Goal: Task Accomplishment & Management: Use online tool/utility

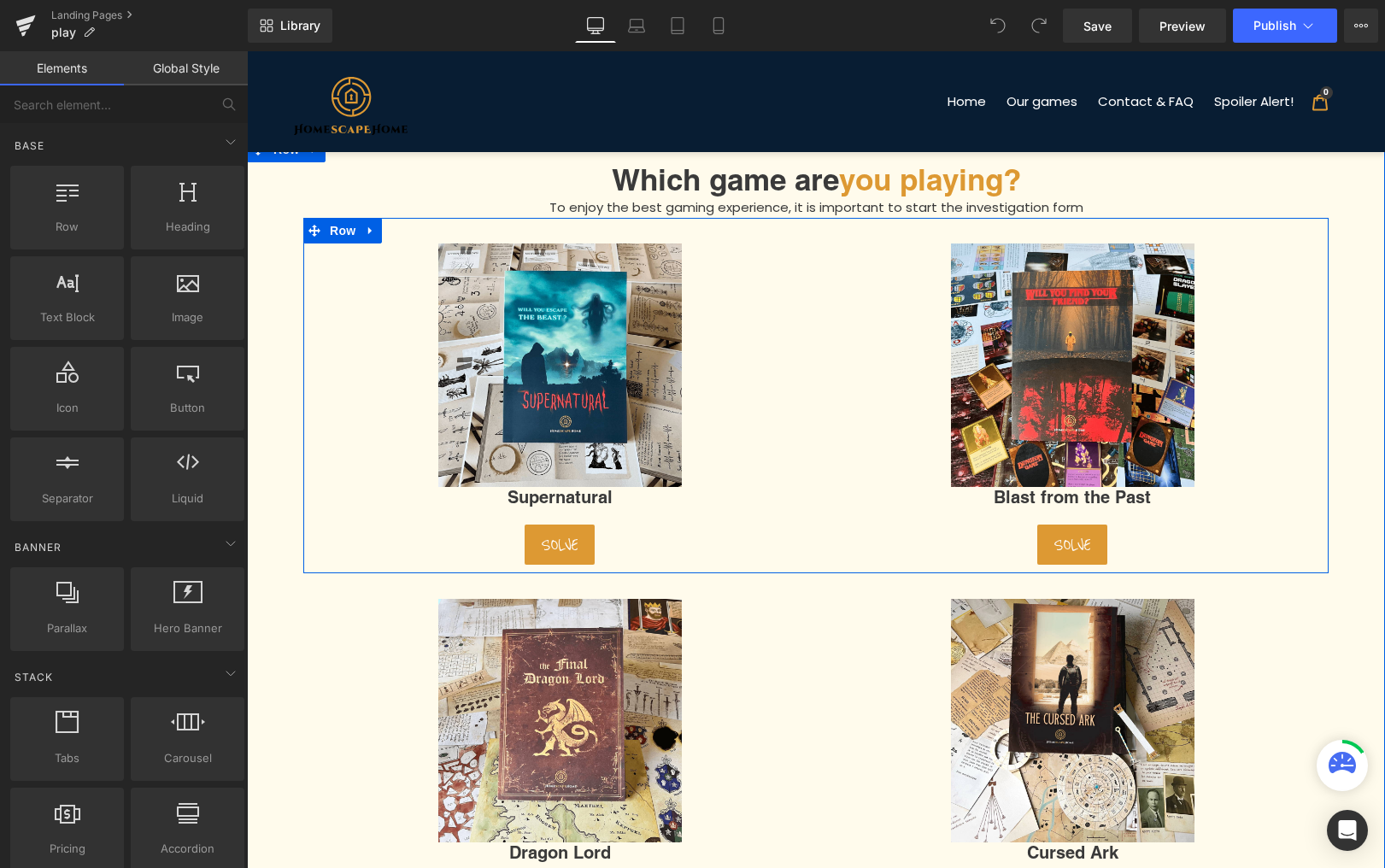
click at [567, 550] on span "Button" at bounding box center [560, 545] width 39 height 21
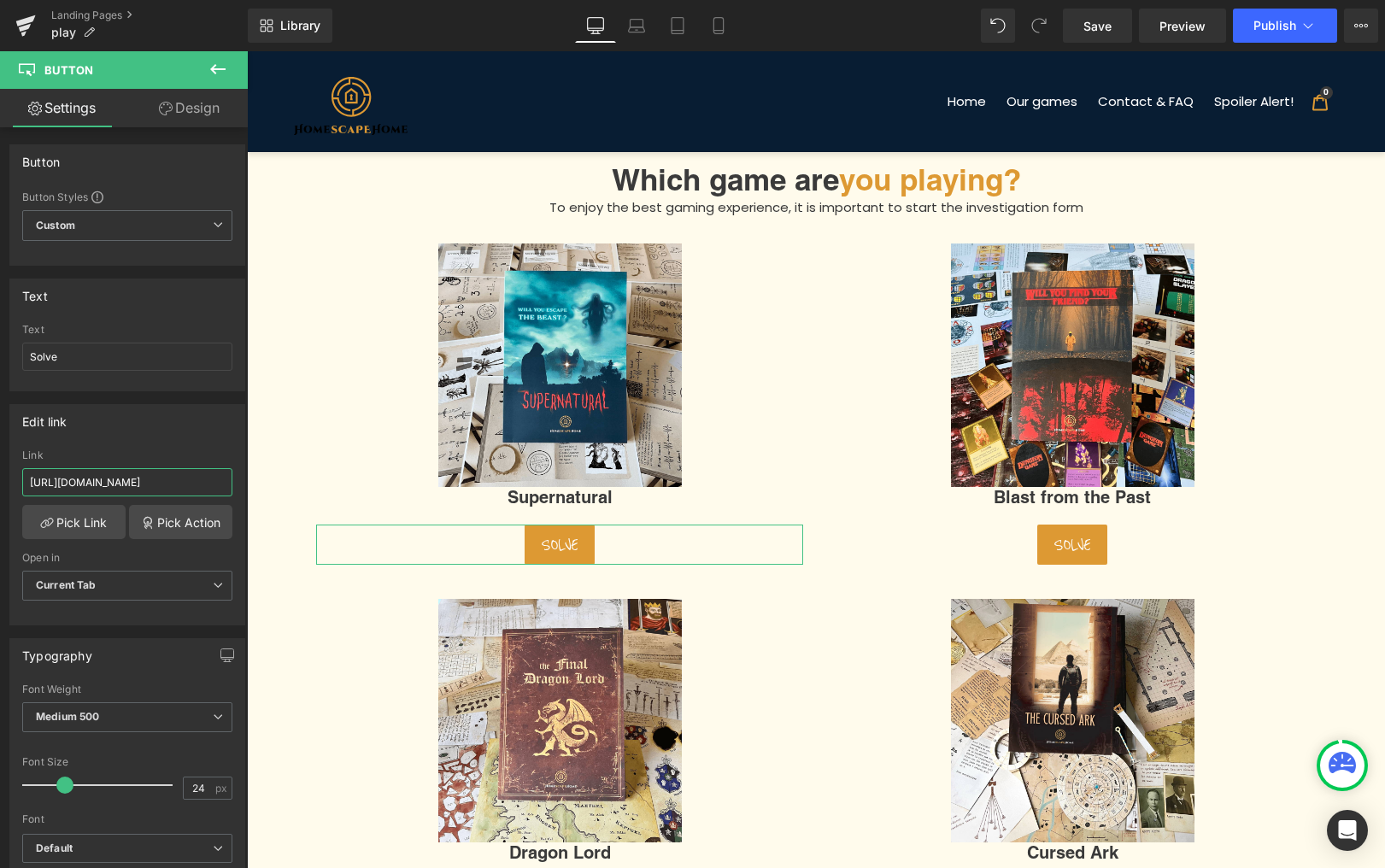
scroll to position [0, 91]
drag, startPoint x: 187, startPoint y: 484, endPoint x: 16, endPoint y: 431, distance: 179.0
click at [233, 480] on input "[URL][DOMAIN_NAME]" at bounding box center [128, 482] width 210 height 28
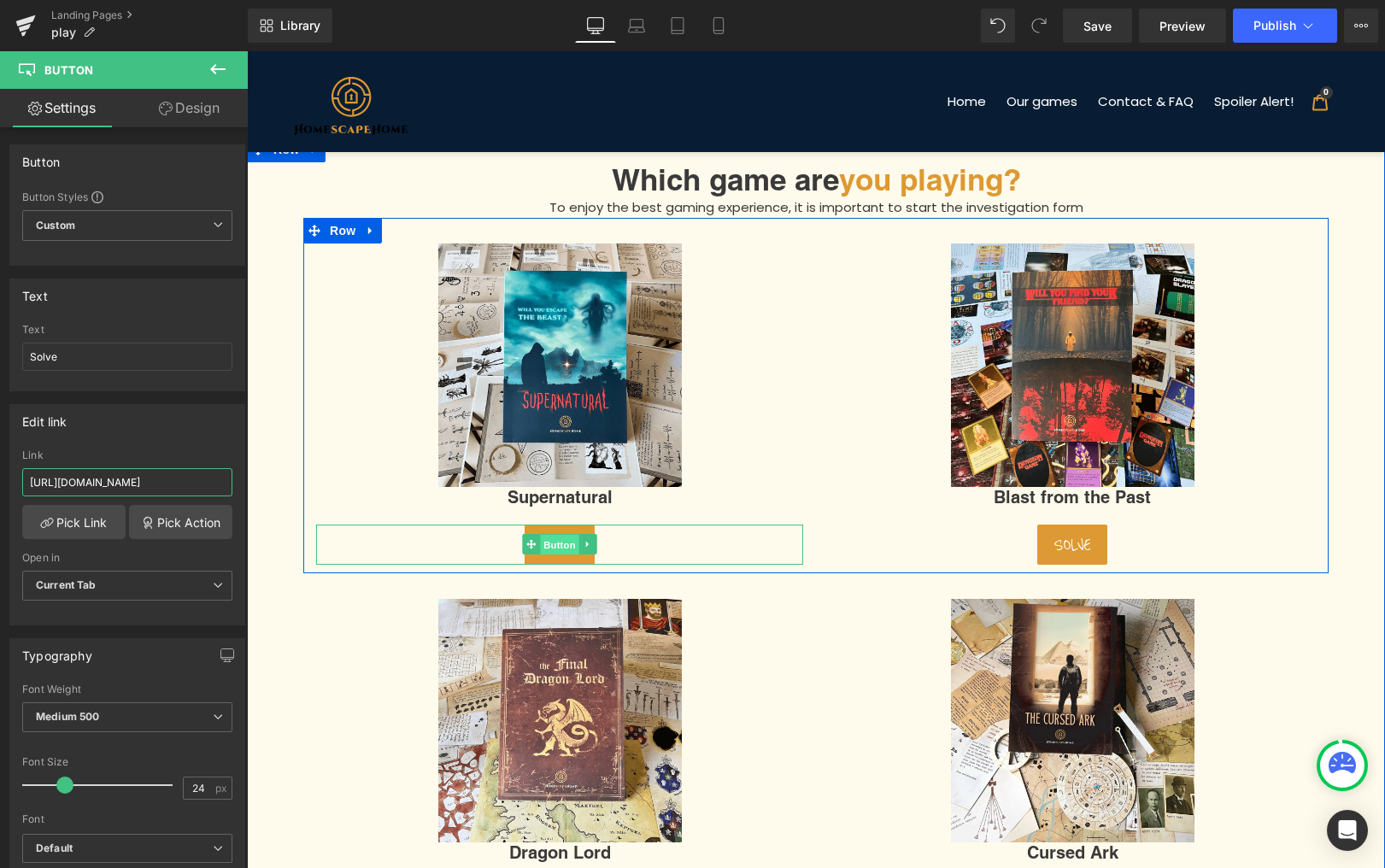
click at [565, 541] on span "Button" at bounding box center [560, 546] width 39 height 21
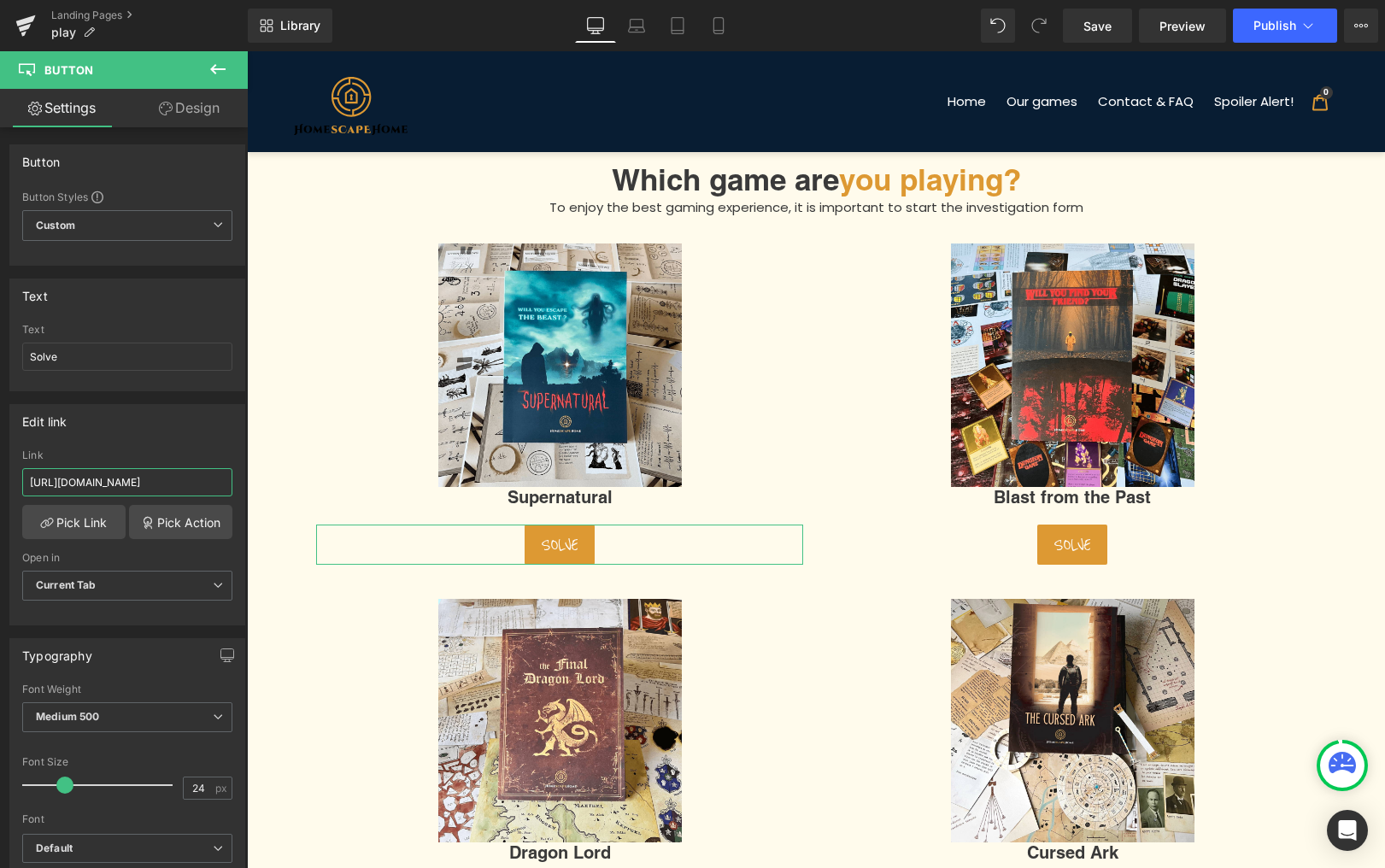
click at [147, 487] on input "[URL][DOMAIN_NAME]" at bounding box center [128, 482] width 210 height 28
paste input "[DOMAIN_NAME][URL]"
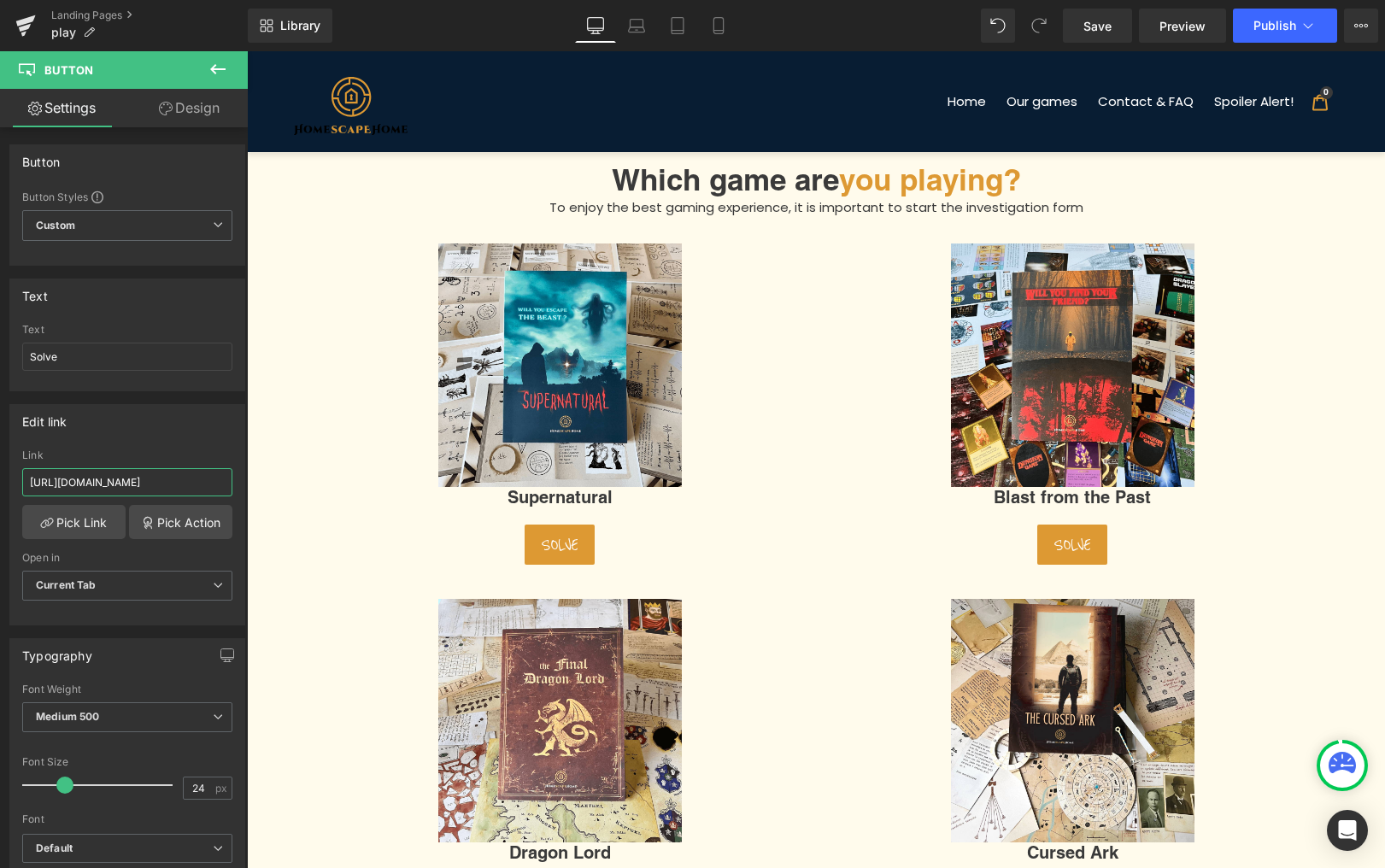
type input "[URL][DOMAIN_NAME]"
click at [557, 535] on span "Button" at bounding box center [560, 545] width 39 height 21
click at [997, 30] on icon at bounding box center [998, 26] width 16 height 16
click at [811, 348] on div "Image Supernatural Heading Solve Button" at bounding box center [560, 404] width 513 height 321
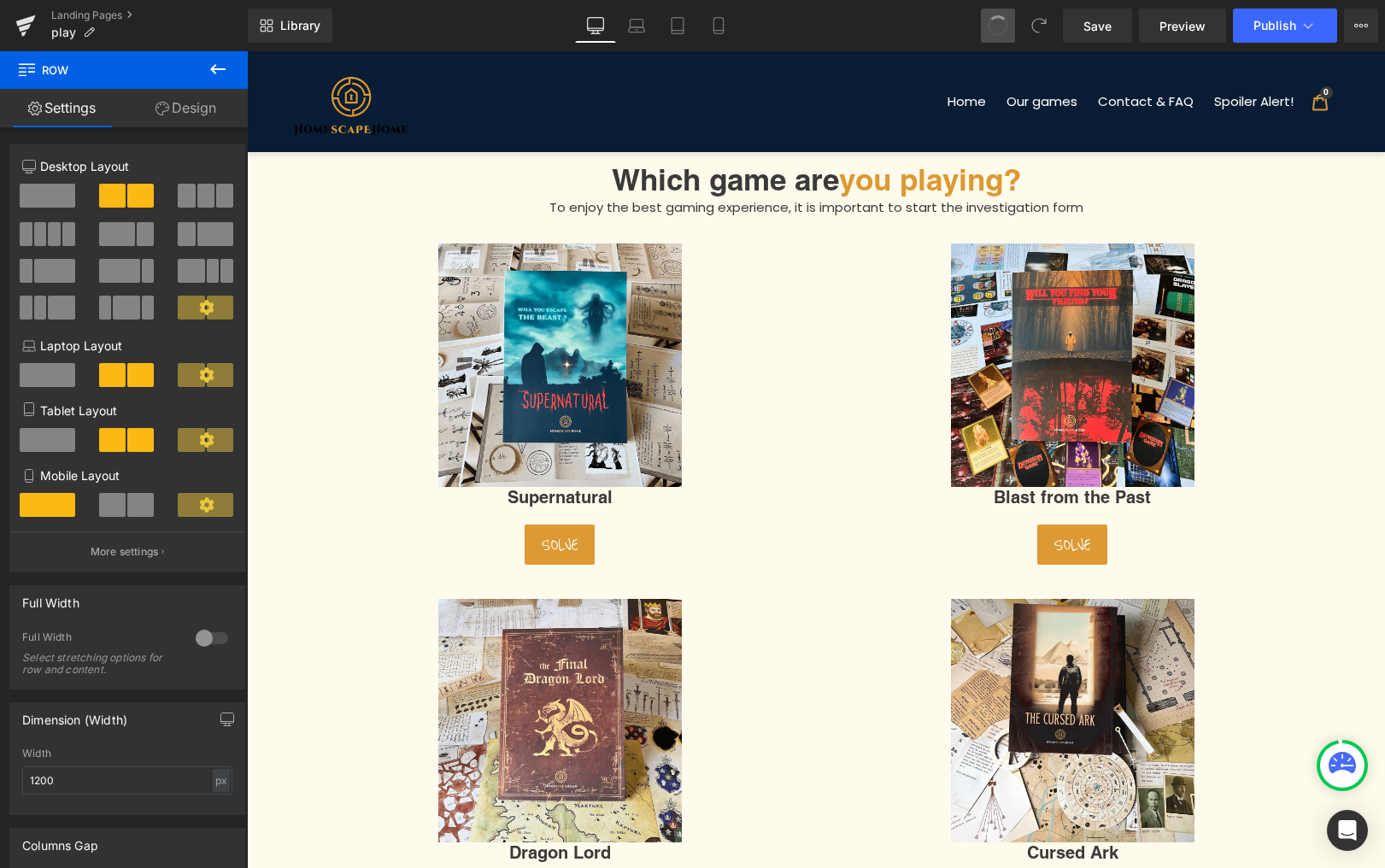
click at [1005, 17] on button at bounding box center [997, 25] width 34 height 34
click at [561, 538] on div "Solve Button" at bounding box center [560, 545] width 487 height 40
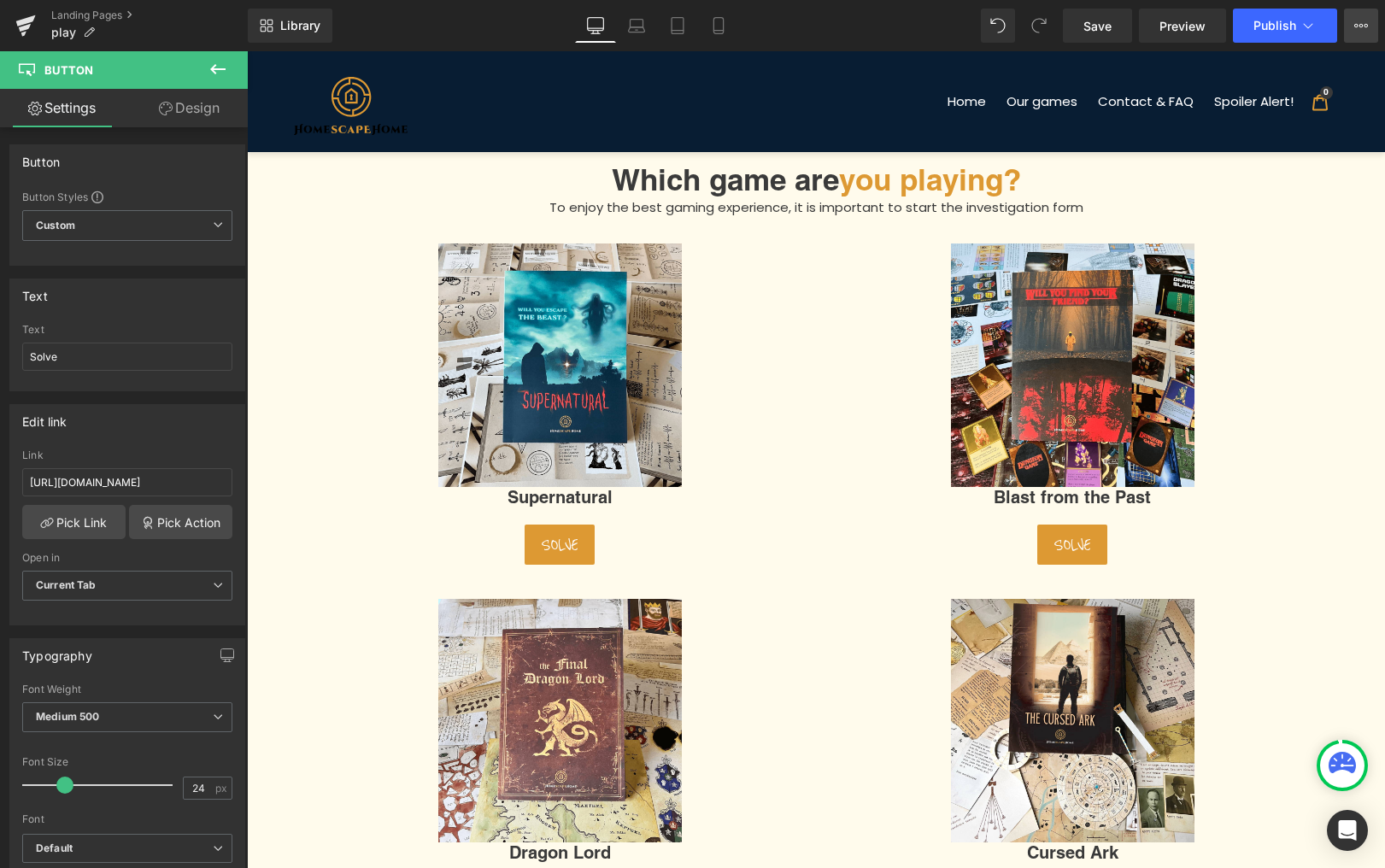
click at [1355, 28] on icon at bounding box center [1362, 26] width 14 height 14
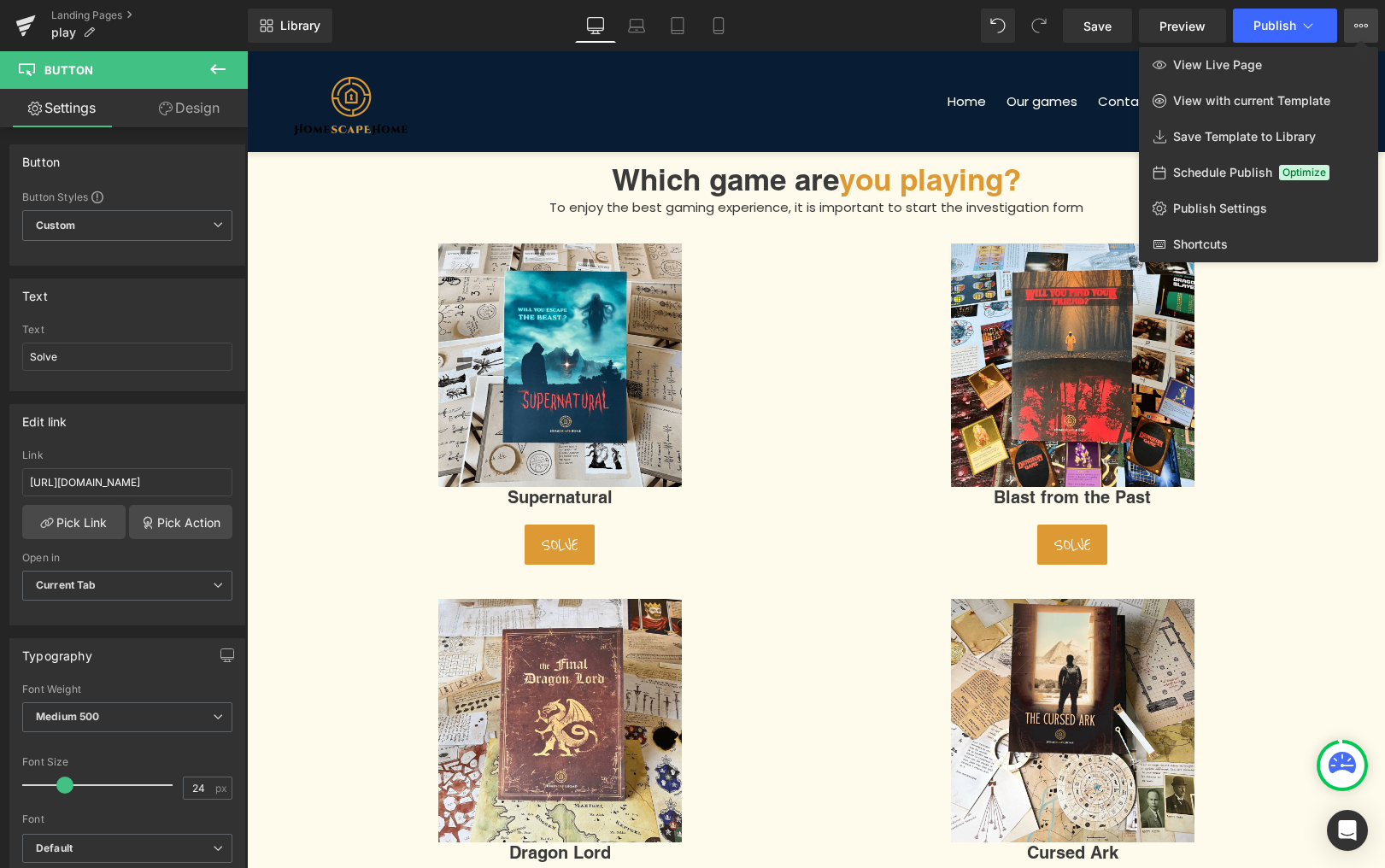
click at [1355, 28] on icon at bounding box center [1362, 26] width 14 height 14
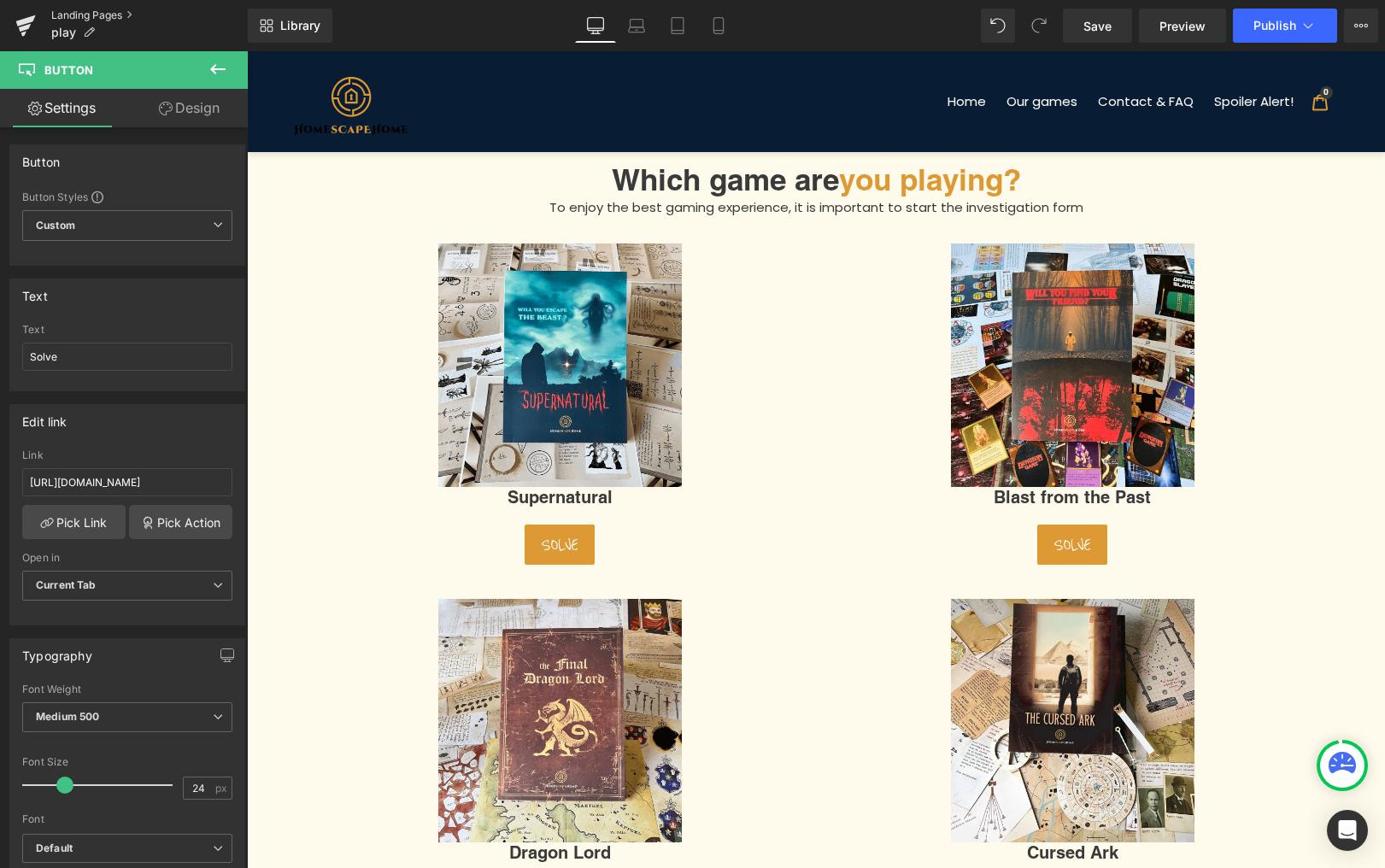
click at [72, 17] on link "Landing Pages" at bounding box center [149, 16] width 196 height 14
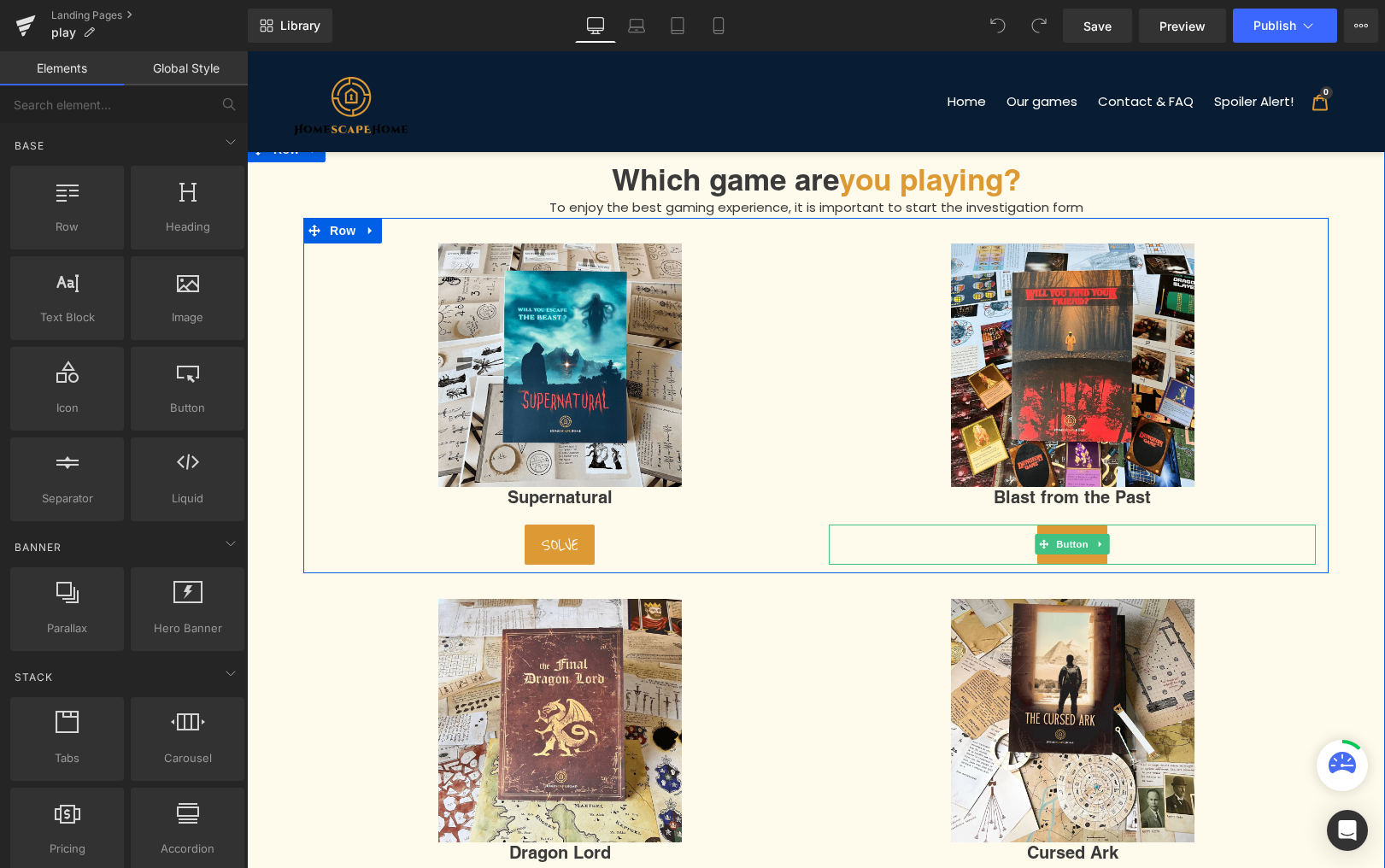
click at [1069, 541] on span "Button" at bounding box center [1072, 545] width 39 height 21
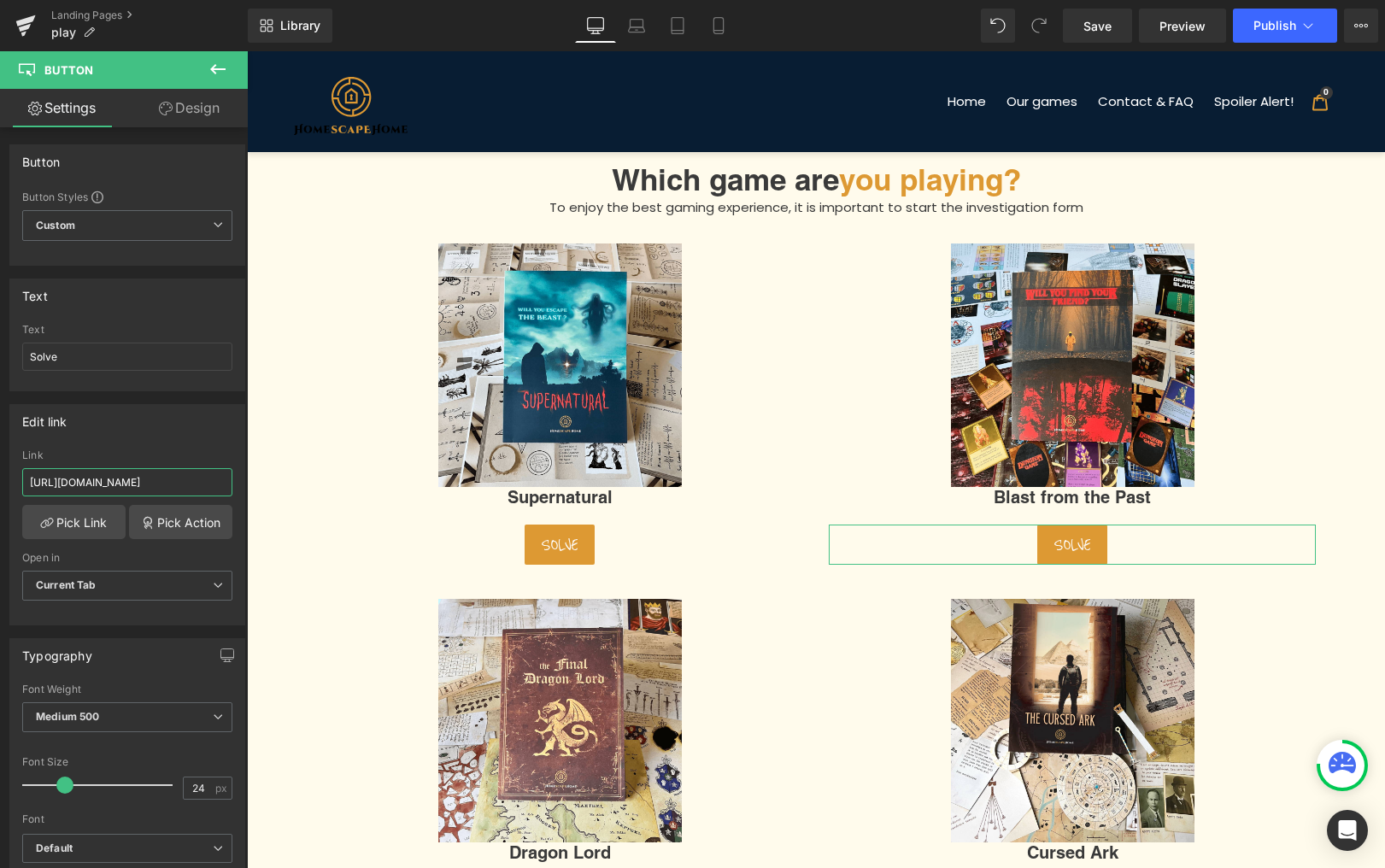
click at [119, 482] on input "https://en.homescapehome.com/pages/solve-blast-from-the-past" at bounding box center [128, 482] width 210 height 28
paste input "[DOMAIN_NAME][URL]"
type input "[URL][DOMAIN_NAME]"
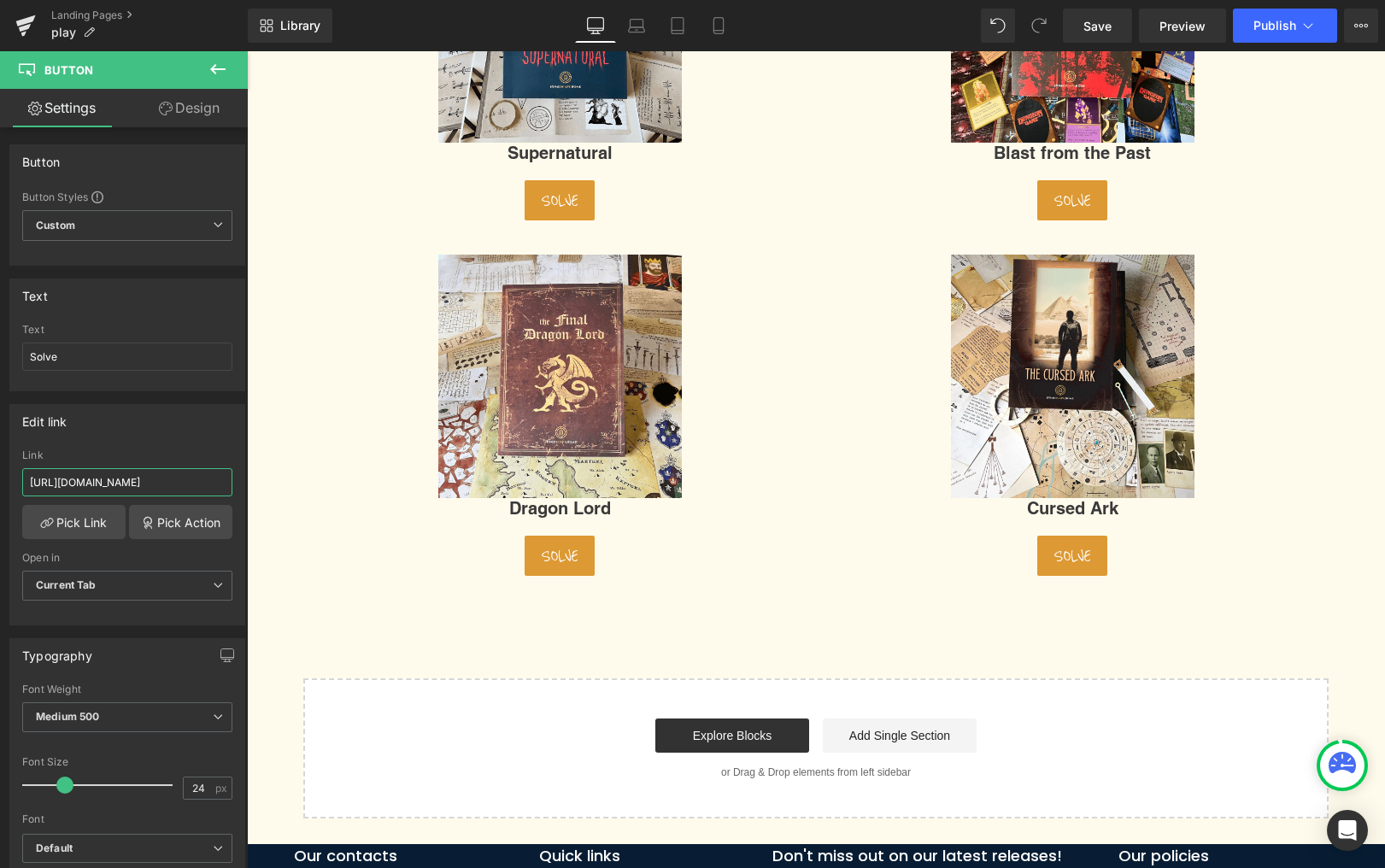
scroll to position [348, 0]
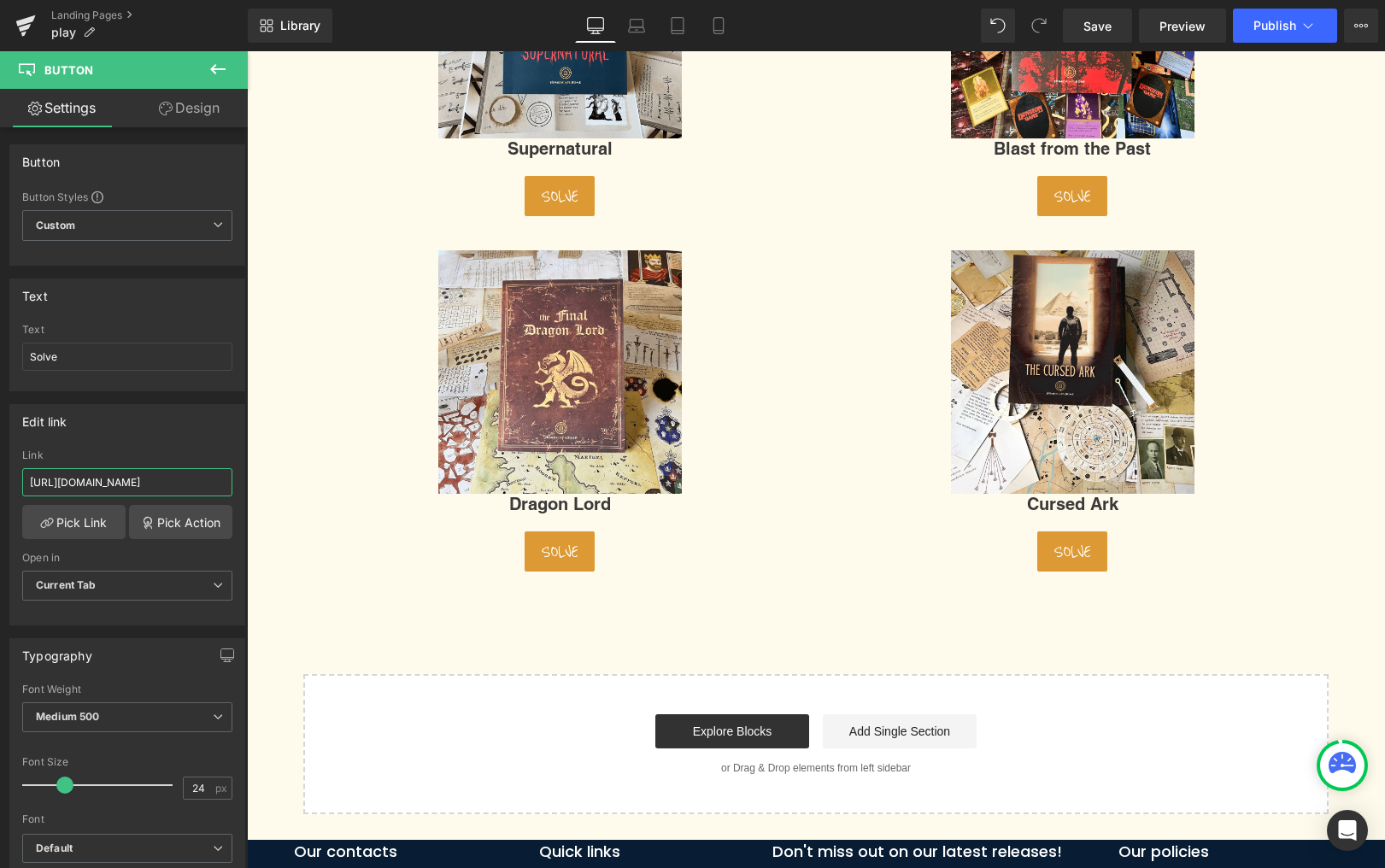
click at [570, 557] on span "Button" at bounding box center [560, 552] width 39 height 21
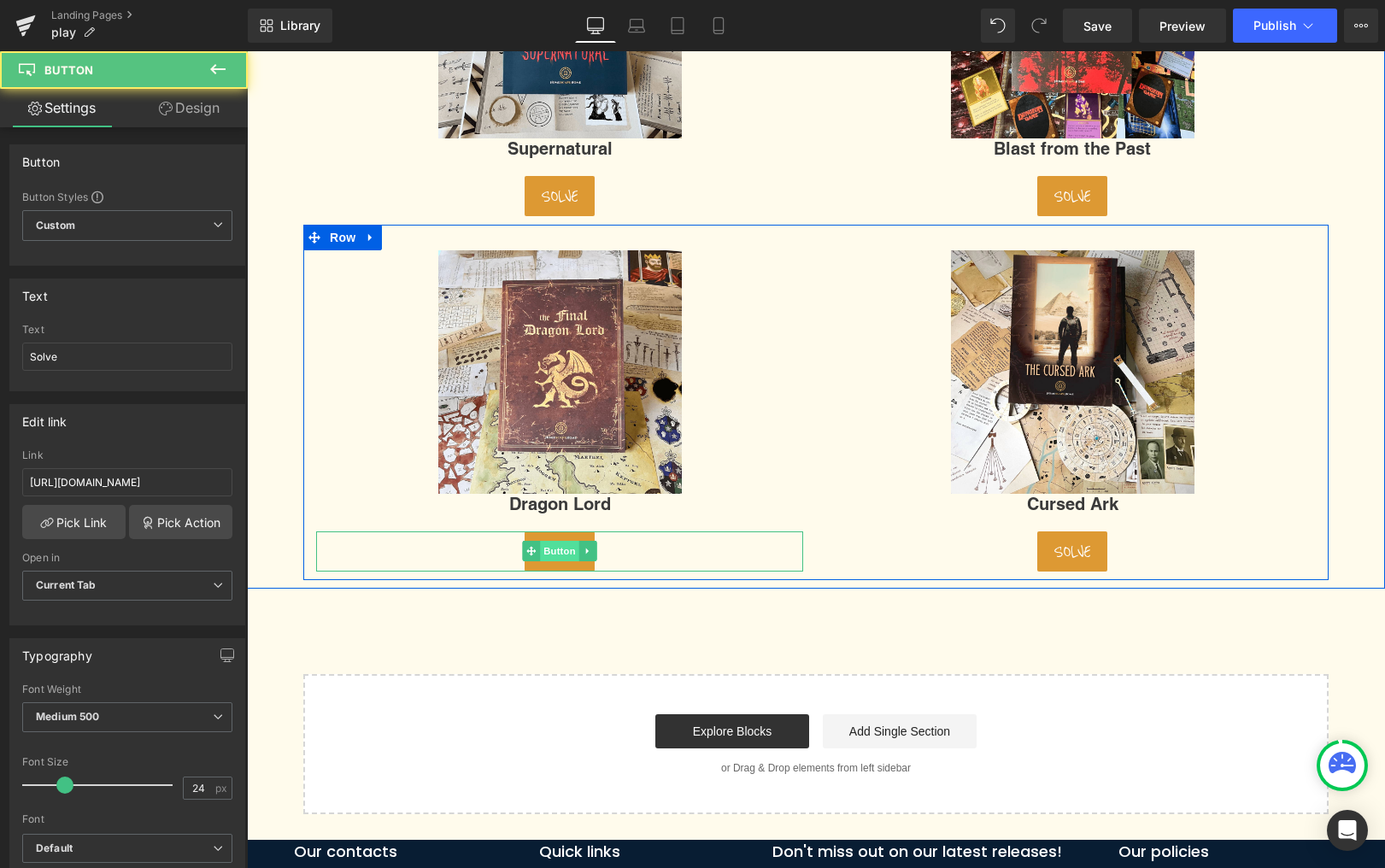
click at [553, 547] on span "Button" at bounding box center [560, 552] width 39 height 21
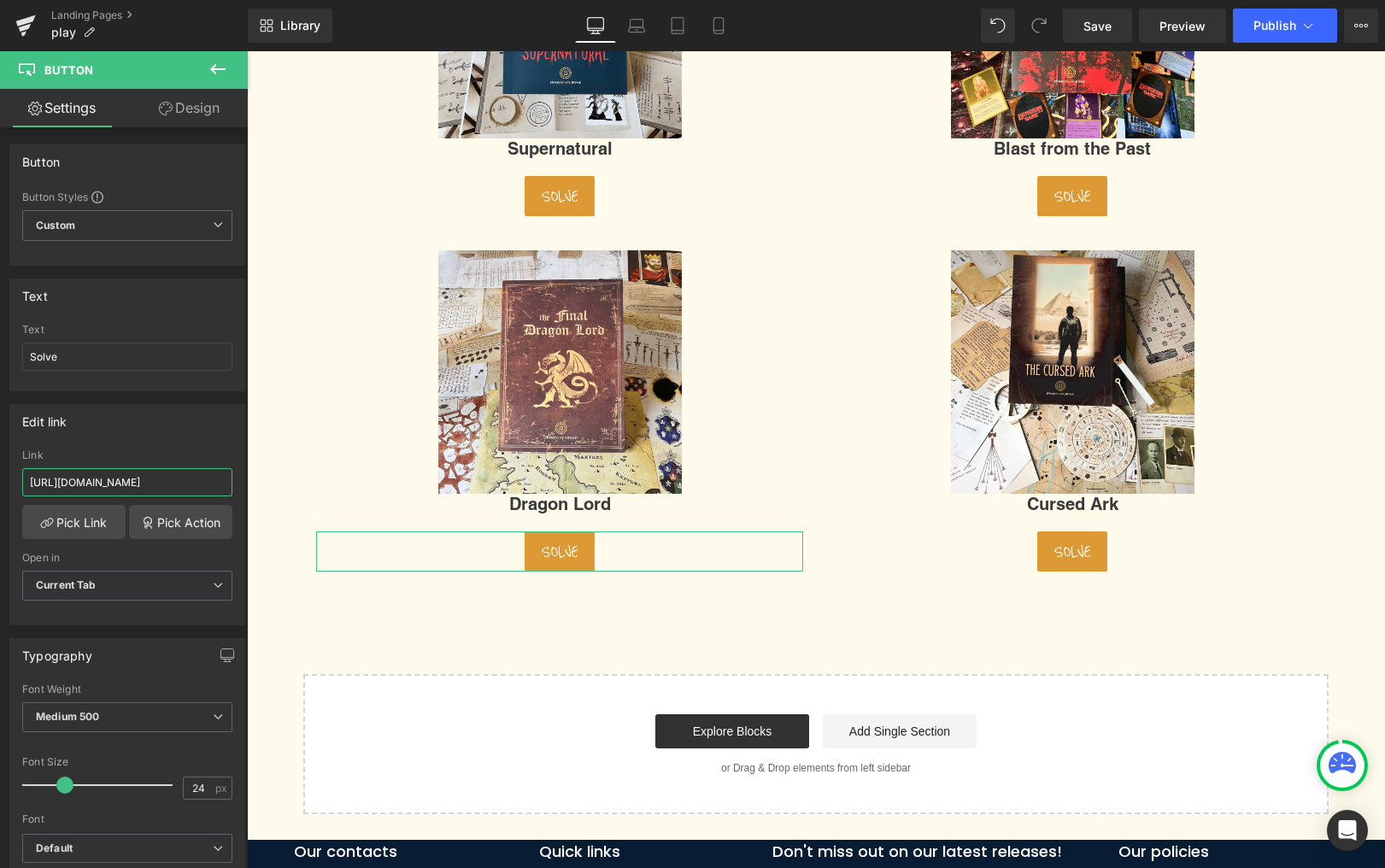
click at [157, 476] on input "https://en.homescapehome.com/pages/solve-dragon-lord" at bounding box center [128, 482] width 210 height 28
paste input "[DOMAIN_NAME][URL]"
type input "[URL][DOMAIN_NAME]"
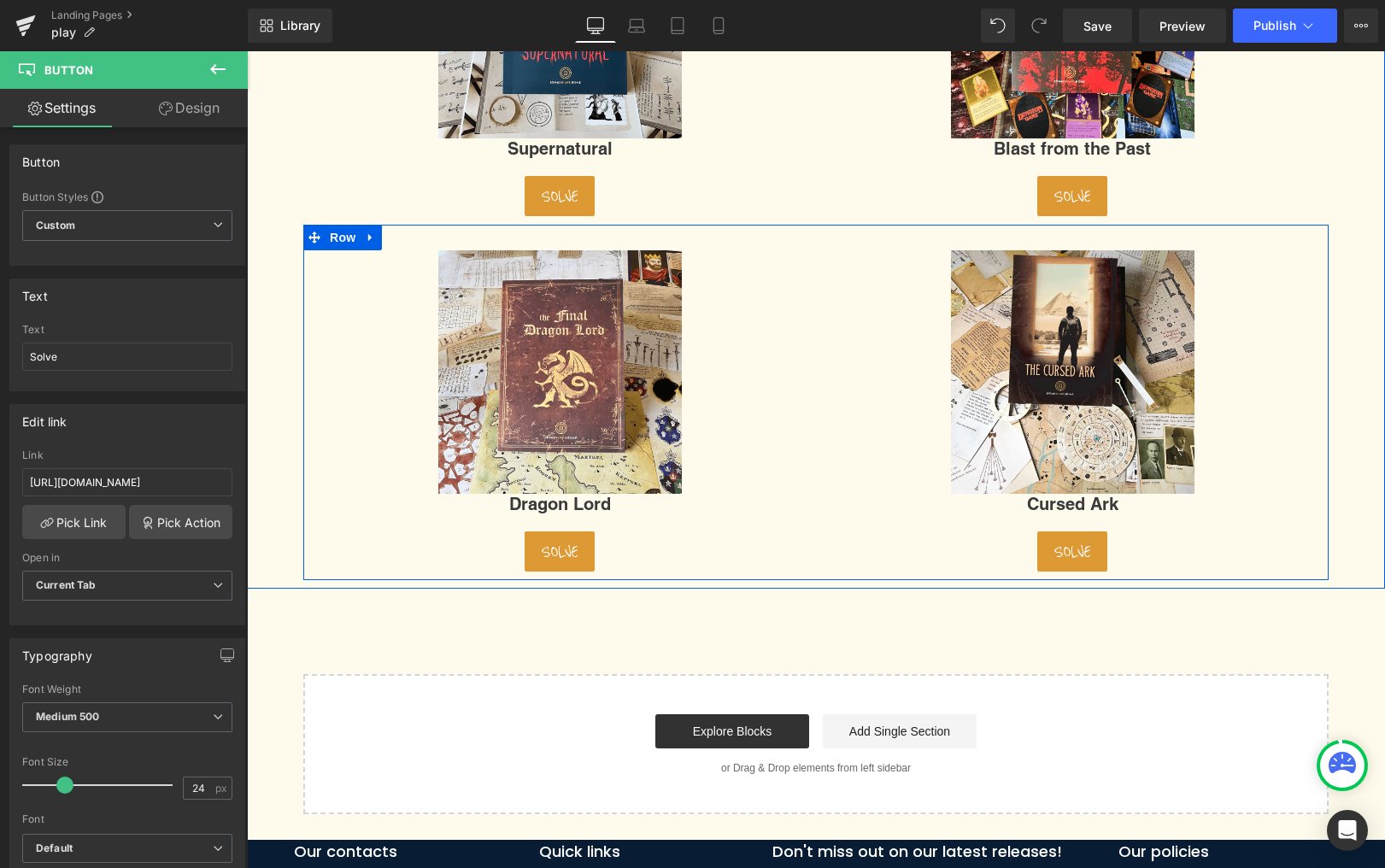
click at [1074, 543] on div "Solve Button" at bounding box center [1072, 552] width 487 height 40
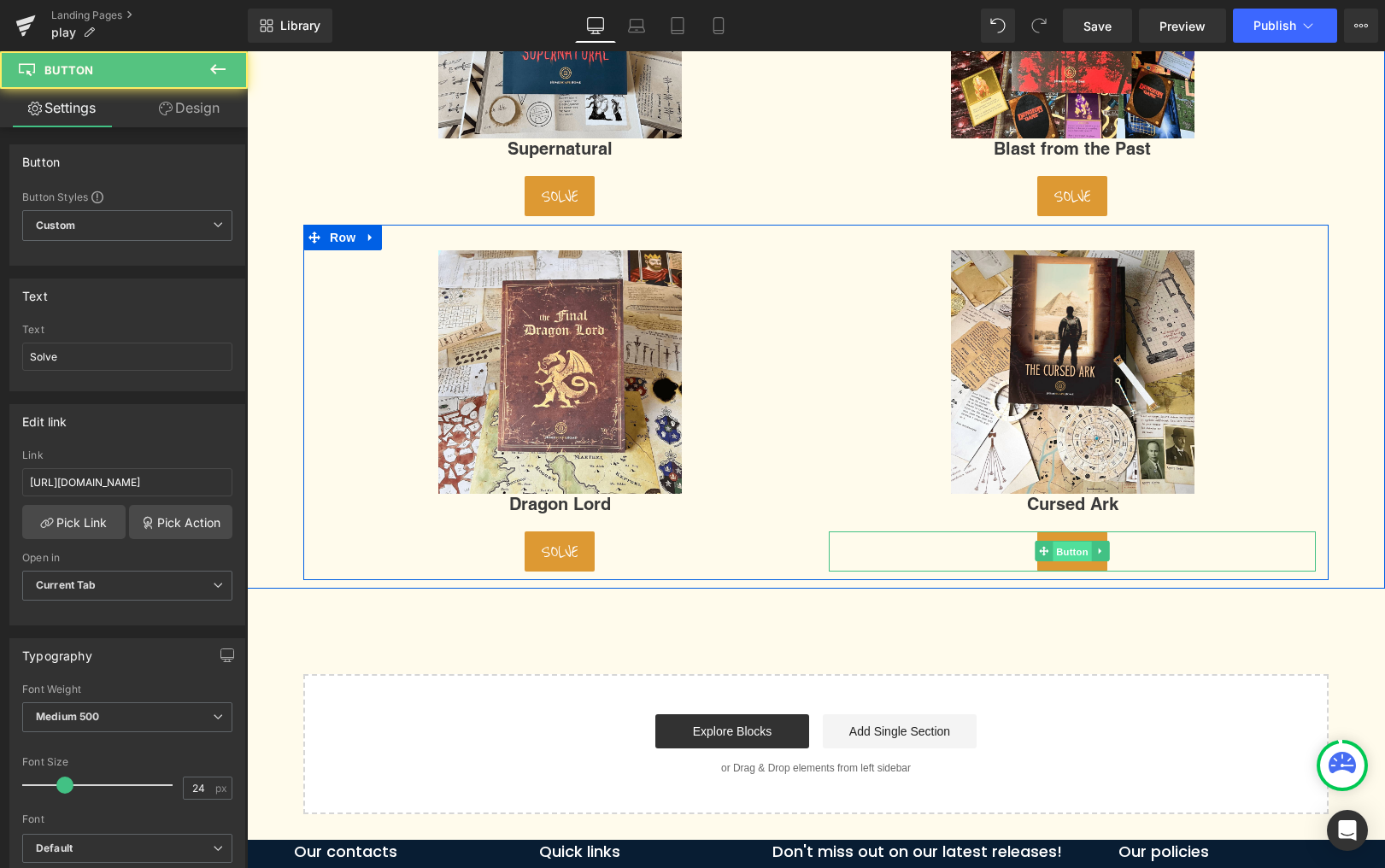
click at [1064, 548] on span "Button" at bounding box center [1072, 553] width 39 height 21
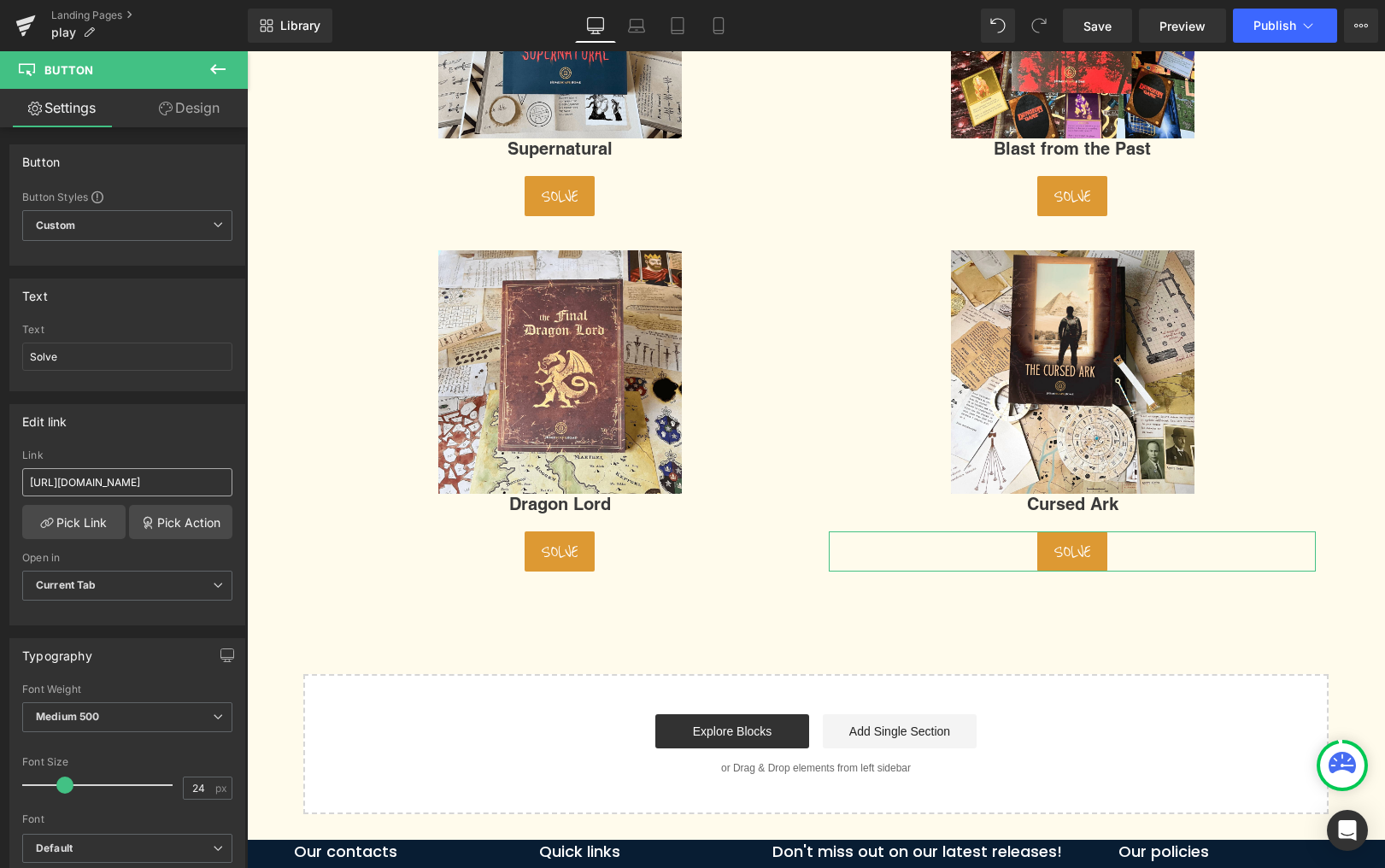
click at [136, 476] on input "https://en.homescapehome.com/pages/solve-cursed-ark2" at bounding box center [128, 482] width 210 height 28
click at [136, 475] on input "https://en.homescapehome.com/pages/solve-cursed-ark2" at bounding box center [128, 482] width 210 height 28
type input "[URL][DOMAIN_NAME]"
click at [218, 450] on div "Link" at bounding box center [128, 455] width 210 height 12
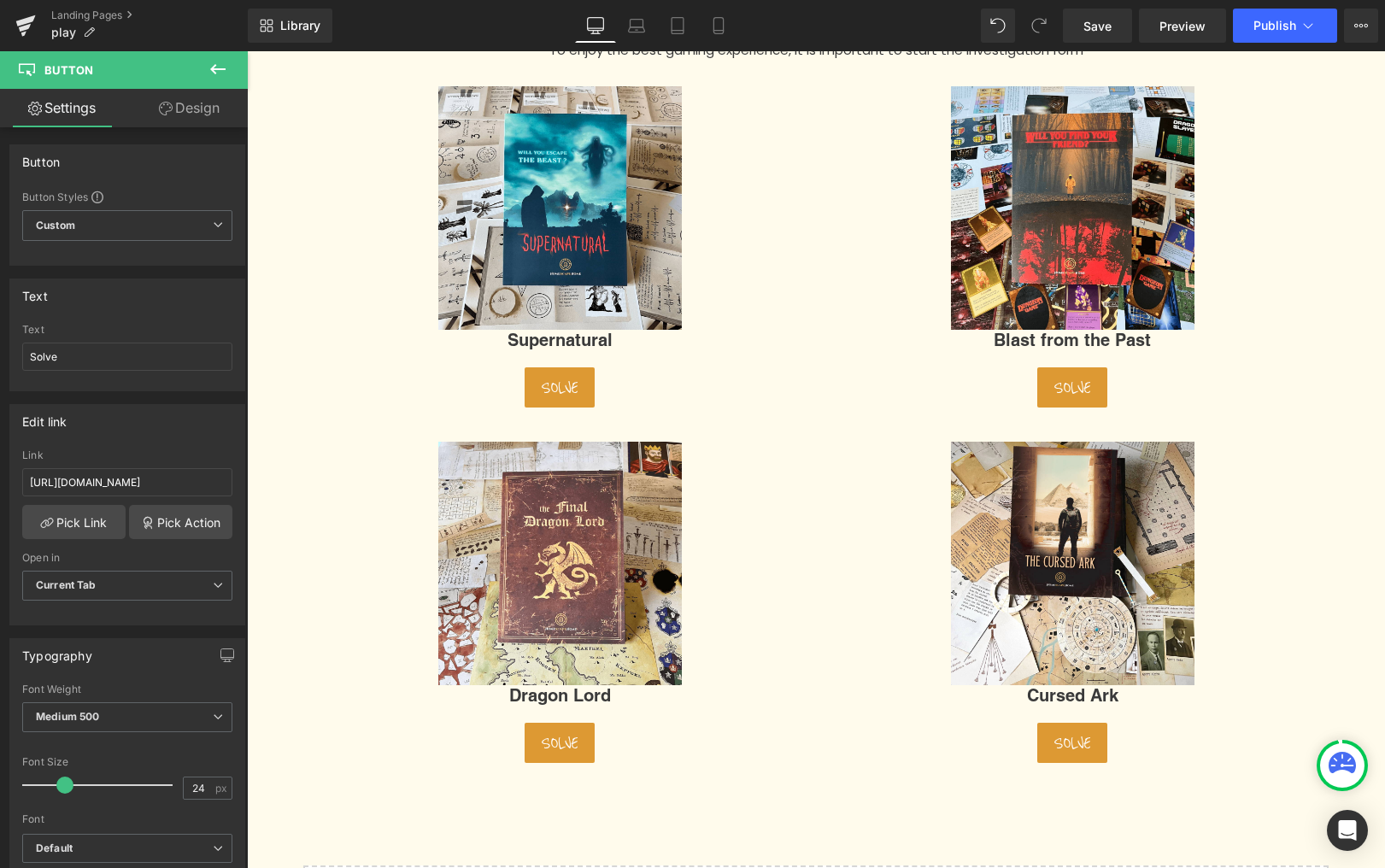
scroll to position [154, 0]
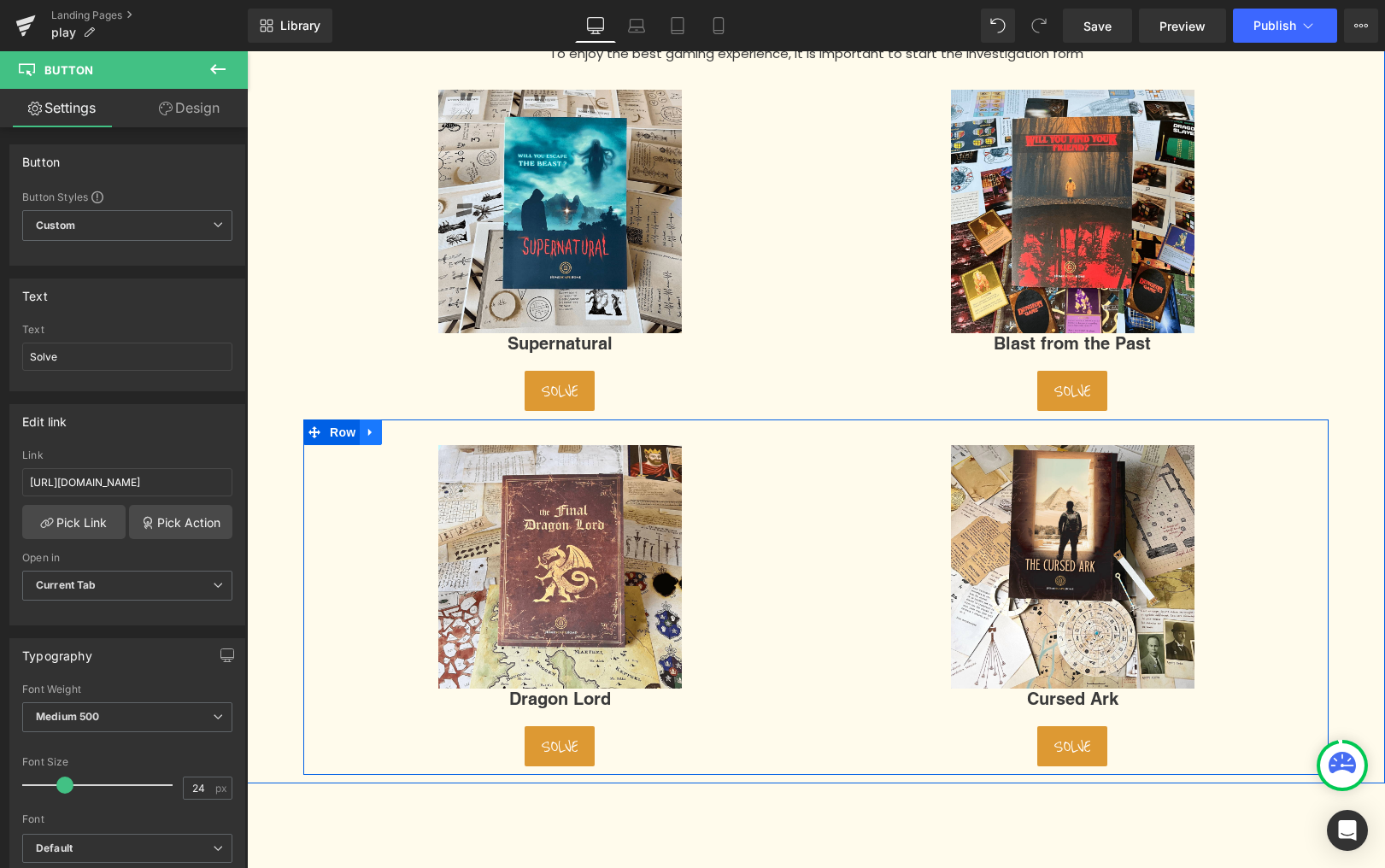
click at [368, 425] on link at bounding box center [371, 433] width 23 height 26
click at [388, 435] on icon at bounding box center [394, 433] width 12 height 12
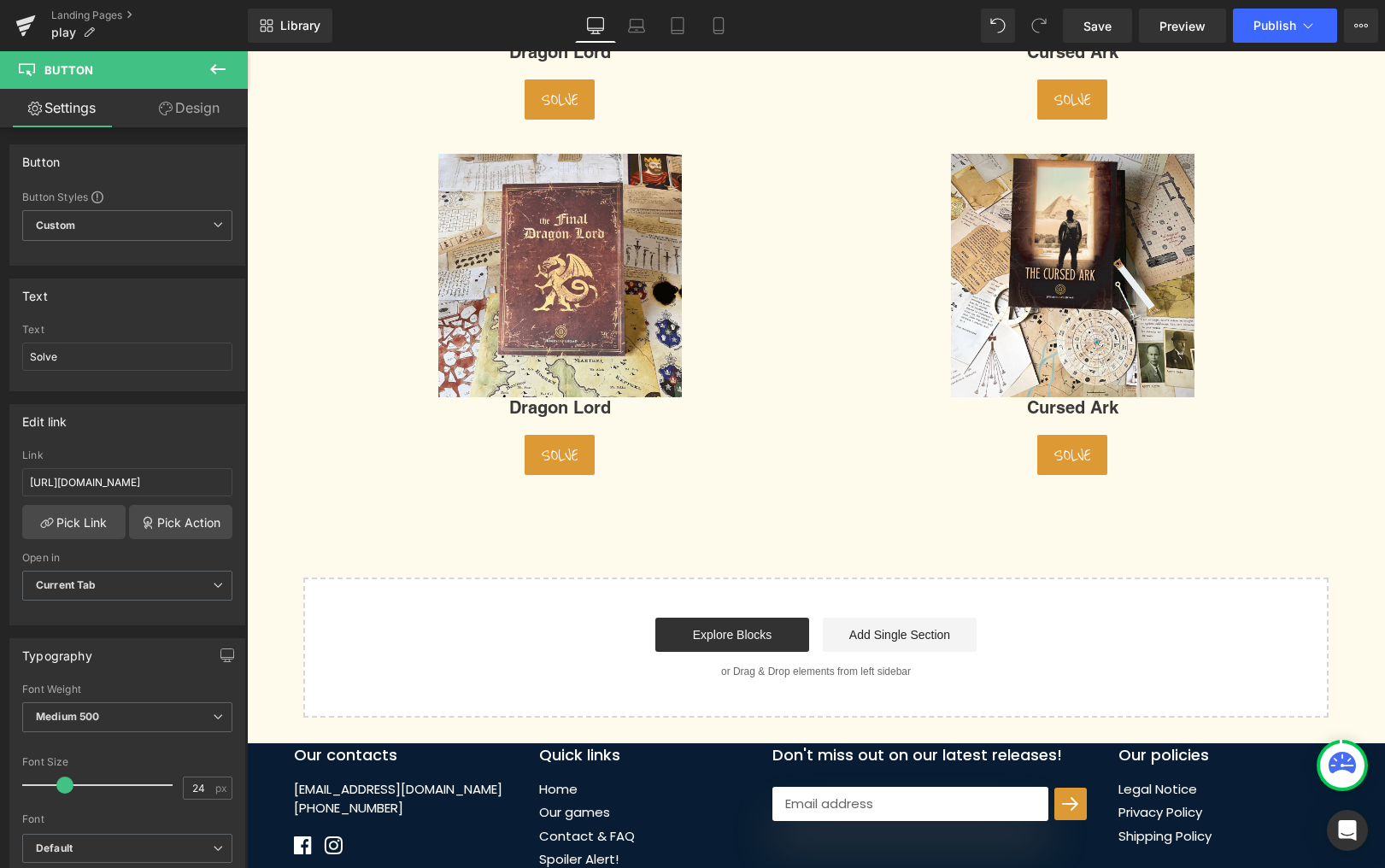
scroll to position [808, 0]
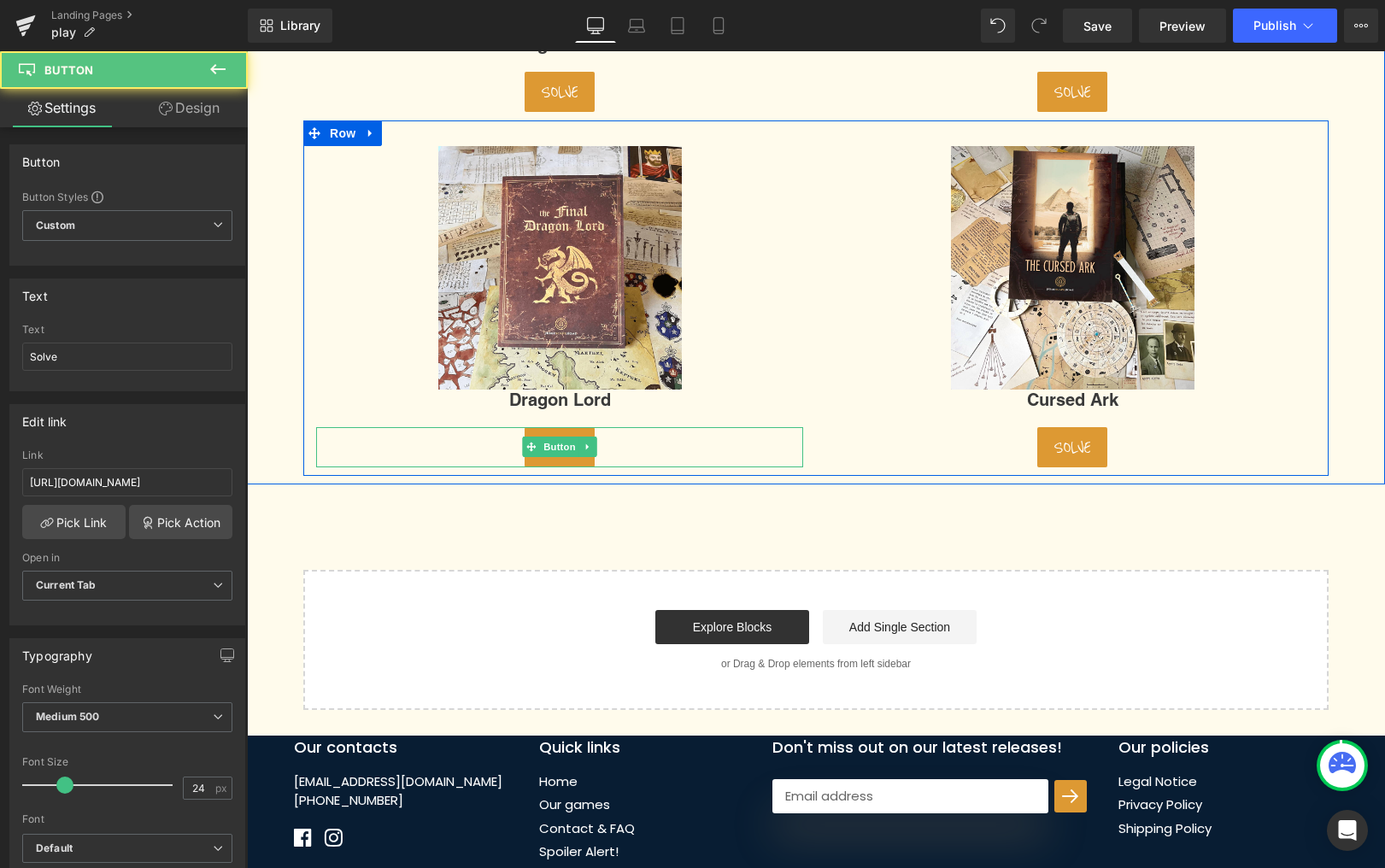
click at [582, 441] on div "Solve Button" at bounding box center [560, 447] width 487 height 40
click at [553, 443] on span "Button" at bounding box center [560, 447] width 39 height 21
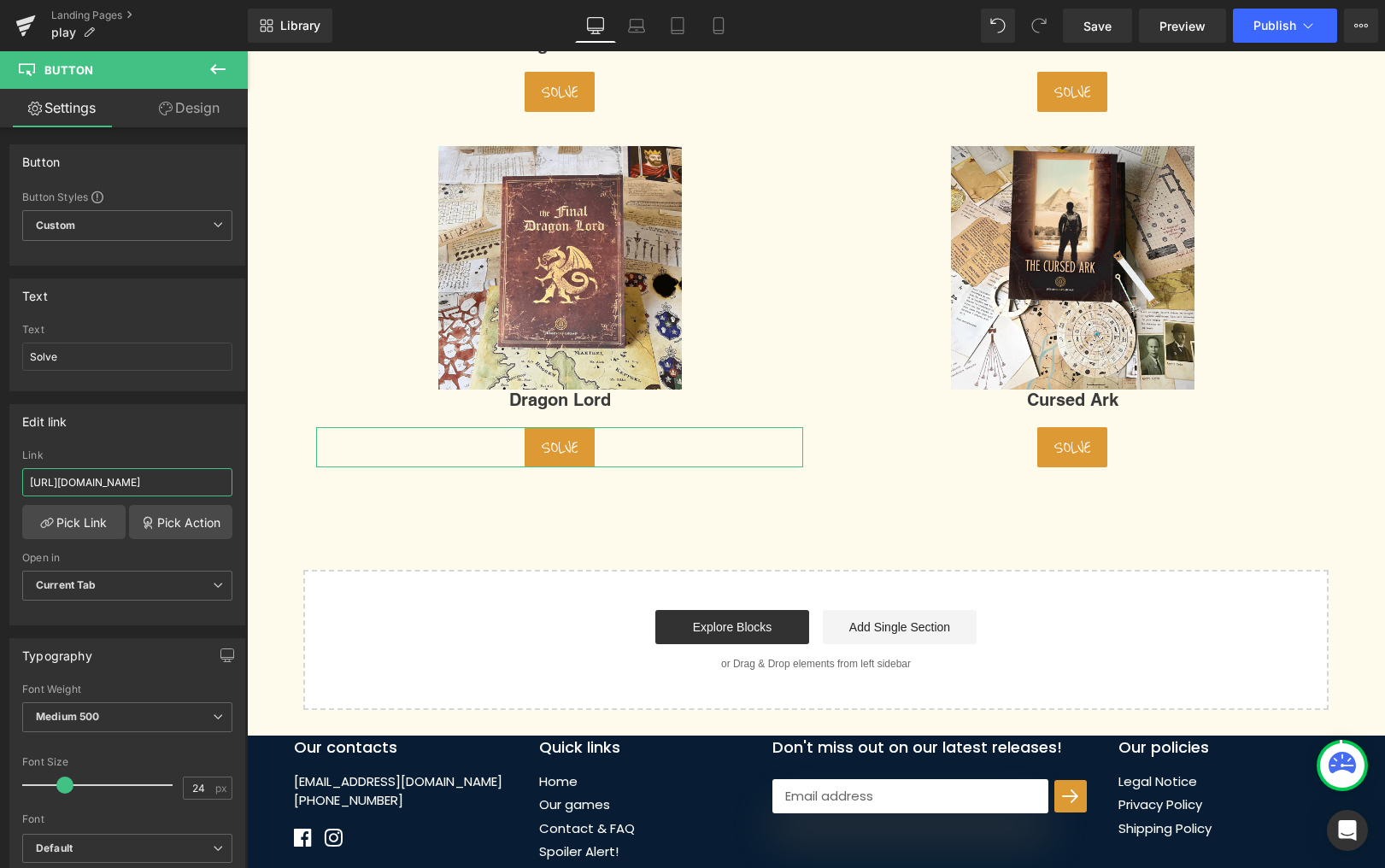
click at [170, 481] on input "[URL][DOMAIN_NAME]" at bounding box center [128, 482] width 210 height 28
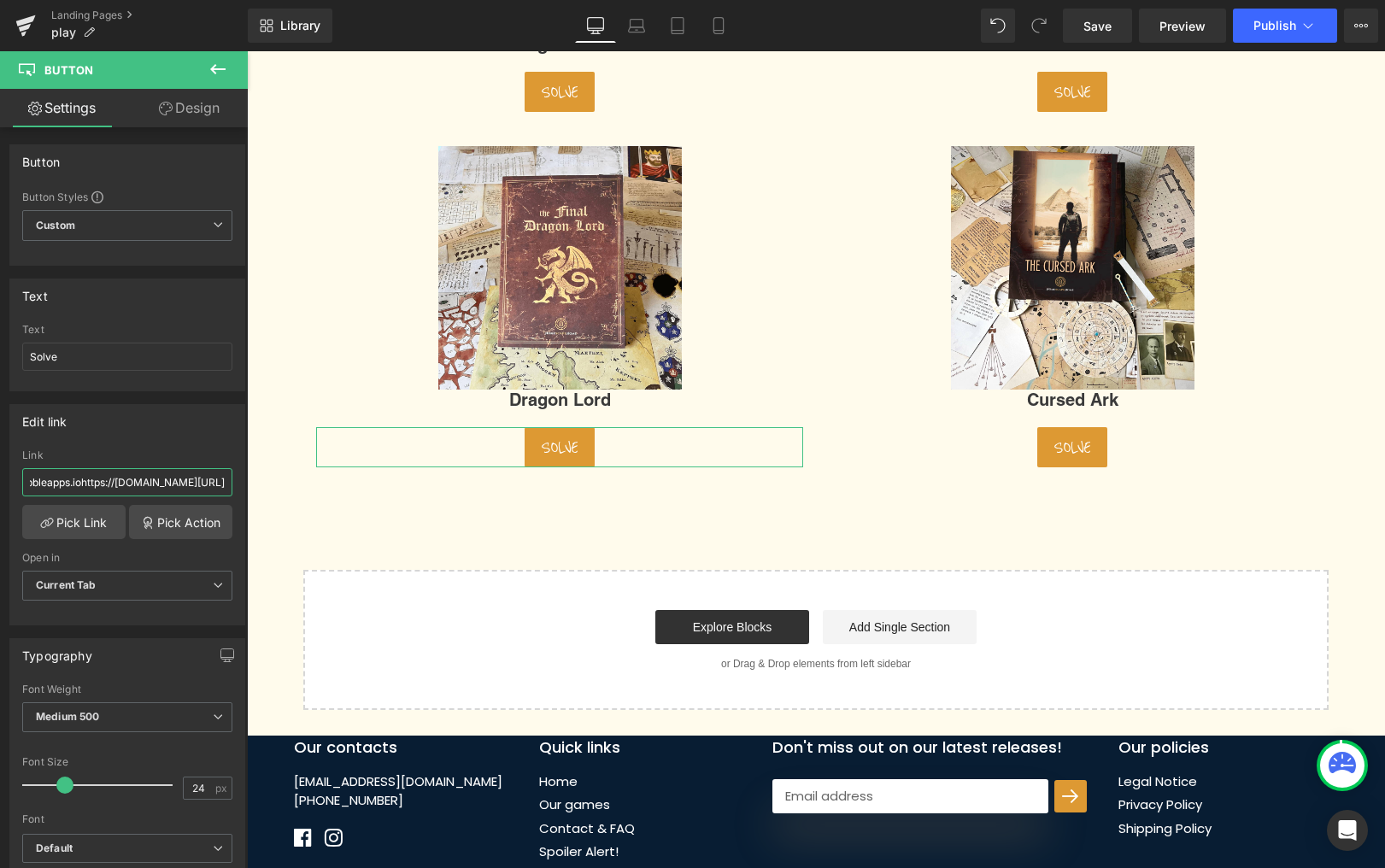
type input "[URL][DOMAIN_NAME]"
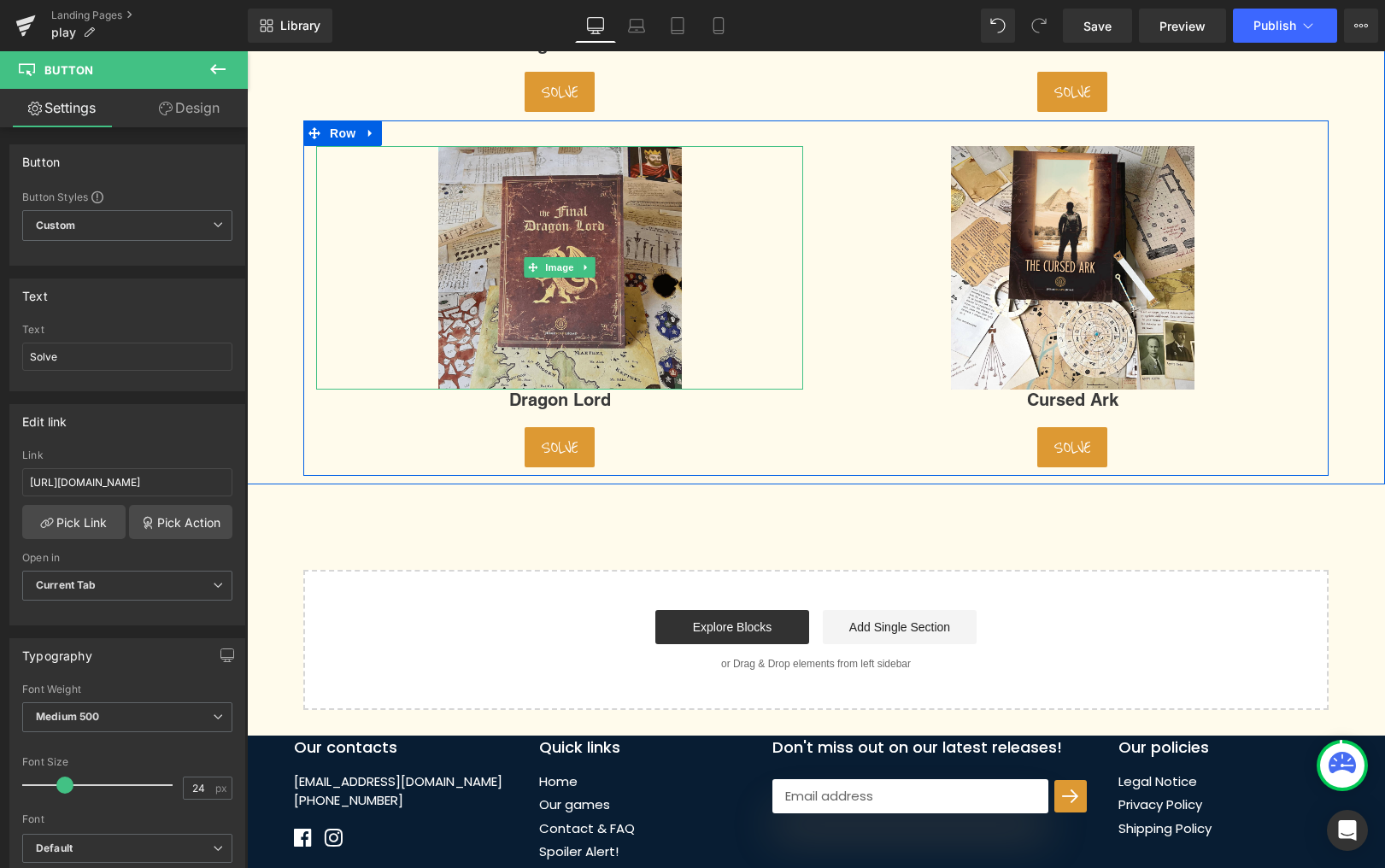
click at [463, 258] on img at bounding box center [560, 268] width 243 height 243
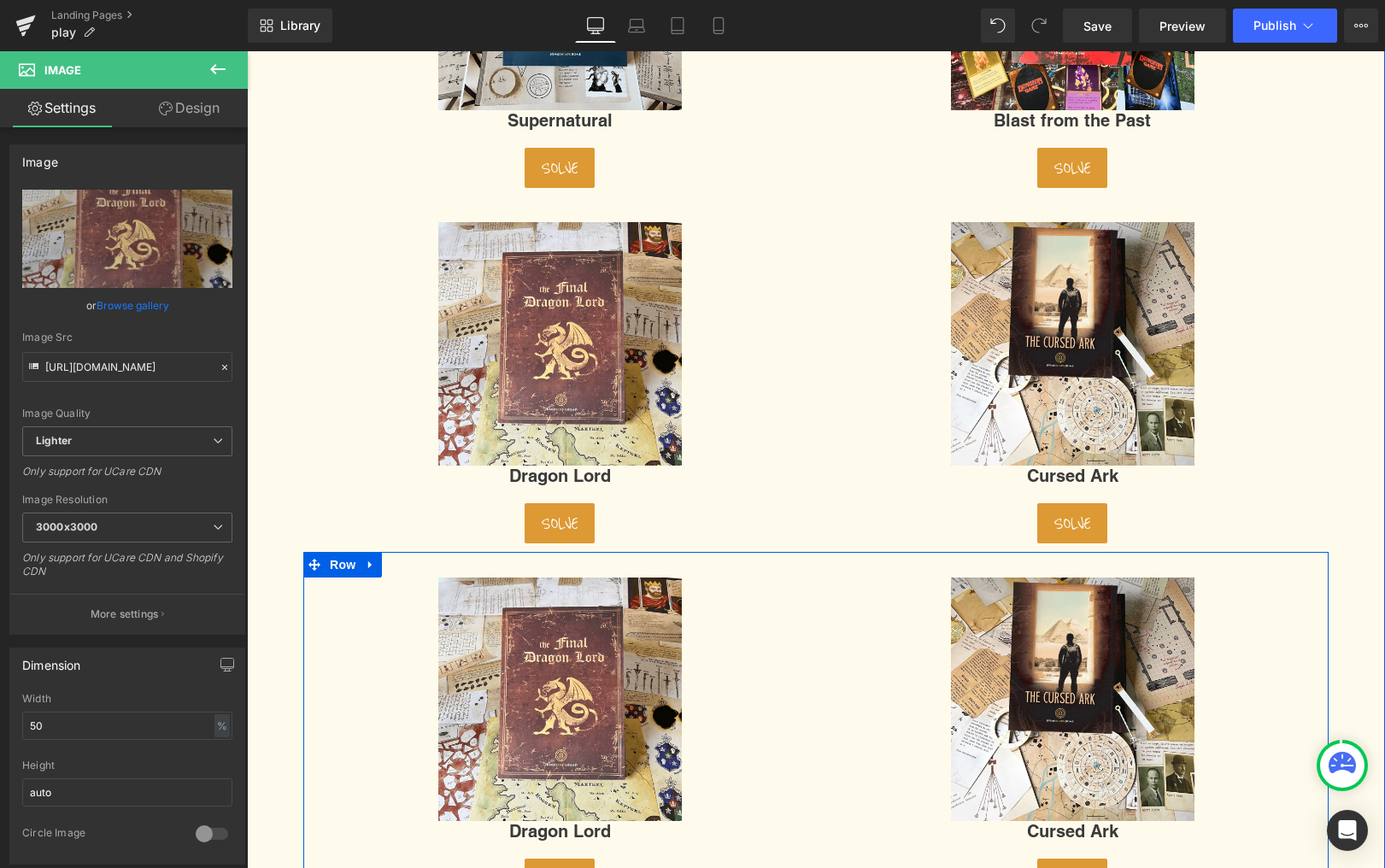
scroll to position [373, 0]
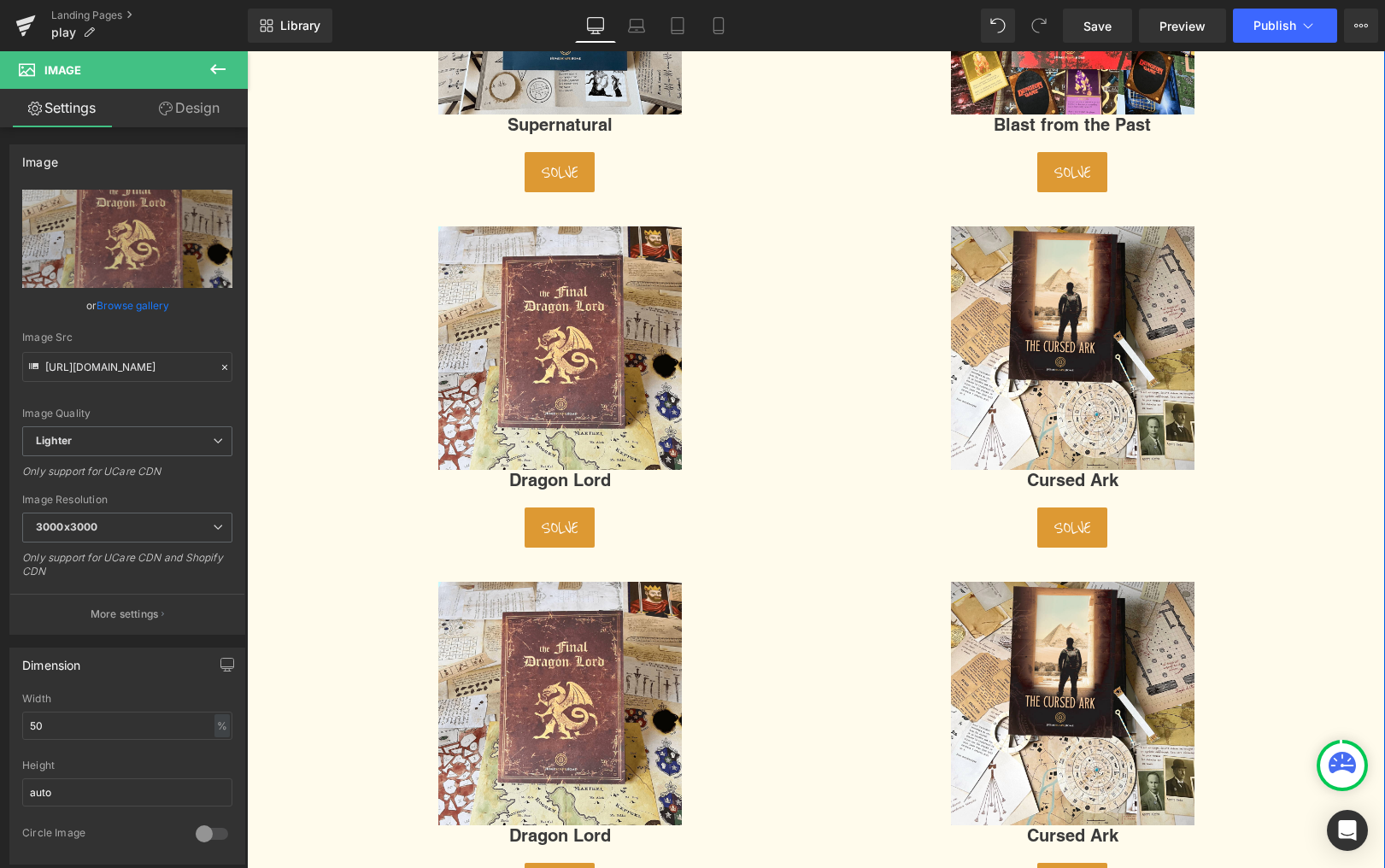
click at [1081, 523] on div "Solve Button" at bounding box center [1072, 527] width 487 height 40
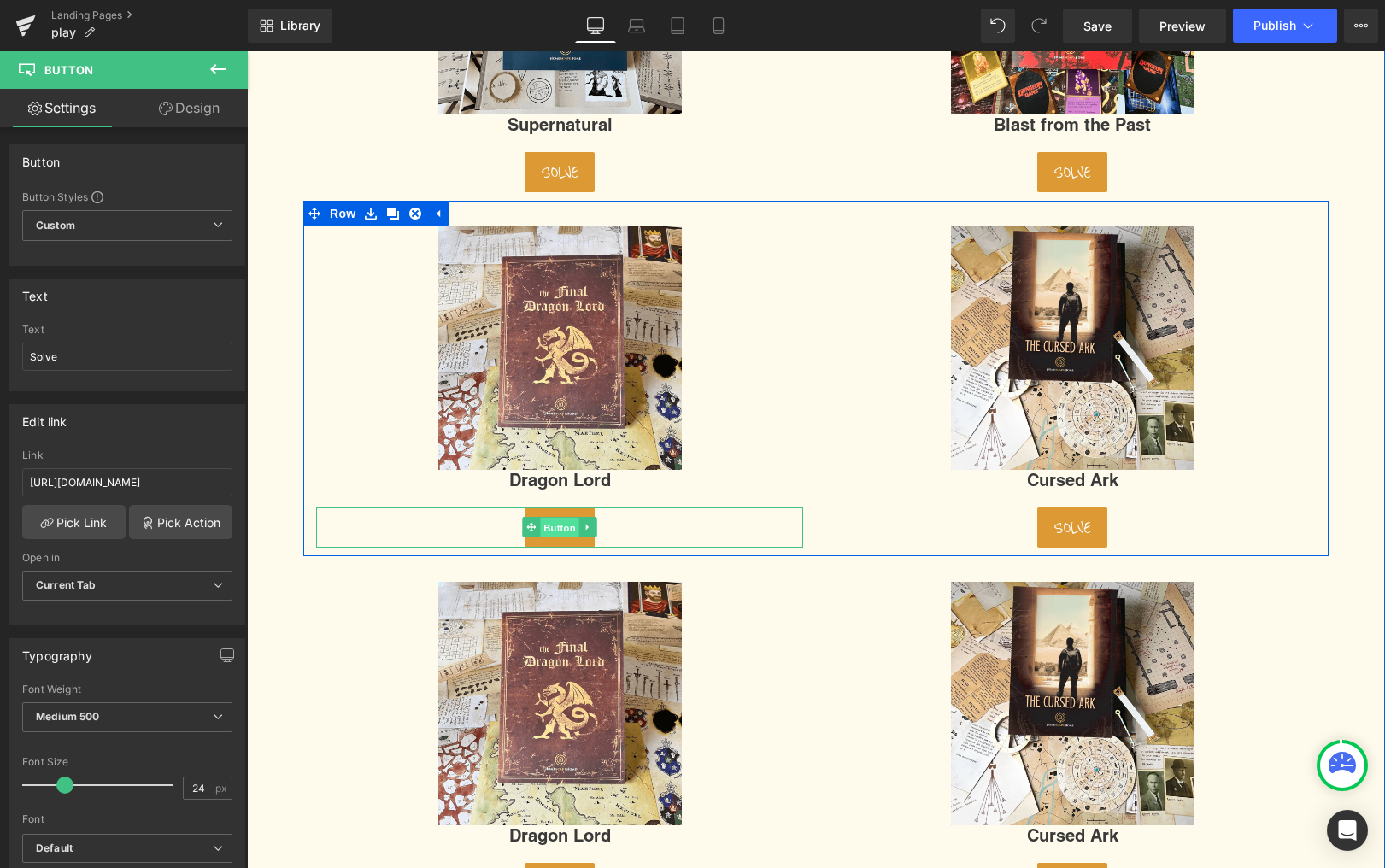
click at [560, 524] on span "Button" at bounding box center [560, 528] width 39 height 21
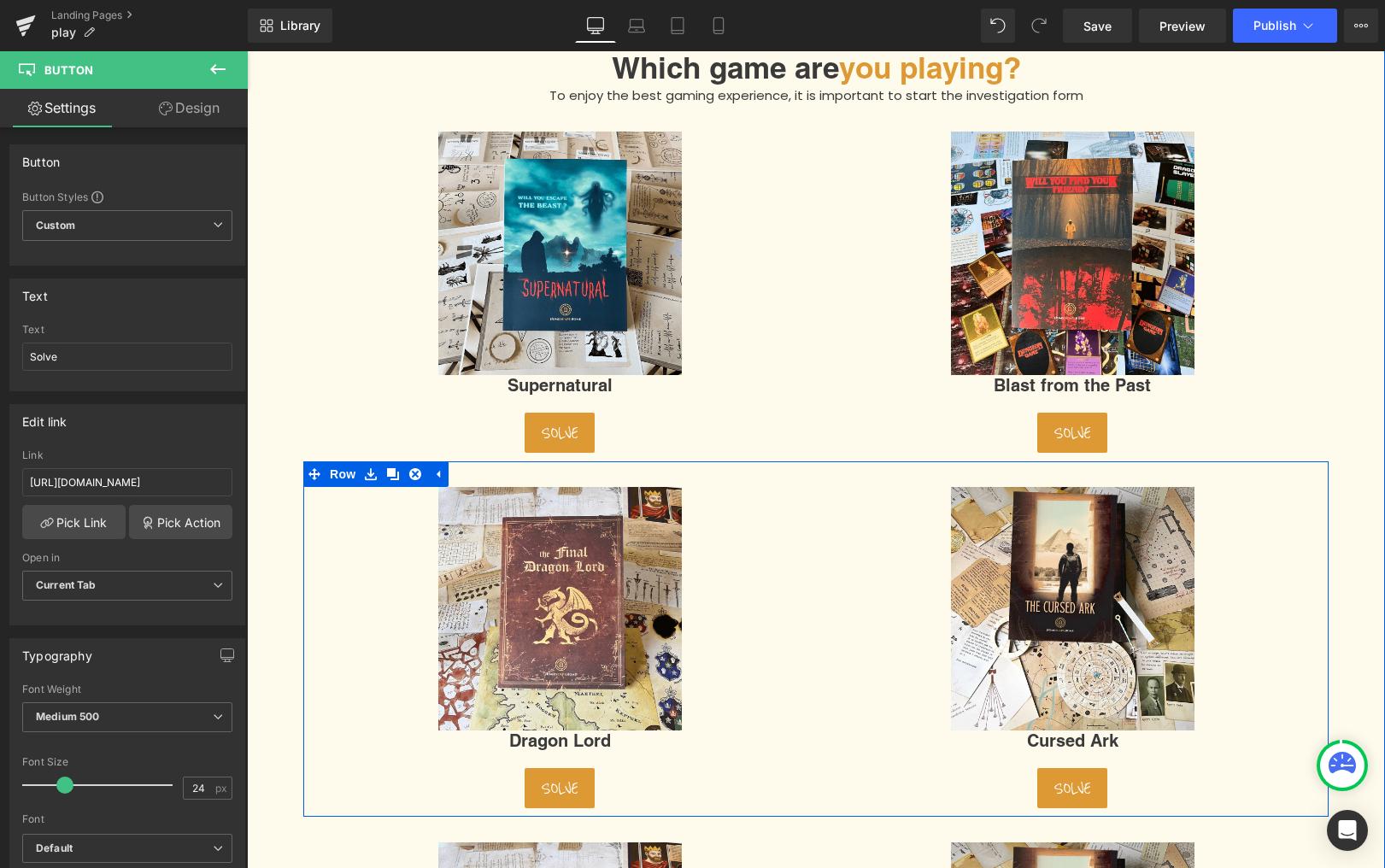
scroll to position [111, 0]
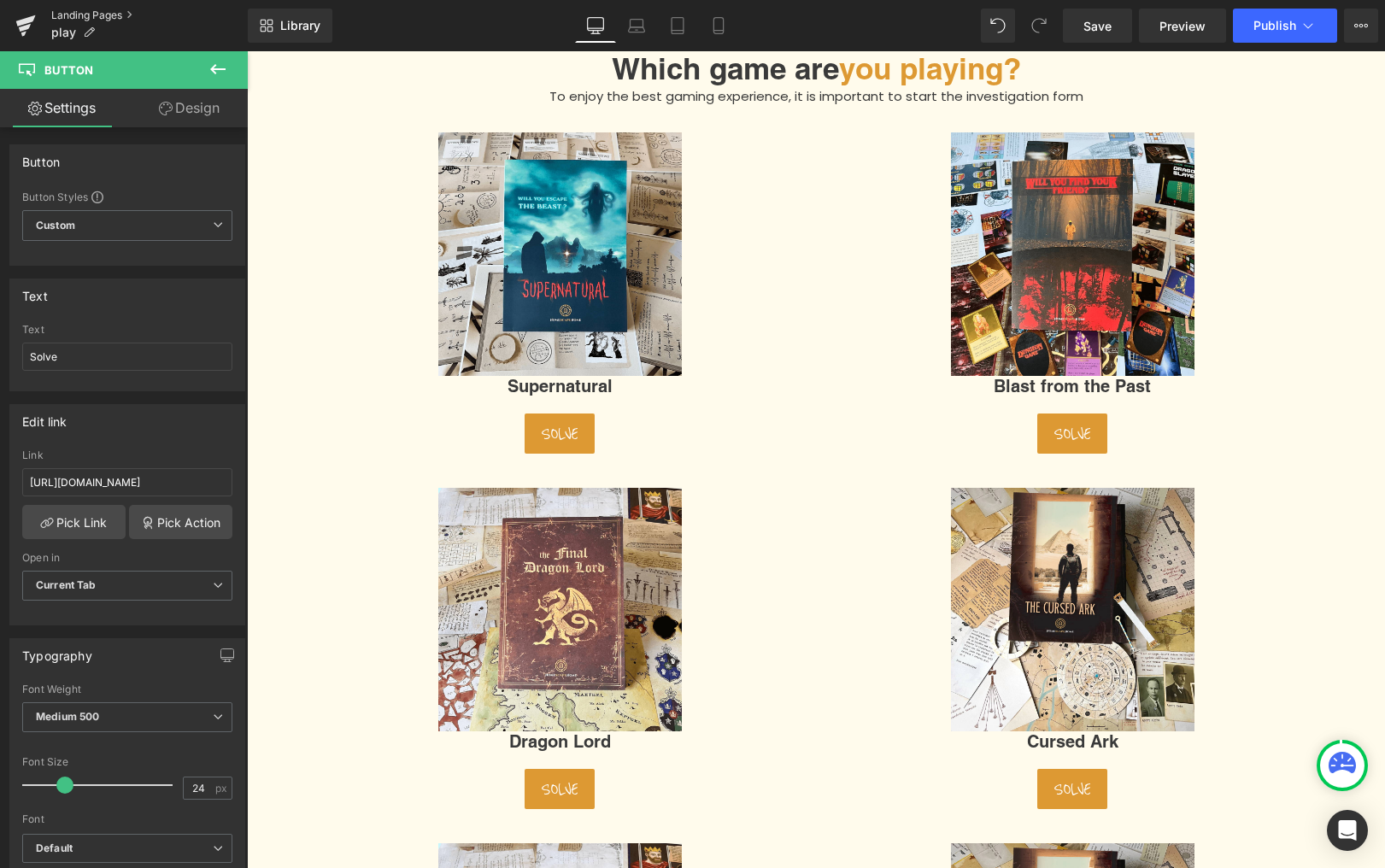
click at [73, 16] on link "Landing Pages" at bounding box center [149, 16] width 196 height 14
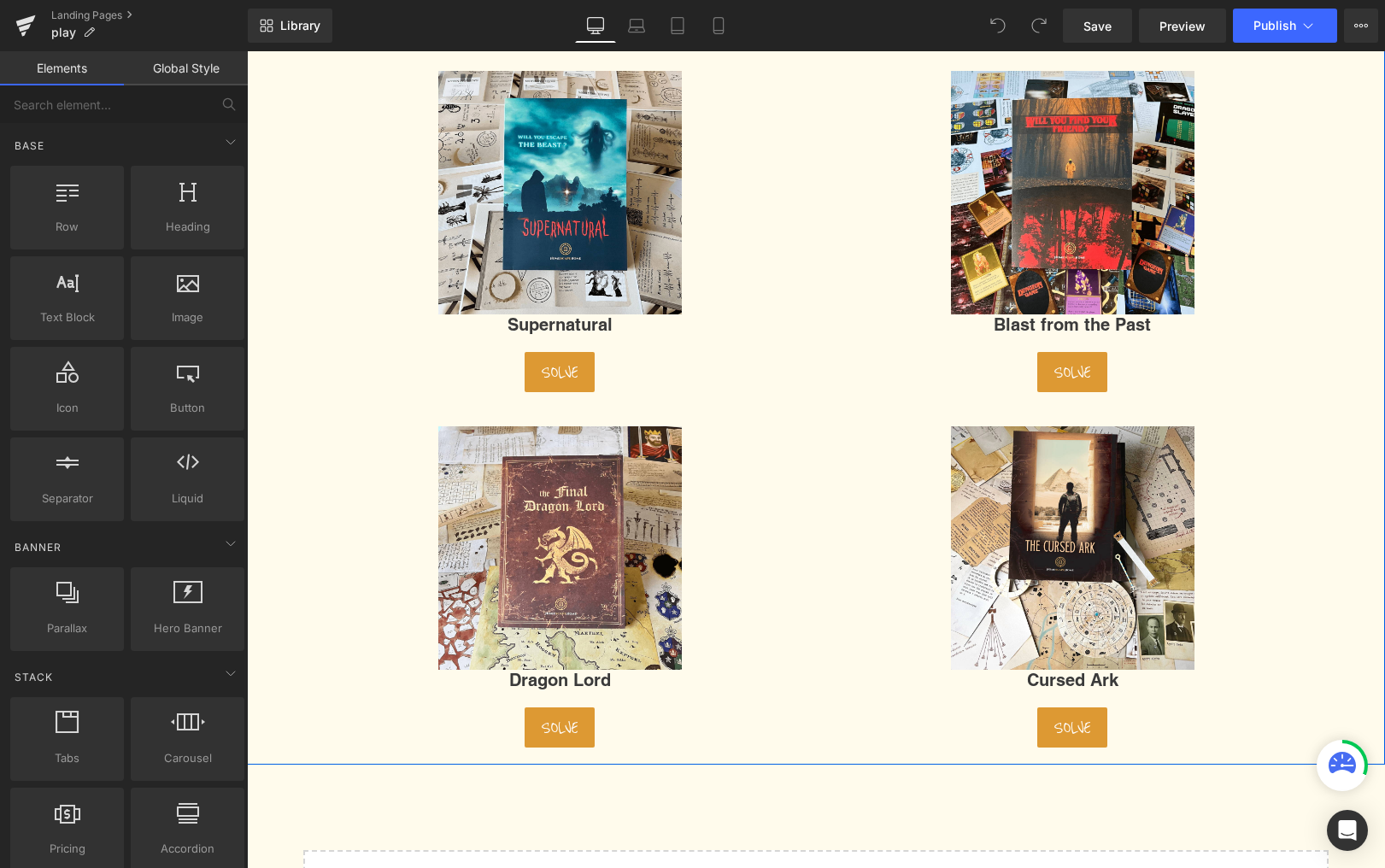
scroll to position [175, 0]
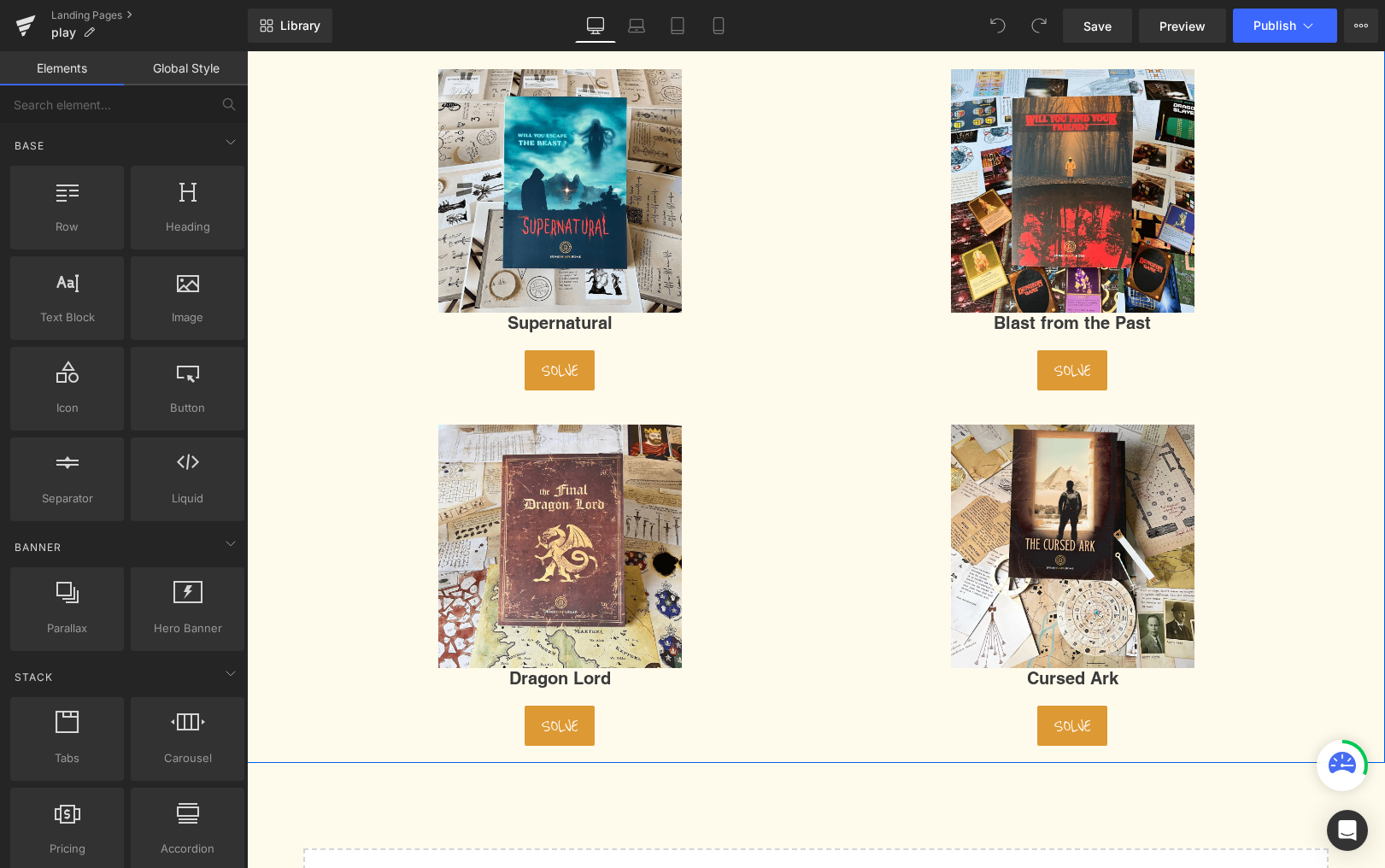
click at [1068, 365] on div "Solve Button" at bounding box center [1072, 370] width 487 height 40
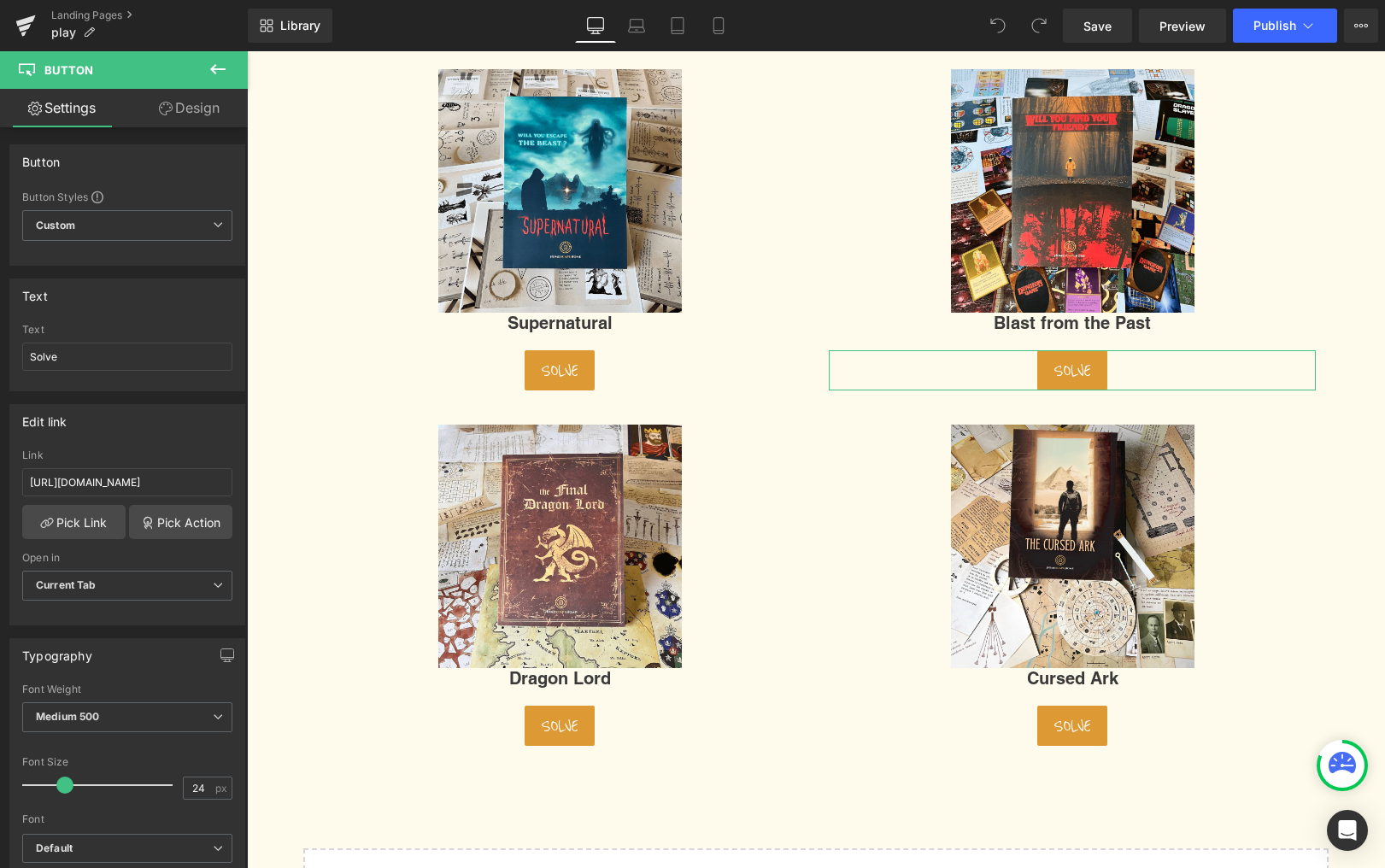
click at [118, 498] on div "Link https://en.homescapehome.com/pages/solve-blast-from-the-past" at bounding box center [128, 477] width 210 height 56
click at [116, 480] on input "https://en.homescapehome.com/pages/solve-blast-from-the-past" at bounding box center [128, 482] width 210 height 28
click at [115, 479] on input "https://en.homescapehome.com/pages/solve-blast-from-the-past" at bounding box center [128, 482] width 210 height 28
click at [114, 479] on input "https://en.homescapehome.com/pages/solve-blast-from-the-past" at bounding box center [128, 482] width 210 height 28
paste input "[DOMAIN_NAME][URL]"
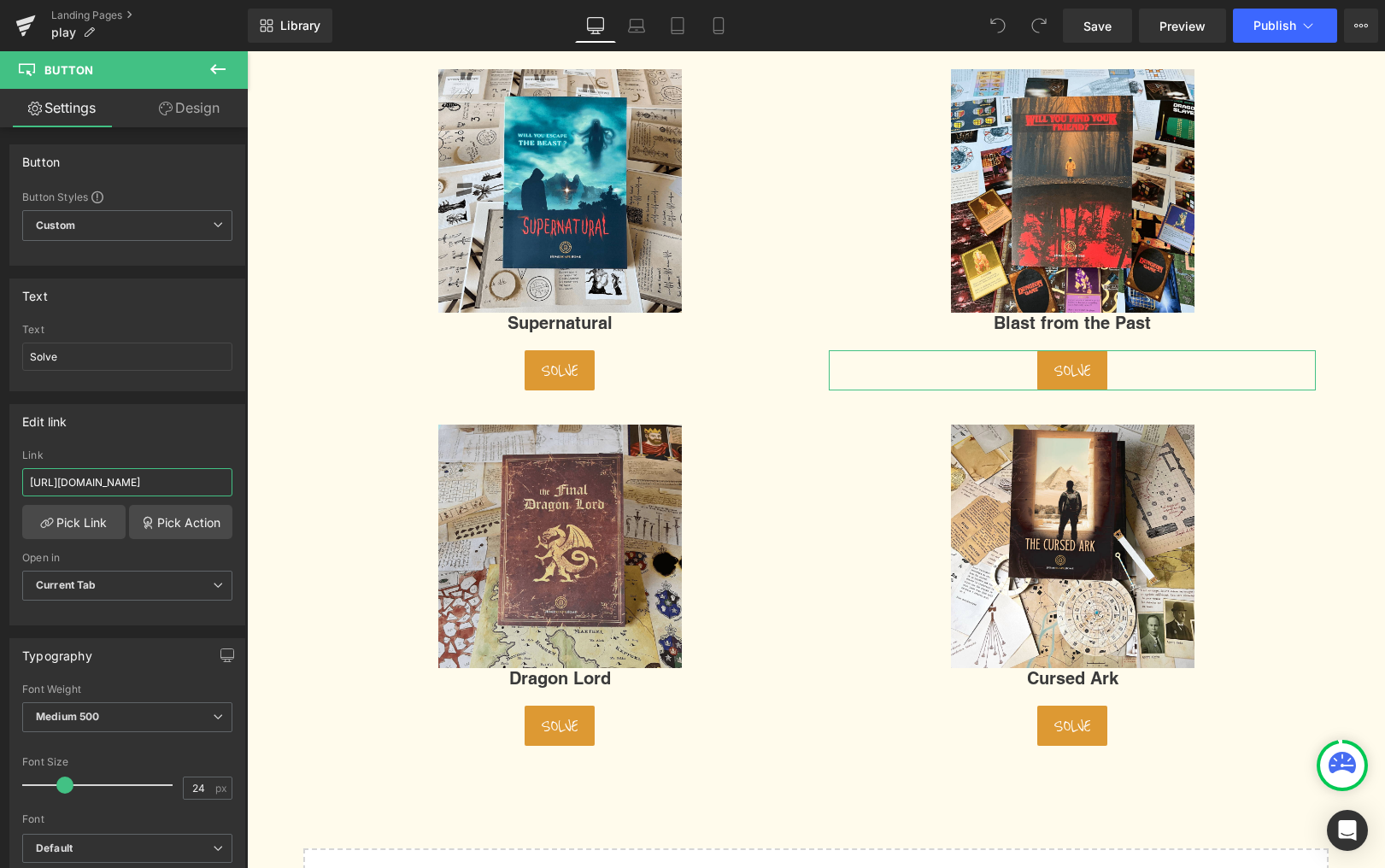
type input "[URL][DOMAIN_NAME]"
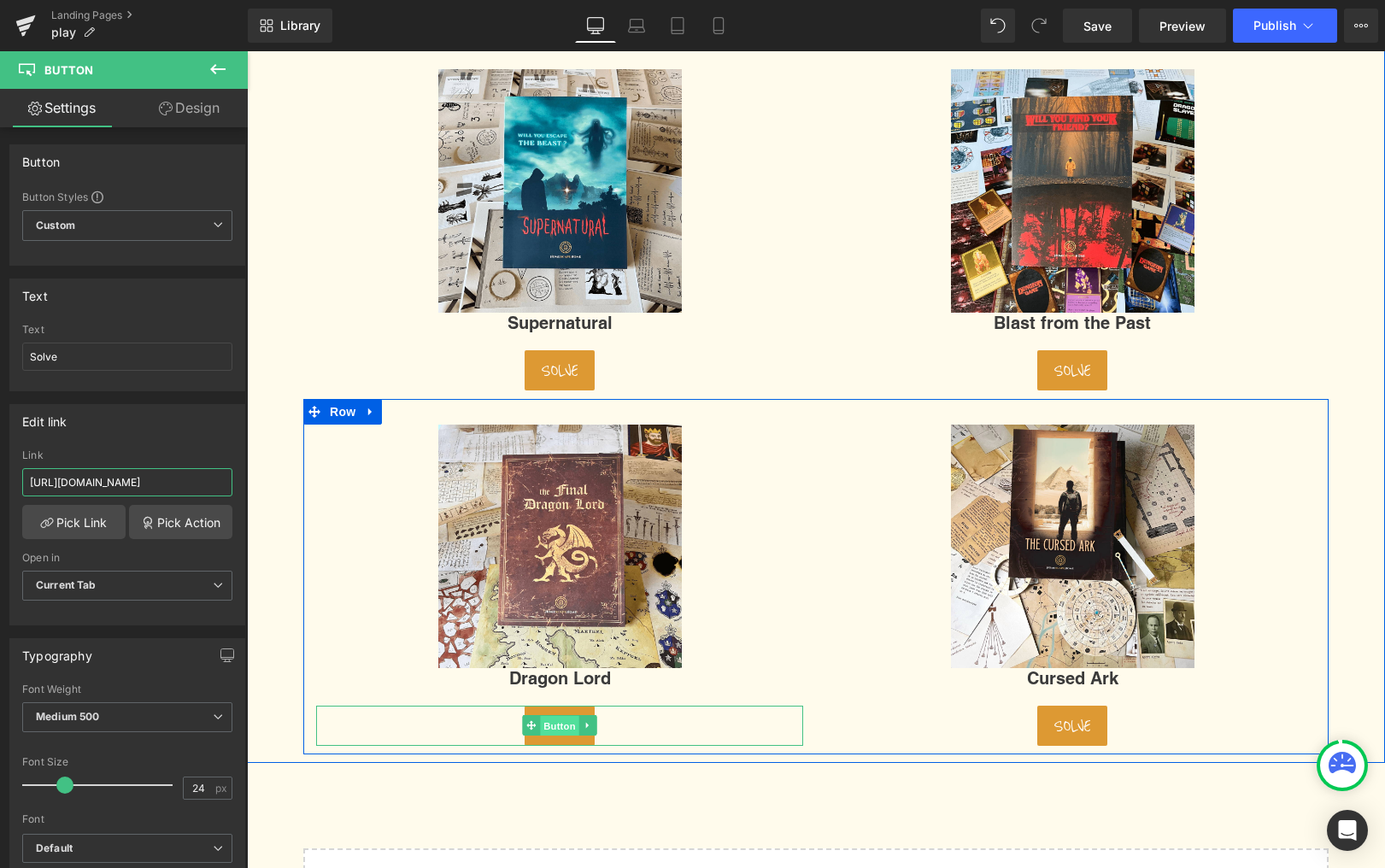
click at [567, 727] on span "Button" at bounding box center [560, 726] width 39 height 21
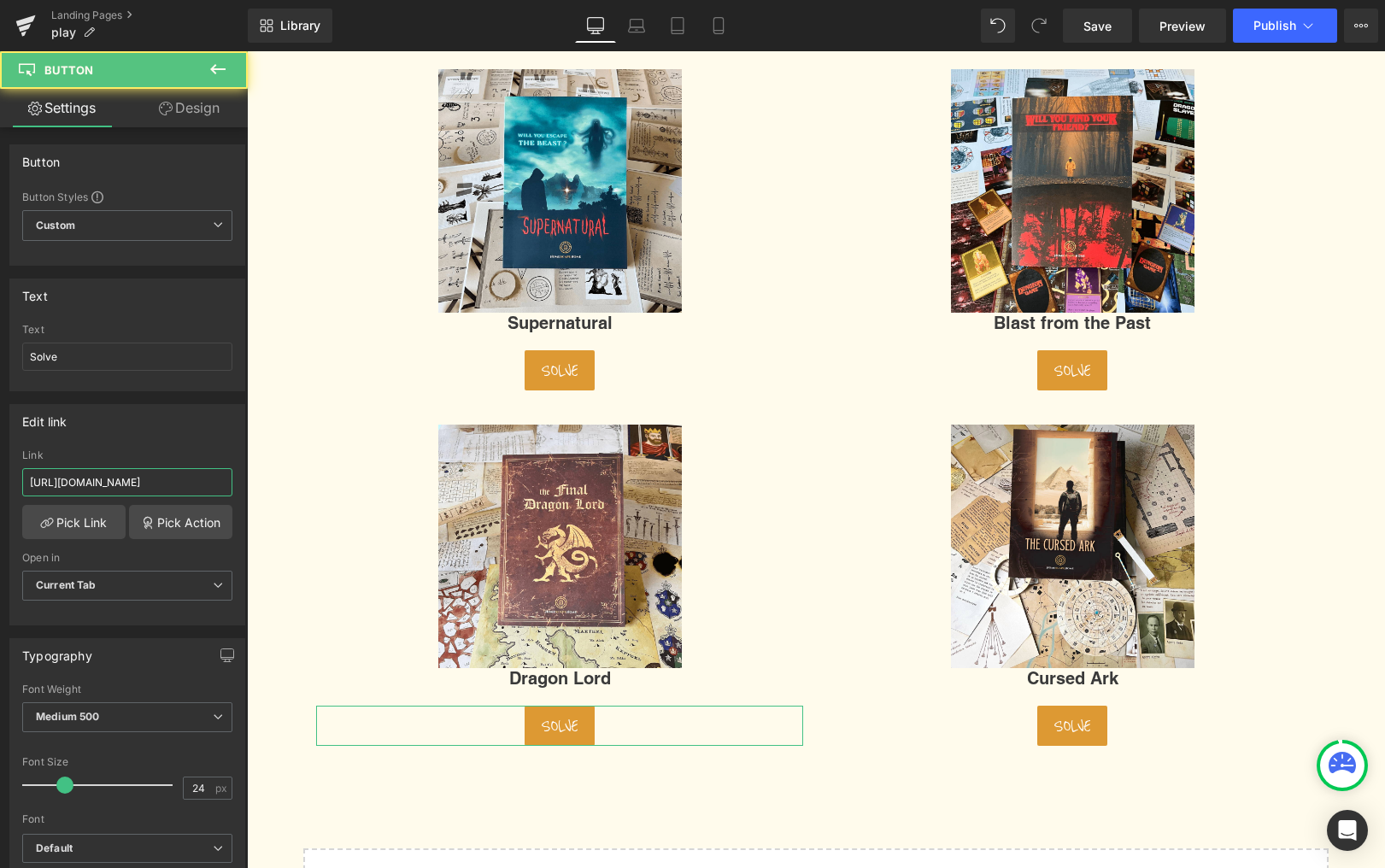
click at [193, 481] on input "https://en.homescapehome.com/pages/solve-dragon-lord" at bounding box center [128, 482] width 210 height 28
paste input "[DOMAIN_NAME][URL]"
type input "[URL][DOMAIN_NAME]"
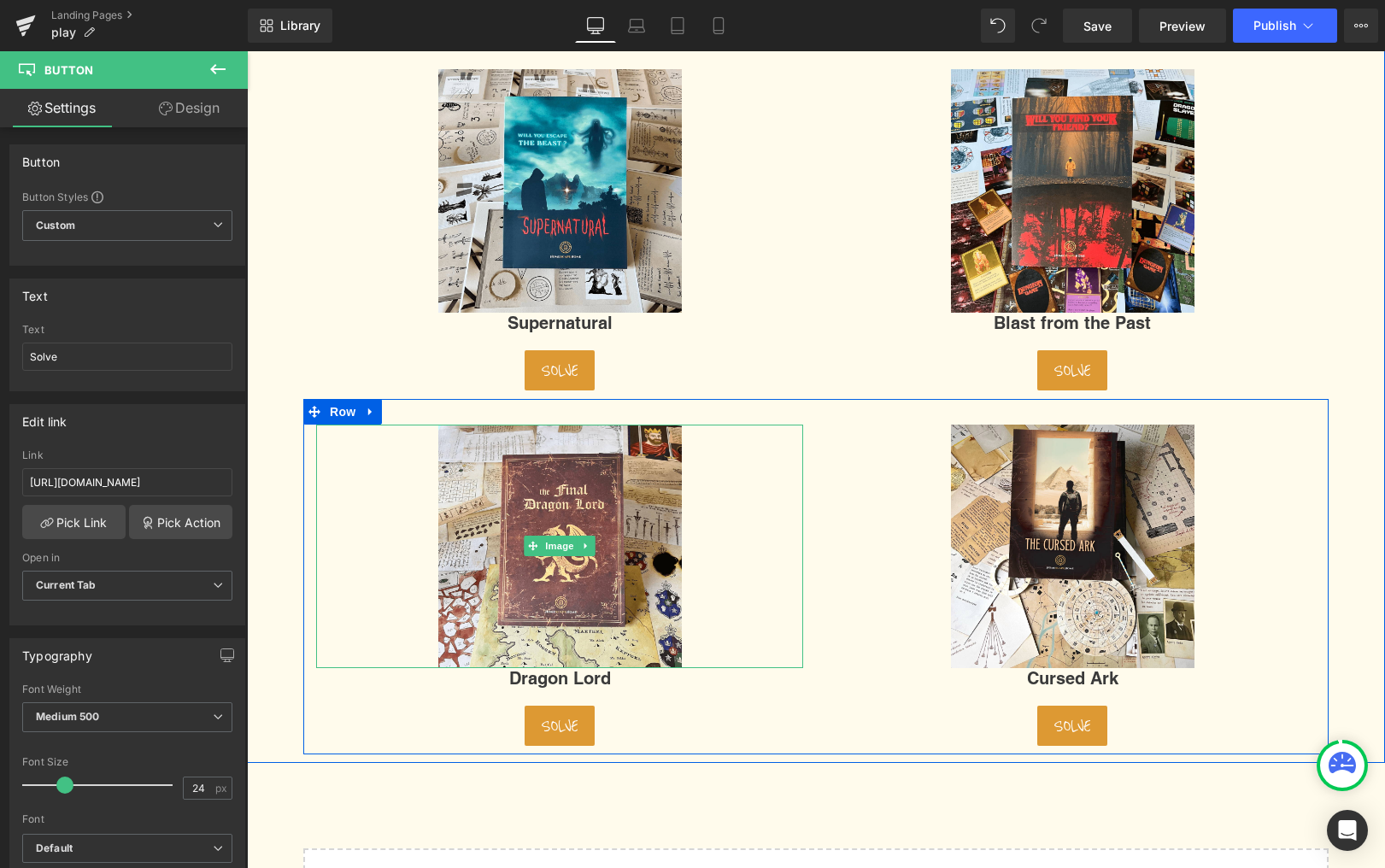
click at [798, 583] on link at bounding box center [560, 547] width 487 height 243
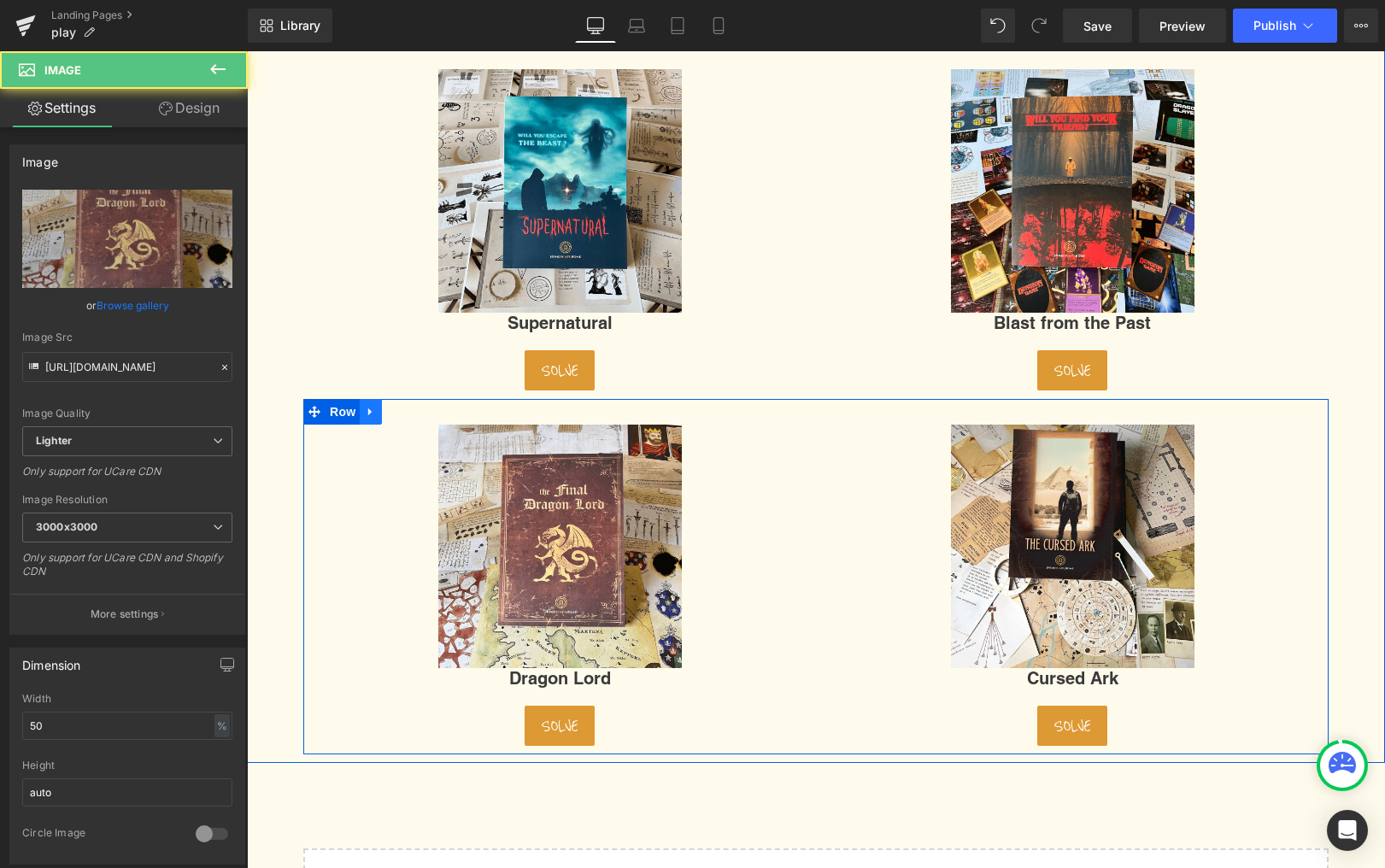
click at [373, 414] on icon at bounding box center [371, 411] width 12 height 13
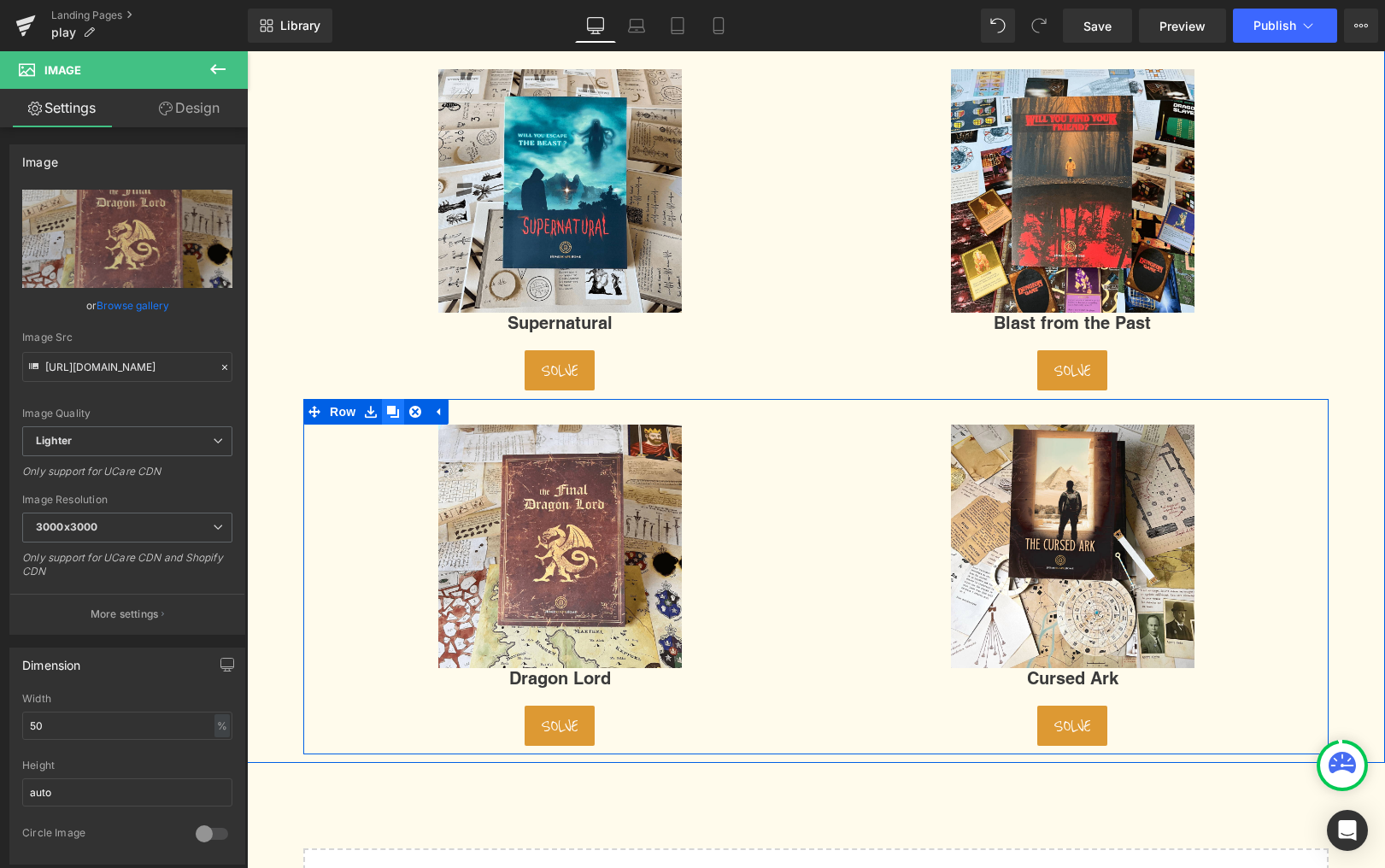
click at [395, 408] on icon at bounding box center [394, 412] width 12 height 12
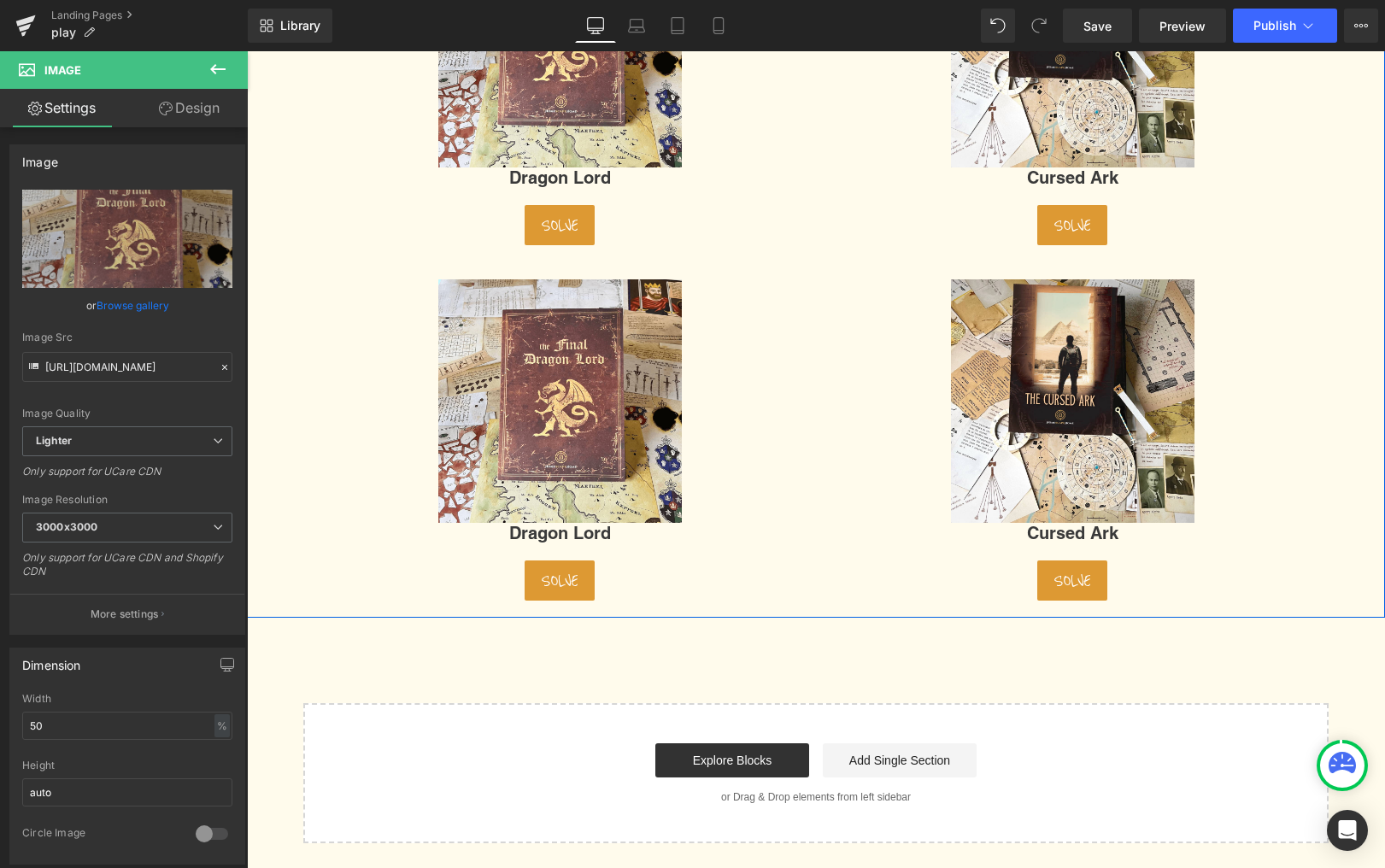
click at [598, 560] on div "Solve Button" at bounding box center [560, 580] width 487 height 40
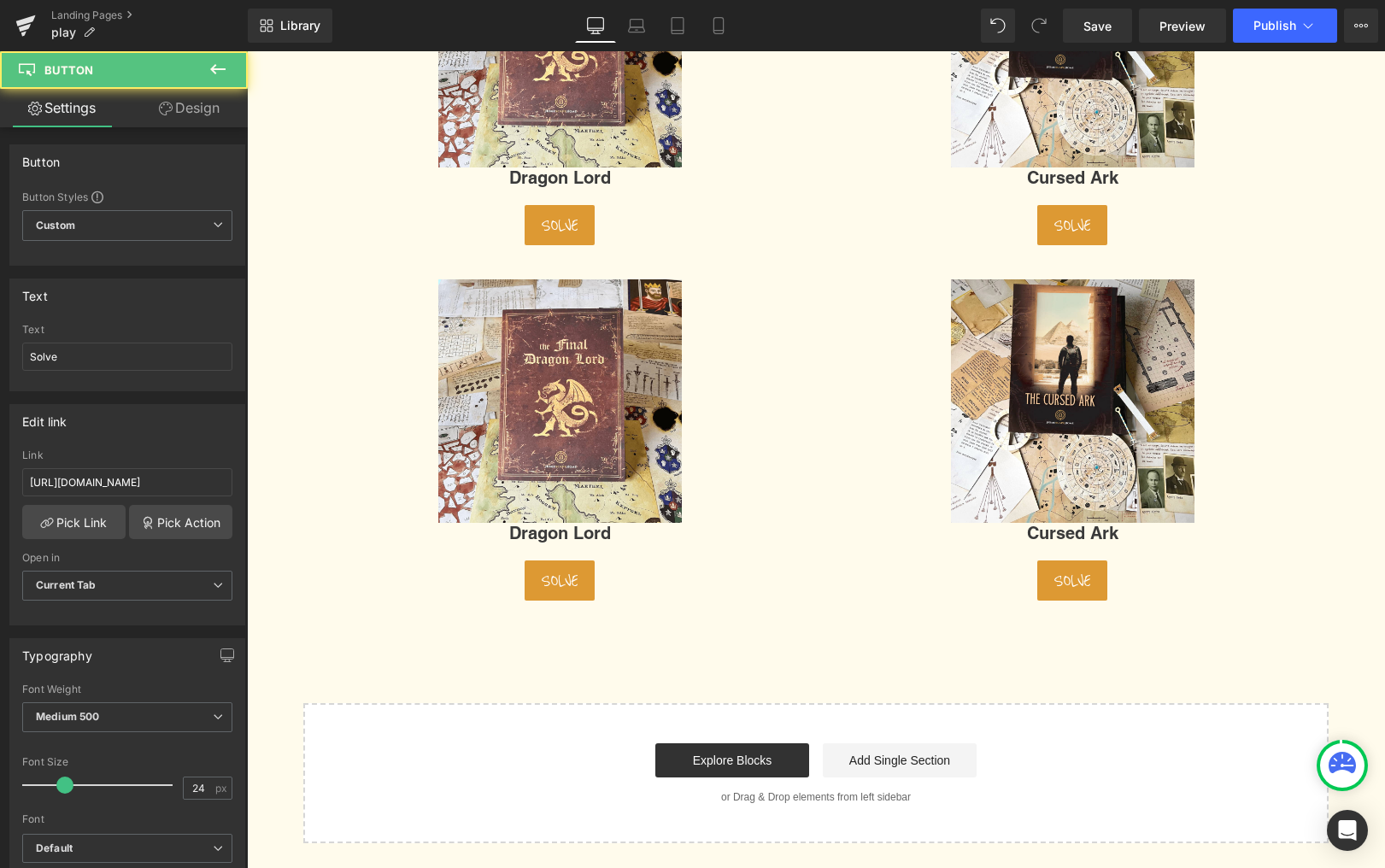
scroll to position [808, 0]
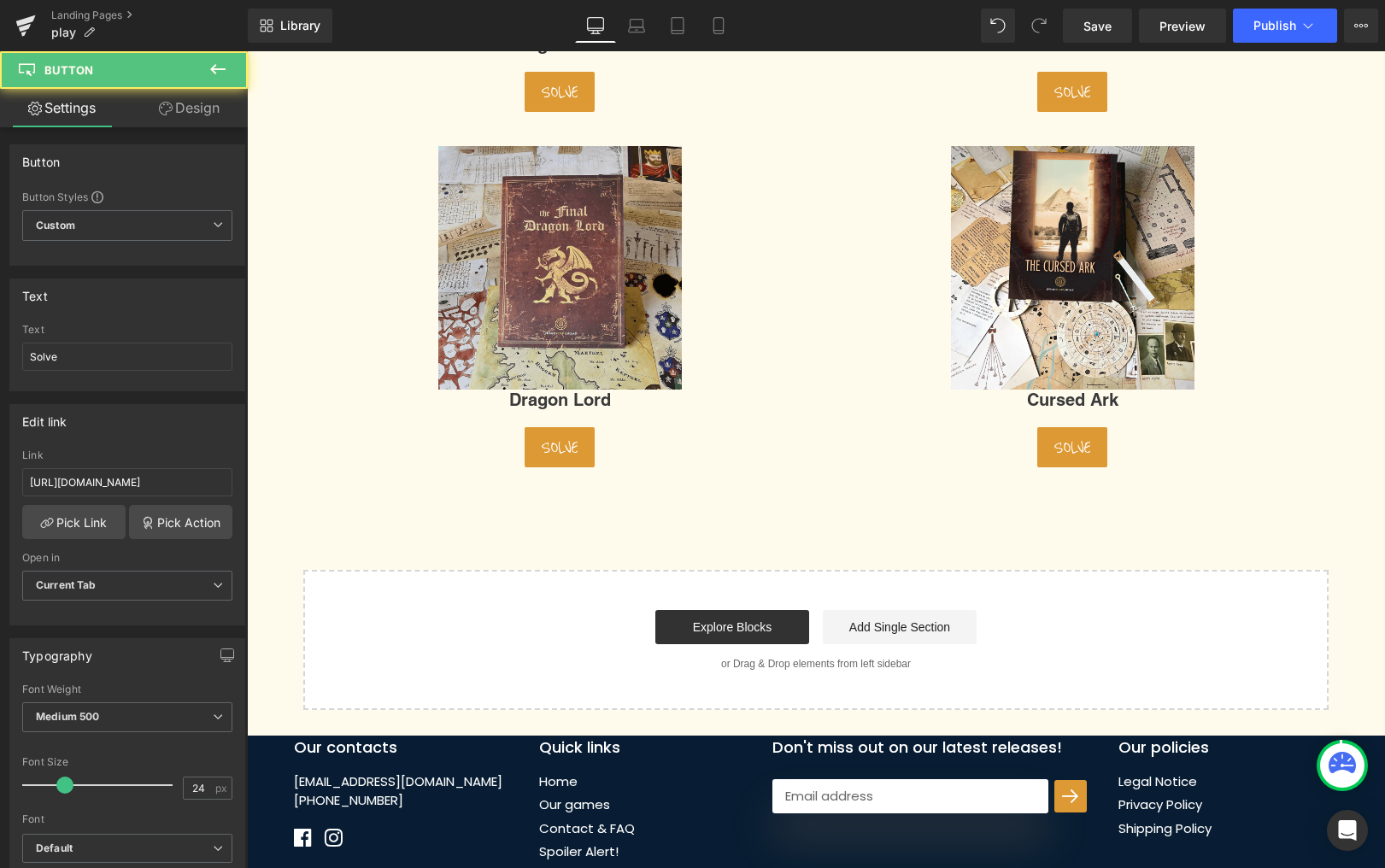
click at [611, 284] on img at bounding box center [560, 268] width 243 height 243
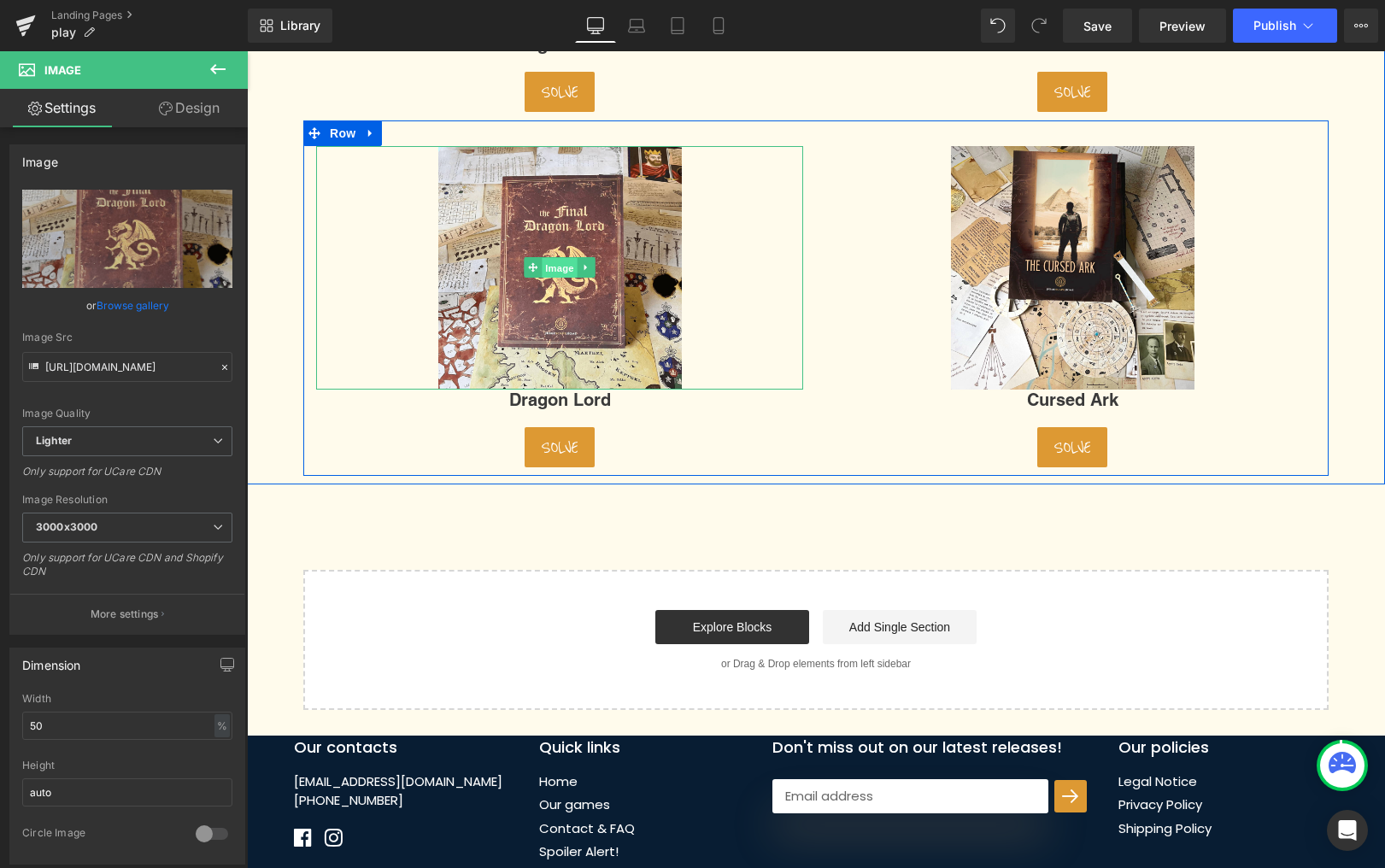
click at [567, 271] on span "Image" at bounding box center [560, 268] width 36 height 21
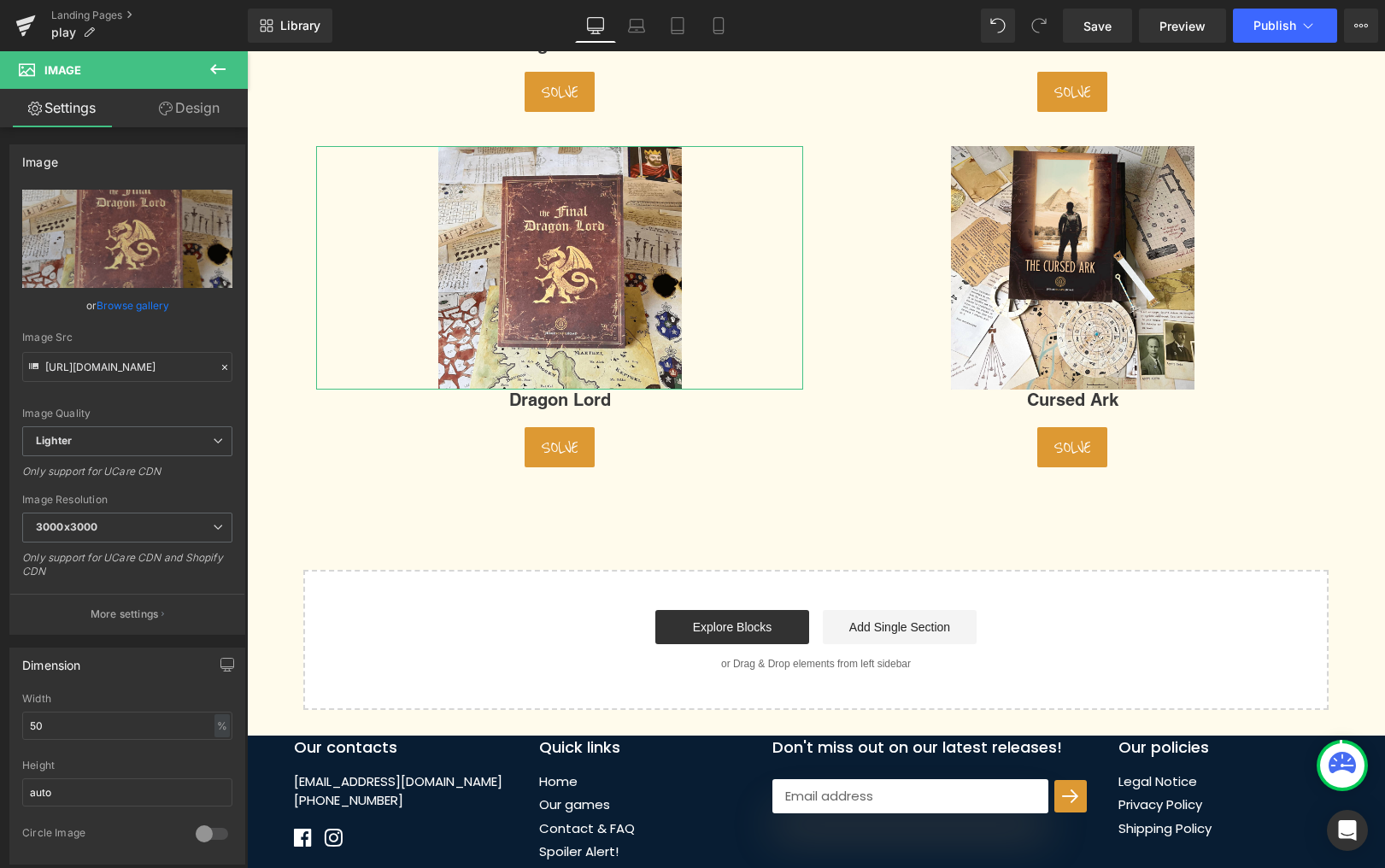
click at [142, 305] on link "Browse gallery" at bounding box center [133, 305] width 73 height 30
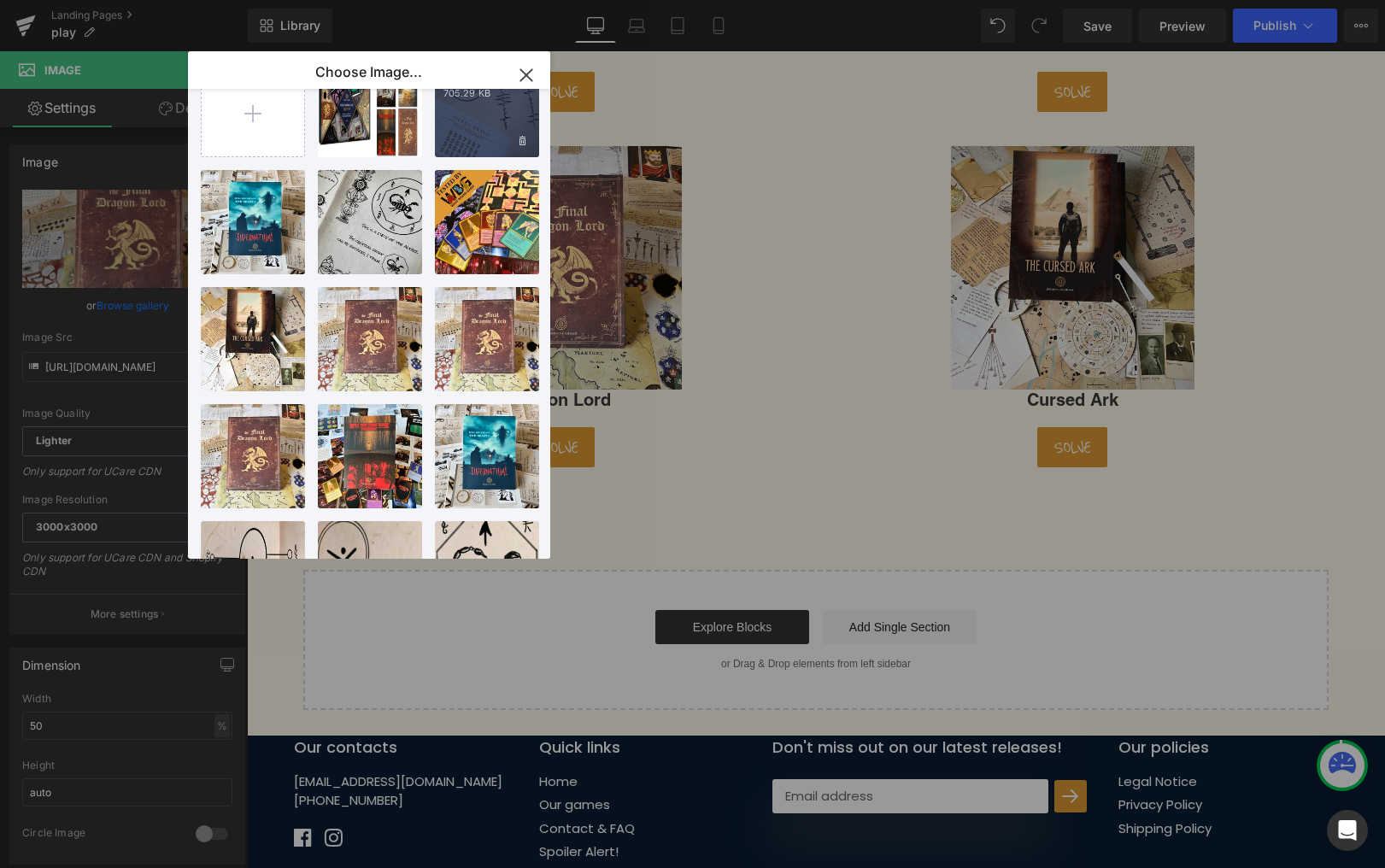
scroll to position [0, 0]
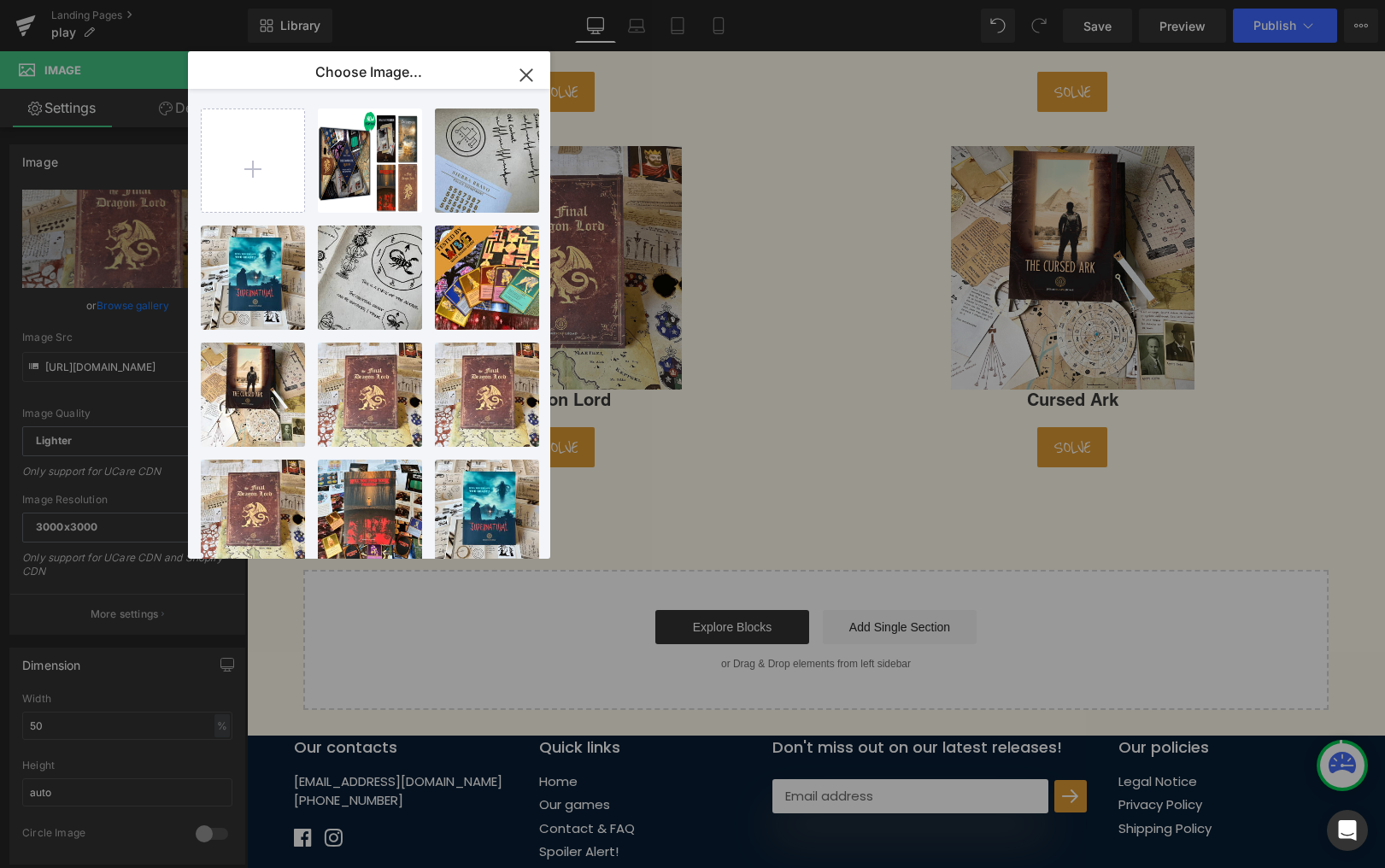
click at [523, 73] on icon "button" at bounding box center [526, 75] width 11 height 11
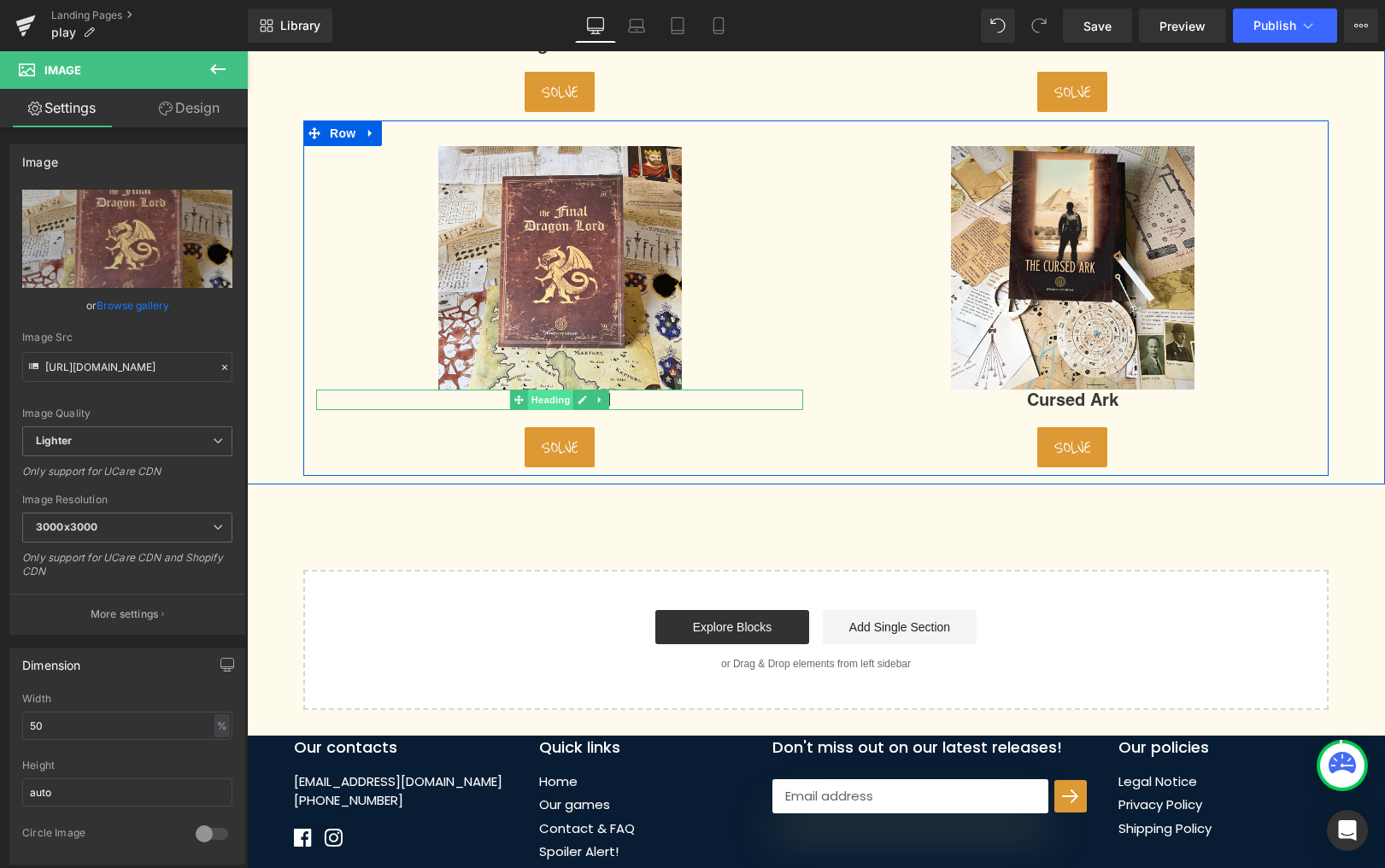
click at [536, 402] on span "Heading" at bounding box center [551, 400] width 46 height 21
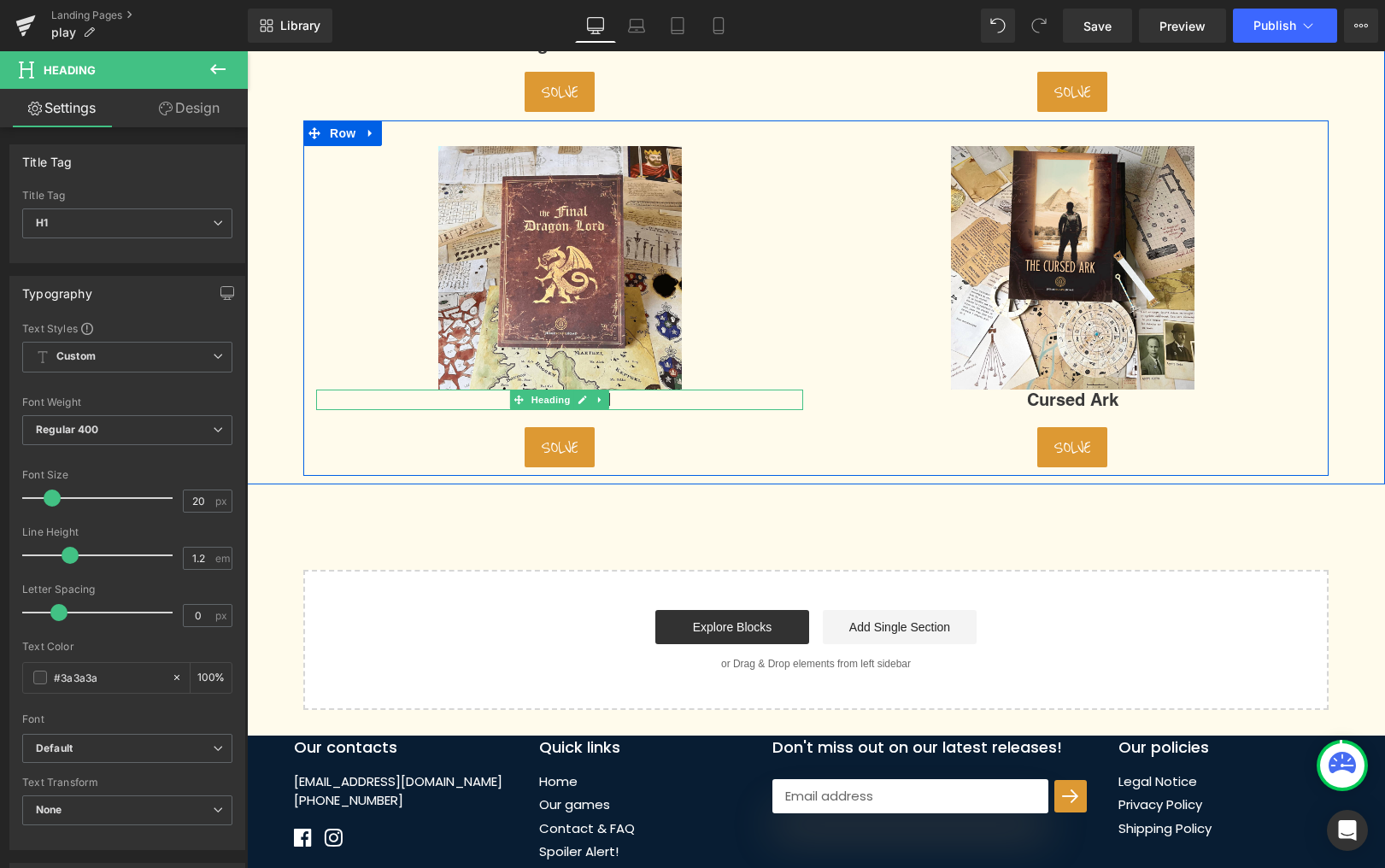
click at [497, 401] on h1 "Dragon Lord" at bounding box center [560, 400] width 487 height 21
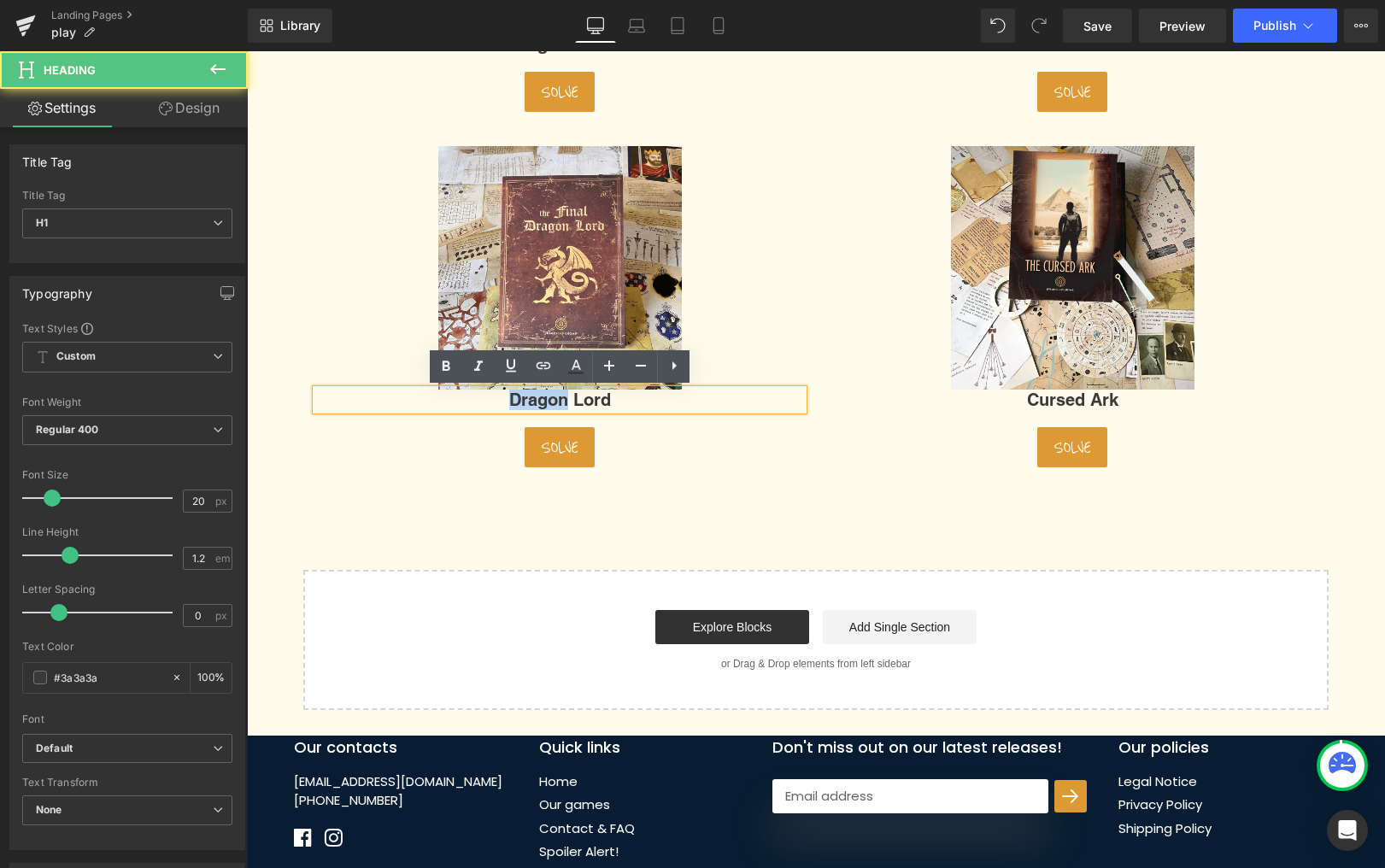
click at [496, 401] on h1 "Dragon Lord" at bounding box center [560, 400] width 487 height 21
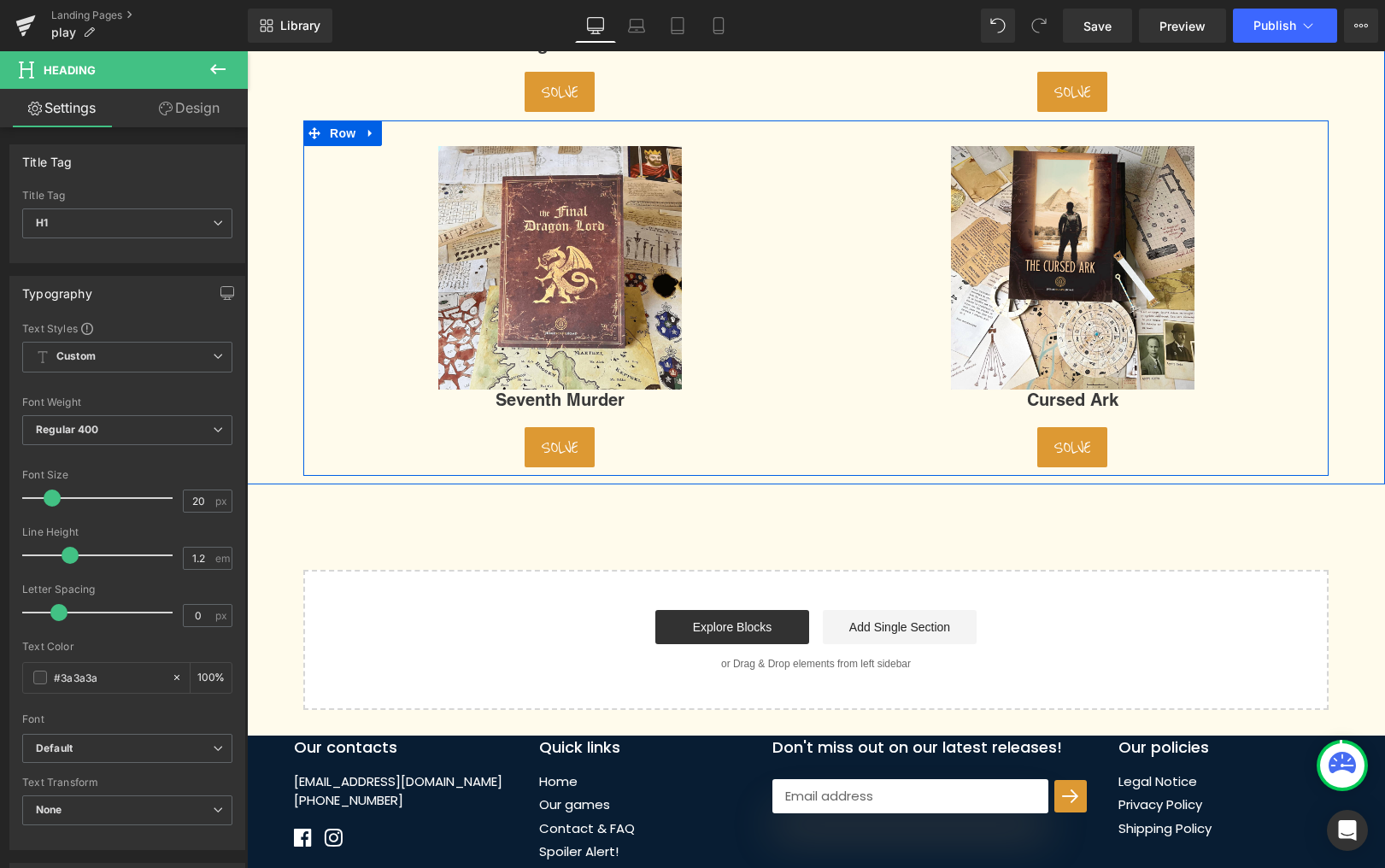
click at [1091, 404] on icon at bounding box center [1096, 400] width 9 height 9
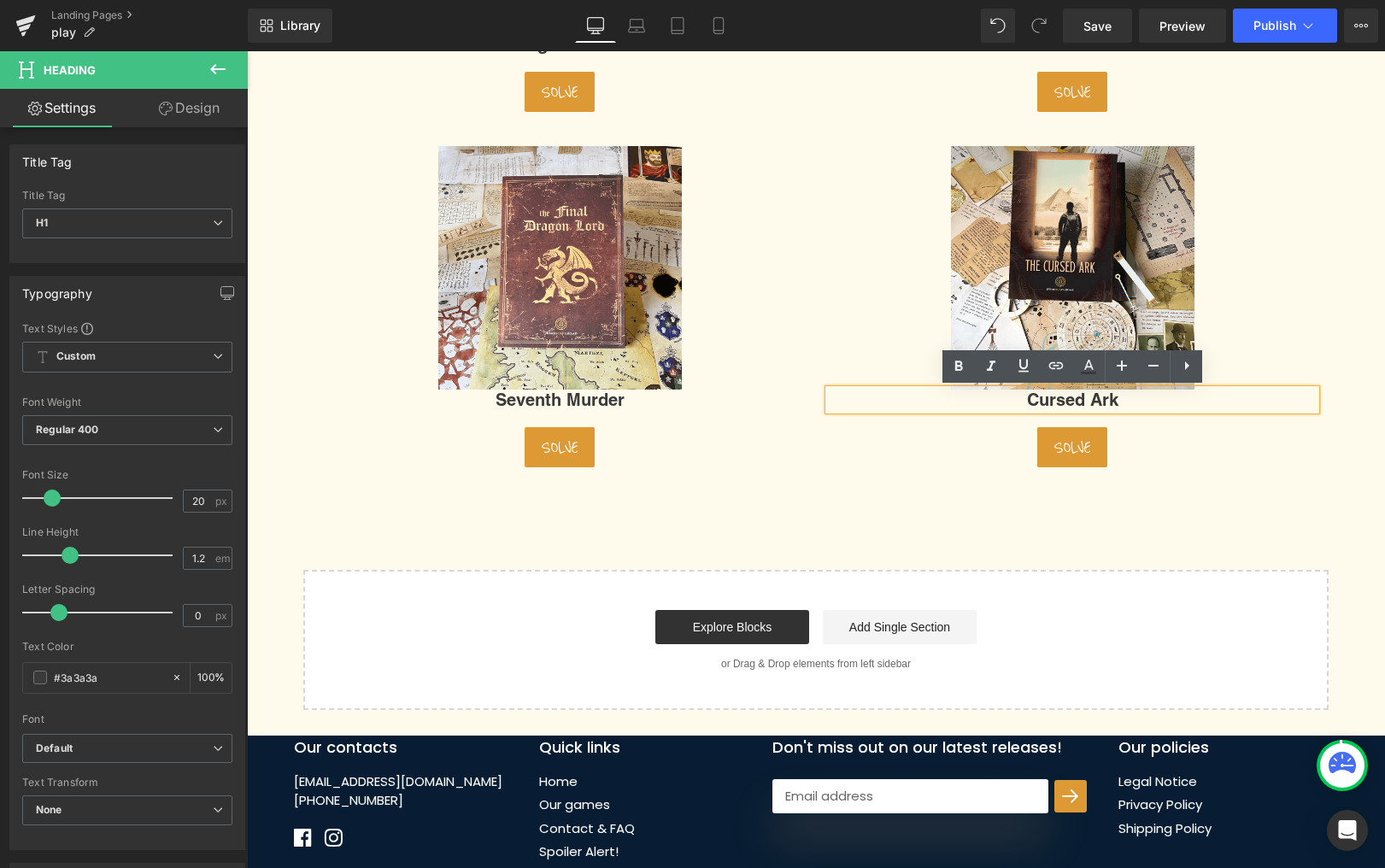
click at [1091, 404] on h1 "Cursed Ark" at bounding box center [1072, 400] width 487 height 21
click at [1072, 447] on span "Button" at bounding box center [1072, 447] width 39 height 21
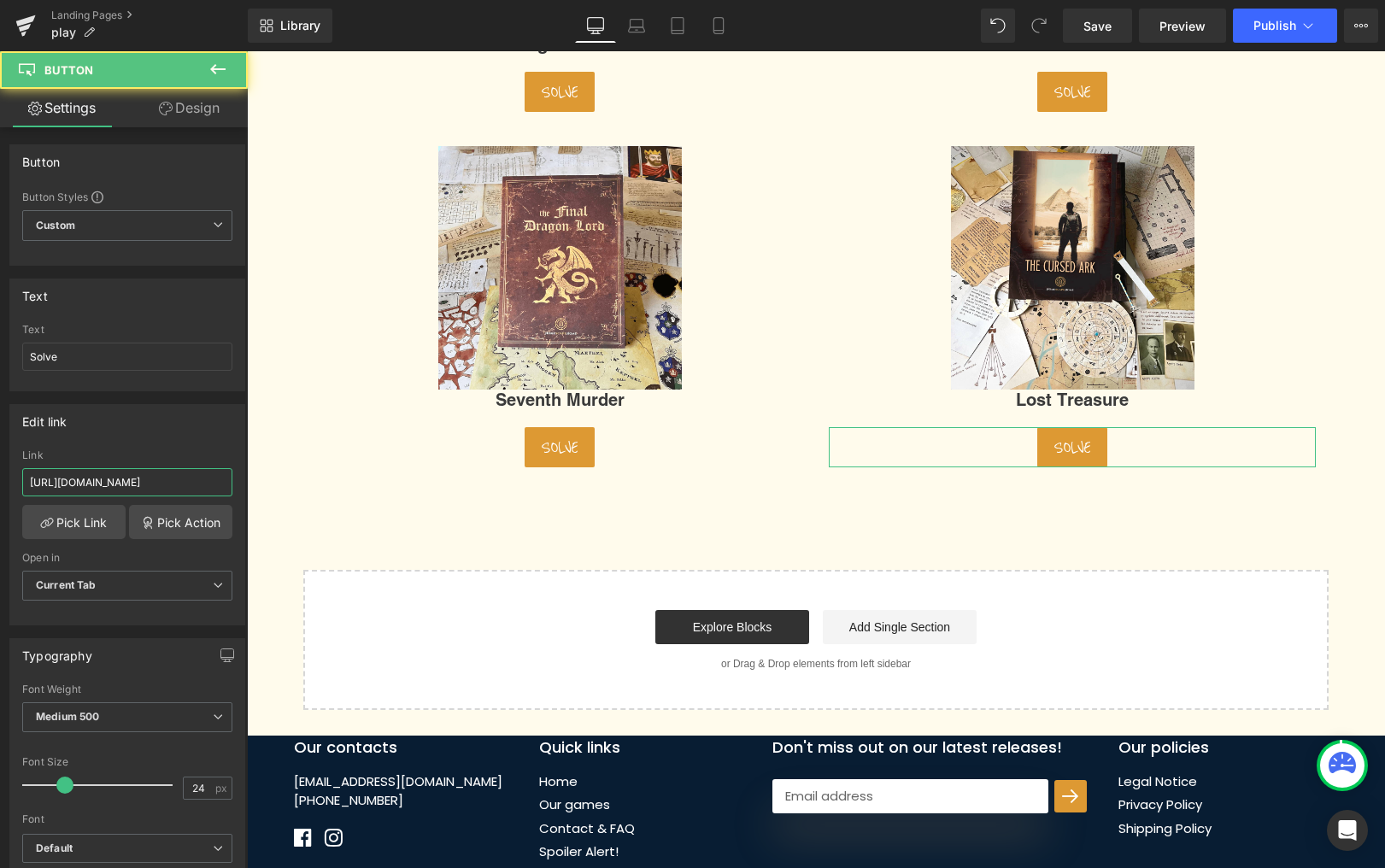
click at [163, 480] on input "https://en.homescapehome.com/pages/solve-cursed-ark2" at bounding box center [128, 482] width 210 height 28
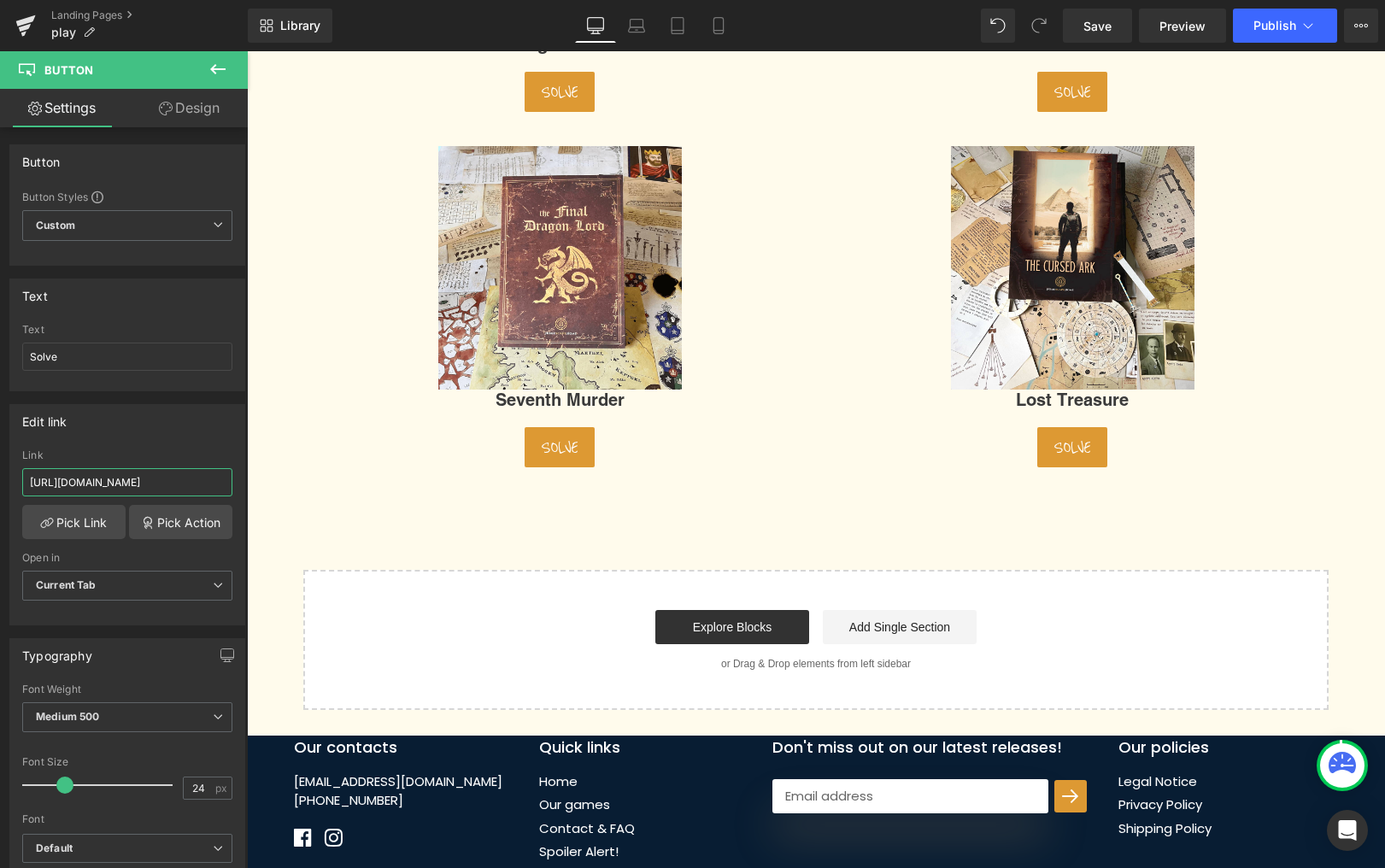
type input "https://hsh-en.bubbleapps.io/home"
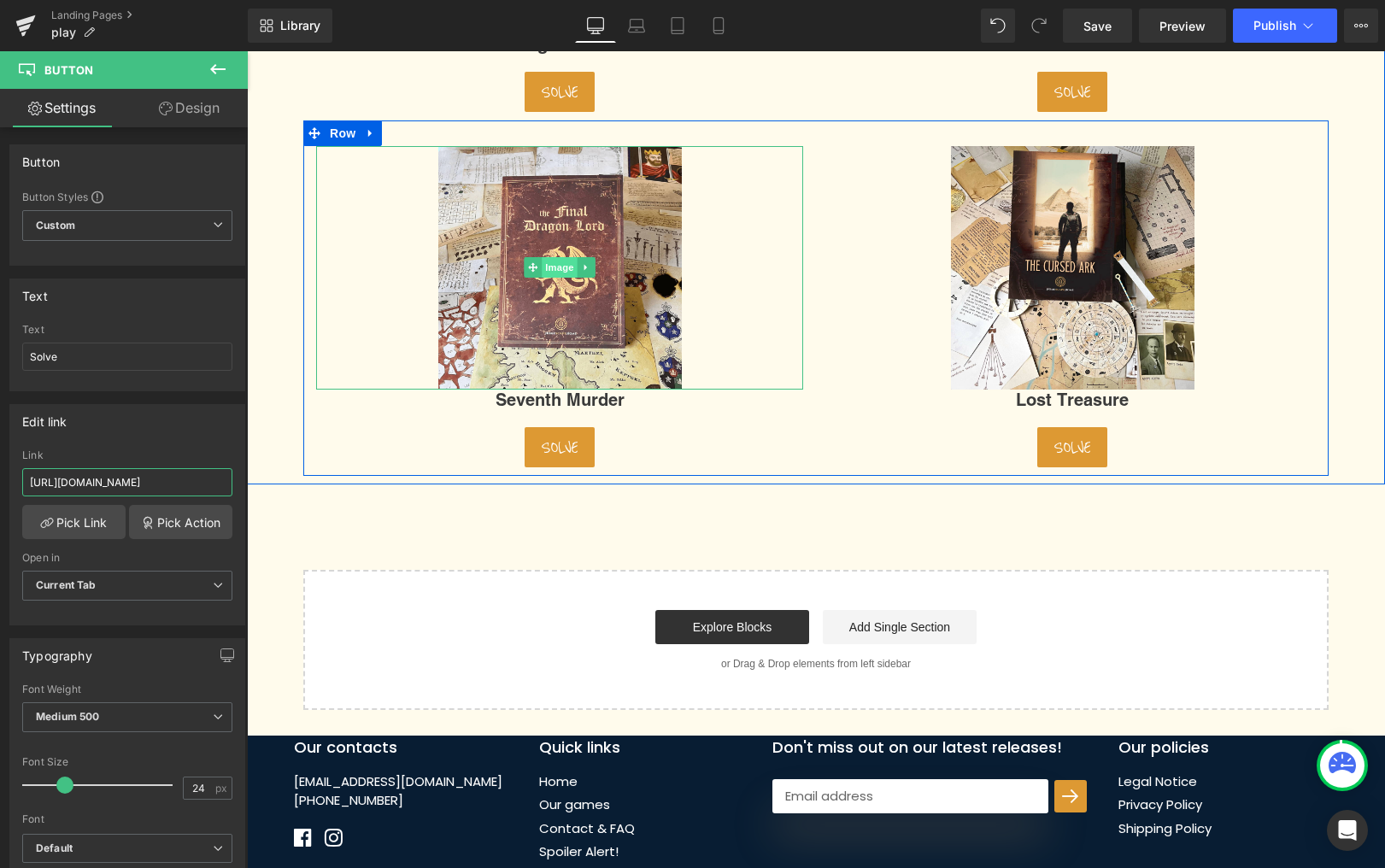
click at [550, 268] on span "Image" at bounding box center [560, 268] width 36 height 21
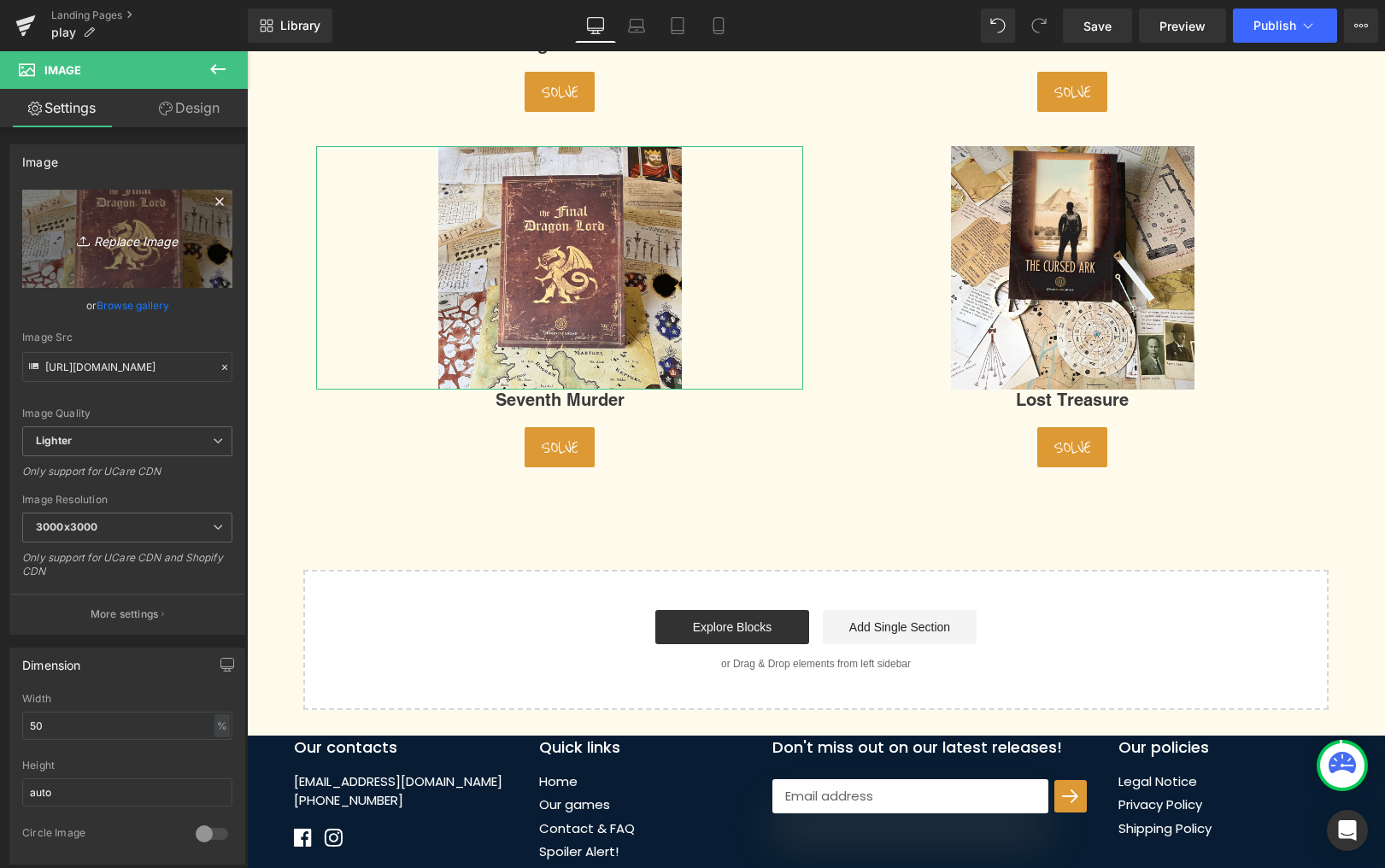
click at [118, 246] on icon "Replace Image" at bounding box center [127, 239] width 136 height 22
type input "C:\fakepath\Seventh Murder Pack.jpg"
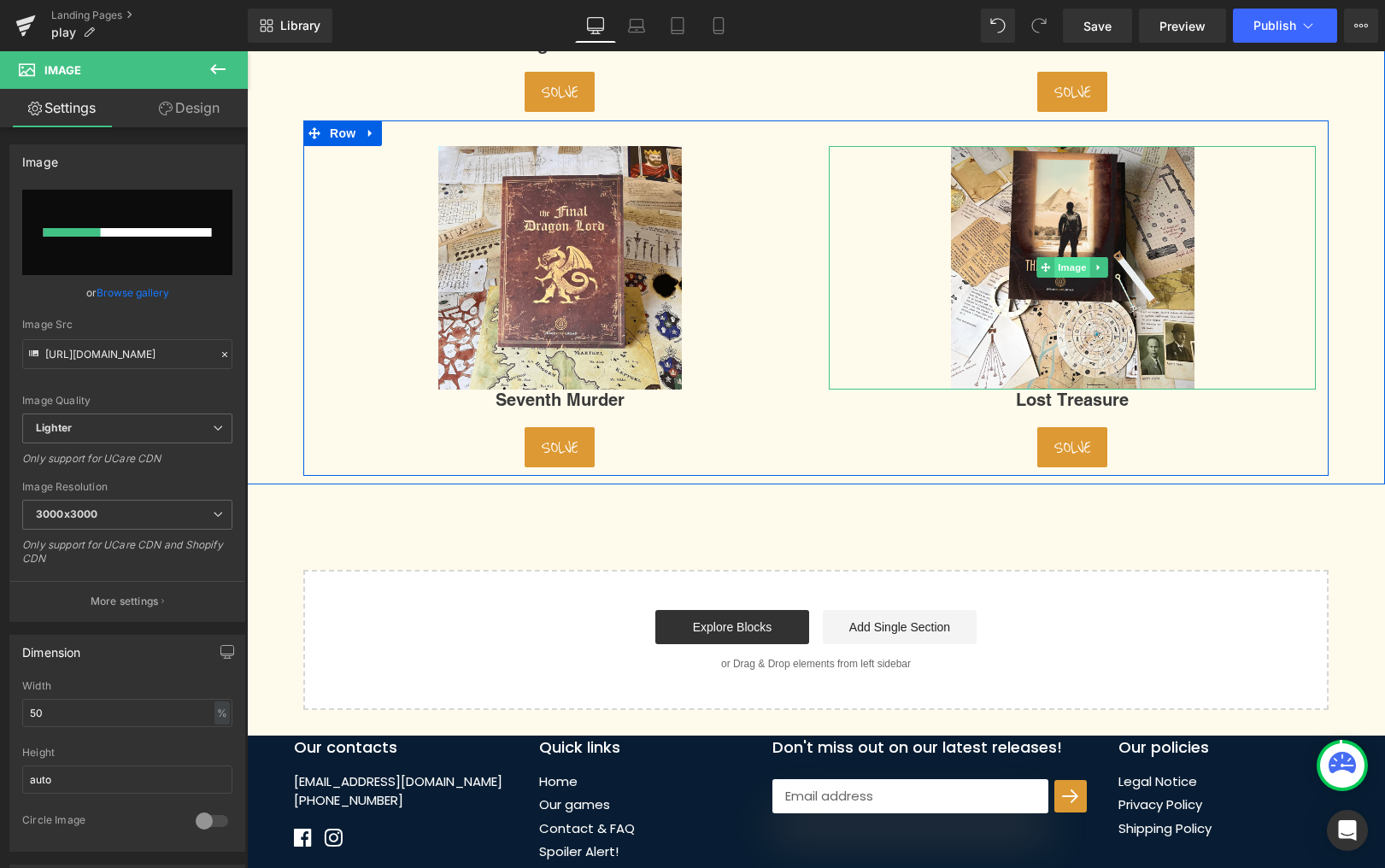
click at [1051, 255] on img at bounding box center [1073, 268] width 243 height 243
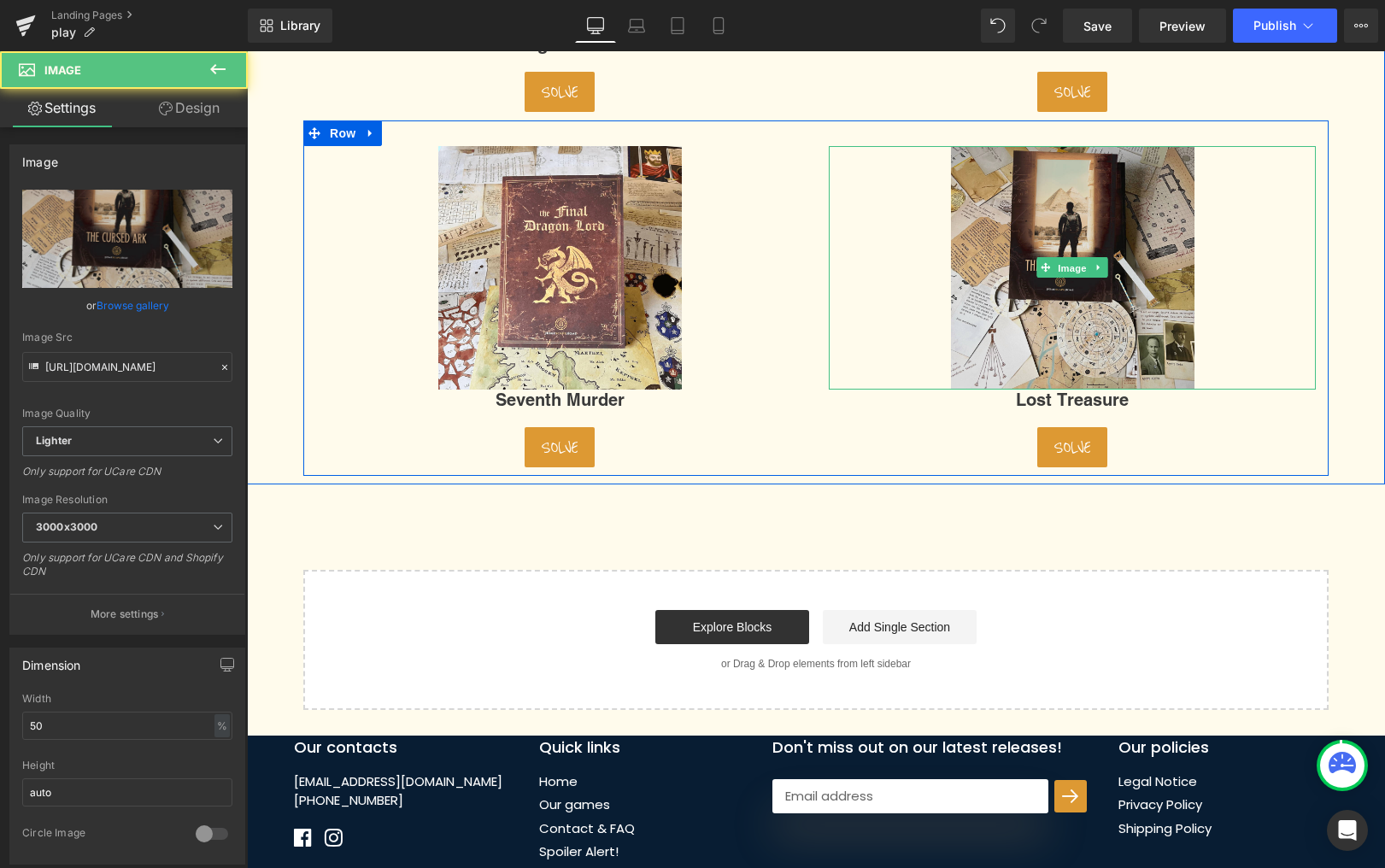
click at [1068, 264] on span "Image" at bounding box center [1072, 268] width 36 height 21
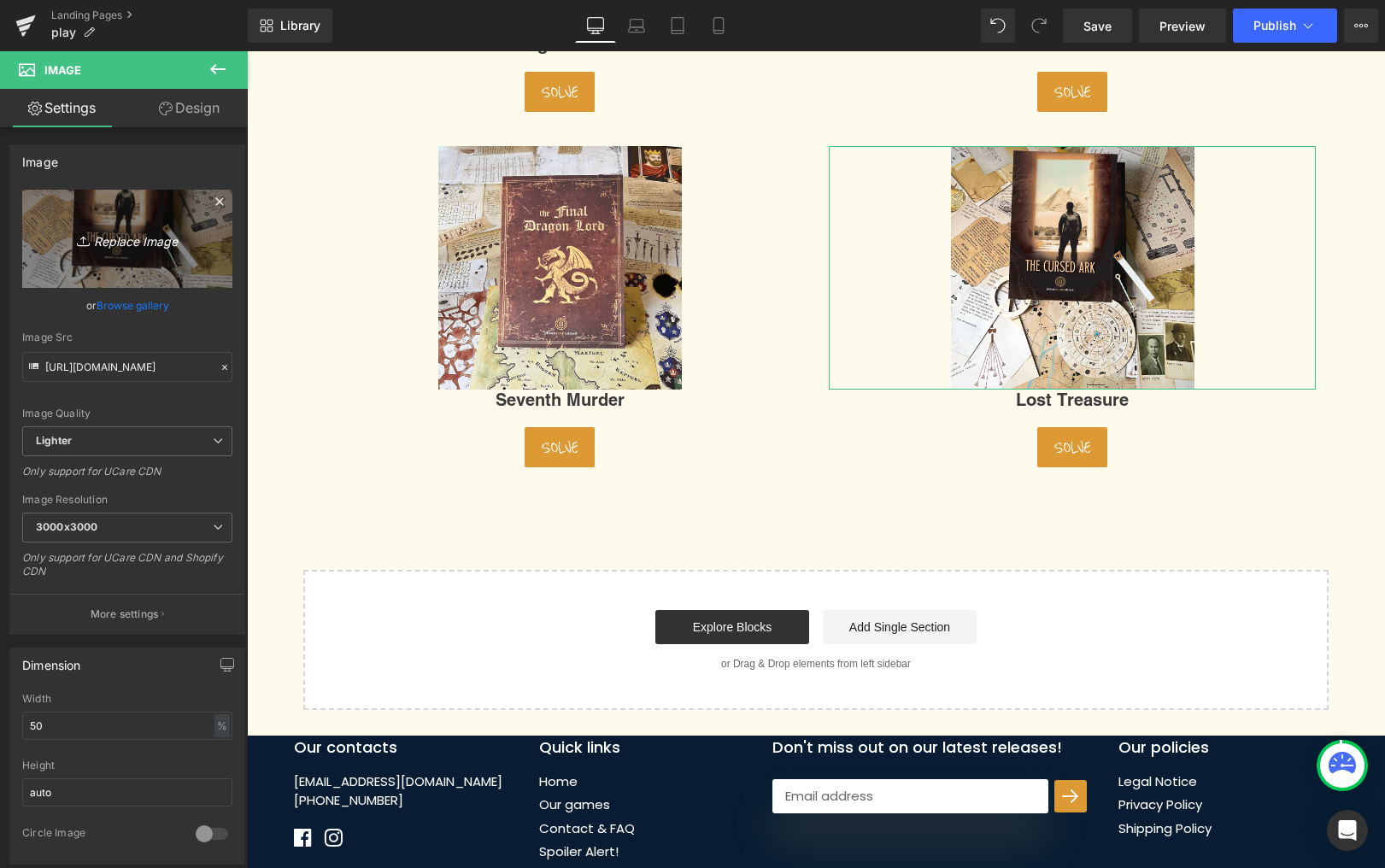
click at [136, 236] on icon "Replace Image" at bounding box center [127, 239] width 136 height 22
type input "C:\fakepath\Product LT.jpg"
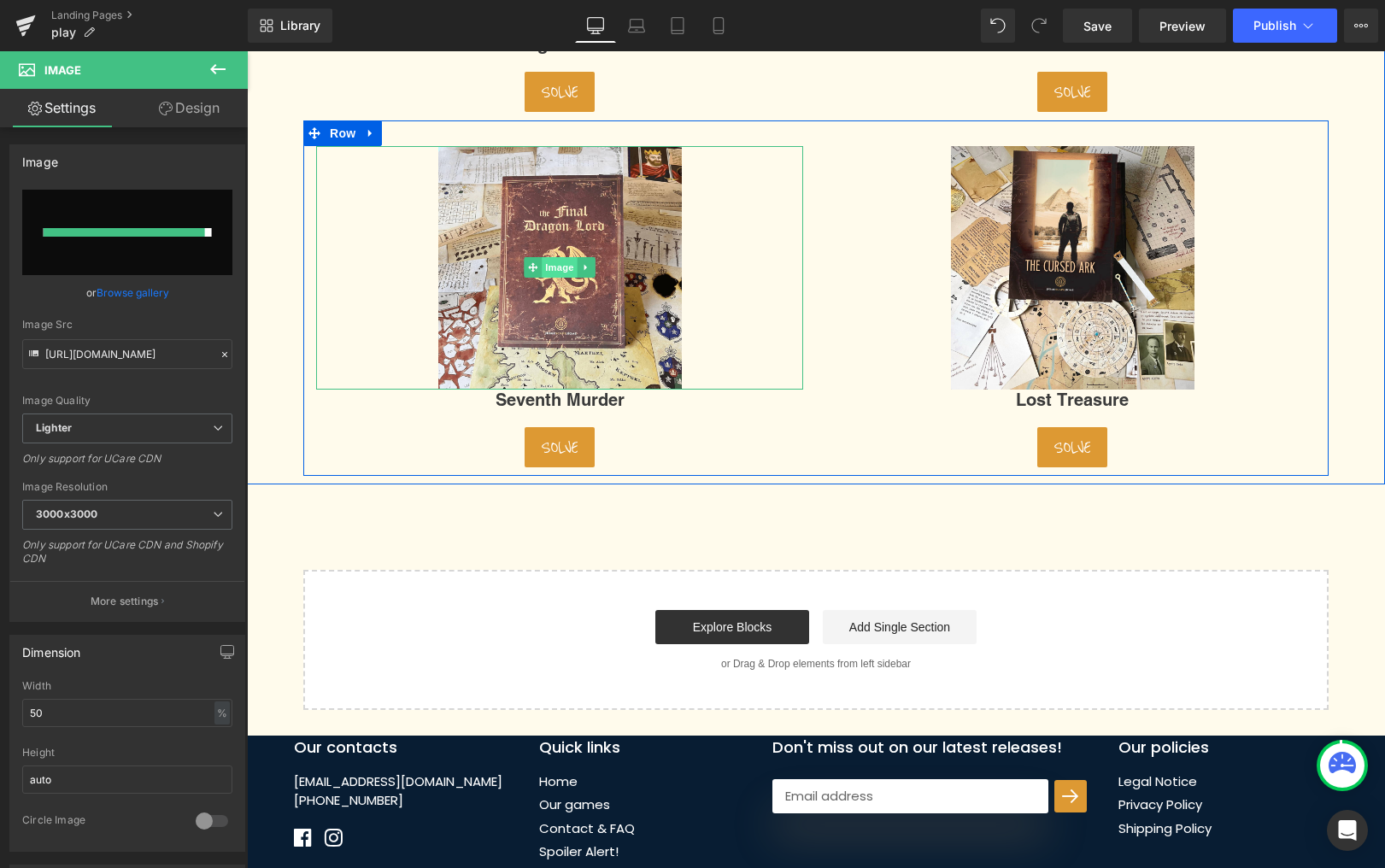
type input "https://ucarecdn.com/33ded216-7f11-43ed-ab55-4cb9e3608e6b/-/format/auto/-/previ…"
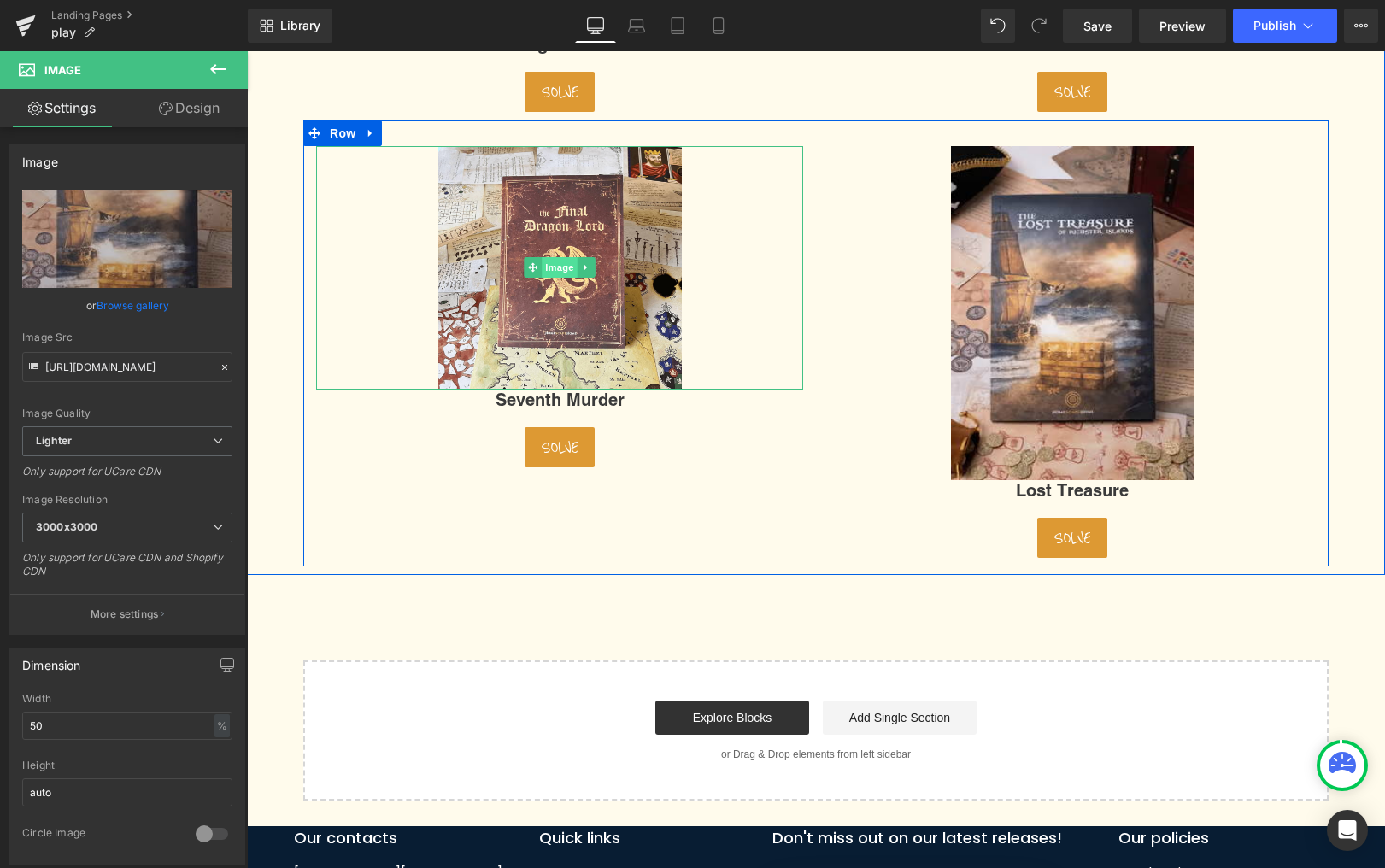
click at [566, 271] on span "Image" at bounding box center [560, 268] width 36 height 21
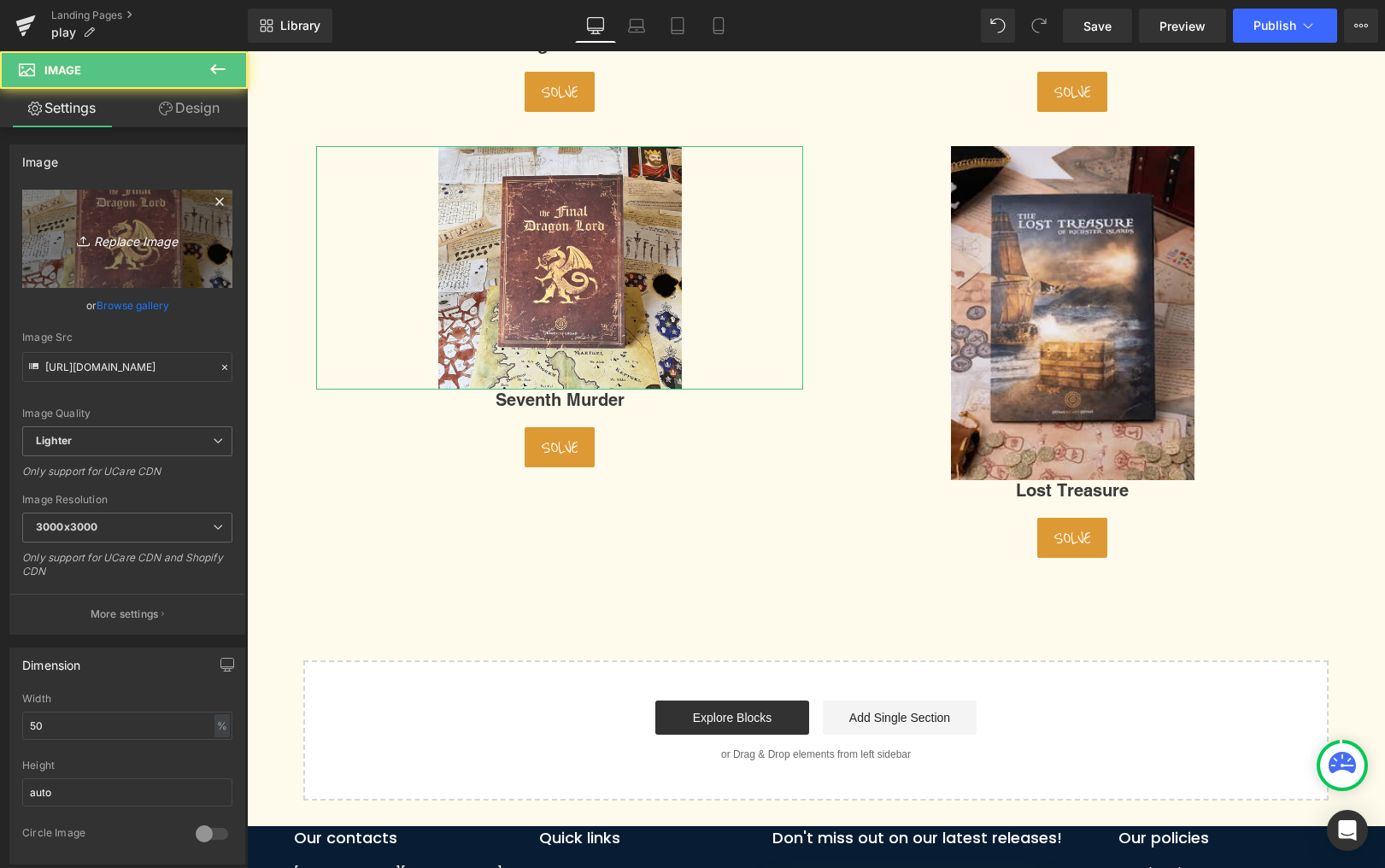
click at [105, 247] on icon "Replace Image" at bounding box center [127, 239] width 136 height 22
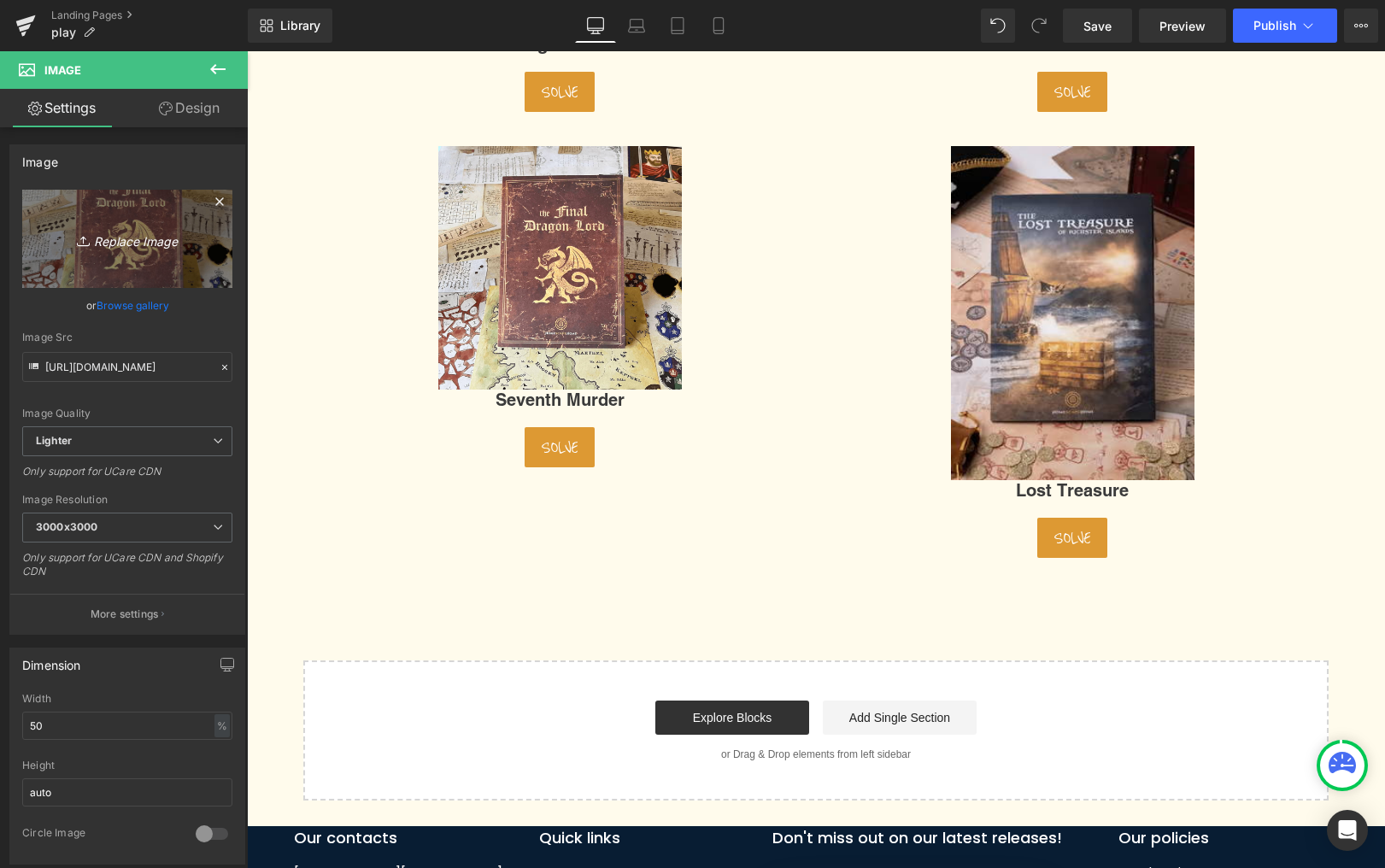
type input "C:\fakepath\Seventh Murder Pack.jpg"
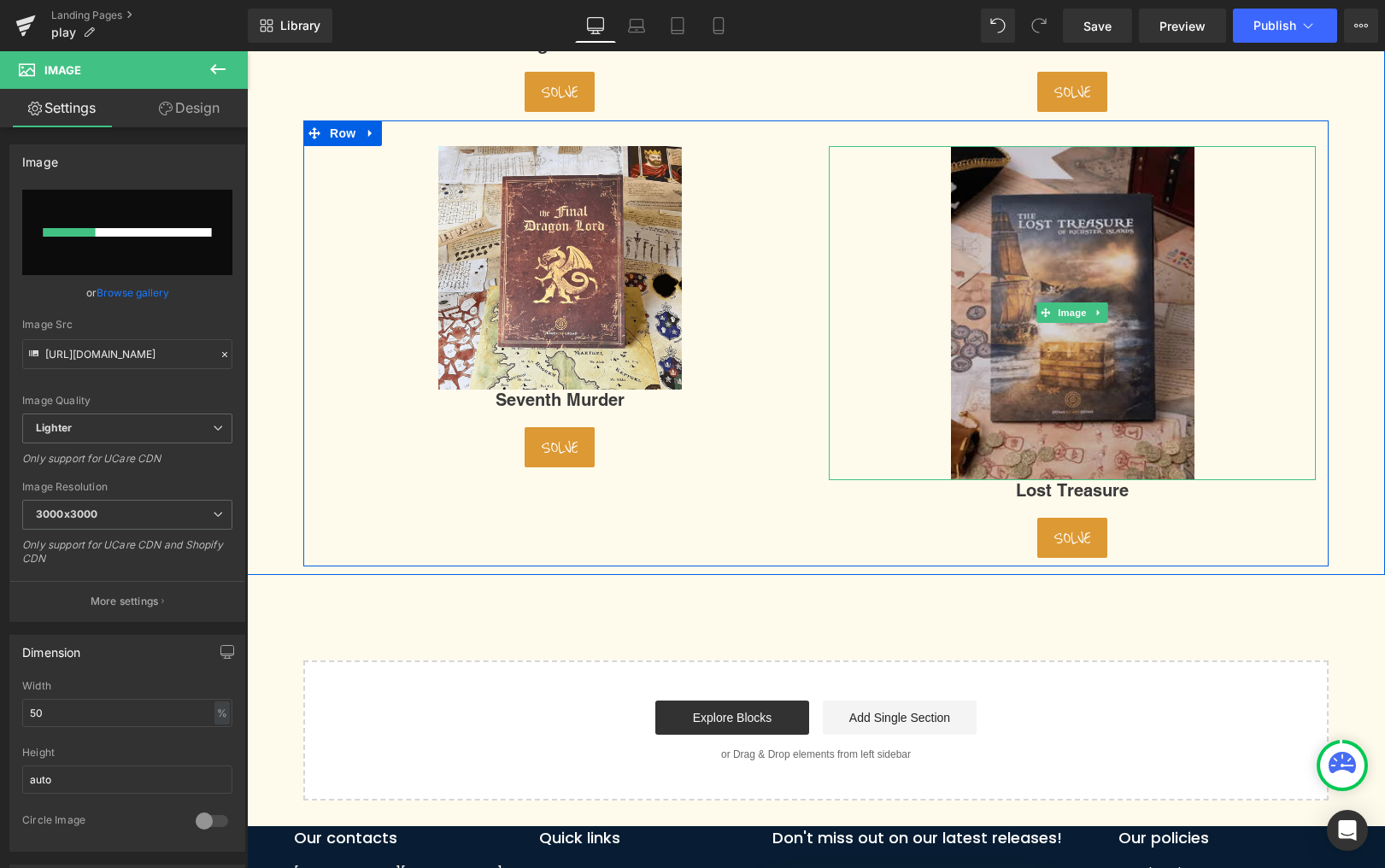
click at [1129, 418] on img at bounding box center [1073, 314] width 243 height 335
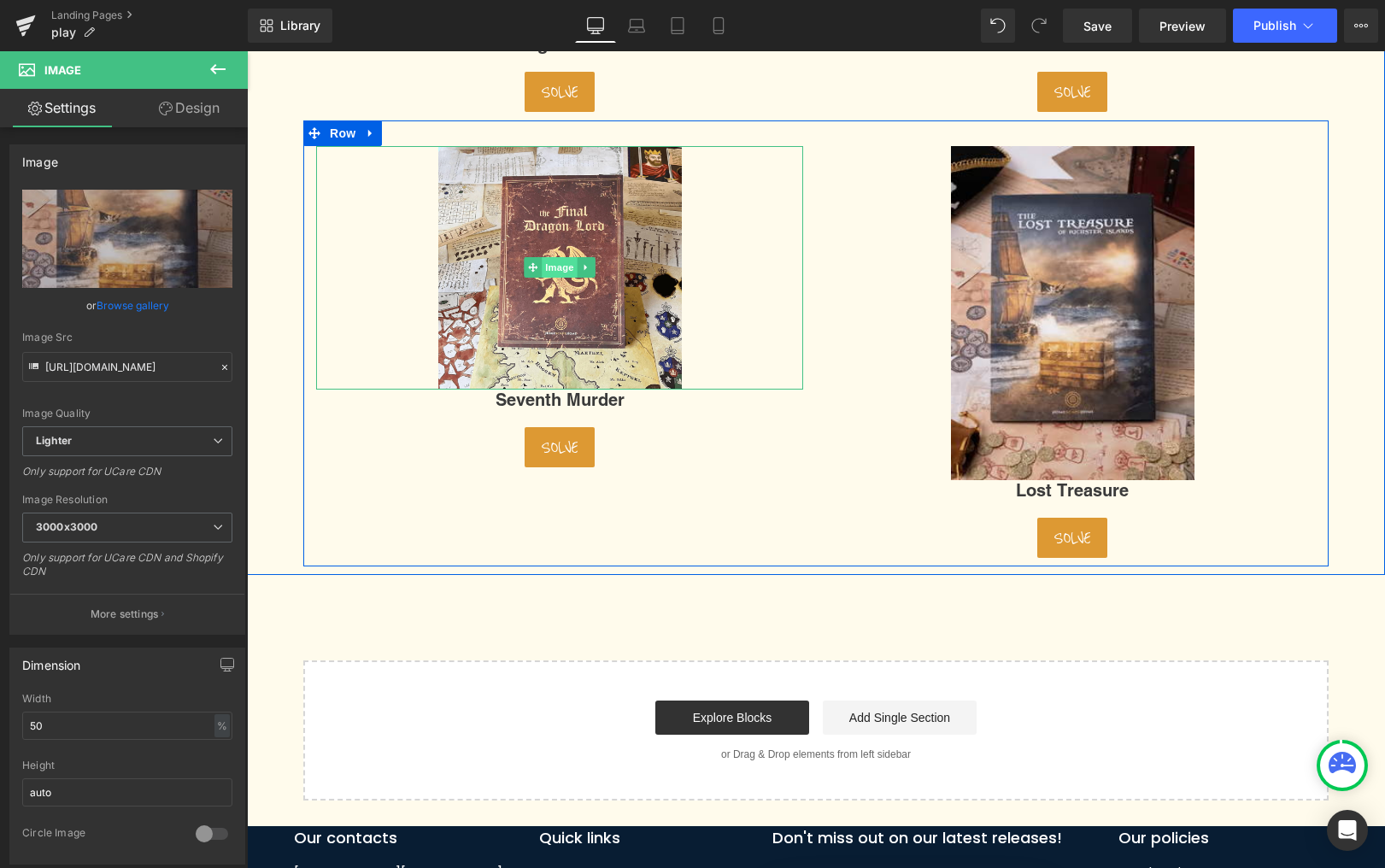
click at [576, 266] on span "Image" at bounding box center [560, 268] width 36 height 21
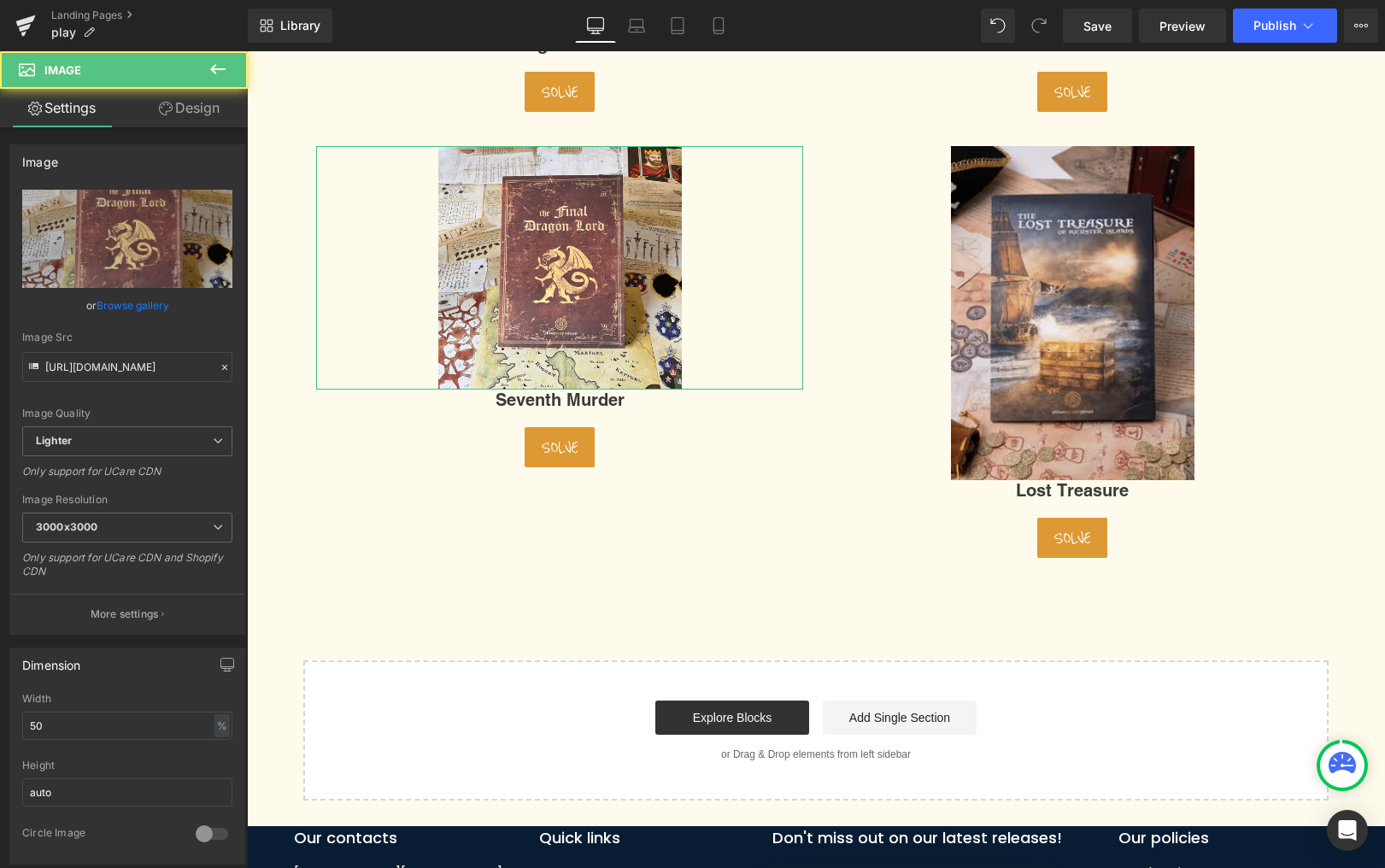
click at [149, 300] on link "Browse gallery" at bounding box center [133, 305] width 73 height 30
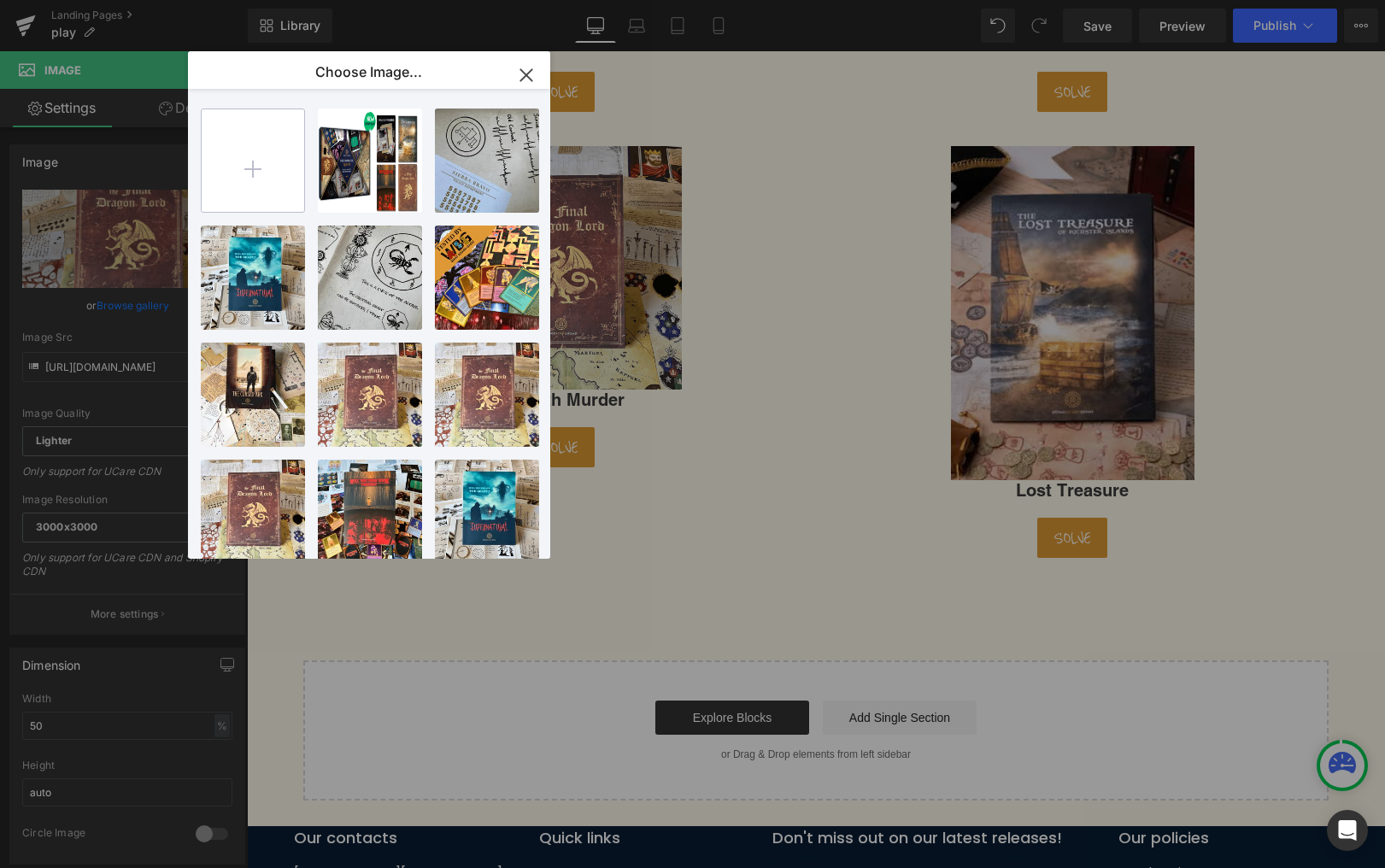
click at [261, 157] on input "file" at bounding box center [253, 161] width 103 height 103
type input "C:\fakepath\Seventh Murder Pack.jpg"
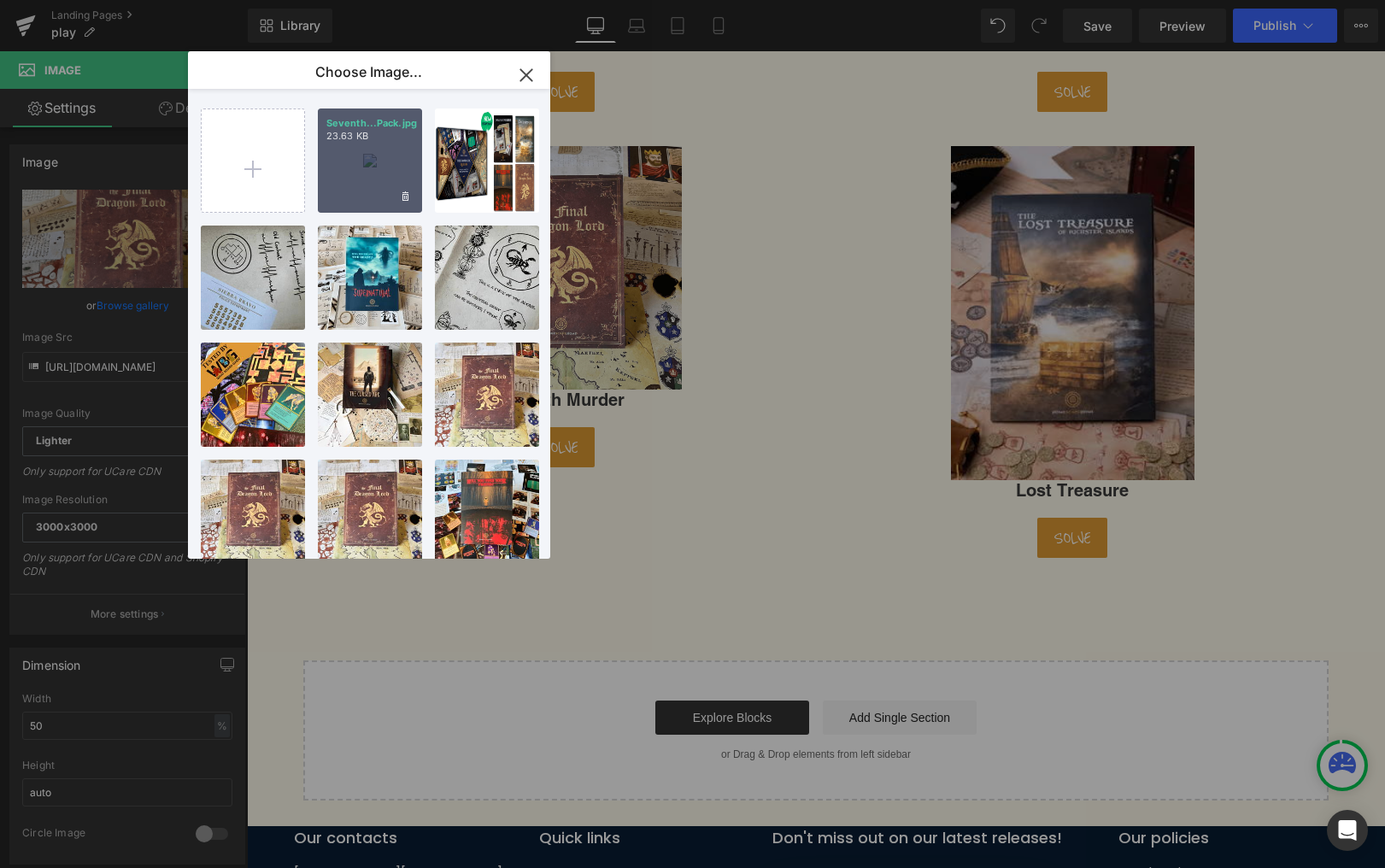
click at [377, 158] on div "Seventh...Pack.jpg 23.63 KB" at bounding box center [370, 161] width 104 height 104
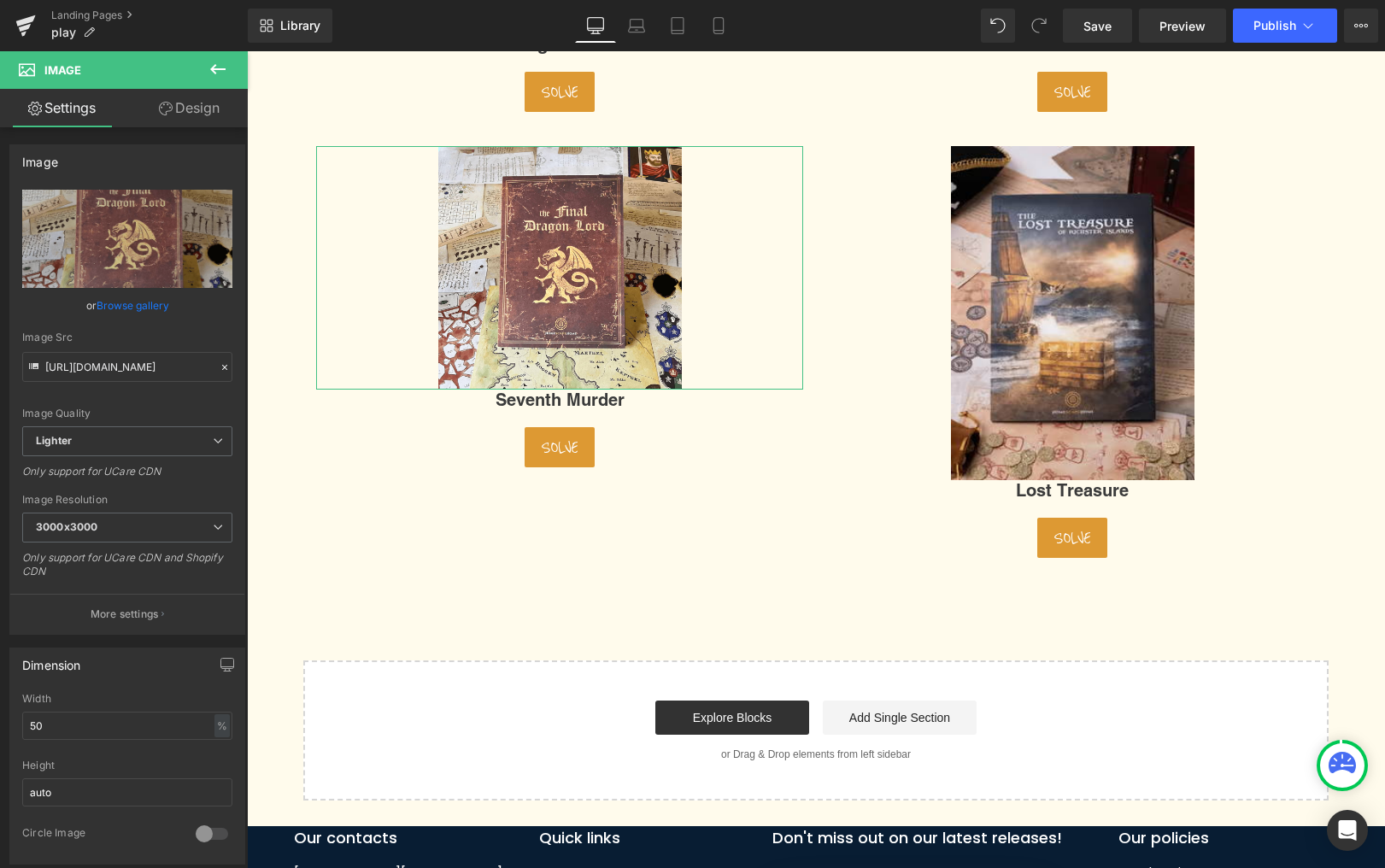
click at [151, 306] on link "Browse gallery" at bounding box center [133, 305] width 73 height 30
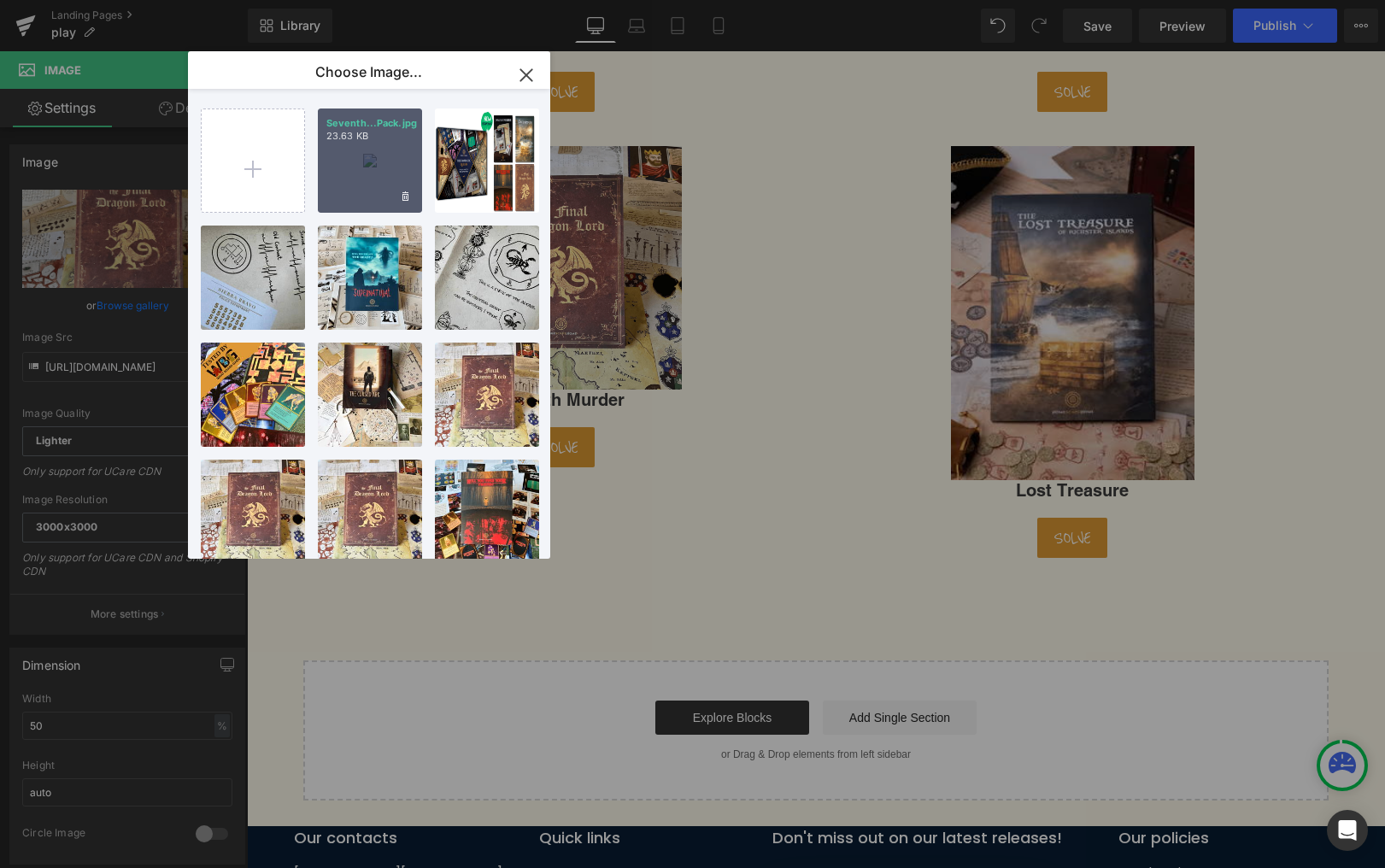
click at [361, 172] on div "Seventh...Pack.jpg 23.63 KB" at bounding box center [370, 161] width 104 height 104
type input "https://ucarecdn.com/04ab6999-78af-44f5-bc87-4a3ee911bb5f/-/format/auto/-/previ…"
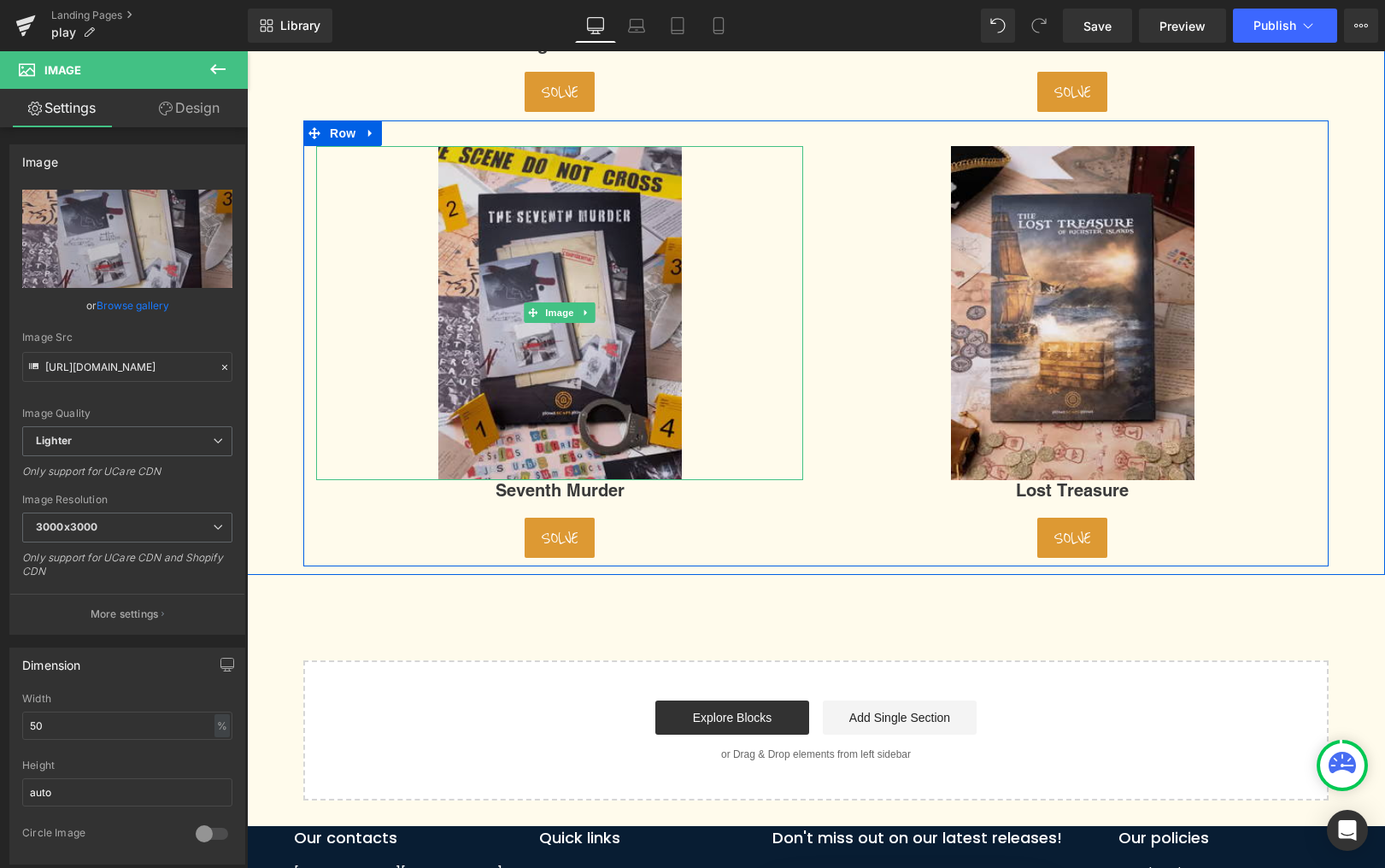
click at [648, 453] on img at bounding box center [560, 314] width 243 height 335
click at [595, 361] on img at bounding box center [560, 314] width 243 height 335
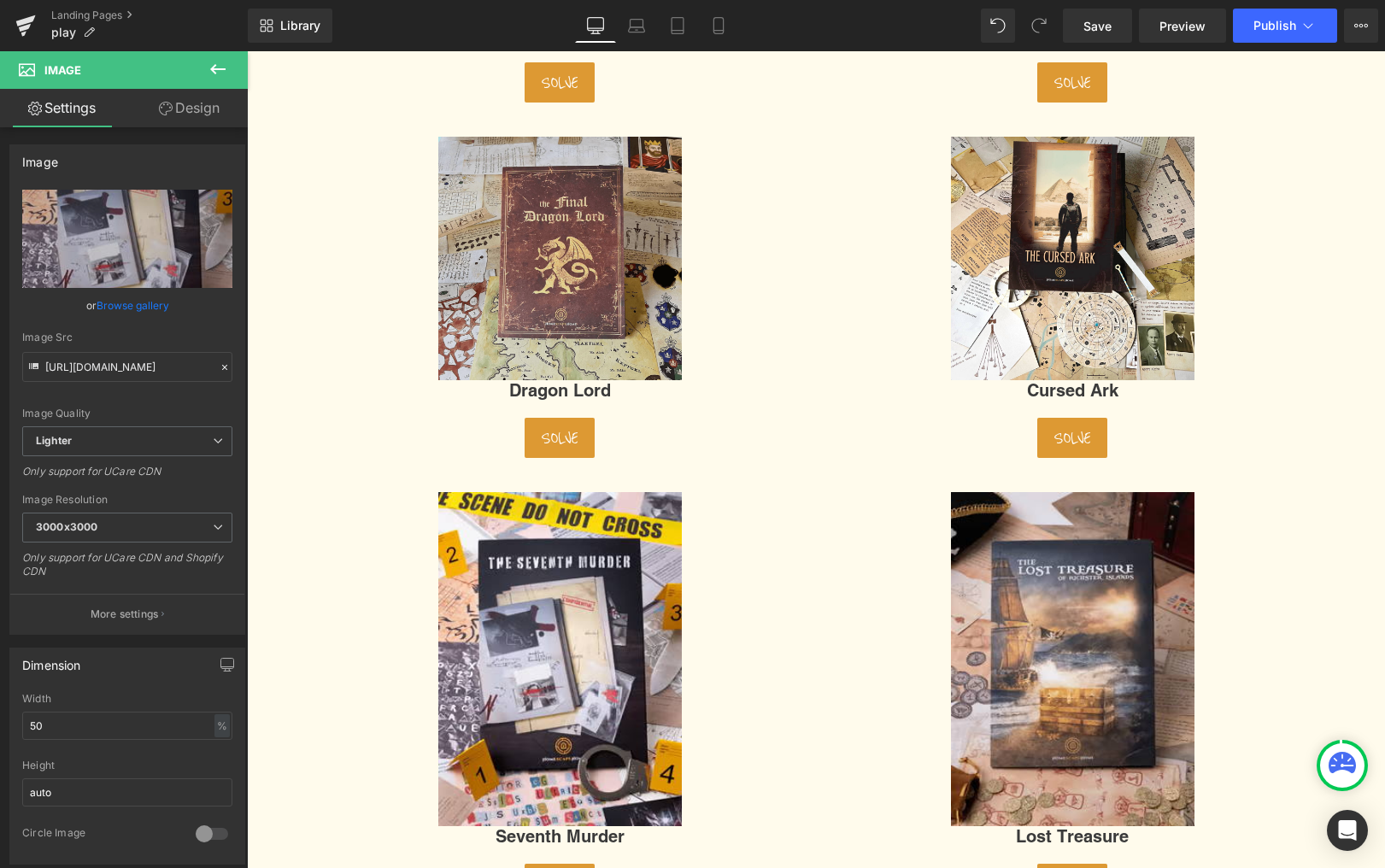
scroll to position [460, 0]
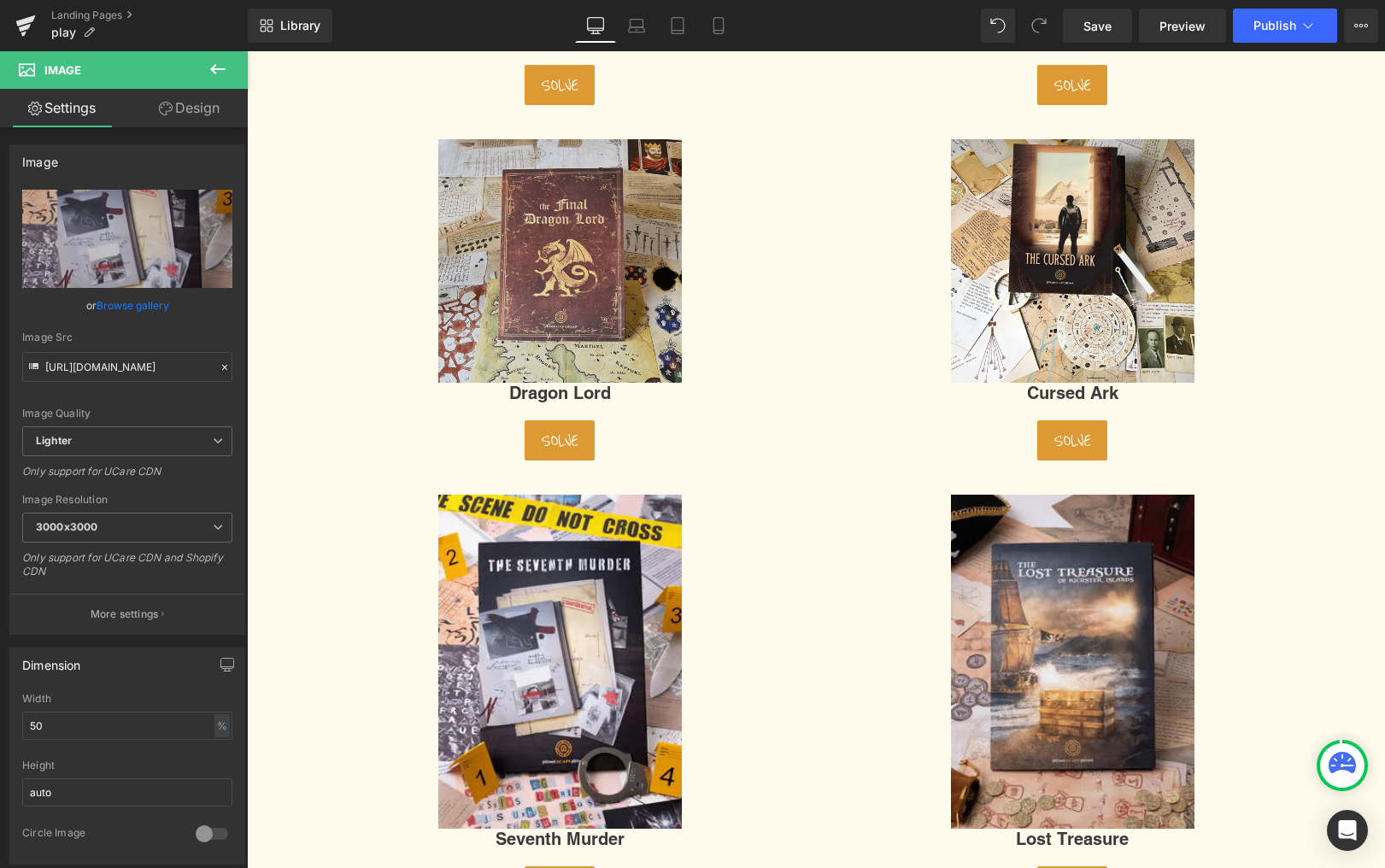
click at [558, 234] on img at bounding box center [560, 261] width 243 height 243
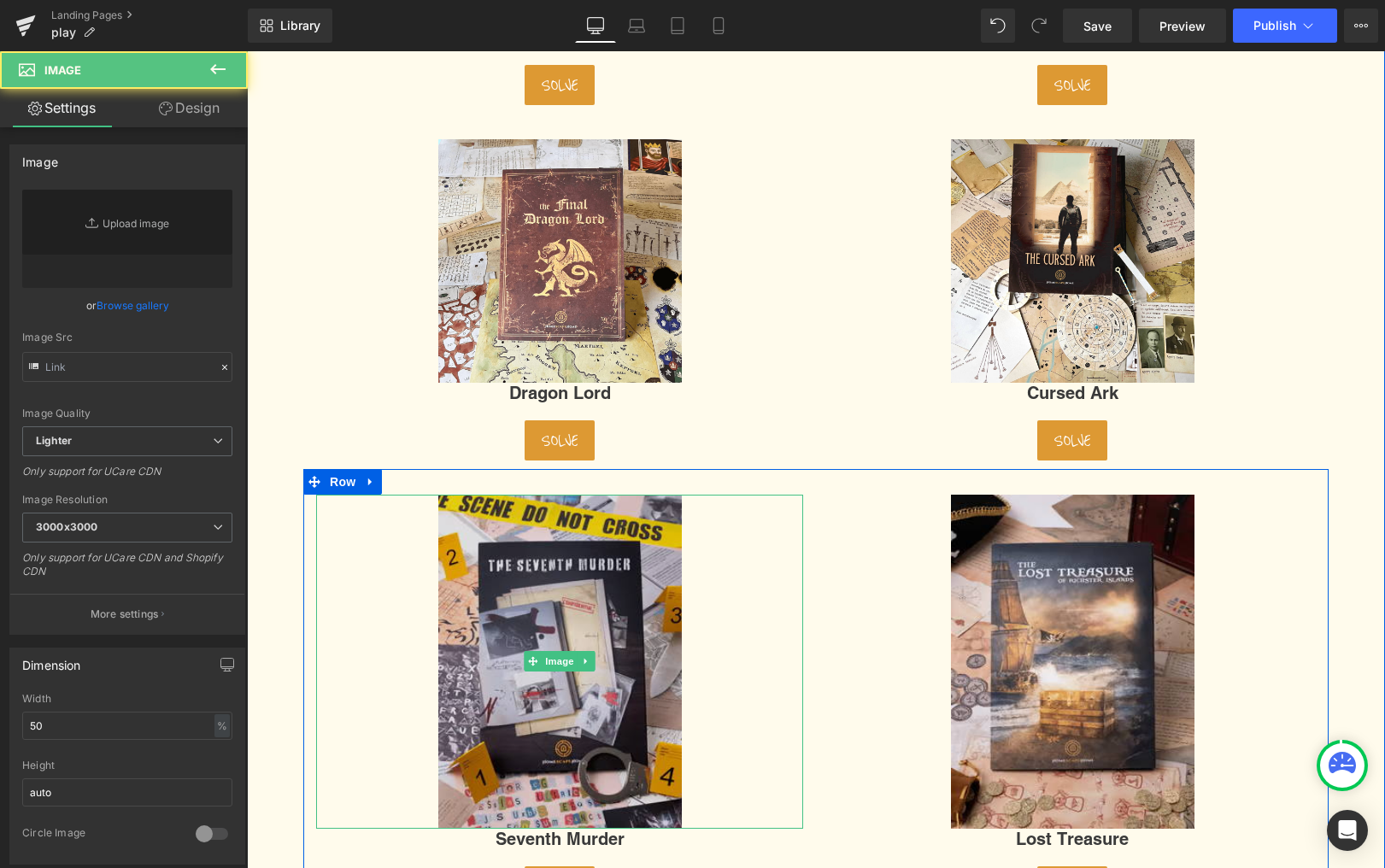
type input "https://ucarecdn.com/04ab6999-78af-44f5-bc87-4a3ee911bb5f/-/format/auto/-/previ…"
click at [587, 614] on img at bounding box center [560, 662] width 243 height 335
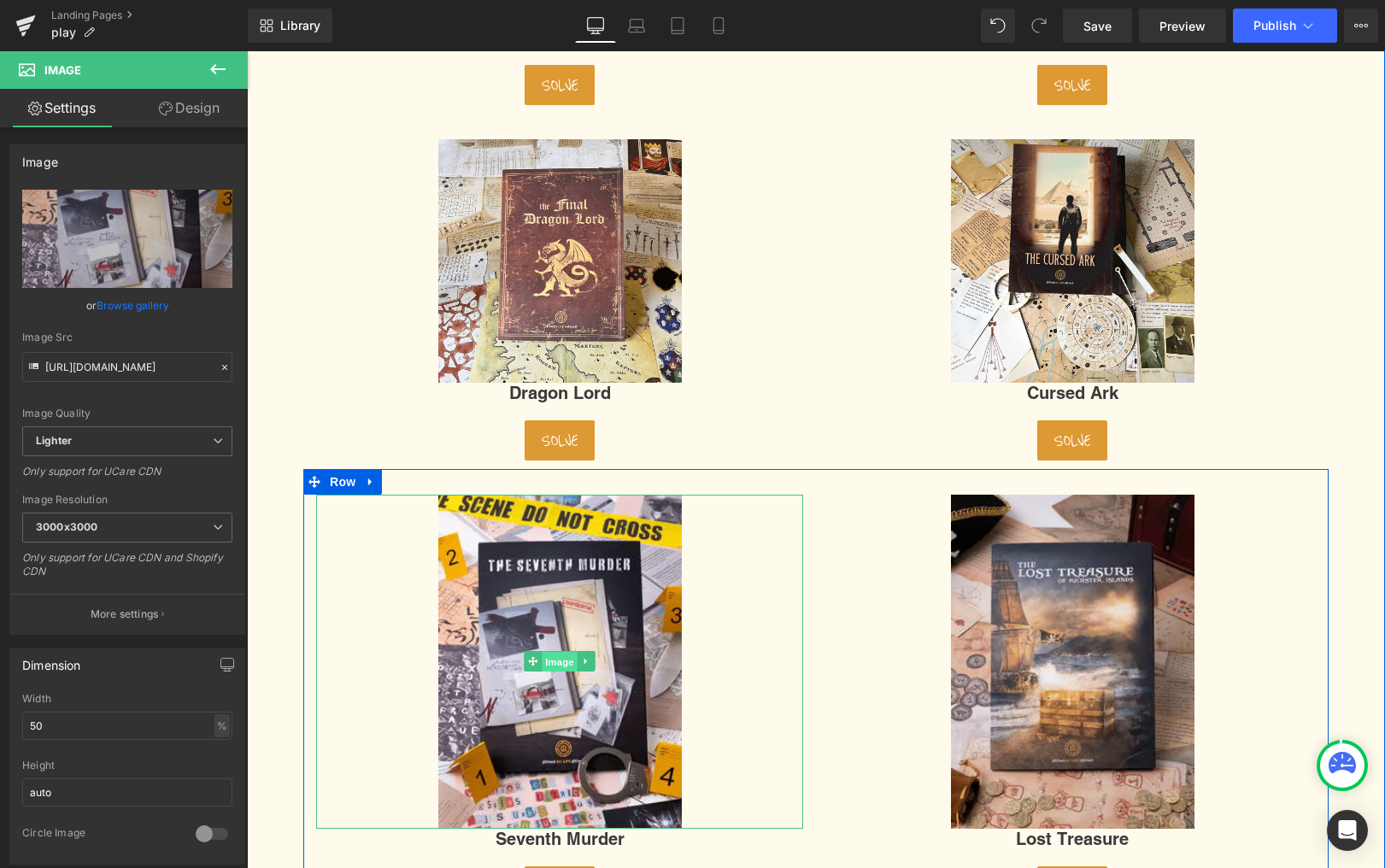
click at [549, 653] on span "Image" at bounding box center [560, 662] width 36 height 21
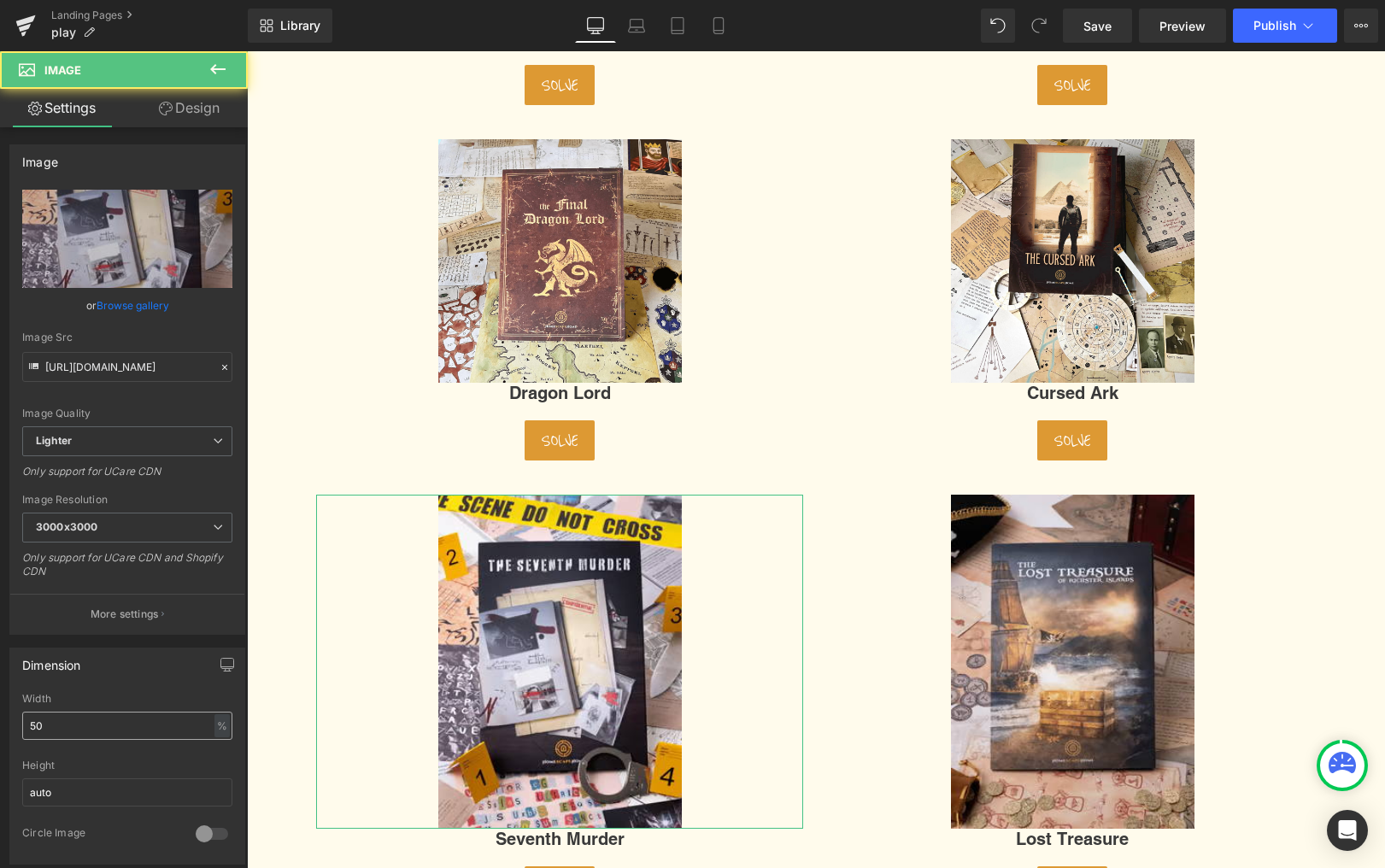
click at [109, 724] on input "50" at bounding box center [128, 726] width 210 height 28
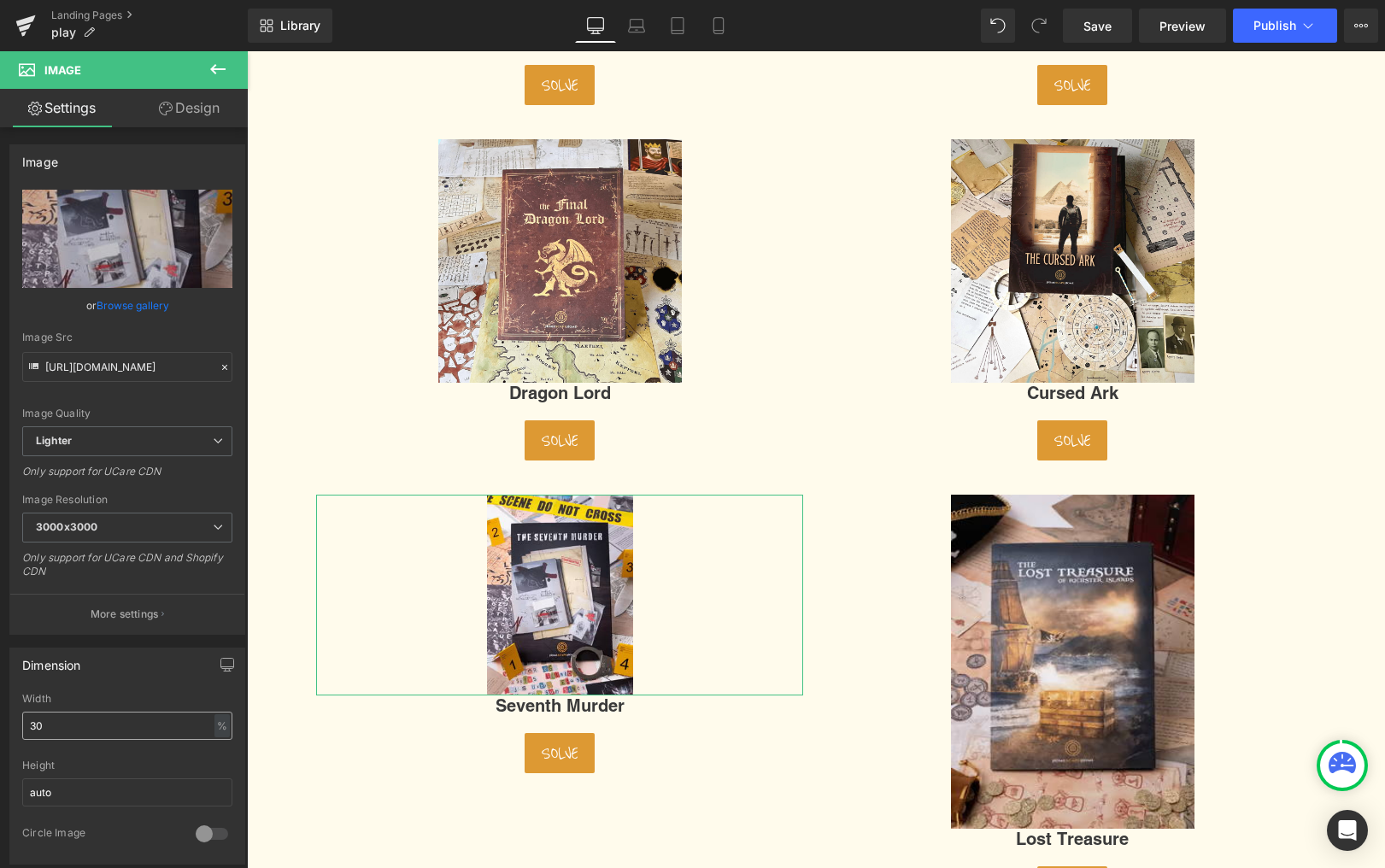
click at [63, 725] on input "30" at bounding box center [128, 726] width 210 height 28
type input "40"
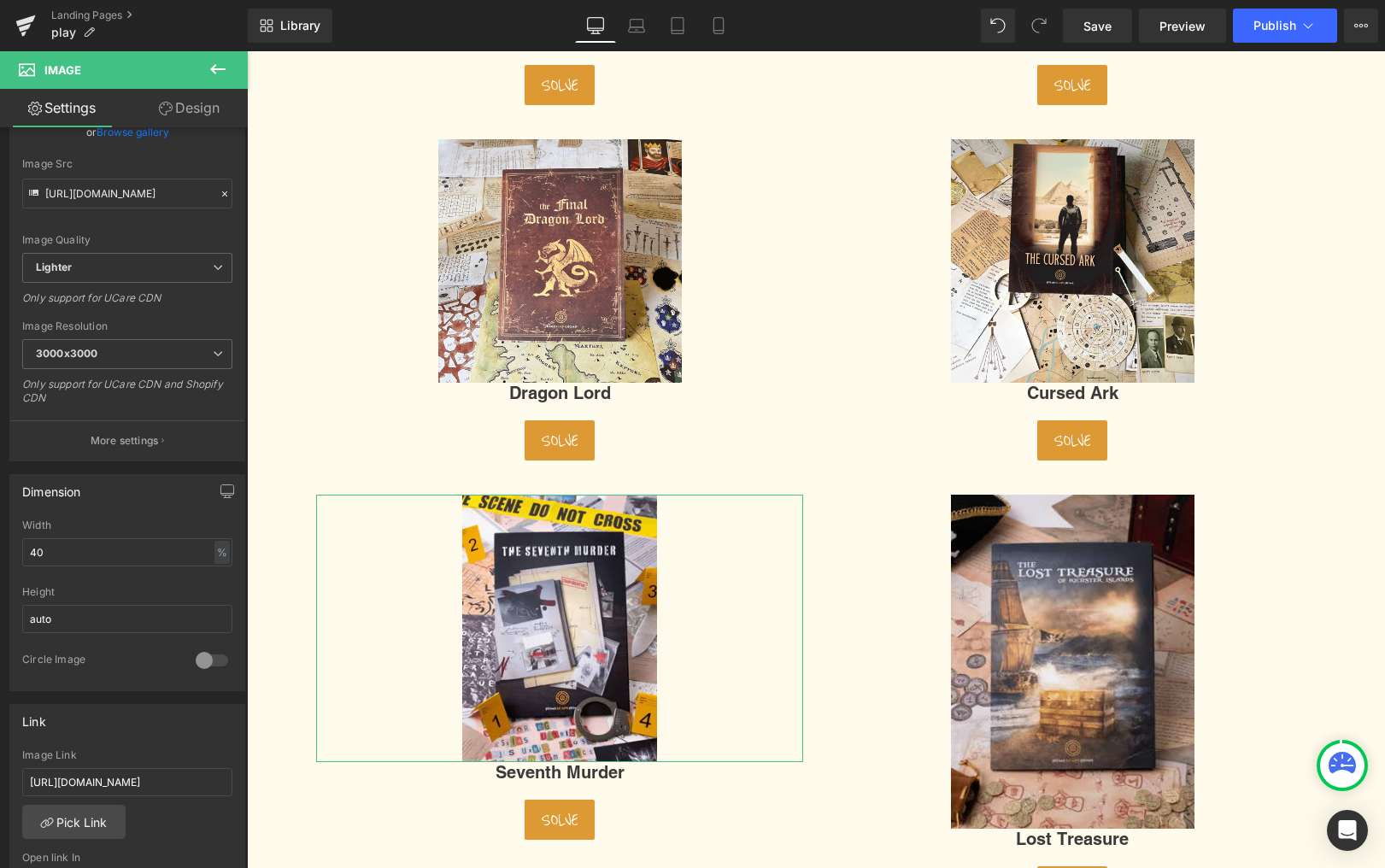
scroll to position [175, 0]
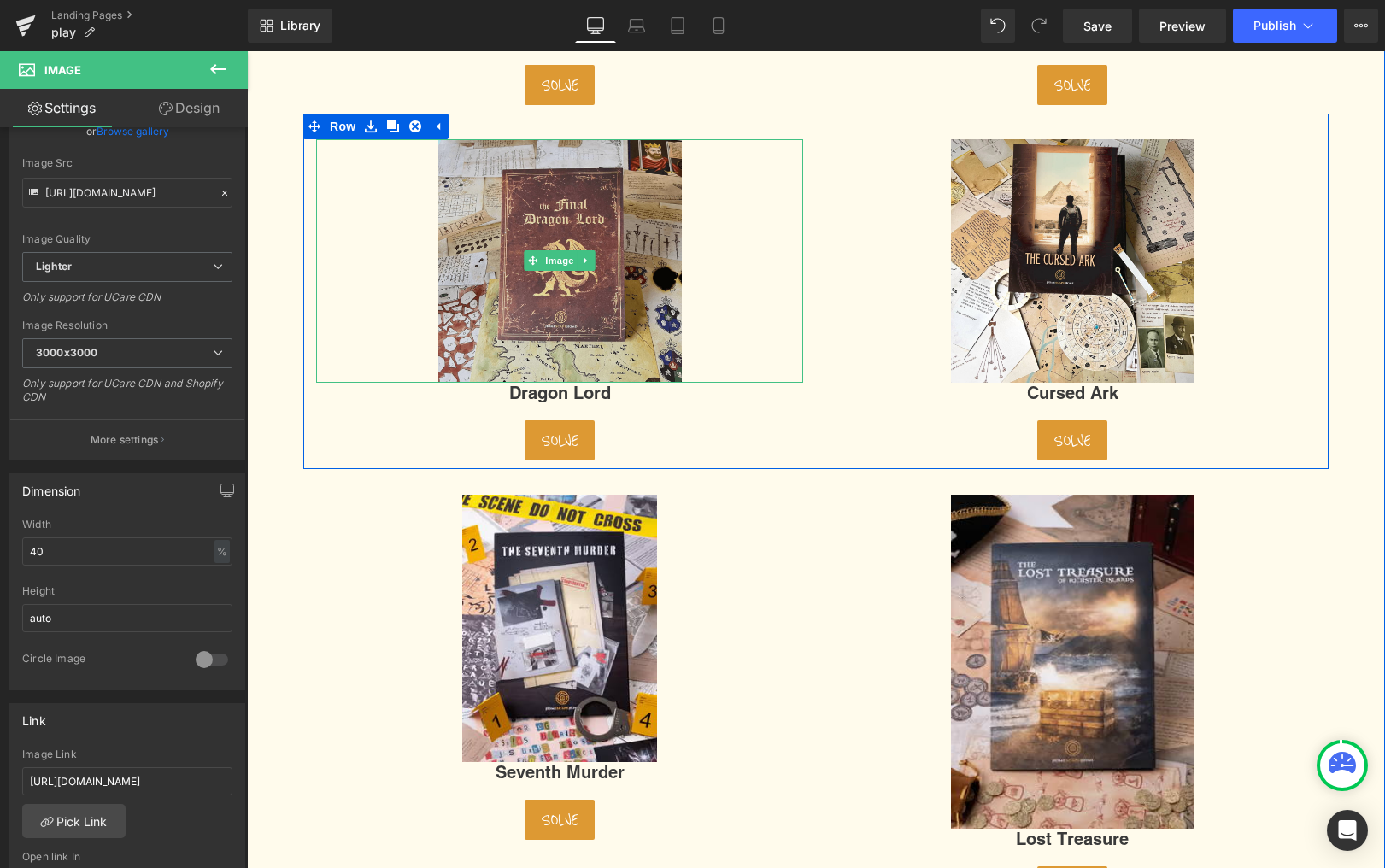
click at [514, 294] on img at bounding box center [560, 261] width 243 height 243
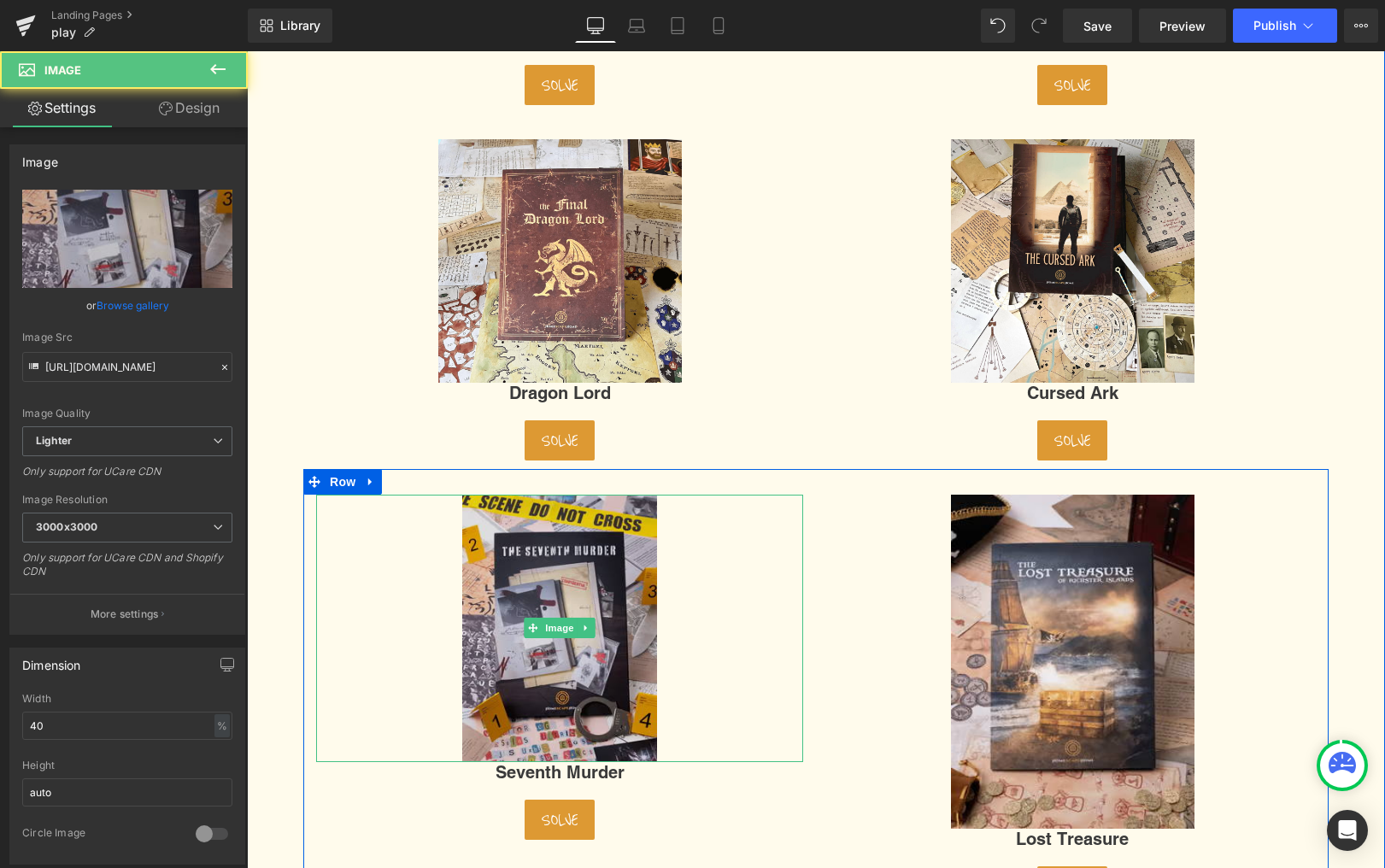
click at [532, 584] on img at bounding box center [560, 628] width 195 height 268
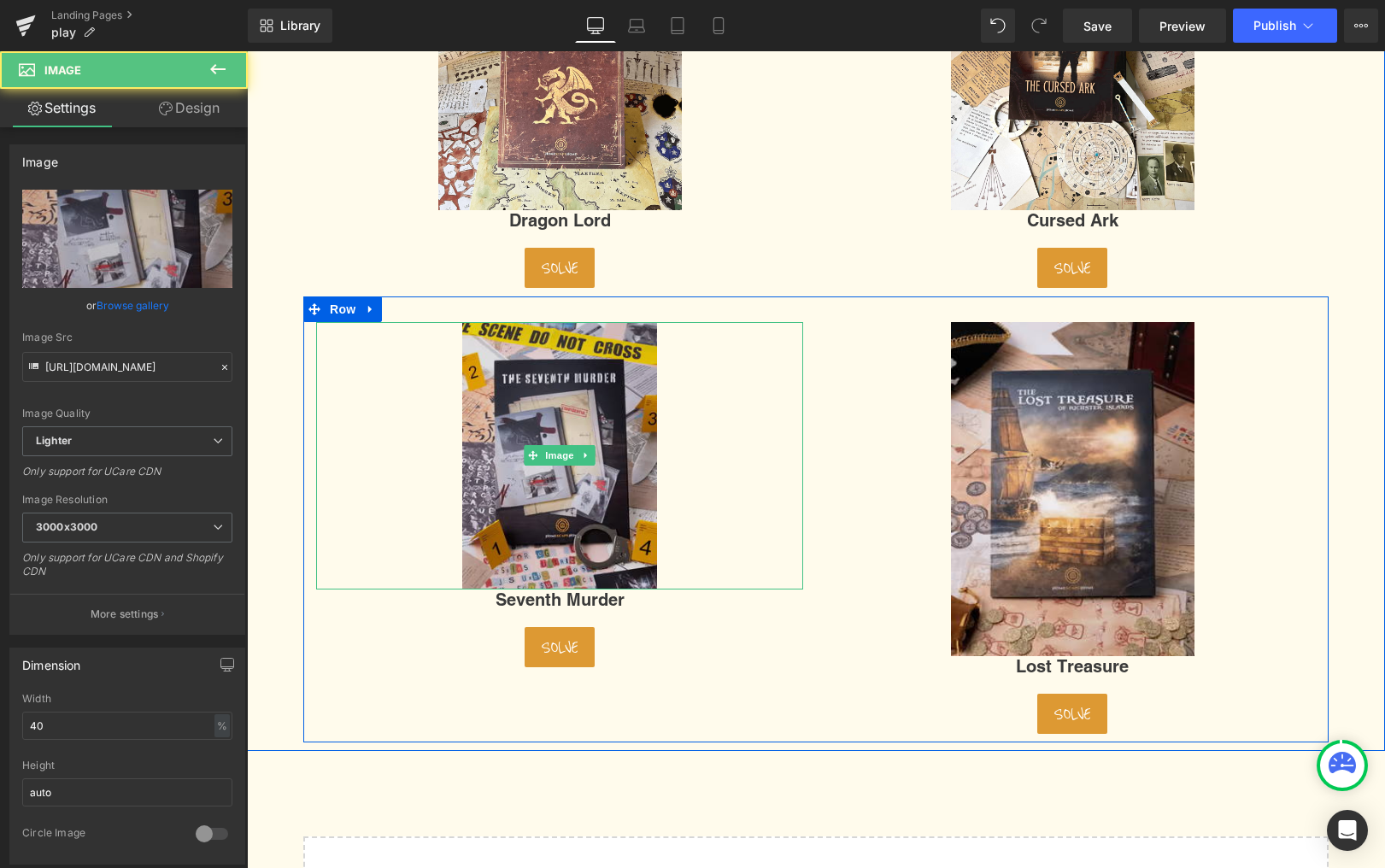
scroll to position [634, 0]
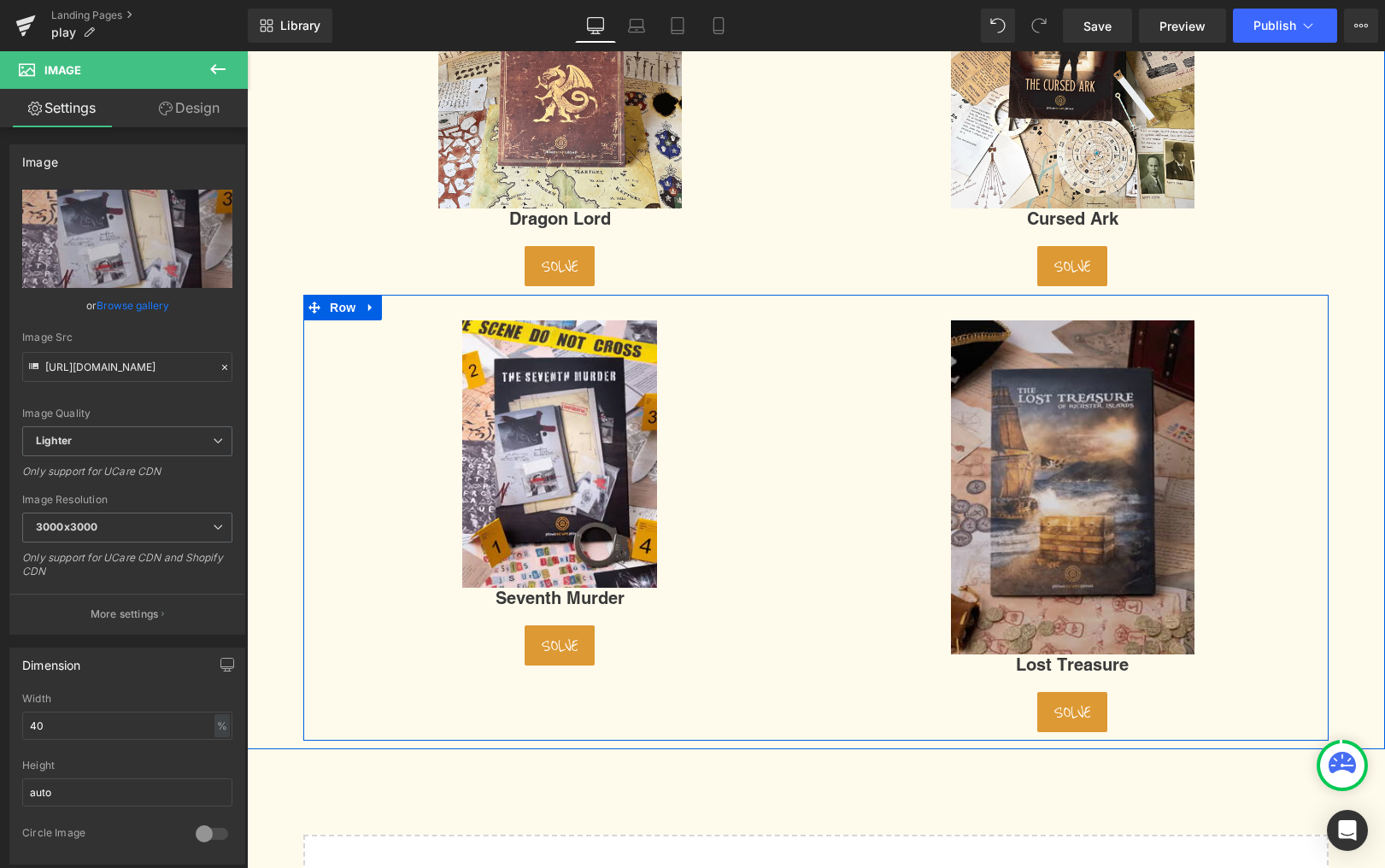
click at [1093, 465] on img at bounding box center [1073, 488] width 243 height 335
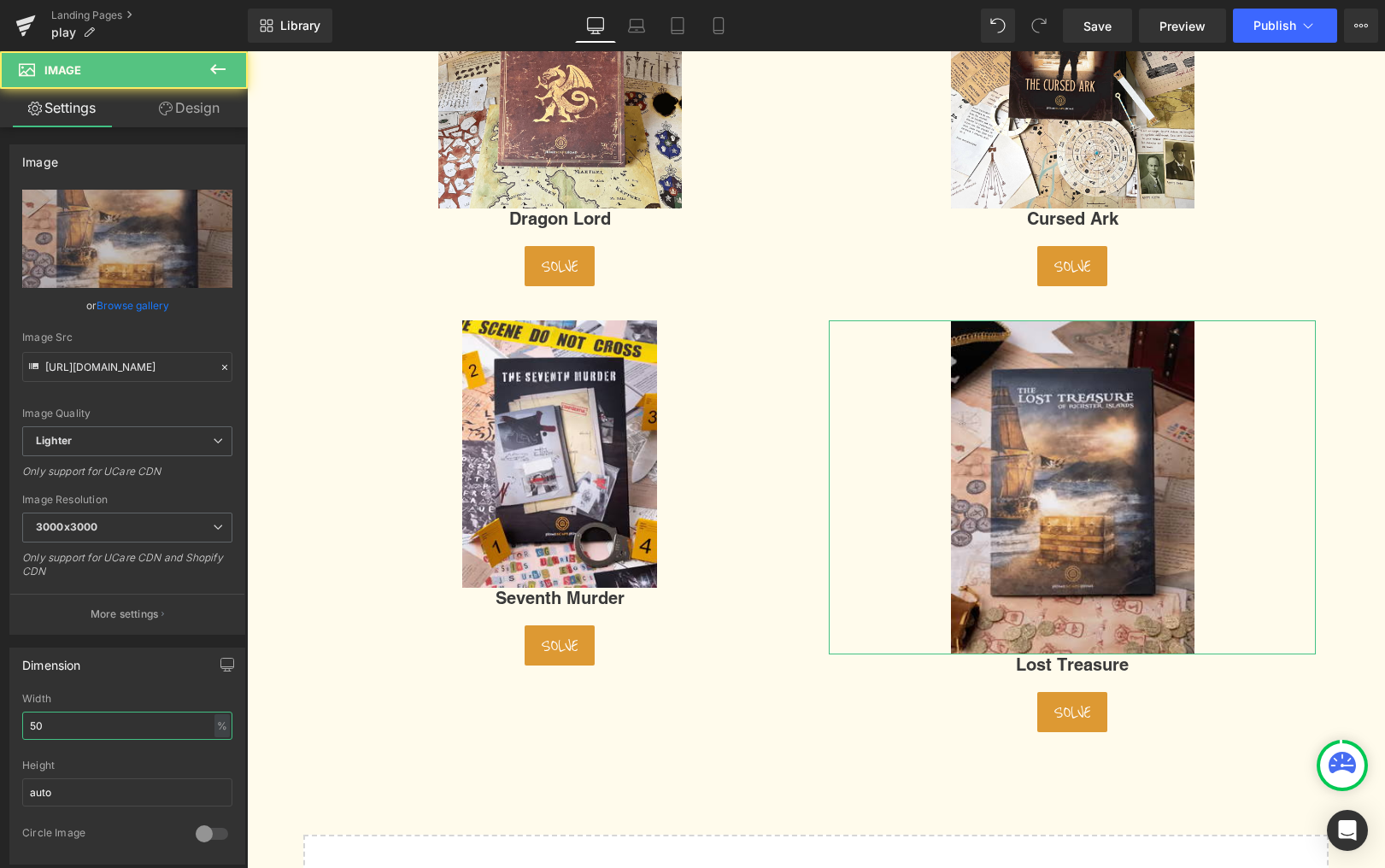
click at [83, 730] on input "50" at bounding box center [128, 726] width 210 height 28
click at [83, 730] on input "50" at bounding box center [128, 726] width 210 height 28
type input "40"
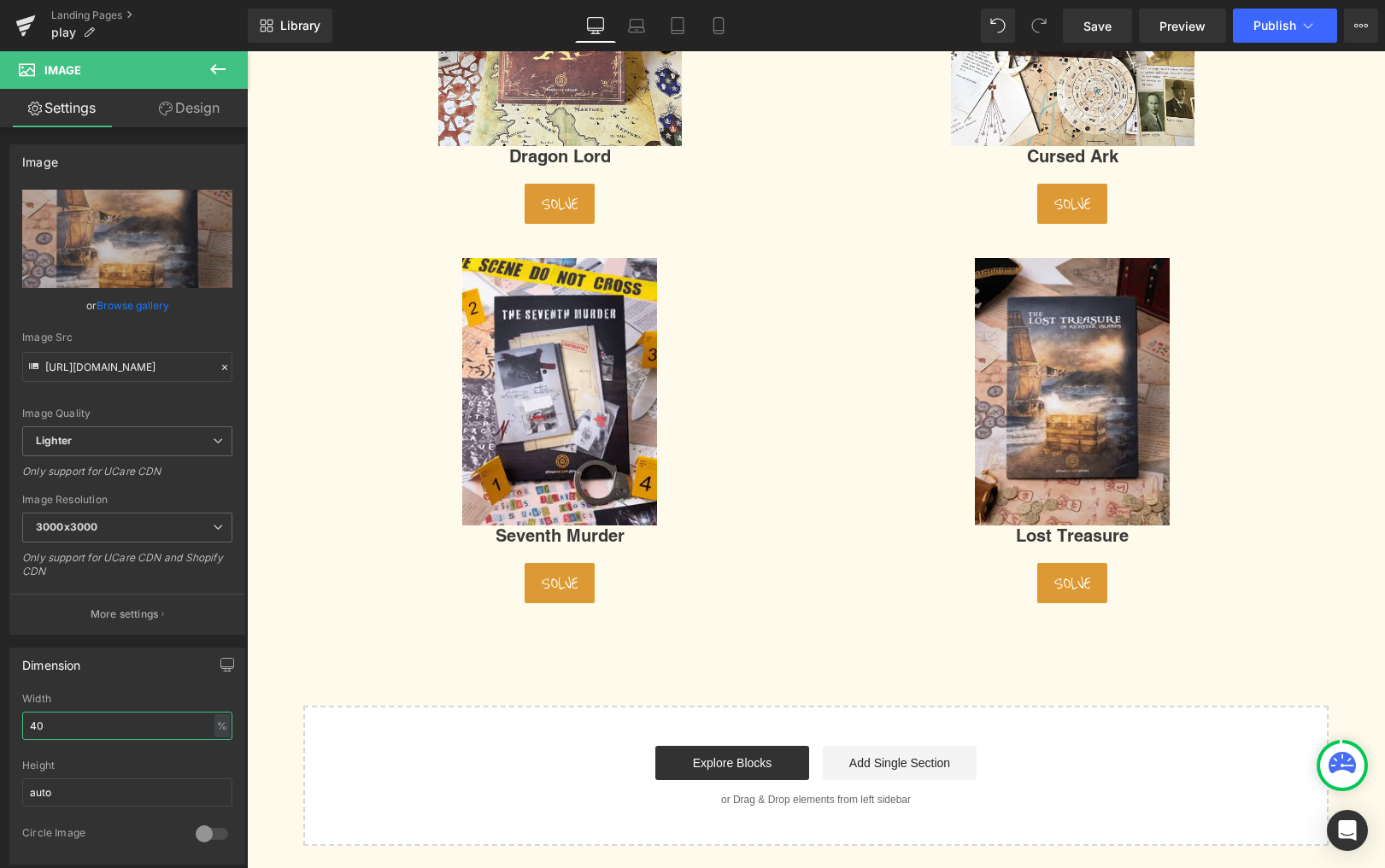
scroll to position [698, 0]
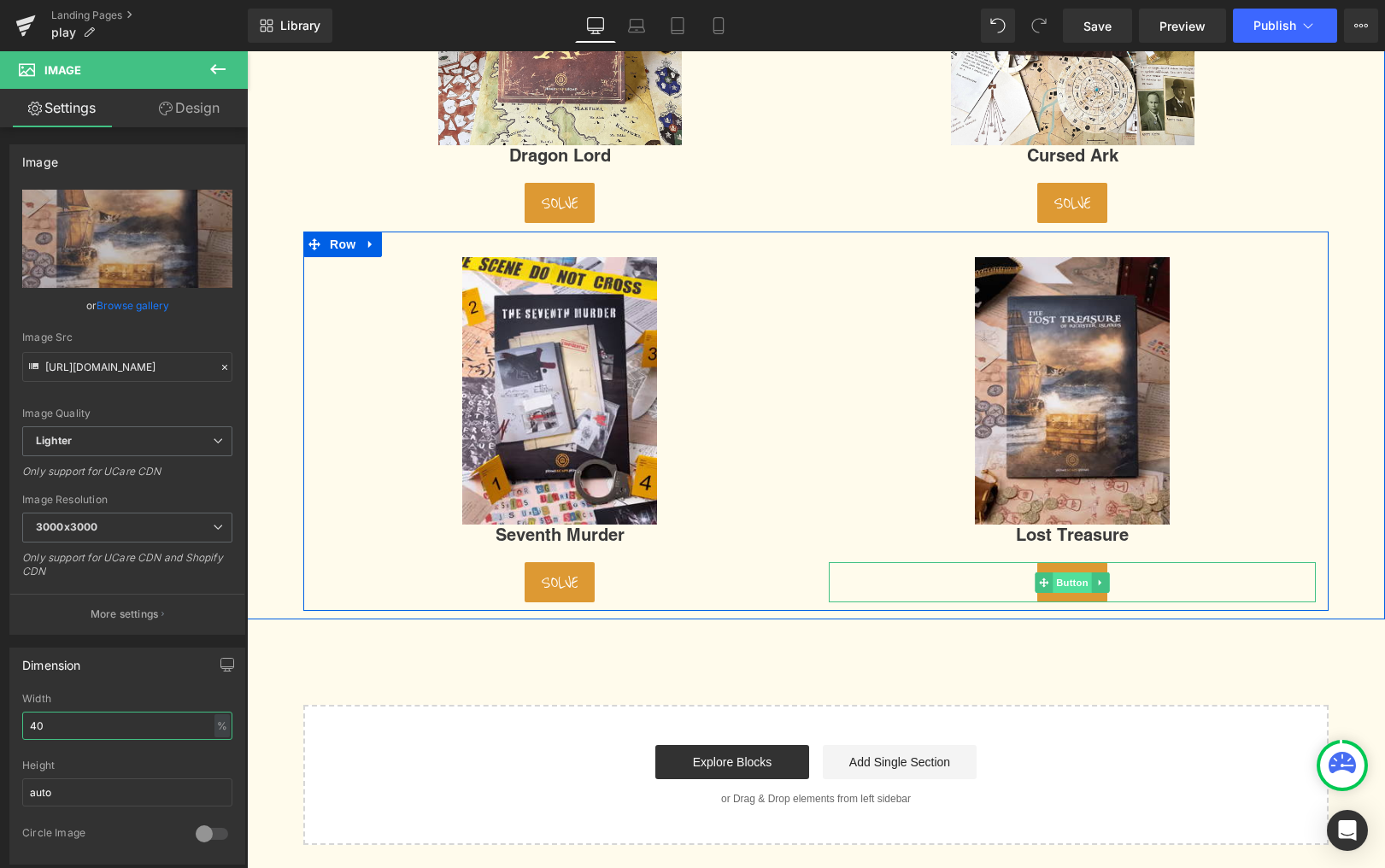
click at [1073, 582] on span "Button" at bounding box center [1072, 583] width 39 height 21
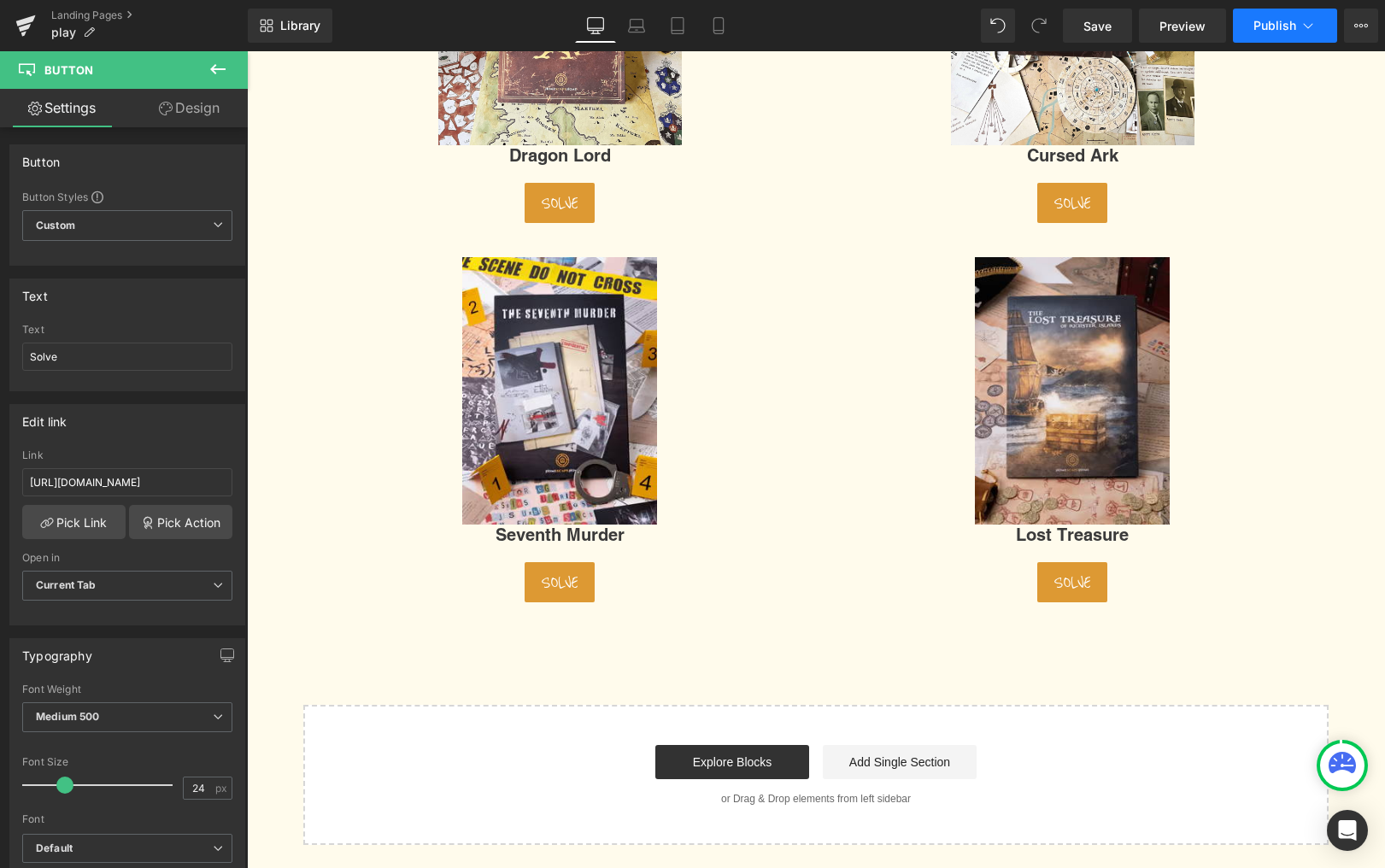
click at [1297, 32] on button "Publish" at bounding box center [1285, 25] width 104 height 34
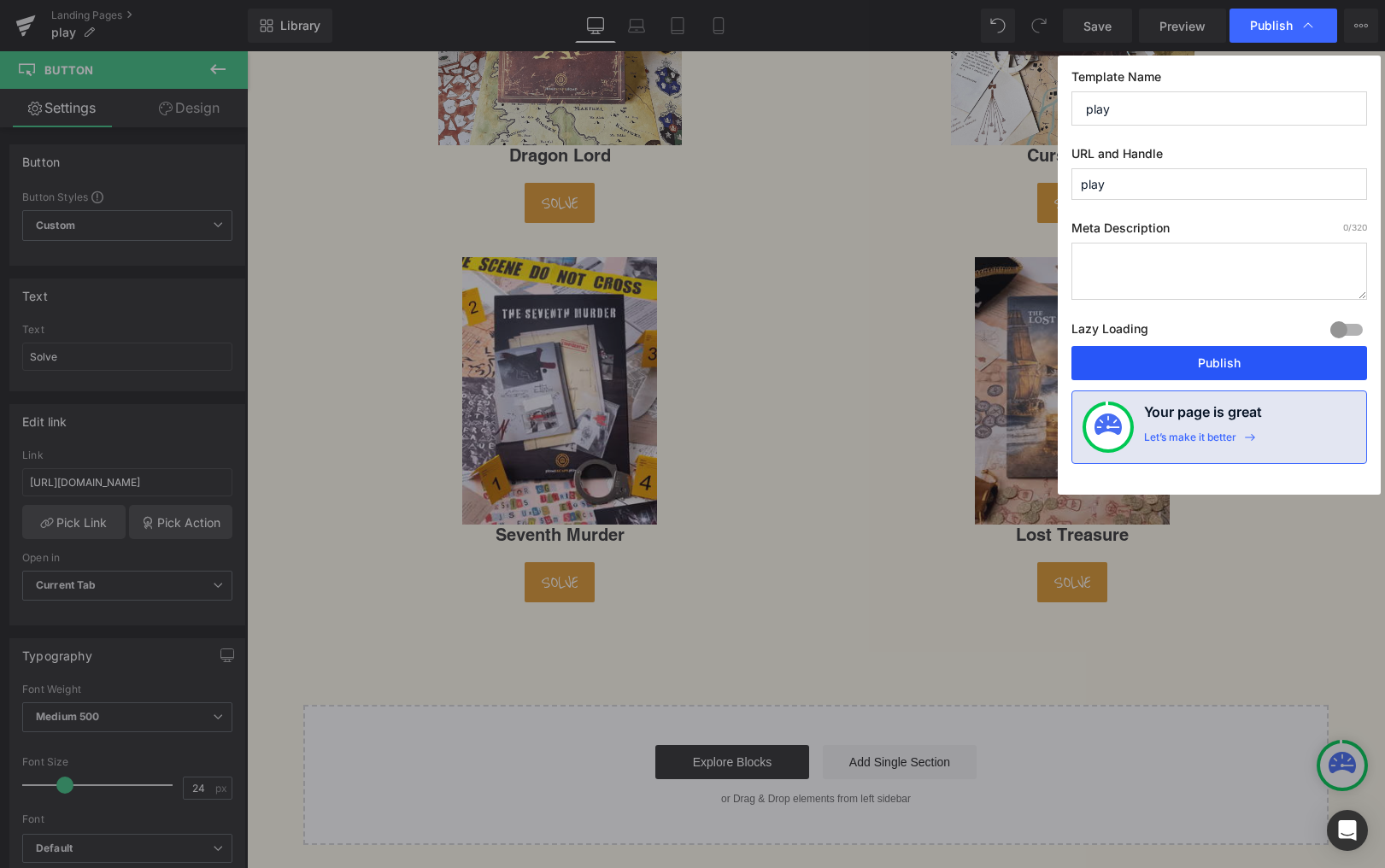
click at [1215, 352] on button "Publish" at bounding box center [1219, 362] width 295 height 34
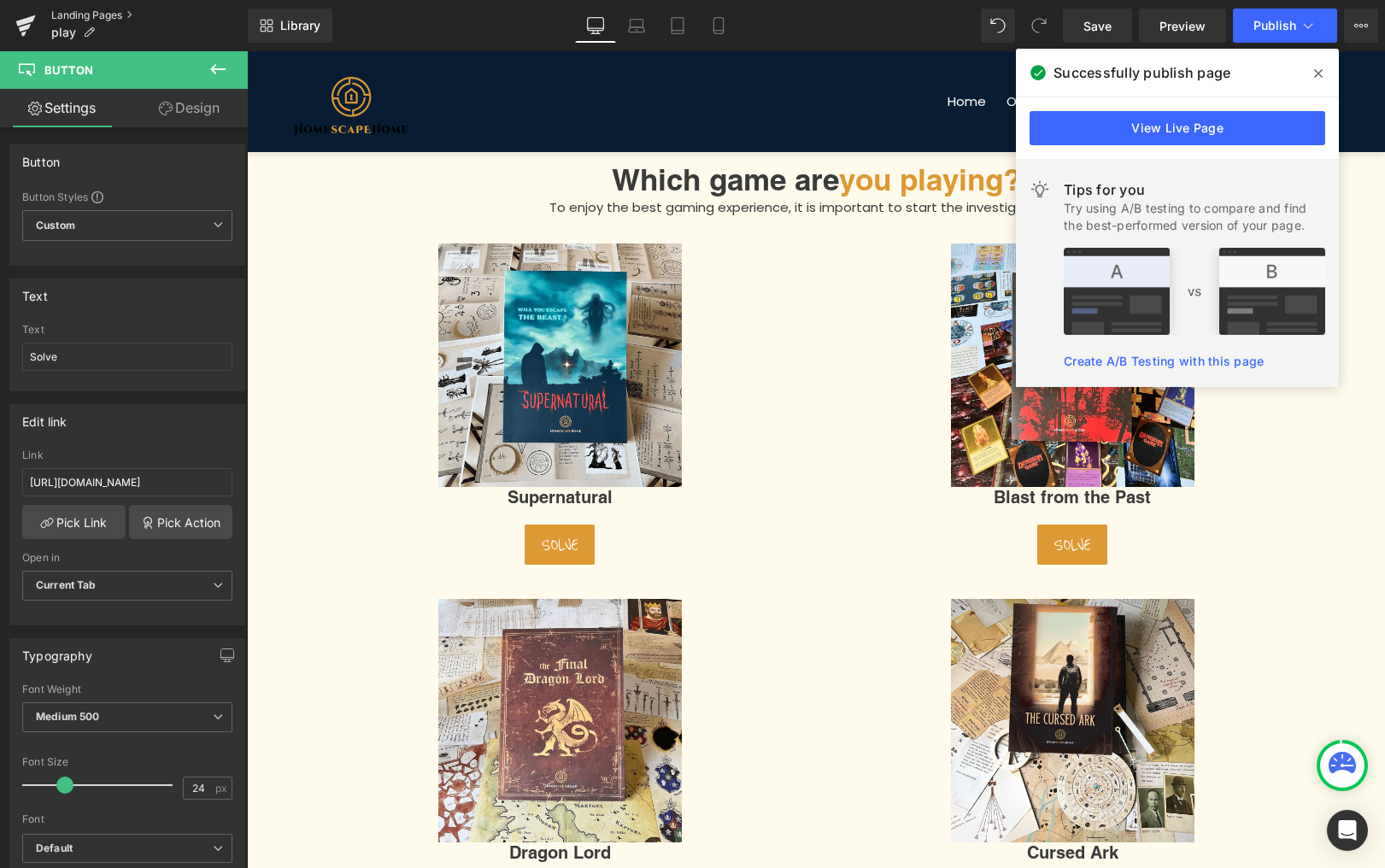
click at [74, 20] on link "Landing Pages" at bounding box center [149, 16] width 196 height 14
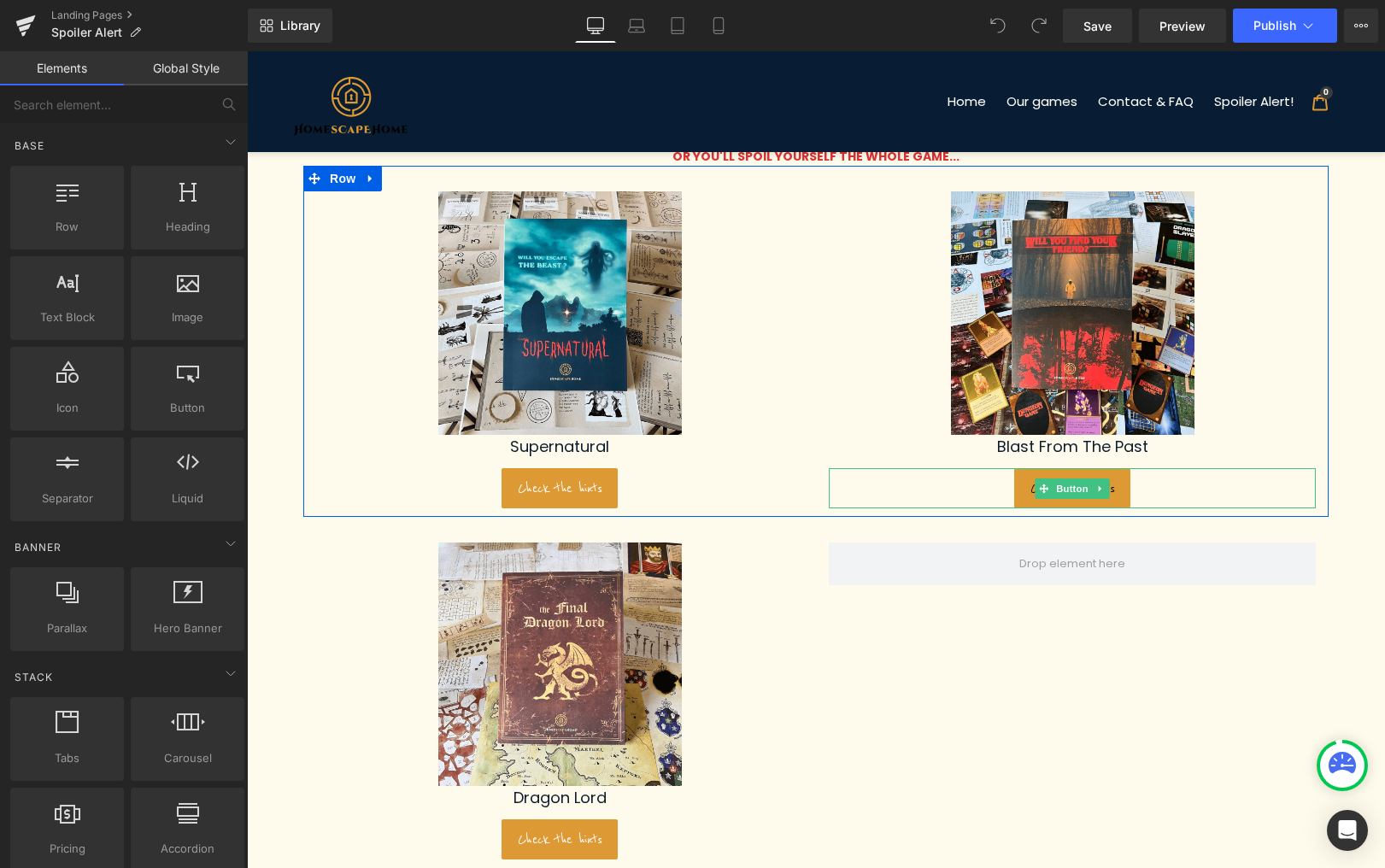
click at [1074, 493] on span "Button" at bounding box center [1072, 489] width 39 height 21
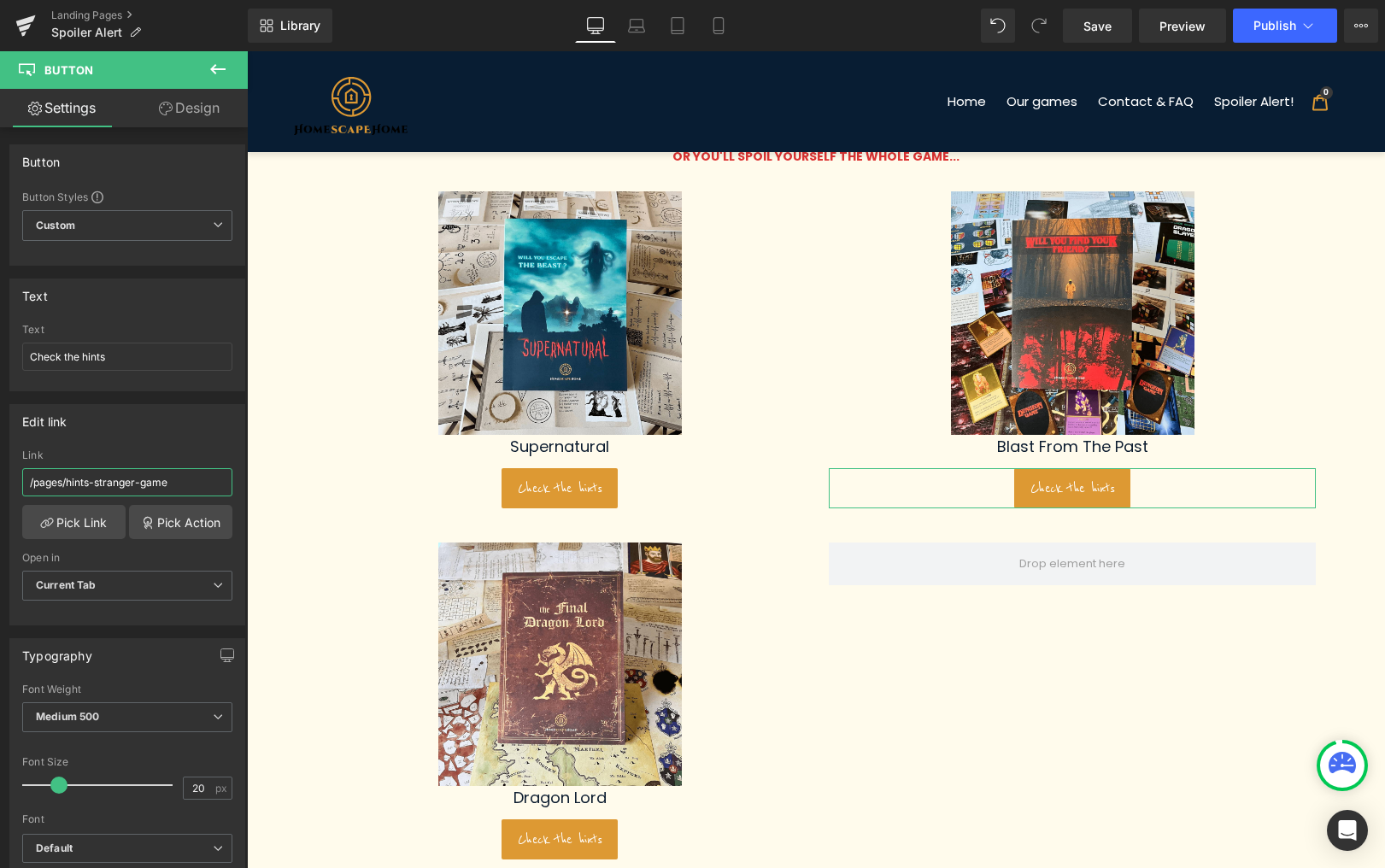
click at [136, 485] on input "/pages/hints-stranger-game" at bounding box center [128, 482] width 210 height 28
paste input "https://hsh-en.bubbleapps.io/ho"
type input "[URL][DOMAIN_NAME]"
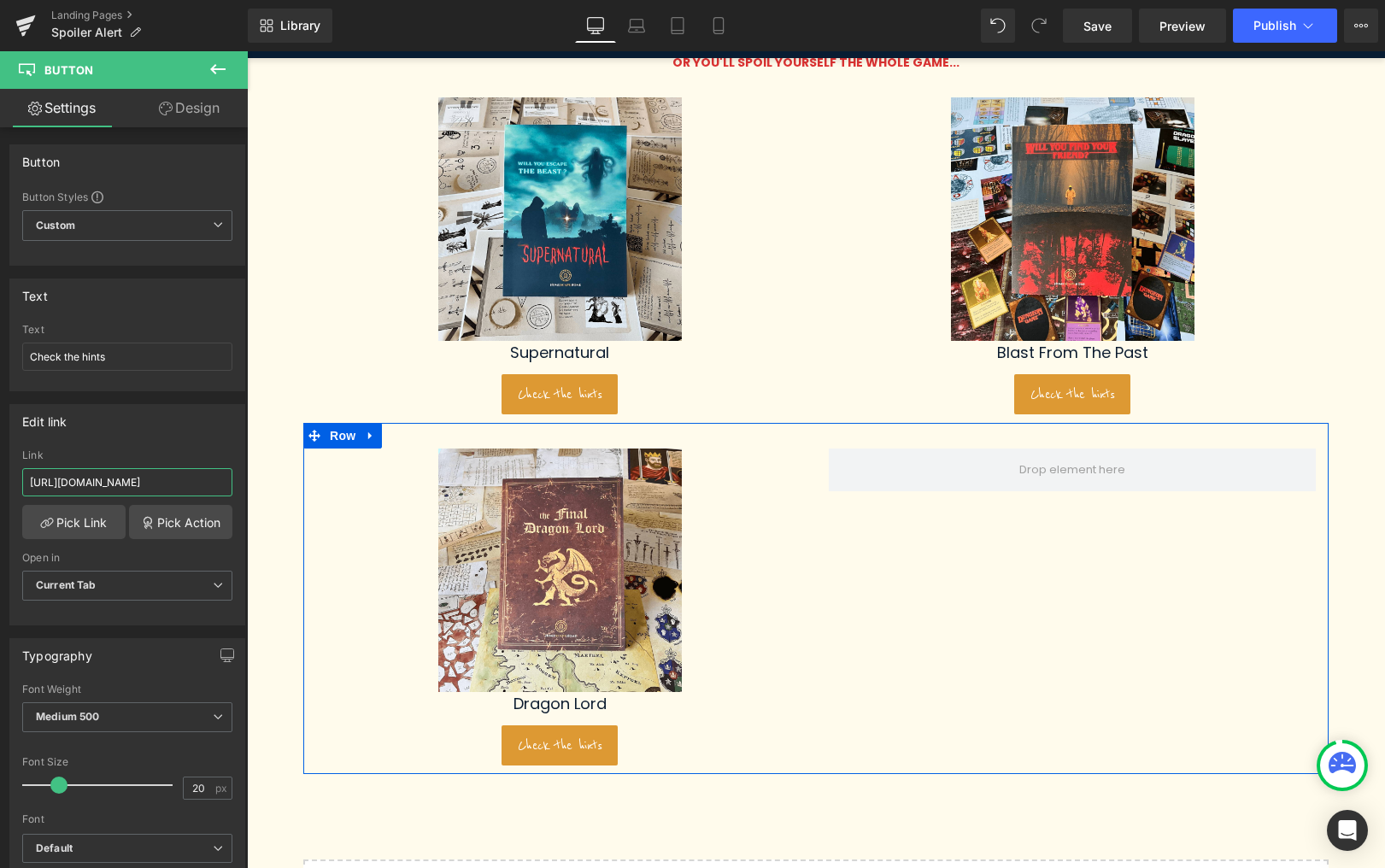
scroll to position [175, 0]
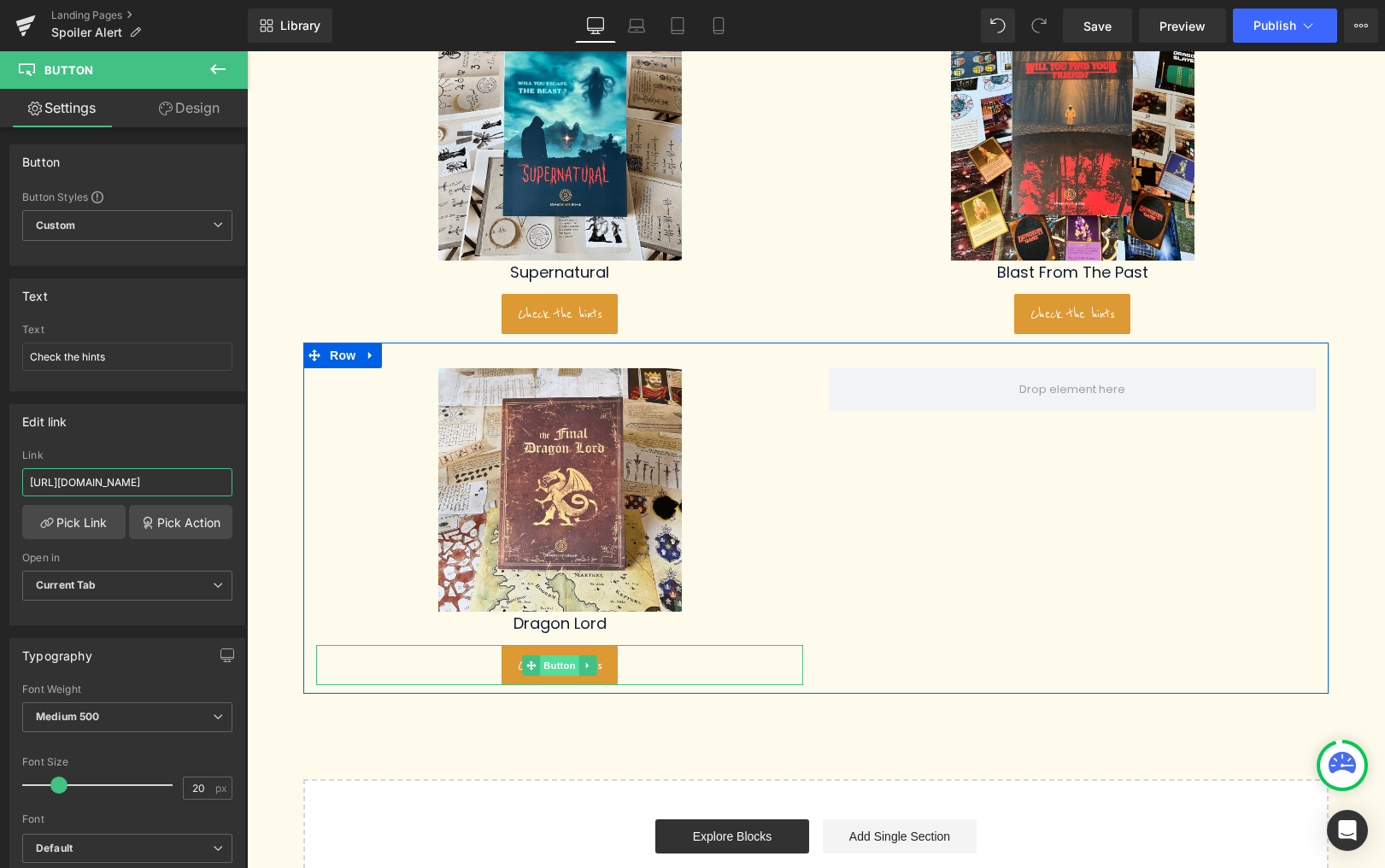
click at [557, 658] on span "Button" at bounding box center [560, 666] width 39 height 21
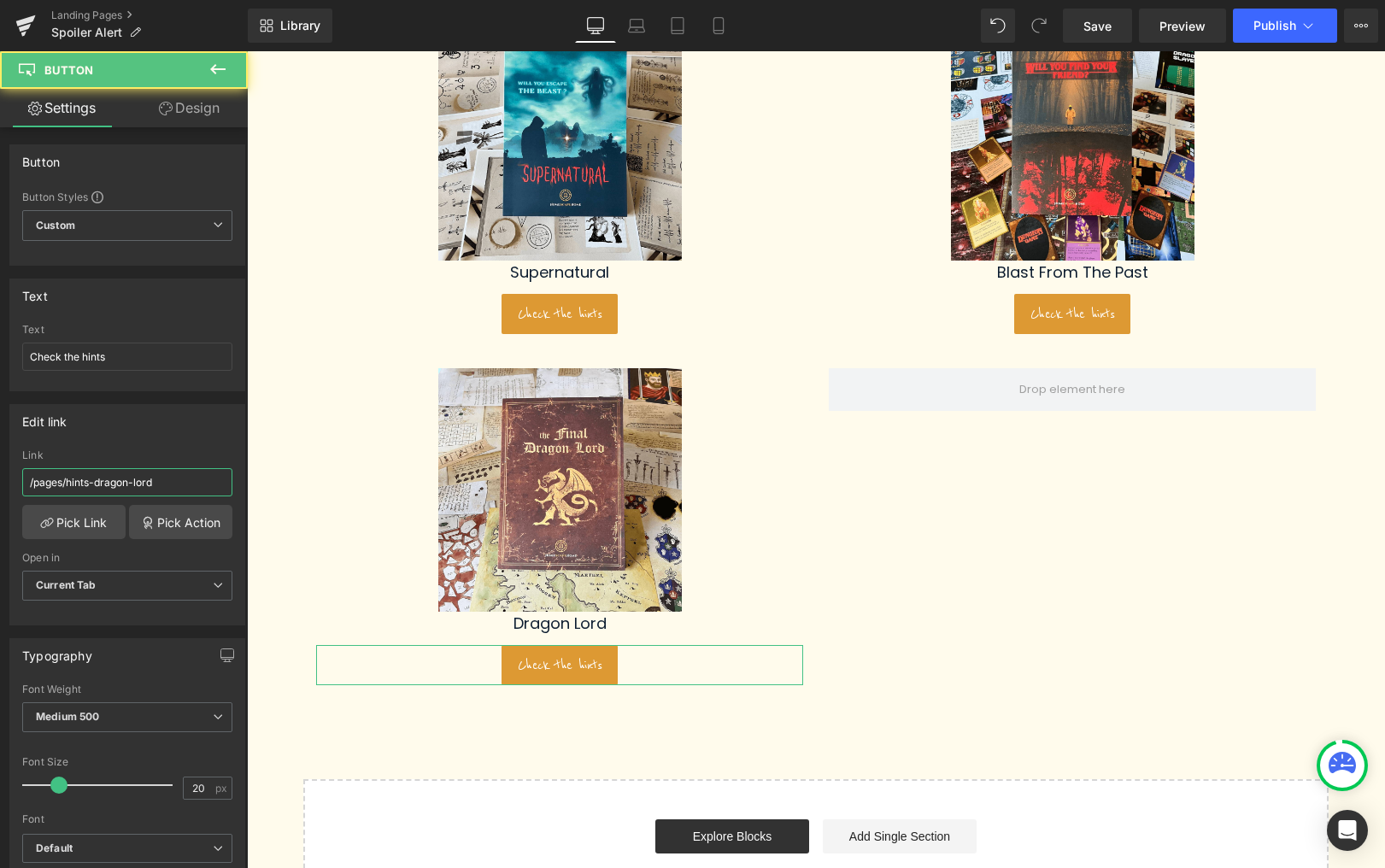
click at [140, 481] on input "/pages/hints-dragon-lord" at bounding box center [128, 482] width 210 height 28
paste input "[URL][DOMAIN_NAME]"
type input "[URL][DOMAIN_NAME]"
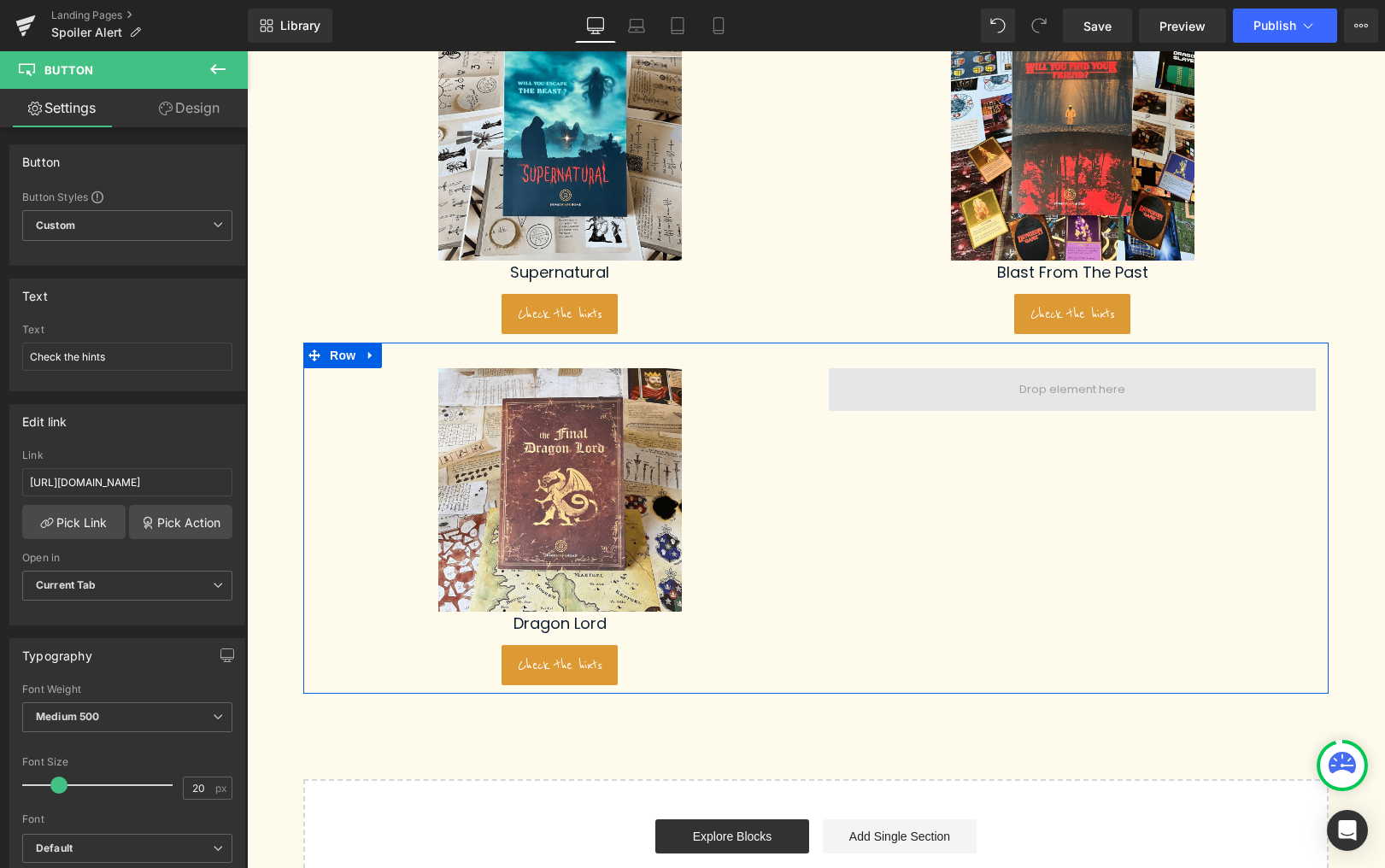
click at [992, 388] on span at bounding box center [1072, 389] width 487 height 43
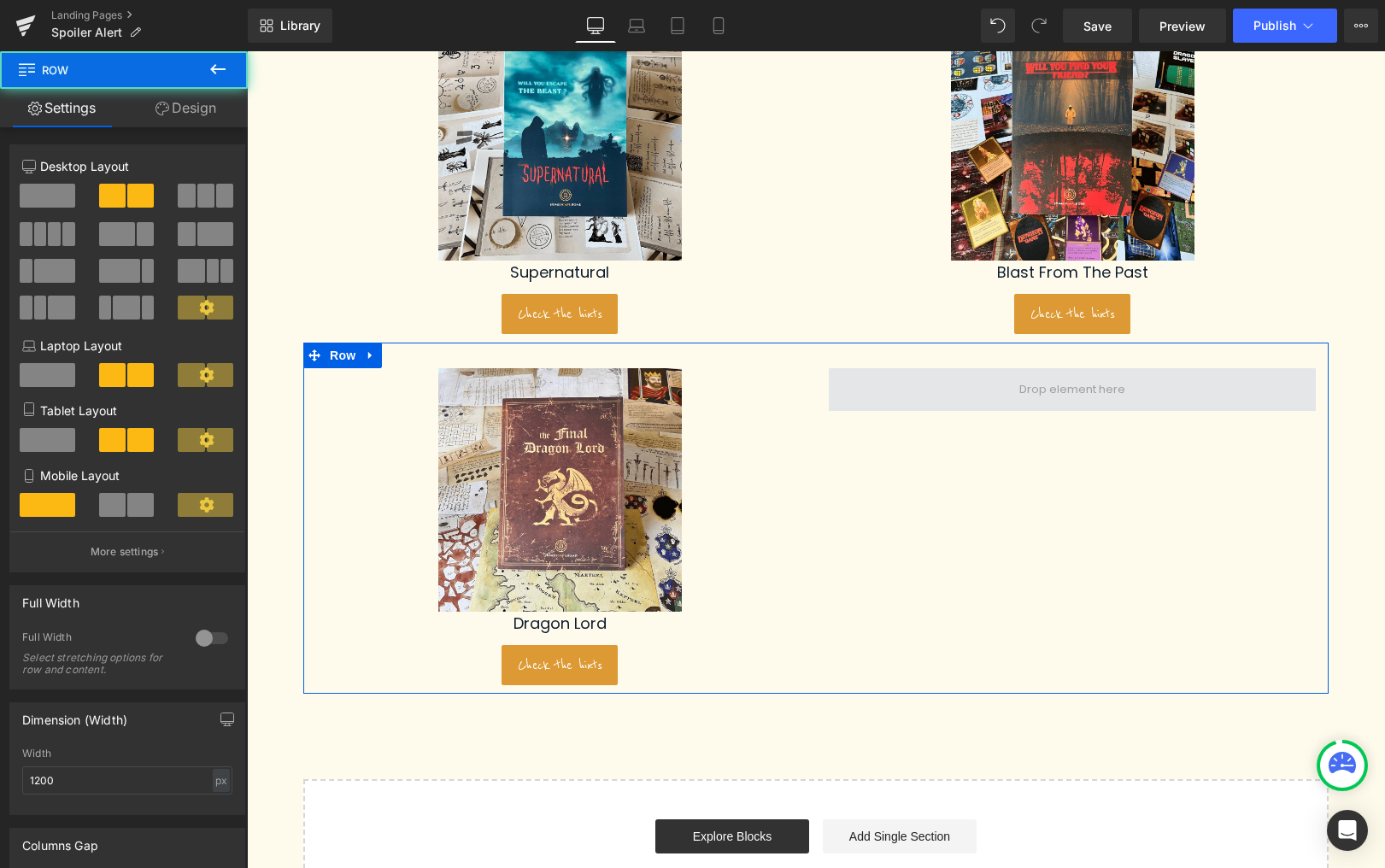
click at [1125, 394] on span at bounding box center [1072, 390] width 118 height 26
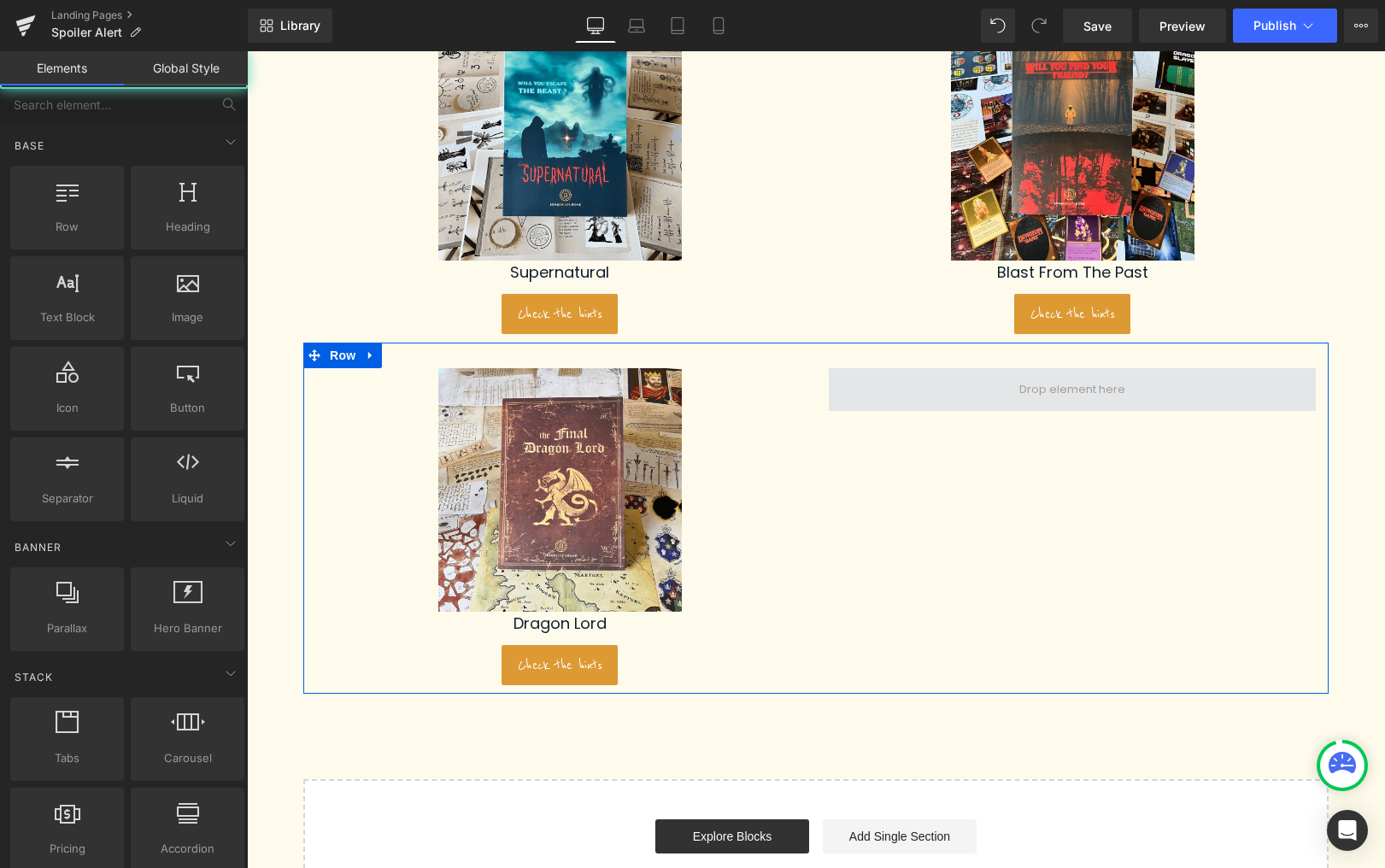
click at [1125, 394] on span at bounding box center [1072, 390] width 118 height 26
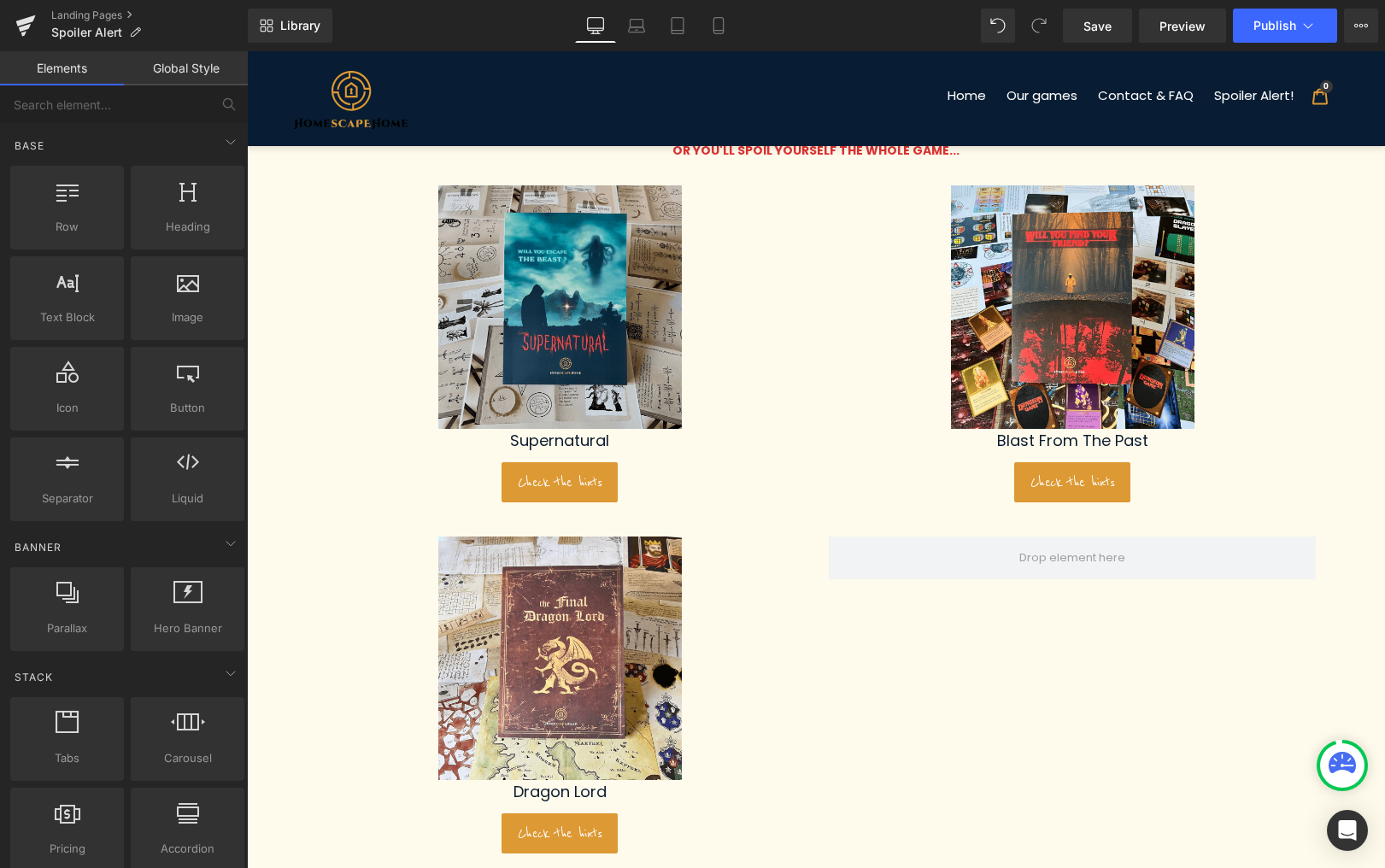
scroll to position [0, 0]
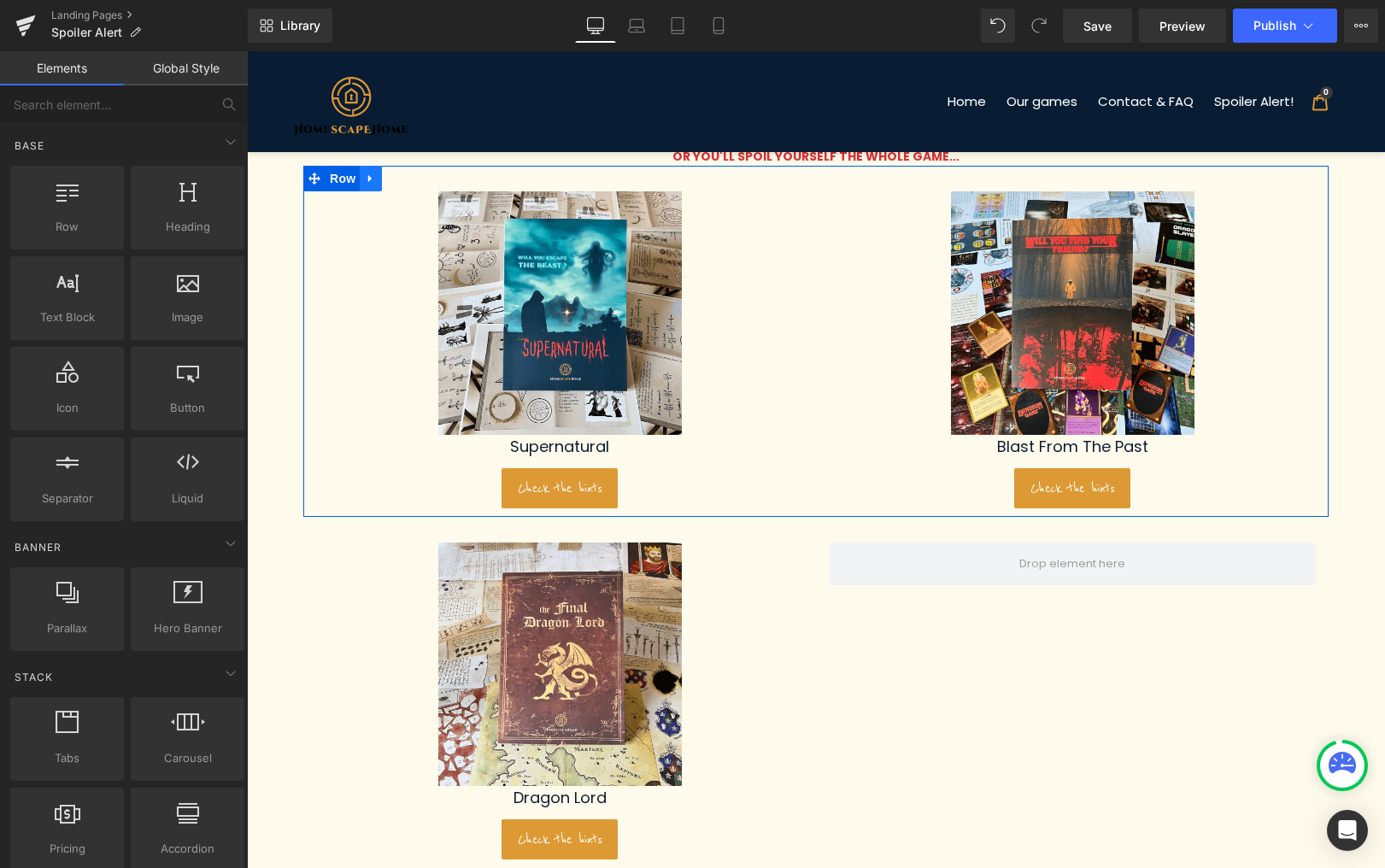
click at [367, 177] on icon at bounding box center [371, 179] width 12 height 13
click at [388, 182] on link at bounding box center [394, 179] width 23 height 26
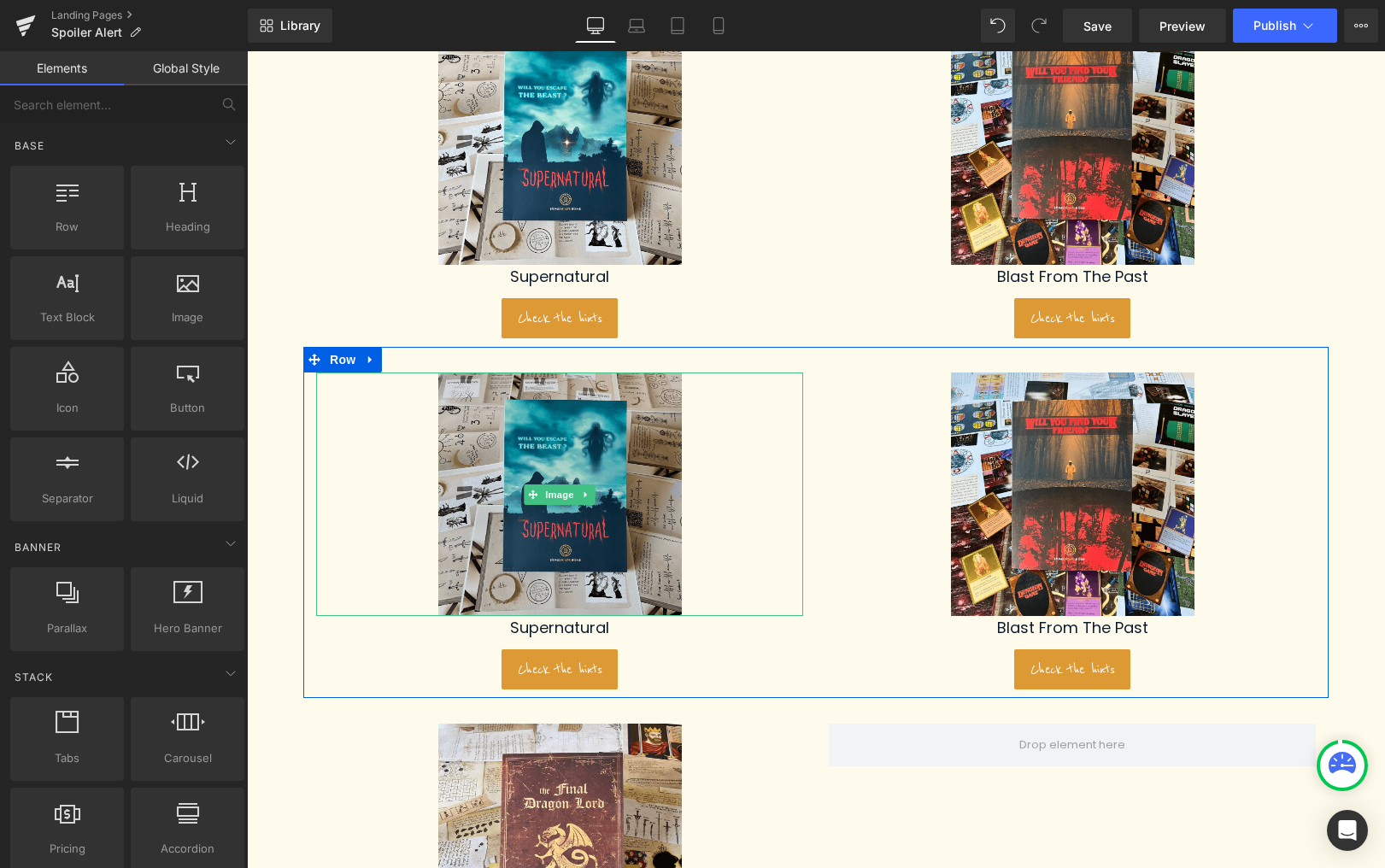
scroll to position [175, 0]
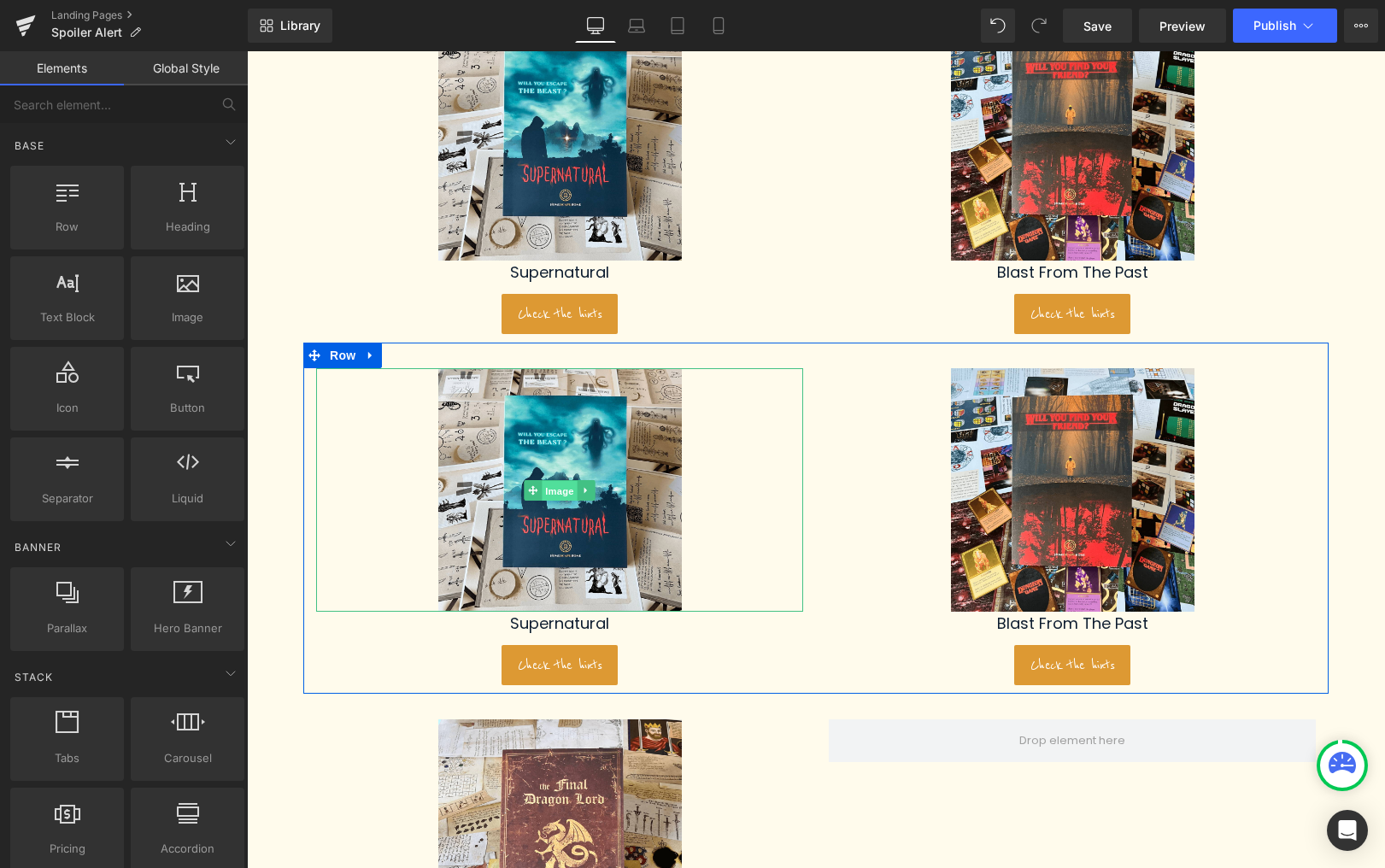
click at [553, 488] on span "Image" at bounding box center [560, 492] width 36 height 21
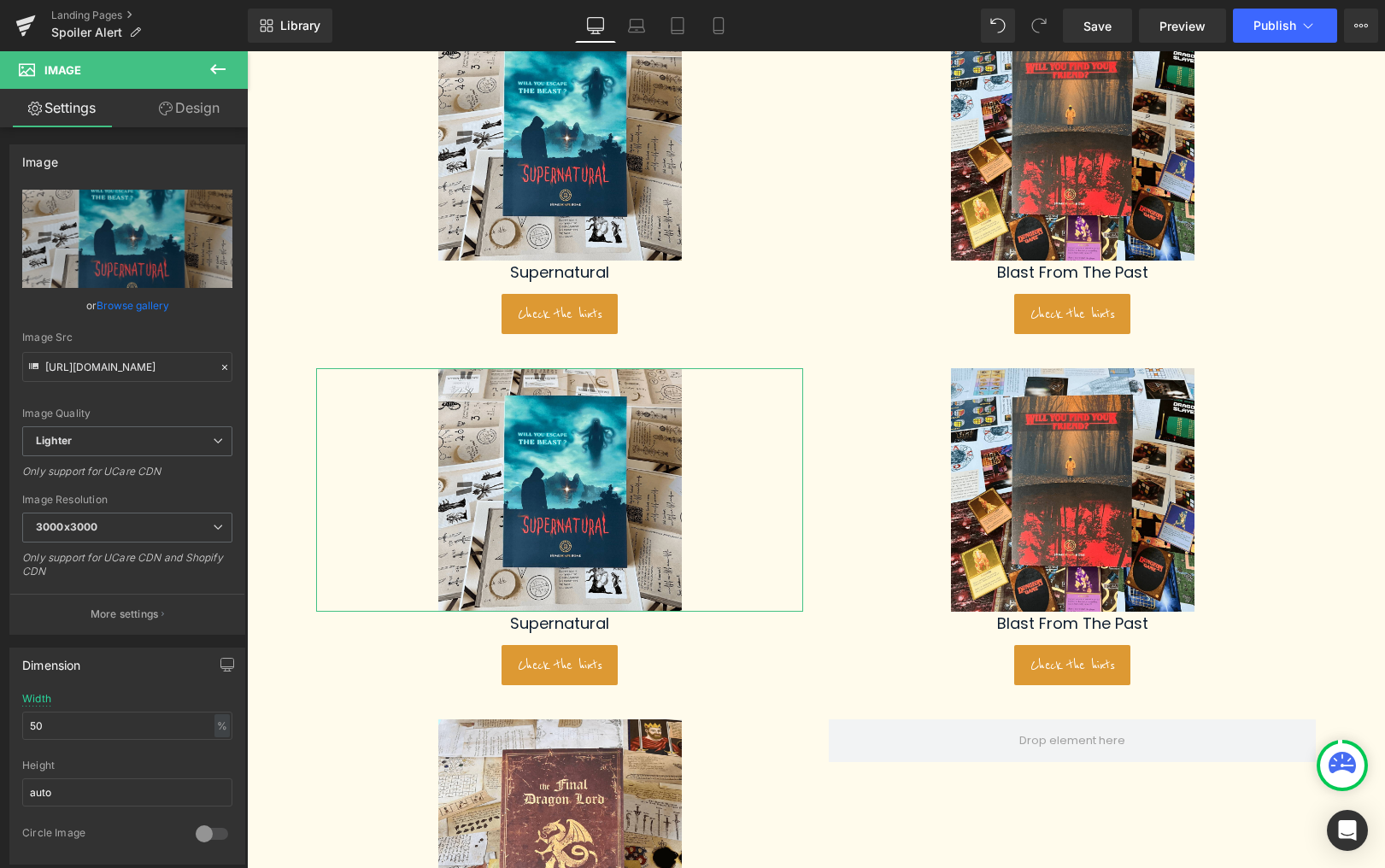
click at [136, 307] on link "Browse gallery" at bounding box center [133, 305] width 73 height 30
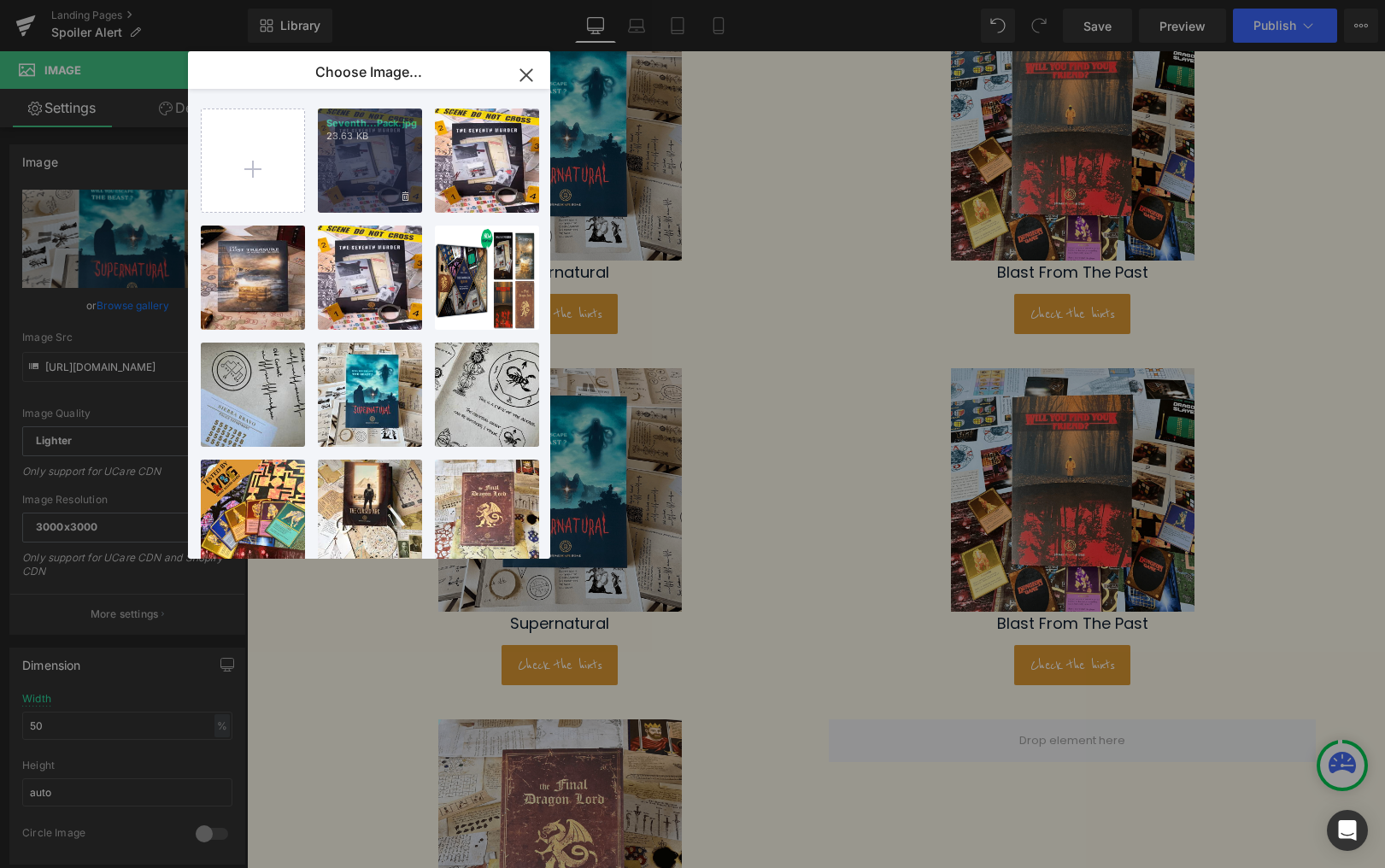
click at [361, 170] on div "Seventh...Pack.jpg 23.63 KB" at bounding box center [370, 161] width 104 height 104
type input "https://ucarecdn.com/04ab6999-78af-44f5-bc87-4a3ee911bb5f/-/format/auto/-/previ…"
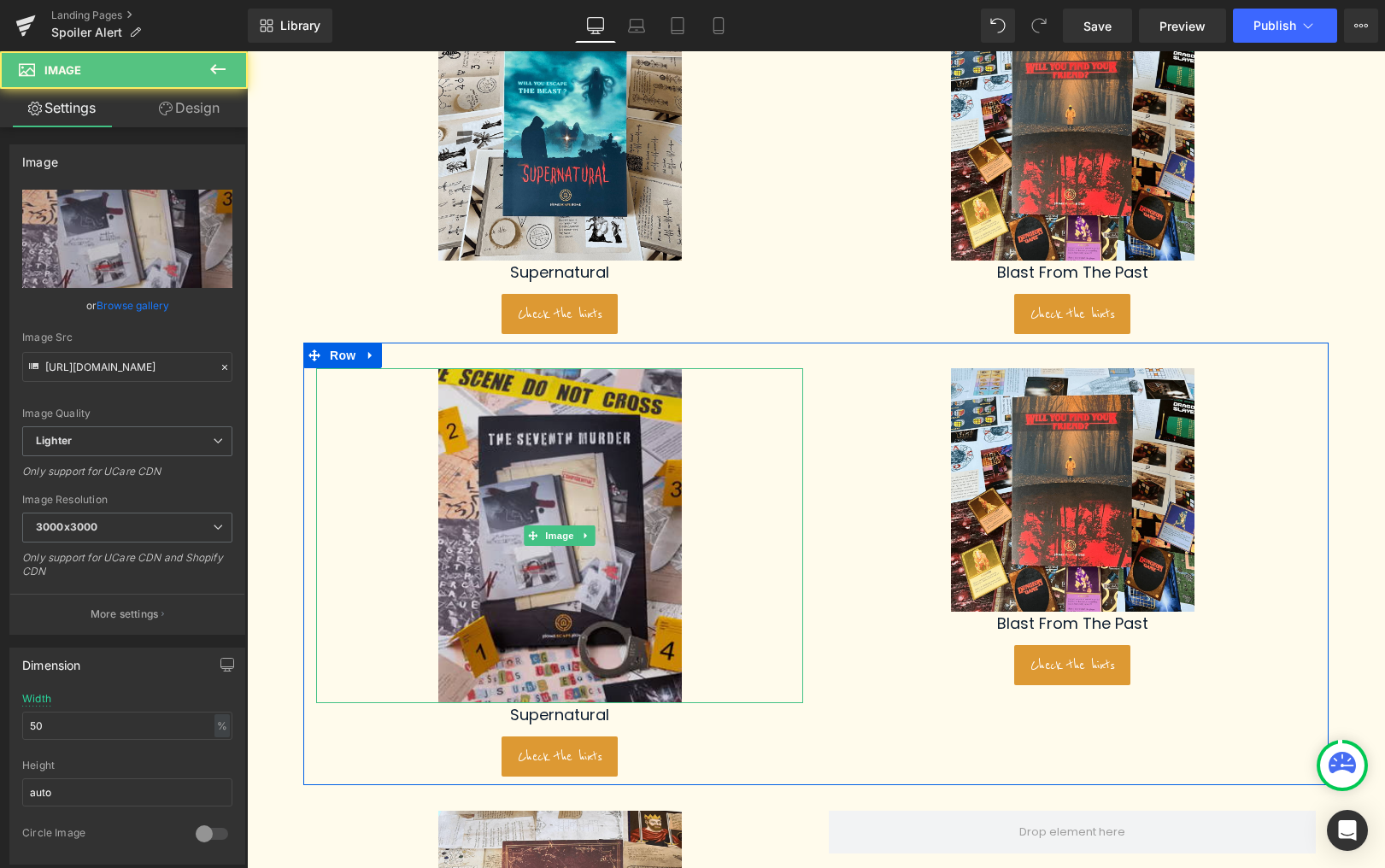
click at [569, 550] on img at bounding box center [560, 536] width 243 height 335
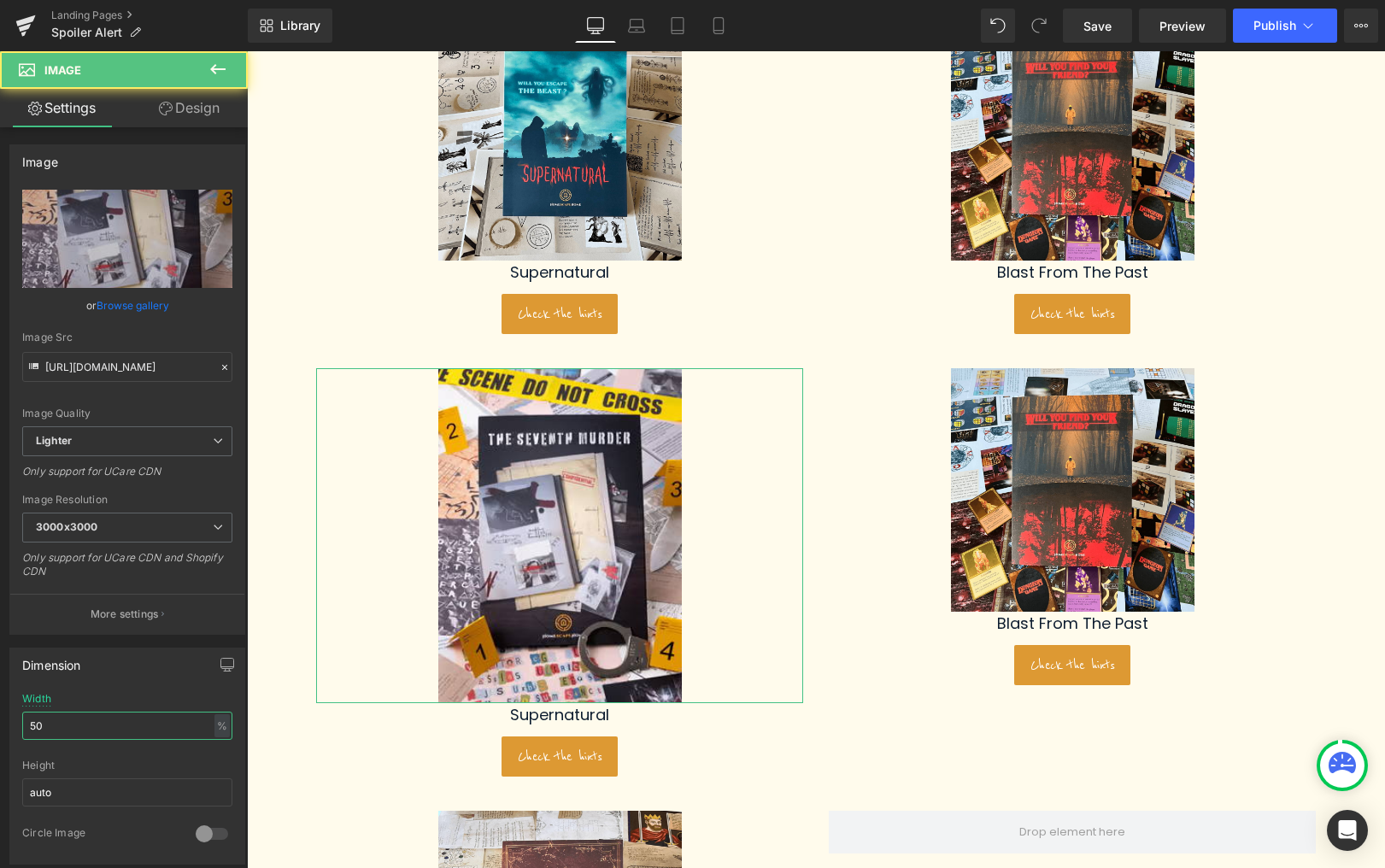
click at [76, 735] on input "50" at bounding box center [128, 726] width 210 height 28
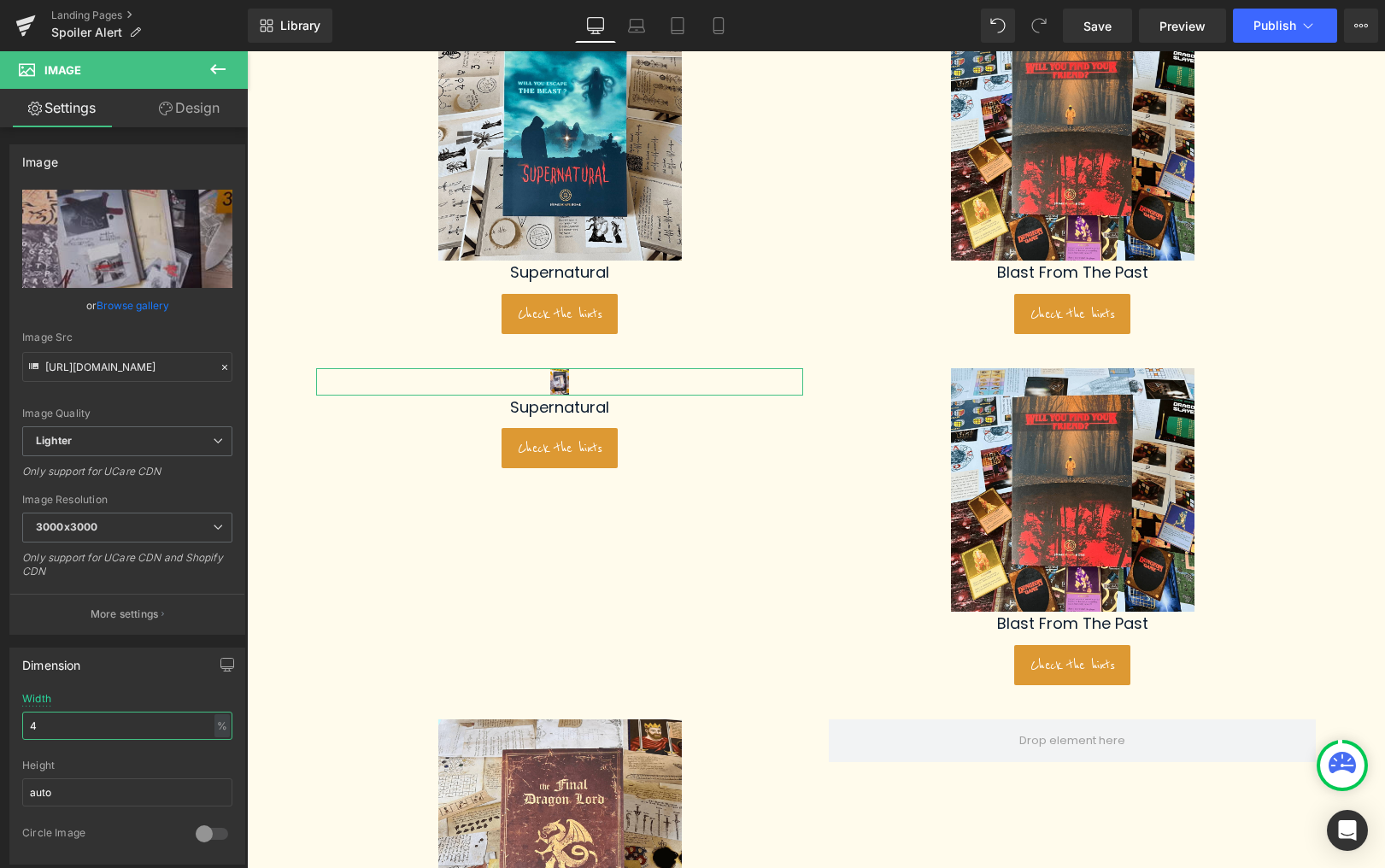
type input "40"
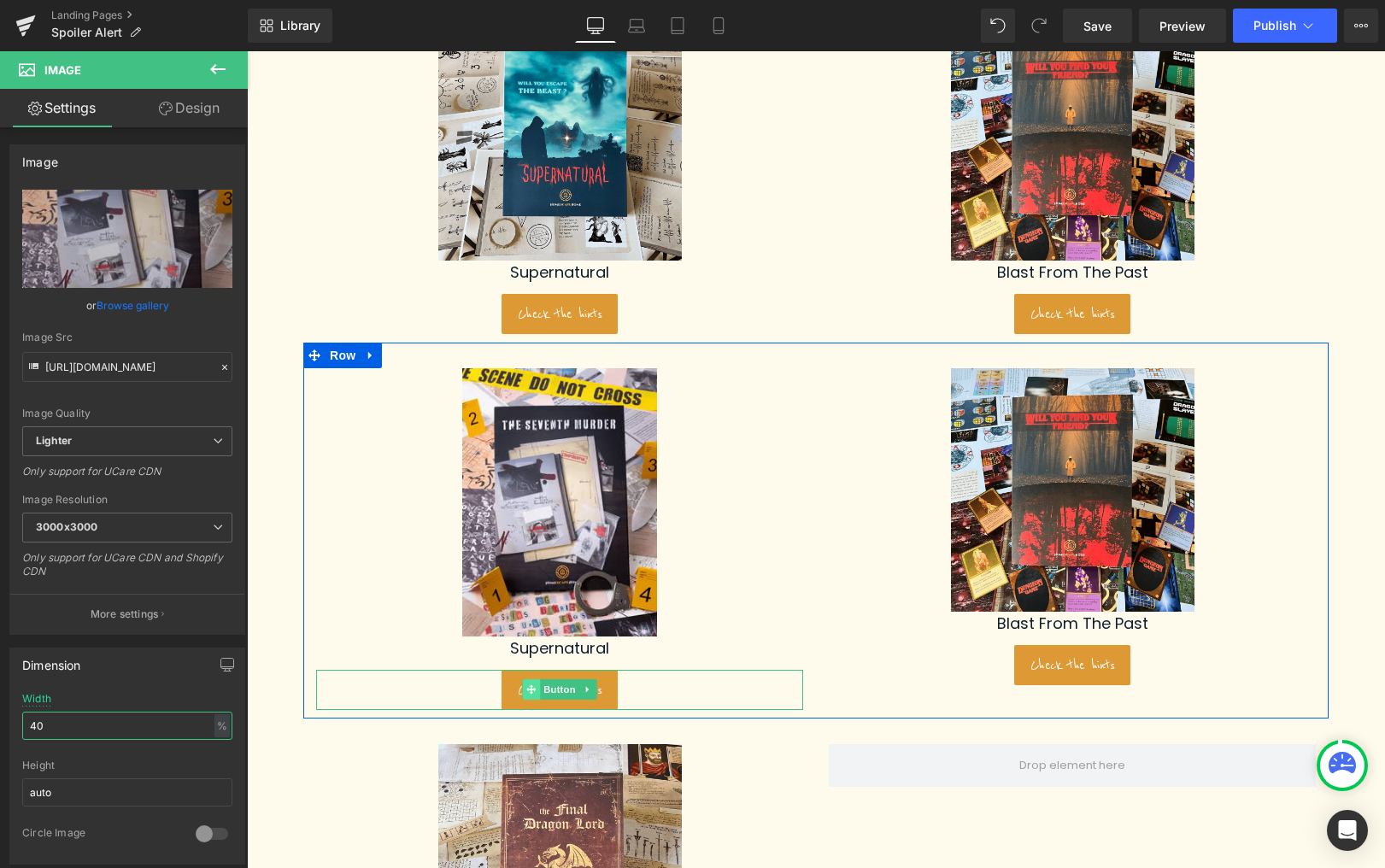
click at [532, 685] on icon at bounding box center [531, 689] width 10 height 10
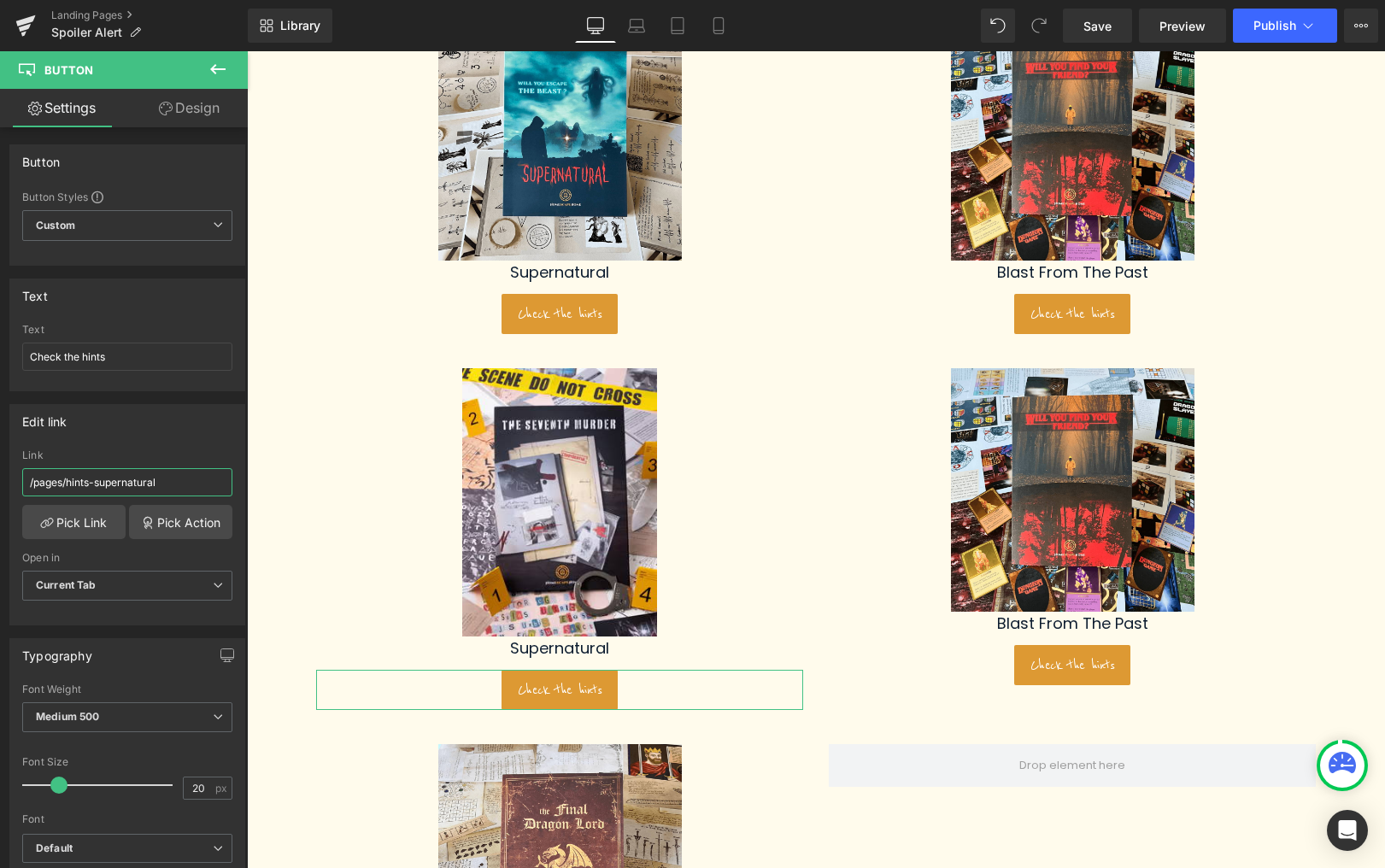
click at [97, 482] on input "/pages/hints-supernatural" at bounding box center [128, 482] width 210 height 28
paste input "[URL][DOMAIN_NAME]"
type input "[URL][DOMAIN_NAME]"
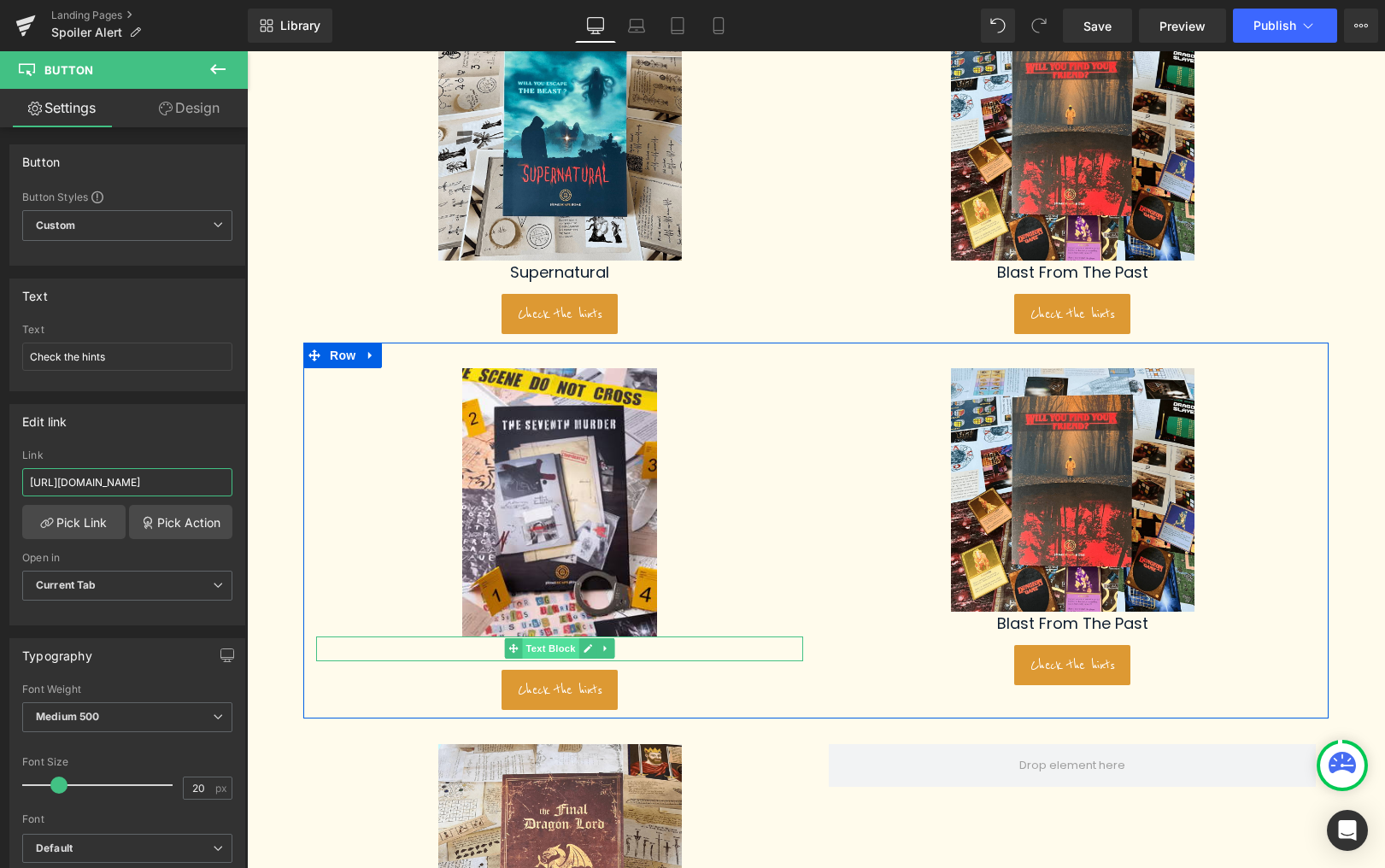
click at [556, 656] on span "Text Block" at bounding box center [550, 649] width 56 height 21
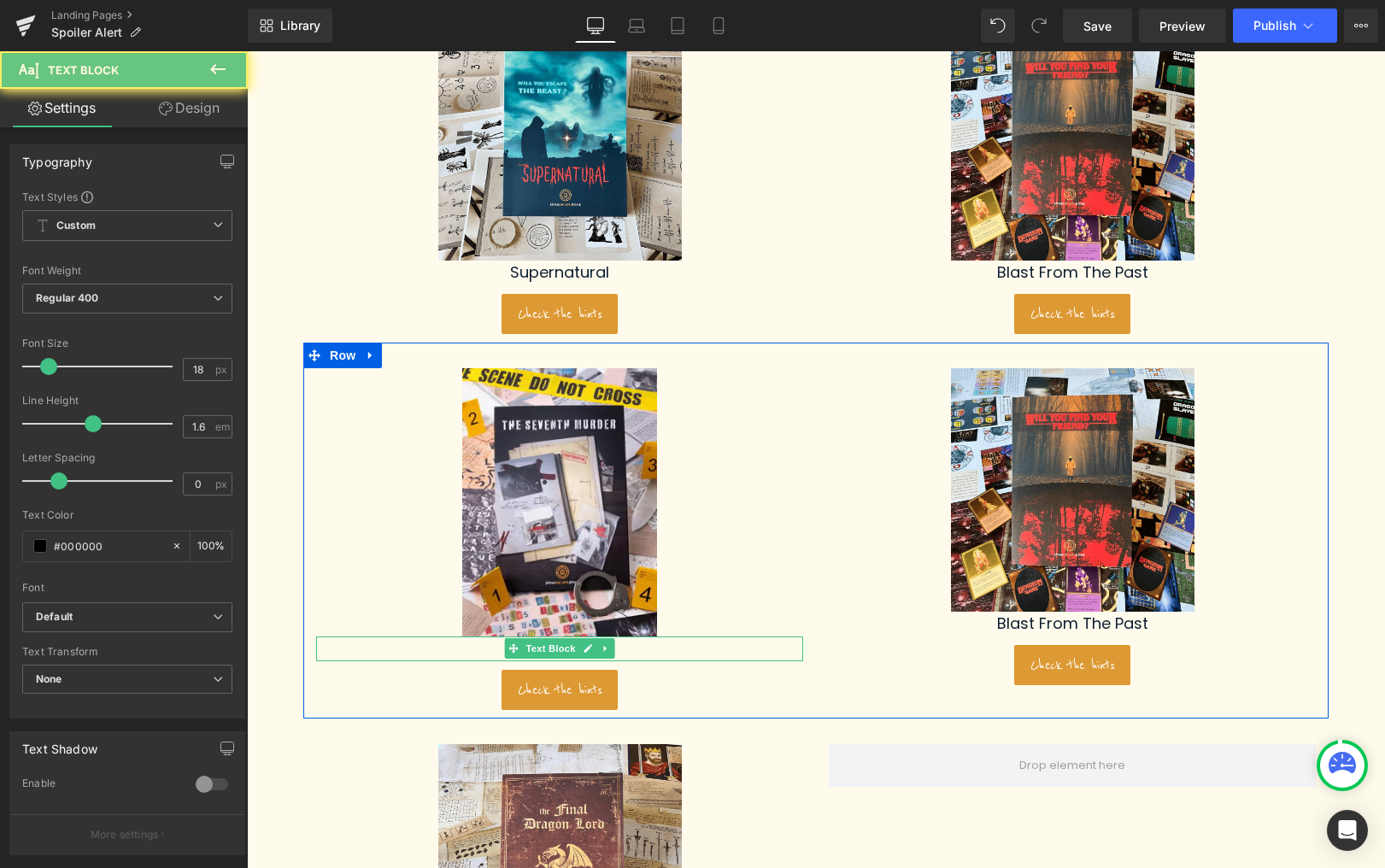
click at [702, 650] on p "Supernatural" at bounding box center [560, 649] width 487 height 25
click at [700, 650] on p "Supernatural" at bounding box center [560, 649] width 487 height 25
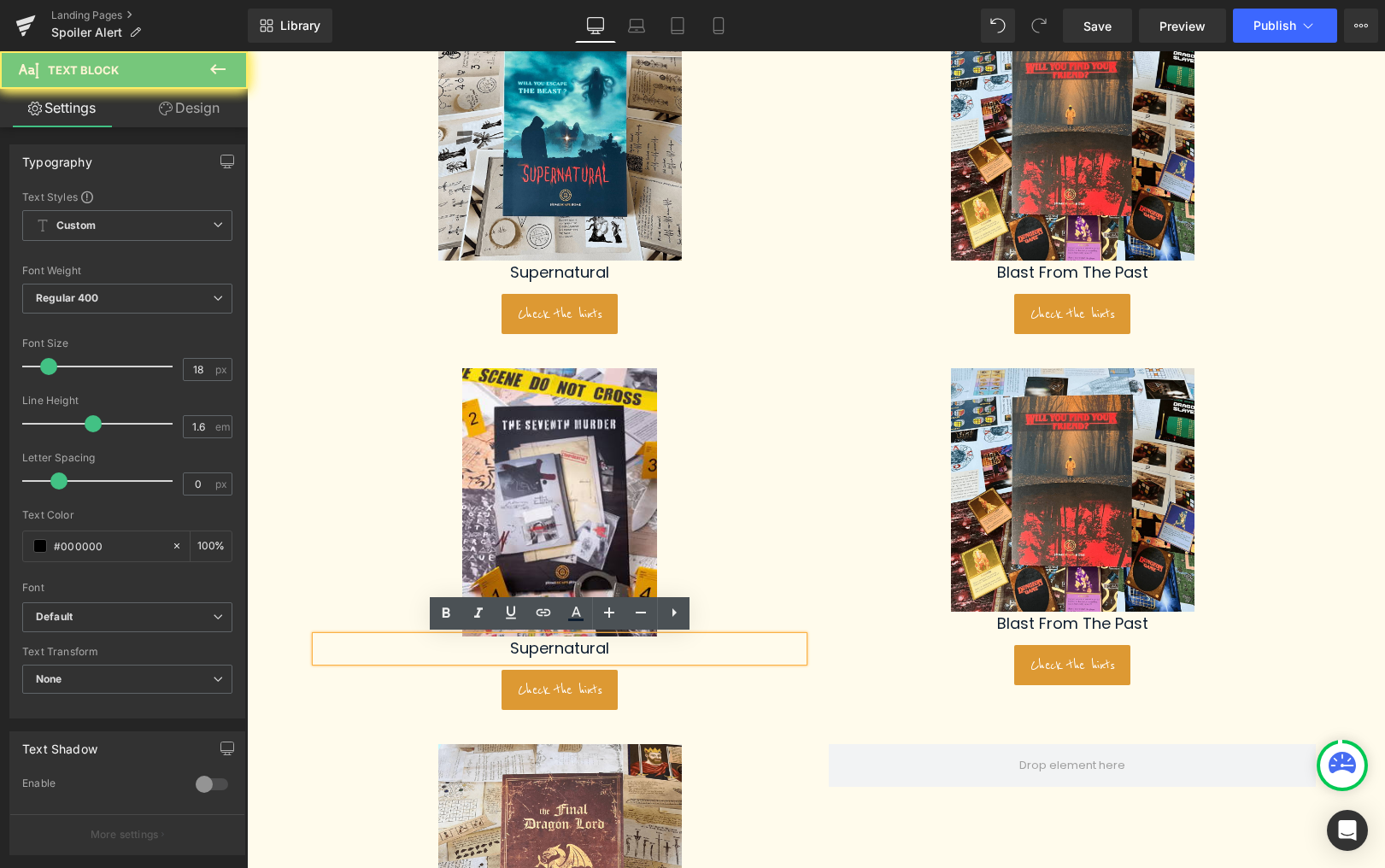
click at [699, 649] on p "Supernatural" at bounding box center [560, 649] width 487 height 25
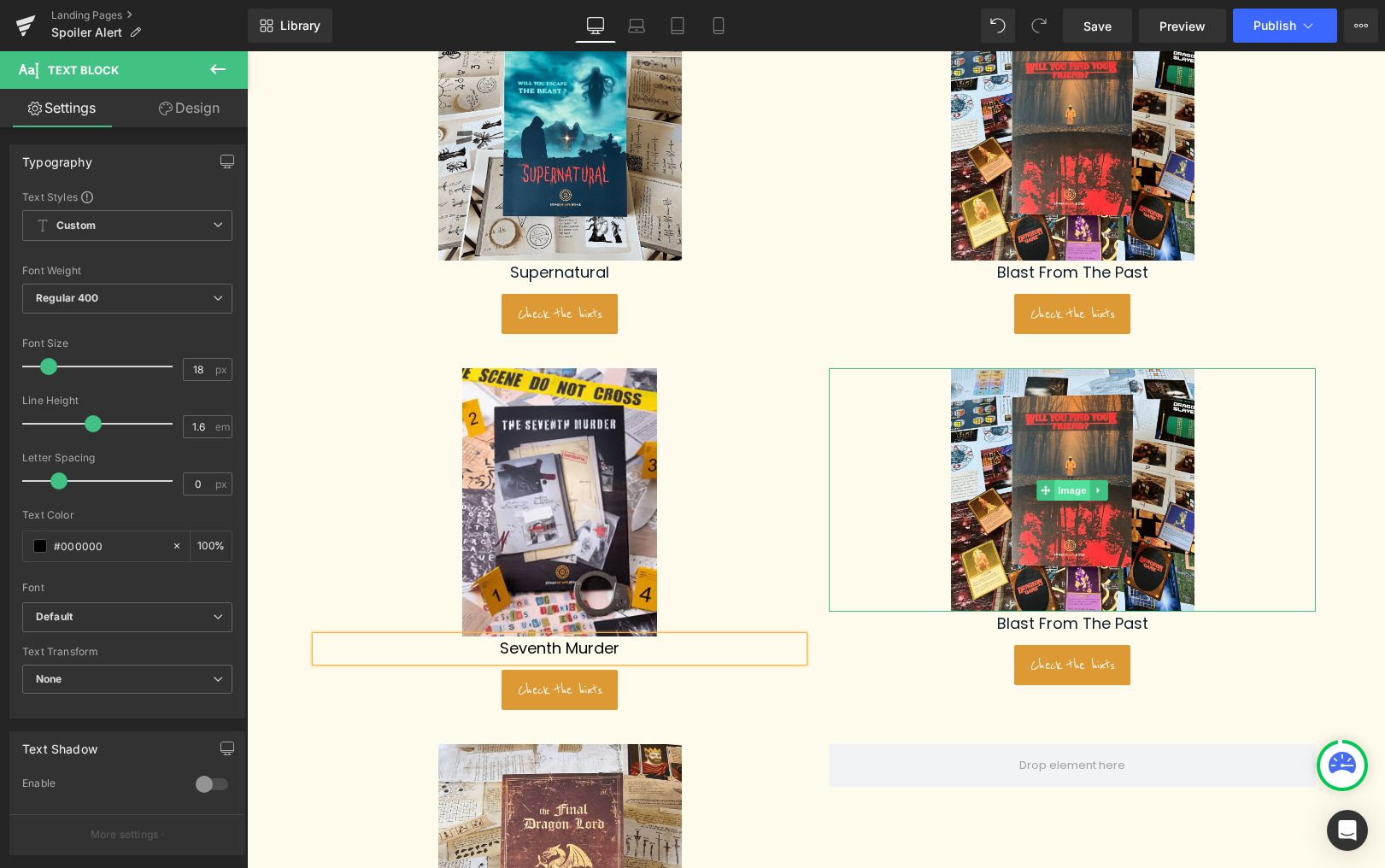
click at [1071, 487] on span "Image" at bounding box center [1072, 491] width 36 height 21
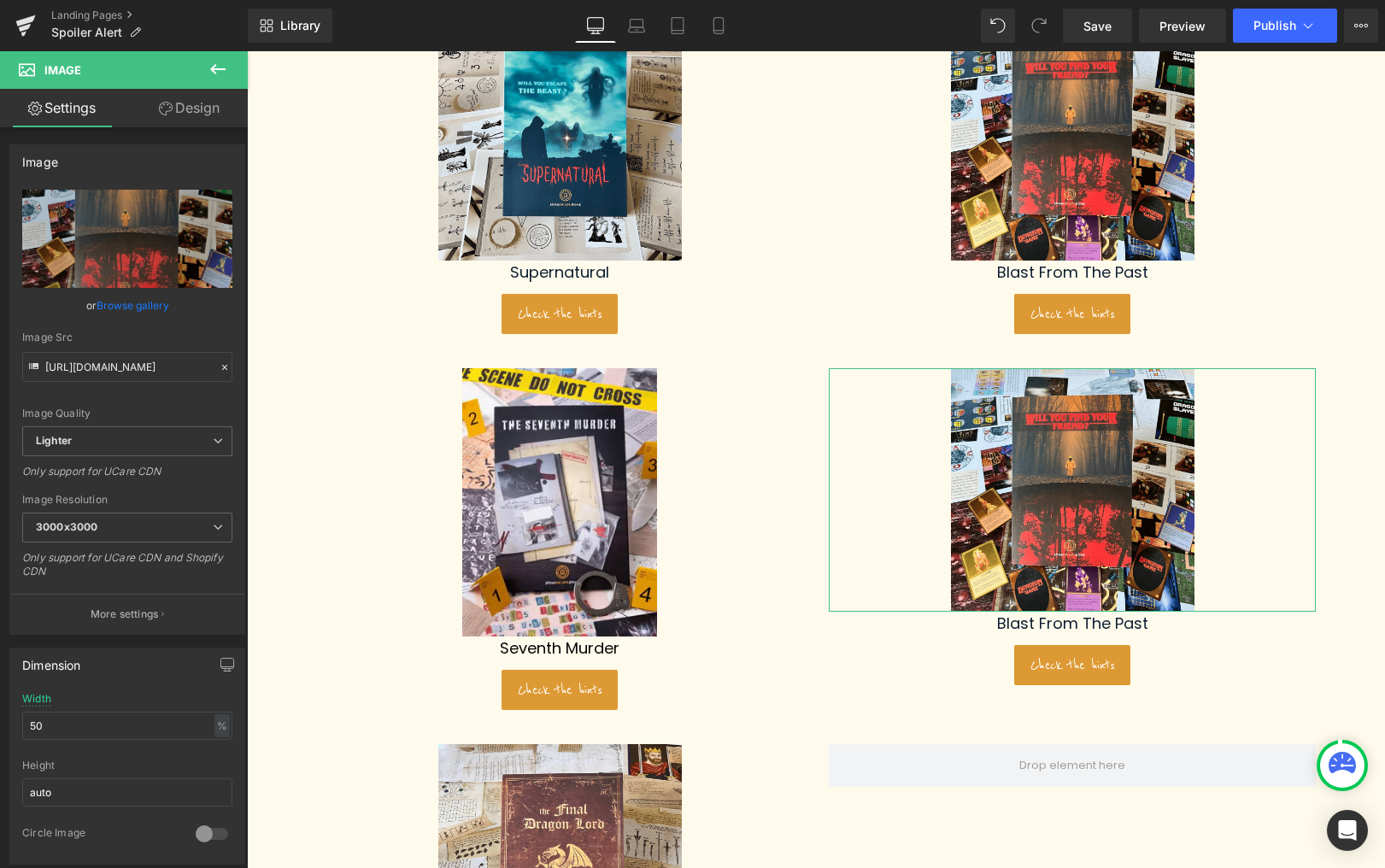
click at [122, 299] on link "Browse gallery" at bounding box center [133, 305] width 73 height 30
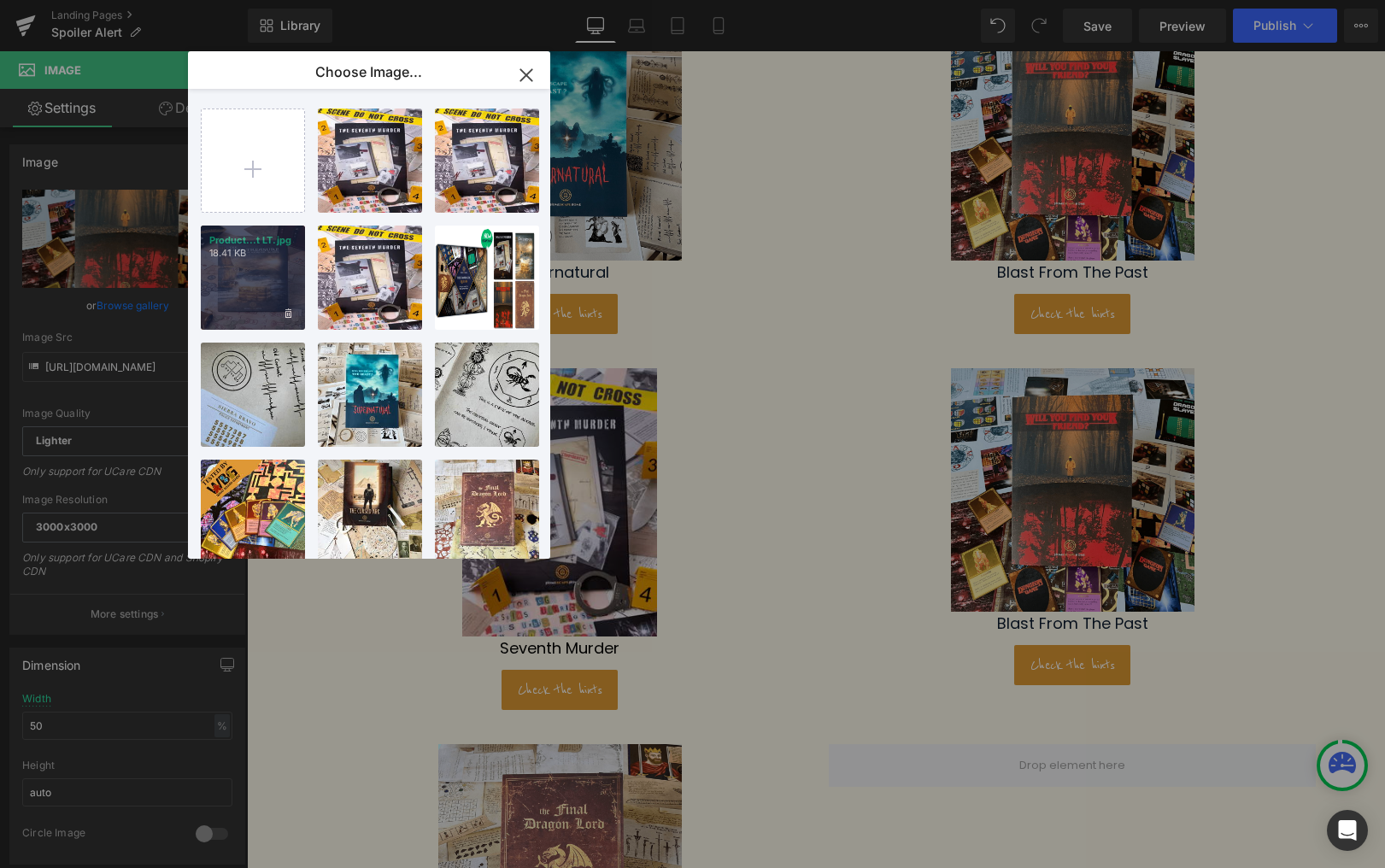
click at [249, 263] on div "Product...t LT.jpg 18.41 KB" at bounding box center [253, 278] width 104 height 104
type input "https://ucarecdn.com/33ded216-7f11-43ed-ab55-4cb9e3608e6b/-/format/auto/-/previ…"
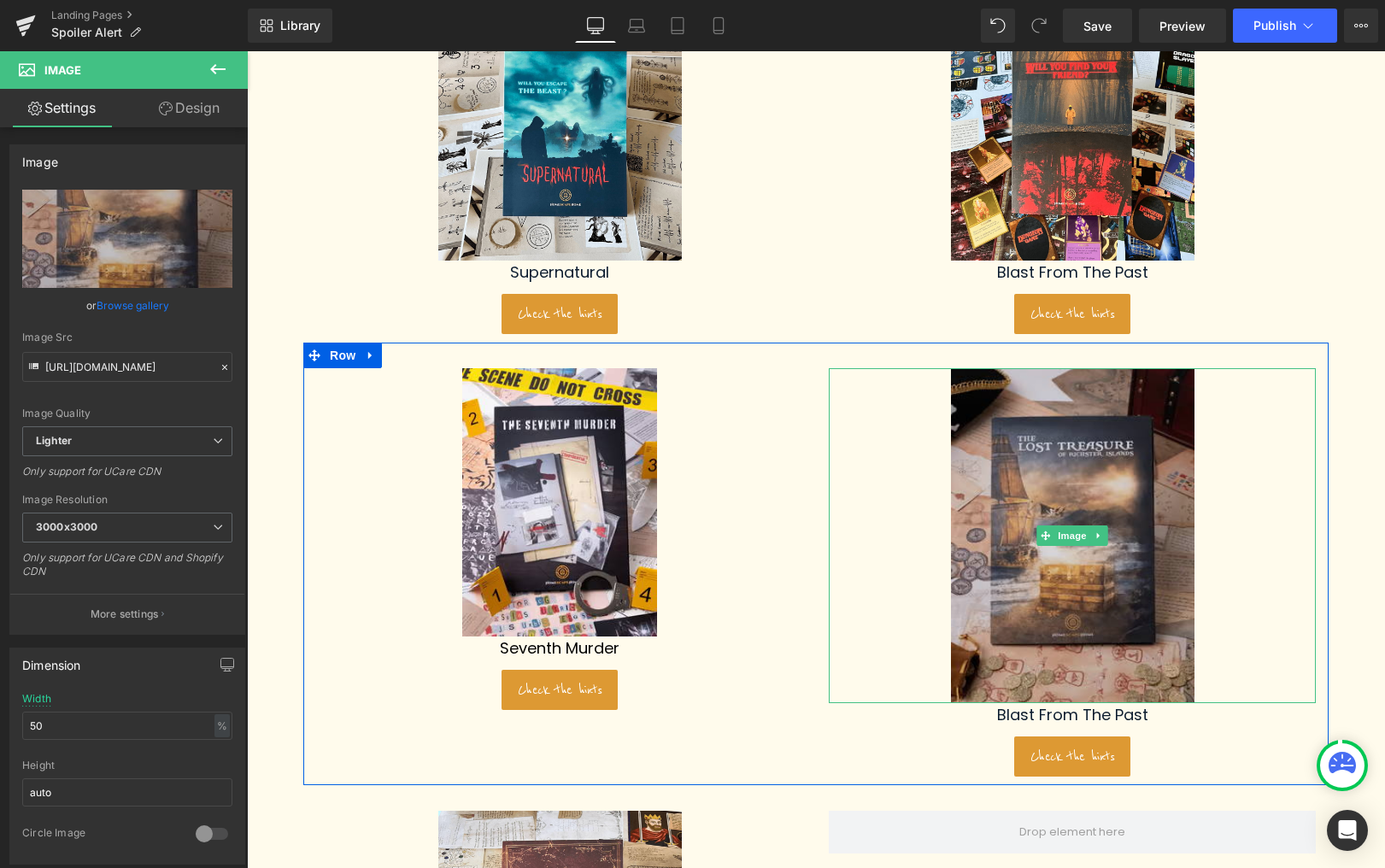
click at [1064, 563] on img at bounding box center [1073, 536] width 243 height 335
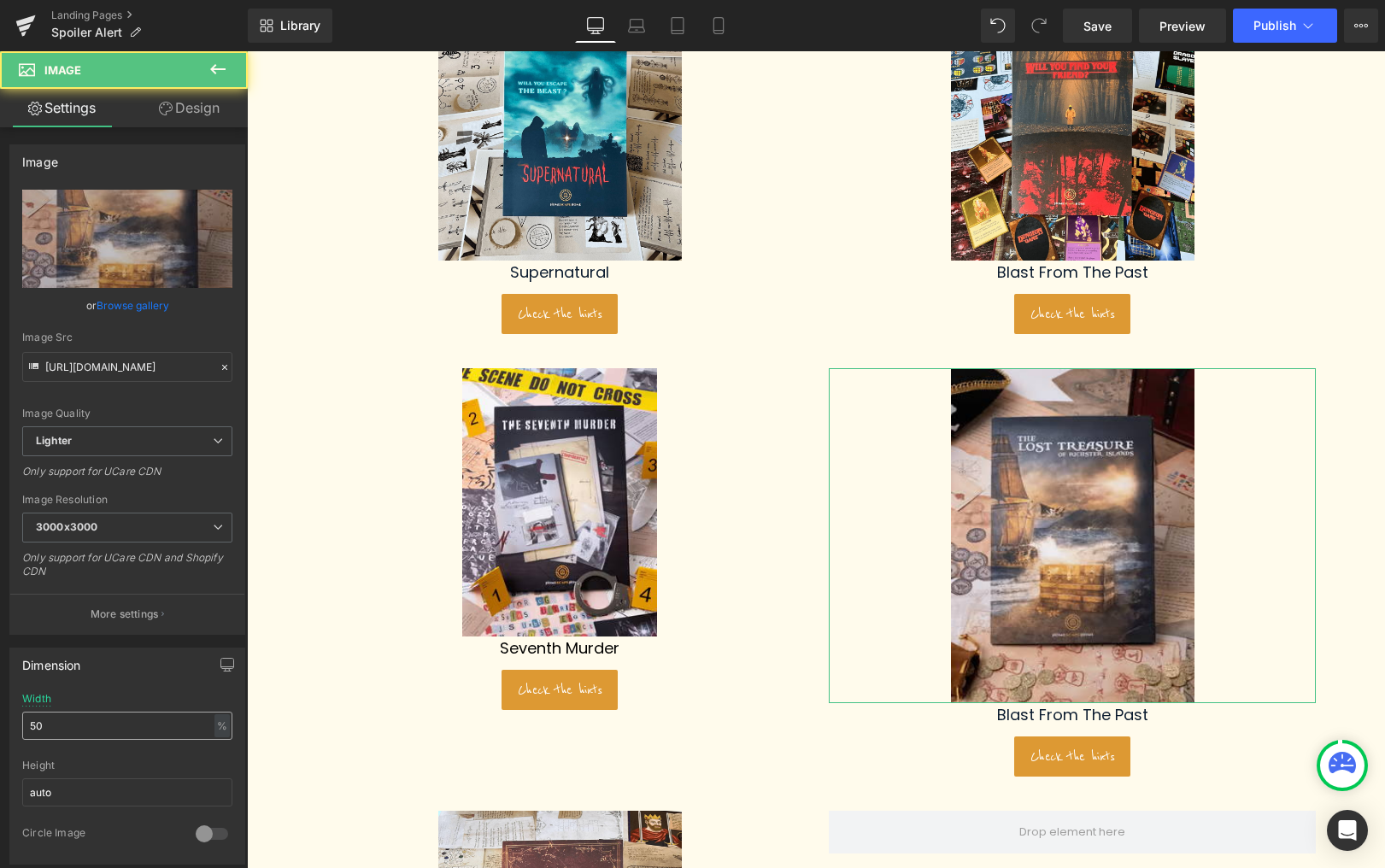
click at [77, 721] on input "50" at bounding box center [128, 726] width 210 height 28
type input "40"
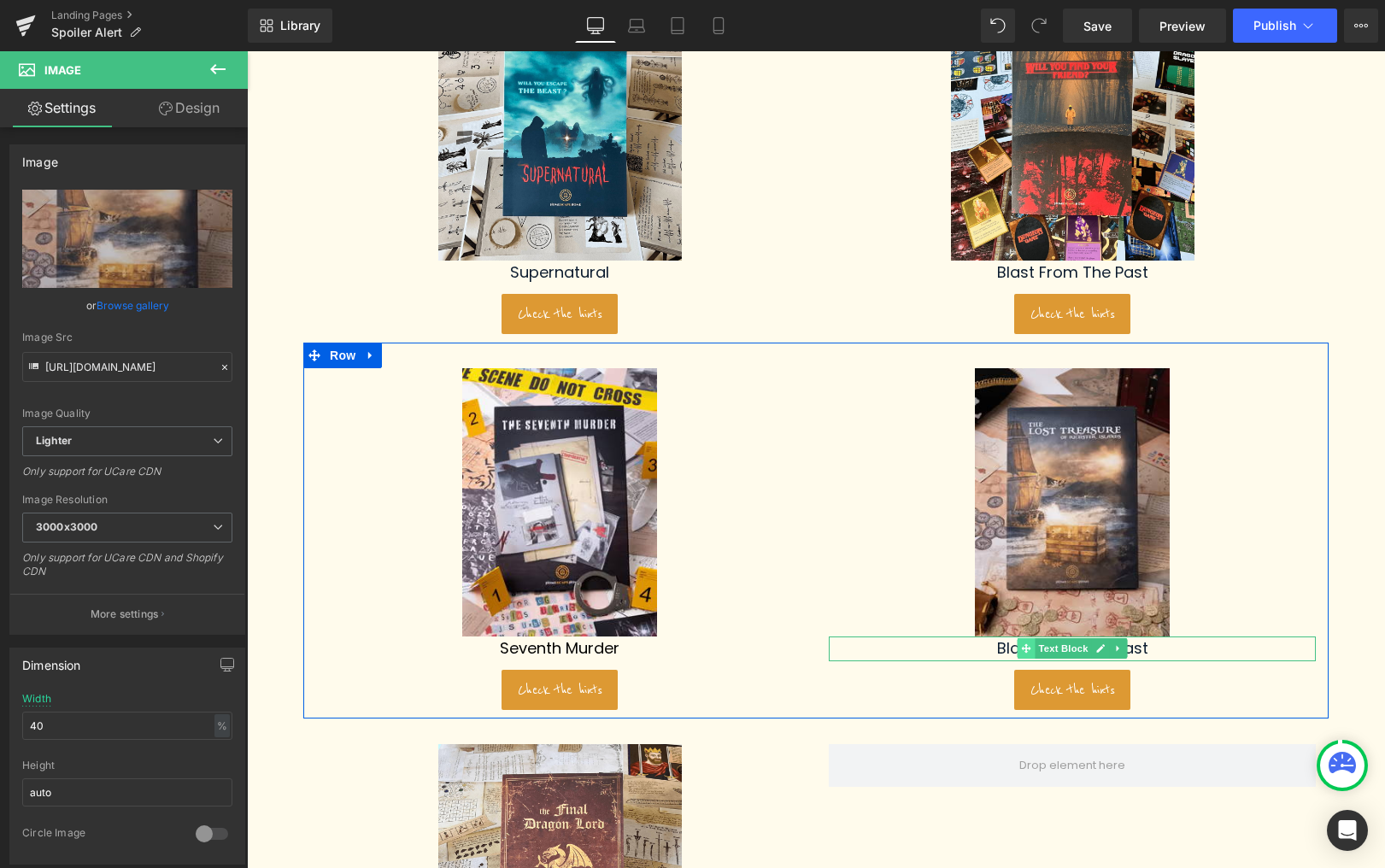
click at [1018, 647] on span at bounding box center [1026, 649] width 18 height 21
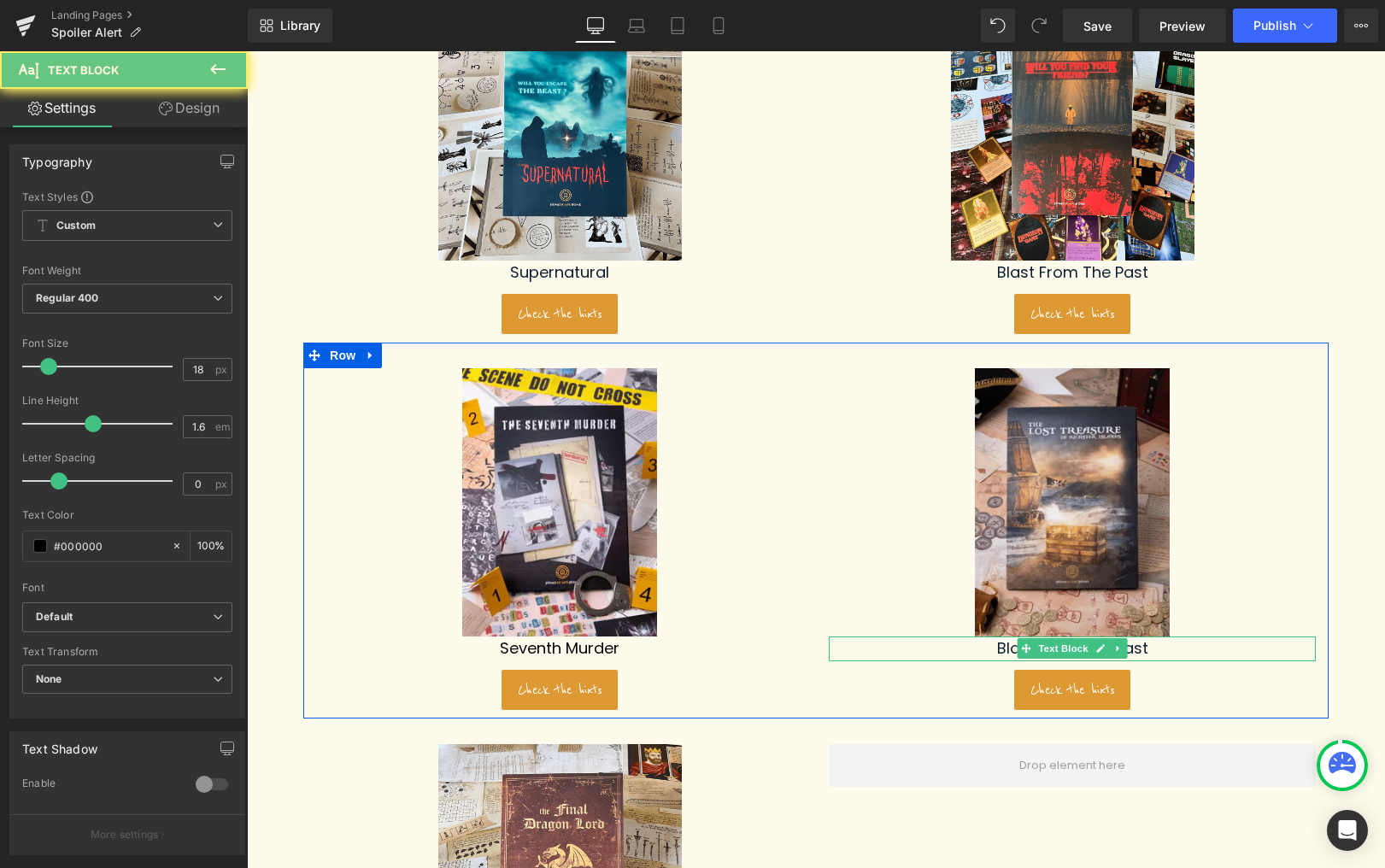
click at [1004, 648] on font "Blast From The Past" at bounding box center [1073, 648] width 151 height 22
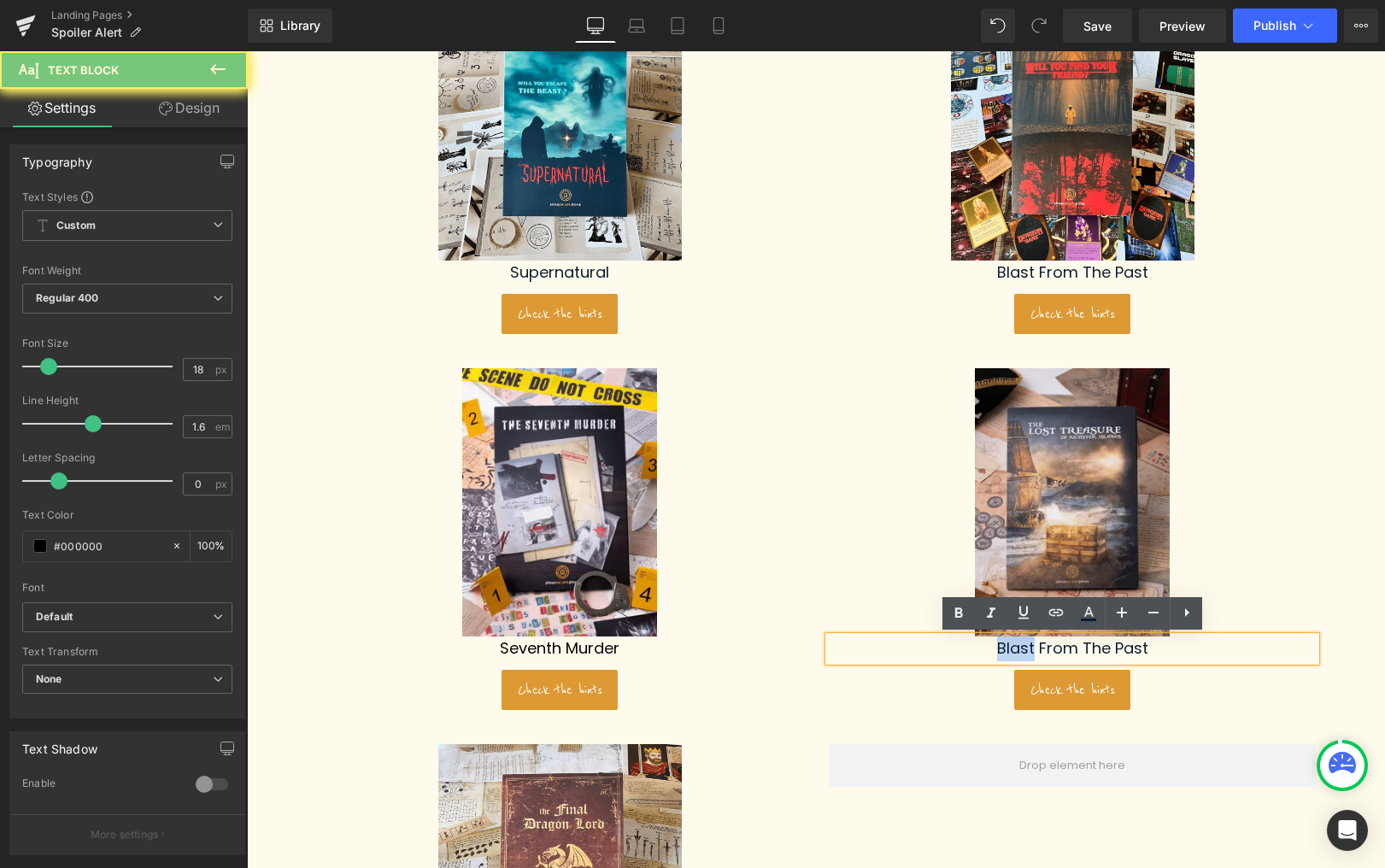
click at [1004, 648] on font "Blast From The Past" at bounding box center [1073, 648] width 151 height 22
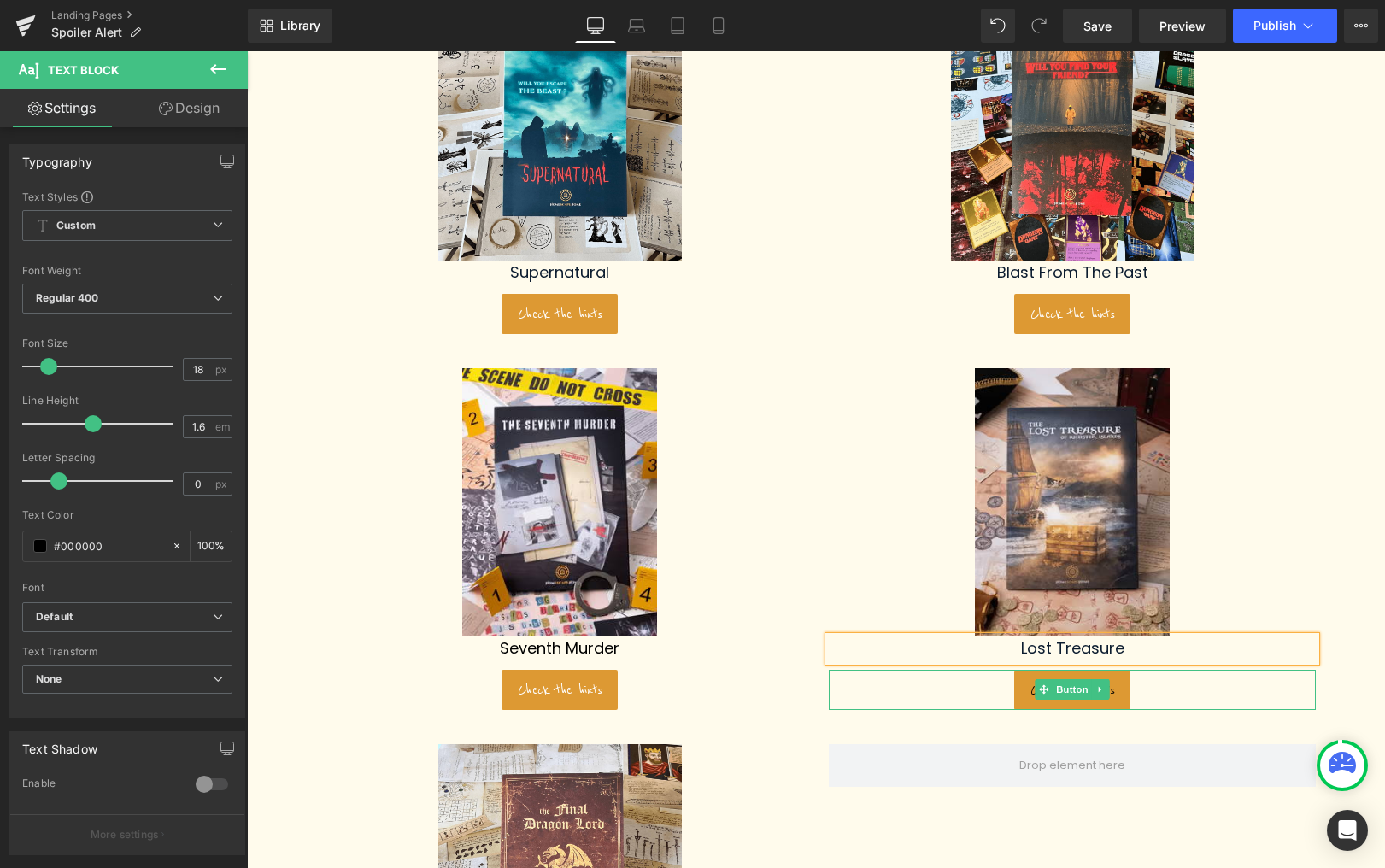
click at [1078, 677] on link "Check the hints" at bounding box center [1072, 690] width 116 height 40
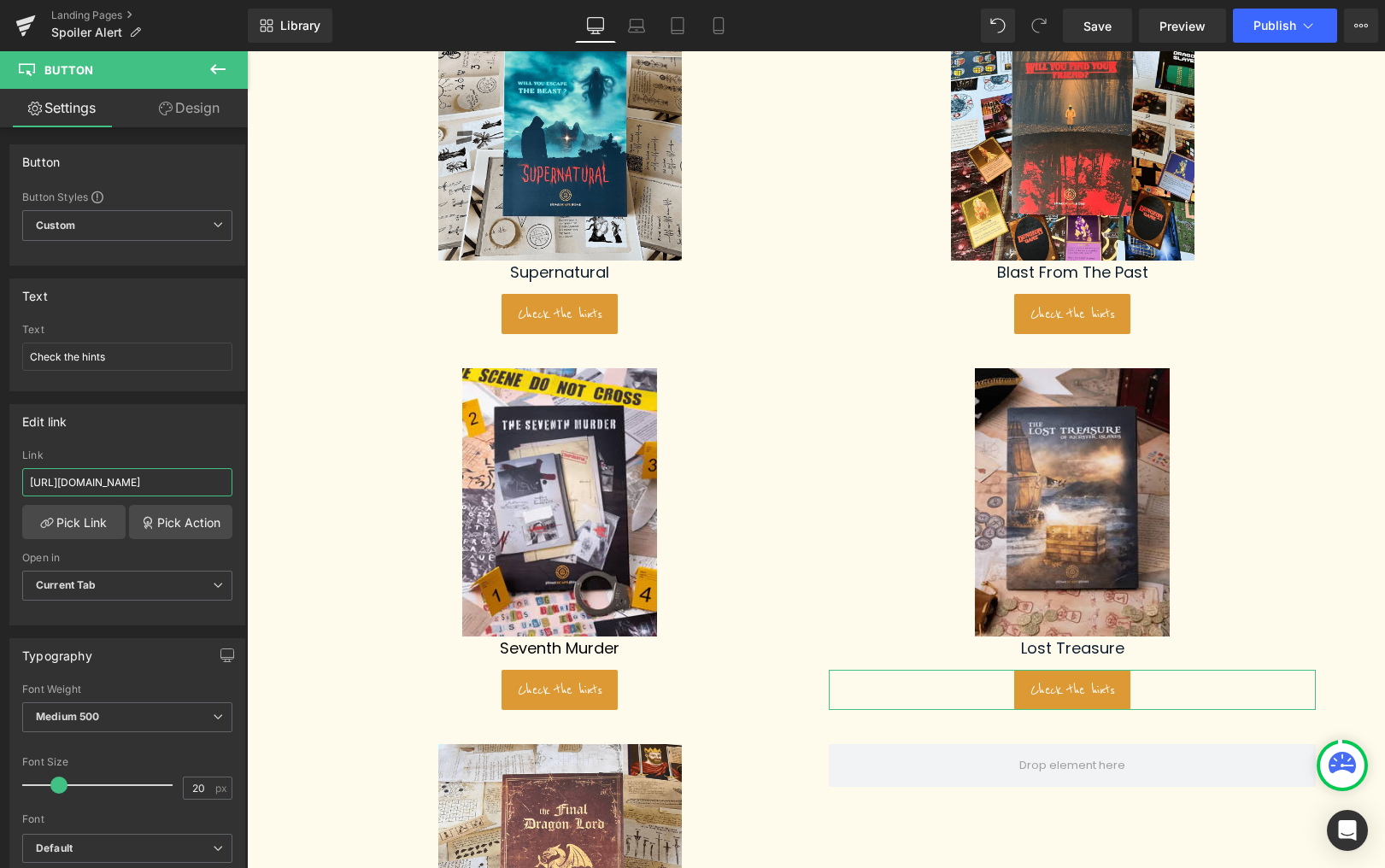
click at [114, 480] on input "https://hsh-en.bubbleapps.io/home" at bounding box center [128, 482] width 210 height 28
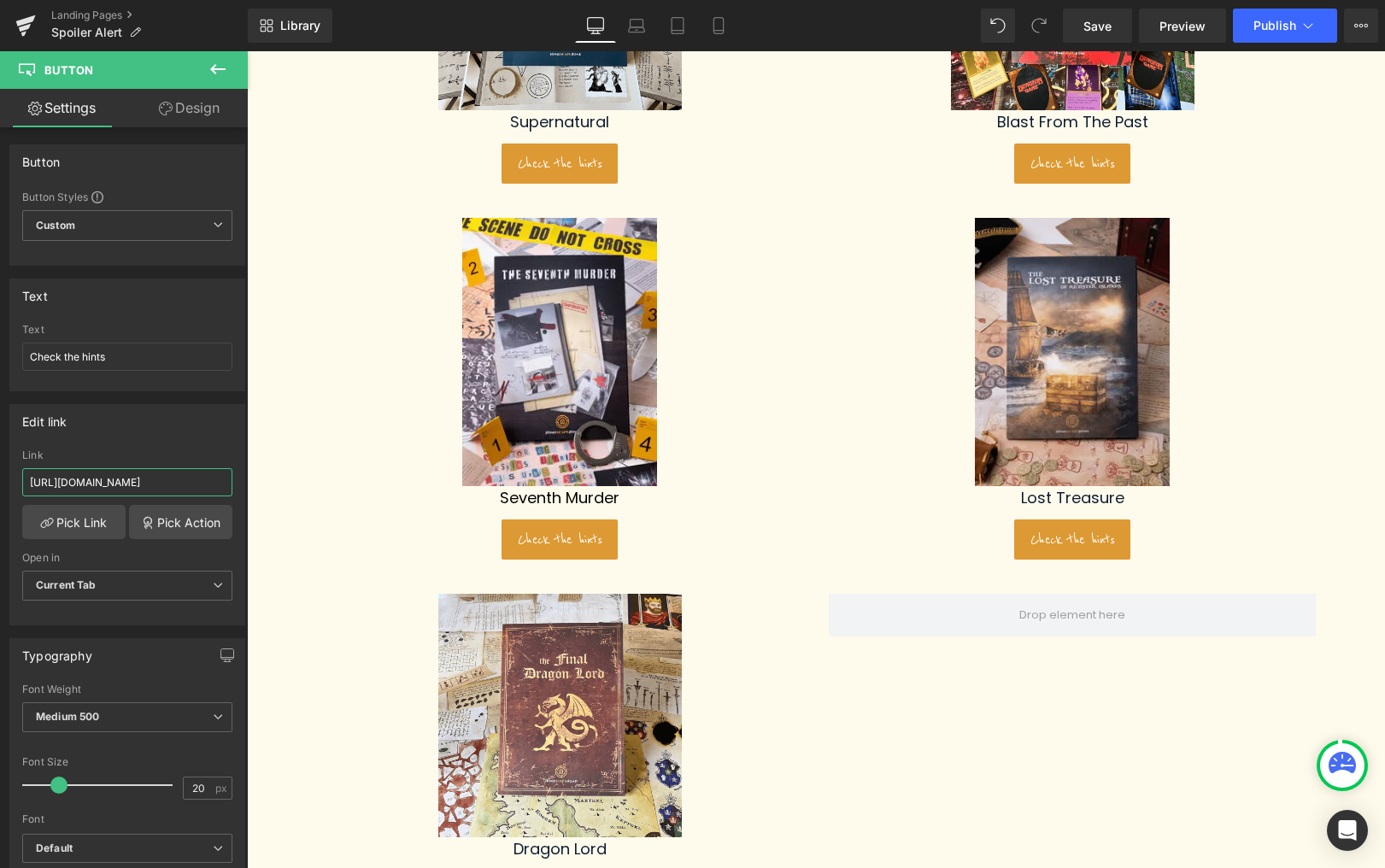
scroll to position [348, 0]
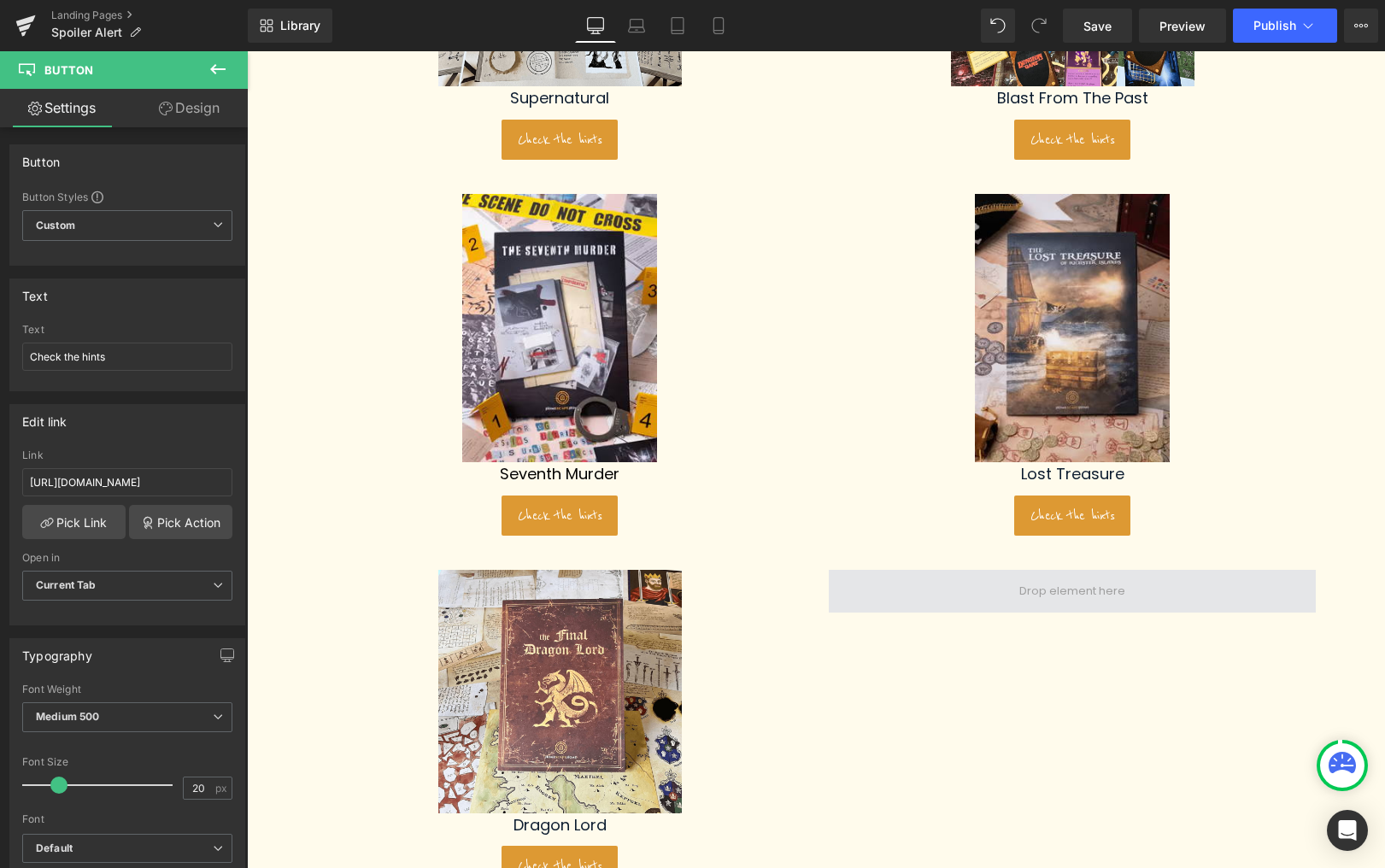
click at [1073, 610] on span at bounding box center [1072, 591] width 487 height 43
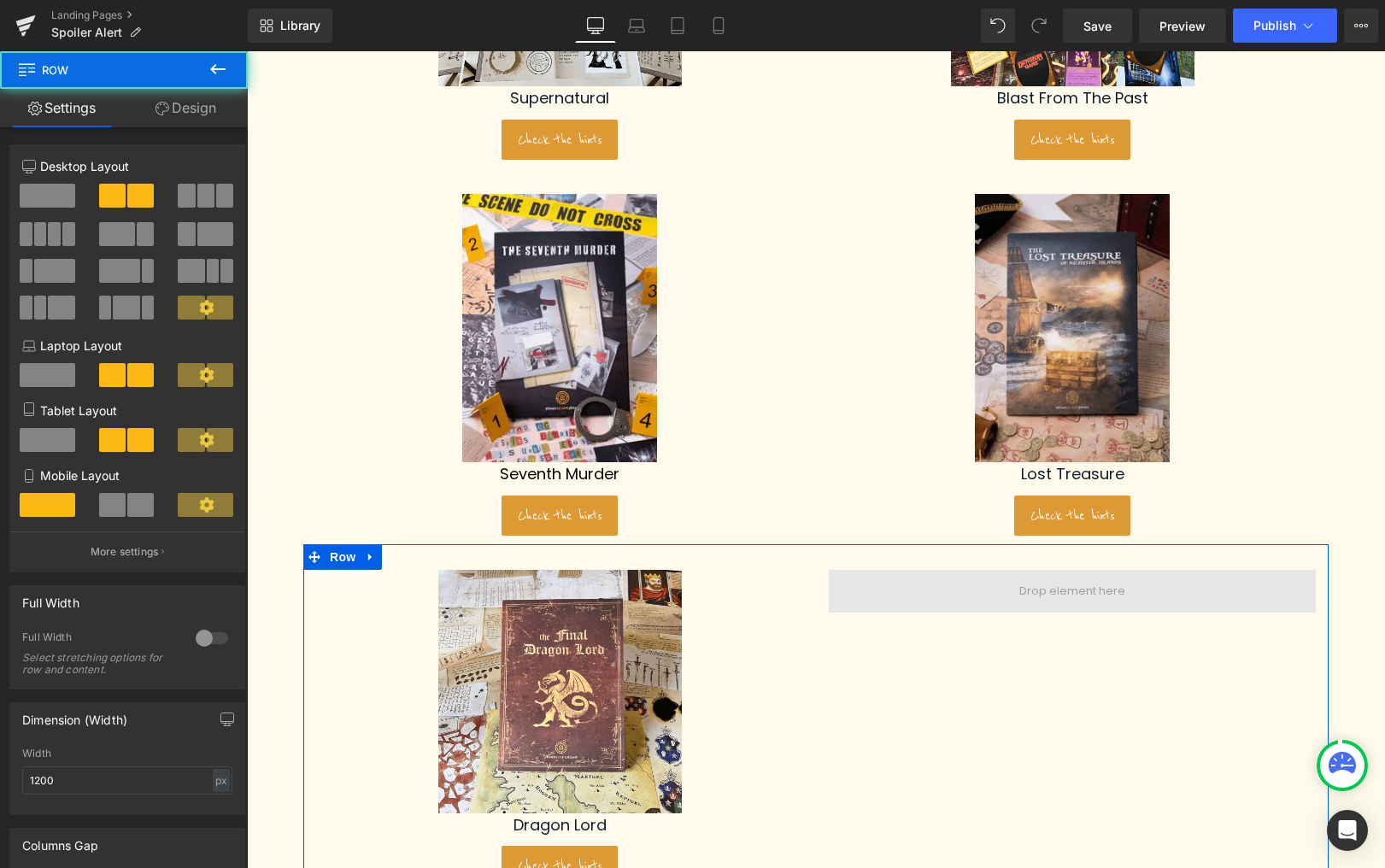
click at [1073, 584] on span at bounding box center [1072, 592] width 118 height 26
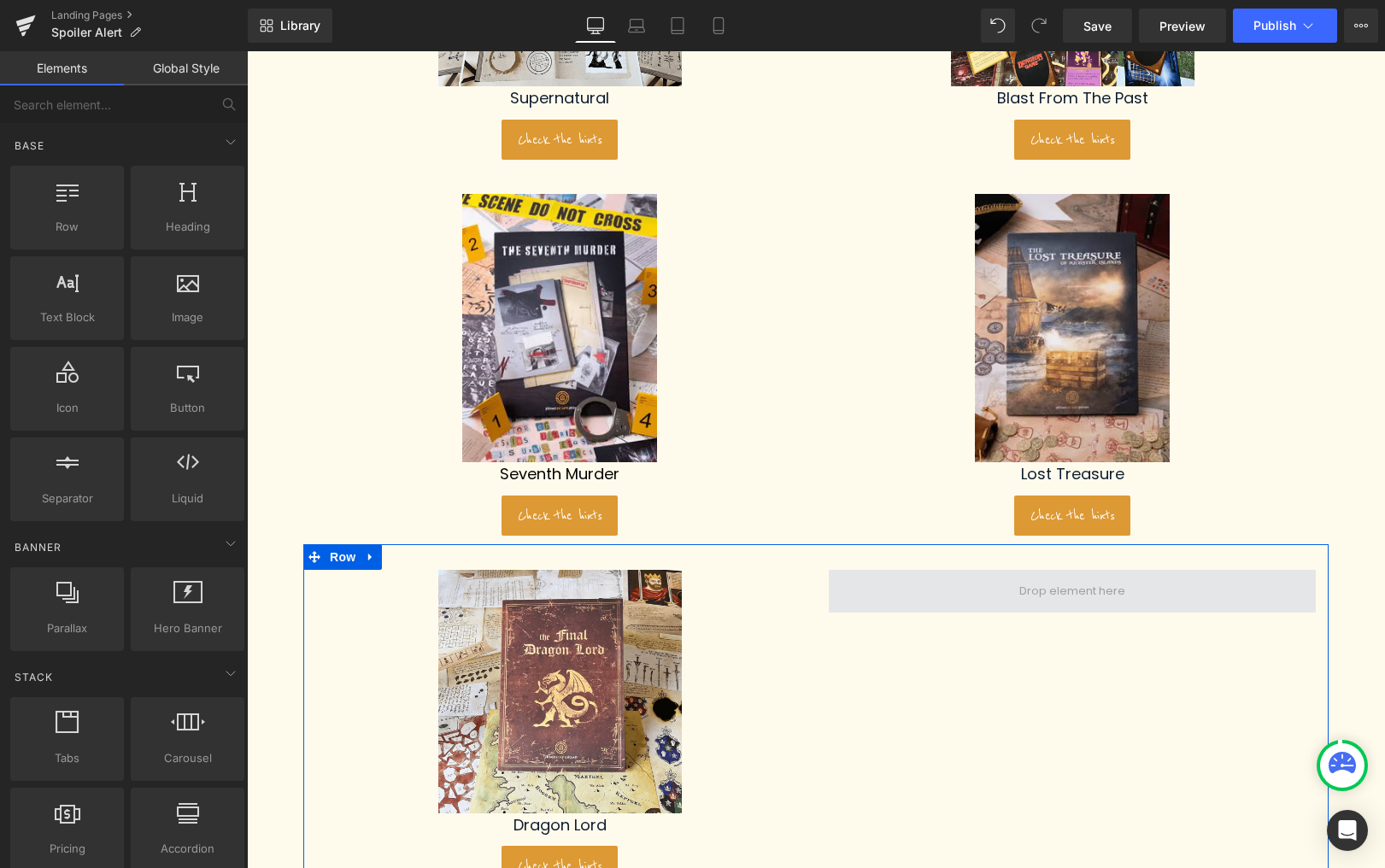
click at [1040, 594] on span at bounding box center [1072, 592] width 118 height 26
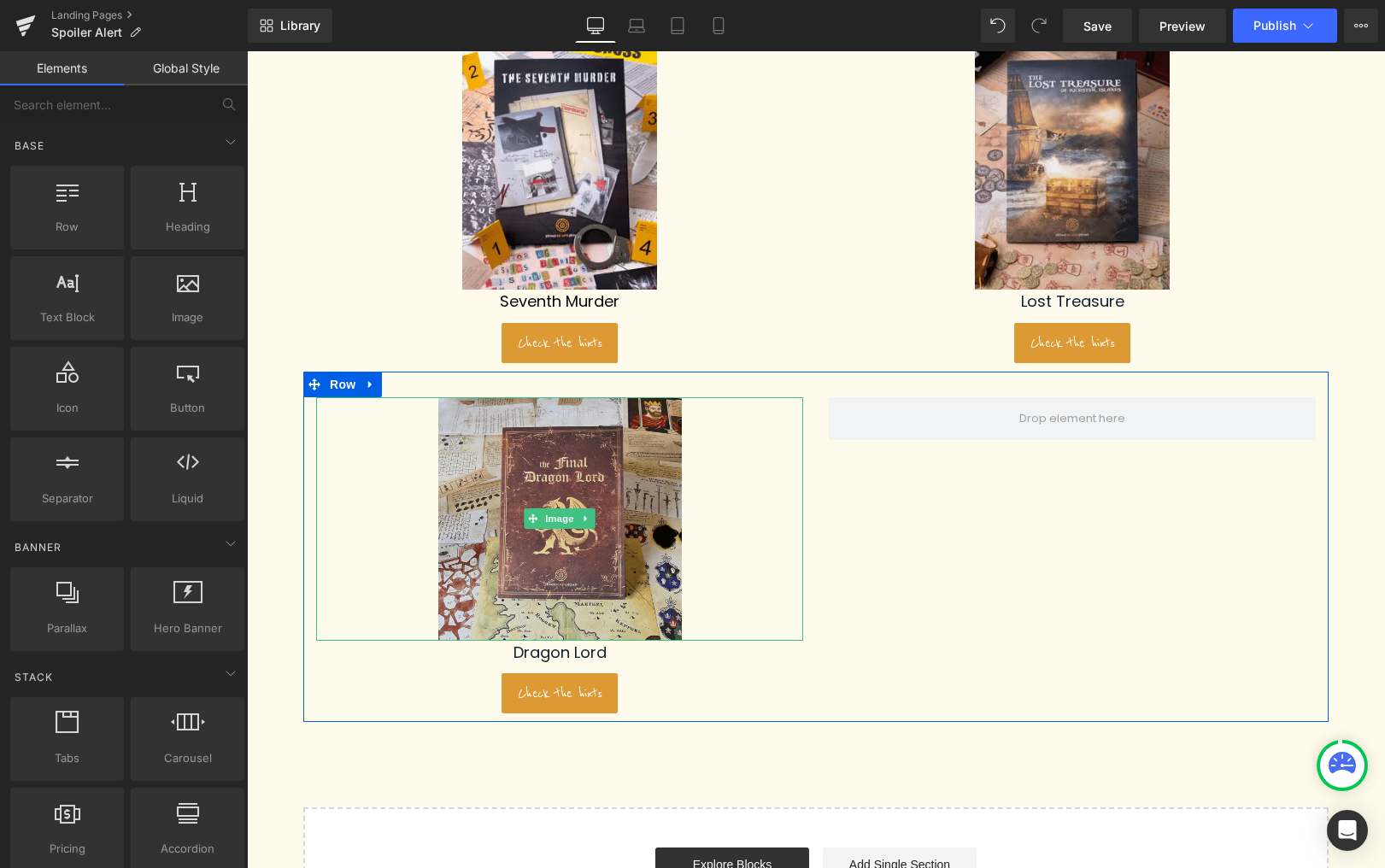
scroll to position [523, 0]
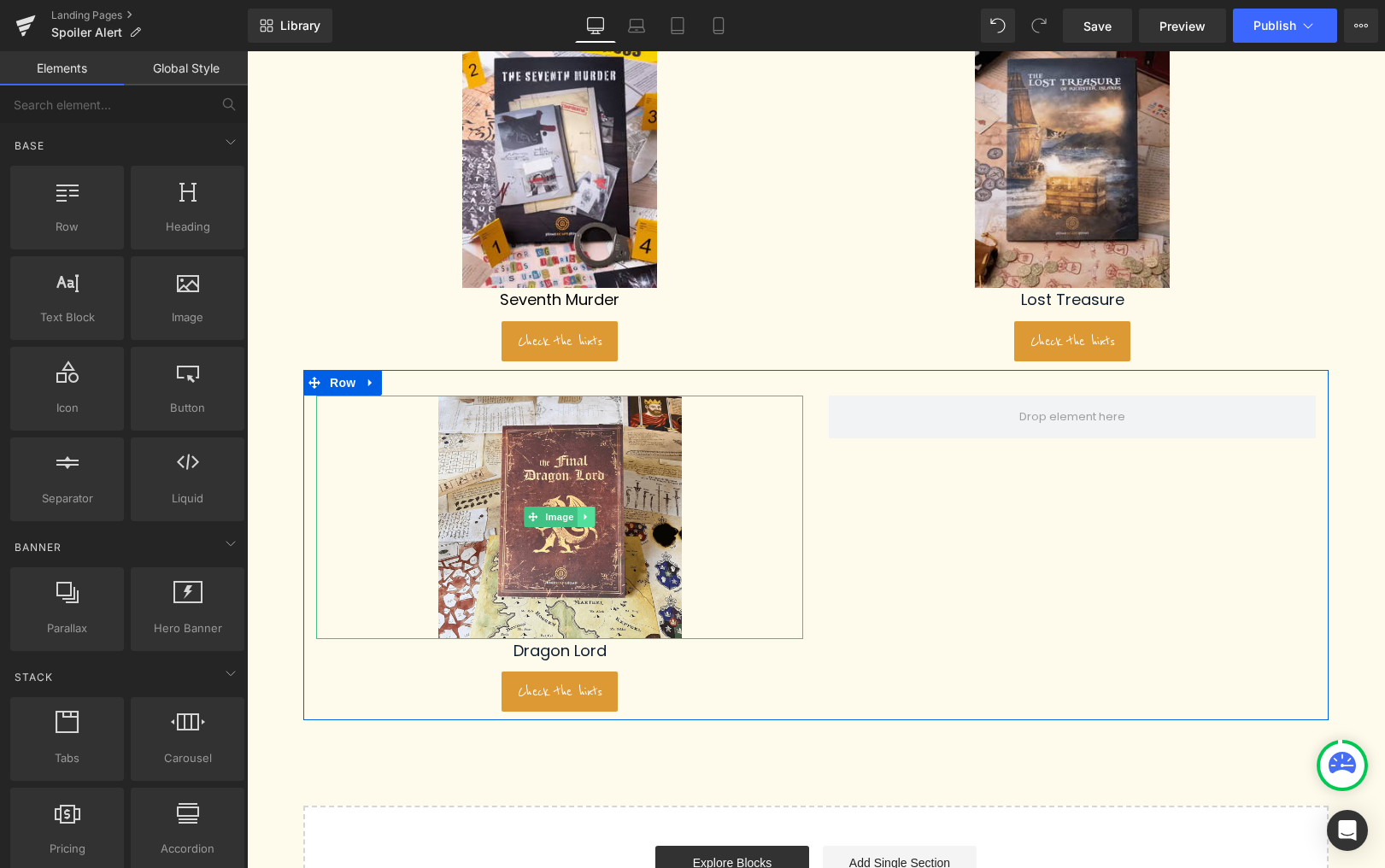
click at [583, 516] on icon at bounding box center [586, 517] width 10 height 10
click at [581, 520] on icon at bounding box center [577, 516] width 10 height 10
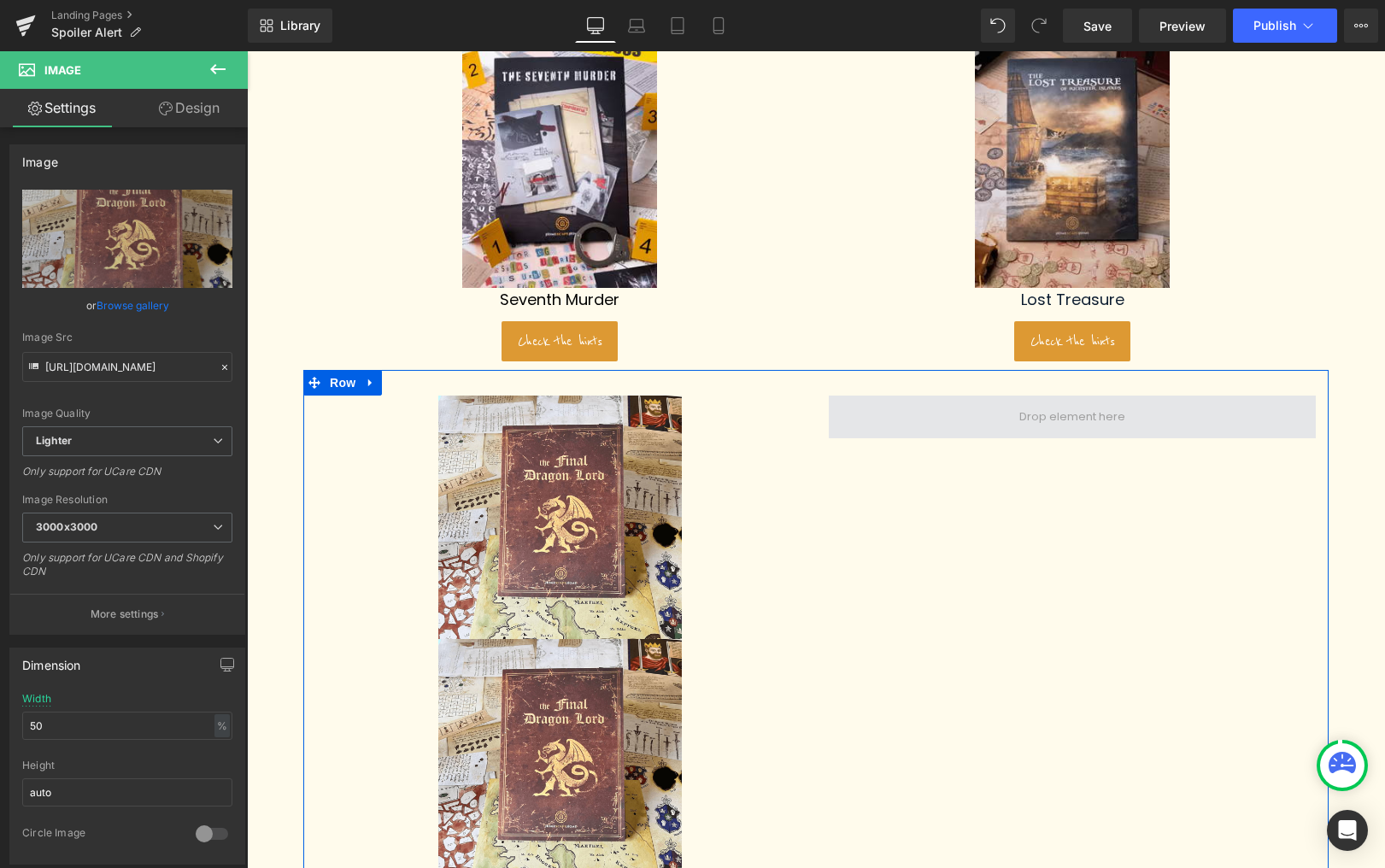
click at [1072, 409] on span at bounding box center [1072, 417] width 118 height 26
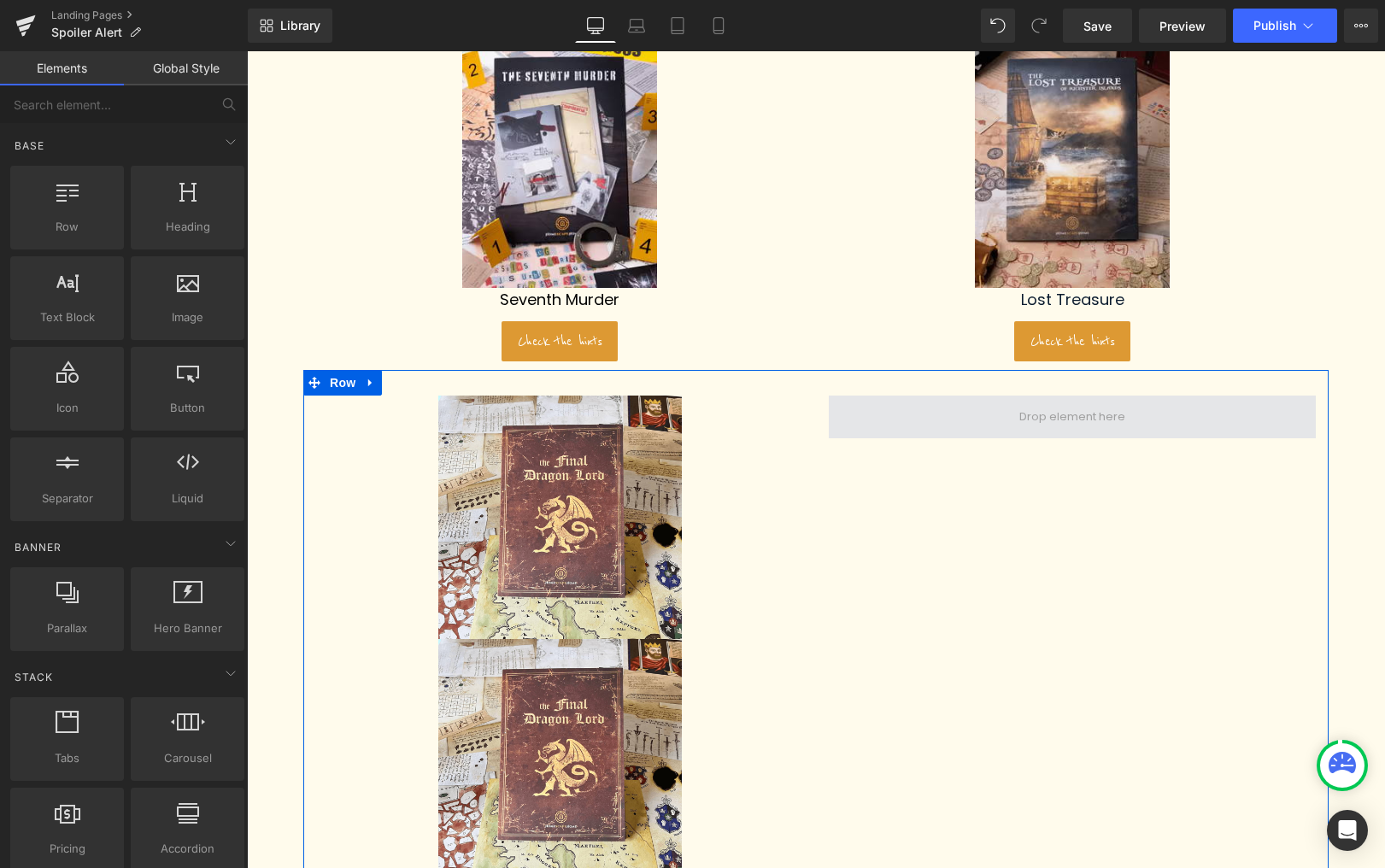
click at [1072, 418] on span at bounding box center [1072, 417] width 118 height 26
drag, startPoint x: 575, startPoint y: 510, endPoint x: 976, endPoint y: 459, distance: 404.2
click at [1002, 456] on div "Image Image Dragon Lord Text Block Check the hints Button Row" at bounding box center [816, 667] width 1025 height 595
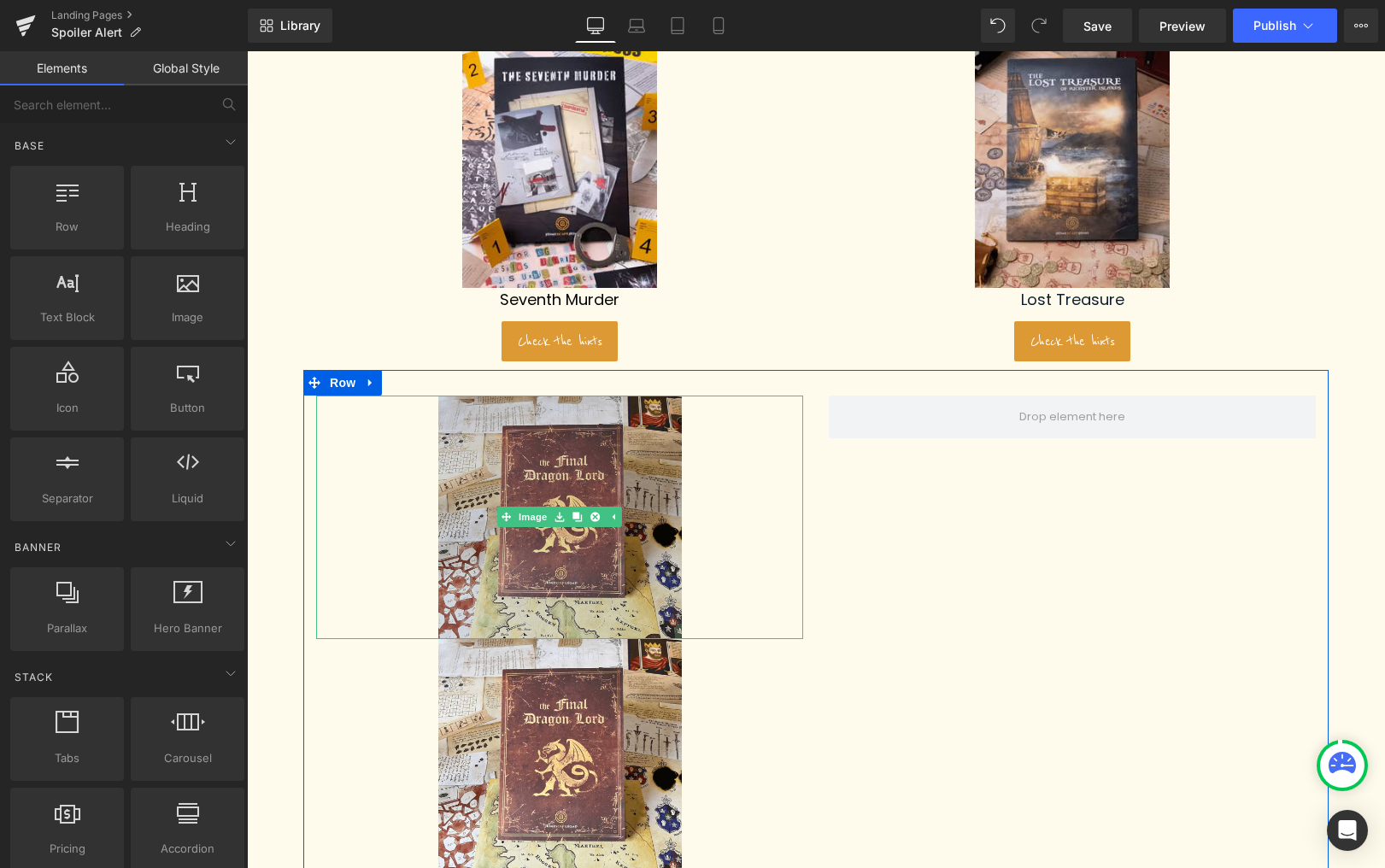
click at [545, 542] on img at bounding box center [560, 517] width 243 height 243
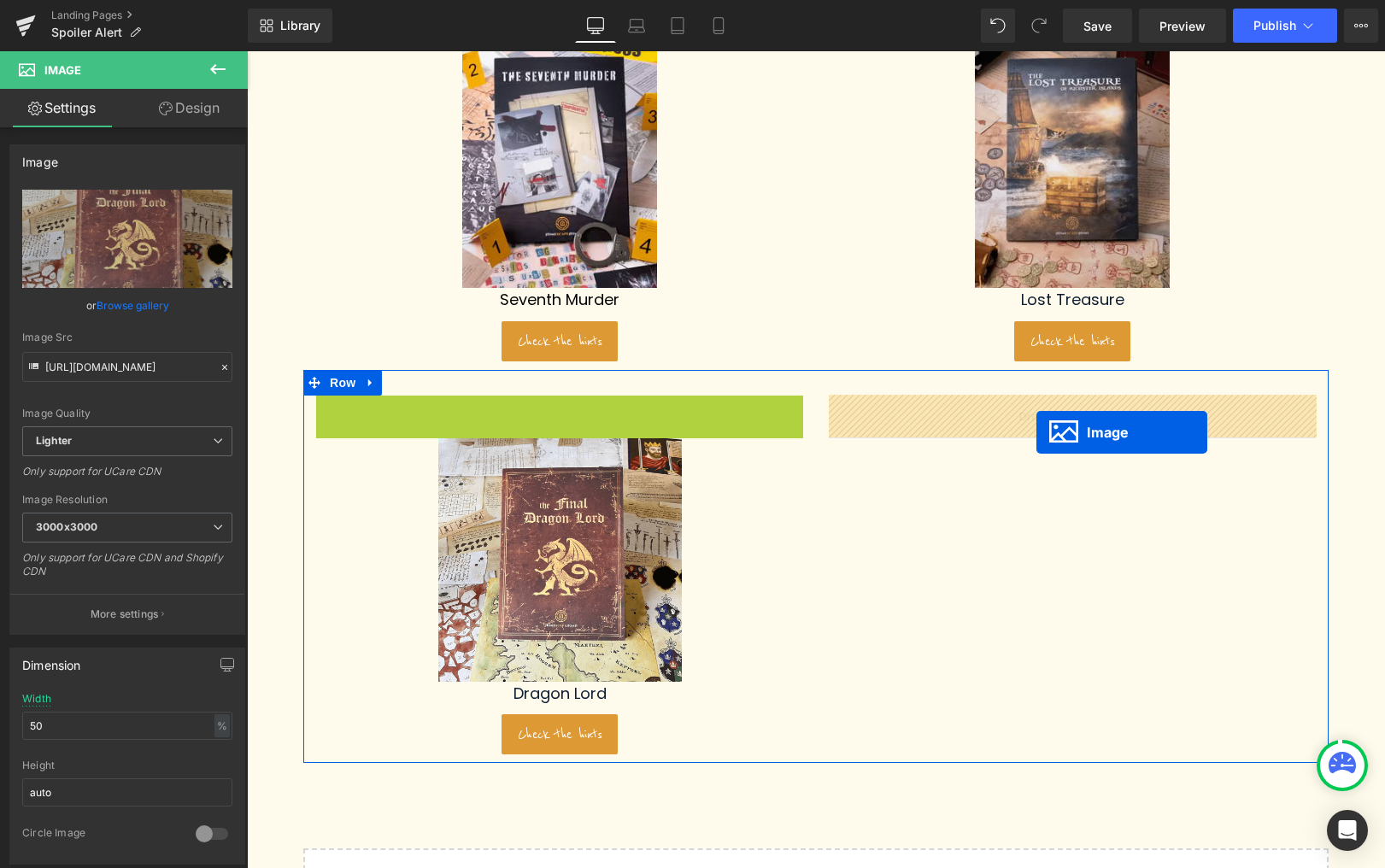
drag, startPoint x: 524, startPoint y: 517, endPoint x: 1037, endPoint y: 433, distance: 519.8
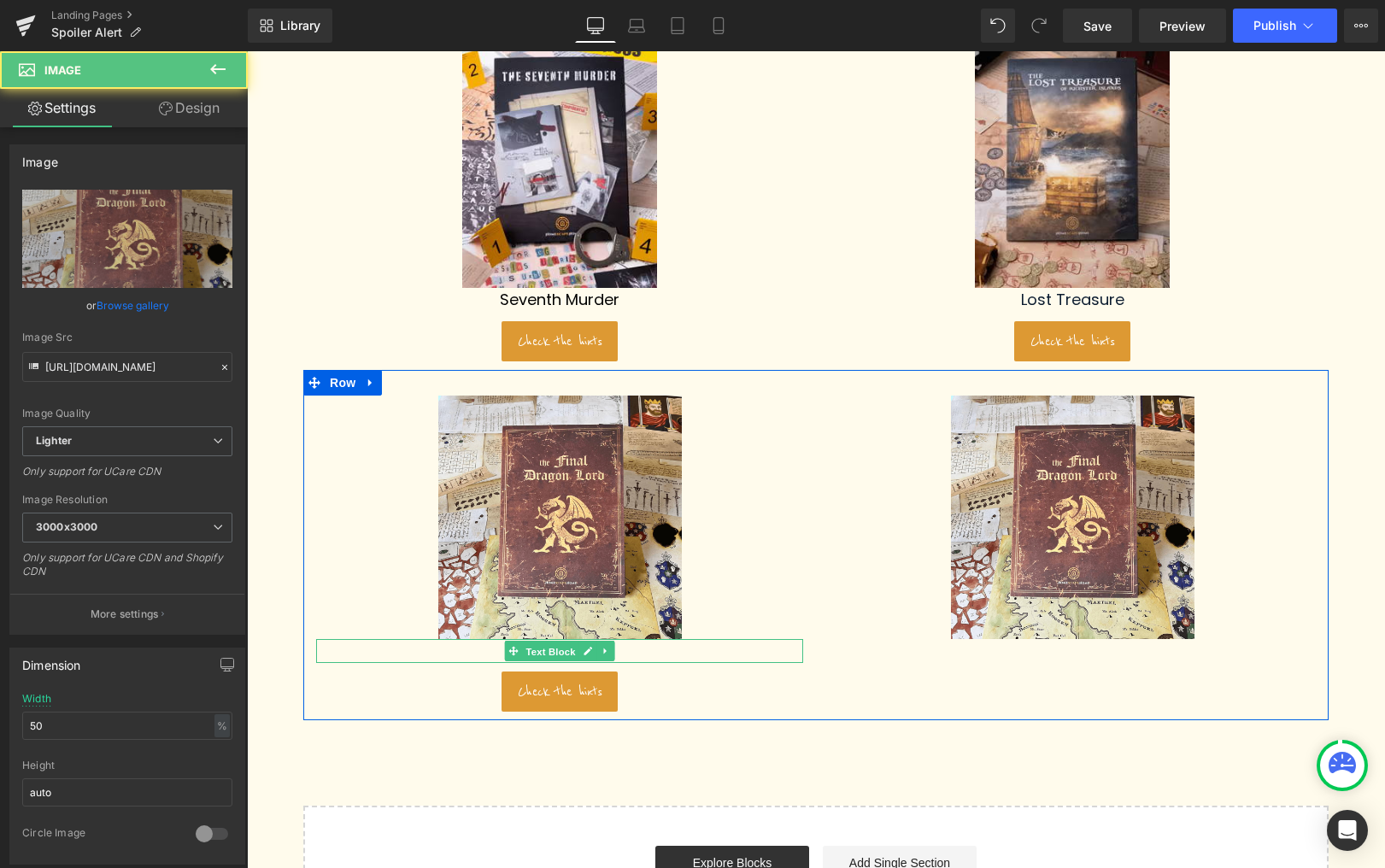
click at [553, 651] on span "Text Block" at bounding box center [550, 653] width 56 height 21
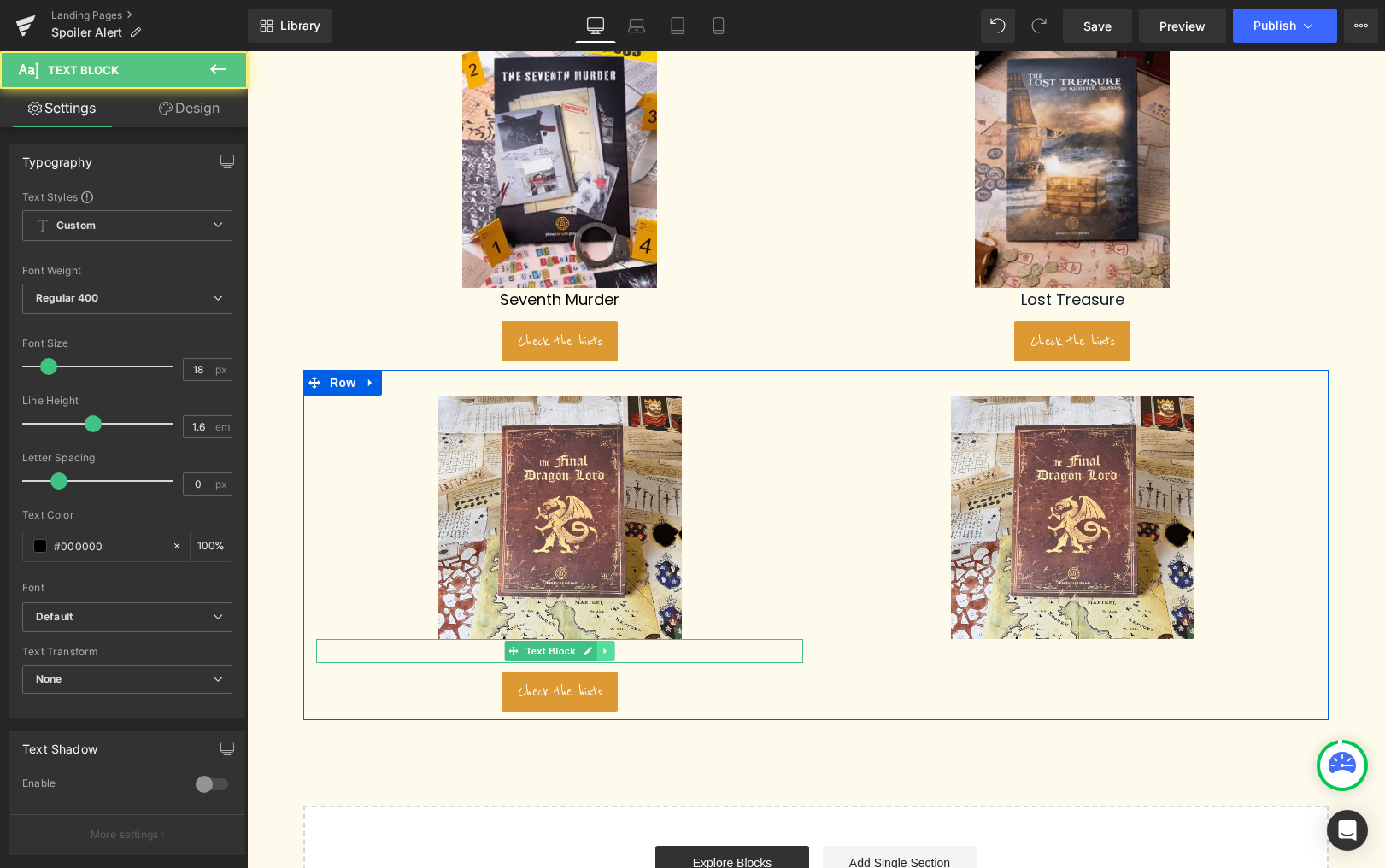
click at [609, 651] on icon at bounding box center [605, 652] width 10 height 10
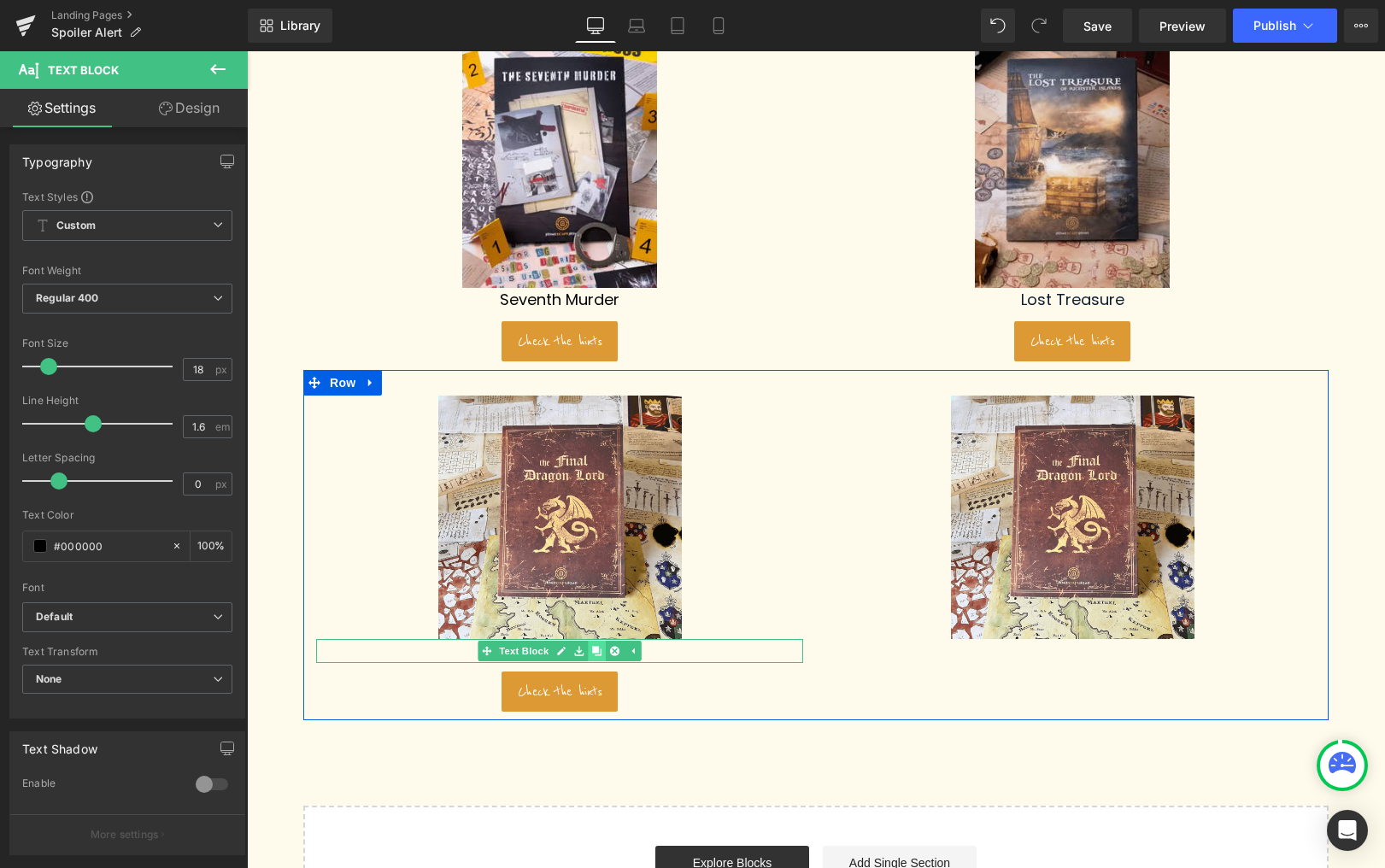
click at [597, 657] on link at bounding box center [597, 652] width 18 height 21
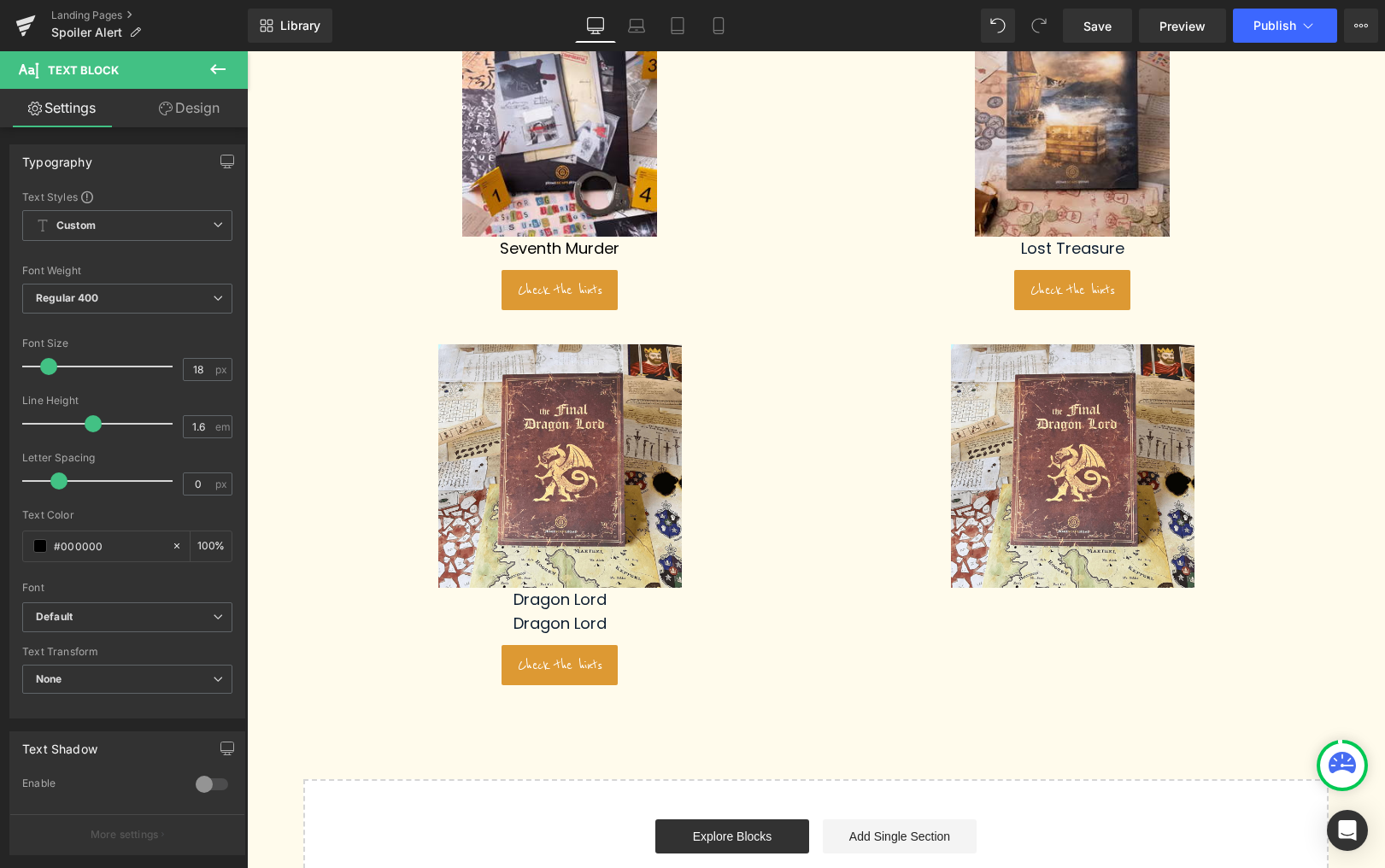
scroll to position [573, 0]
click at [569, 632] on div "Dragon Lord Text Block" at bounding box center [560, 625] width 487 height 25
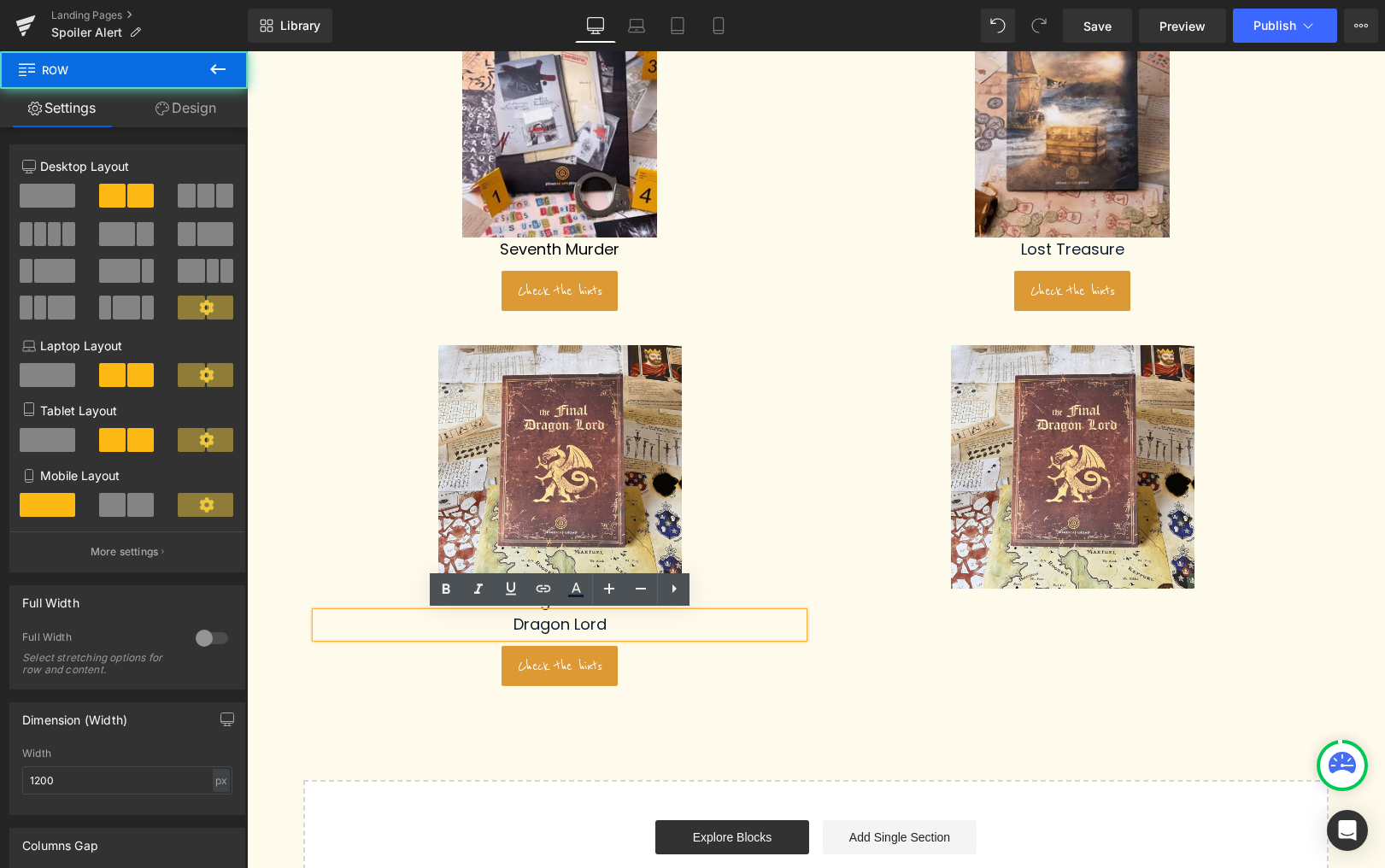
click at [865, 647] on div "Image Dragon Lord Text Block Dragon Lord Text Block Check the hints Button Imag…" at bounding box center [816, 507] width 1025 height 376
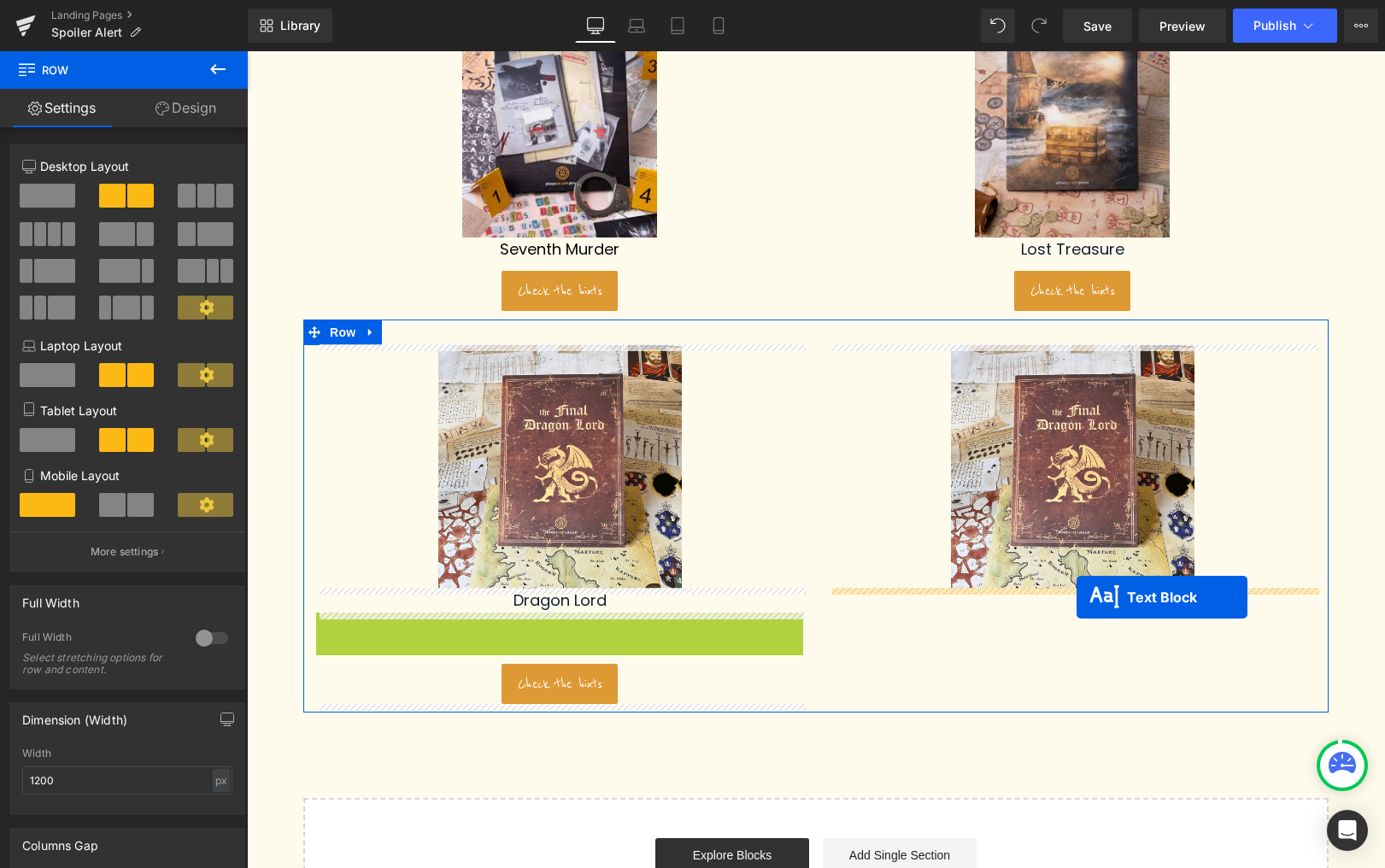
drag, startPoint x: 556, startPoint y: 623, endPoint x: 1077, endPoint y: 597, distance: 521.6
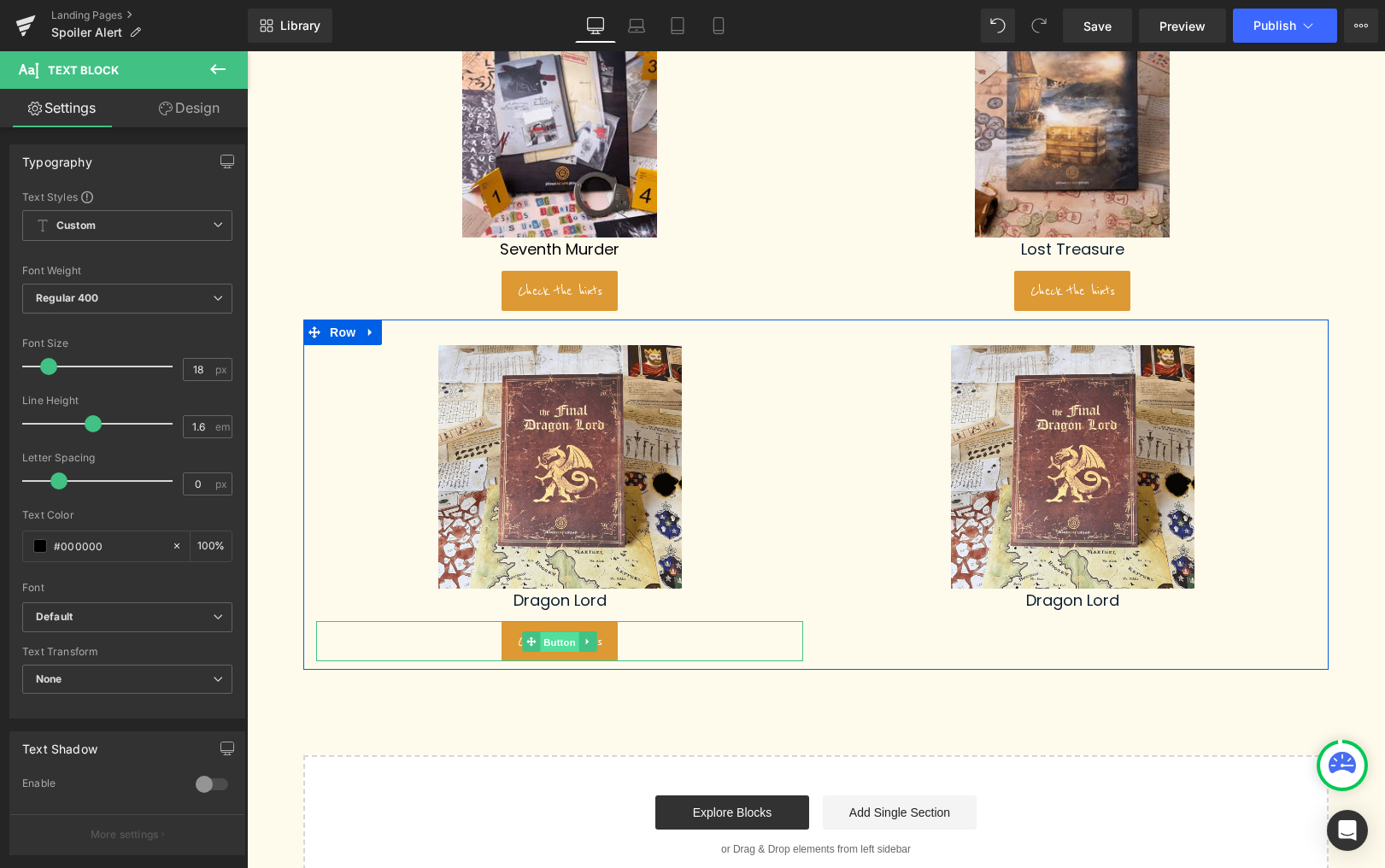
click at [561, 639] on span "Button" at bounding box center [560, 643] width 39 height 21
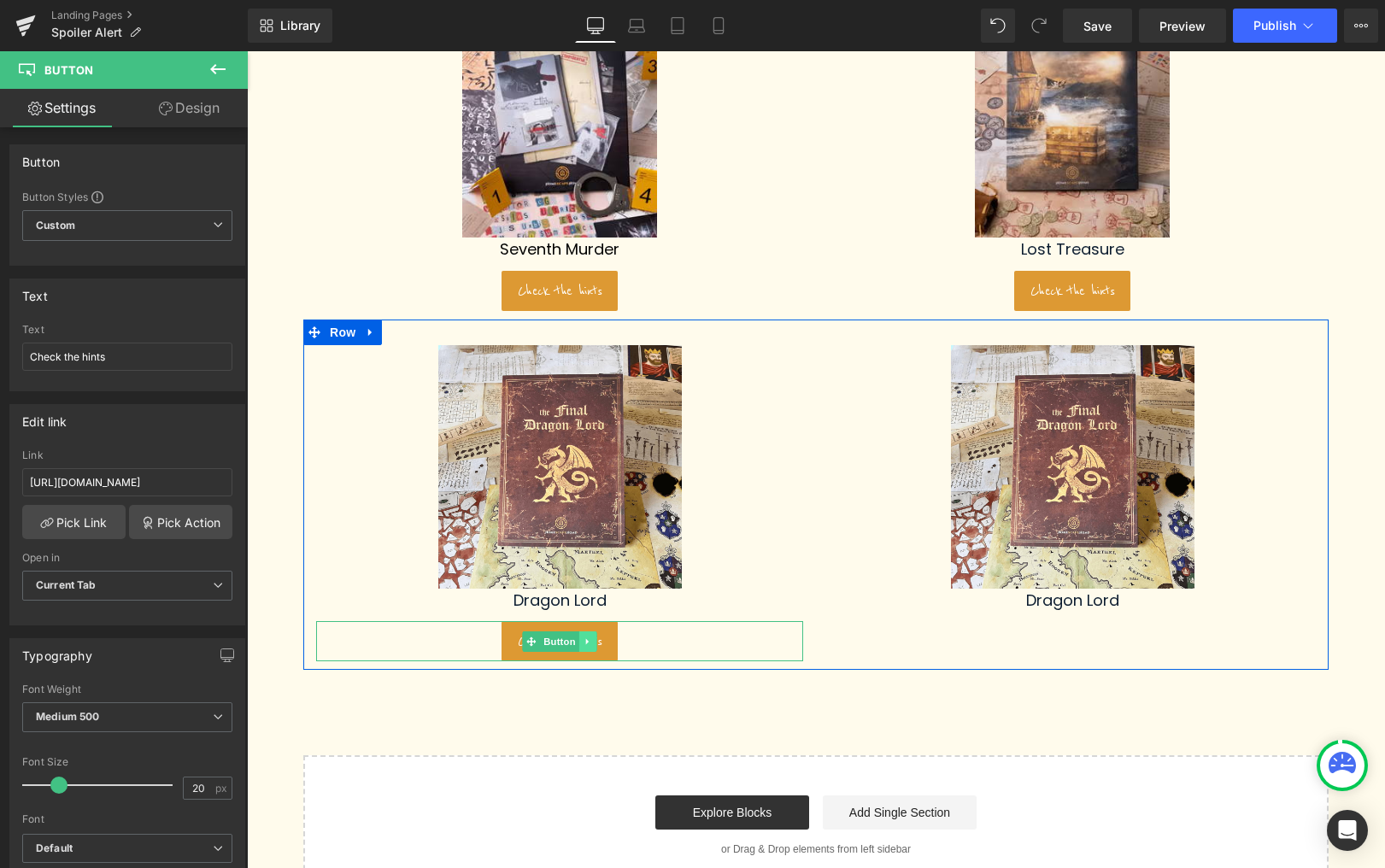
click at [586, 640] on icon at bounding box center [588, 642] width 10 height 10
click at [575, 642] on icon at bounding box center [579, 641] width 10 height 10
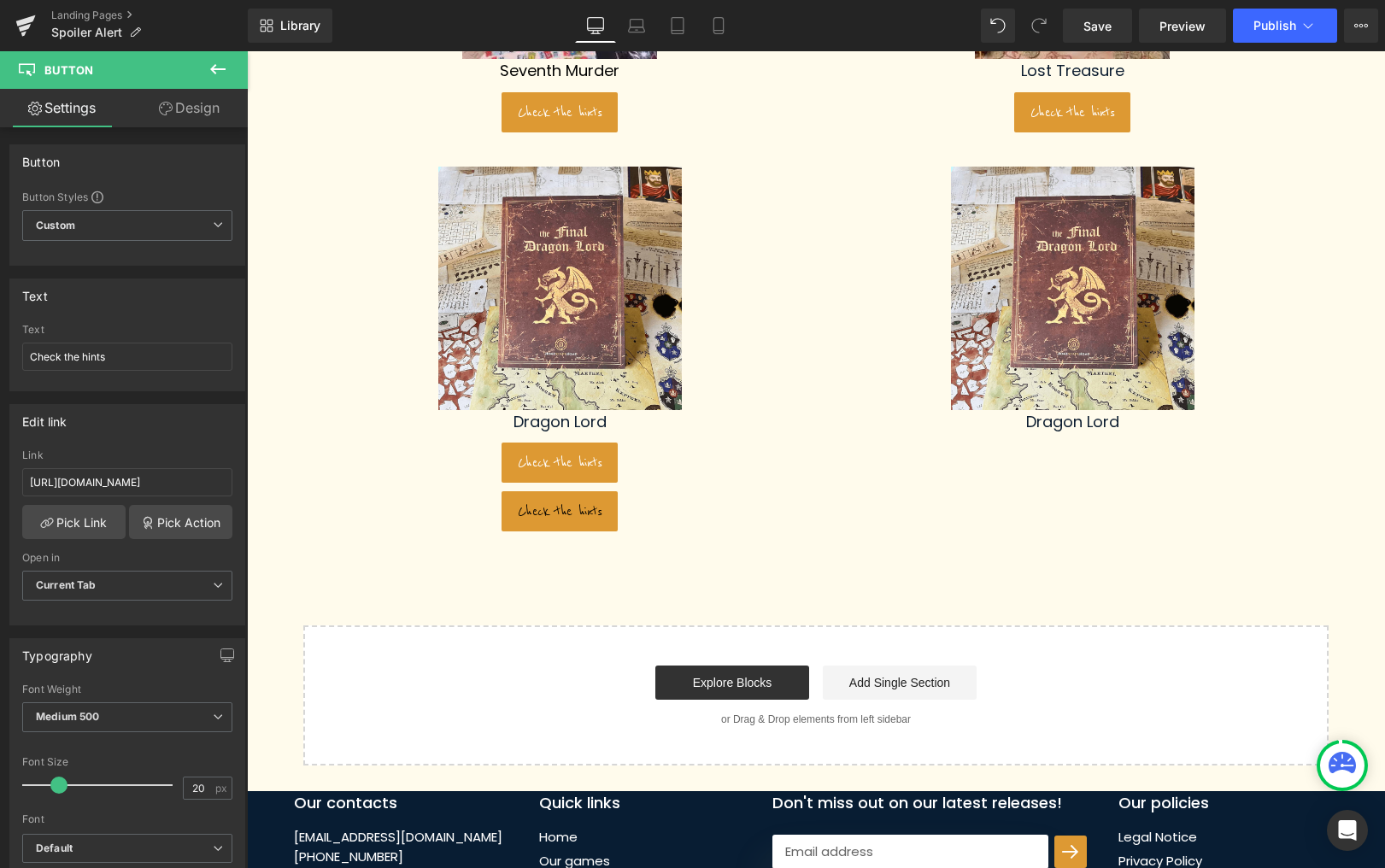
scroll to position [752, 0]
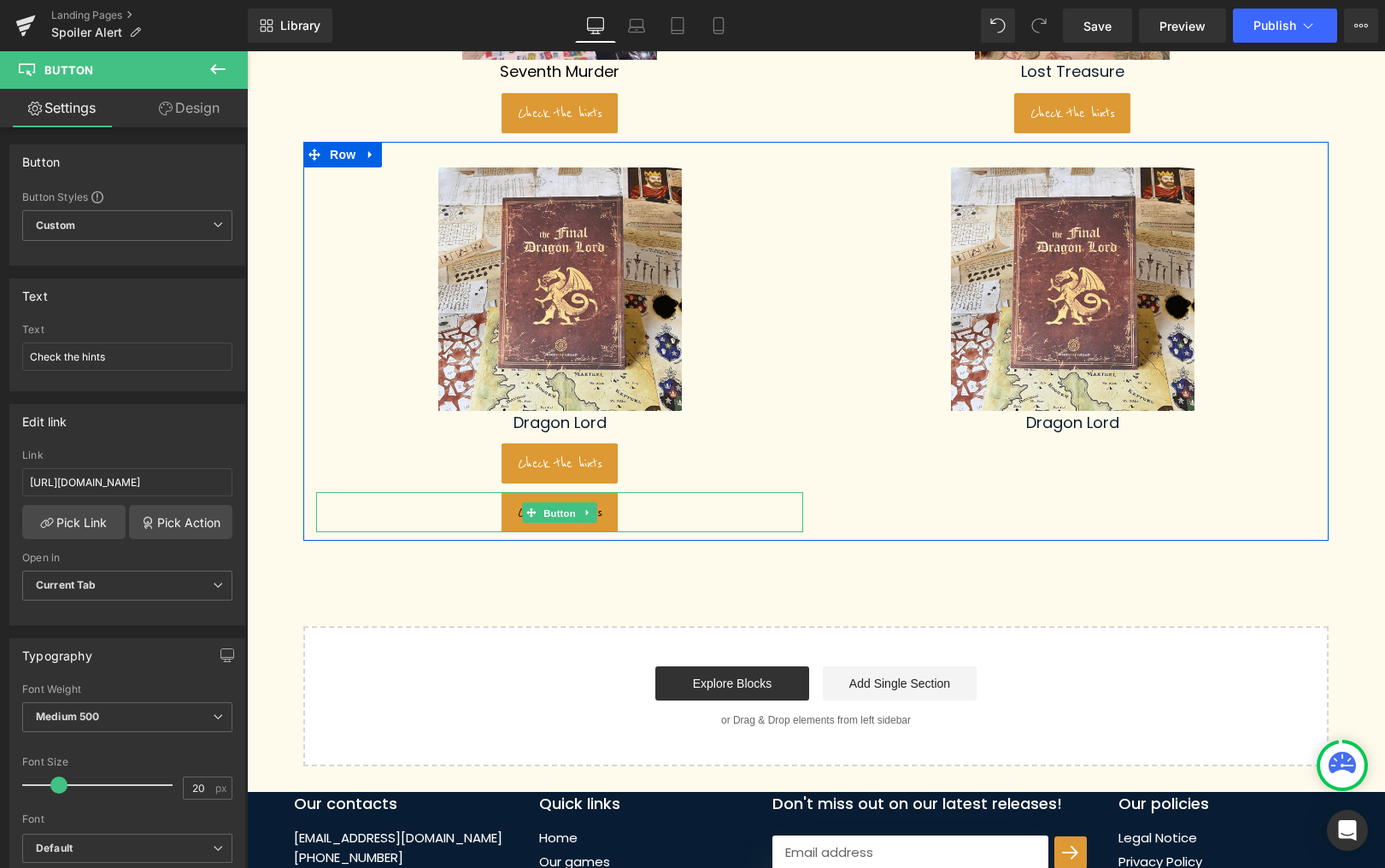
click at [547, 507] on span "Button" at bounding box center [560, 514] width 39 height 21
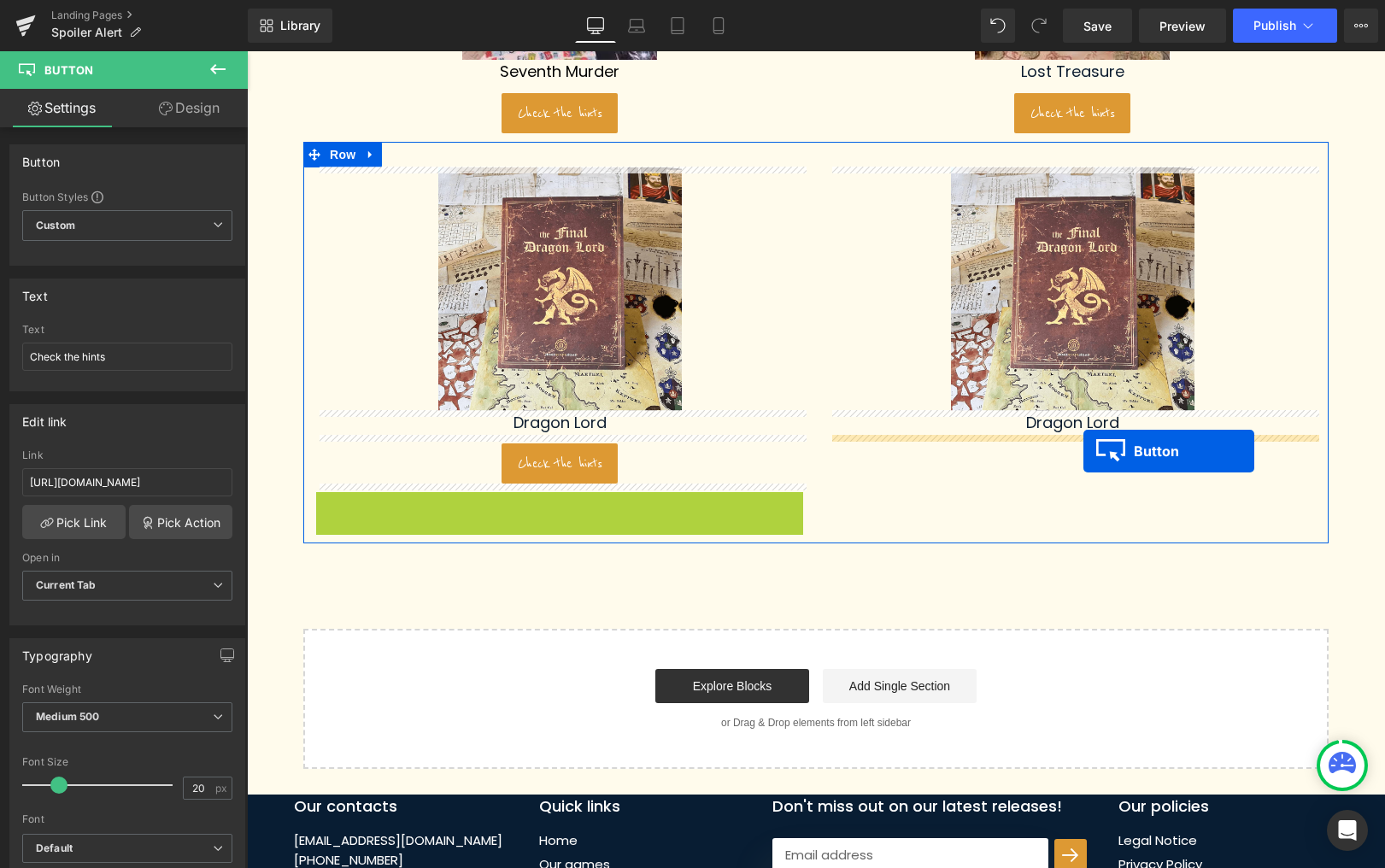
drag, startPoint x: 532, startPoint y: 512, endPoint x: 1083, endPoint y: 451, distance: 554.4
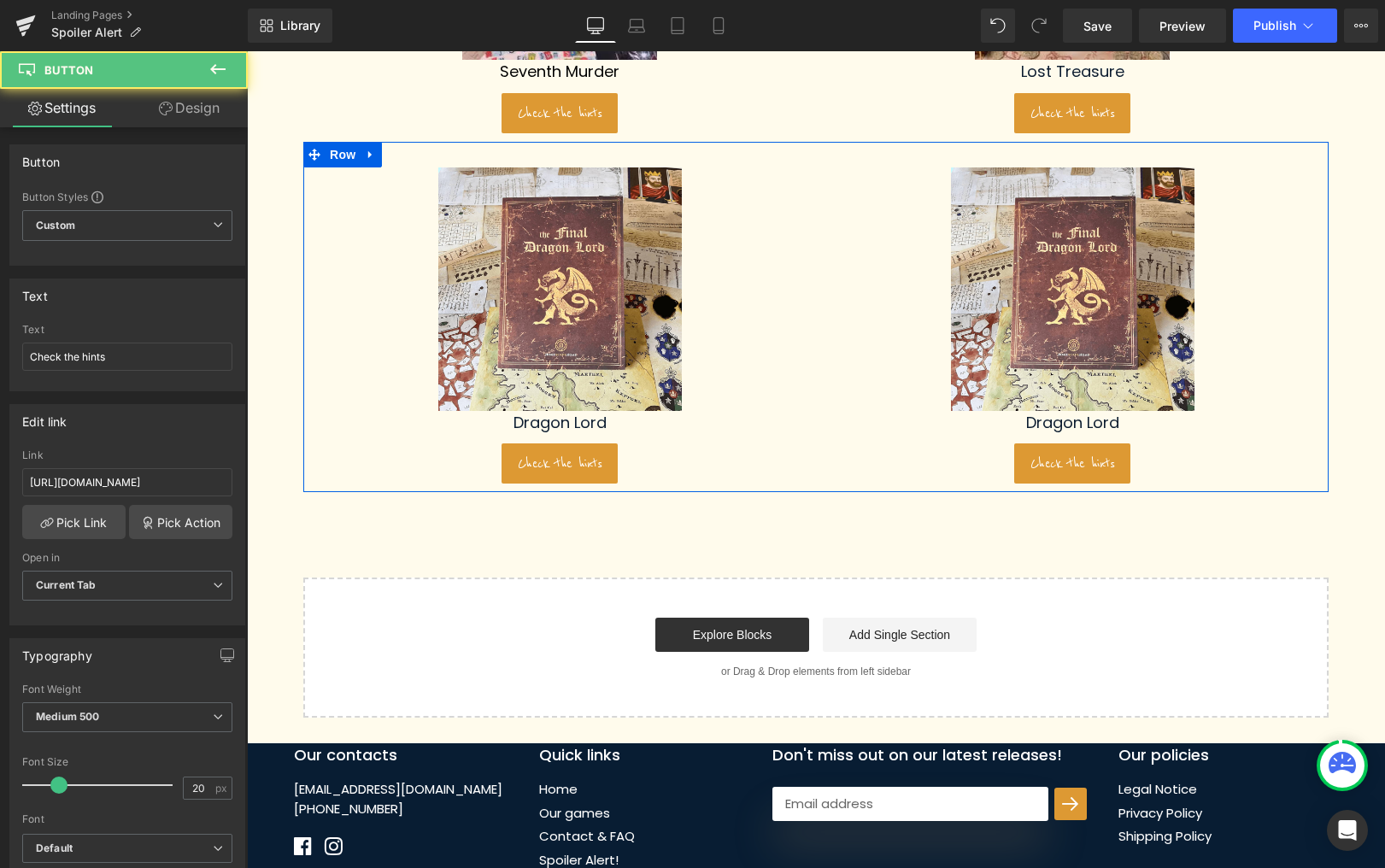
click at [1086, 288] on span "Image" at bounding box center [1072, 289] width 36 height 21
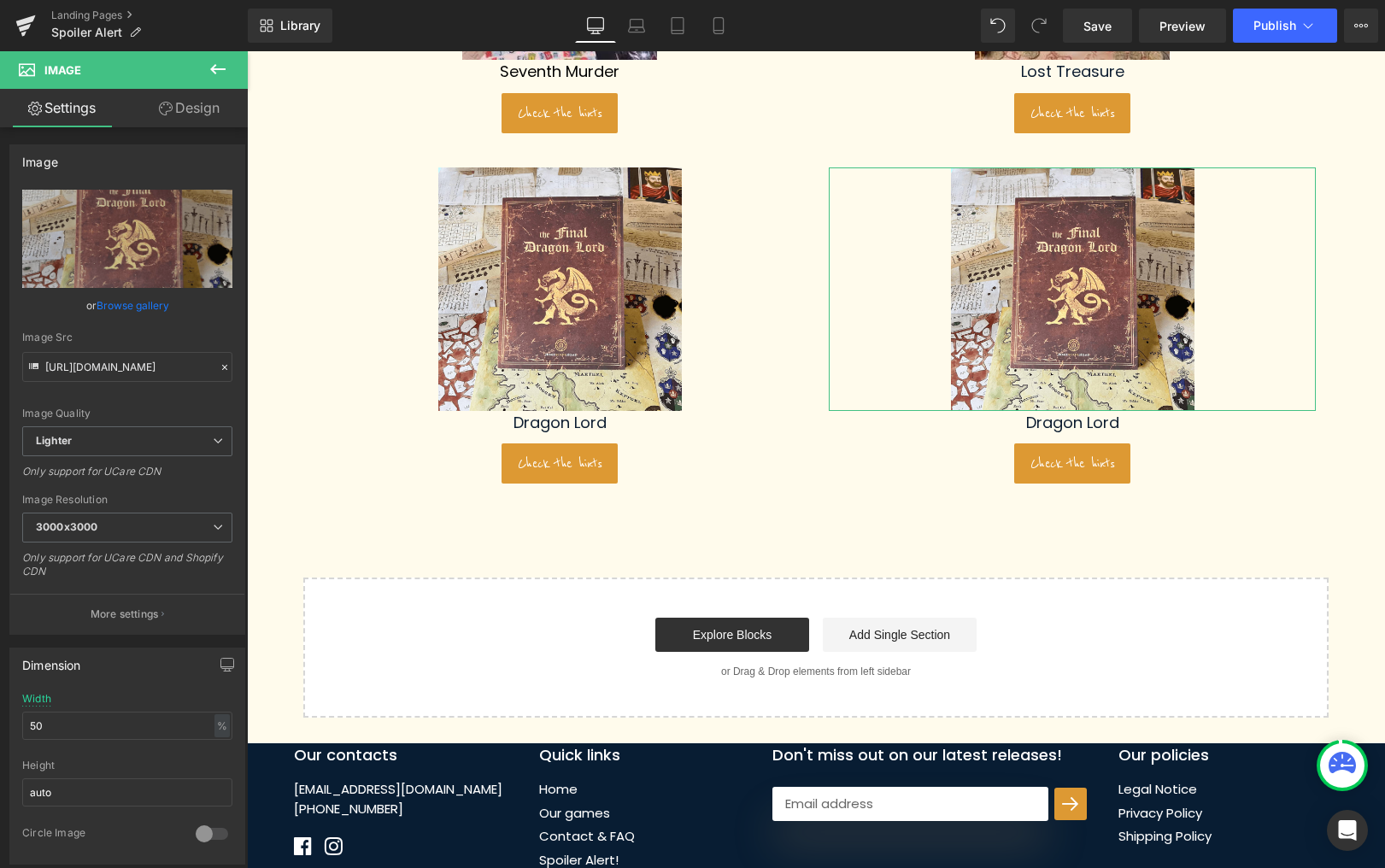
click at [136, 297] on link "Browse gallery" at bounding box center [133, 305] width 73 height 30
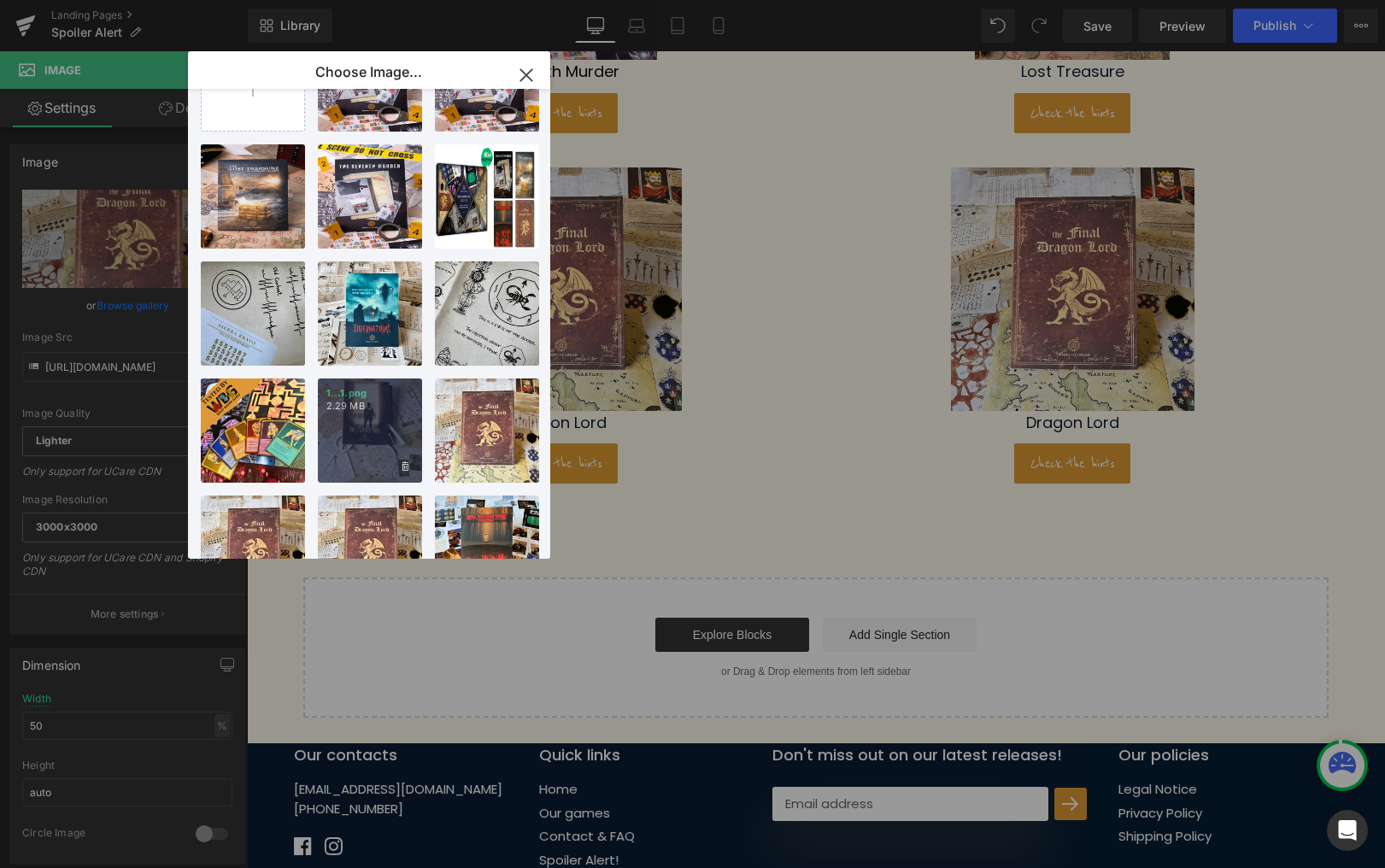
scroll to position [87, 0]
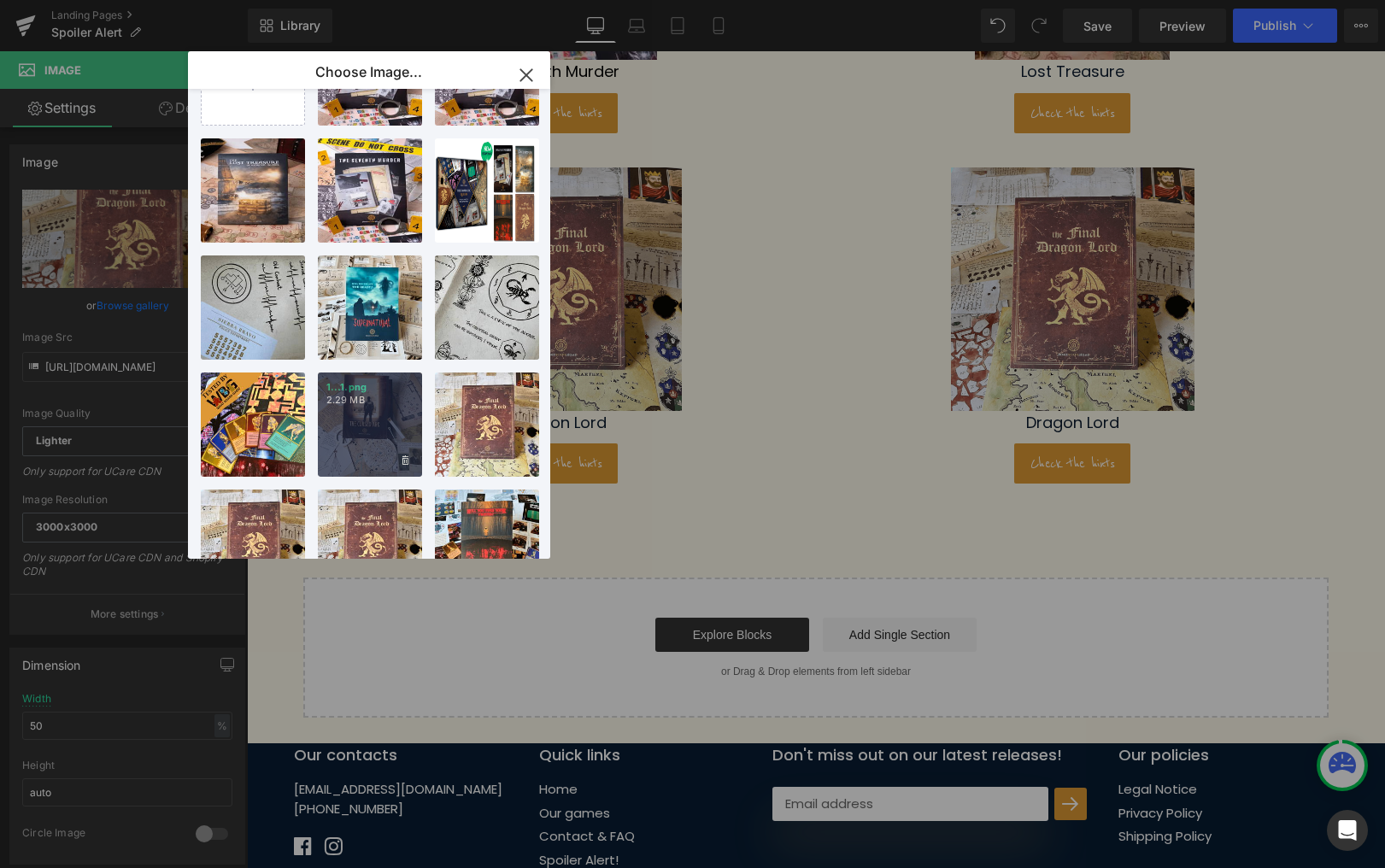
click at [384, 420] on div "1...1.png 2.29 MB" at bounding box center [370, 425] width 104 height 104
type input "https://ucarecdn.com/abda2fed-aeed-4138-915f-85fbebe1170a/-/format/auto/-/previ…"
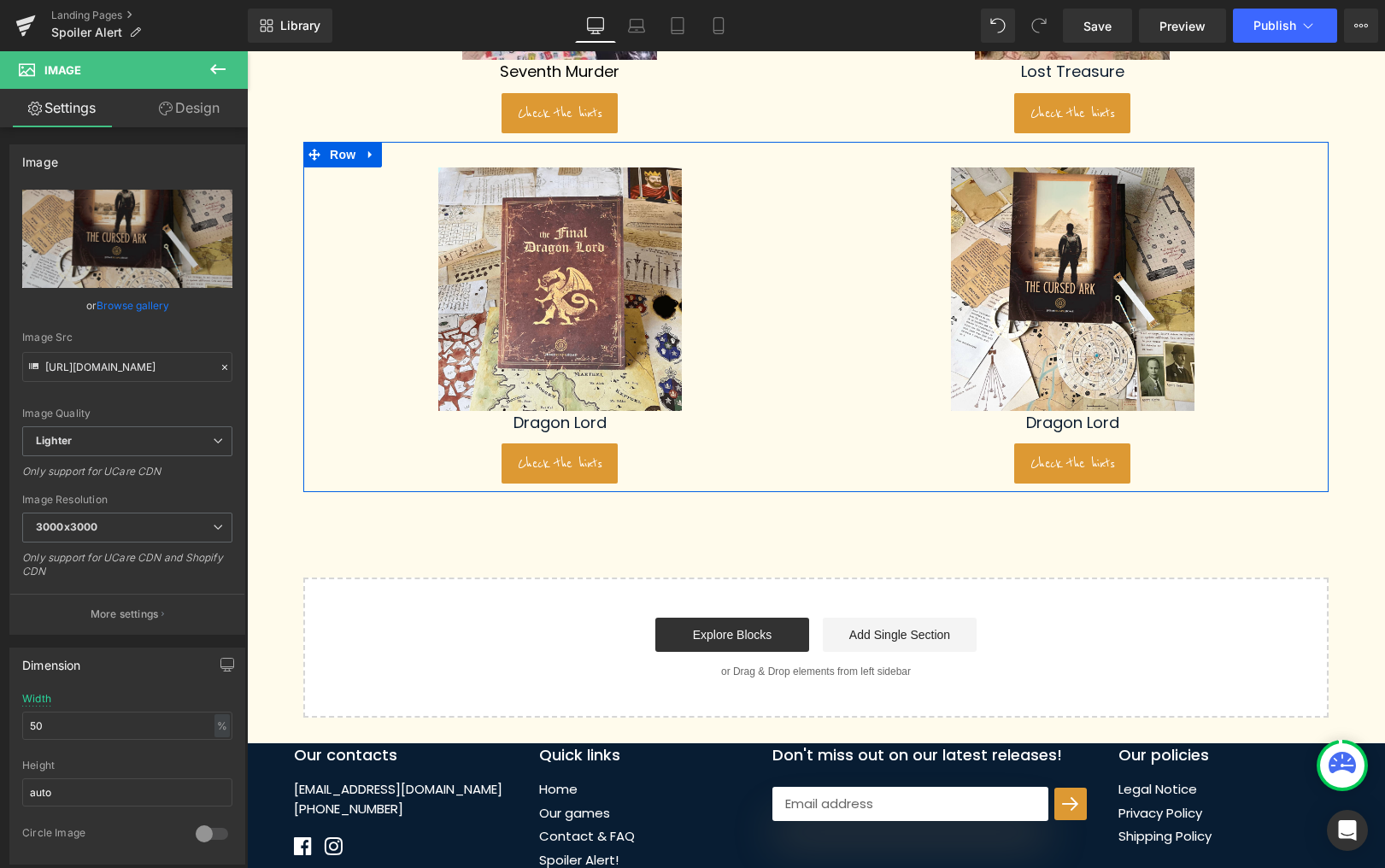
click at [1067, 421] on span "Text Block" at bounding box center [1063, 423] width 56 height 21
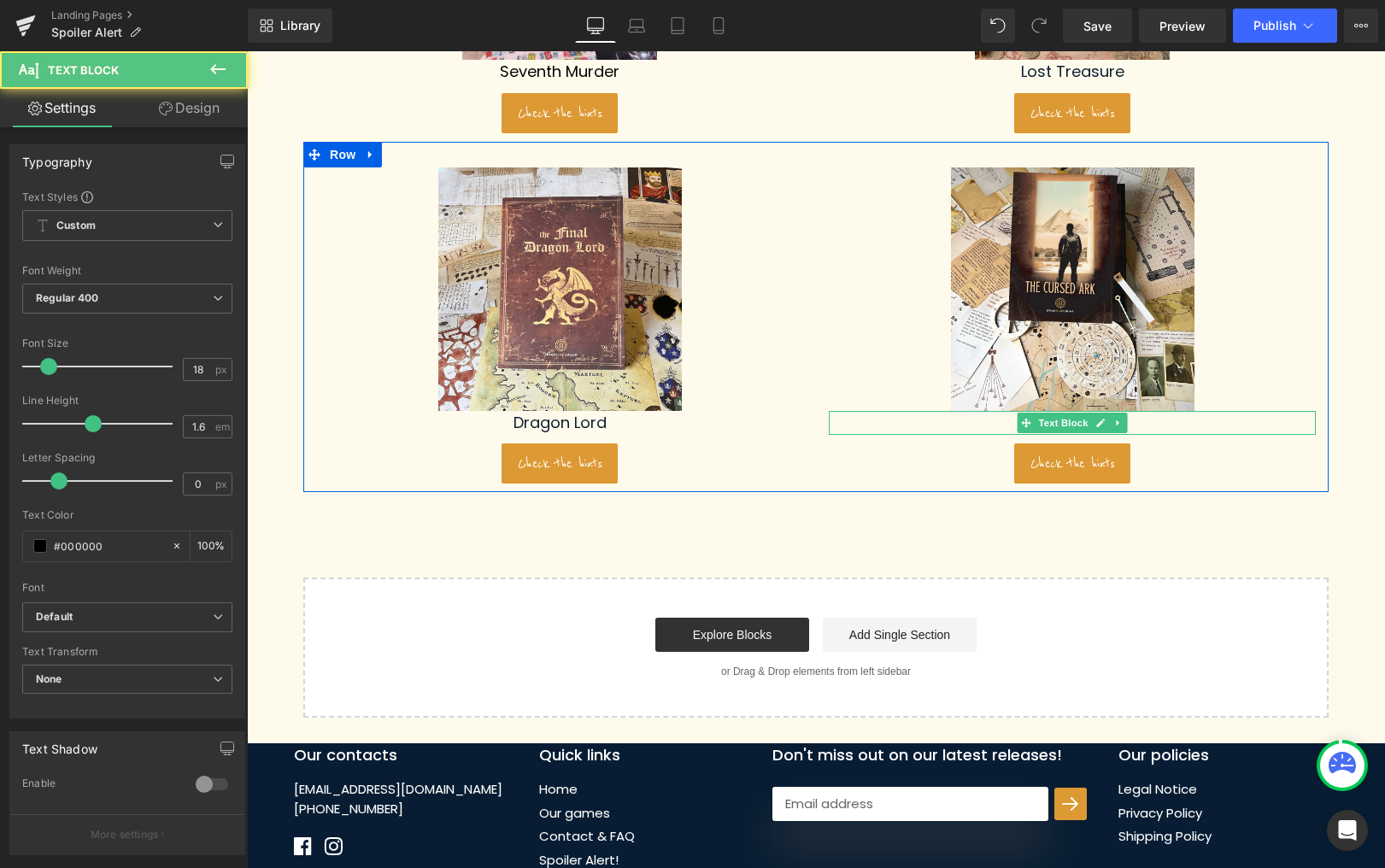
click at [1067, 421] on span "Text Block" at bounding box center [1063, 423] width 56 height 21
click at [982, 420] on p "Dragon Lord" at bounding box center [1072, 423] width 487 height 25
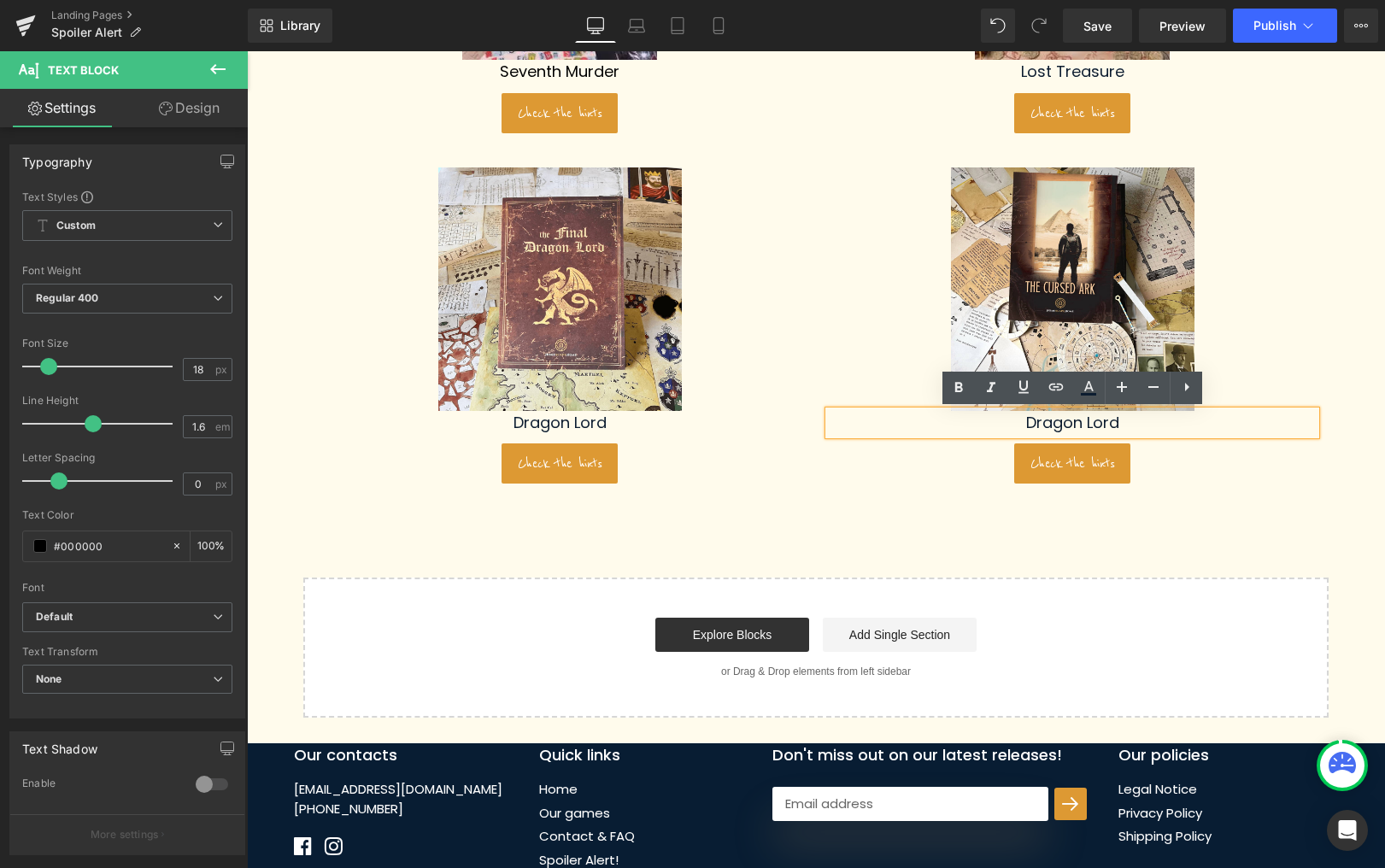
click at [982, 420] on p "Dragon Lord" at bounding box center [1072, 423] width 487 height 25
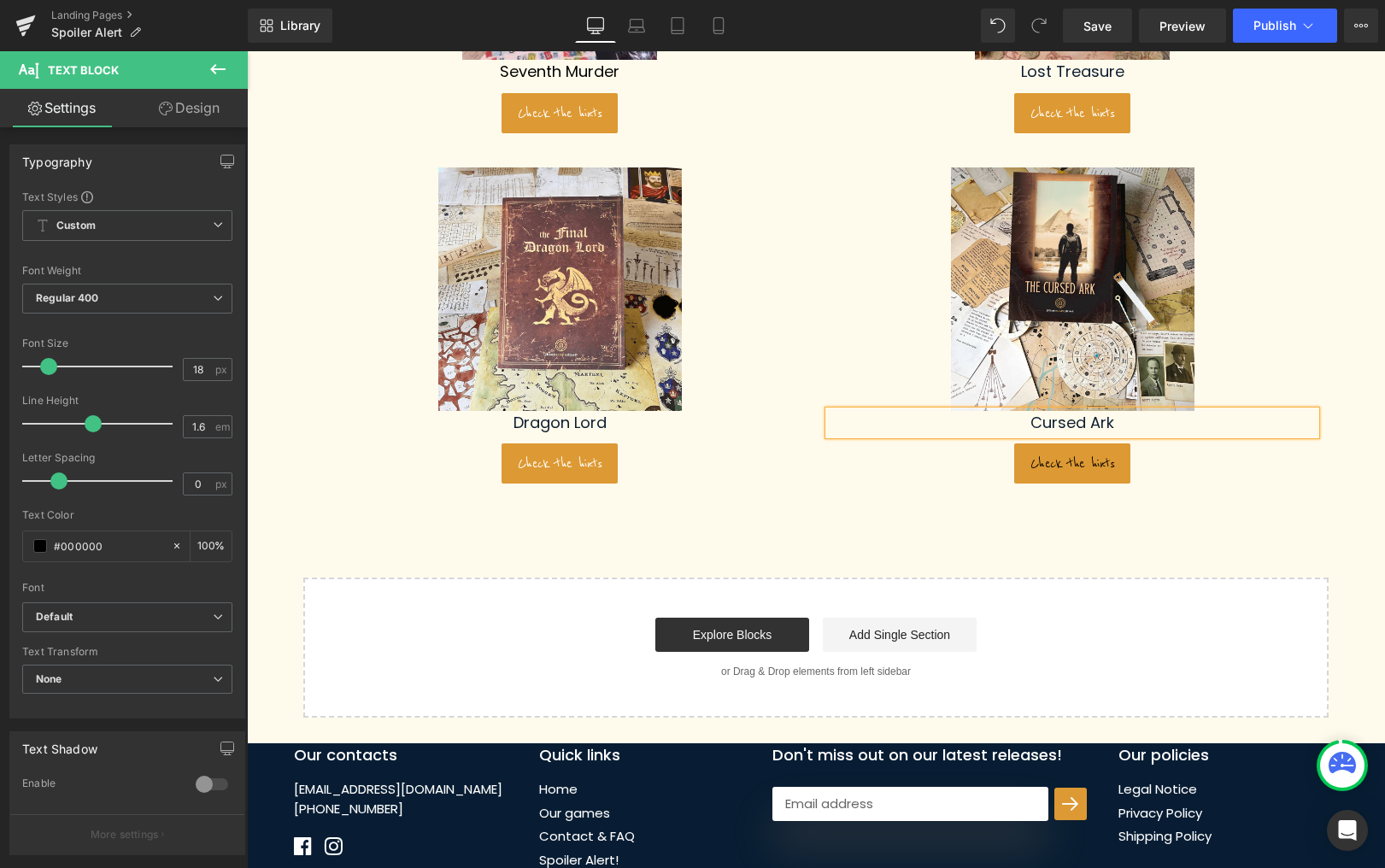
click at [1075, 457] on span "Button" at bounding box center [1072, 464] width 39 height 21
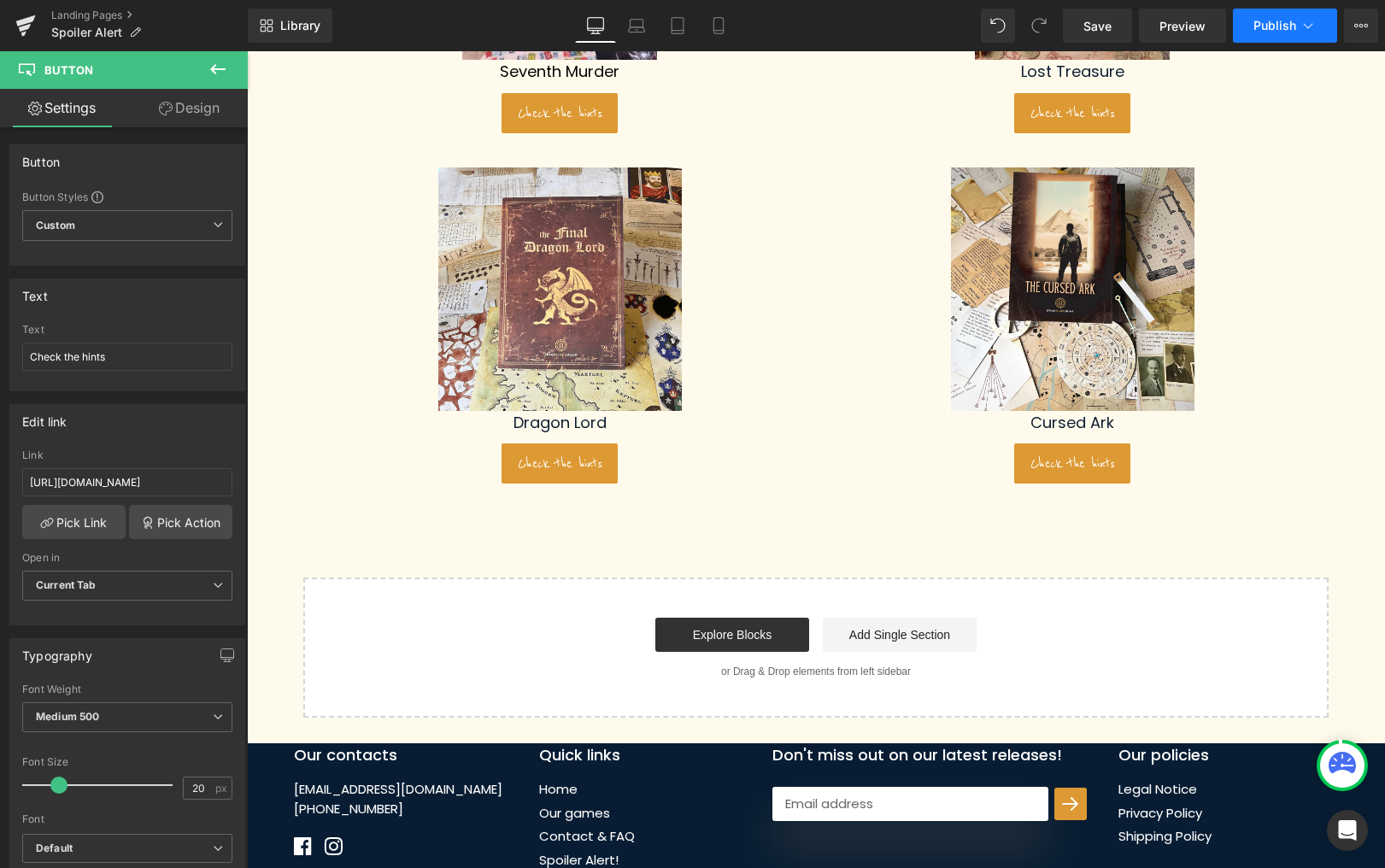
click at [1289, 15] on button "Publish" at bounding box center [1285, 25] width 104 height 34
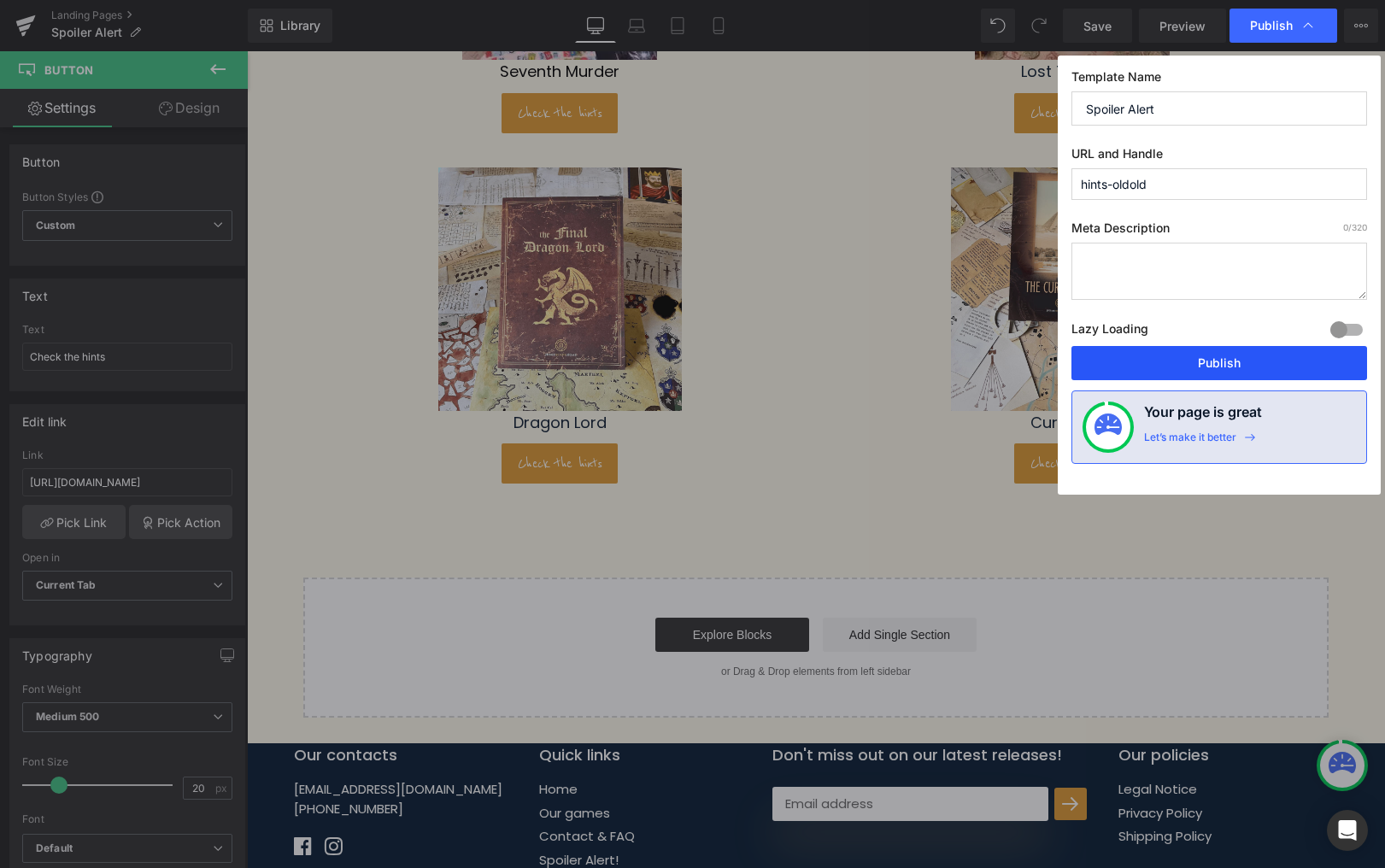
click at [1147, 365] on button "Publish" at bounding box center [1219, 362] width 295 height 34
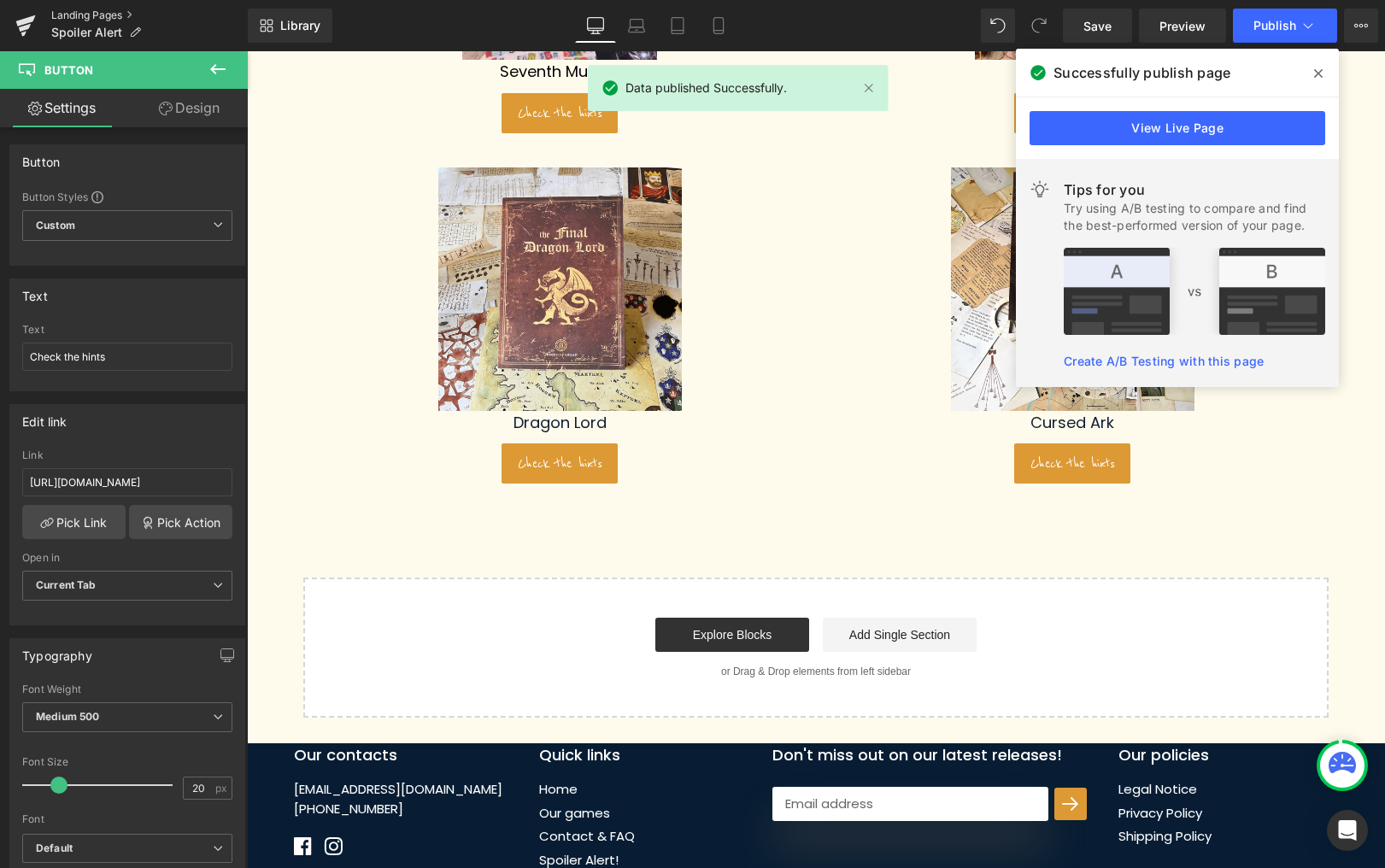
click at [71, 11] on link "Landing Pages" at bounding box center [149, 16] width 196 height 14
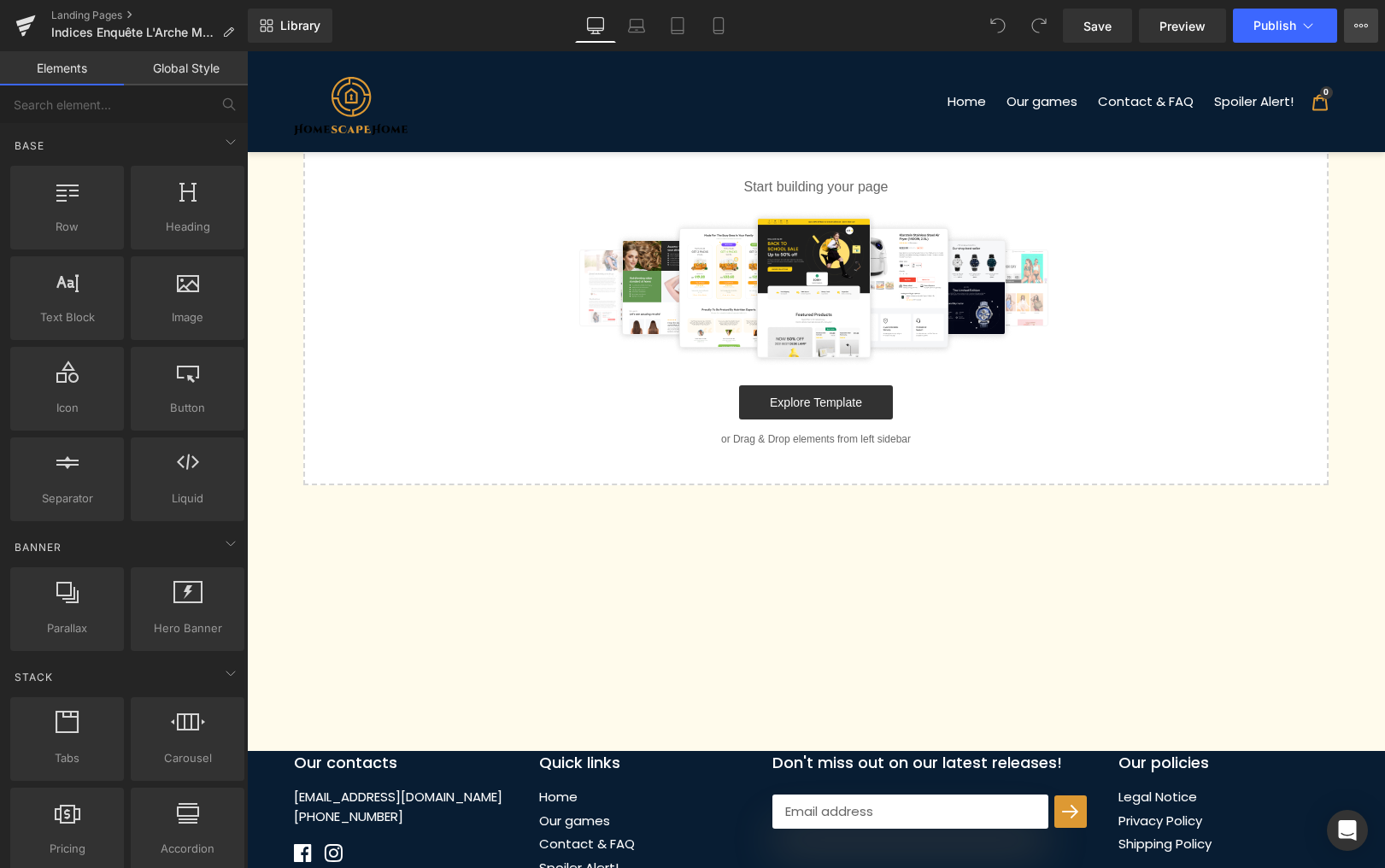
click at [1370, 23] on button "View Live Page View with current Template Save Template to Library Schedule Pub…" at bounding box center [1361, 25] width 34 height 34
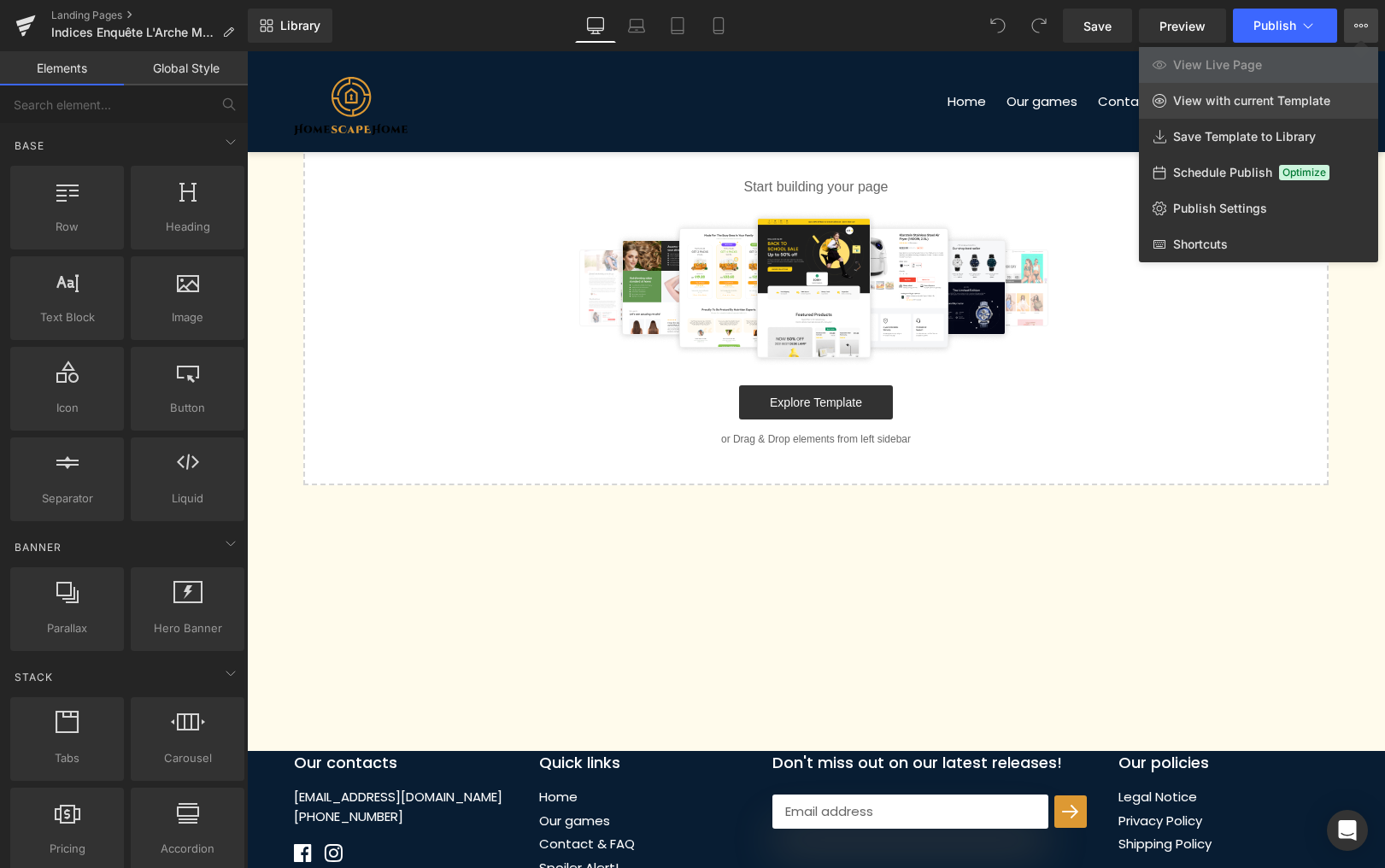
click at [1233, 96] on span "View with current Template" at bounding box center [1251, 101] width 157 height 16
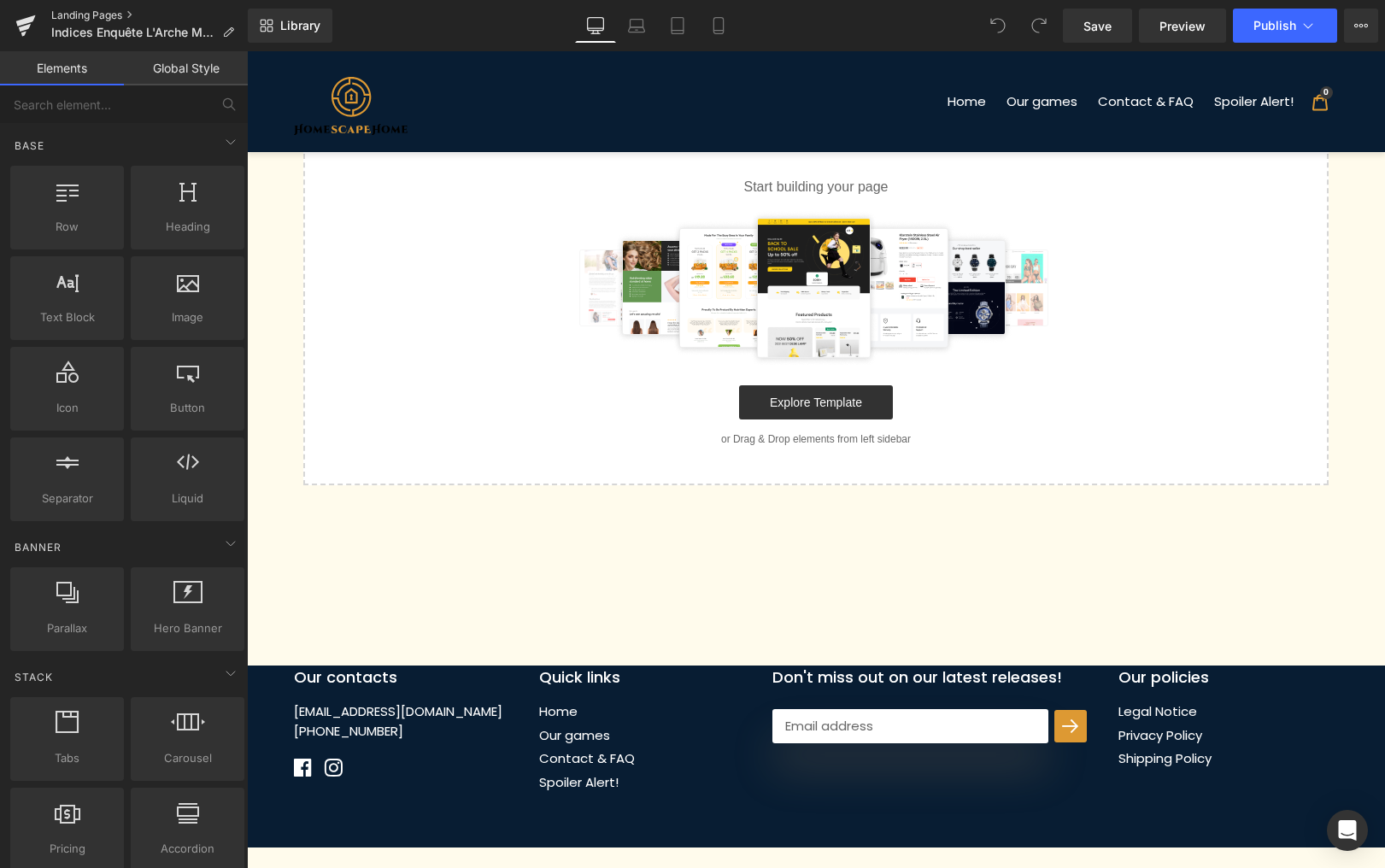
click at [78, 11] on link "Landing Pages" at bounding box center [149, 16] width 196 height 14
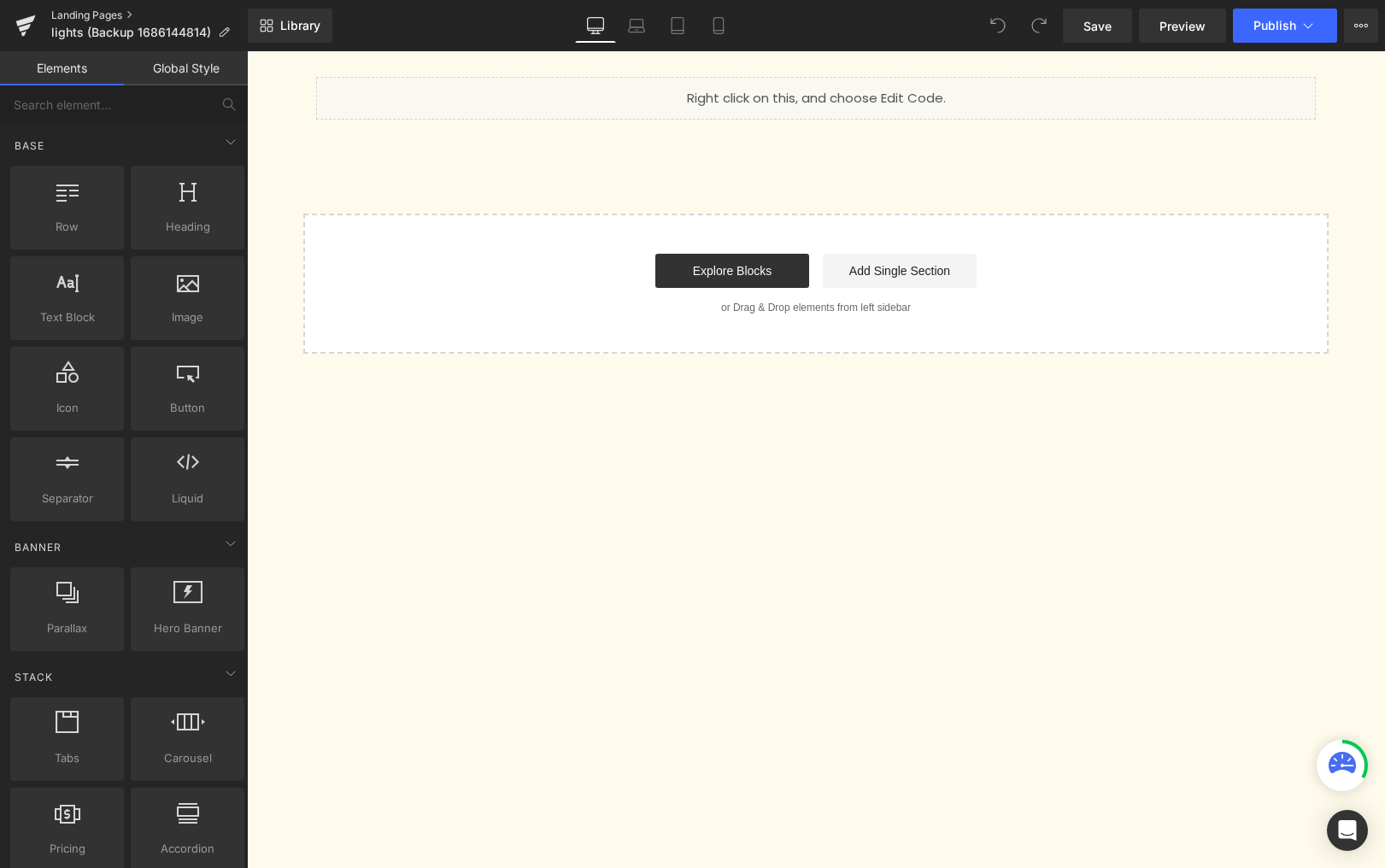
click at [87, 9] on link "Landing Pages" at bounding box center [149, 16] width 196 height 14
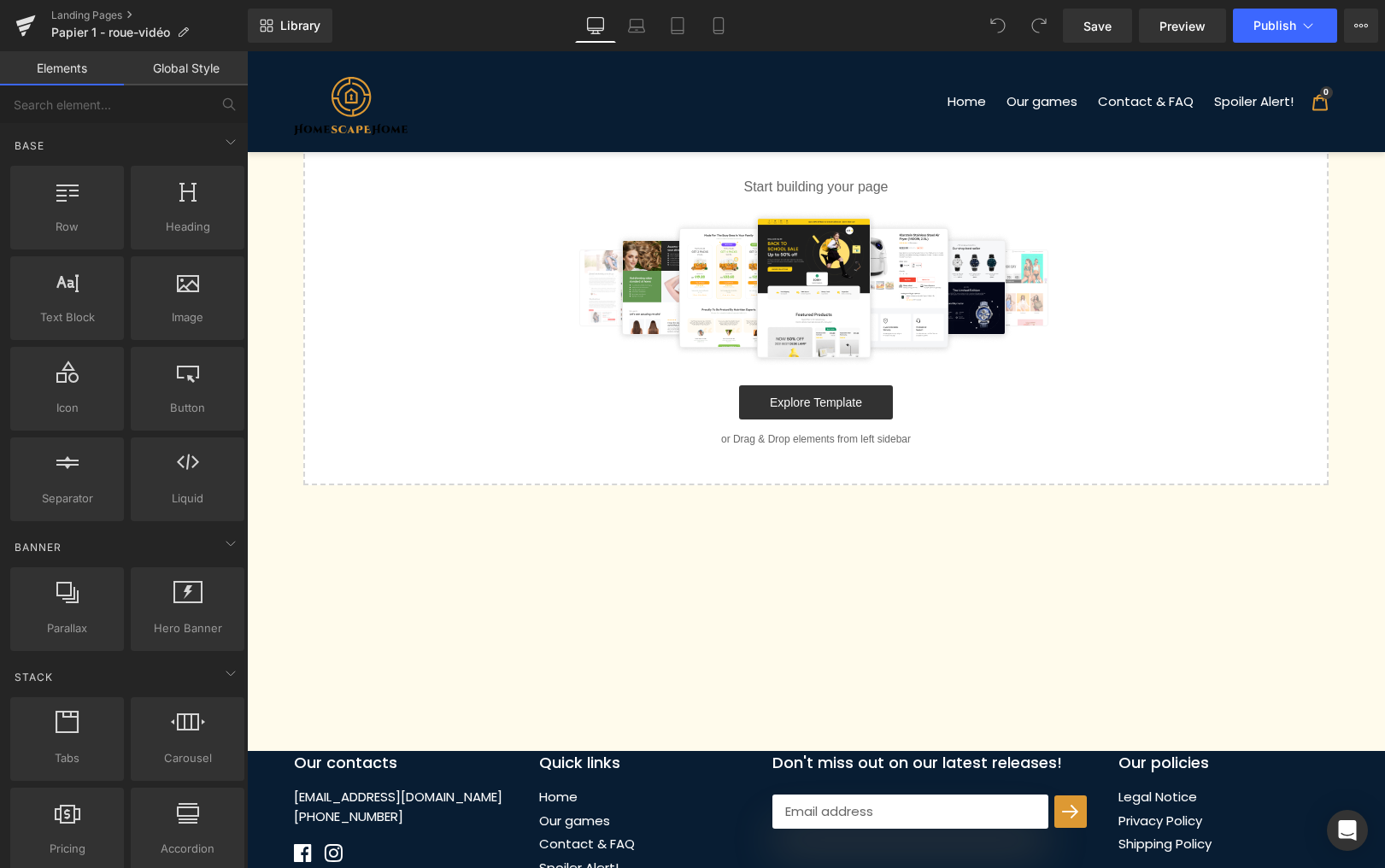
click at [540, 228] on div at bounding box center [816, 288] width 971 height 154
click at [853, 280] on img at bounding box center [816, 288] width 497 height 154
click at [1033, 466] on div "Start building your page Explore Template or Drag & Drop elements from left sid…" at bounding box center [816, 310] width 1022 height 345
click at [1358, 24] on icon at bounding box center [1362, 26] width 14 height 14
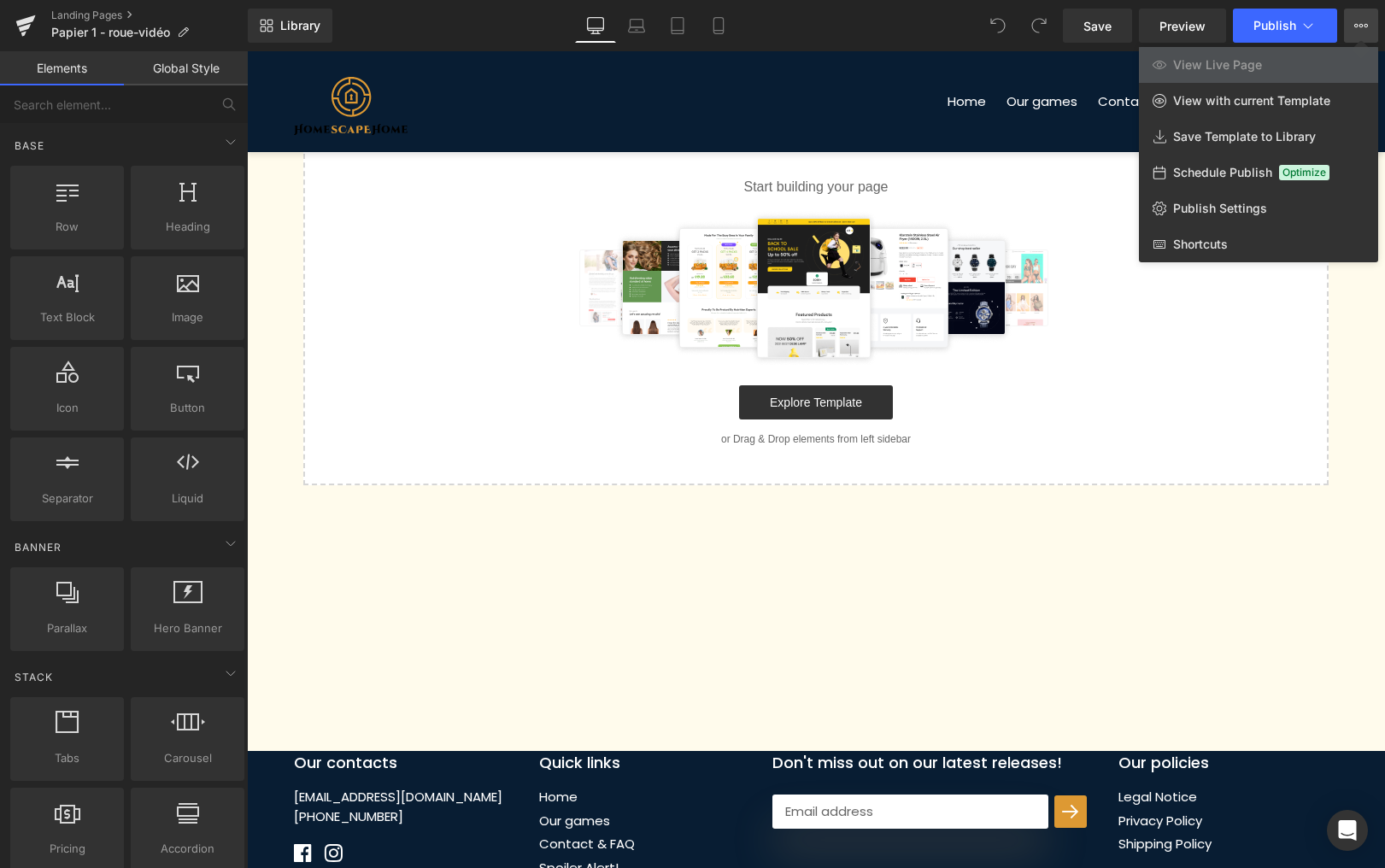
click at [592, 203] on div at bounding box center [816, 460] width 1138 height 817
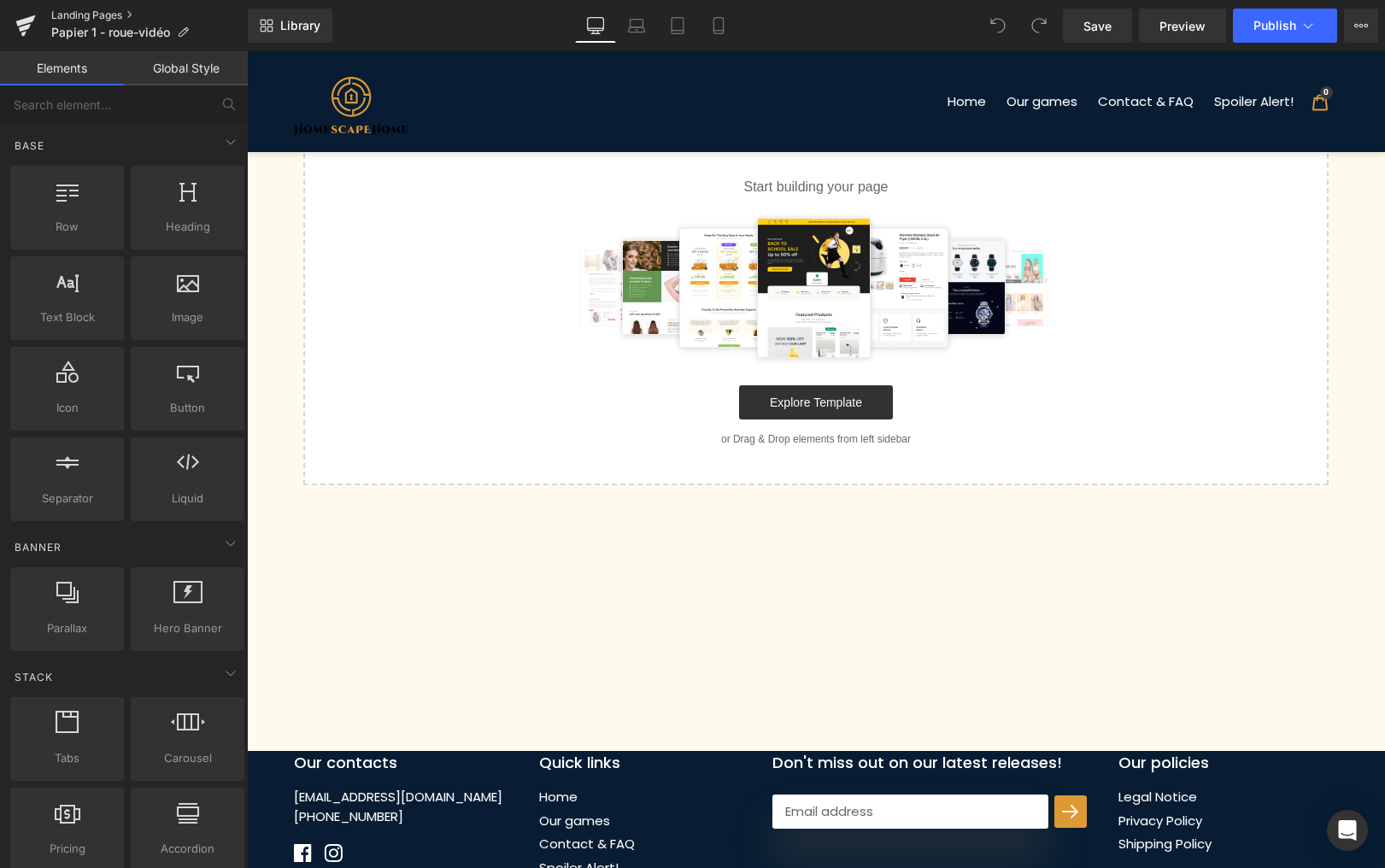
click at [76, 19] on link "Landing Pages" at bounding box center [149, 16] width 196 height 14
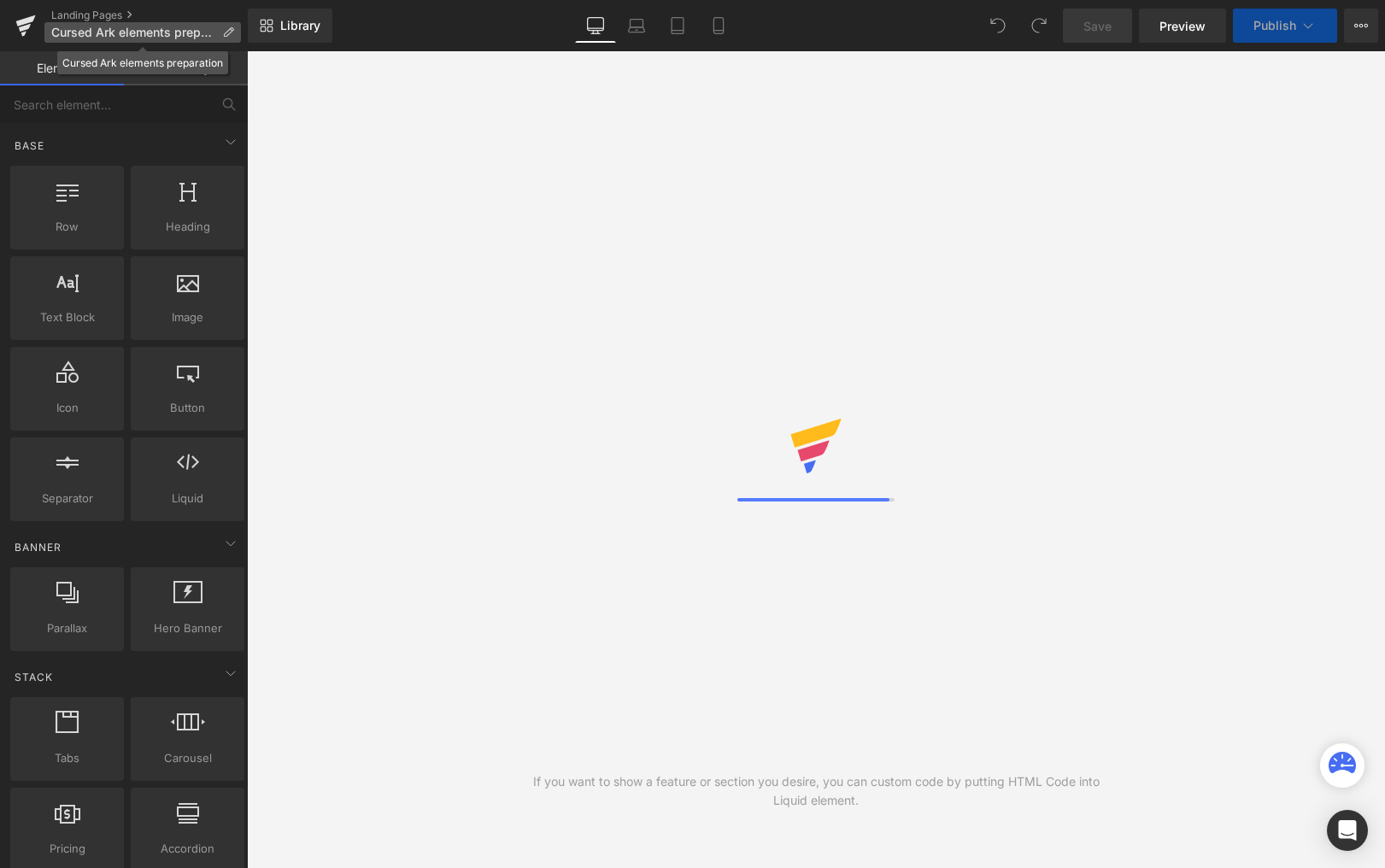
click at [229, 26] on p "Cursed Ark elements preparation" at bounding box center [142, 33] width 196 height 21
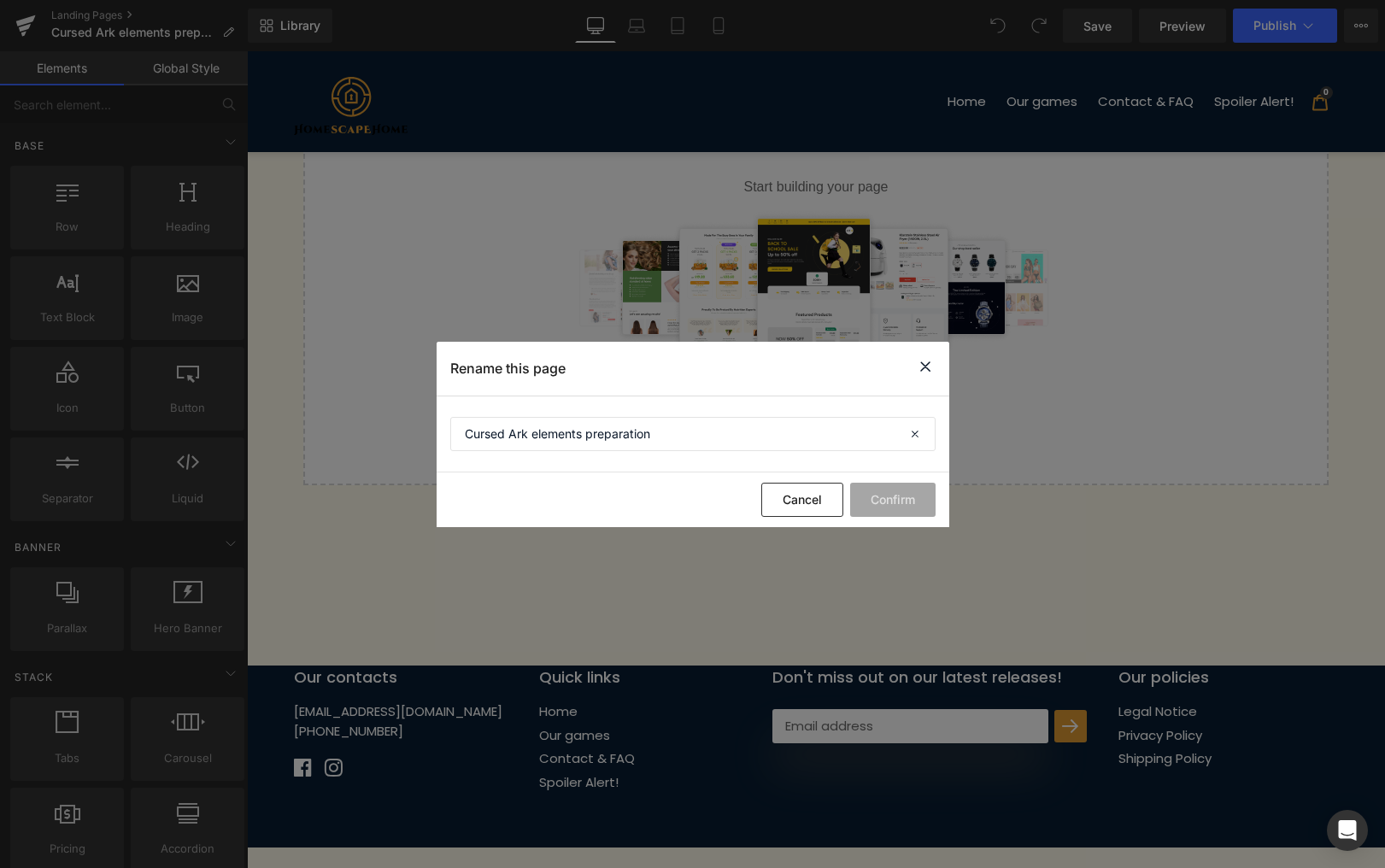
click at [922, 353] on div "Rename this page" at bounding box center [693, 368] width 513 height 54
click at [925, 360] on icon at bounding box center [925, 367] width 21 height 22
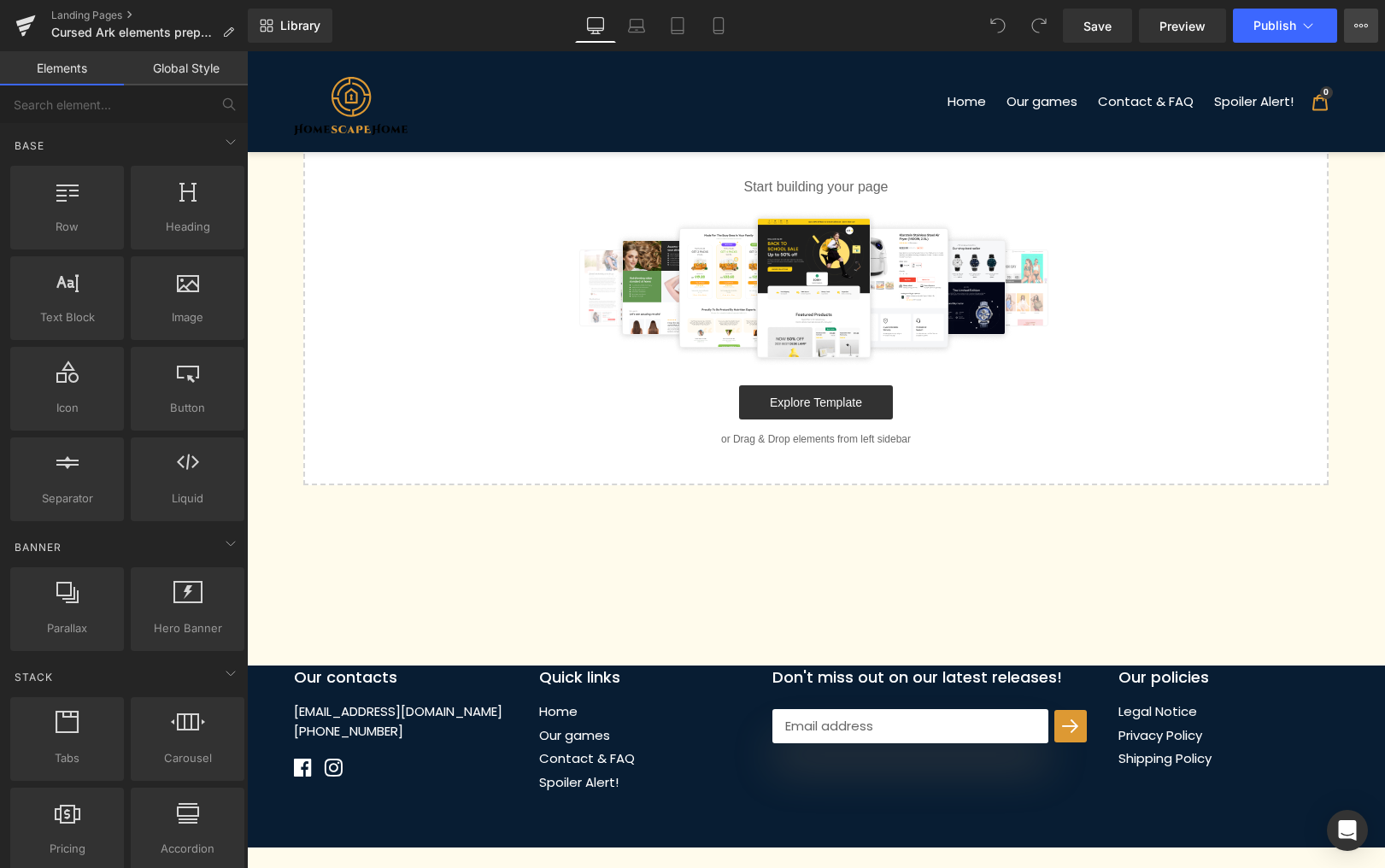
click at [1355, 28] on icon at bounding box center [1362, 26] width 14 height 14
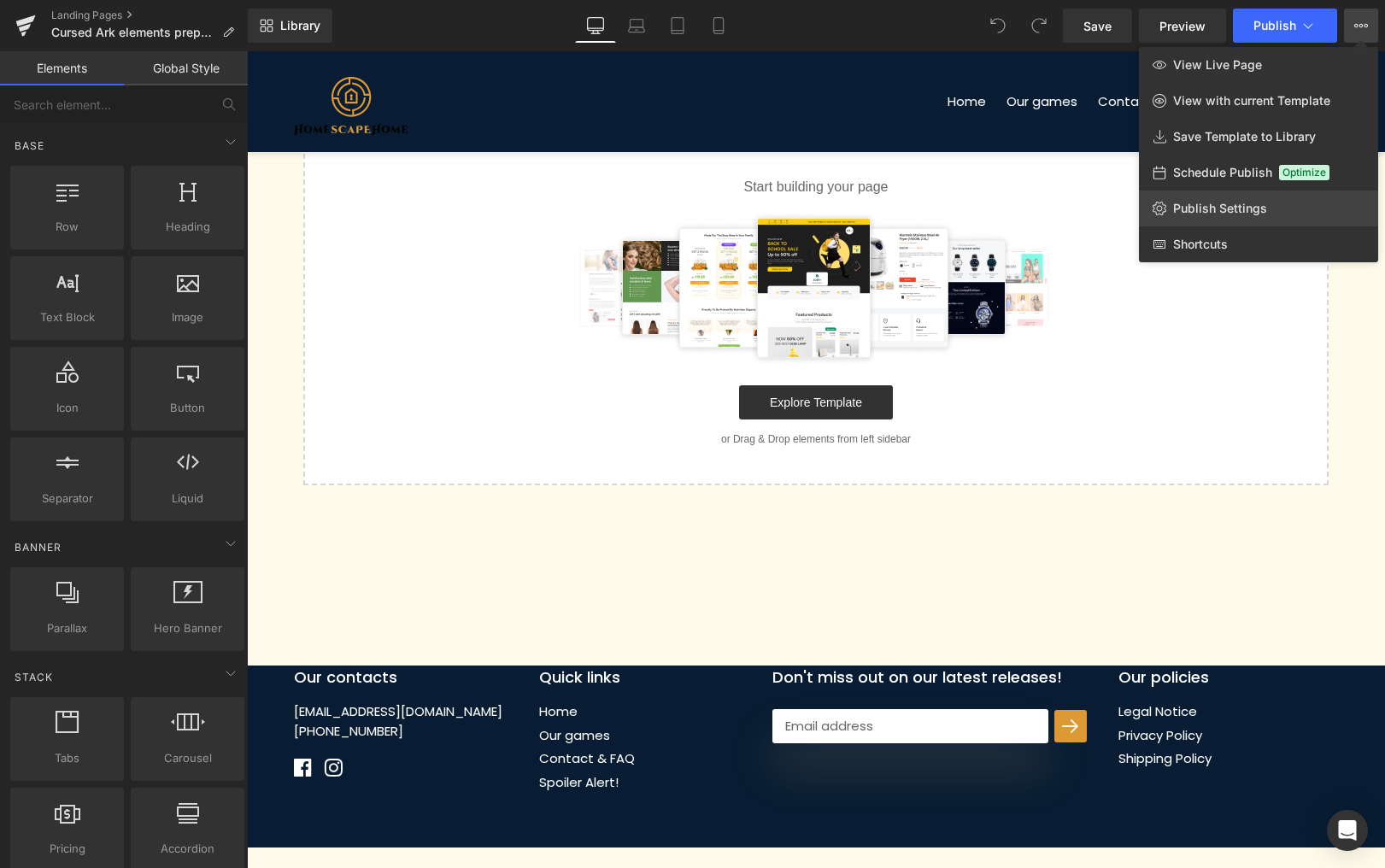
click at [1235, 205] on span "Publish Settings" at bounding box center [1220, 209] width 94 height 16
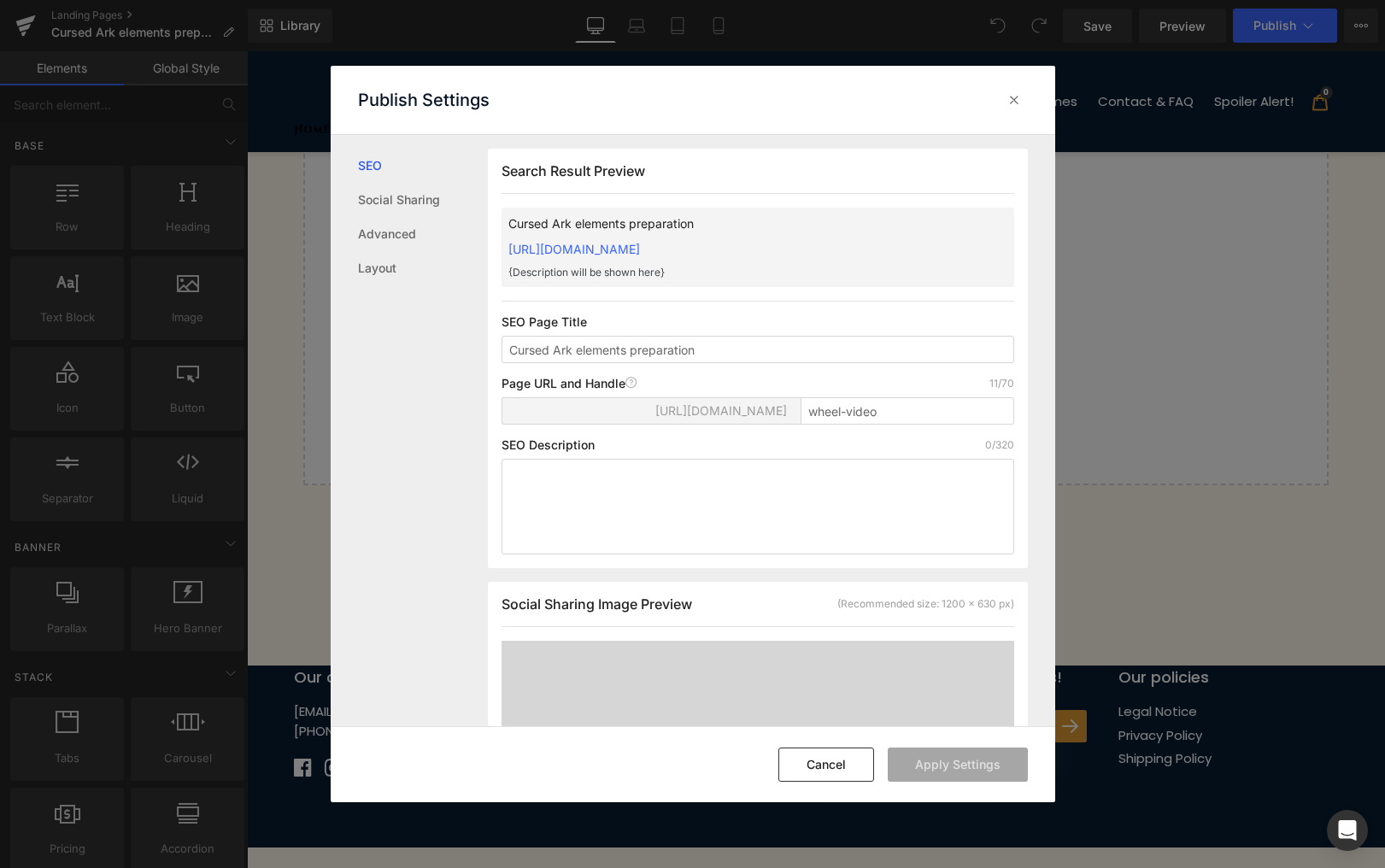
scroll to position [1, 0]
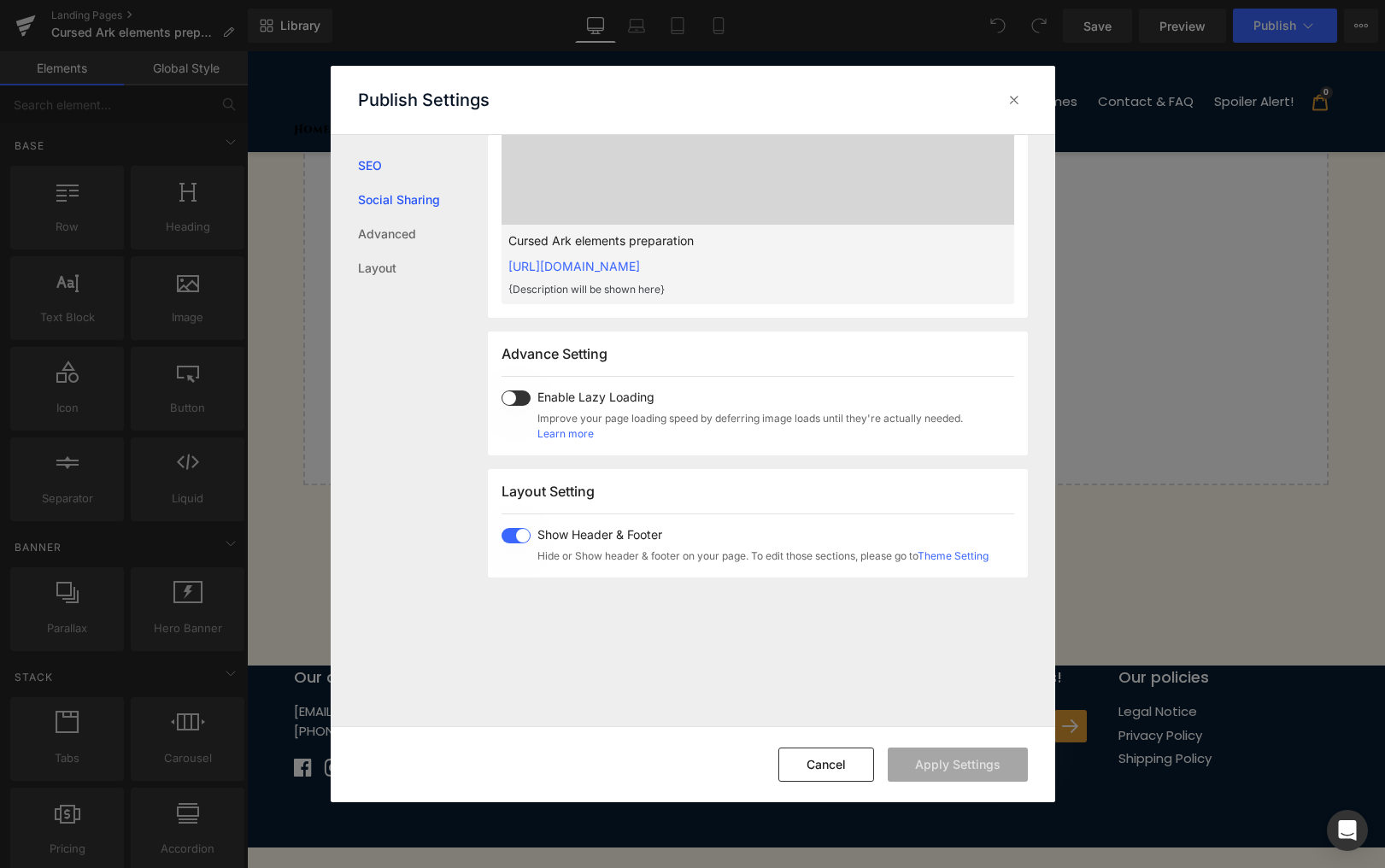
click at [418, 202] on link "Social Sharing" at bounding box center [422, 199] width 129 height 34
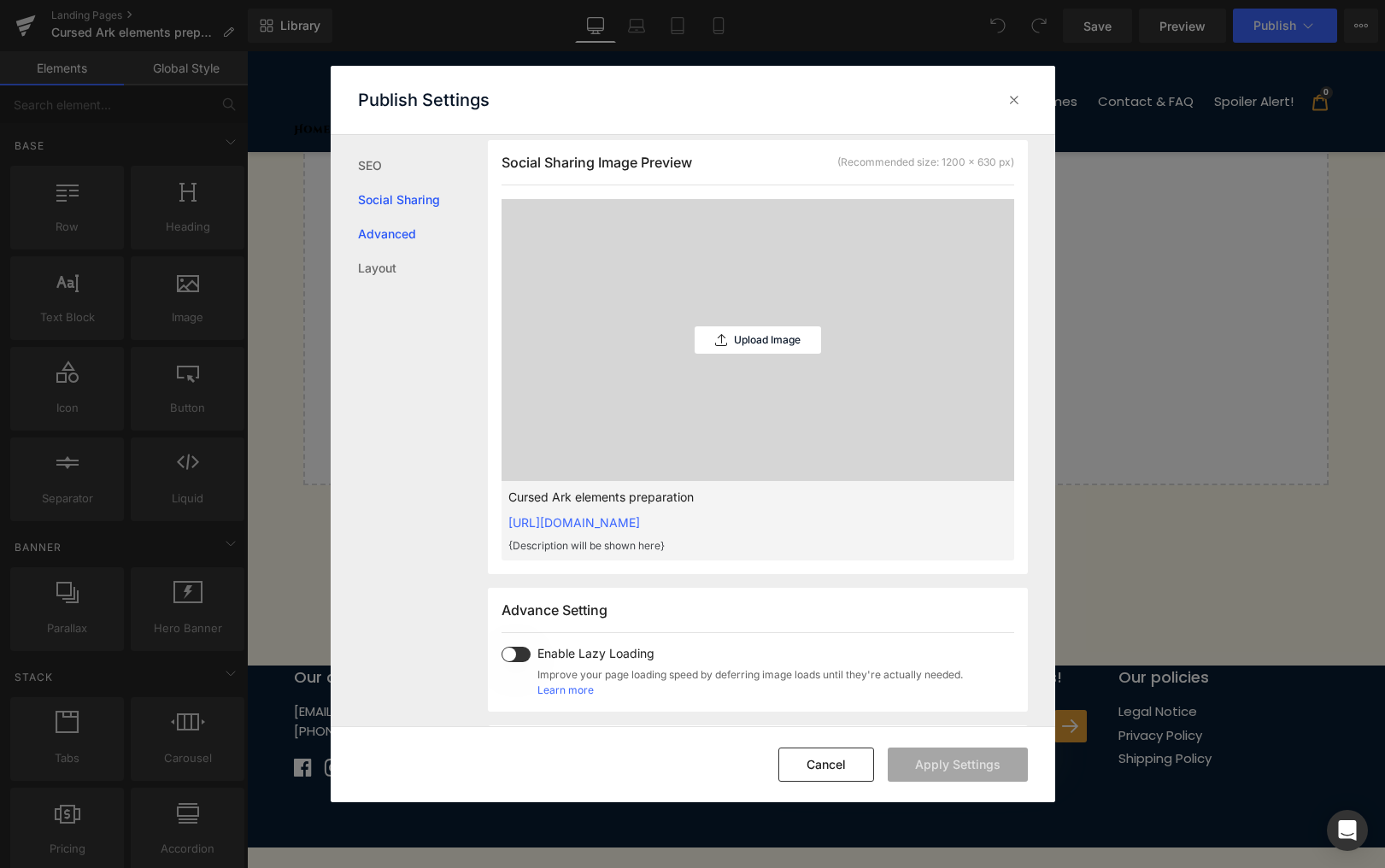
click at [396, 232] on link "Advanced" at bounding box center [422, 234] width 129 height 34
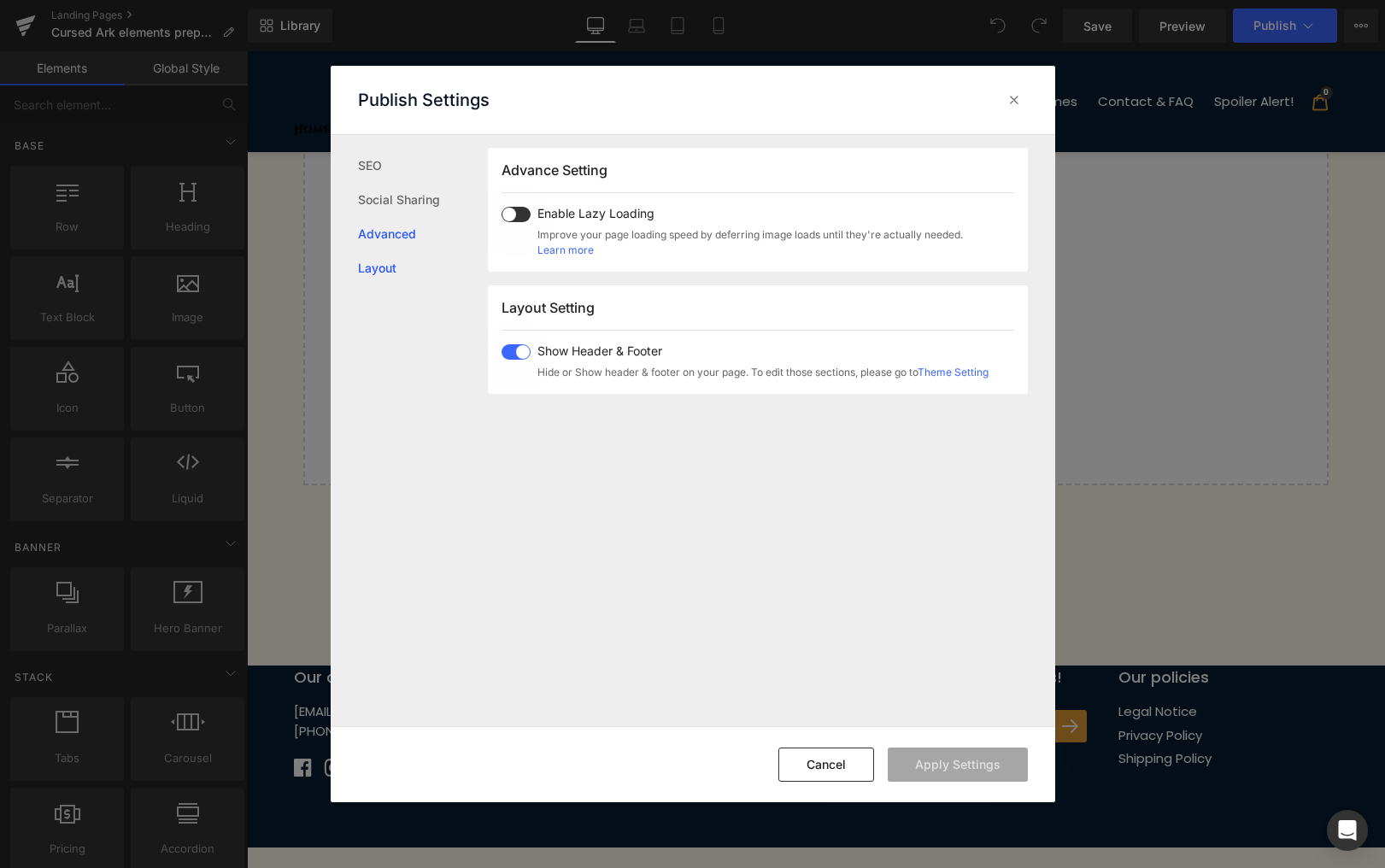
click at [386, 272] on link "Layout" at bounding box center [422, 268] width 129 height 34
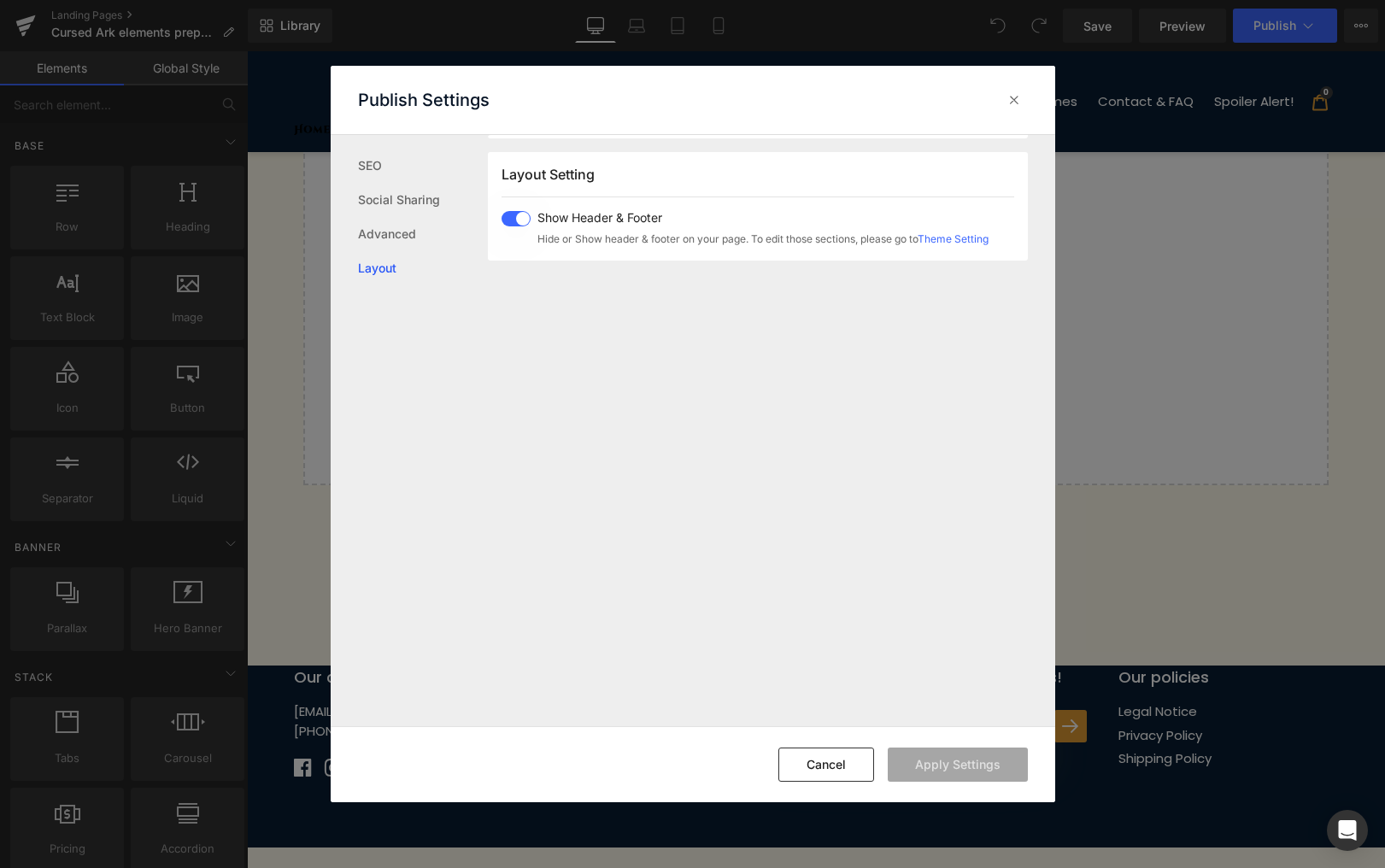
scroll to position [1017, 0]
drag, startPoint x: 1408, startPoint y: 342, endPoint x: 1147, endPoint y: 293, distance: 265.6
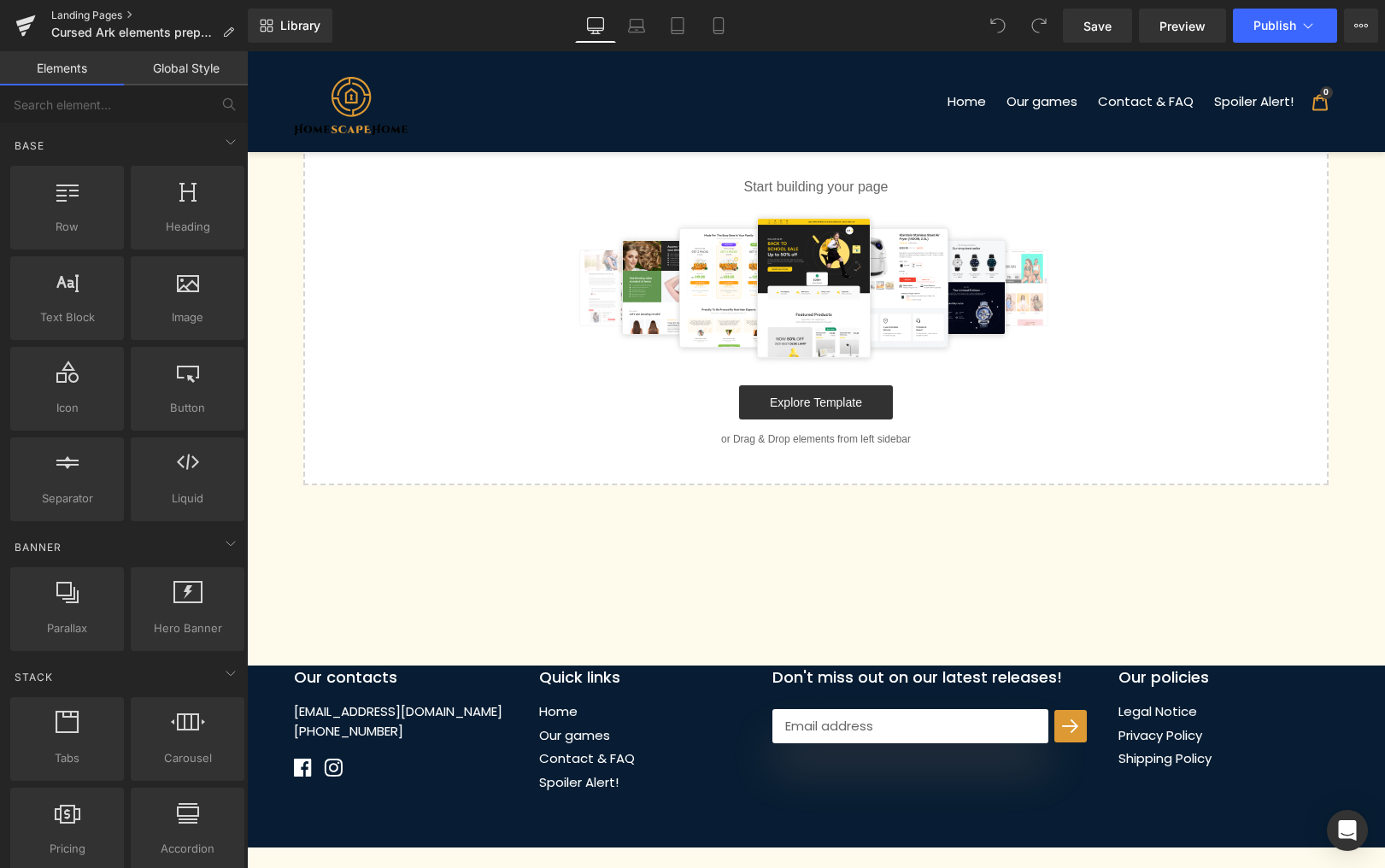
click at [90, 12] on link "Landing Pages" at bounding box center [149, 16] width 196 height 14
click at [1352, 23] on button "View Live Page View with current Template Save Template to Library Schedule Pub…" at bounding box center [1361, 25] width 34 height 34
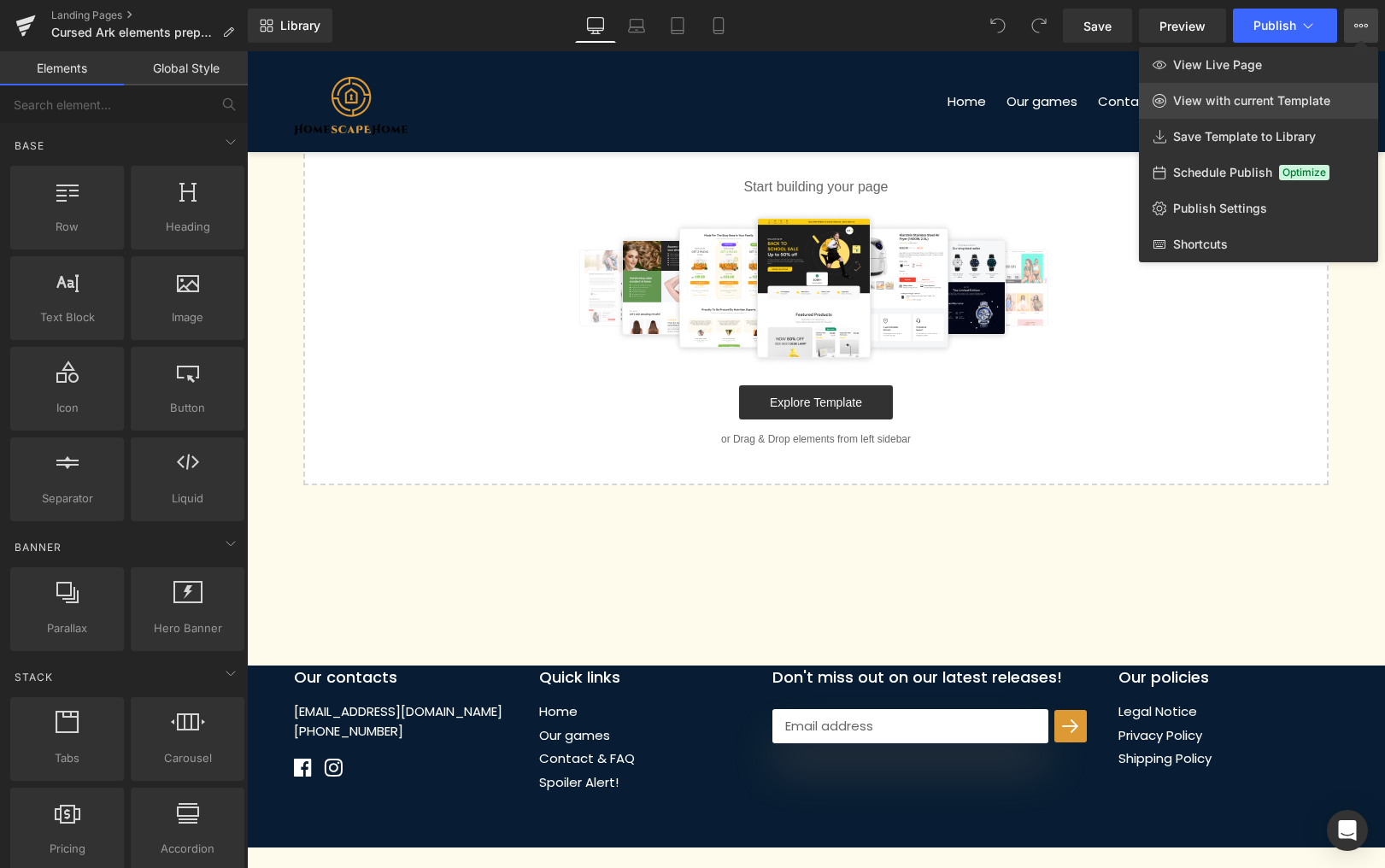
click at [1255, 102] on span "View with current Template" at bounding box center [1251, 101] width 157 height 16
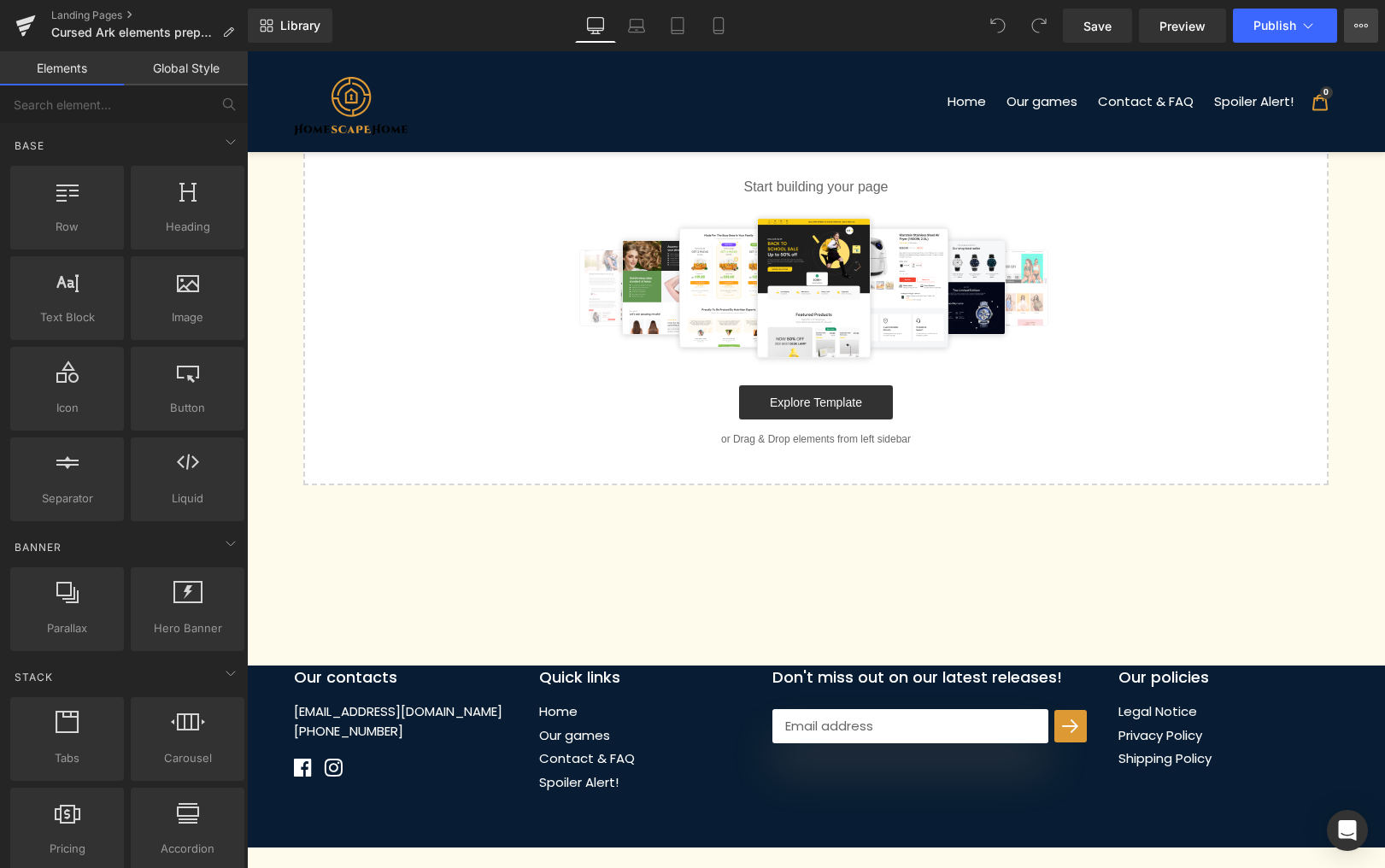
click at [1359, 36] on button "View Live Page View with current Template Save Template to Library Schedule Pub…" at bounding box center [1361, 25] width 34 height 34
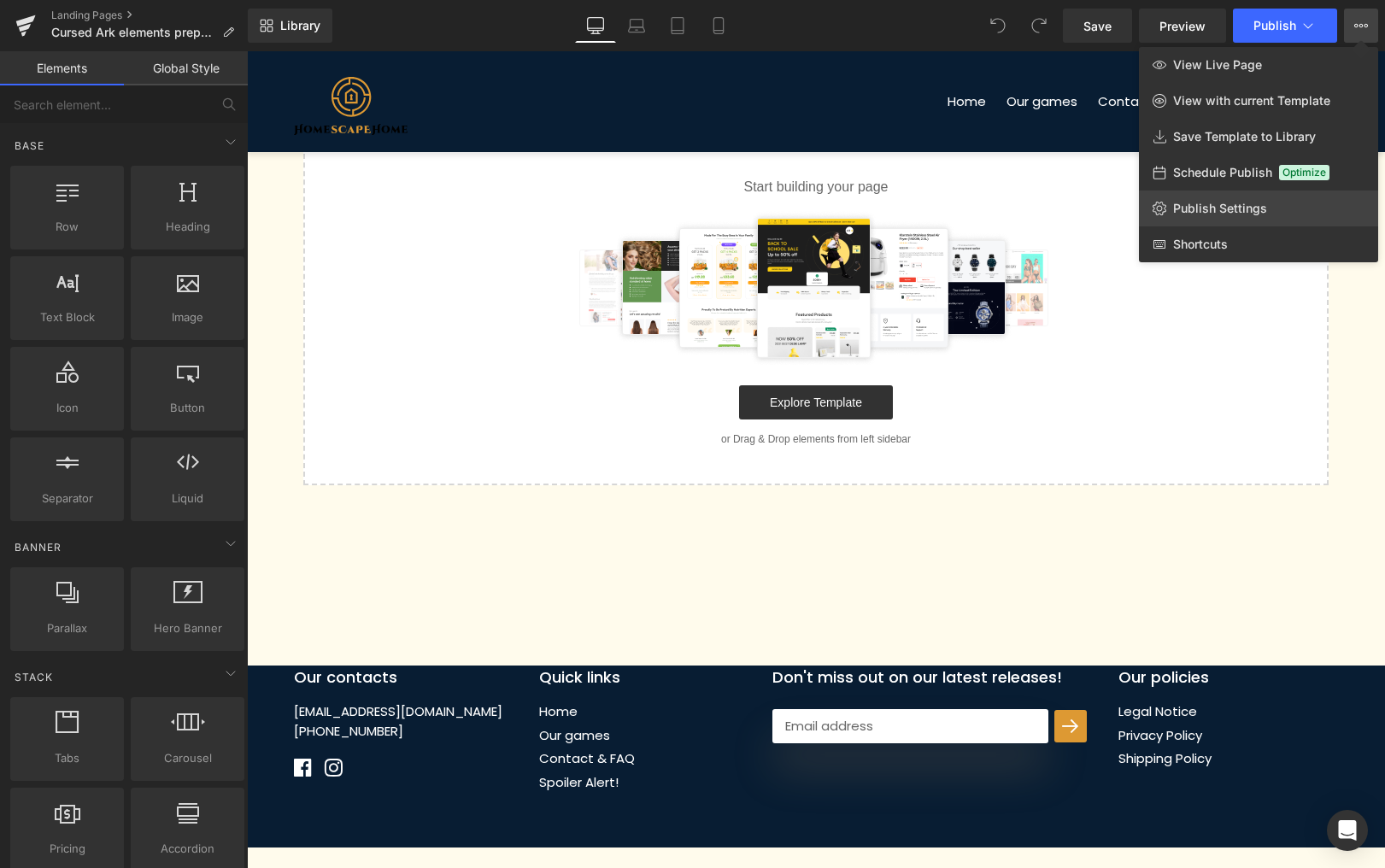
click at [1249, 205] on span "Publish Settings" at bounding box center [1220, 209] width 94 height 16
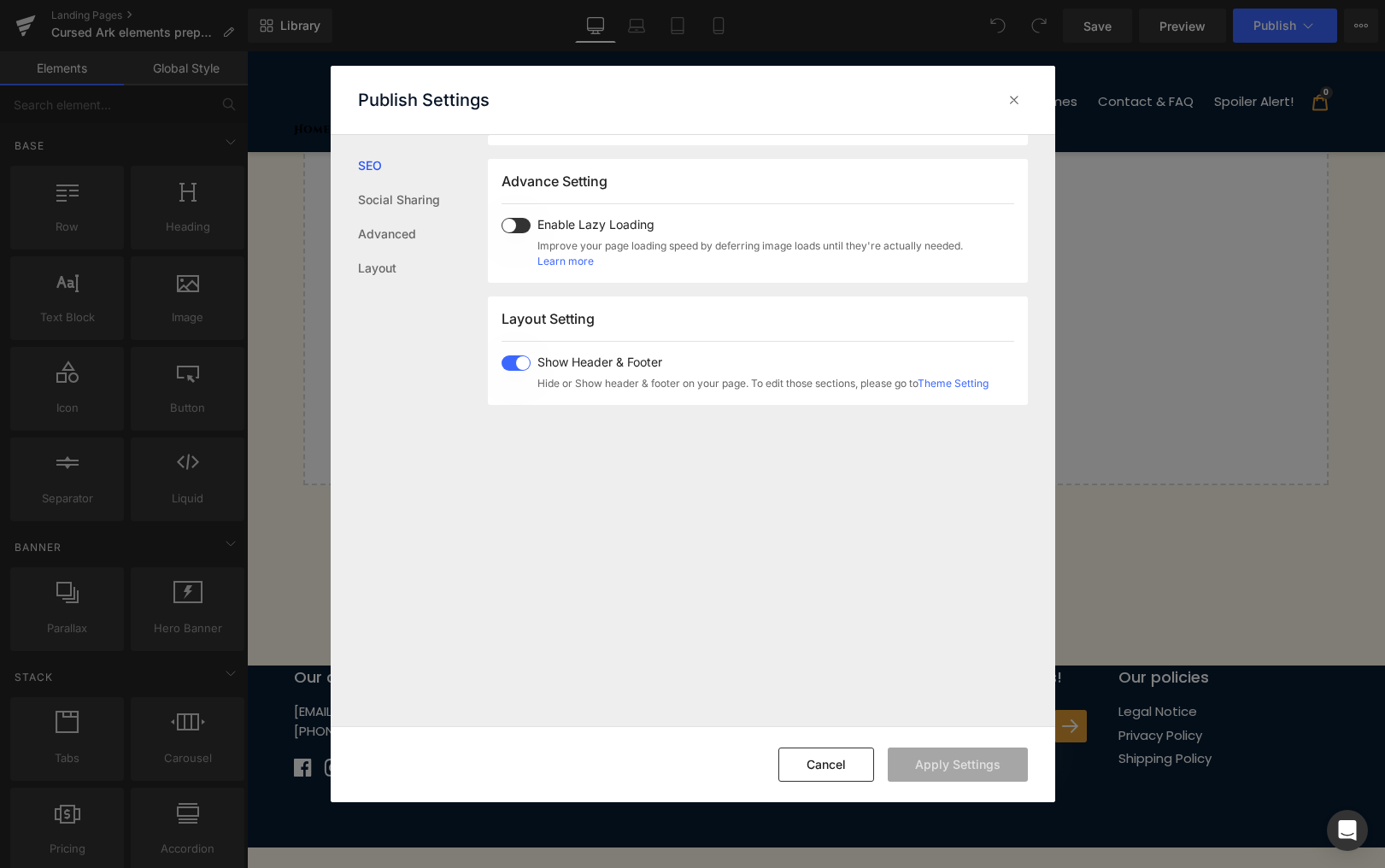
scroll to position [872, 0]
click at [400, 202] on link "Social Sharing" at bounding box center [422, 199] width 129 height 34
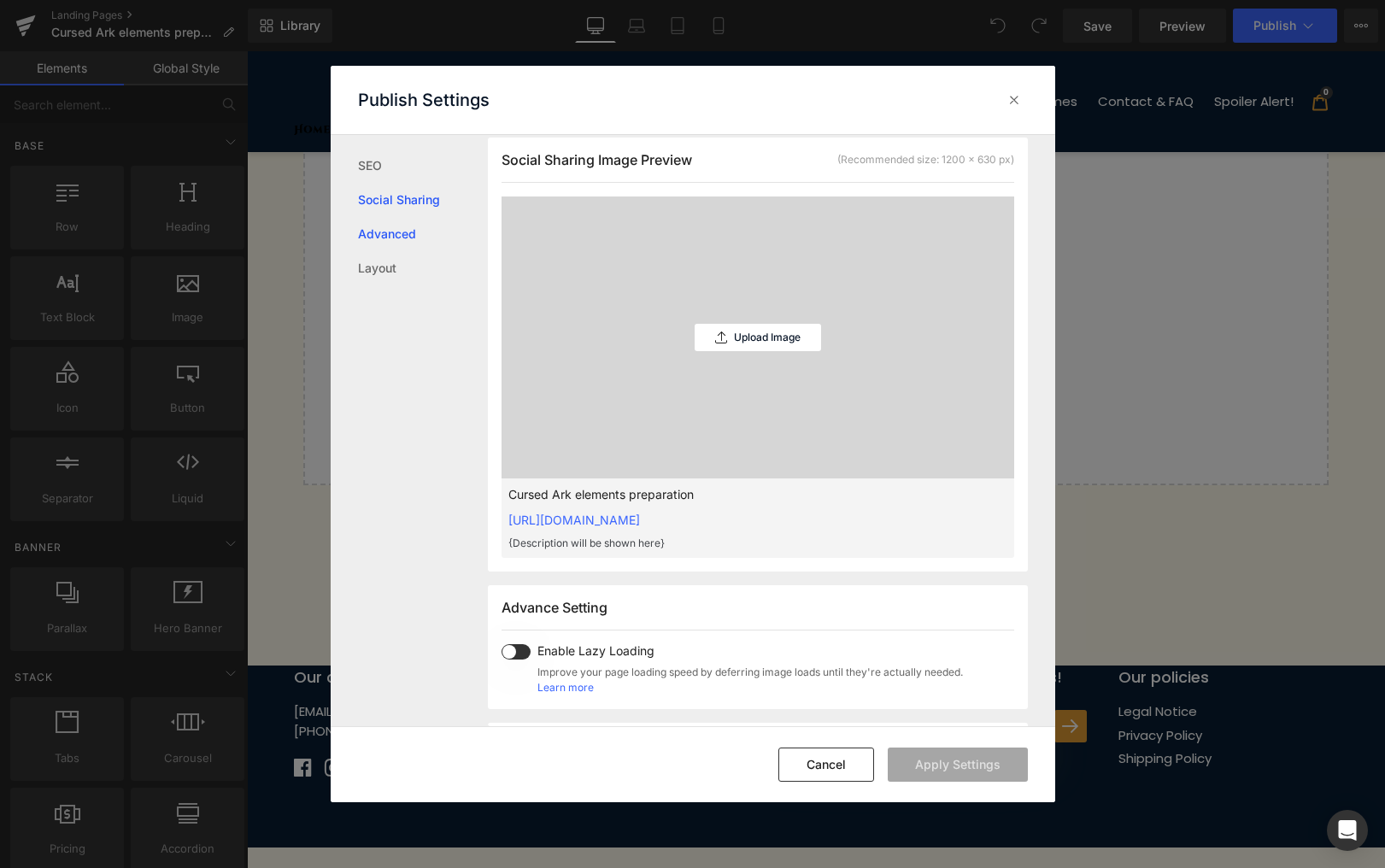
click at [395, 236] on link "Advanced" at bounding box center [422, 234] width 129 height 34
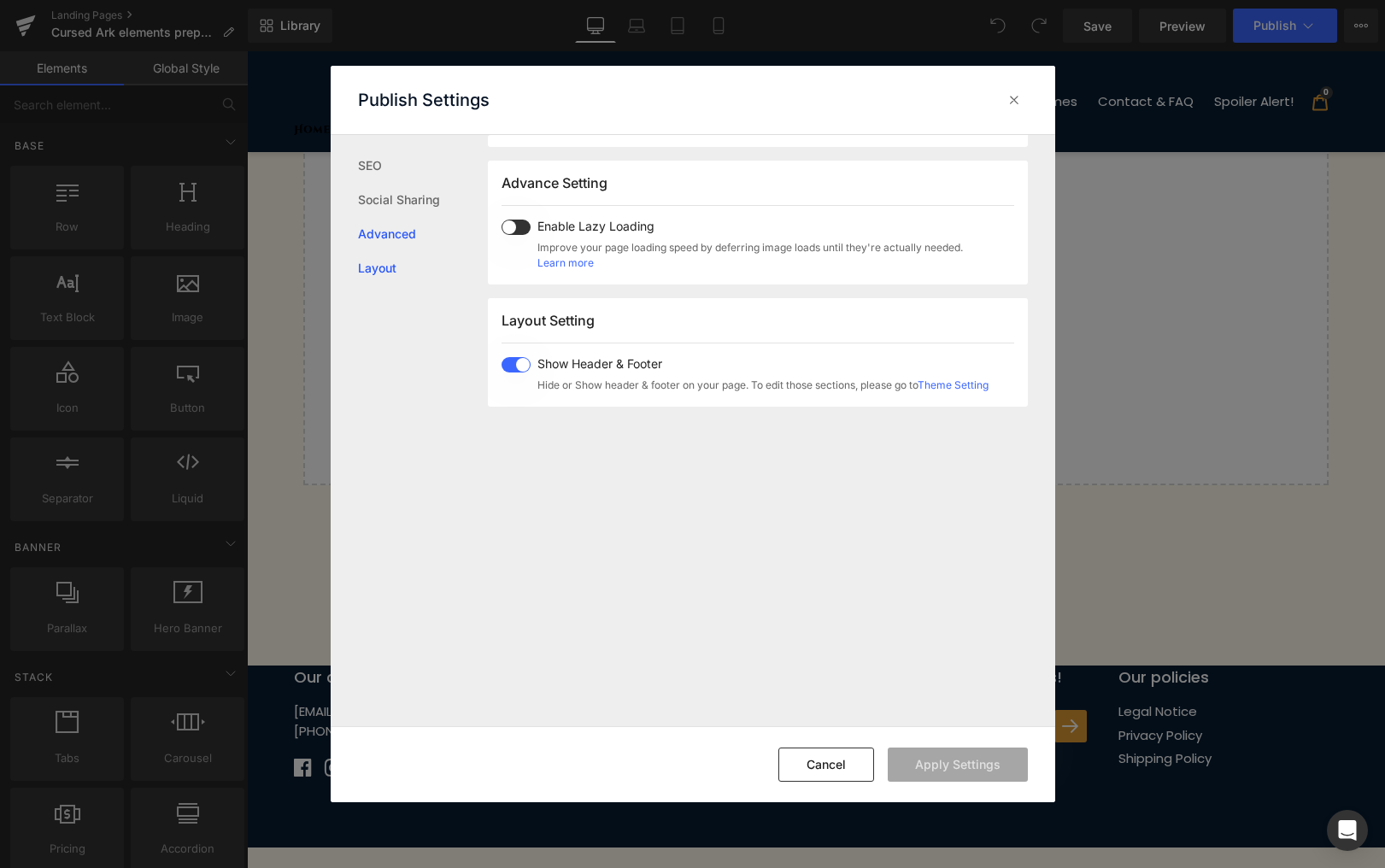
click at [392, 254] on link "Layout" at bounding box center [422, 268] width 129 height 34
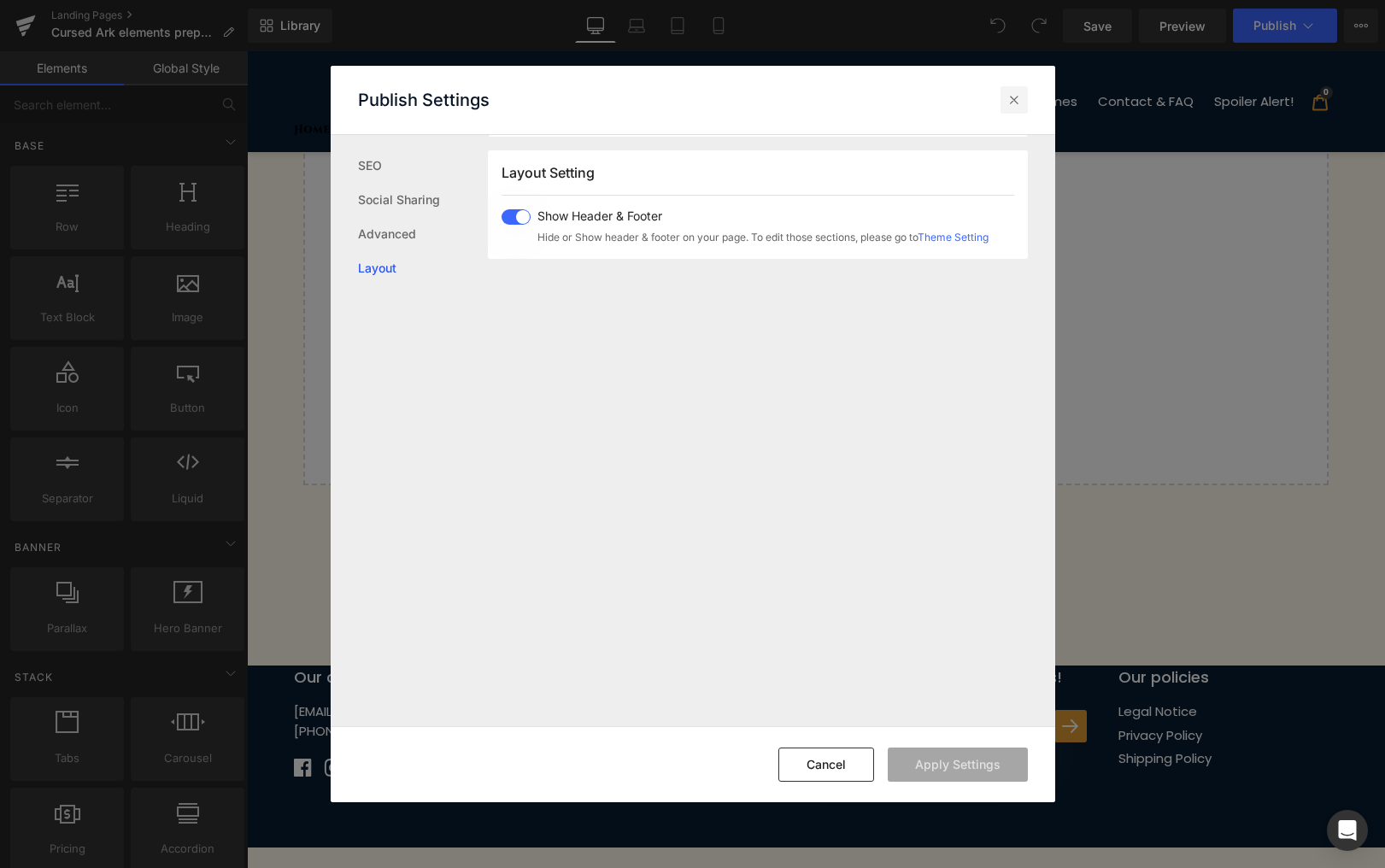
scroll to position [1017, 0]
click at [1011, 100] on icon at bounding box center [1015, 100] width 17 height 17
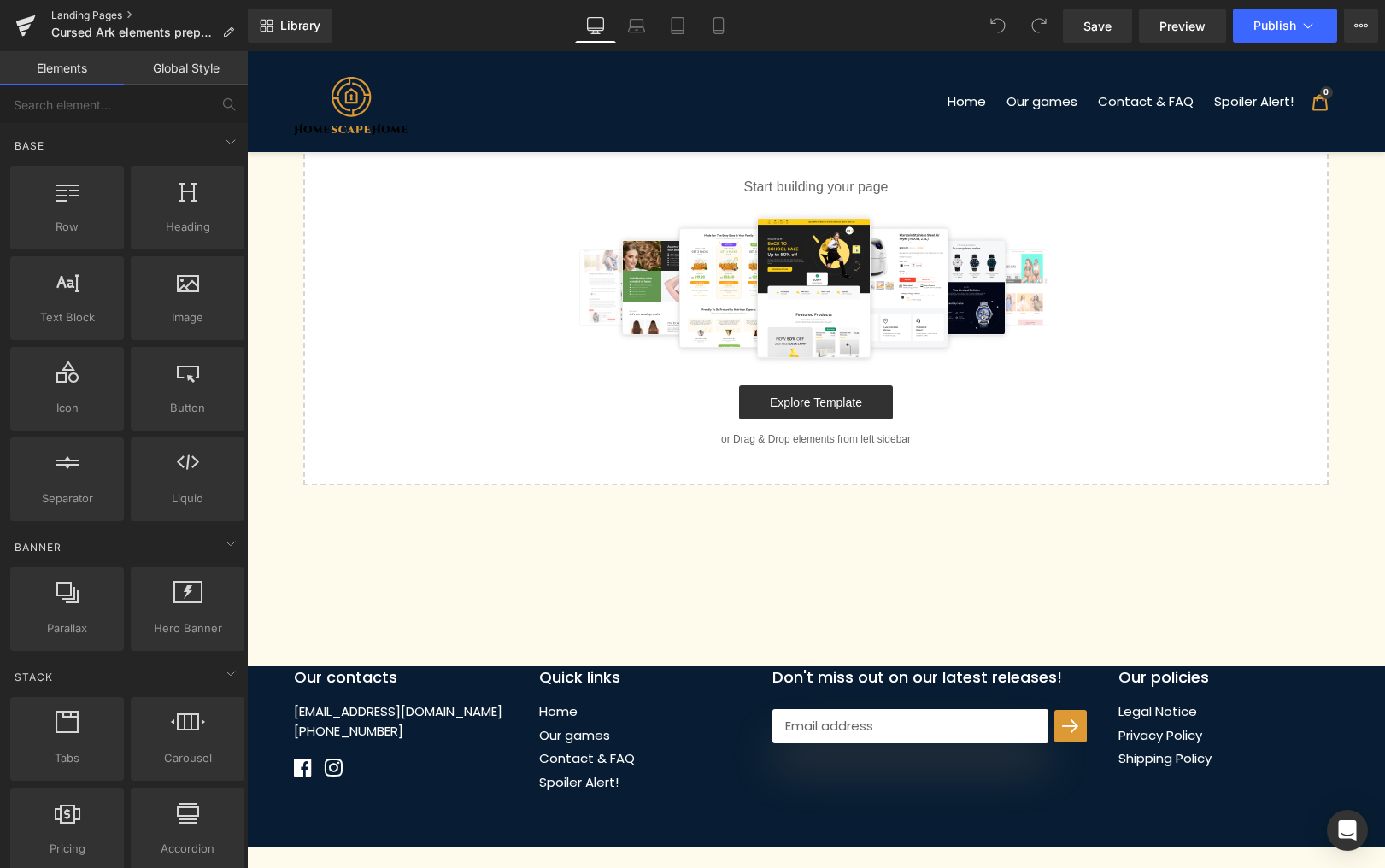
click at [117, 10] on link "Landing Pages" at bounding box center [149, 16] width 196 height 14
click at [1353, 24] on button "View Live Page View with current Template Save Template to Library Schedule Pub…" at bounding box center [1361, 25] width 34 height 34
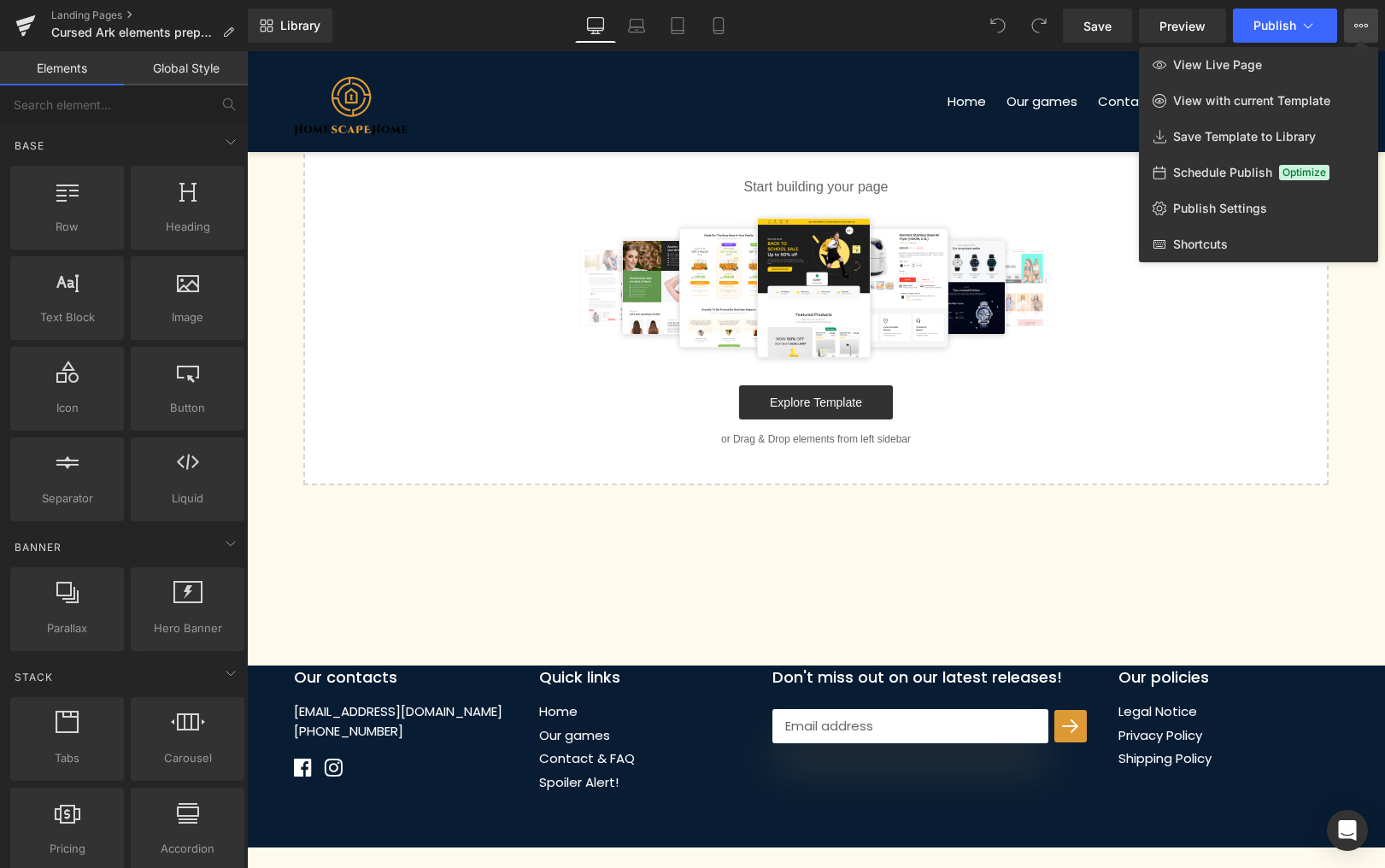
click at [1353, 24] on button "View Live Page View with current Template Save Template to Library Schedule Pub…" at bounding box center [1361, 25] width 34 height 34
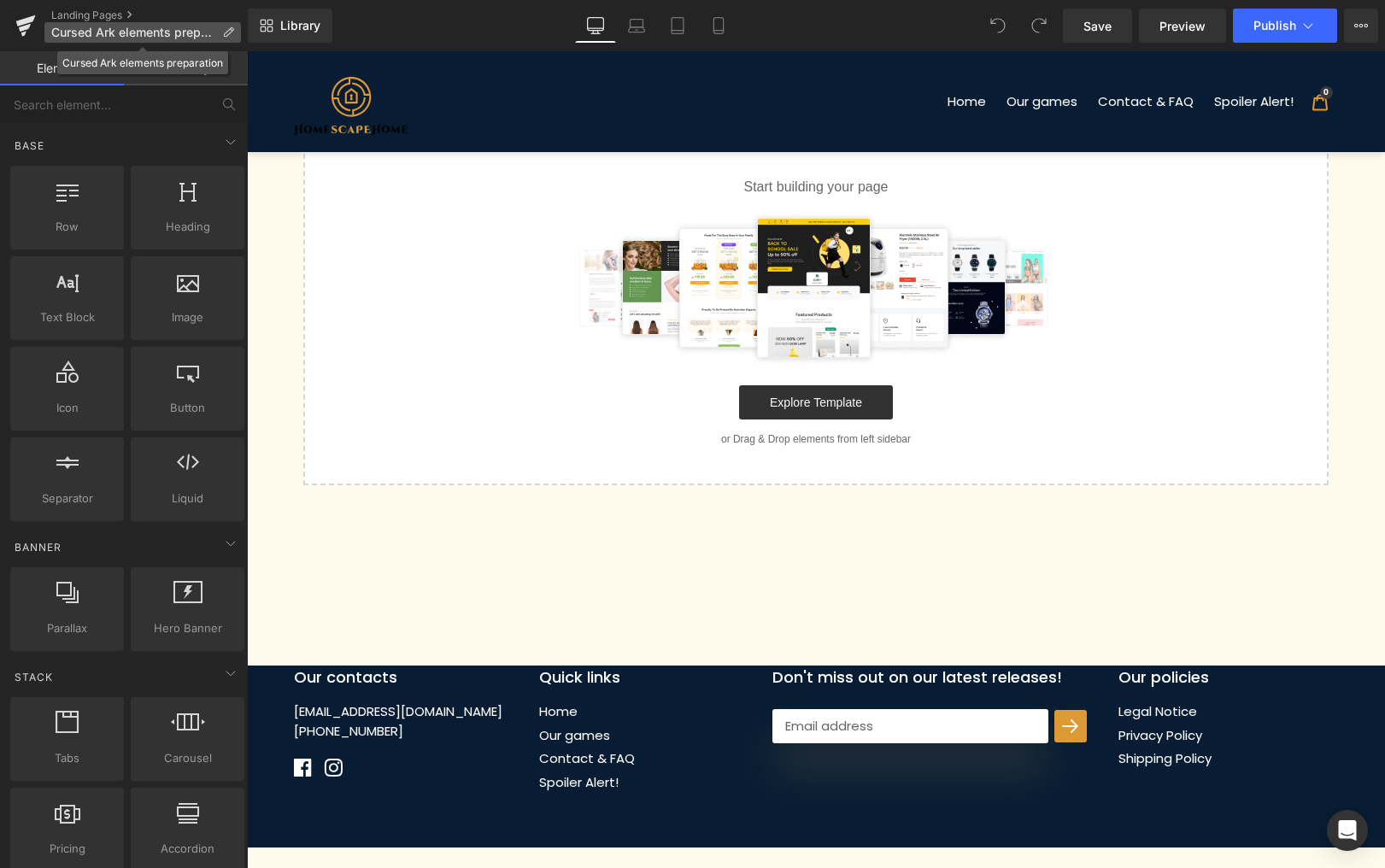
click at [230, 23] on p "Cursed Ark elements preparation" at bounding box center [142, 33] width 196 height 21
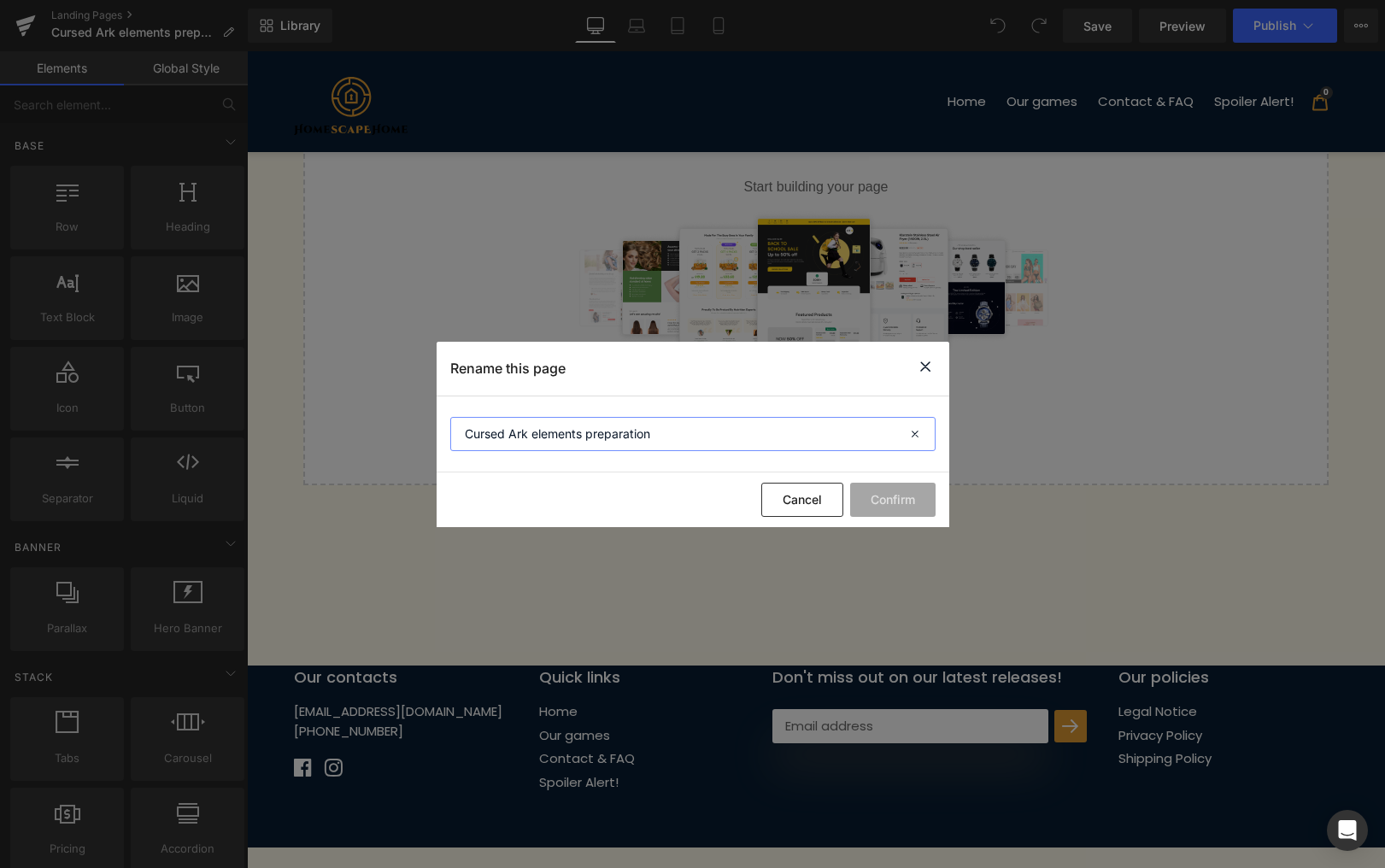
click at [838, 441] on input "Cursed Ark elements preparation" at bounding box center [692, 434] width 486 height 34
click at [934, 368] on icon at bounding box center [925, 367] width 21 height 22
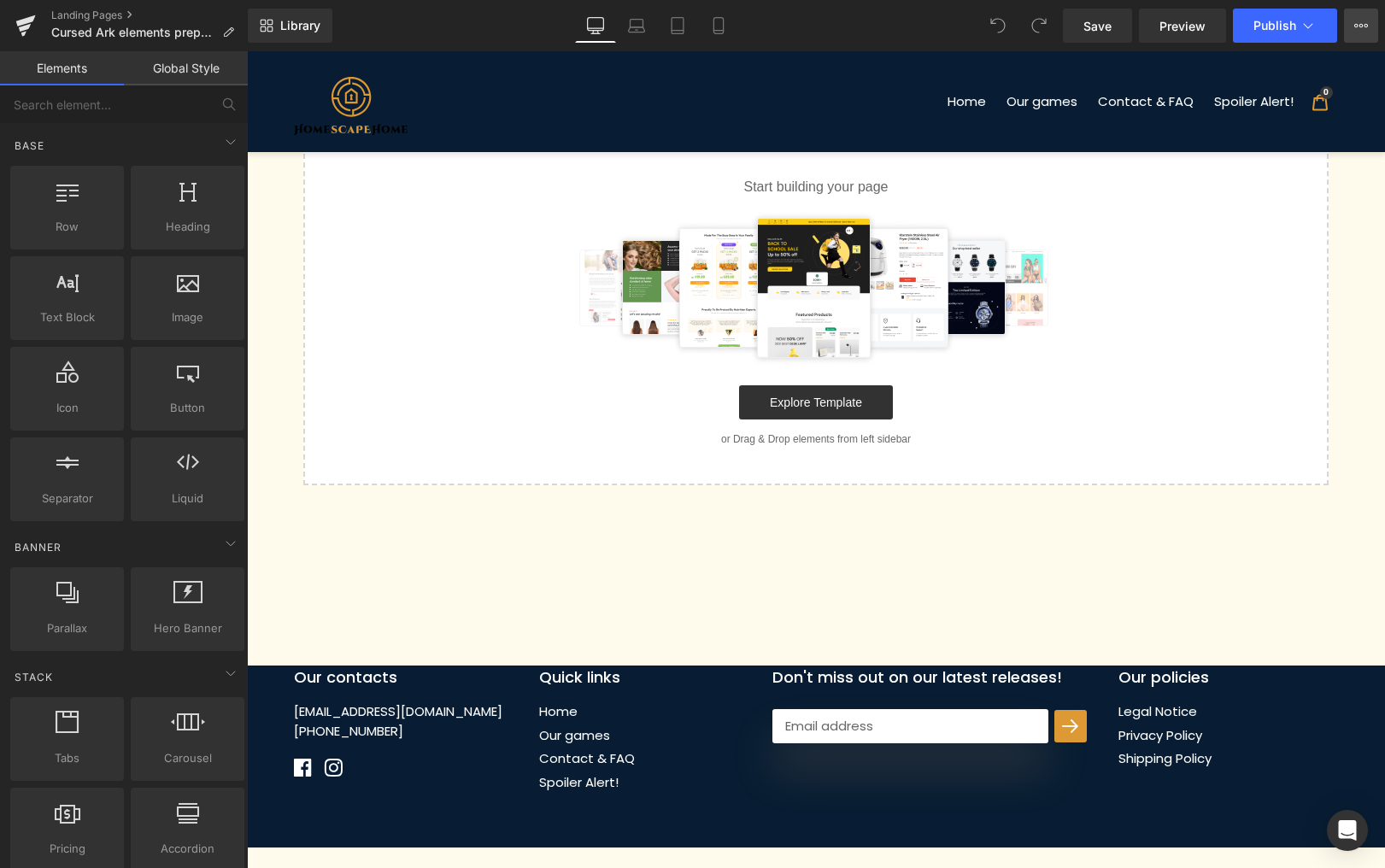
click at [1369, 23] on button "View Live Page View with current Template Save Template to Library Schedule Pub…" at bounding box center [1361, 25] width 34 height 34
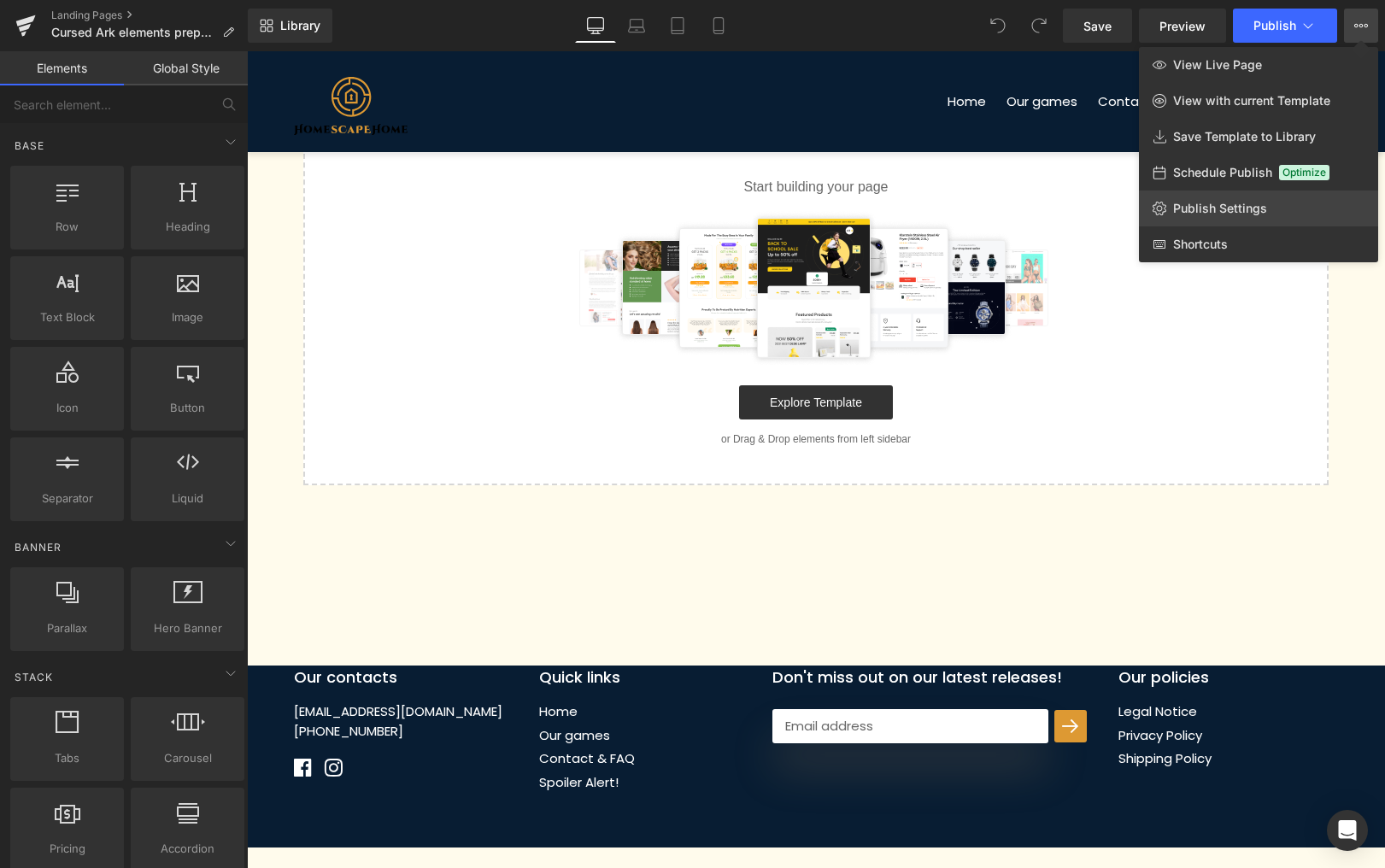
click at [1228, 215] on span "Publish Settings" at bounding box center [1220, 209] width 94 height 16
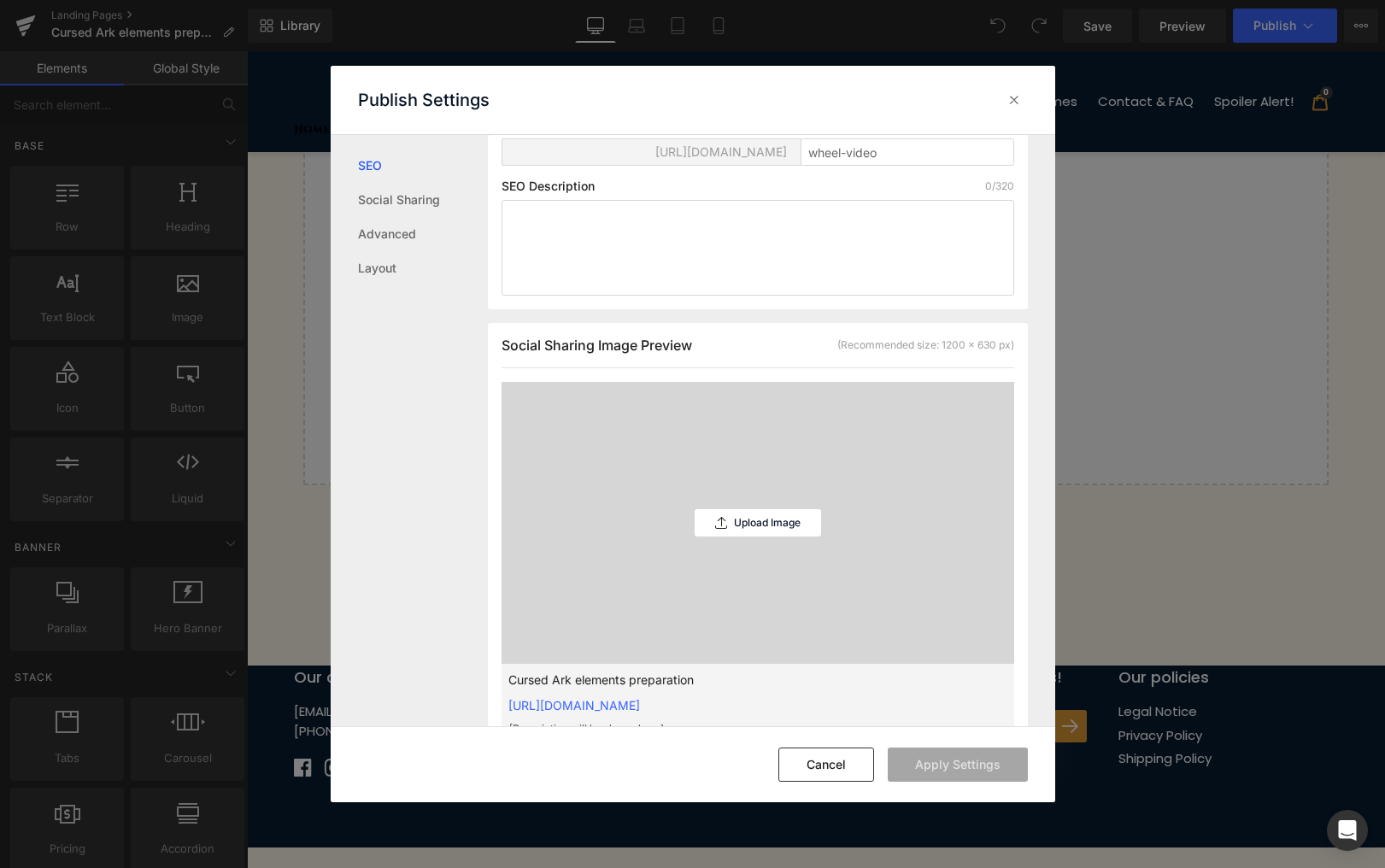
scroll to position [262, 0]
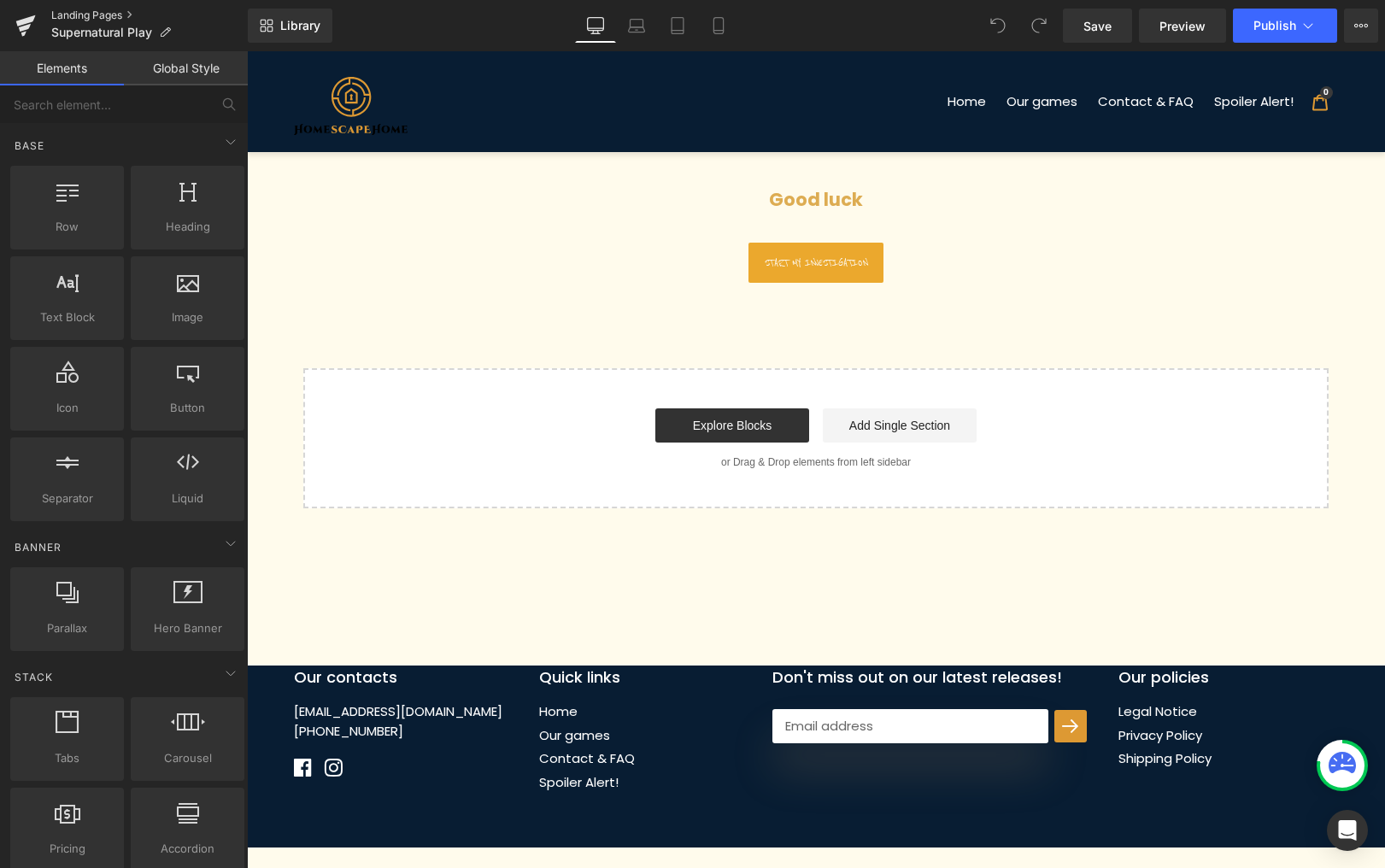
click at [106, 15] on link "Landing Pages" at bounding box center [149, 16] width 196 height 14
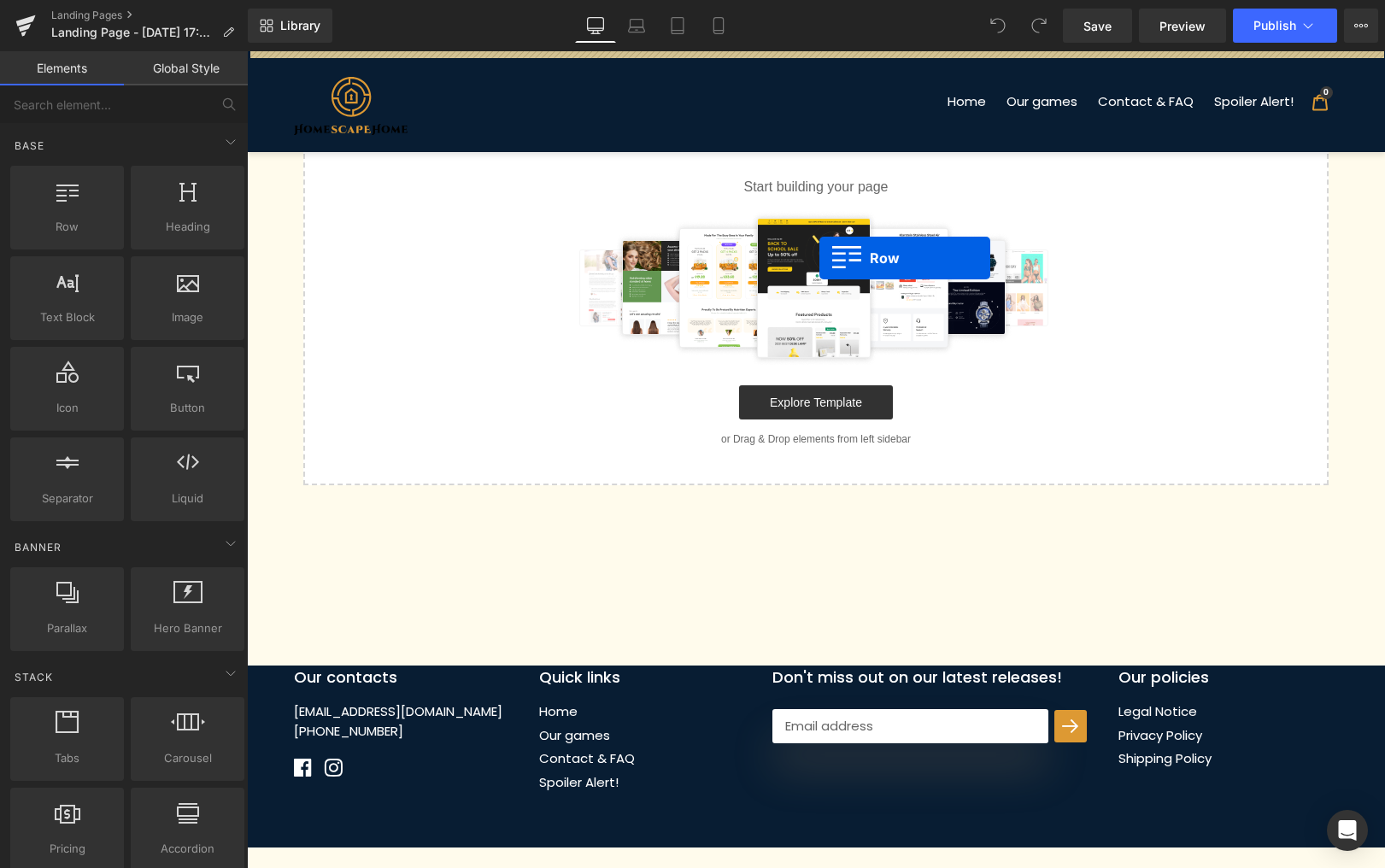
drag, startPoint x: 327, startPoint y: 270, endPoint x: 819, endPoint y: 258, distance: 492.1
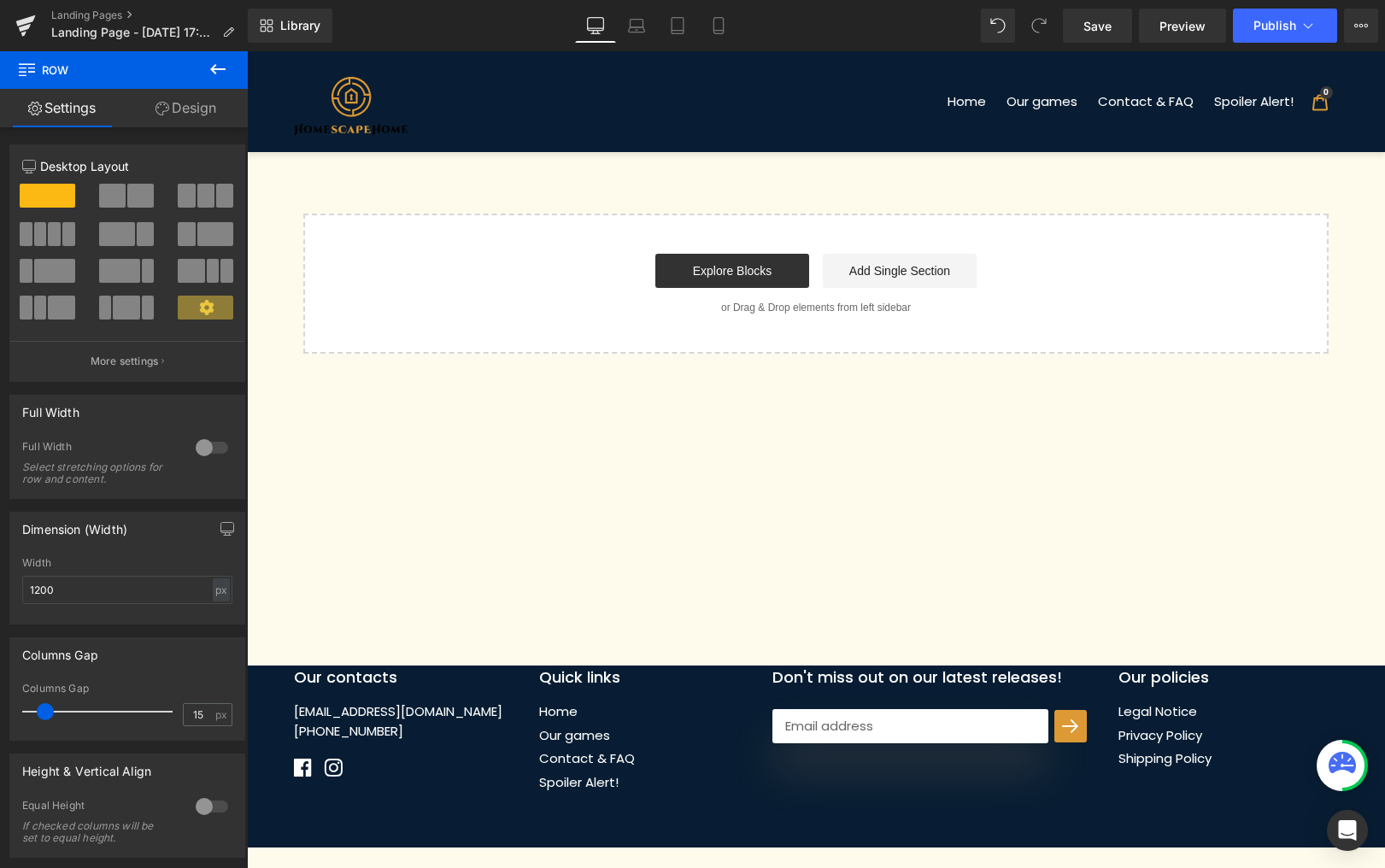
click at [218, 75] on icon at bounding box center [218, 70] width 21 height 21
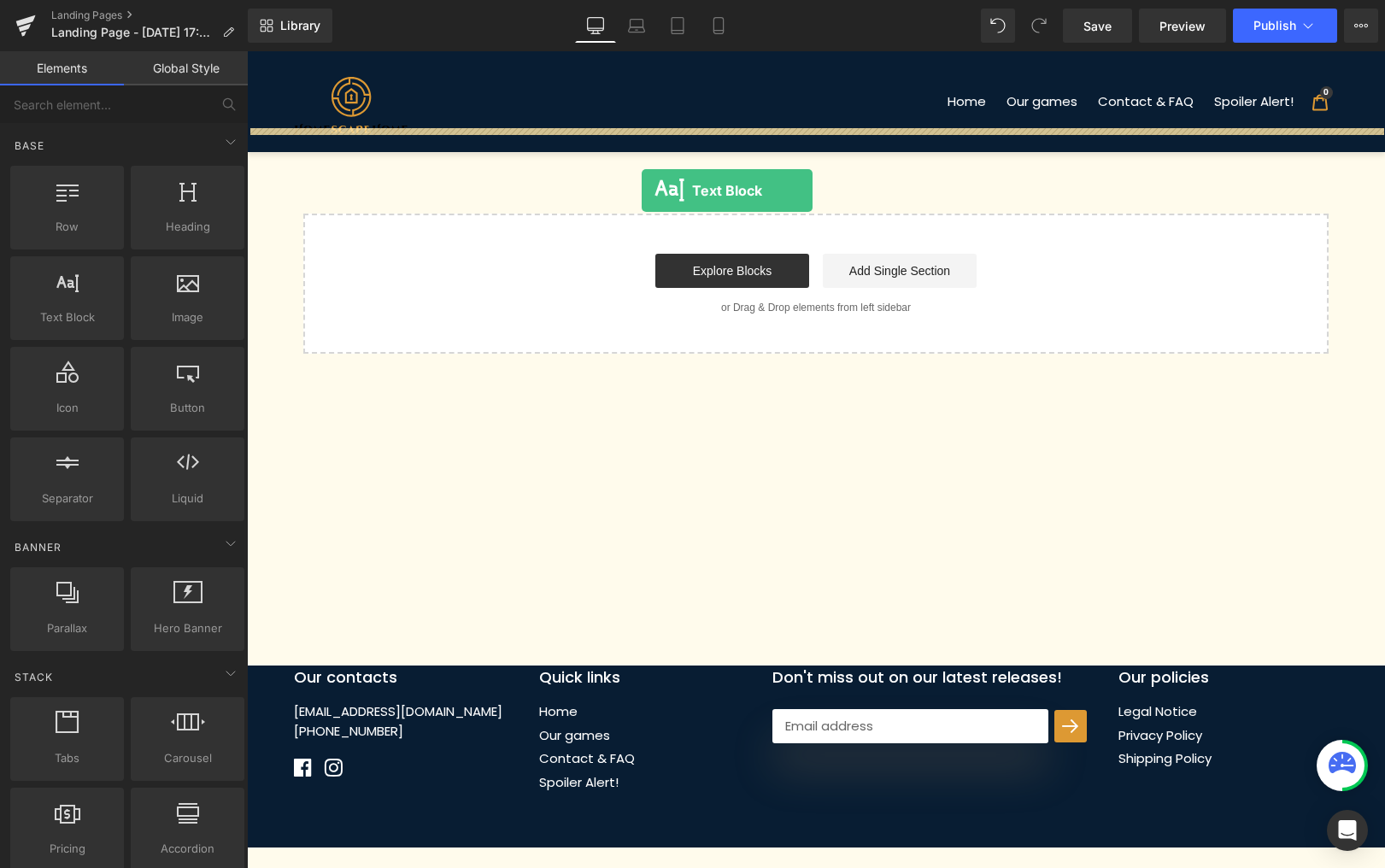
drag, startPoint x: 405, startPoint y: 327, endPoint x: 642, endPoint y: 190, distance: 273.7
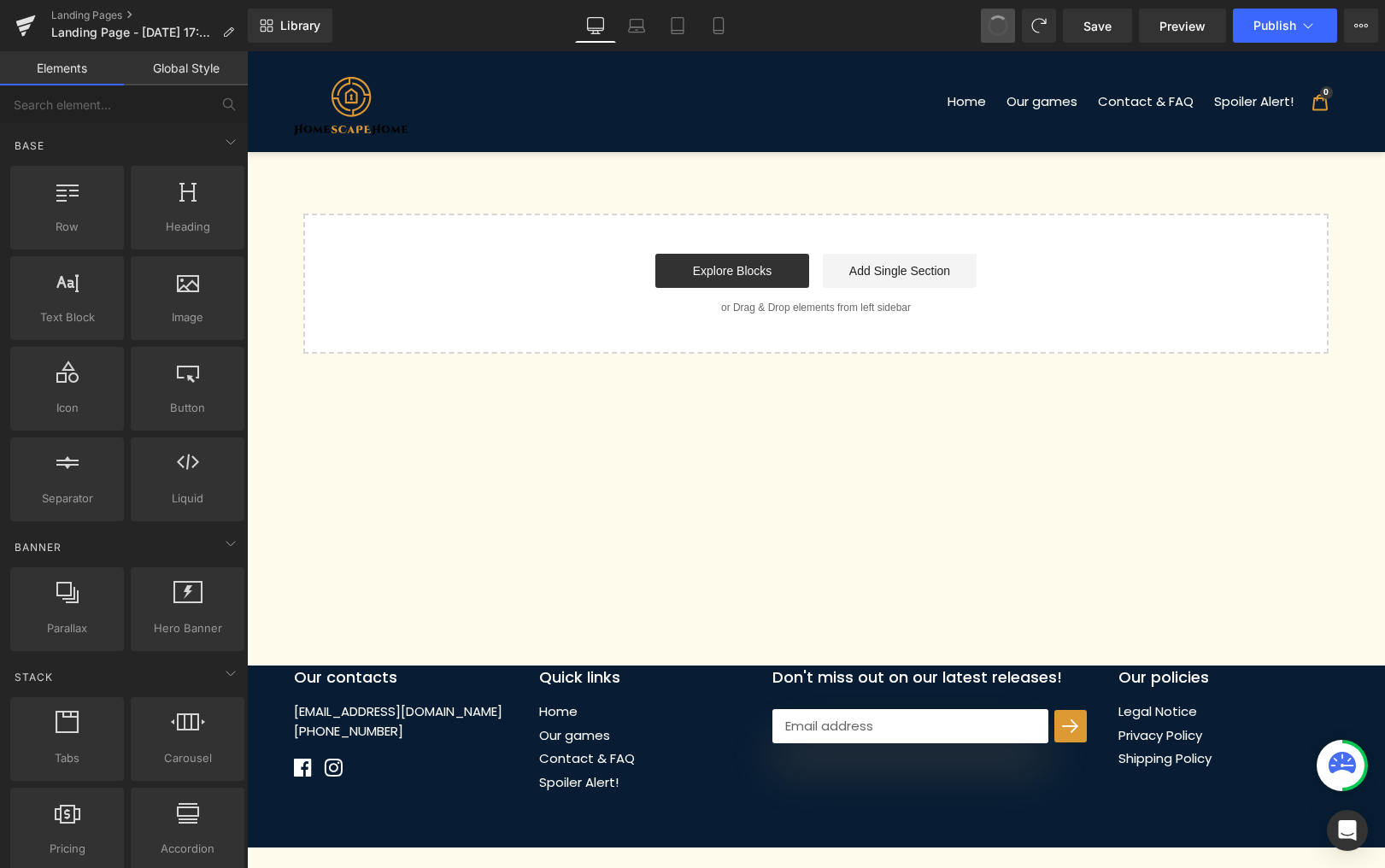
drag, startPoint x: 993, startPoint y: 20, endPoint x: 596, endPoint y: 18, distance: 397.0
click at [993, 19] on span at bounding box center [998, 26] width 21 height 21
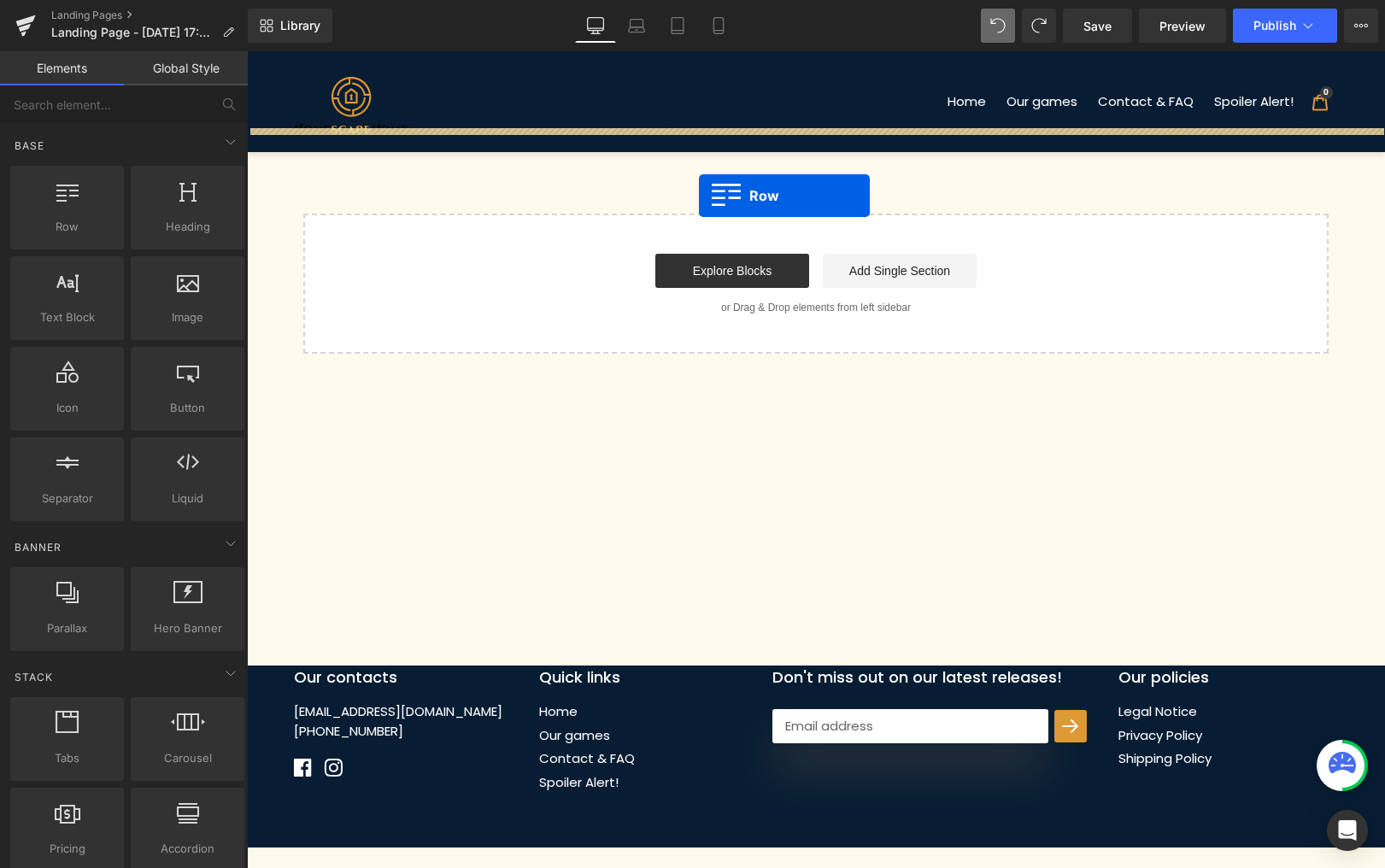
drag, startPoint x: 321, startPoint y: 265, endPoint x: 756, endPoint y: 182, distance: 442.8
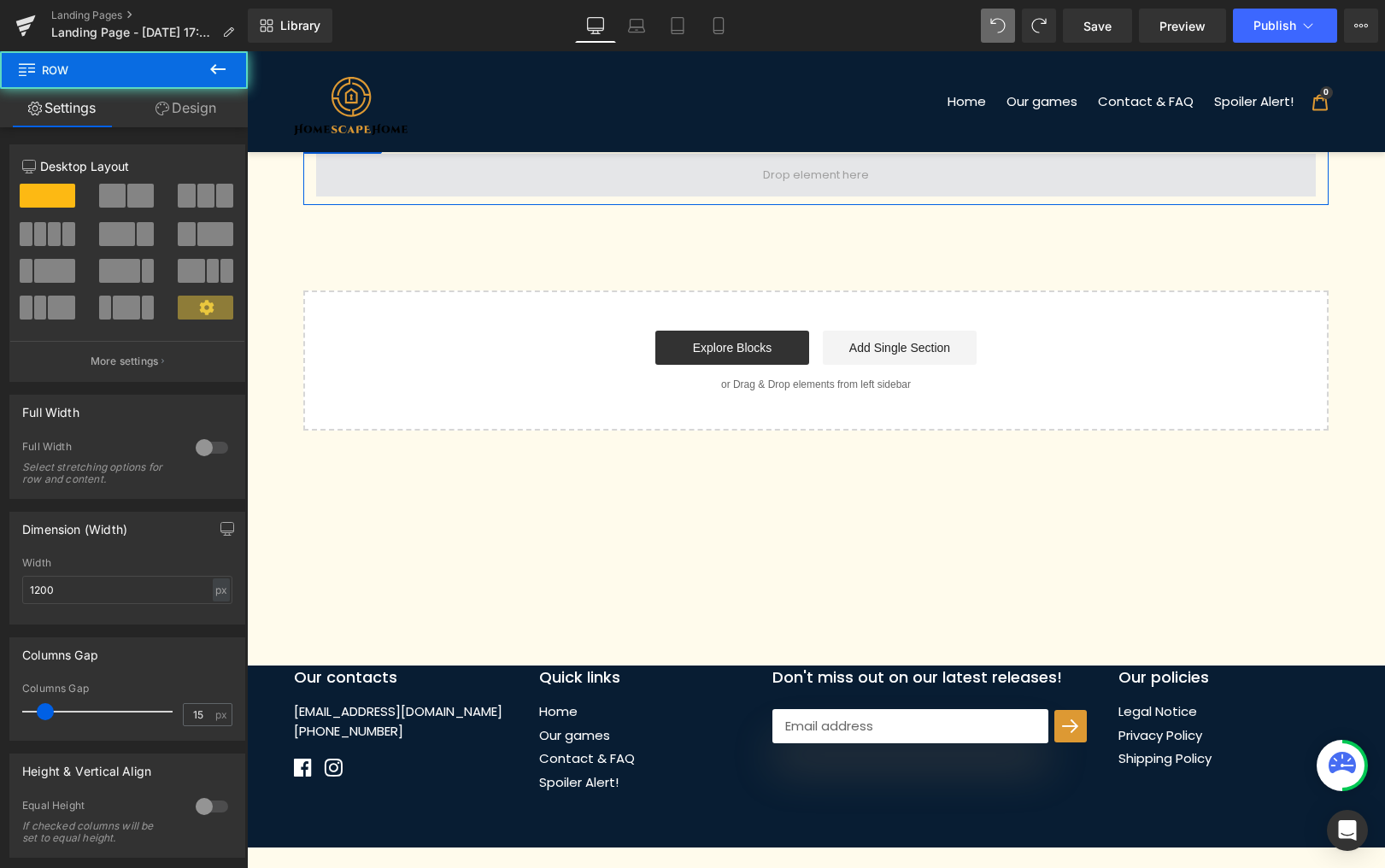
click at [658, 174] on span at bounding box center [816, 175] width 1000 height 43
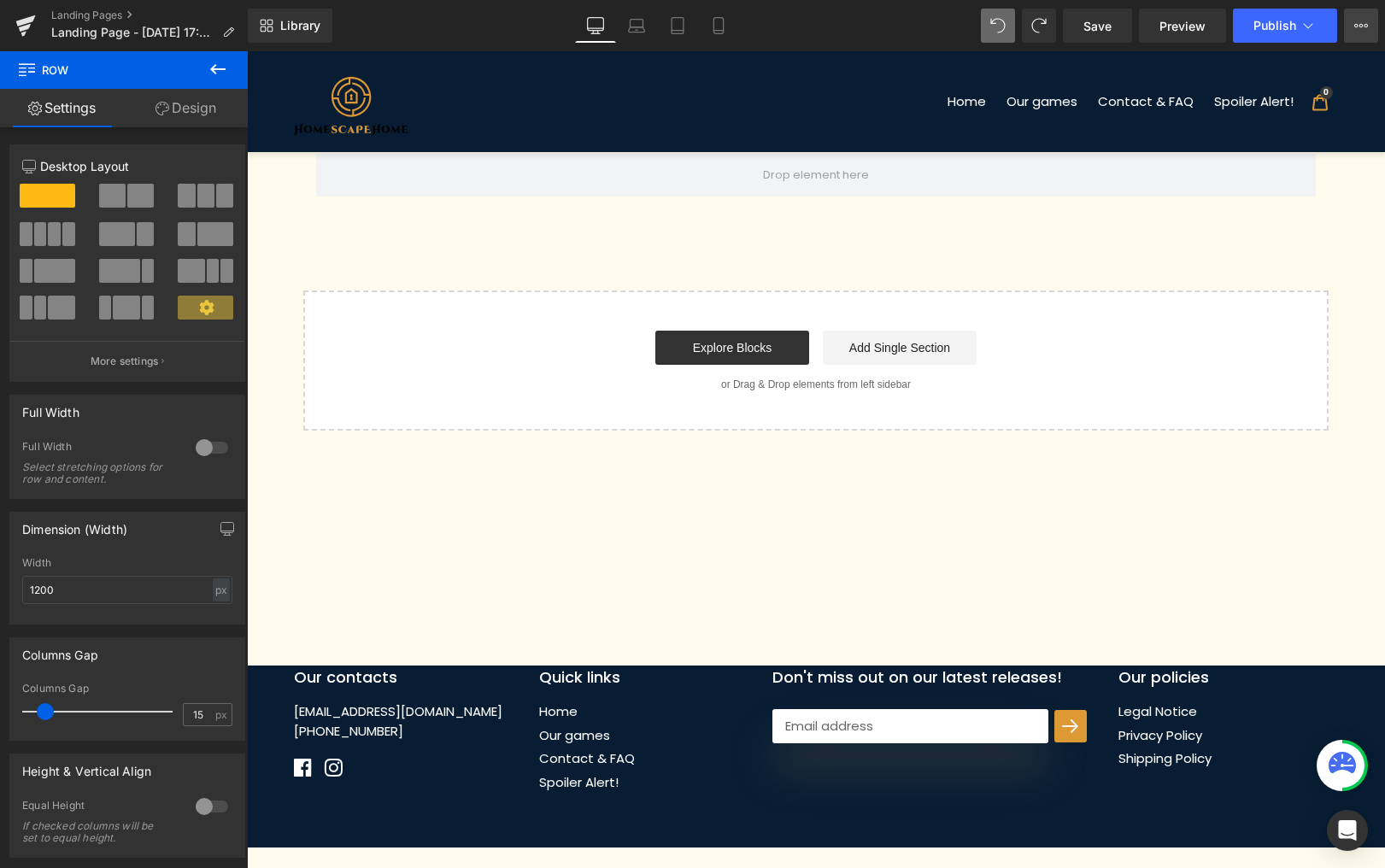
click at [1357, 21] on icon at bounding box center [1362, 26] width 14 height 14
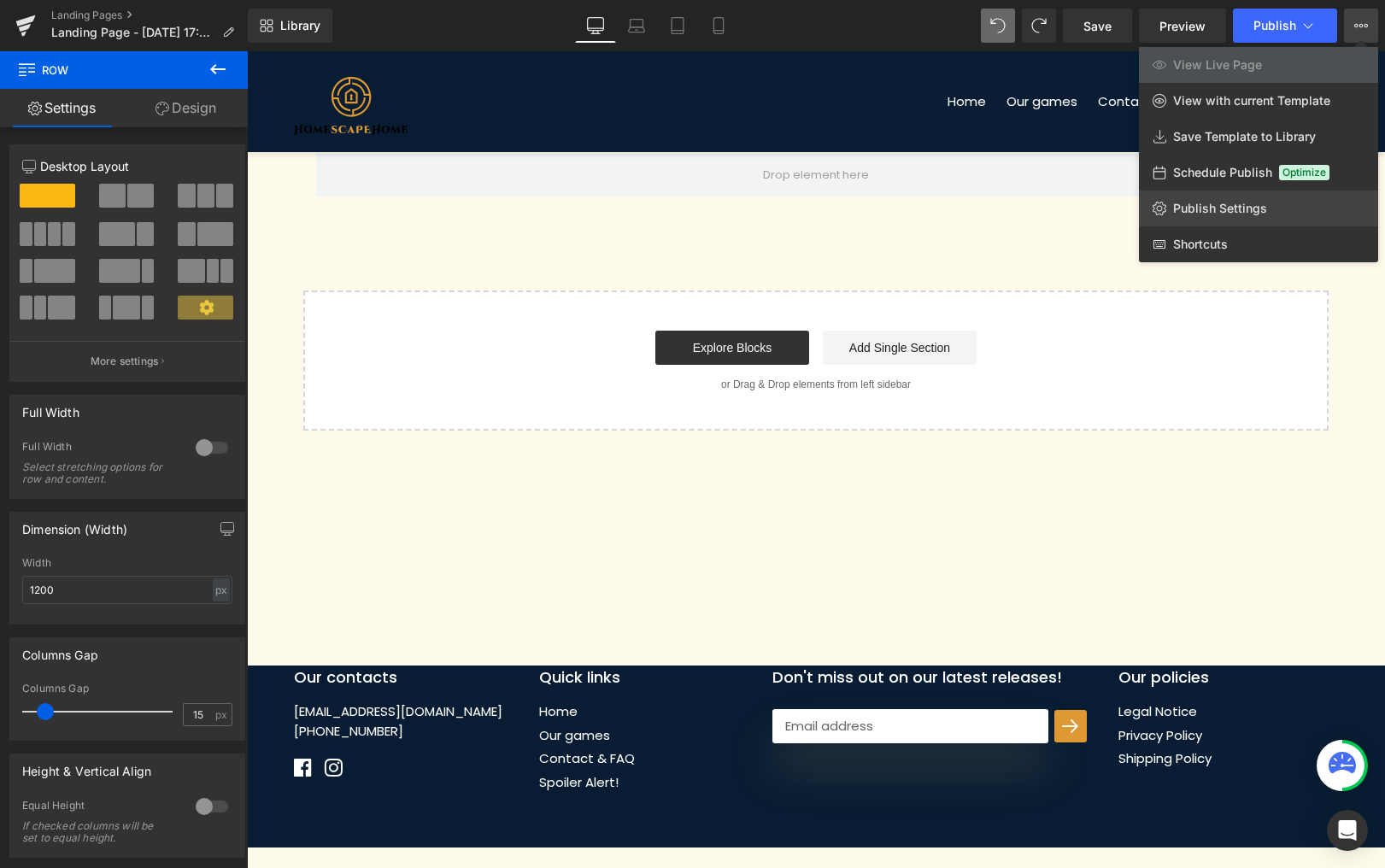
click at [1215, 209] on span "Publish Settings" at bounding box center [1220, 209] width 94 height 16
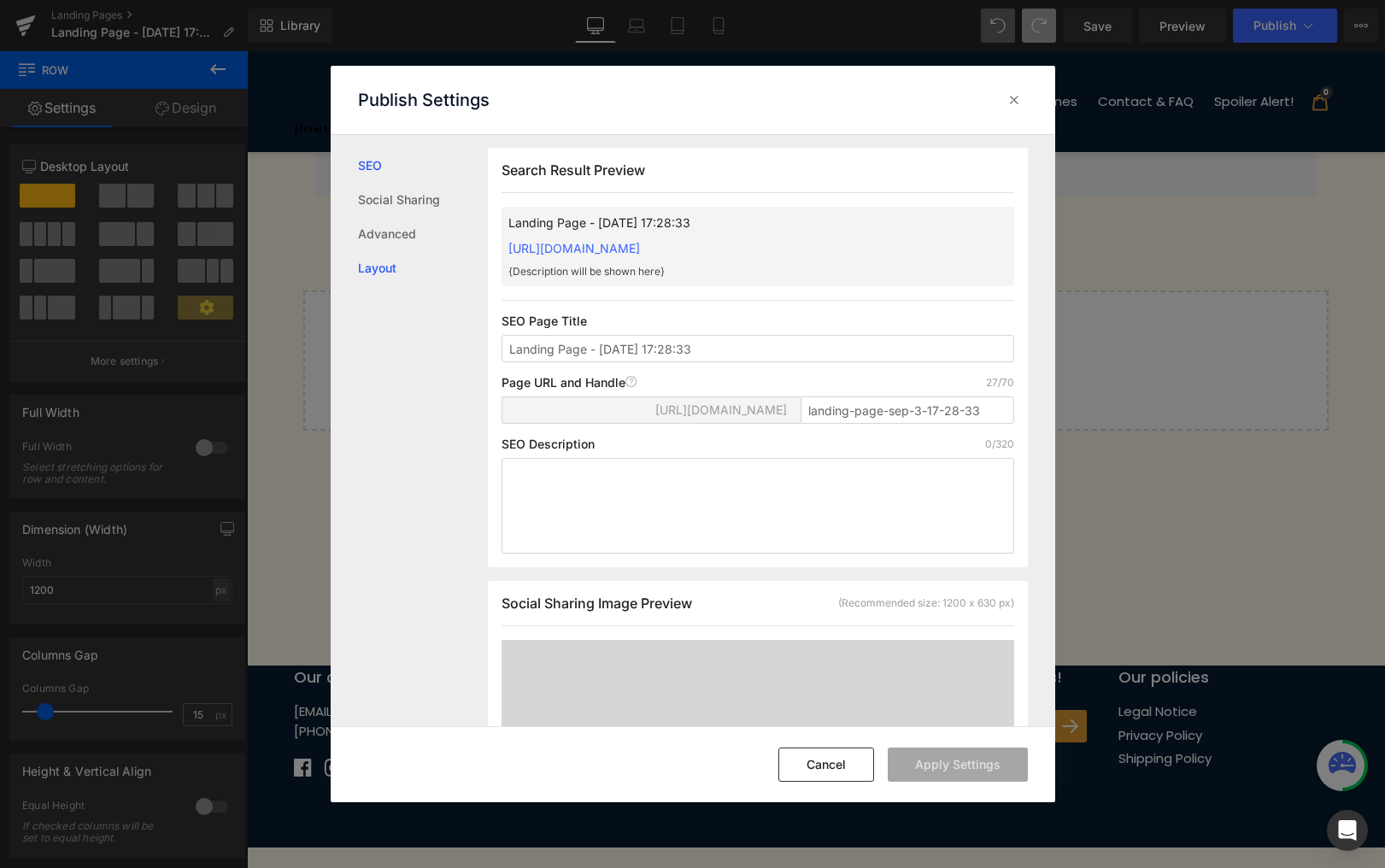
click at [380, 275] on link "Layout" at bounding box center [422, 268] width 129 height 34
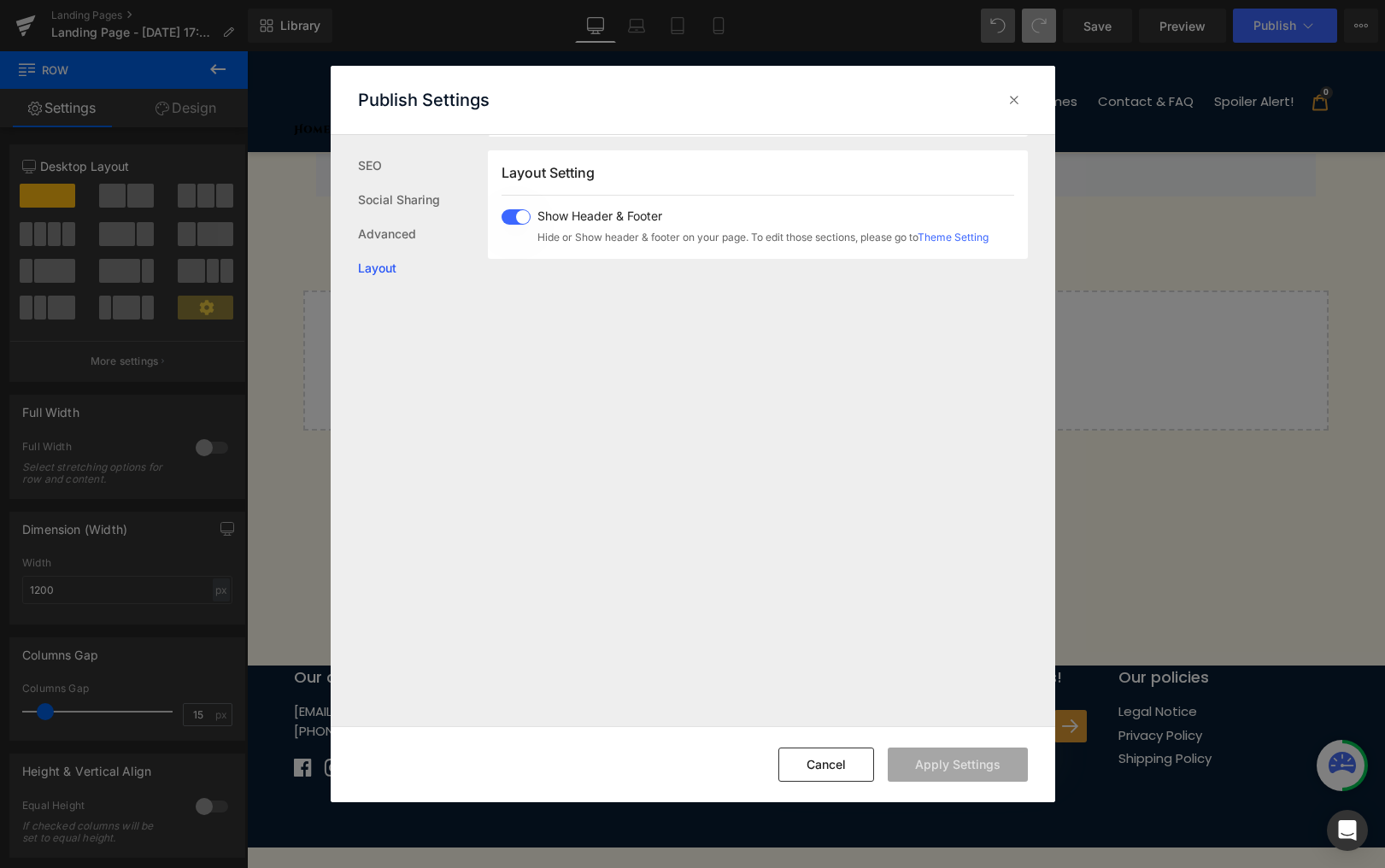
scroll to position [1017, 0]
click at [516, 215] on span at bounding box center [515, 216] width 29 height 16
drag, startPoint x: 988, startPoint y: 755, endPoint x: 1034, endPoint y: 710, distance: 64.4
click at [987, 755] on button "Apply Settings" at bounding box center [958, 765] width 140 height 34
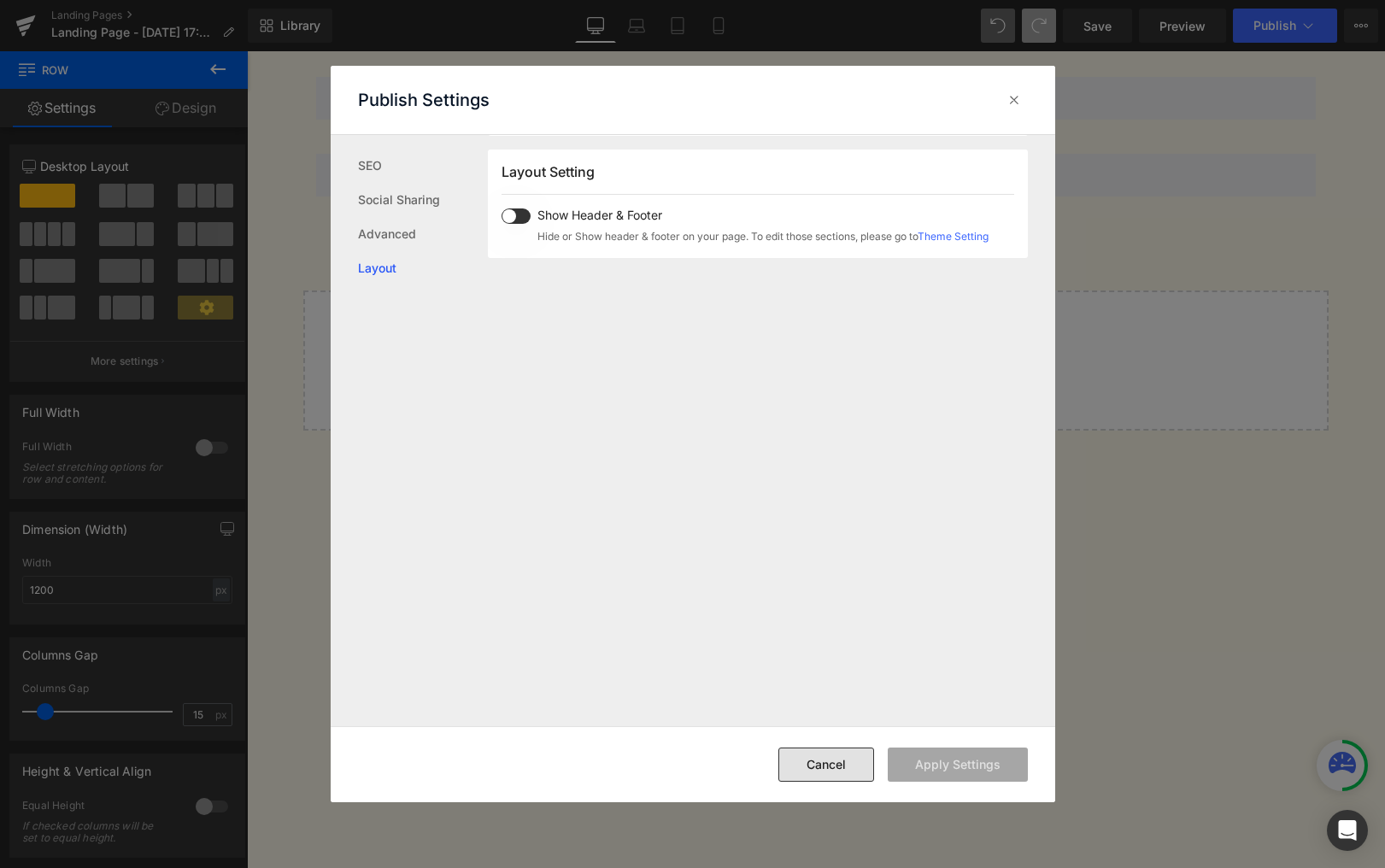
click at [858, 767] on button "Cancel" at bounding box center [826, 765] width 96 height 34
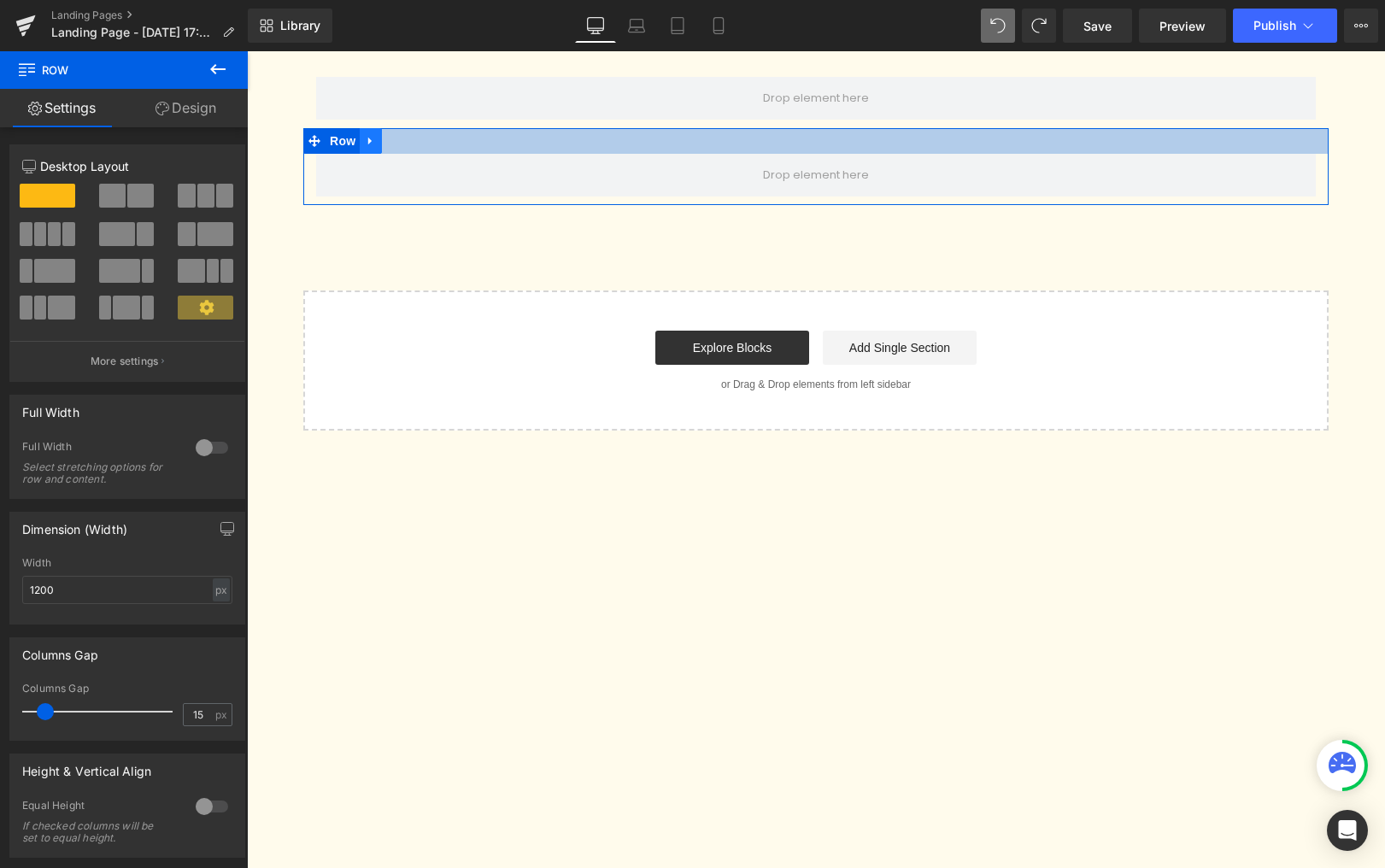
click at [369, 144] on icon at bounding box center [371, 141] width 12 height 13
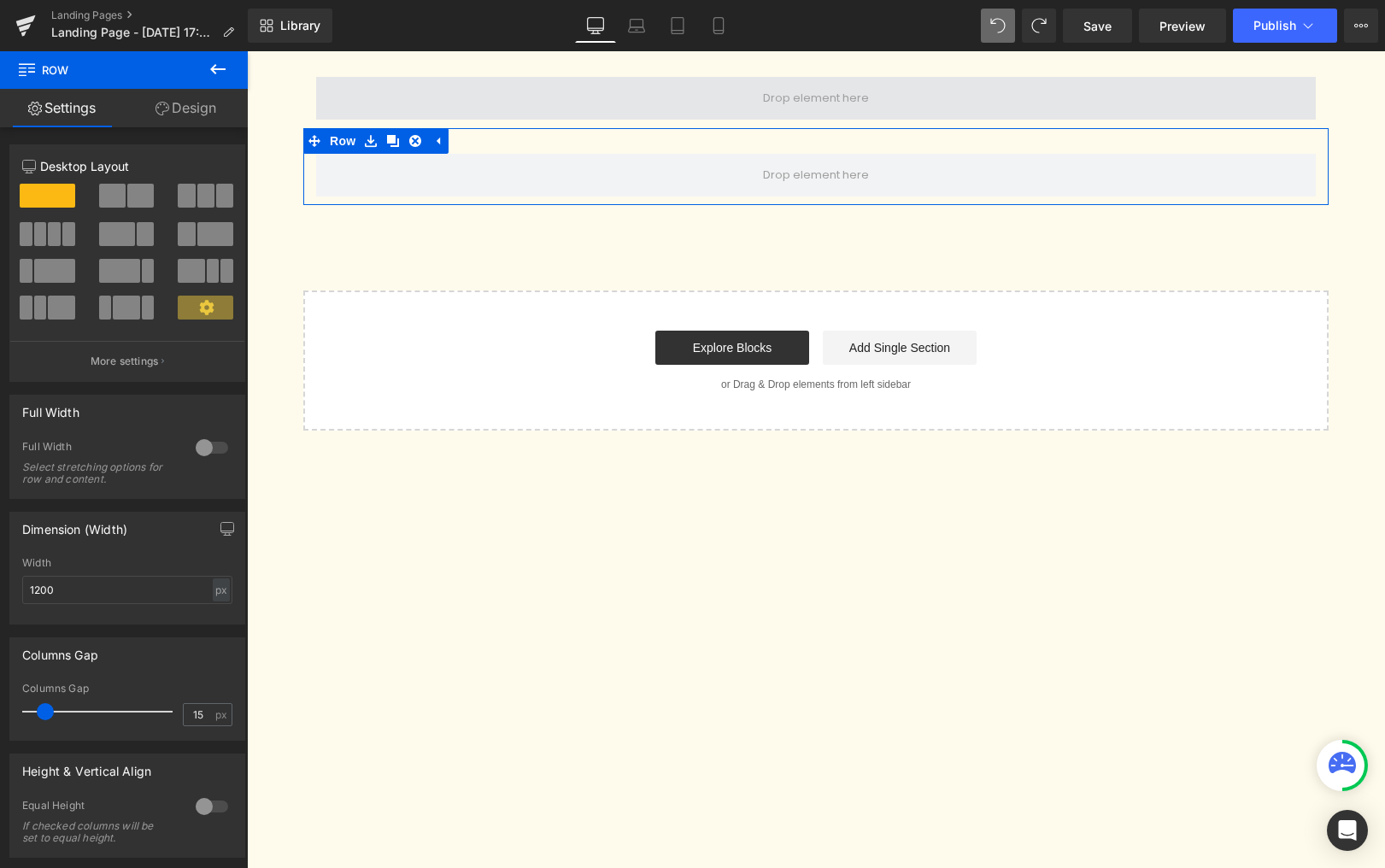
drag, startPoint x: 415, startPoint y: 142, endPoint x: 468, endPoint y: 108, distance: 63.0
click at [415, 141] on icon at bounding box center [415, 141] width 12 height 13
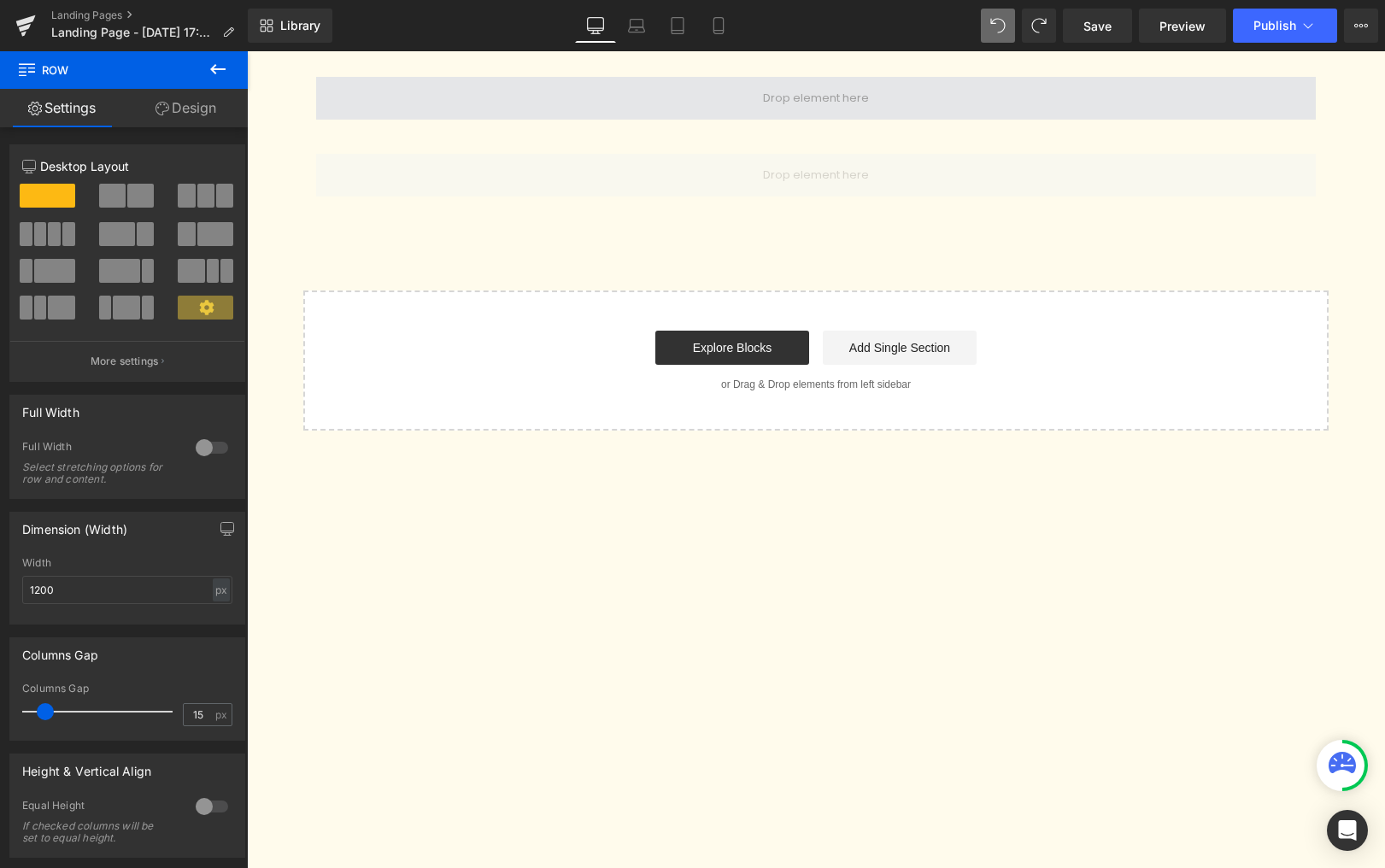
click at [563, 78] on span at bounding box center [816, 98] width 1000 height 43
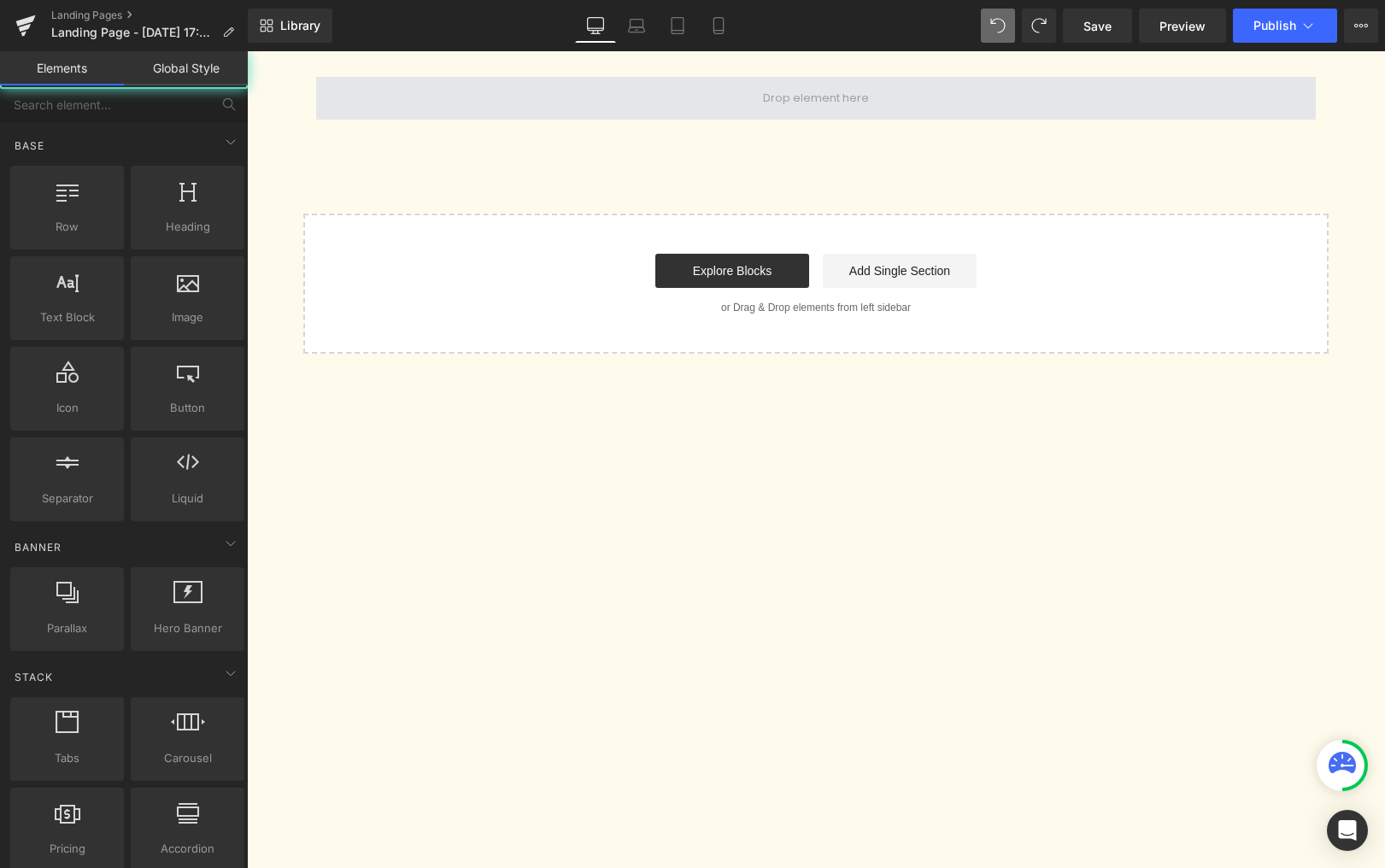
click at [535, 96] on span at bounding box center [816, 98] width 1000 height 43
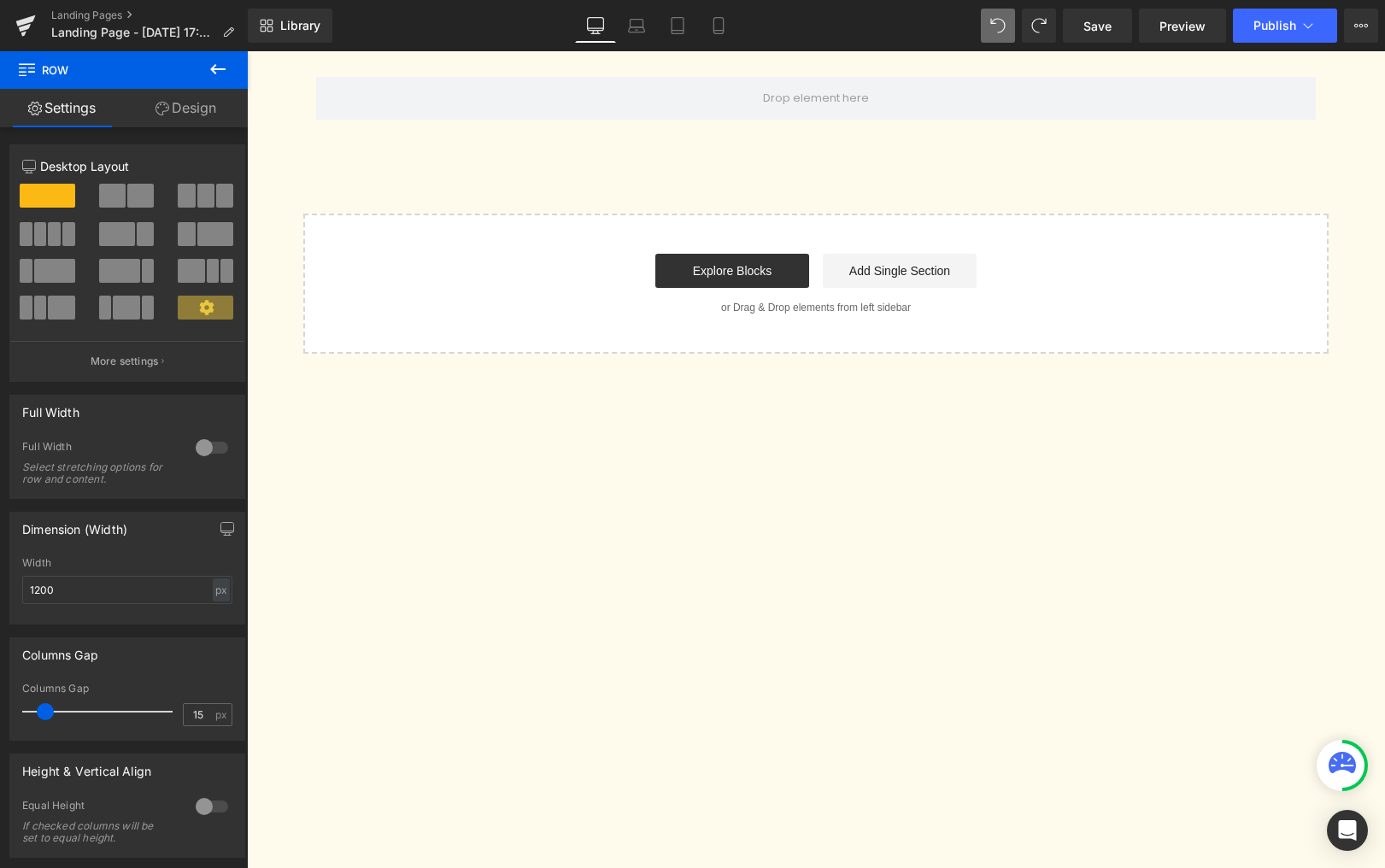
drag, startPoint x: 195, startPoint y: 84, endPoint x: 196, endPoint y: 73, distance: 11.0
click at [196, 78] on button at bounding box center [217, 70] width 60 height 37
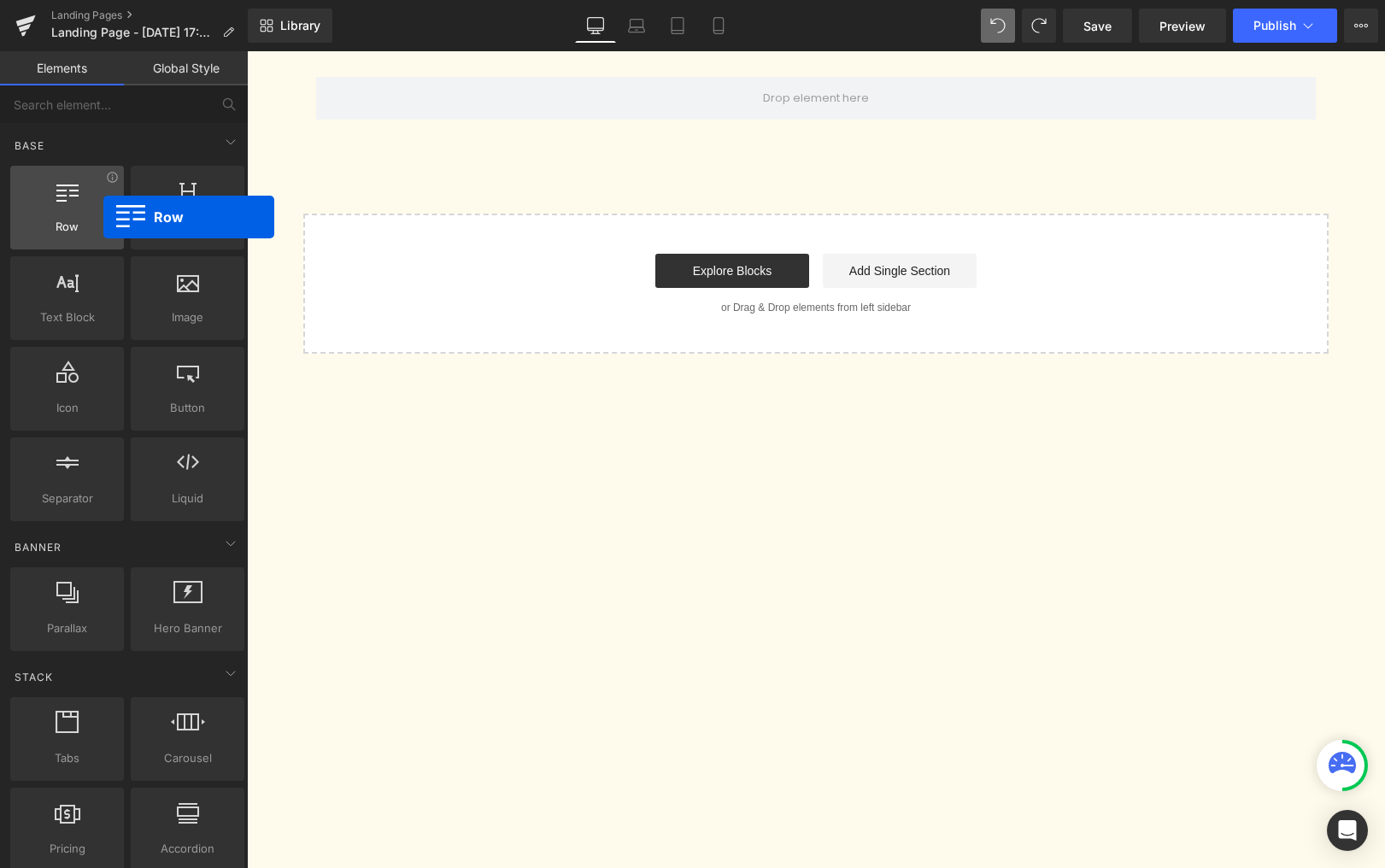
click at [103, 217] on div at bounding box center [67, 199] width 103 height 38
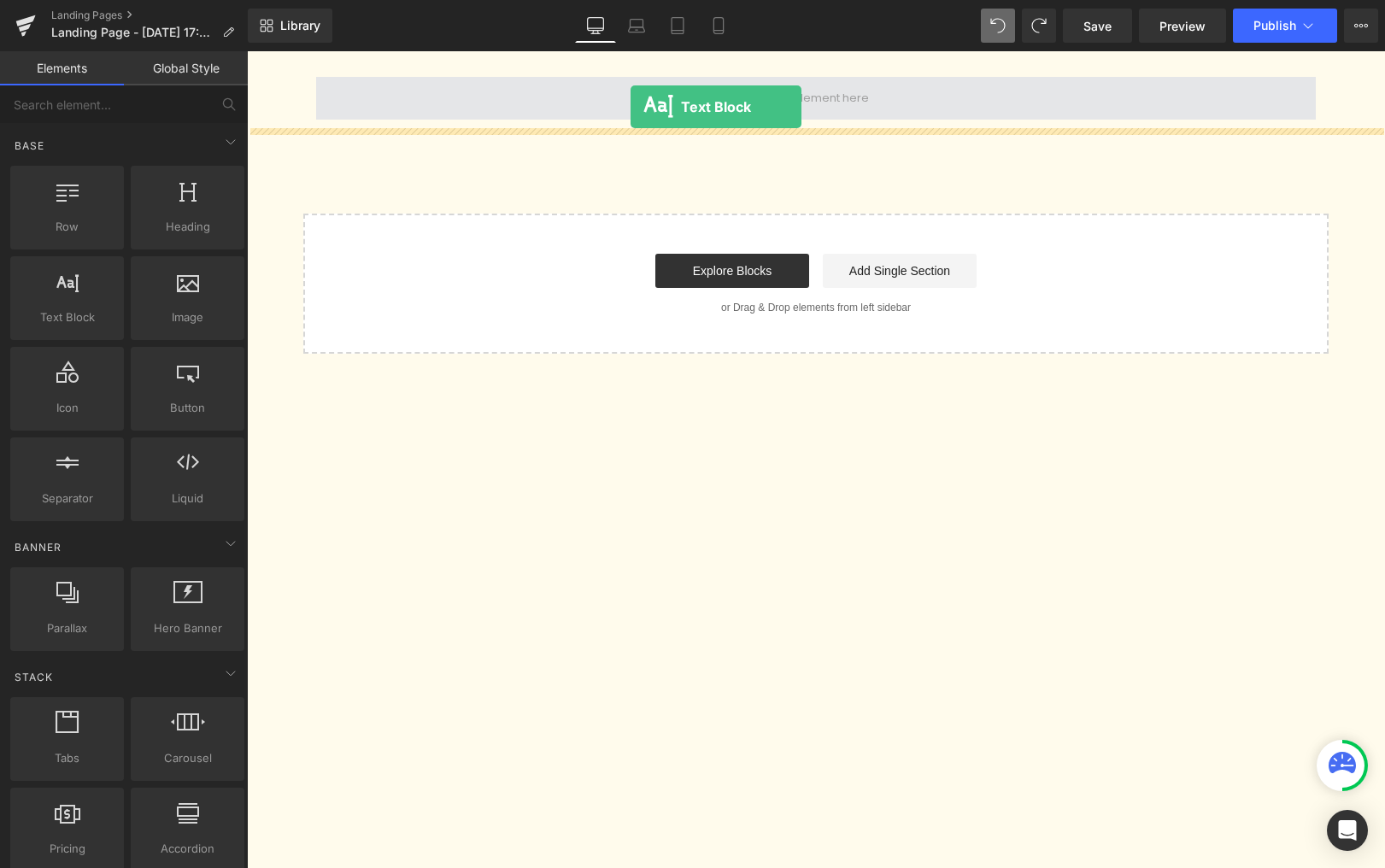
drag, startPoint x: 400, startPoint y: 333, endPoint x: 631, endPoint y: 107, distance: 323.2
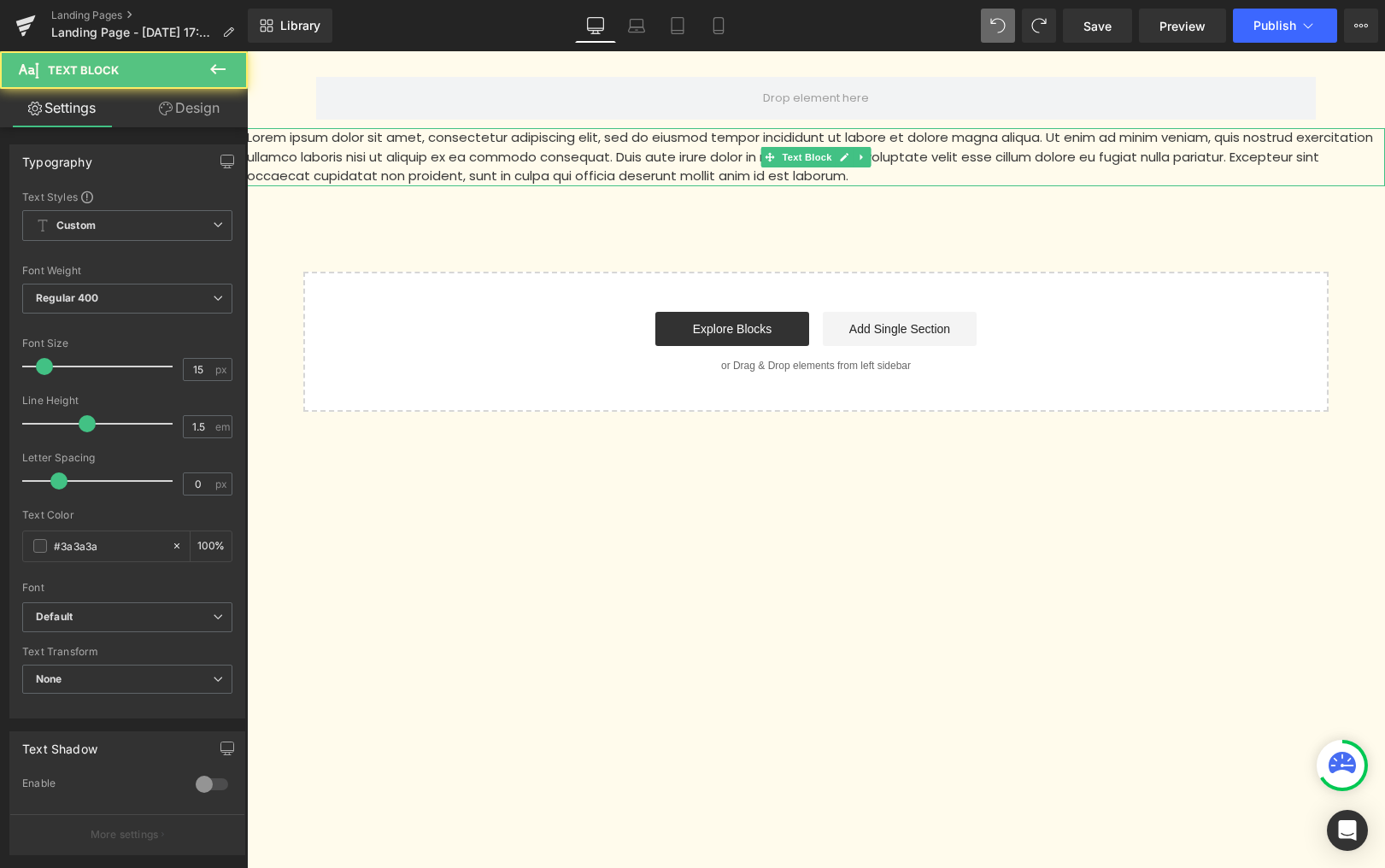
click at [304, 149] on p "Lorem ipsum dolor sit amet, consectetur adipiscing elit, sed do eiusmod tempor …" at bounding box center [816, 157] width 1138 height 58
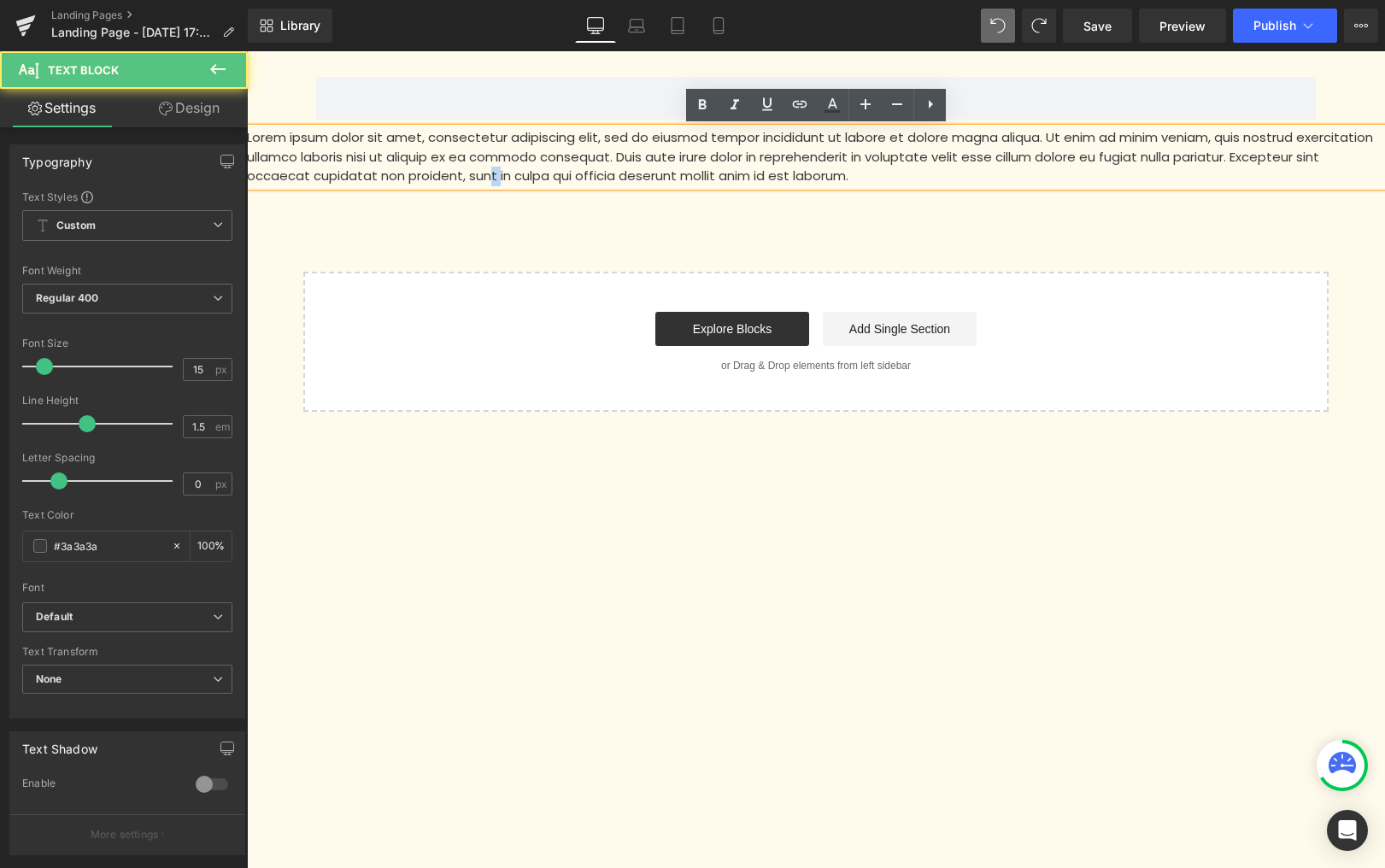
click at [496, 196] on div "Row Lorem ipsum dolor sit amet, consectetur adipiscing elit, sed do eiusmod tem…" at bounding box center [816, 231] width 1138 height 361
click at [752, 234] on div "Row Lorem ipsum dolor sit amet, consectetur adipiscing elit, sed do eiusmod tem…" at bounding box center [816, 231] width 1138 height 361
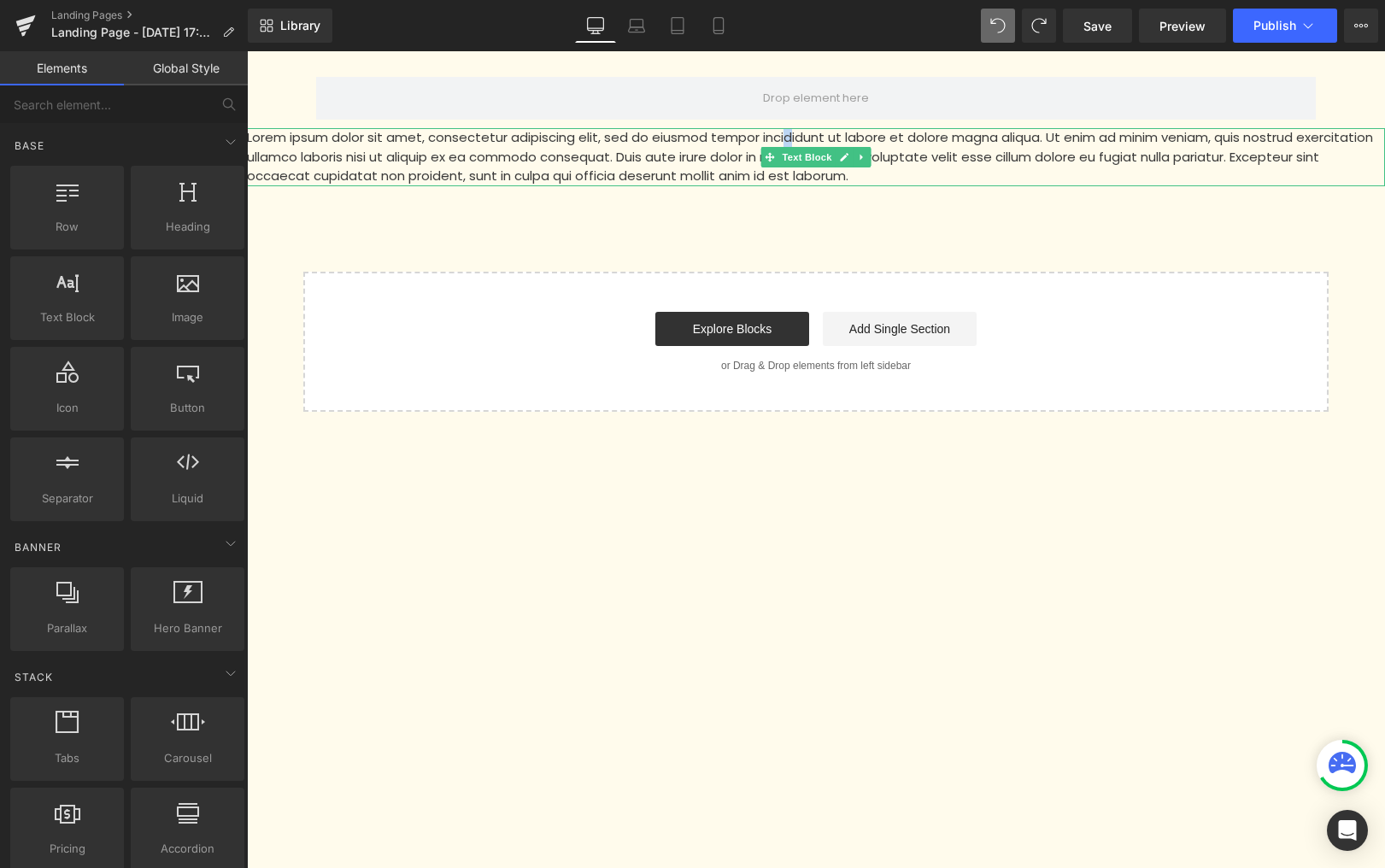
click at [789, 143] on p "Lorem ipsum dolor sit amet, consectetur adipiscing elit, sed do eiusmod tempor …" at bounding box center [816, 157] width 1138 height 58
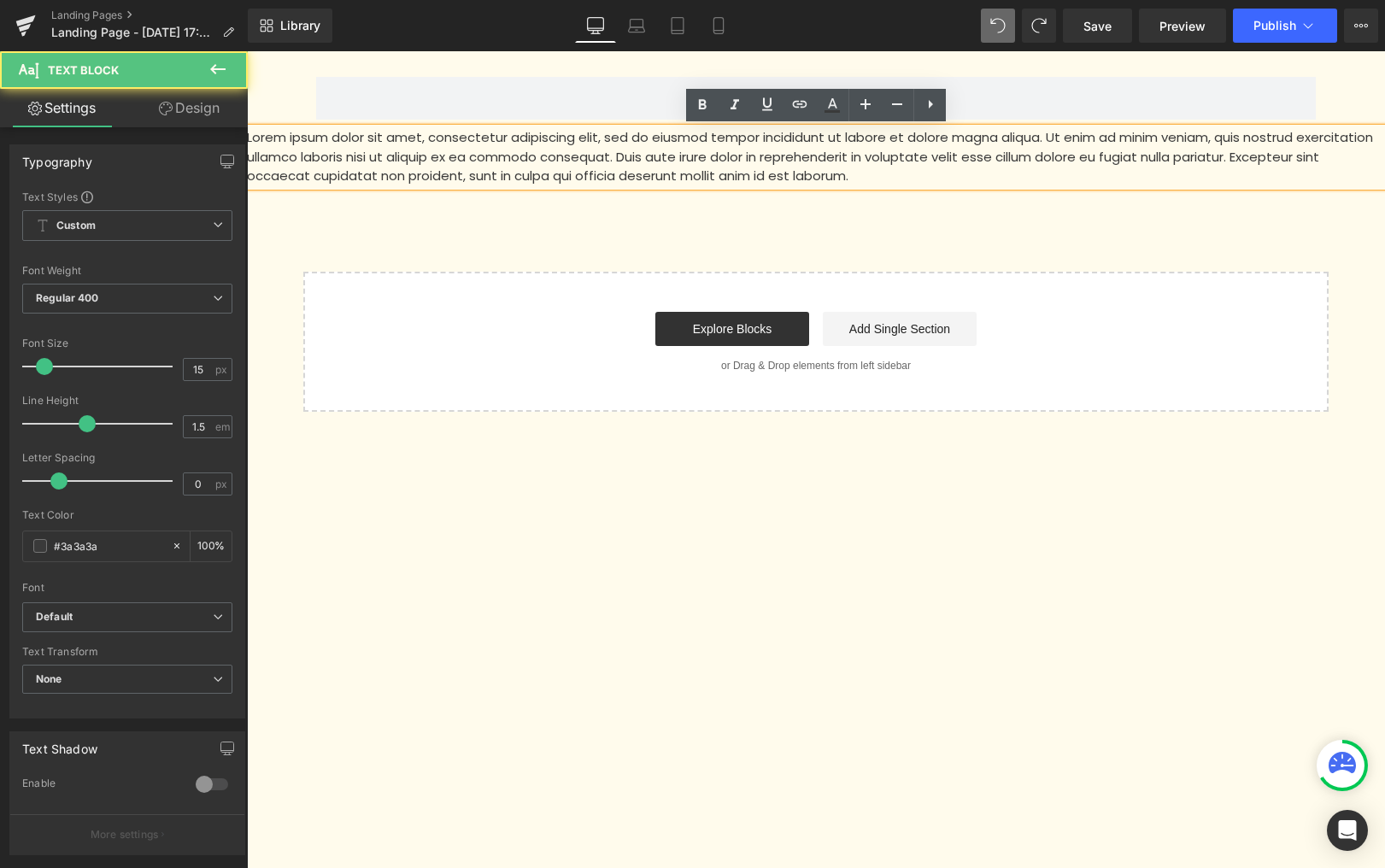
click at [793, 253] on div "Row Lorem ipsum dolor sit amet, consectetur adipiscing elit, sed do eiusmod tem…" at bounding box center [816, 231] width 1138 height 361
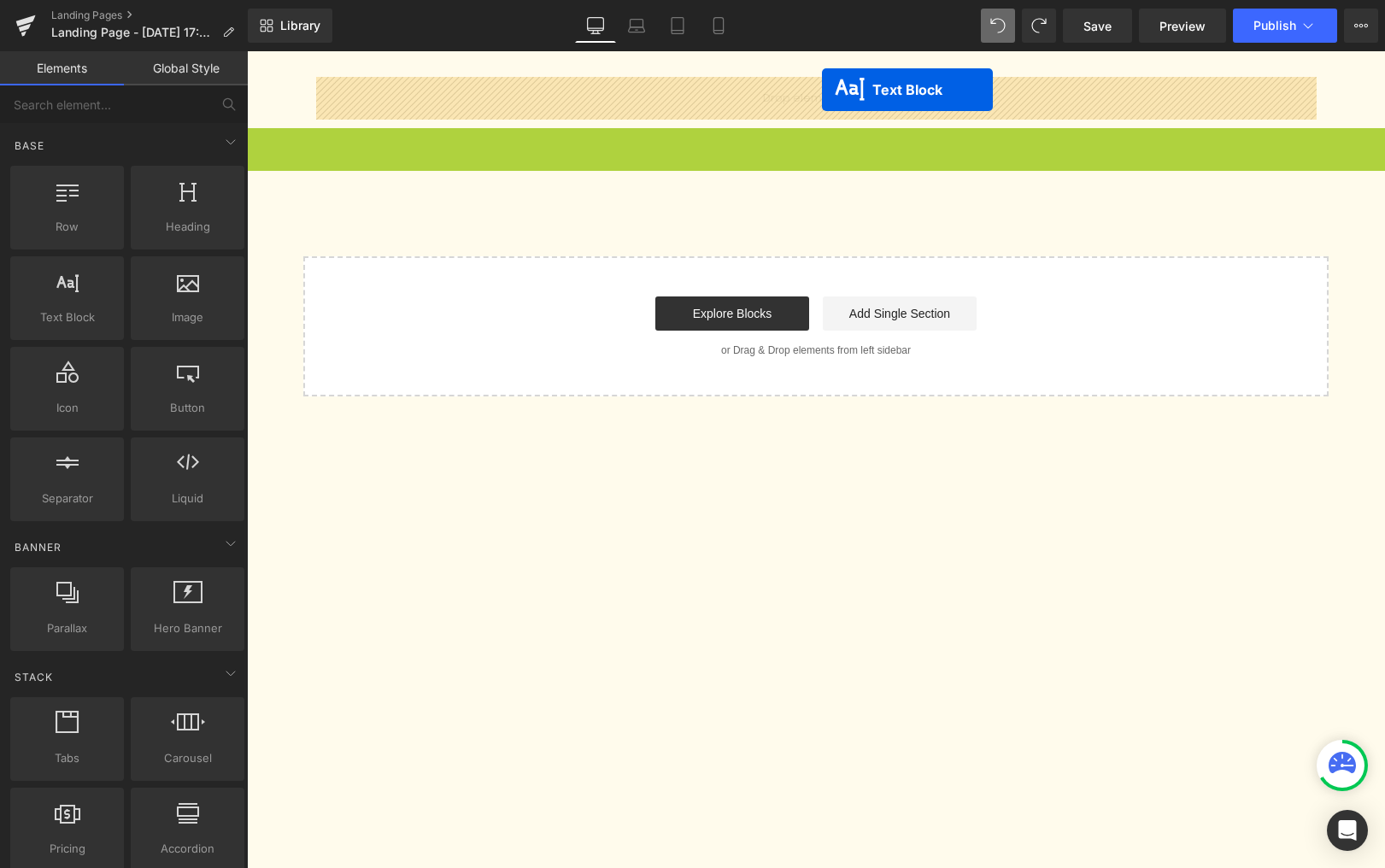
drag, startPoint x: 814, startPoint y: 117, endPoint x: 822, endPoint y: 89, distance: 29.1
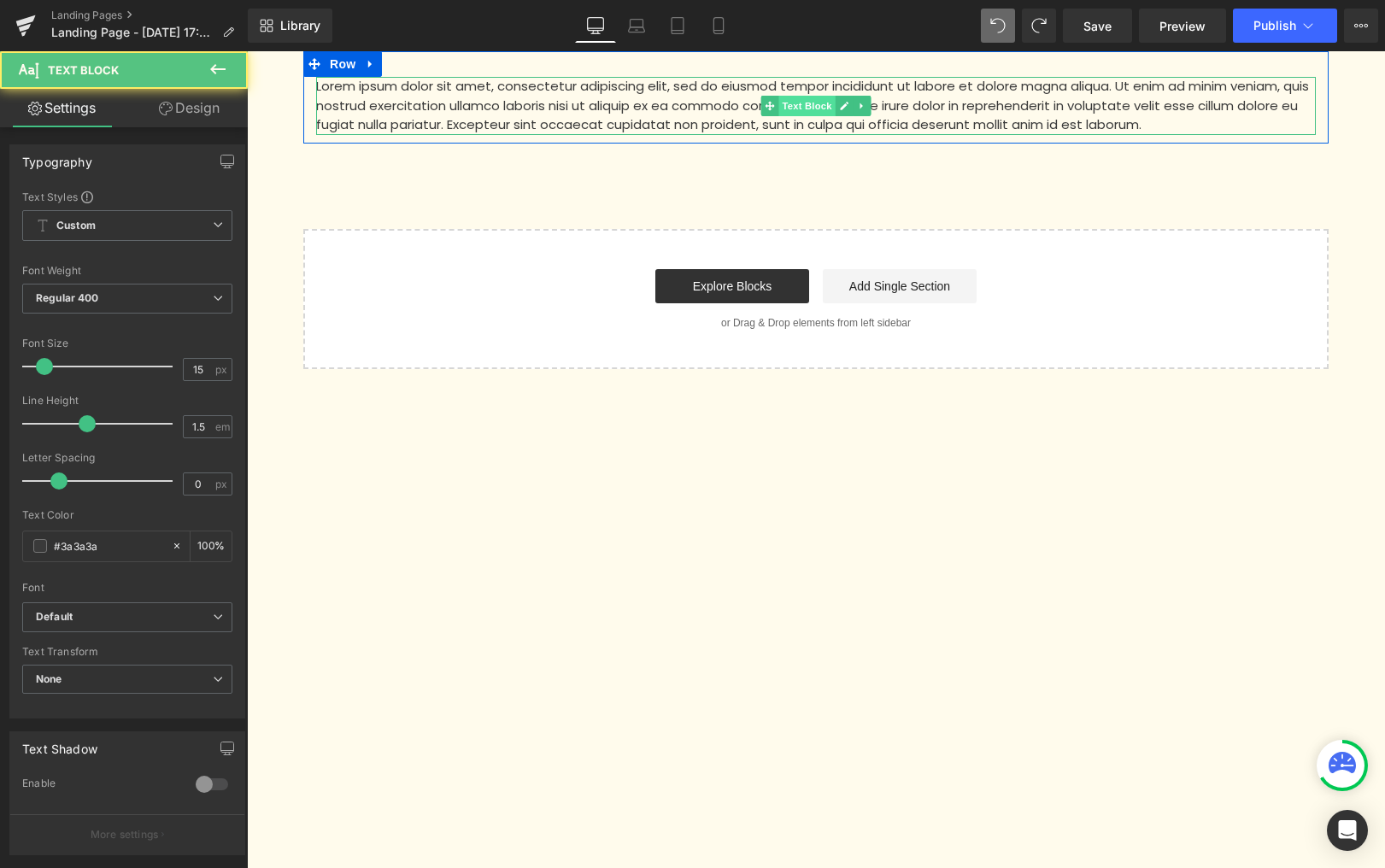
click at [804, 109] on span "Text Block" at bounding box center [806, 106] width 56 height 21
click at [692, 106] on p "Lorem ipsum dolor sit amet, consectetur adipiscing elit, sed do eiusmod tempor …" at bounding box center [816, 106] width 1000 height 58
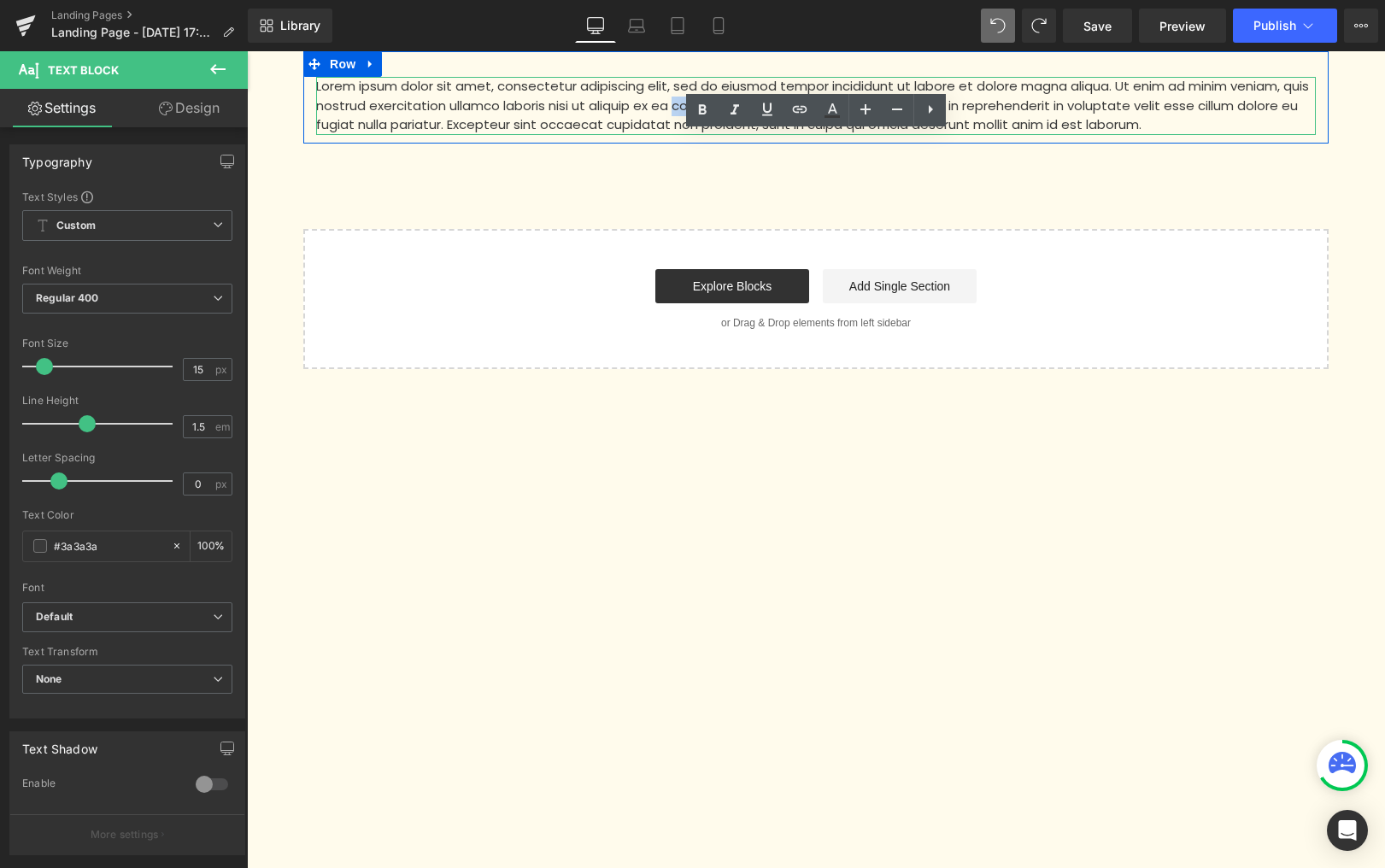
click at [692, 105] on p "Lorem ipsum dolor sit amet, consectetur adipiscing elit, sed do eiusmod tempor …" at bounding box center [816, 106] width 1000 height 58
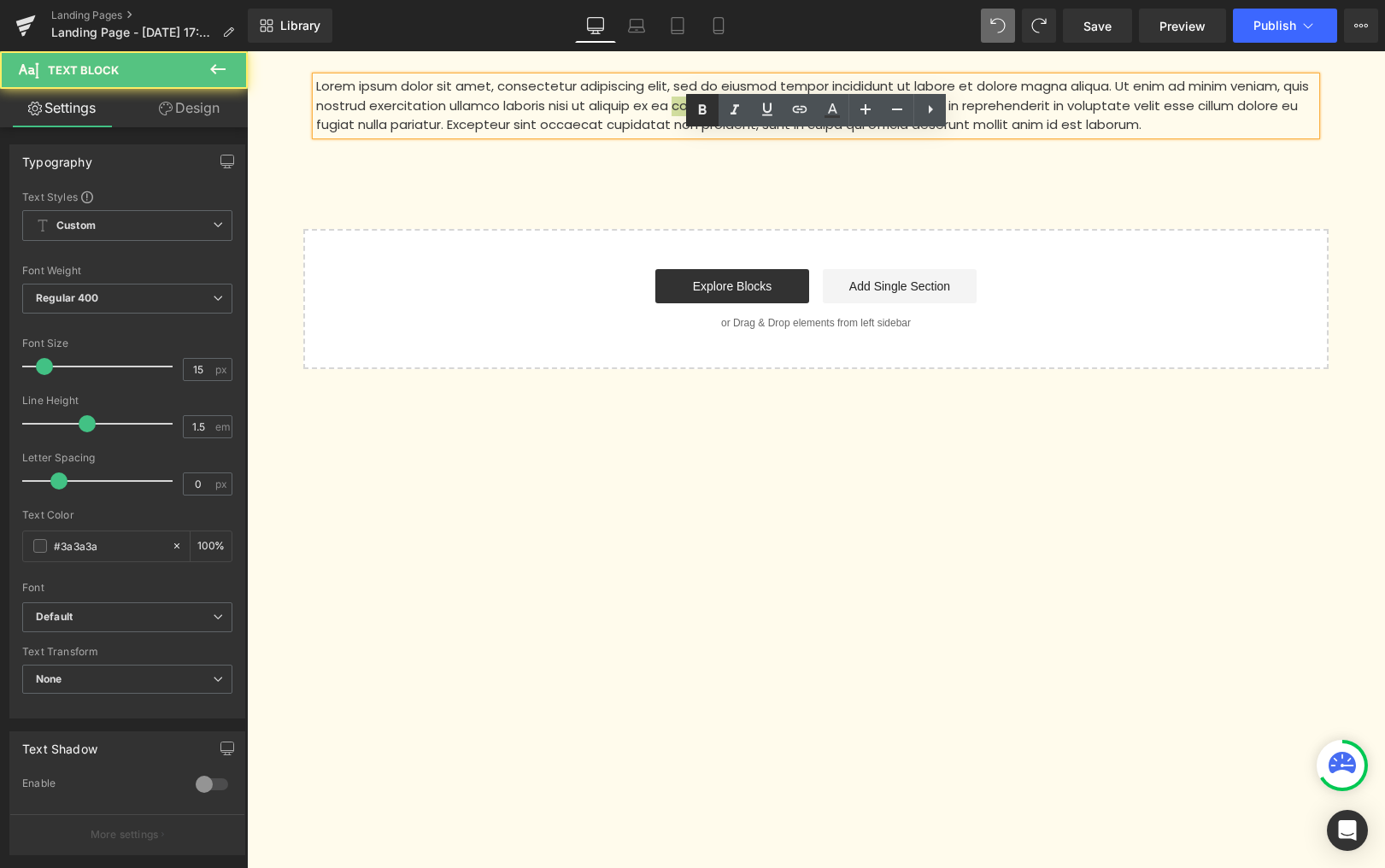
drag, startPoint x: 444, startPoint y: 52, endPoint x: 691, endPoint y: 103, distance: 252.2
click at [692, 103] on link at bounding box center [702, 109] width 32 height 32
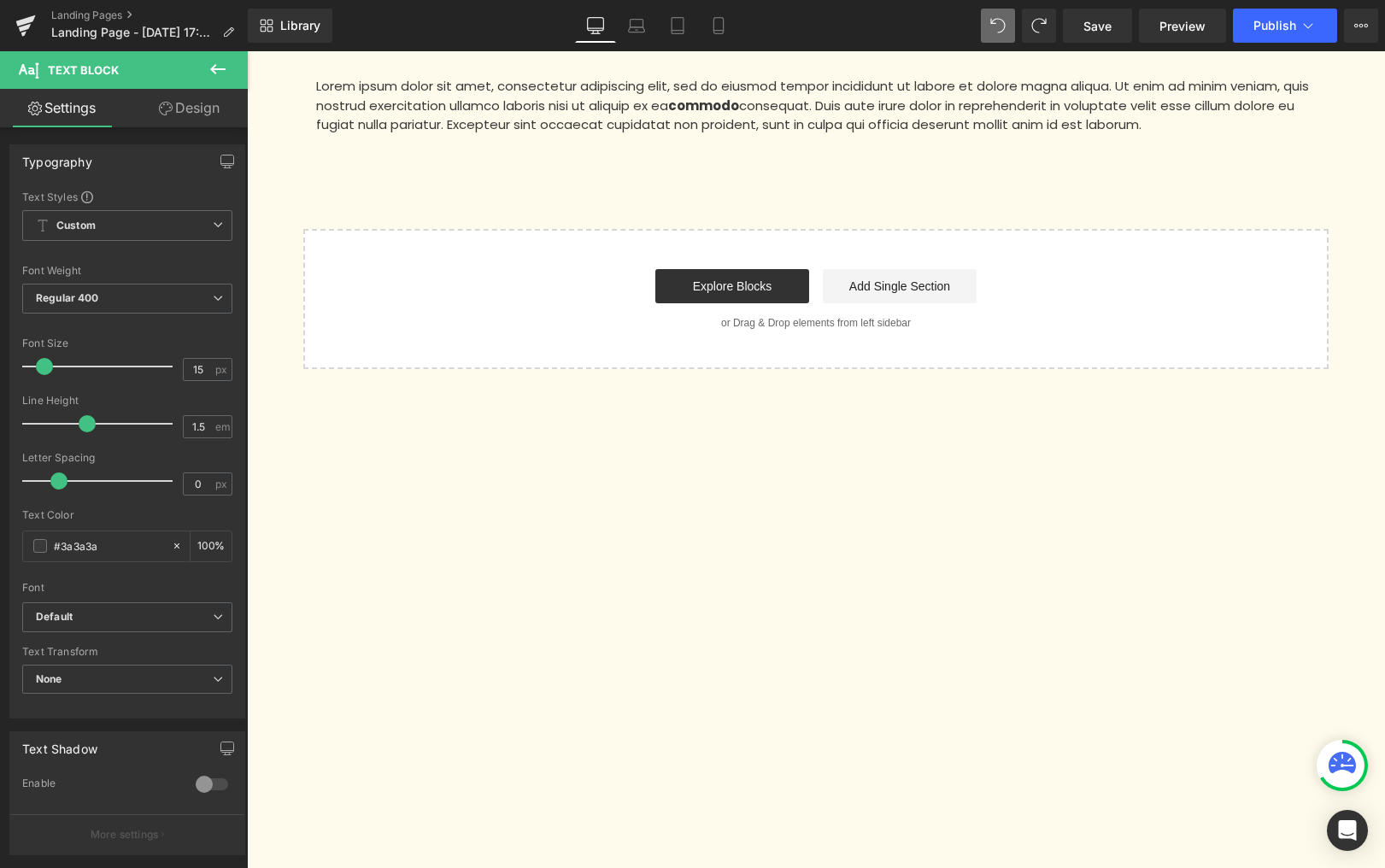
click at [799, 102] on div "Lorem ipsum dolor sit amet, consectetur adipiscing elit, sed do eiusmod tempor …" at bounding box center [816, 106] width 1000 height 58
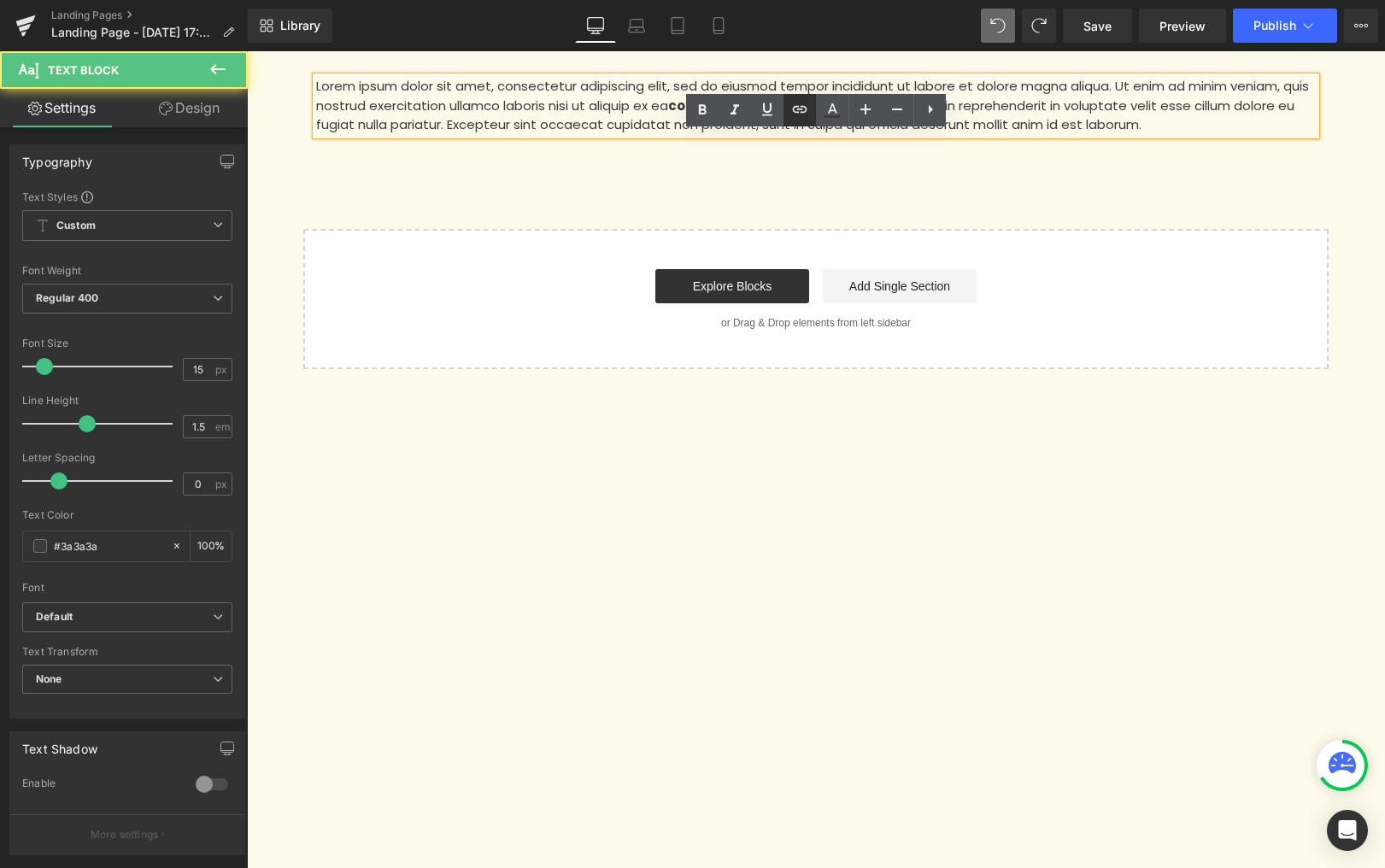
click at [799, 100] on link at bounding box center [799, 109] width 32 height 32
click at [799, 100] on icon at bounding box center [800, 109] width 21 height 21
click at [596, 109] on p "Lorem ipsum dolor sit amet, consectetur adipiscing elit, sed do eiusmod tempor …" at bounding box center [816, 106] width 1000 height 58
click at [595, 109] on p "Lorem ipsum dolor sit amet, consectetur adipiscing elit, sed do eiusmod tempor …" at bounding box center [816, 106] width 1000 height 58
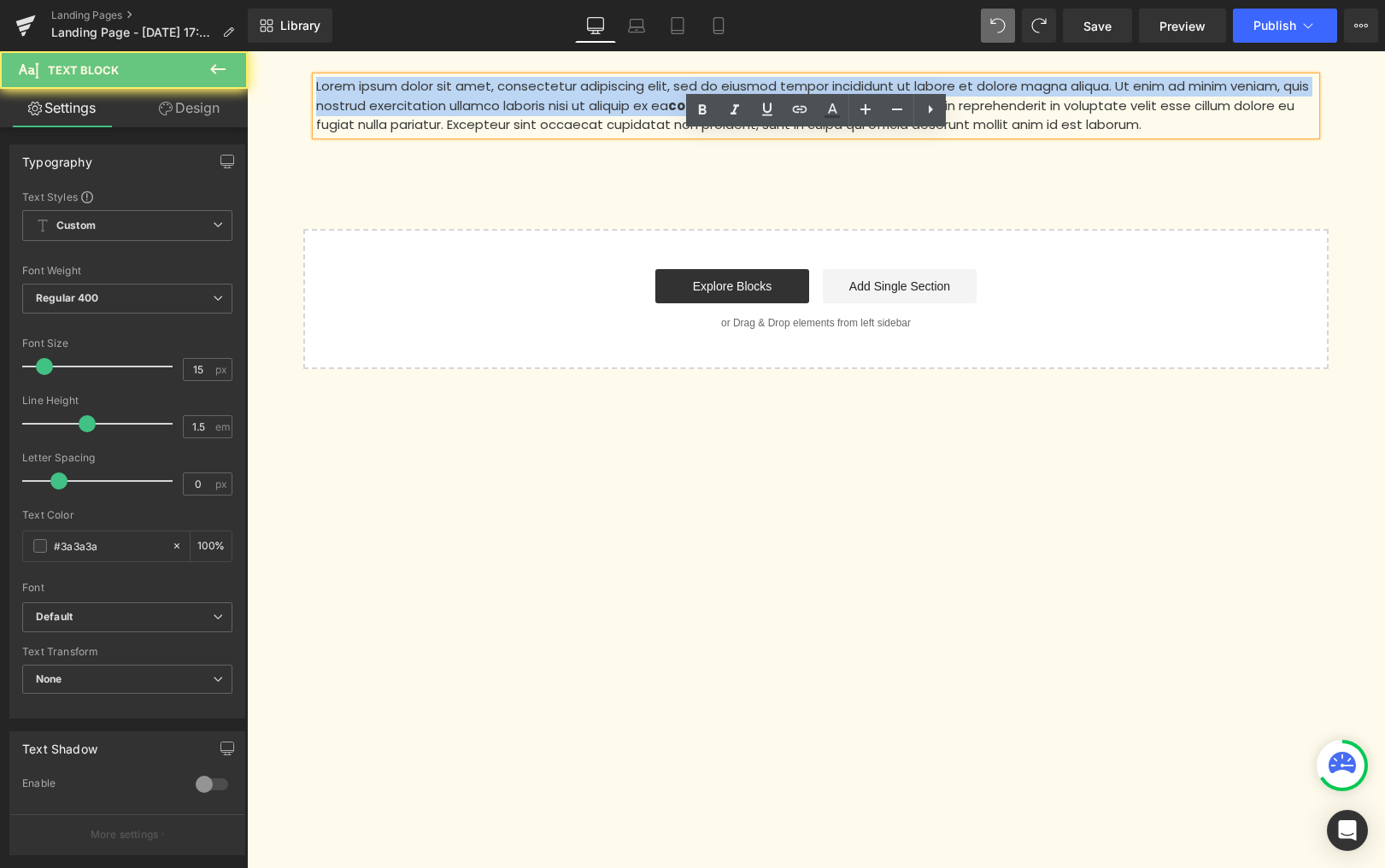
click at [595, 109] on p "Lorem ipsum dolor sit amet, consectetur adipiscing elit, sed do eiusmod tempor …" at bounding box center [816, 106] width 1000 height 58
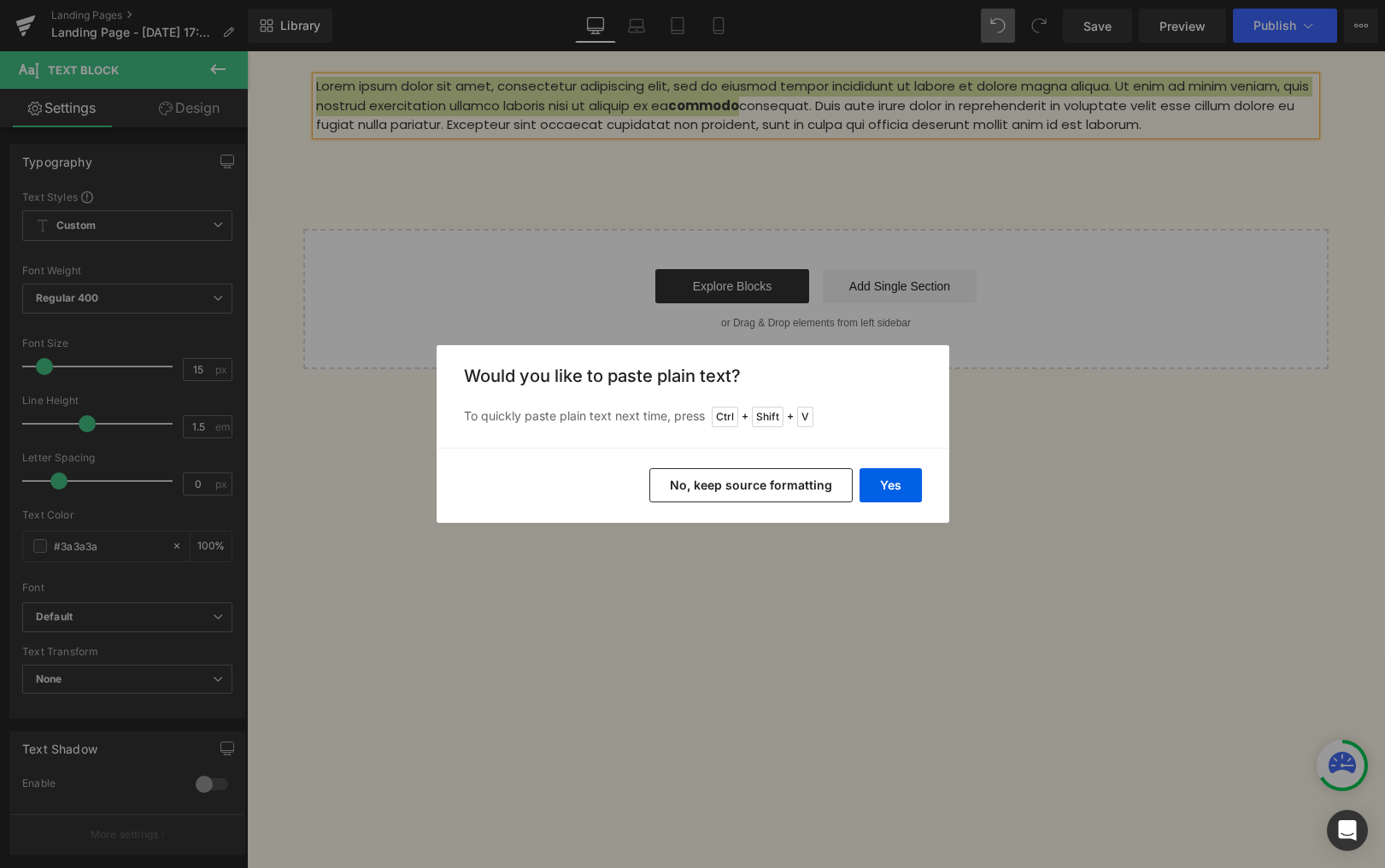
click at [780, 494] on button "No, keep source formatting" at bounding box center [751, 485] width 203 height 34
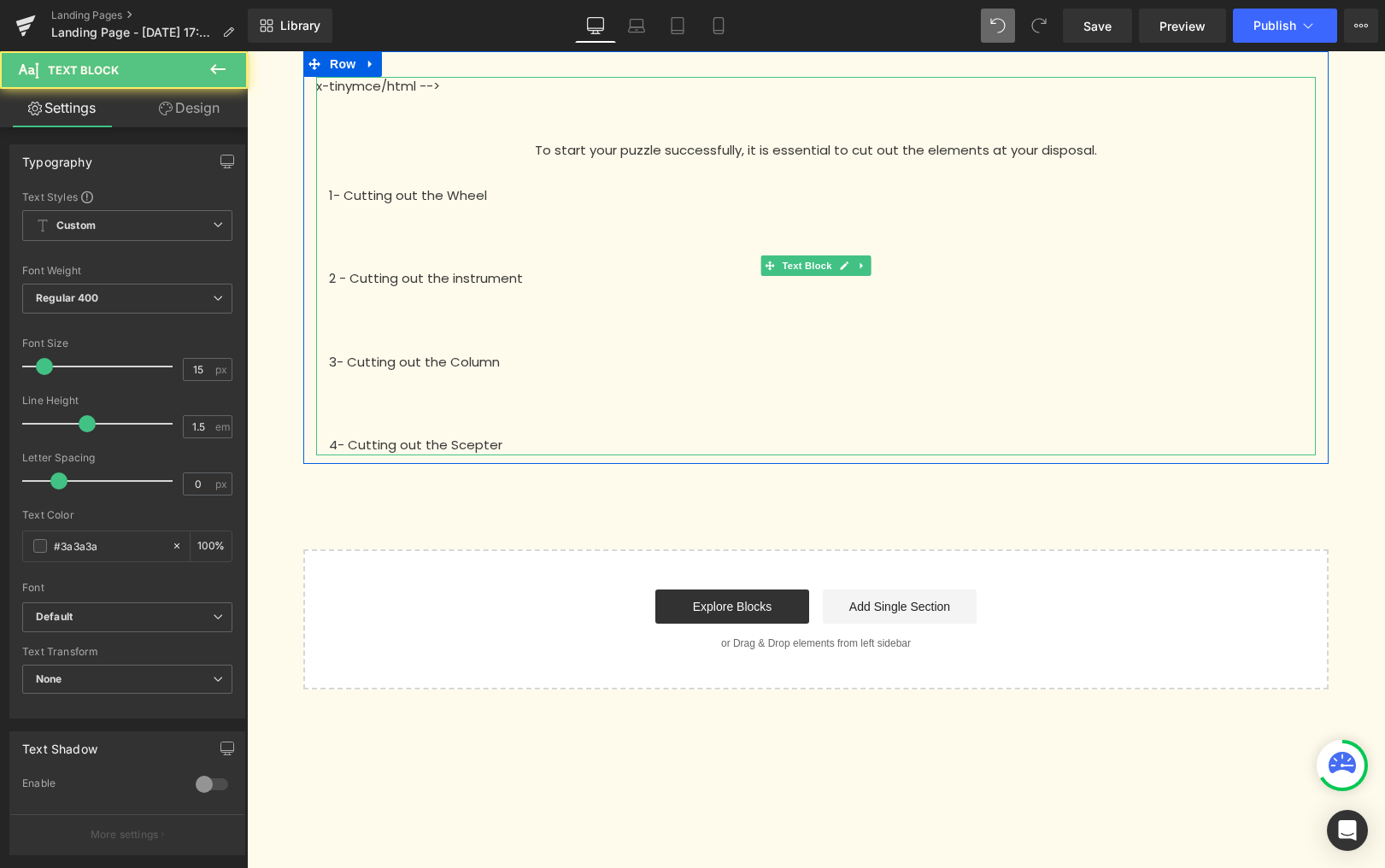
click at [432, 92] on p "x-tinymce/html -->" at bounding box center [816, 87] width 1000 height 20
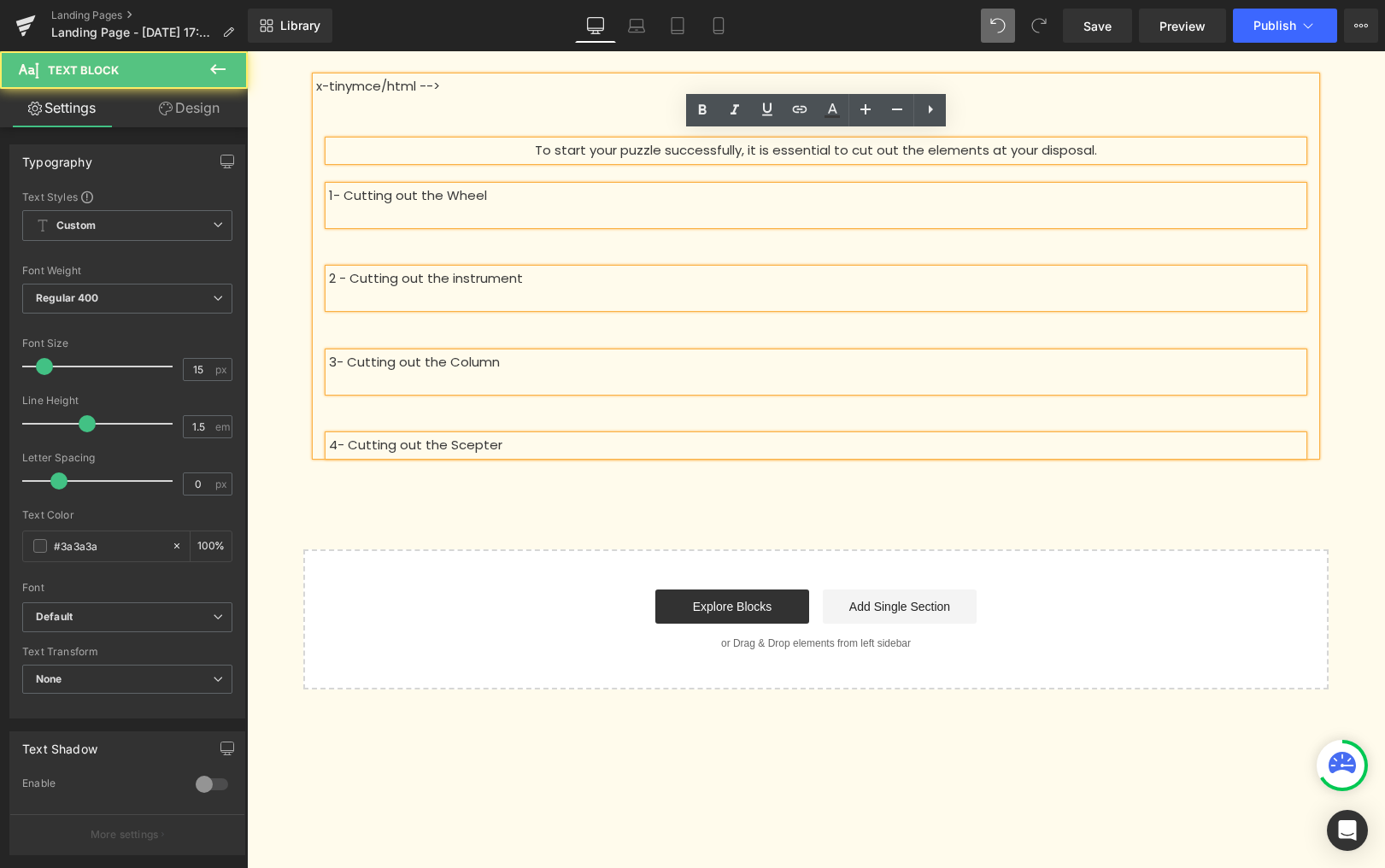
drag, startPoint x: 539, startPoint y: 154, endPoint x: 557, endPoint y: 155, distance: 18.0
click at [538, 154] on p "To start your puzzle successfully, it is essential to cut out the elements at y…" at bounding box center [816, 150] width 974 height 20
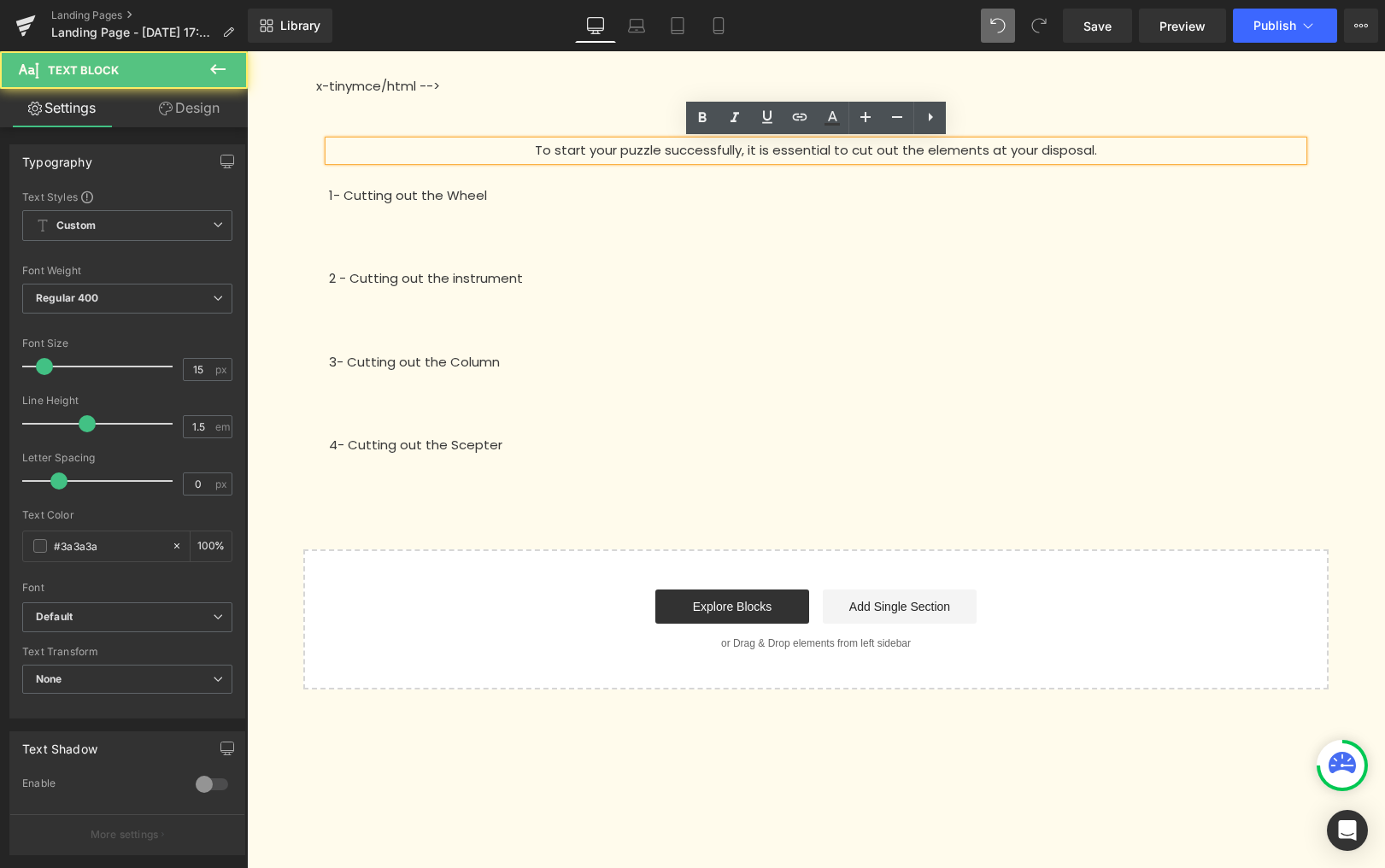
click at [511, 77] on div "x-tinymce/html --> To start your puzzle successfully, it is essential to cut ou…" at bounding box center [816, 267] width 1000 height 379
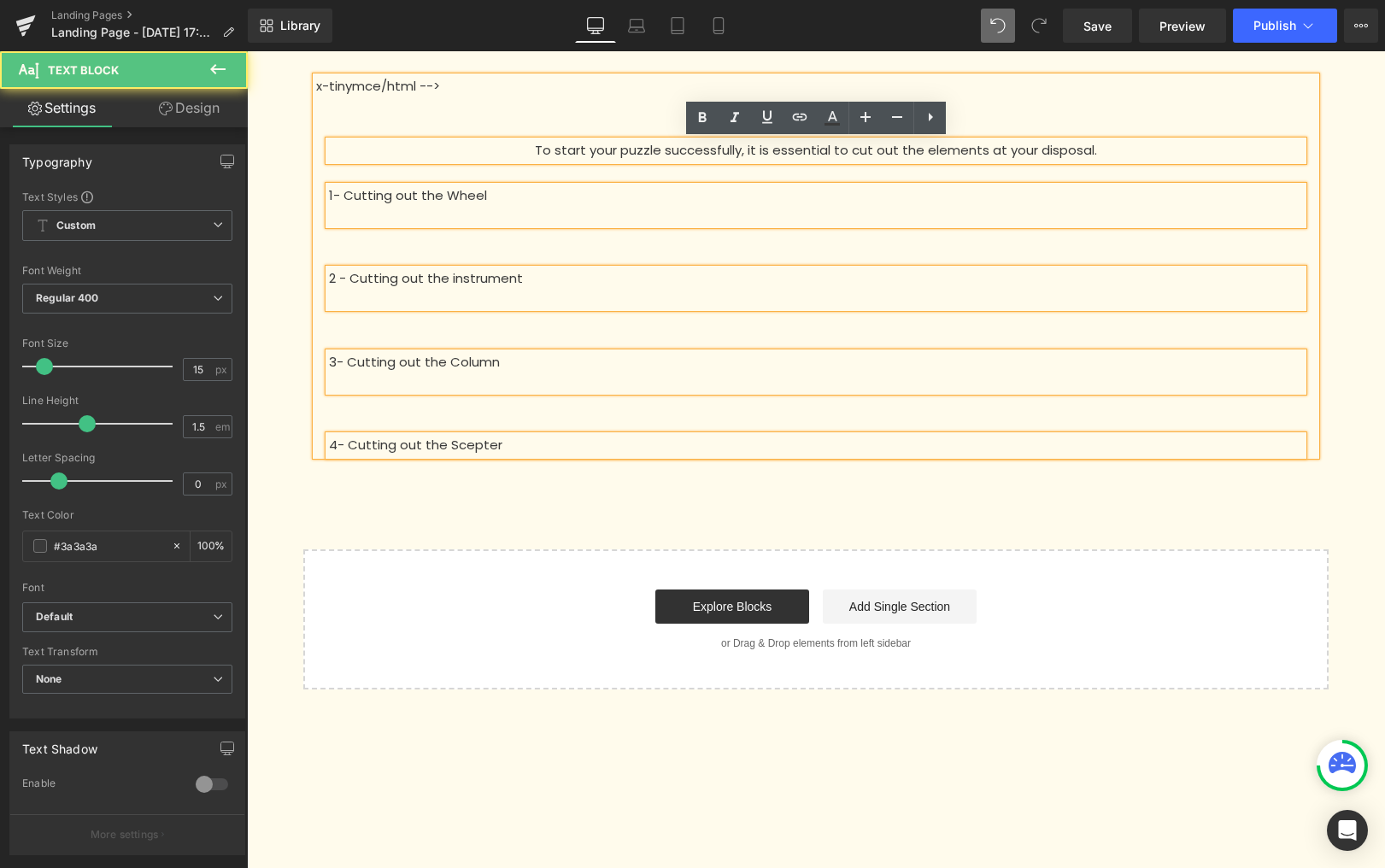
click at [511, 77] on div "x-tinymce/html --> To start your puzzle successfully, it is essential to cut ou…" at bounding box center [816, 267] width 1000 height 379
click at [490, 89] on p "x-tinymce/html -->" at bounding box center [816, 87] width 1000 height 20
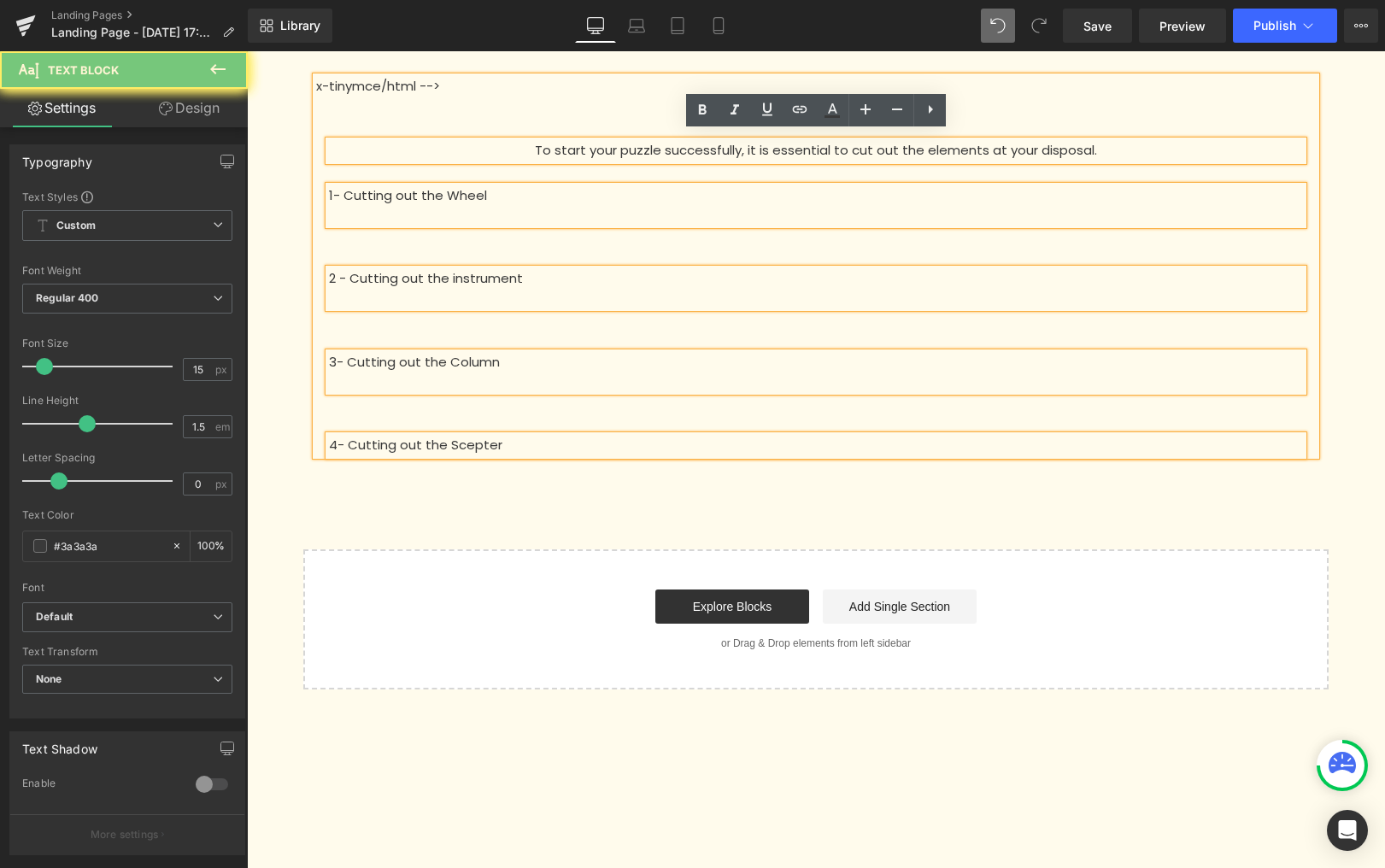
click at [490, 89] on p "x-tinymce/html -->" at bounding box center [816, 87] width 1000 height 20
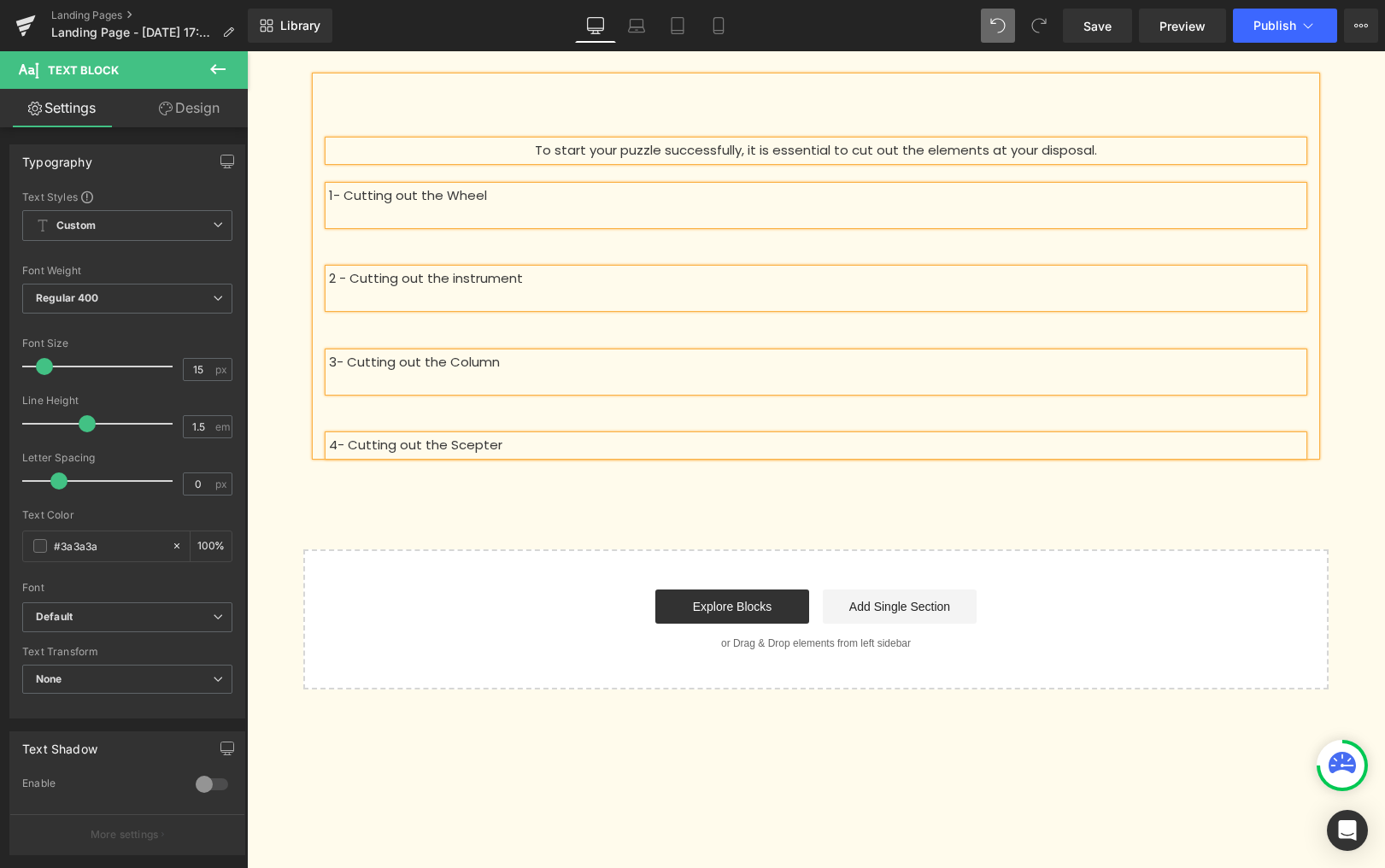
click at [354, 125] on div "To start your puzzle successfully, it is essential to cut out the elements at y…" at bounding box center [816, 138] width 1000 height 45
click at [348, 103] on div at bounding box center [816, 106] width 1000 height 20
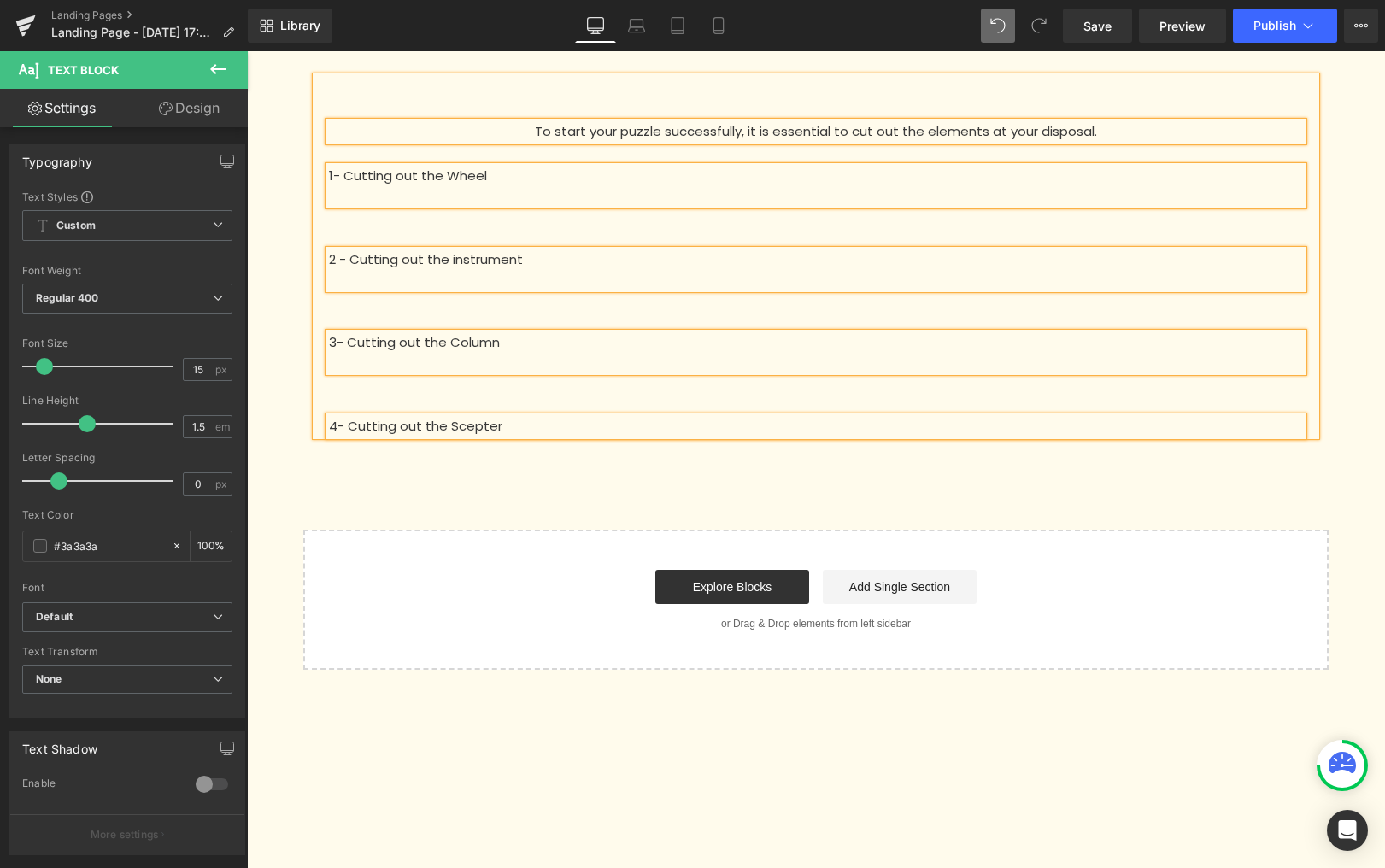
click at [606, 242] on div "2 - Cutting out the instrument" at bounding box center [816, 267] width 1000 height 83
click at [534, 493] on div "To start your puzzle successfully, it is essential to cut out the elements at y…" at bounding box center [816, 361] width 1138 height 619
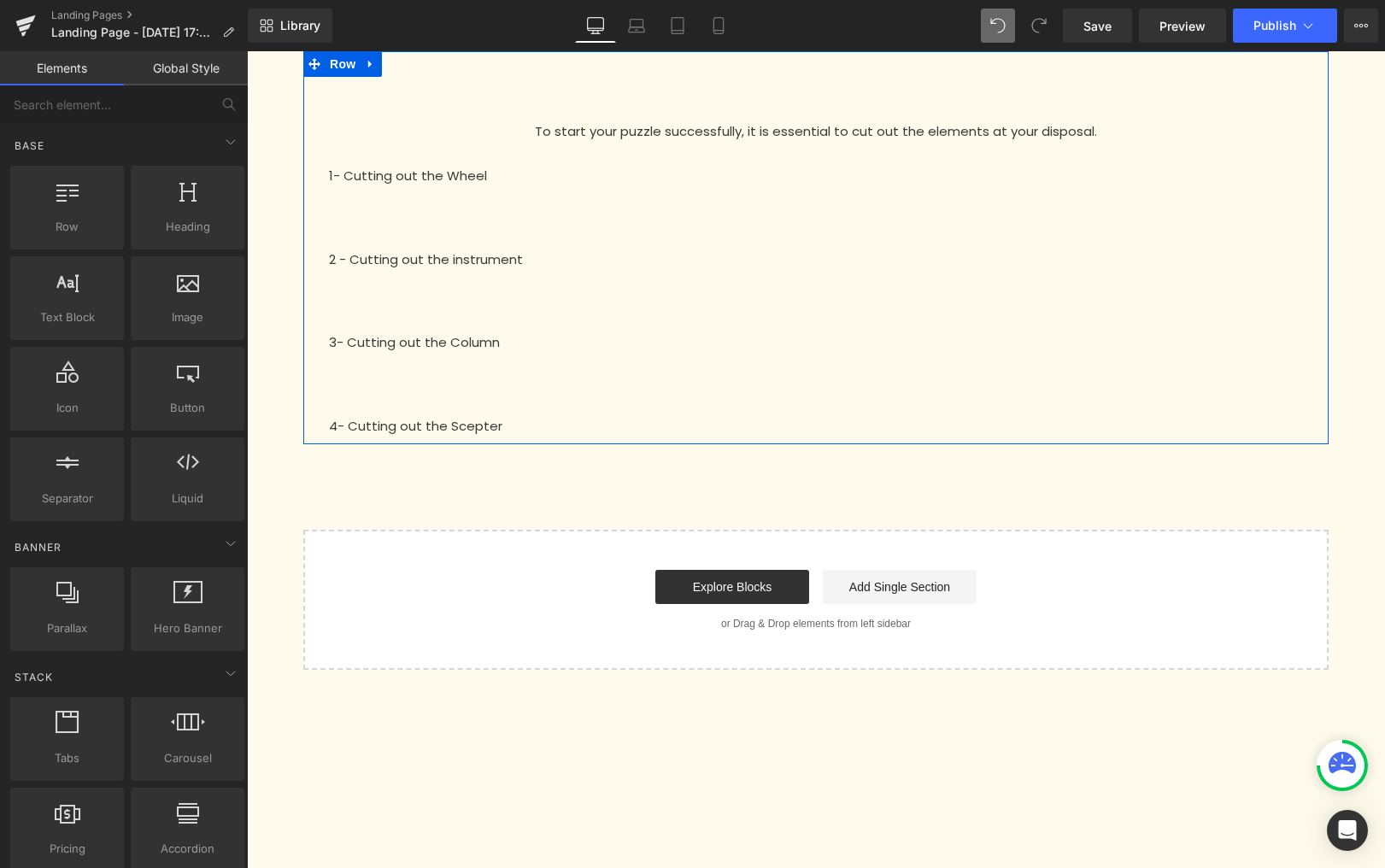
click at [434, 196] on p at bounding box center [816, 195] width 974 height 20
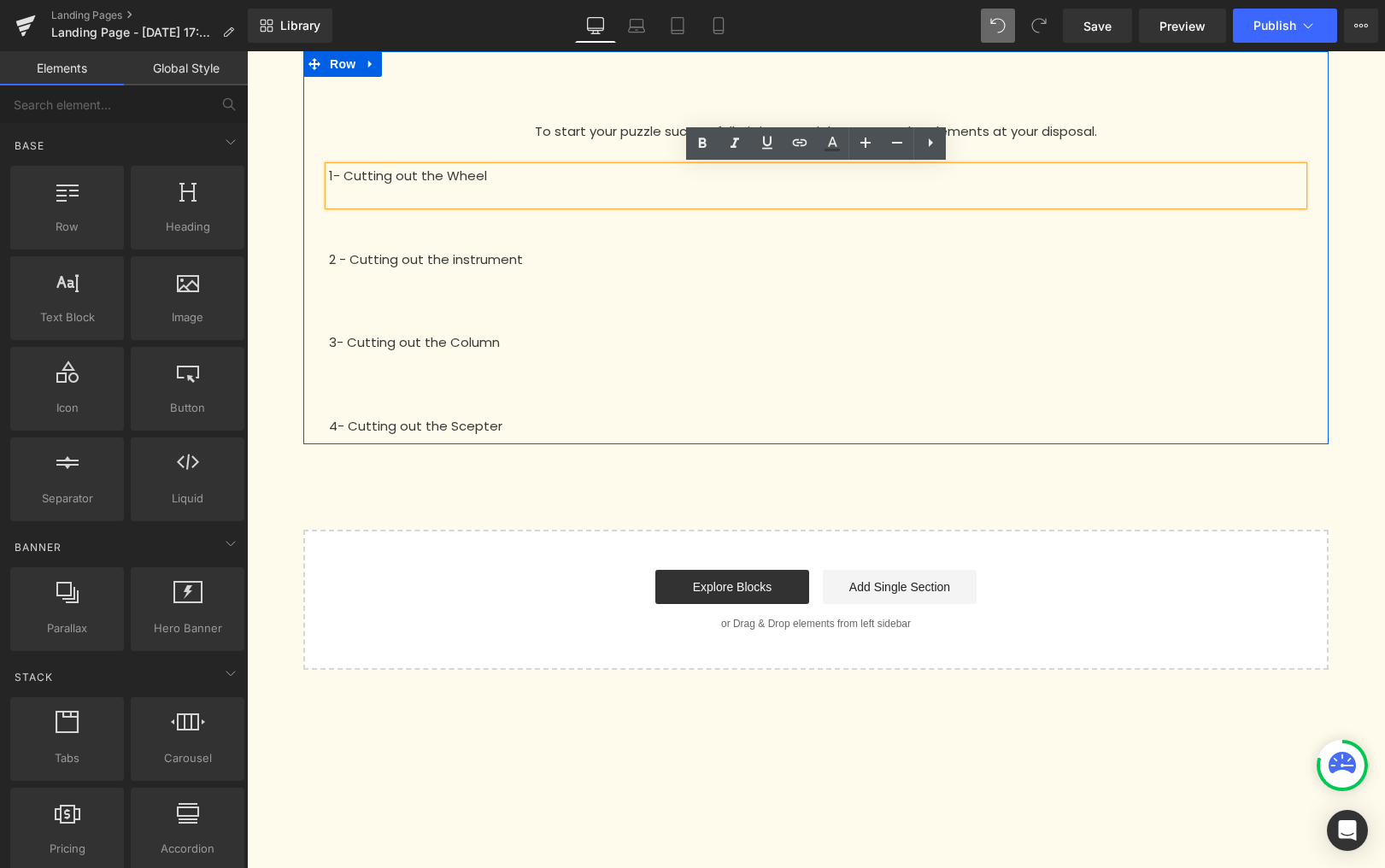
click at [434, 217] on div at bounding box center [816, 215] width 974 height 20
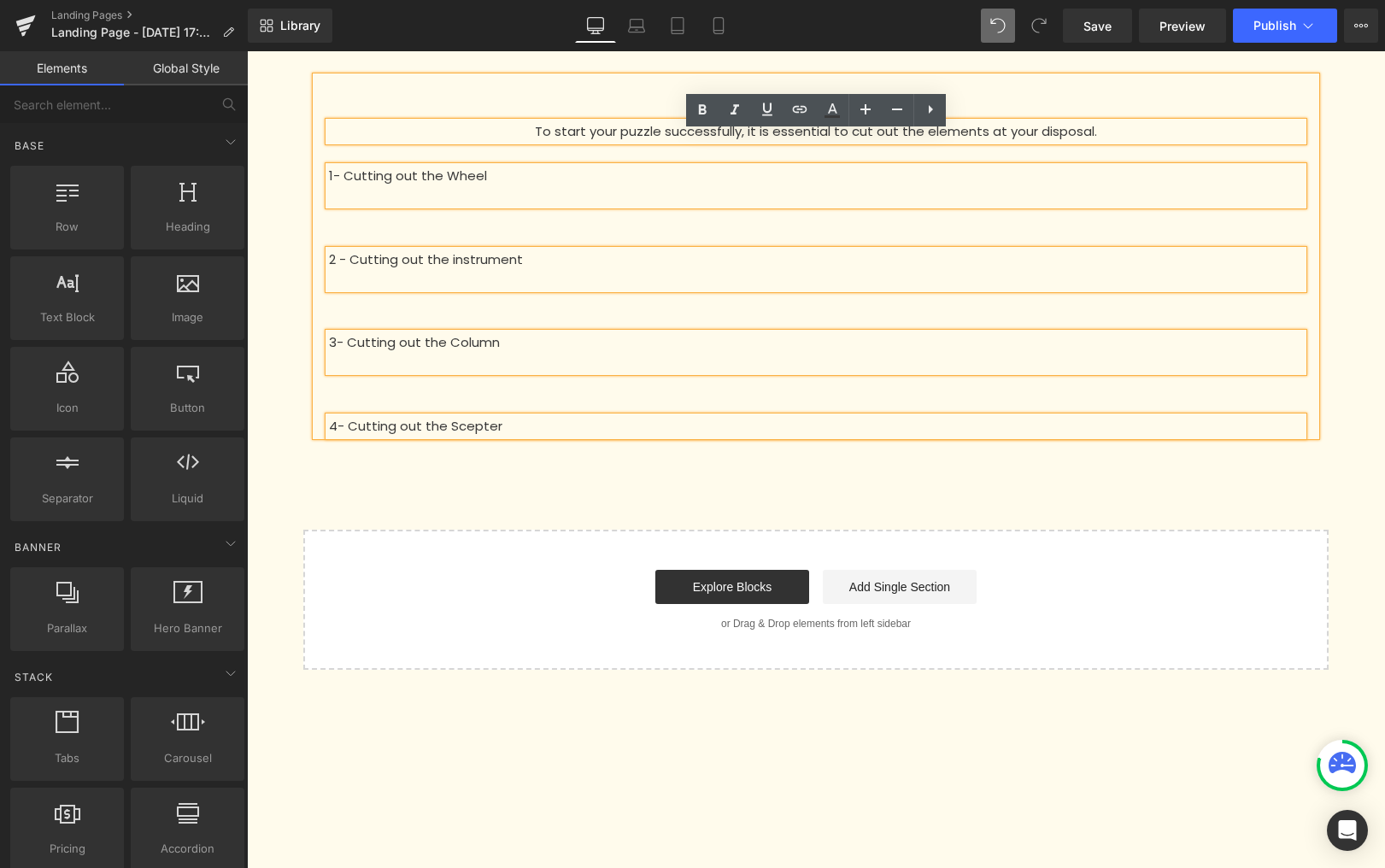
click at [400, 234] on div "2 - Cutting out the instrument" at bounding box center [816, 267] width 1000 height 83
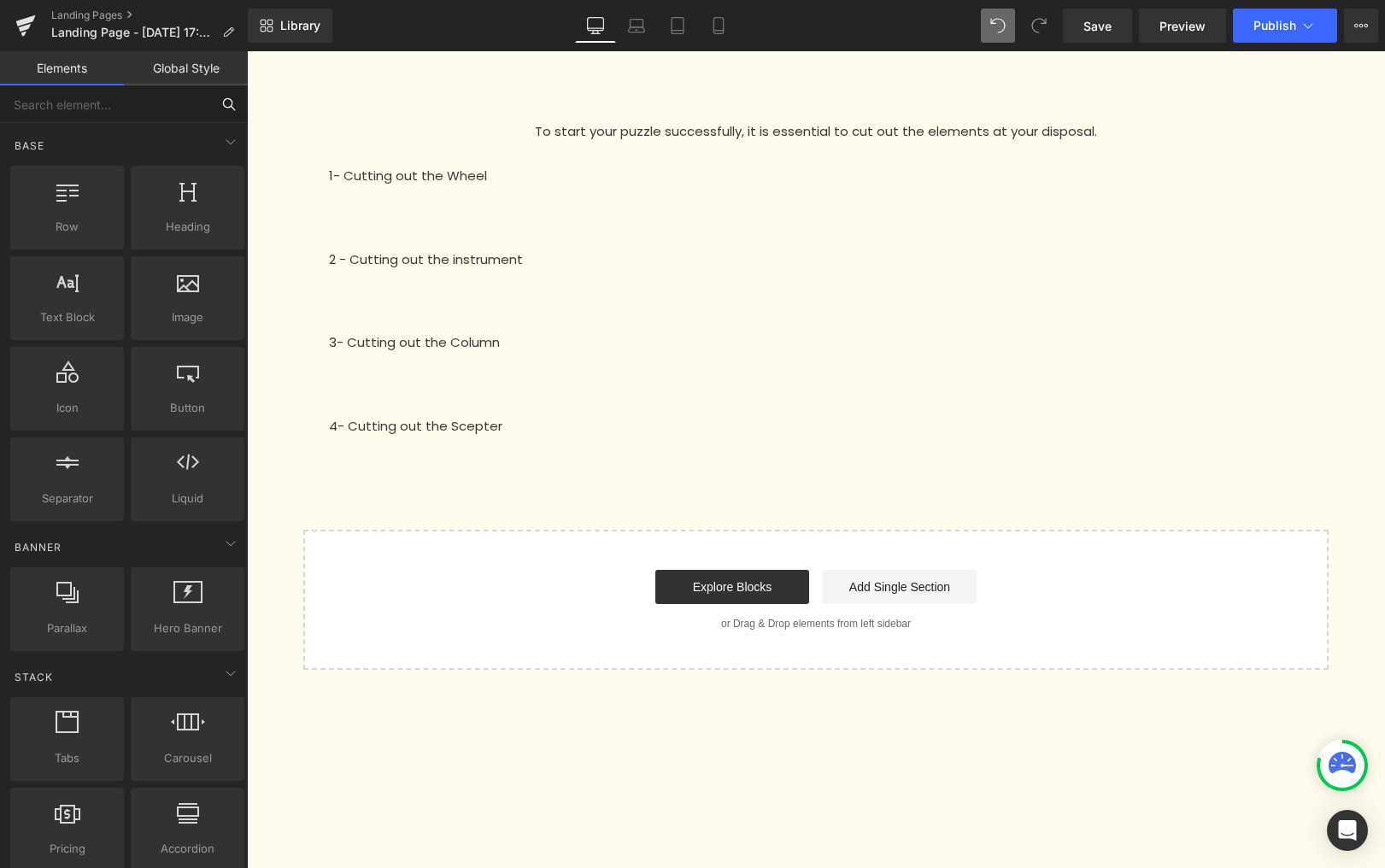
click at [105, 109] on input "text" at bounding box center [105, 103] width 210 height 37
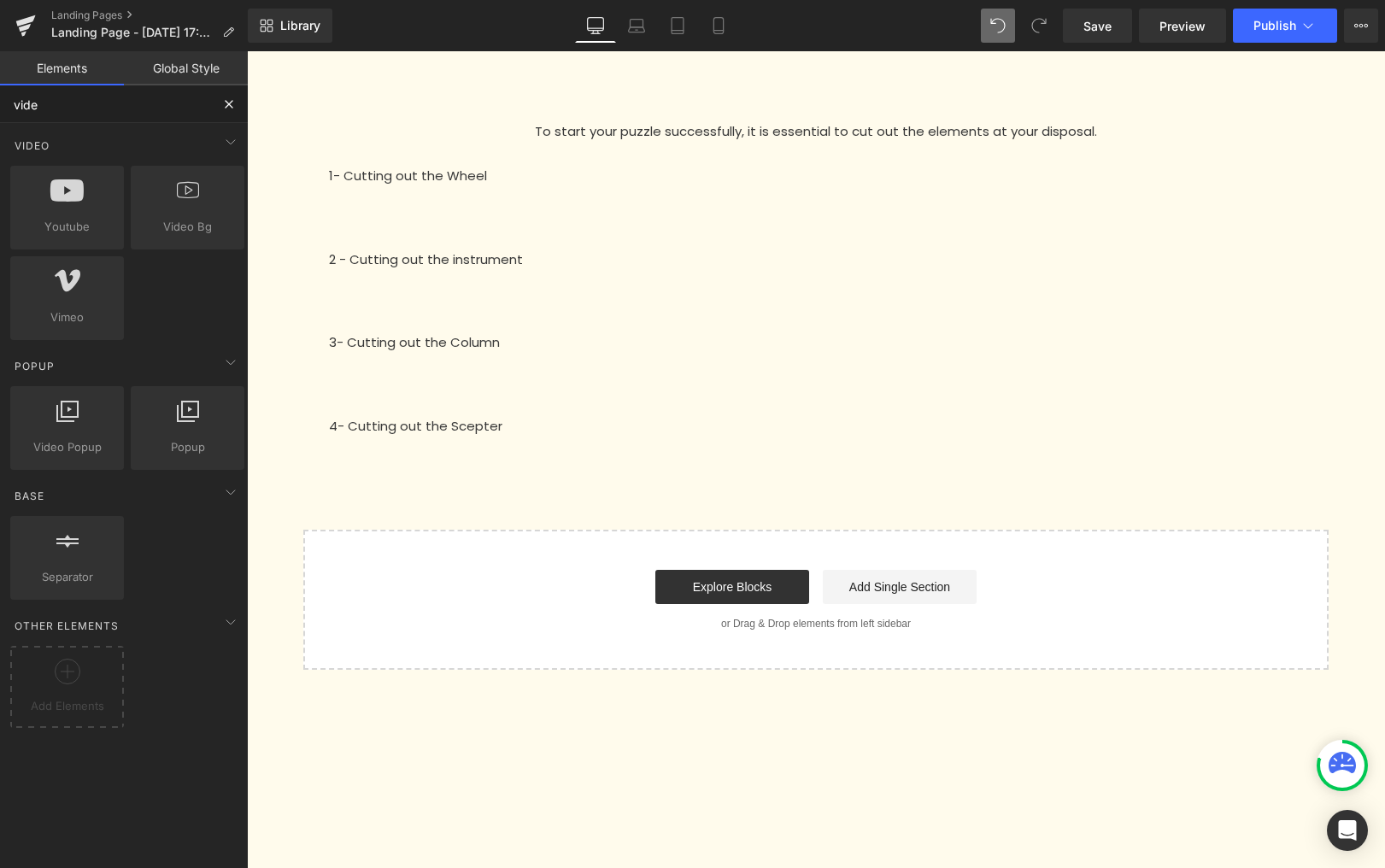
type input "video"
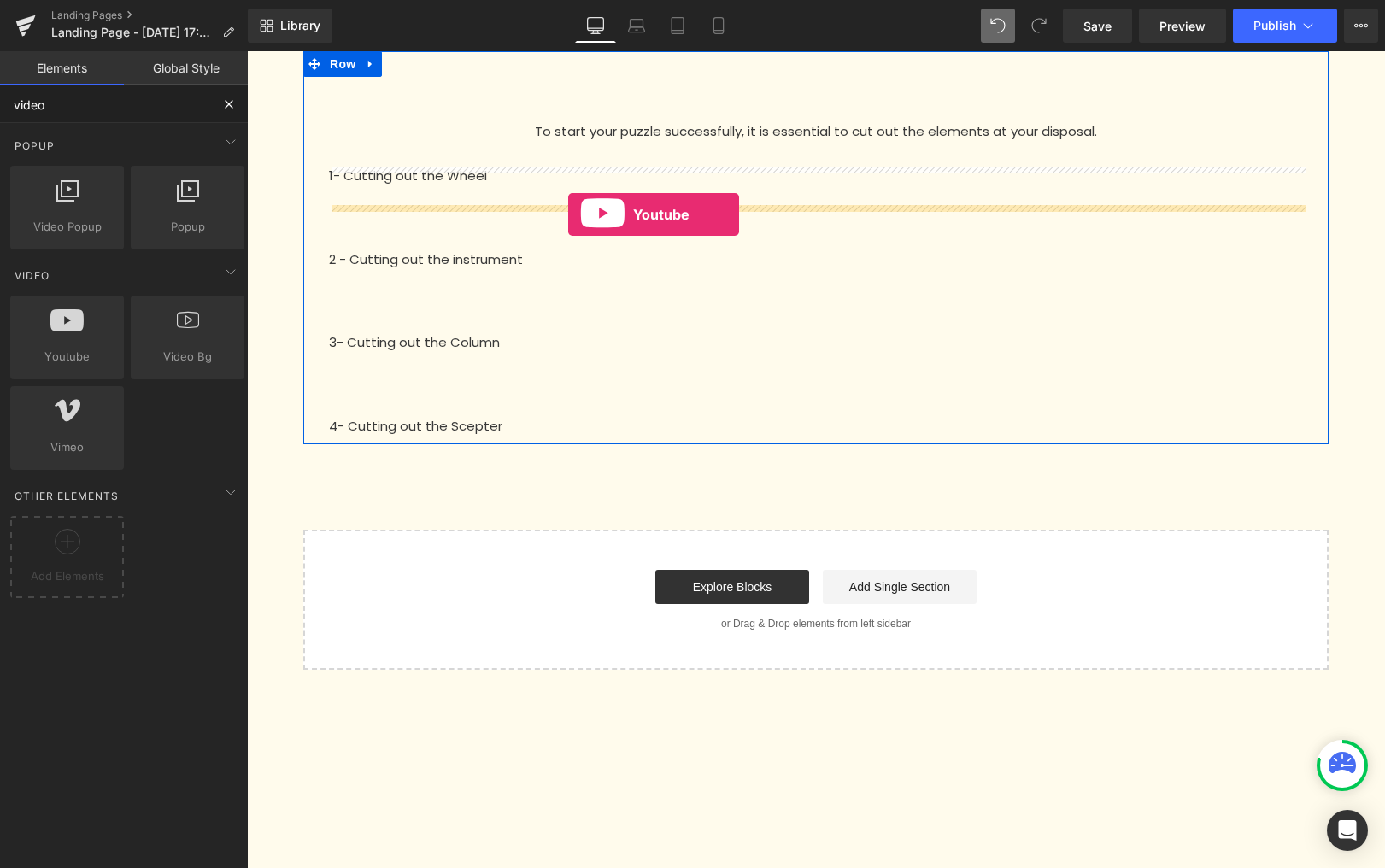
drag, startPoint x: 333, startPoint y: 370, endPoint x: 568, endPoint y: 215, distance: 281.5
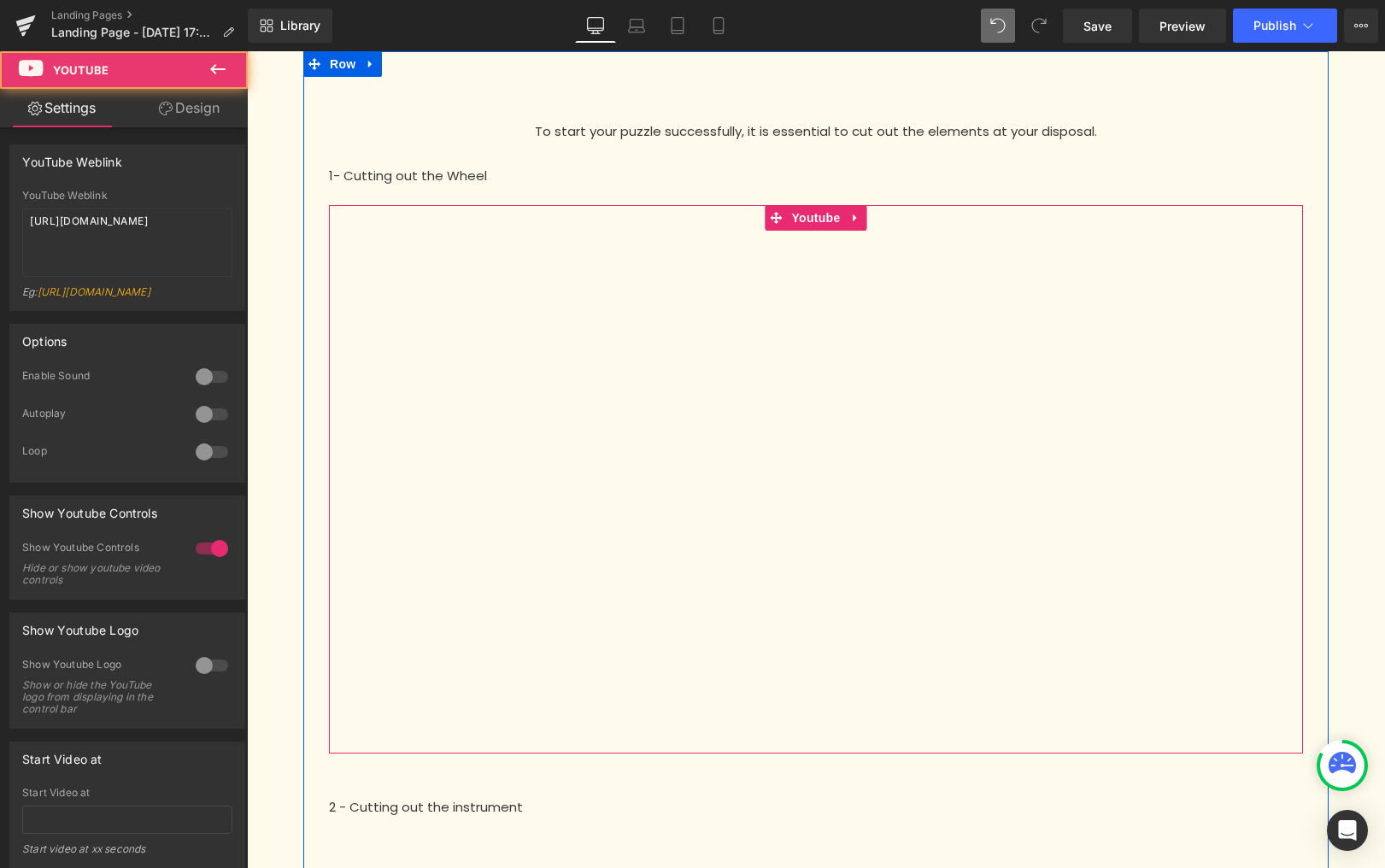
click at [691, 302] on iframe at bounding box center [816, 479] width 974 height 548
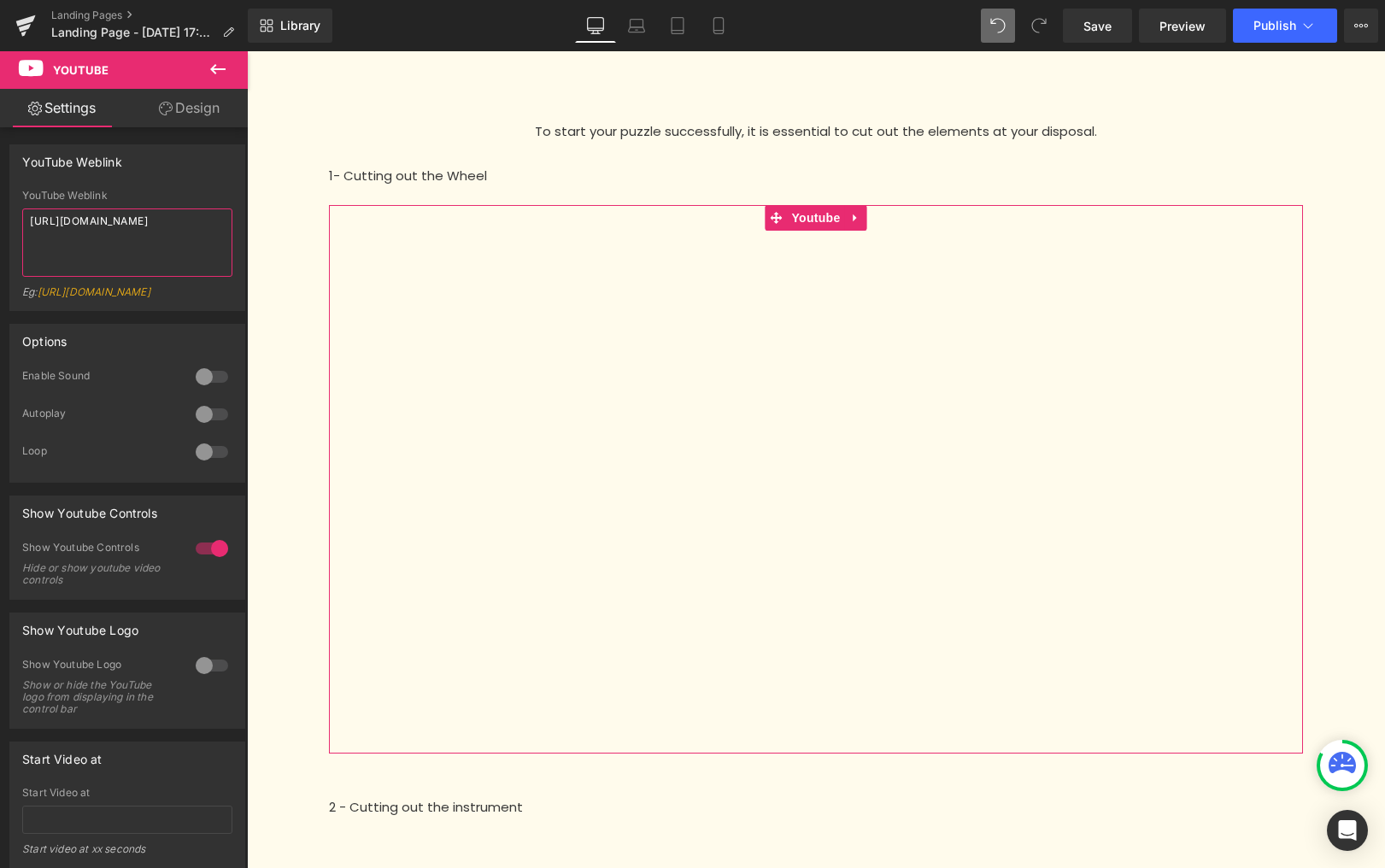
click at [103, 249] on textarea "[URL][DOMAIN_NAME]" at bounding box center [128, 242] width 210 height 69
click at [101, 248] on textarea "[URL][DOMAIN_NAME]" at bounding box center [128, 242] width 210 height 69
paste textarea "[DOMAIN_NAME][URL]"
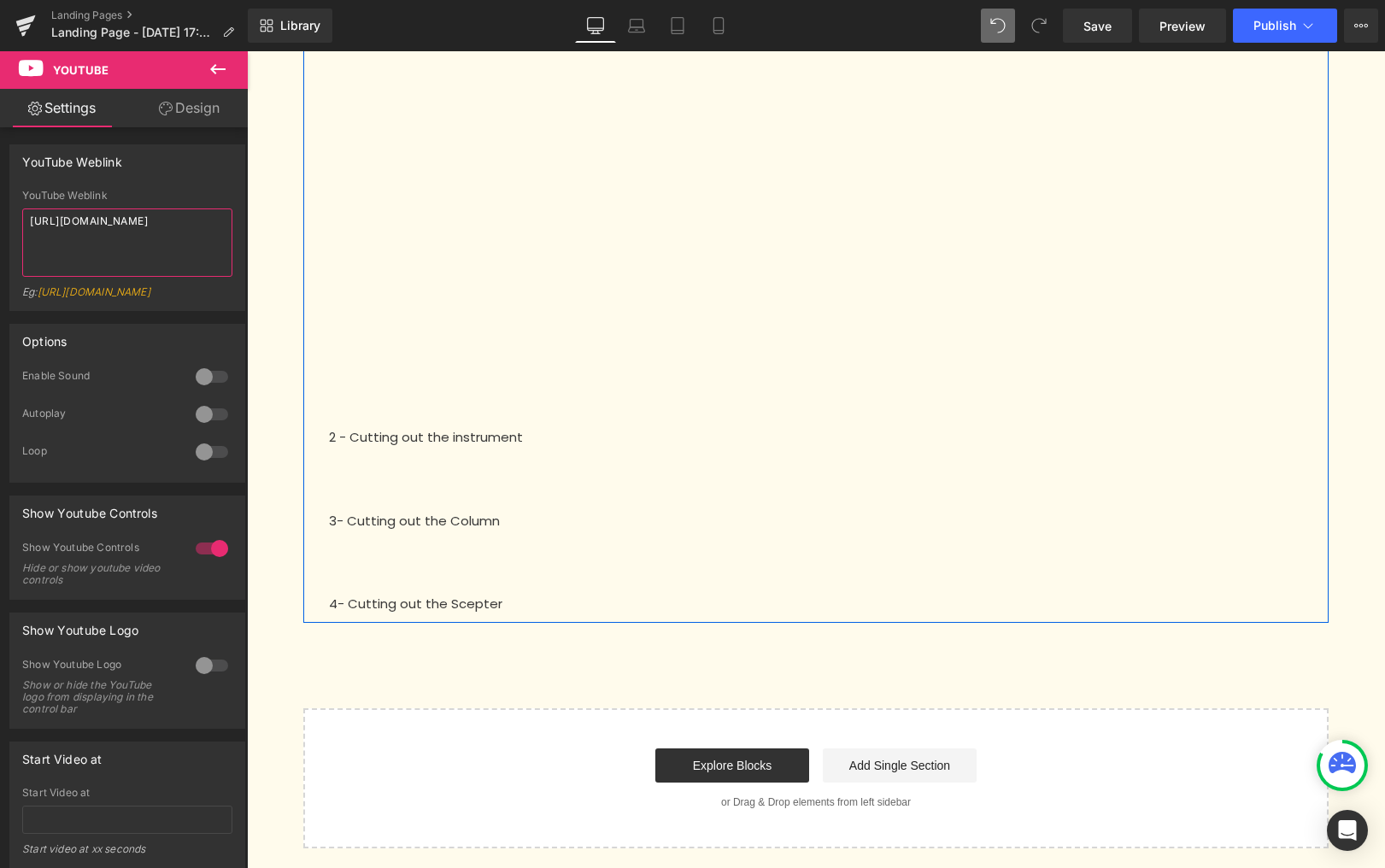
scroll to position [376, 0]
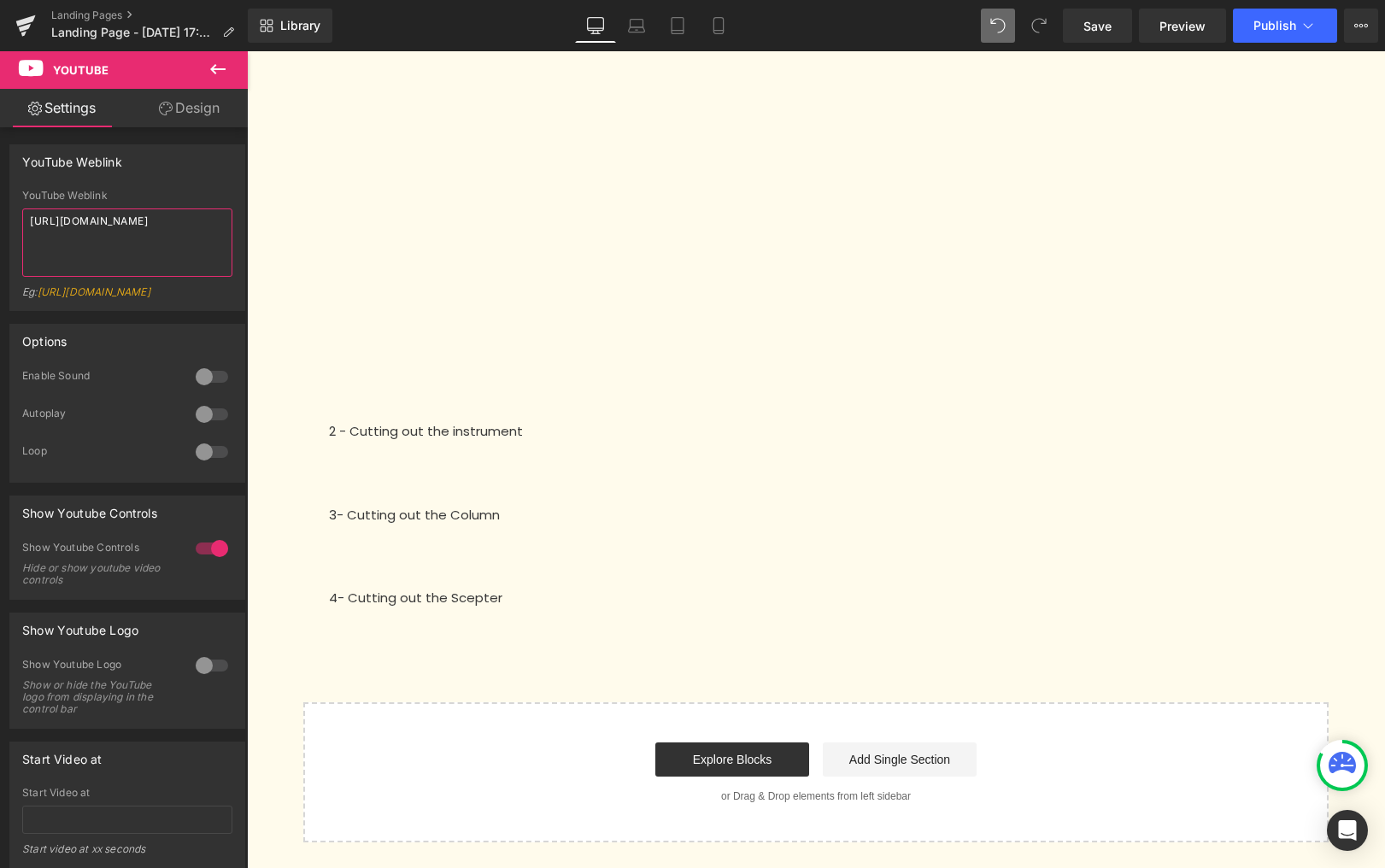
type textarea "[URL][DOMAIN_NAME]"
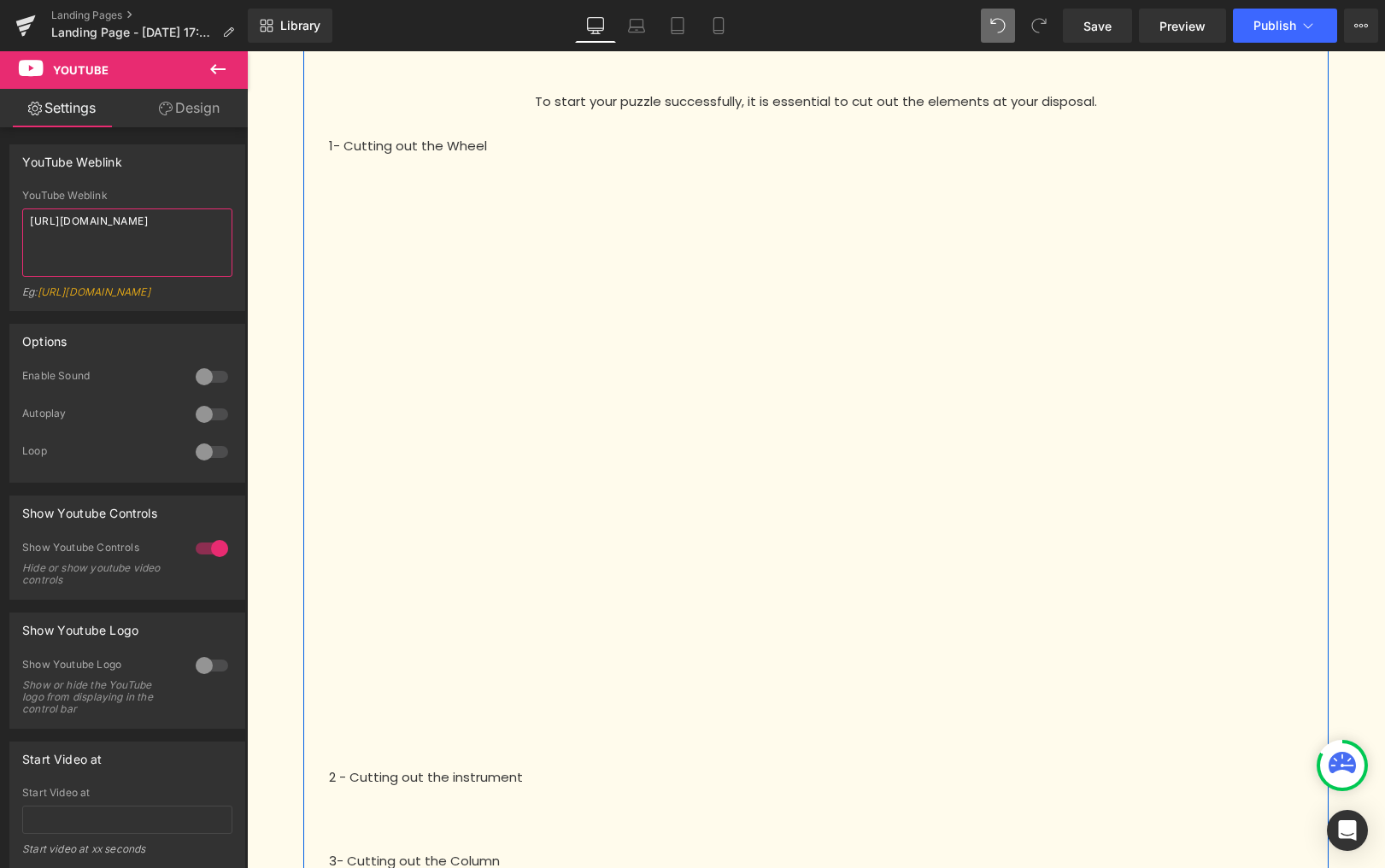
scroll to position [27, 0]
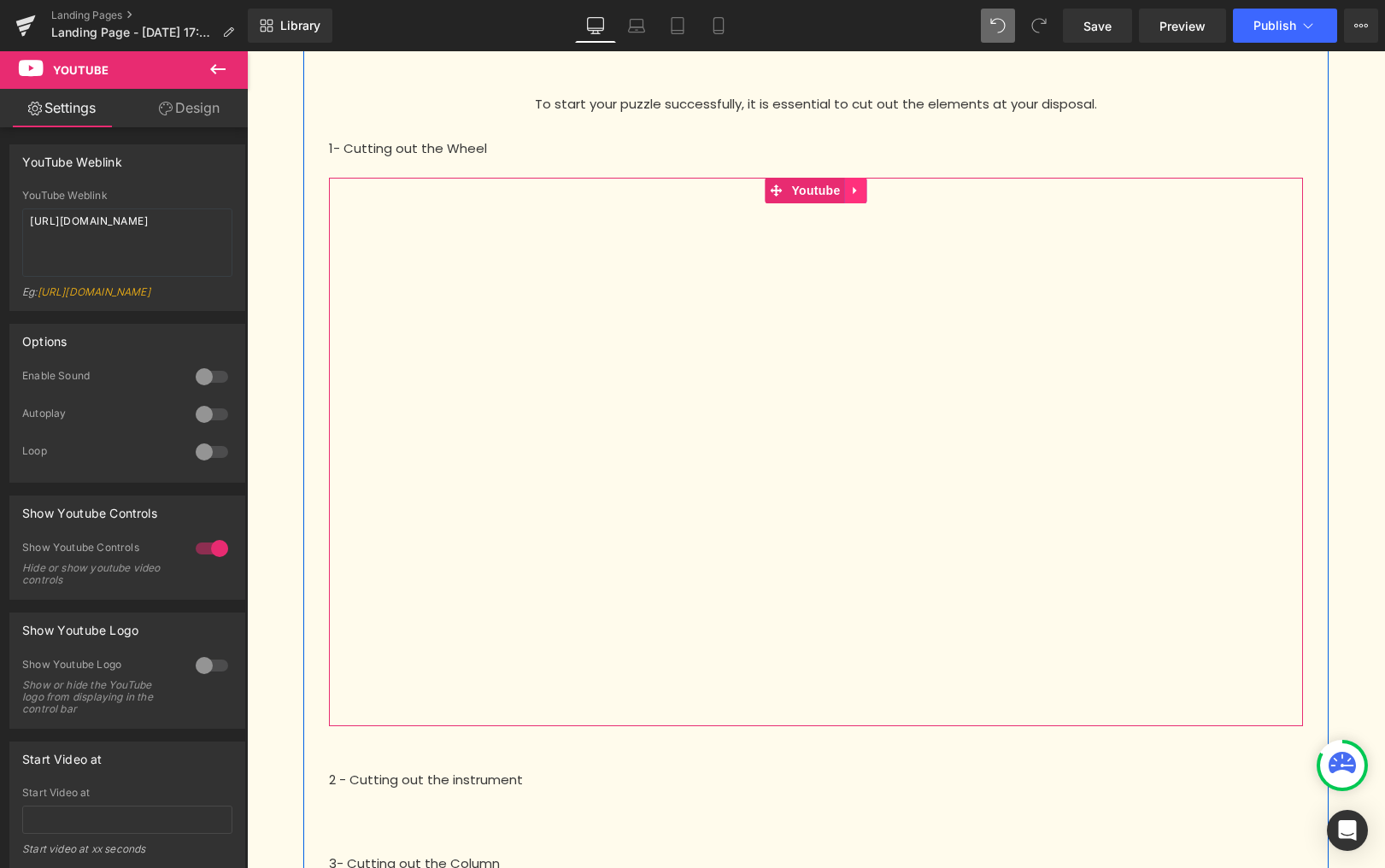
click at [850, 195] on link at bounding box center [857, 191] width 23 height 26
click at [839, 195] on icon at bounding box center [845, 190] width 12 height 13
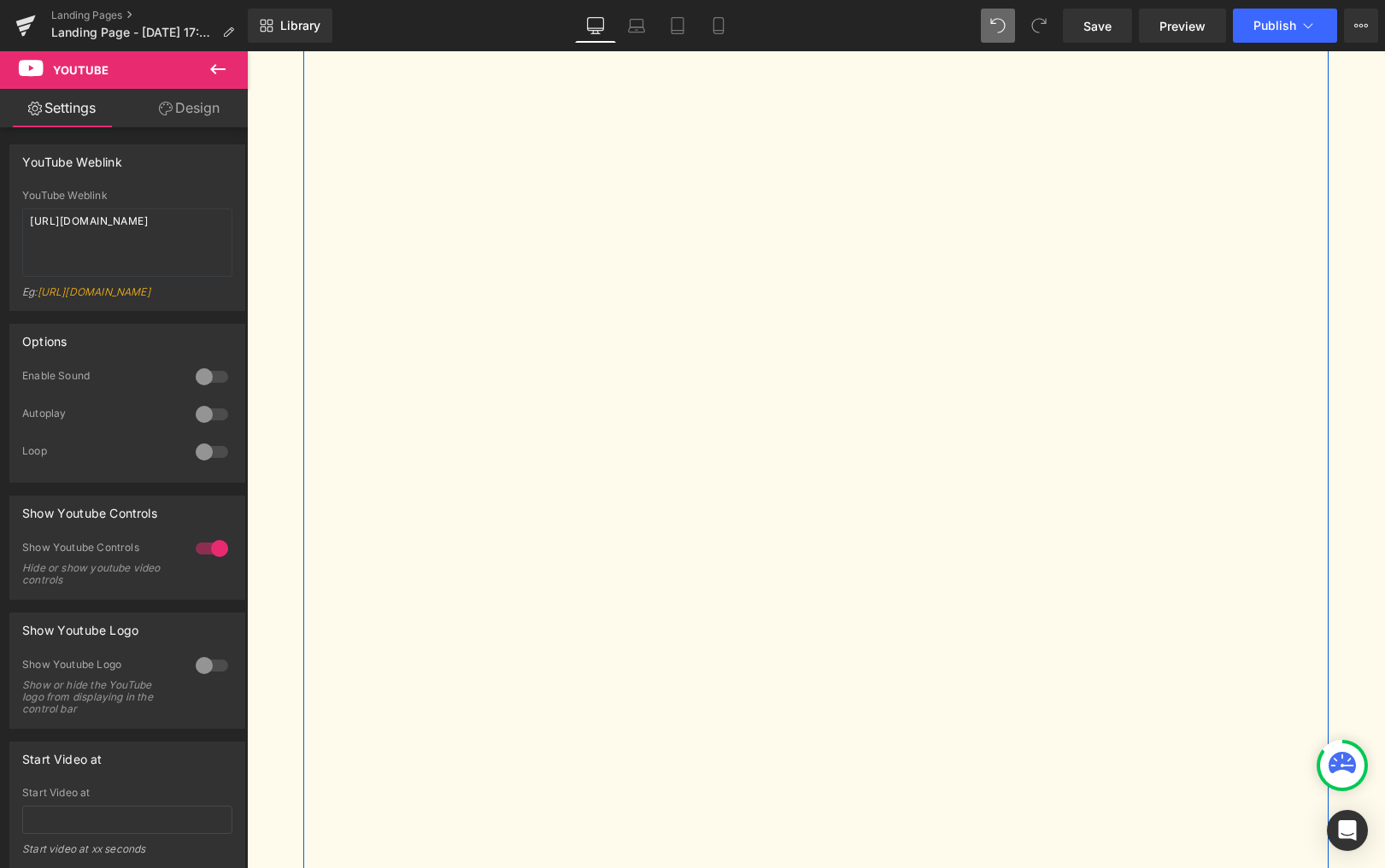
scroll to position [459, 0]
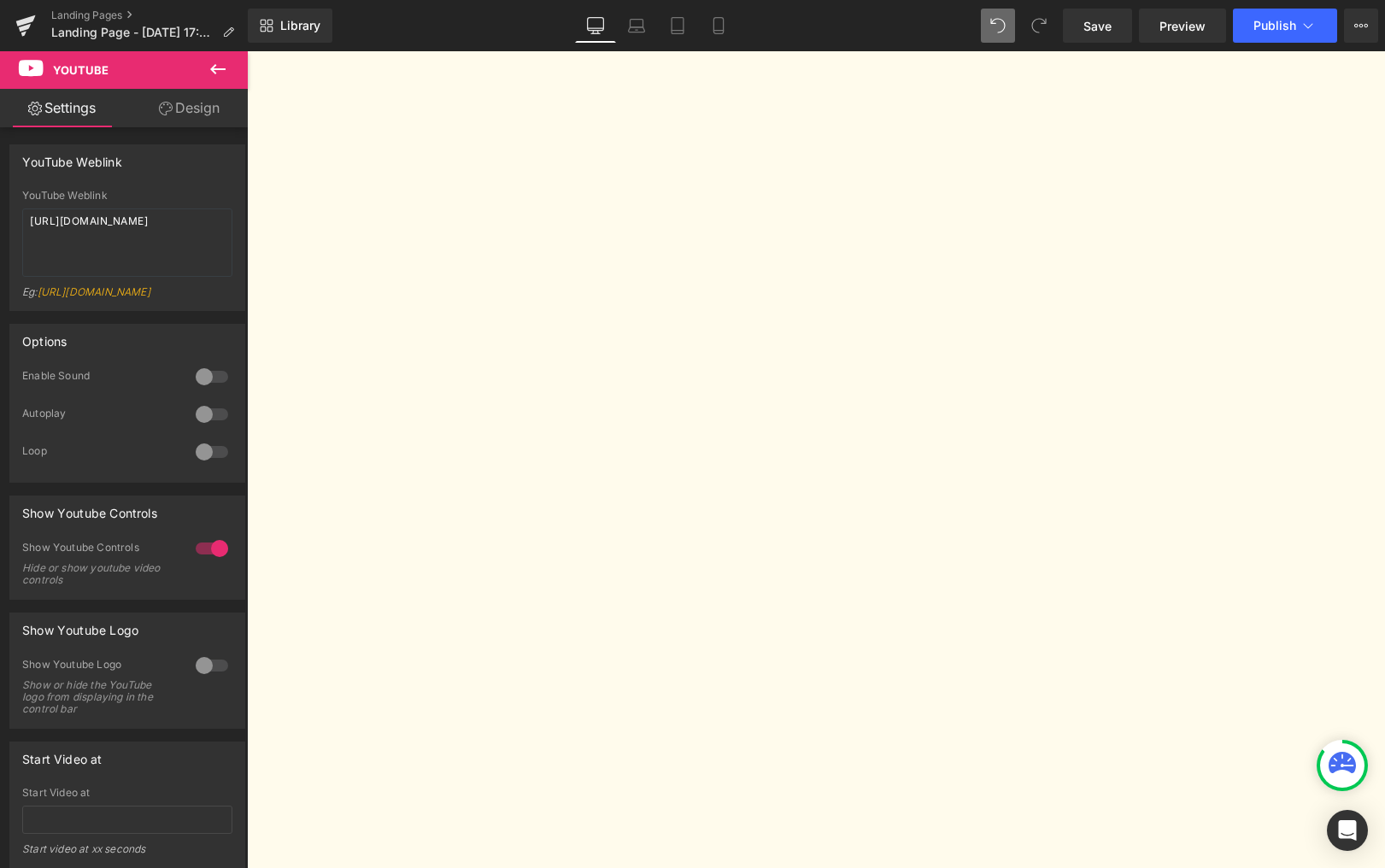
click at [313, 394] on div "To start your puzzle successfully, it is essential to cut out the elements at y…" at bounding box center [816, 345] width 1025 height 1455
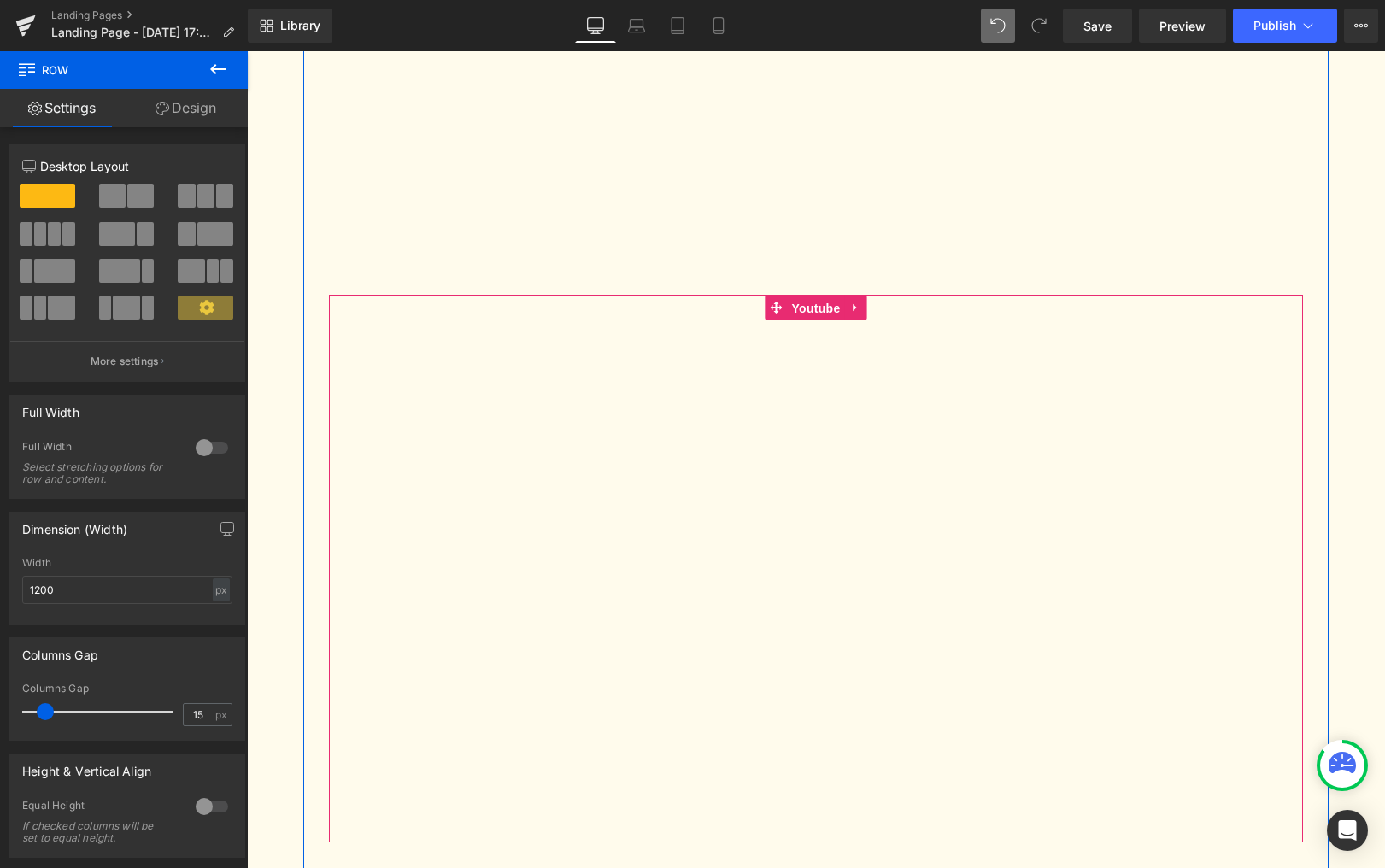
scroll to position [419, 0]
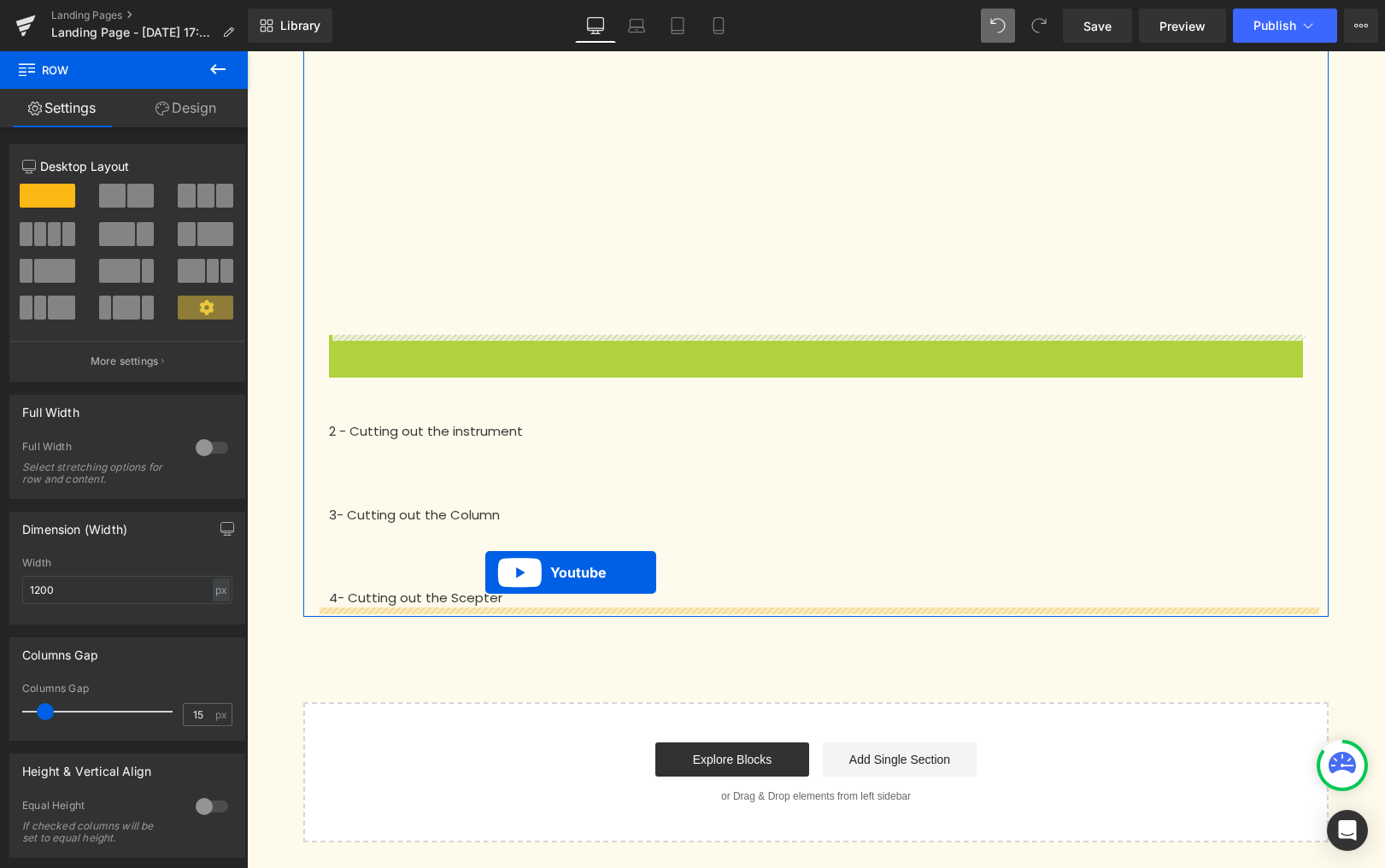
drag, startPoint x: 811, startPoint y: 302, endPoint x: 484, endPoint y: 582, distance: 430.5
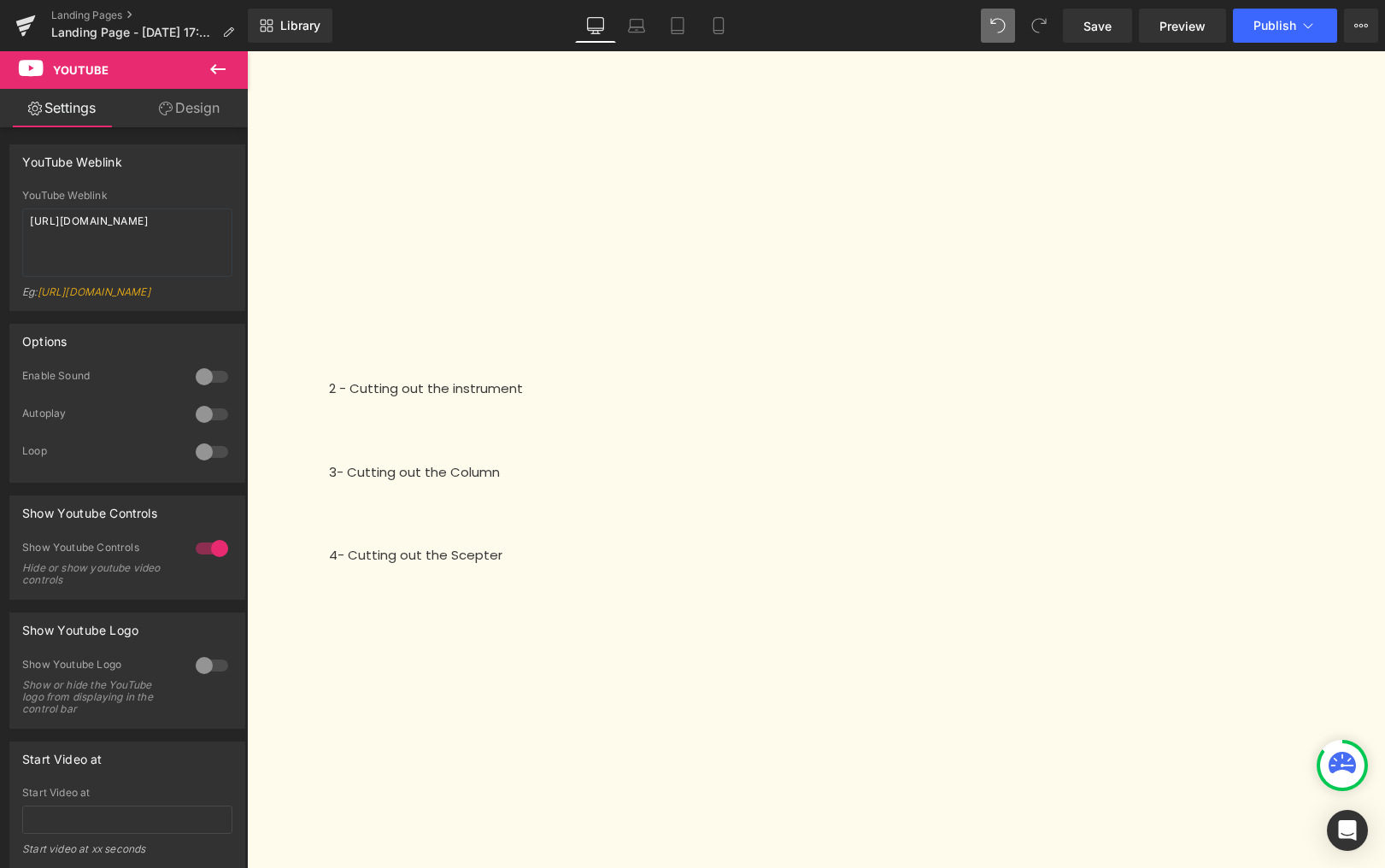
click at [221, 66] on icon at bounding box center [218, 70] width 21 height 21
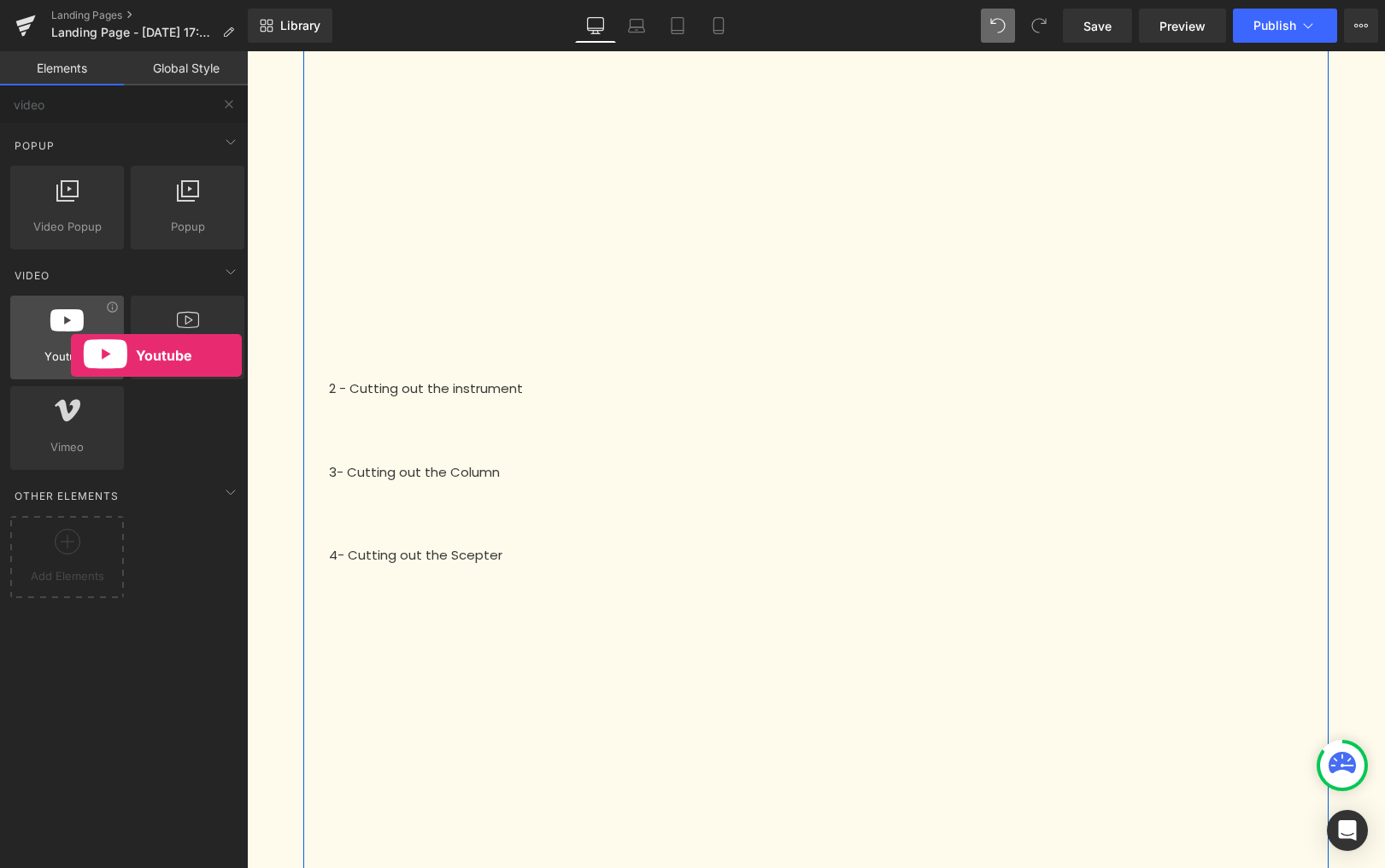
drag, startPoint x: 70, startPoint y: 324, endPoint x: 71, endPoint y: 355, distance: 31.0
click at [71, 355] on div "Youtube youtube, vimeo, videos" at bounding box center [67, 337] width 114 height 83
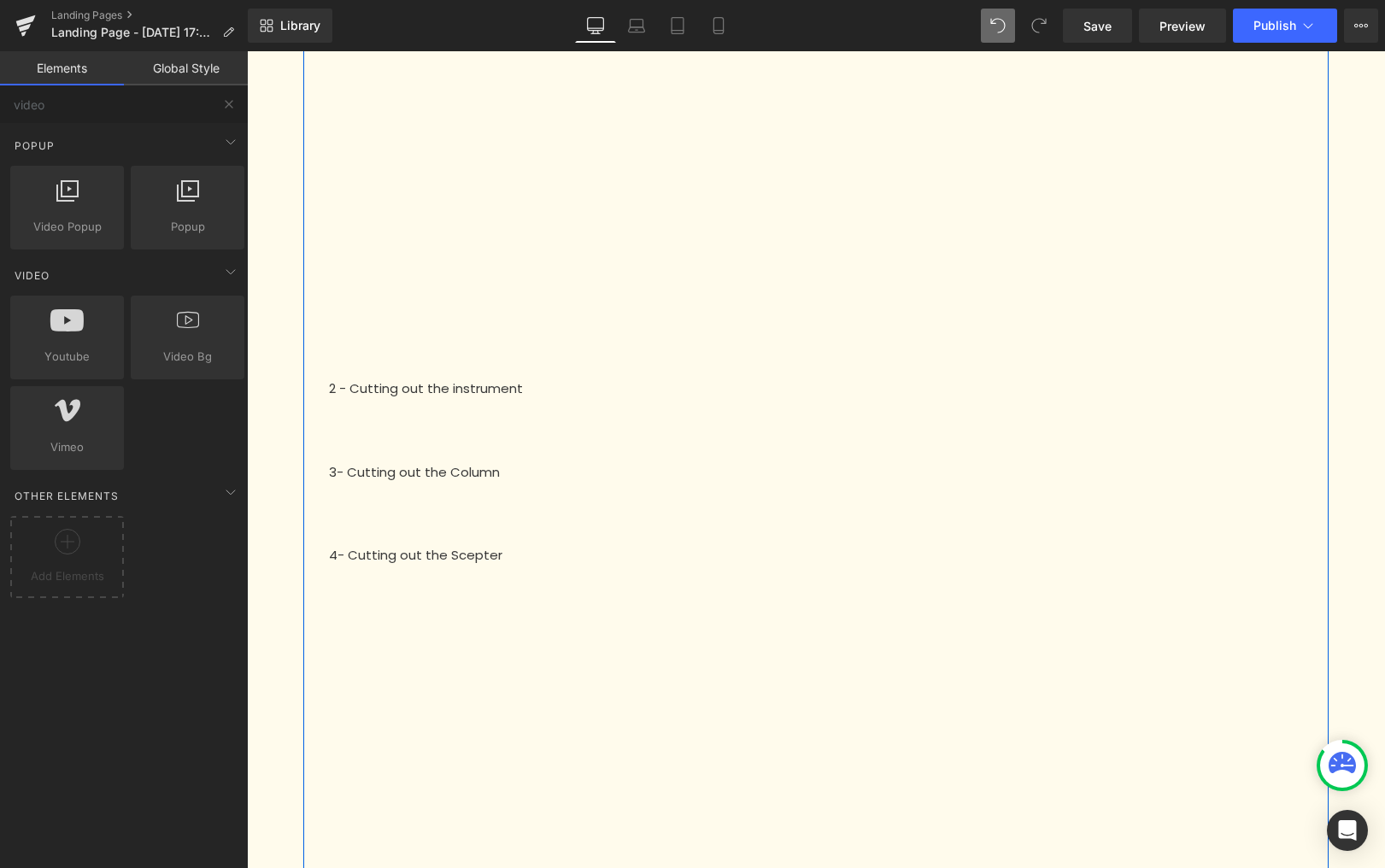
click at [421, 394] on p "2 - Cutting out the instrument" at bounding box center [816, 389] width 974 height 20
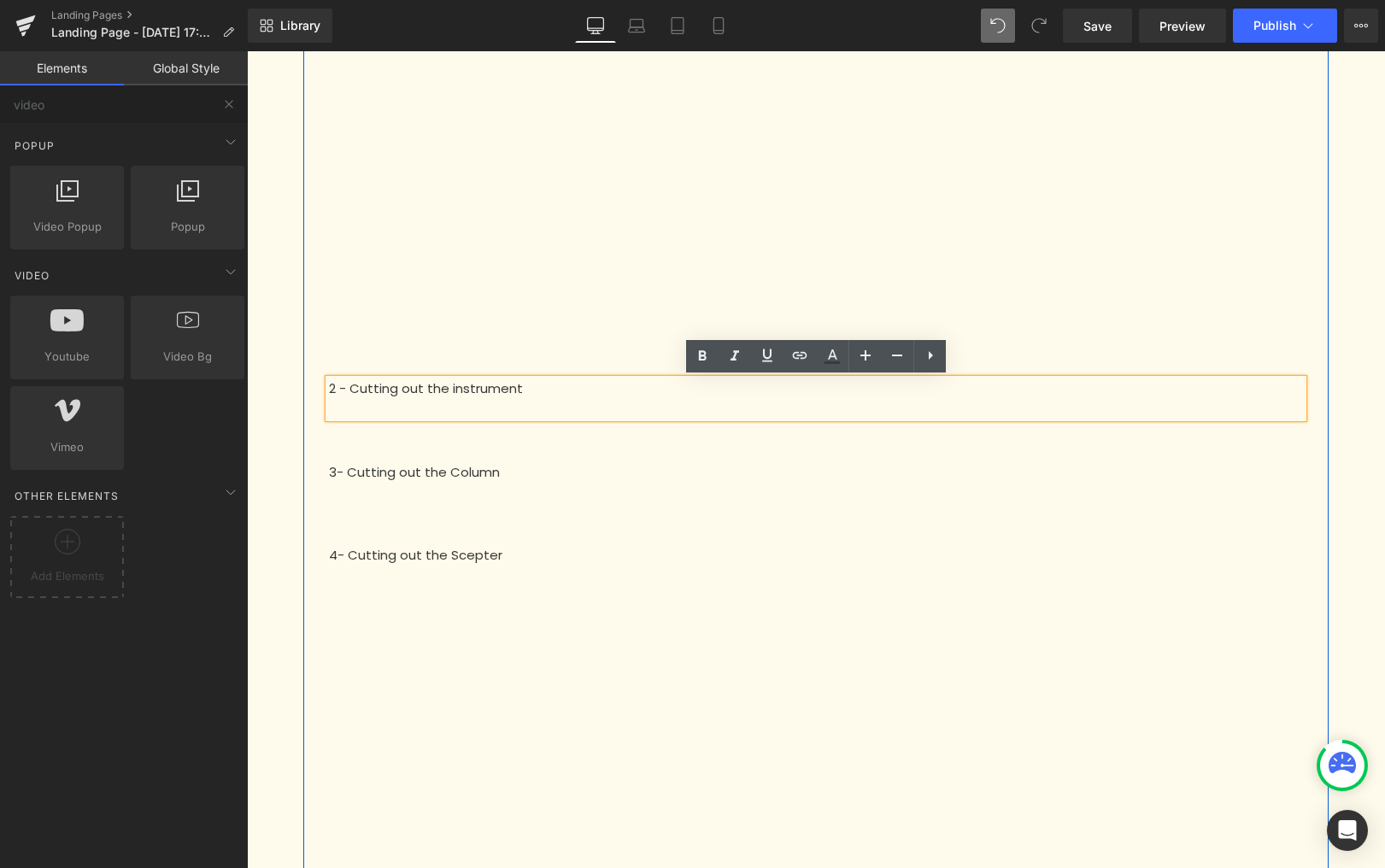
click at [434, 439] on div "3- Cutting out the Column" at bounding box center [816, 480] width 1000 height 83
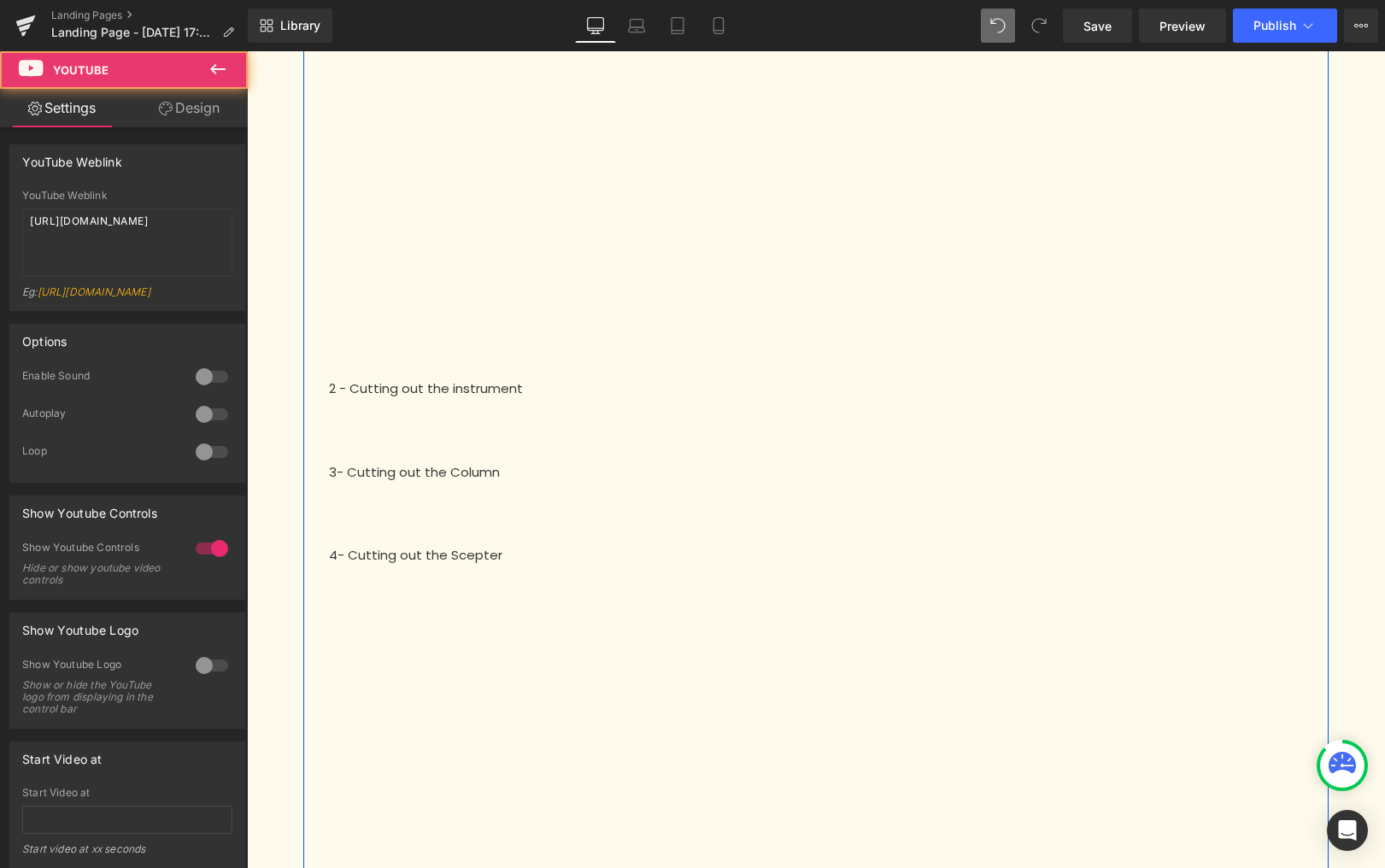
drag, startPoint x: 794, startPoint y: 579, endPoint x: 715, endPoint y: 510, distance: 104.9
click at [693, 485] on div "To start your puzzle successfully, it is essential to cut out the elements at y…" at bounding box center [816, 394] width 1025 height 1470
drag, startPoint x: 779, startPoint y: 581, endPoint x: 740, endPoint y: 613, distance: 50.4
click at [613, 631] on div at bounding box center [816, 846] width 1000 height 562
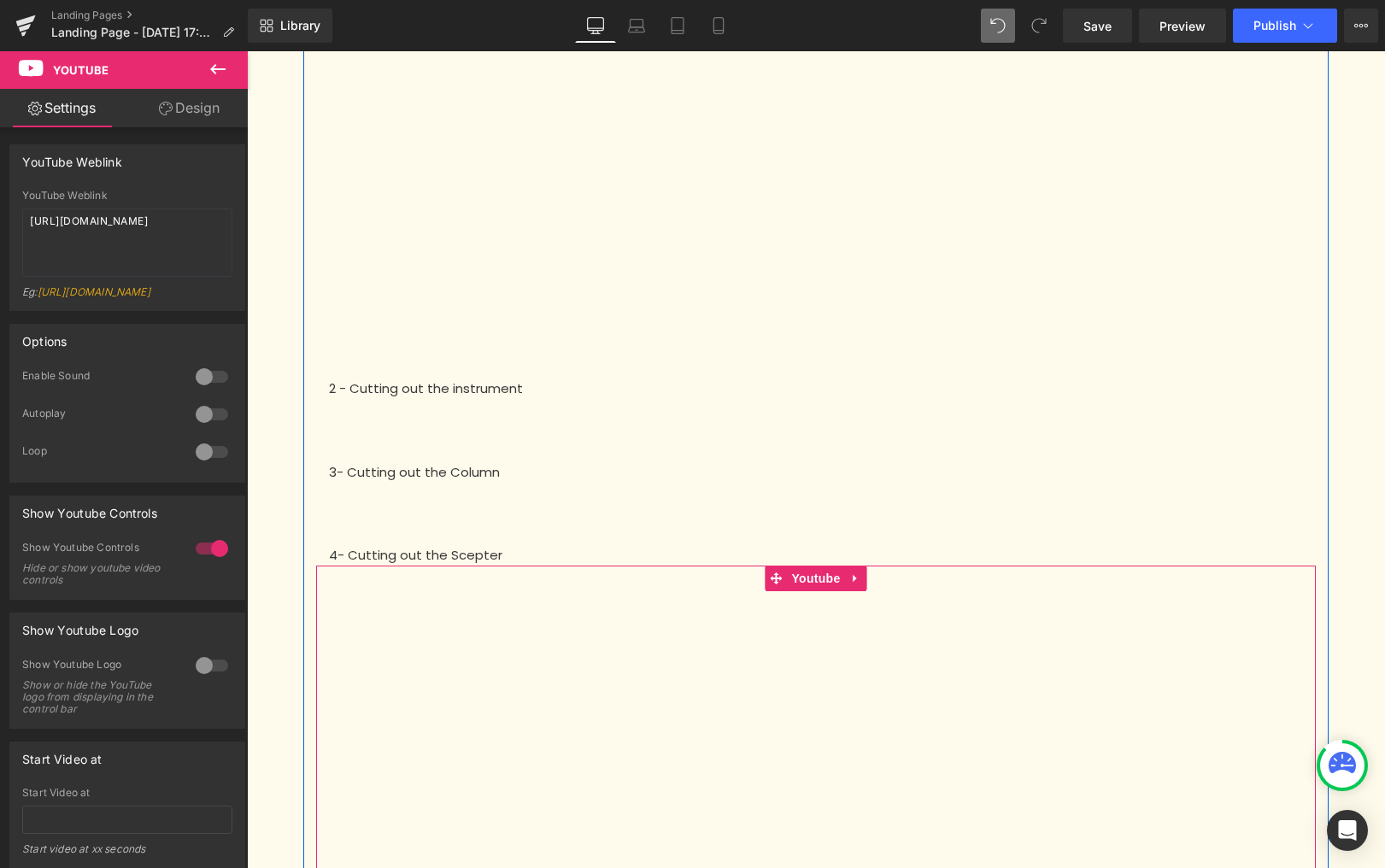
click at [858, 580] on div at bounding box center [816, 846] width 1000 height 562
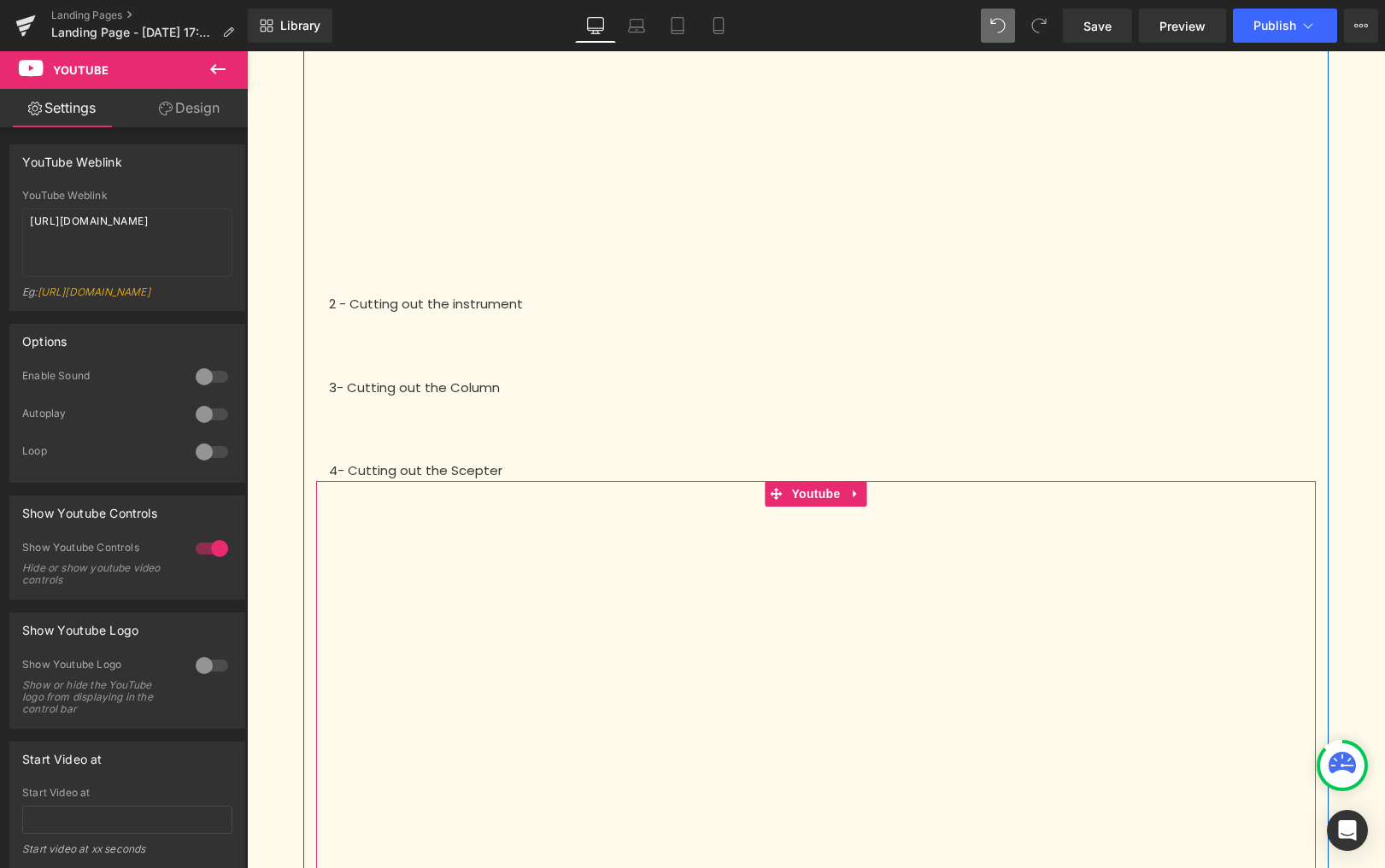
scroll to position [506, 0]
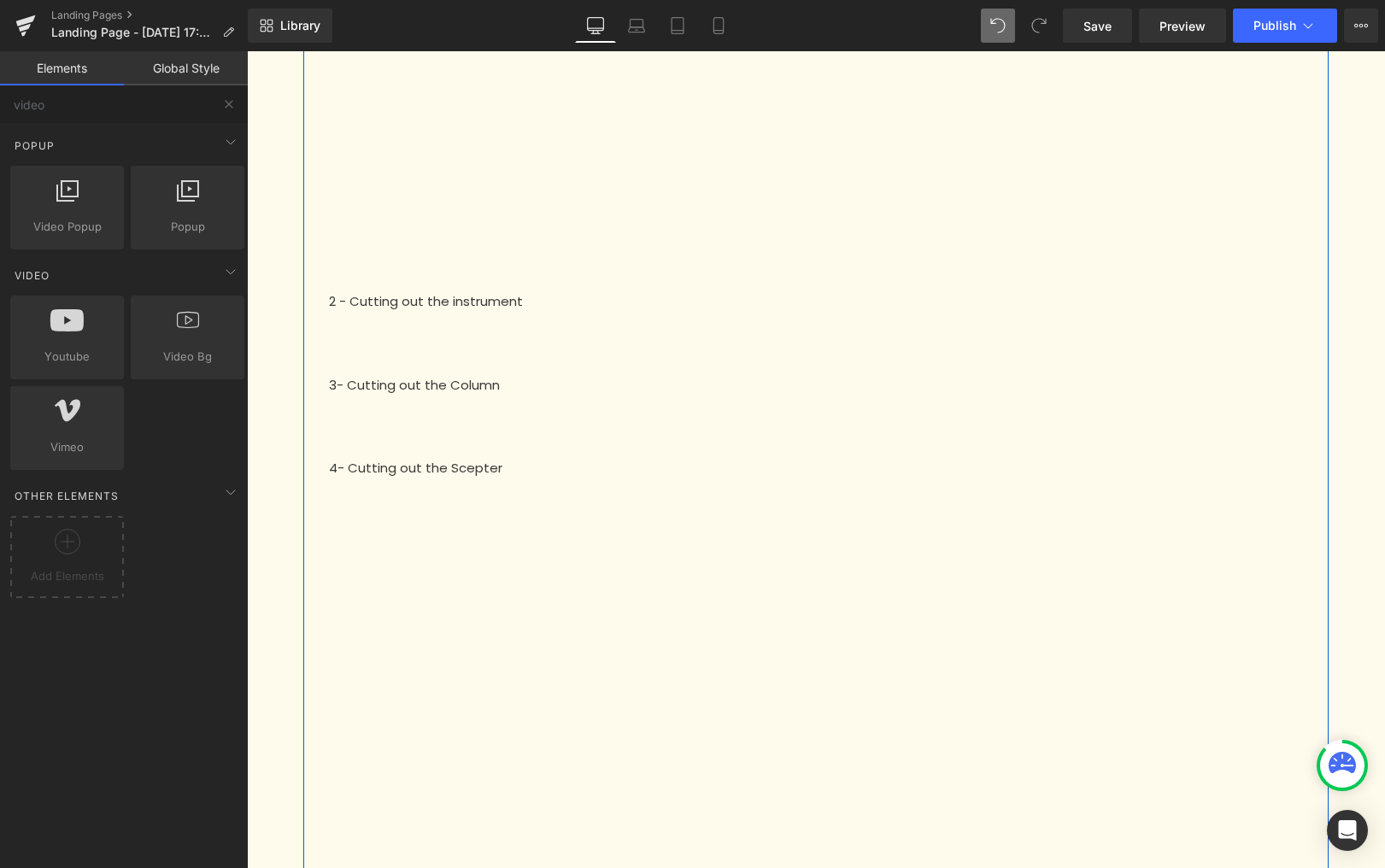
click at [1347, 473] on div "To start your puzzle successfully, it is essential to cut out the elements at y…" at bounding box center [816, 410] width 1138 height 1730
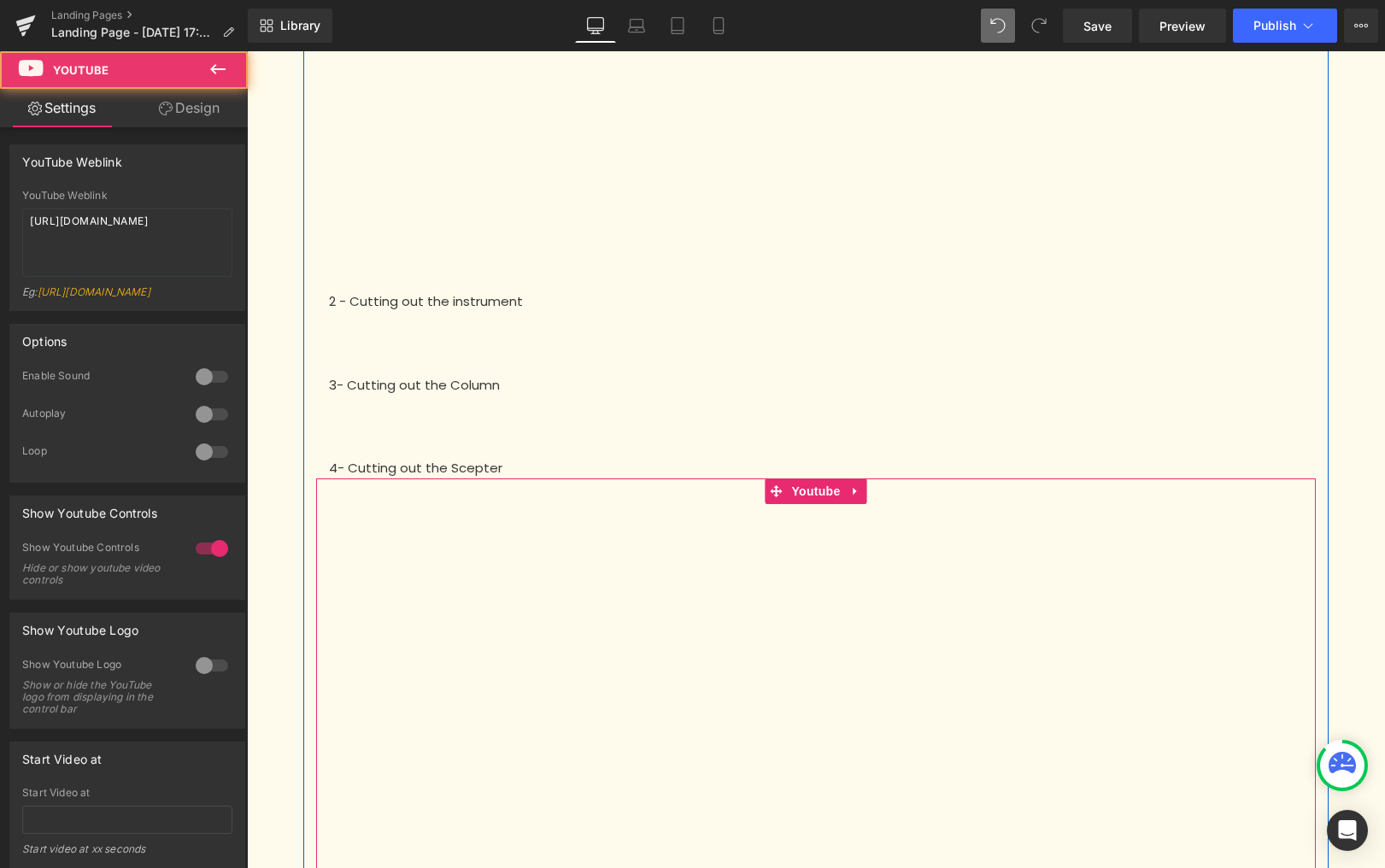
click at [852, 493] on div at bounding box center [816, 759] width 1000 height 562
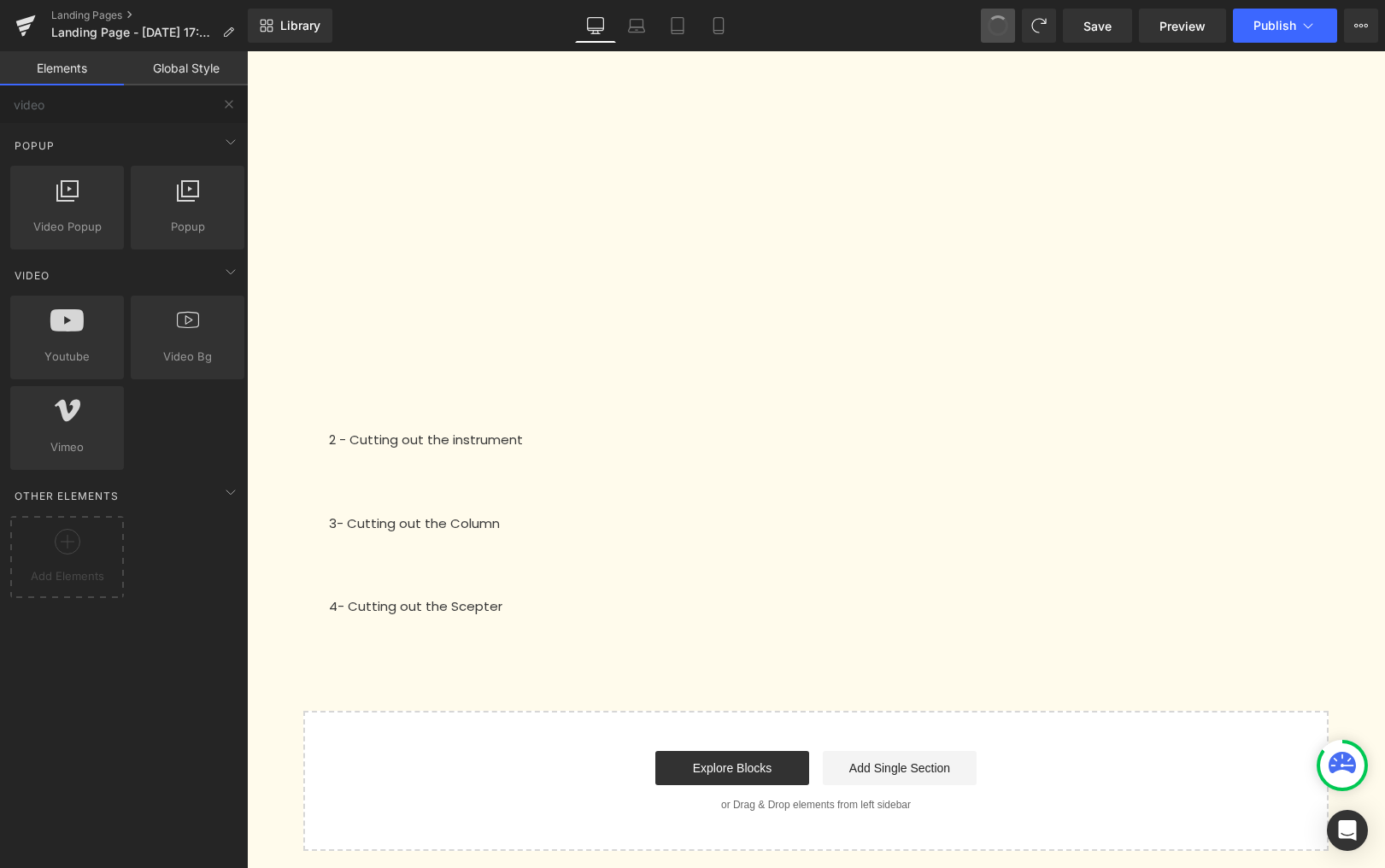
scroll to position [368, 0]
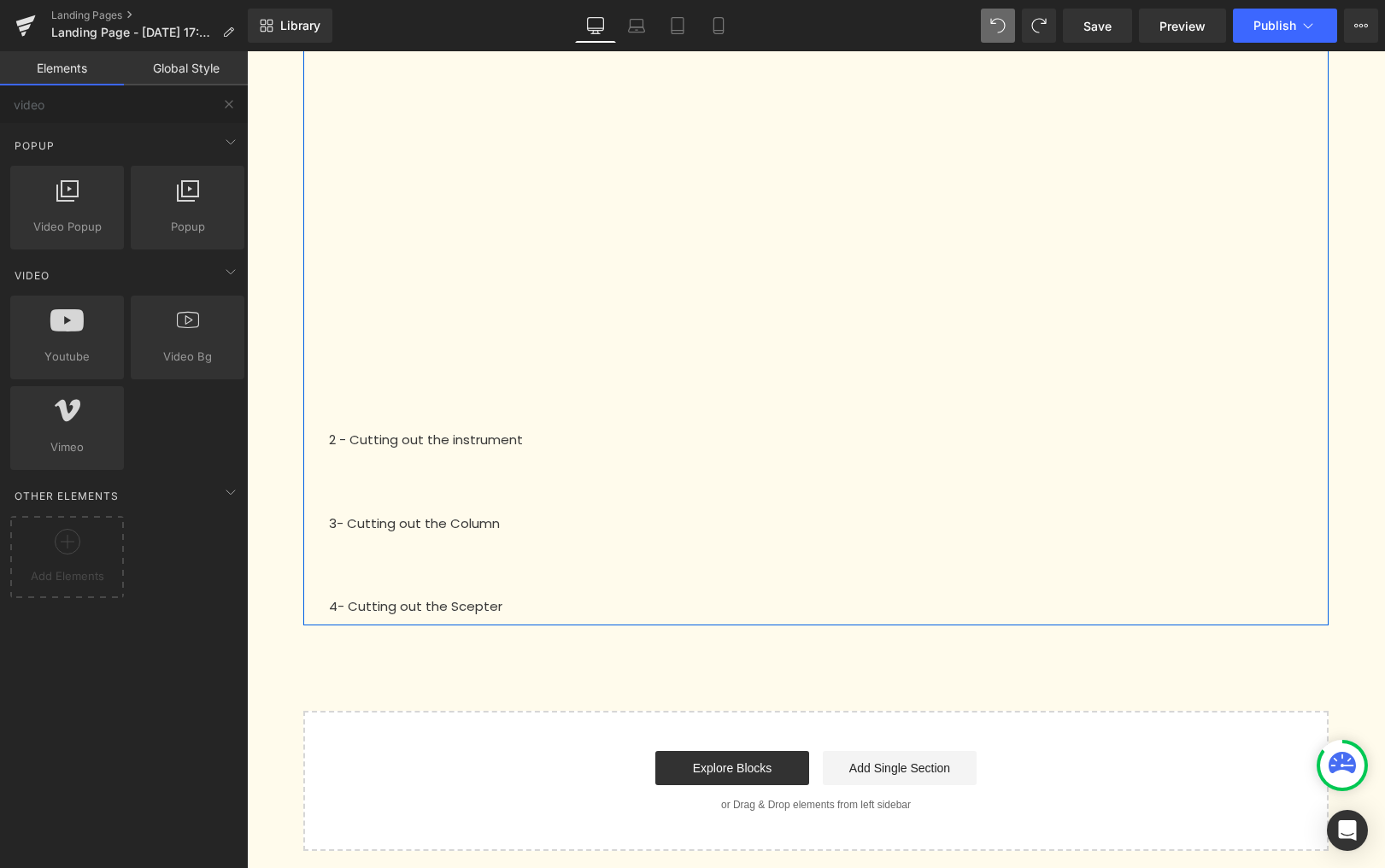
click at [490, 422] on div "2 - Cutting out the instrument Text Block" at bounding box center [816, 447] width 1000 height 83
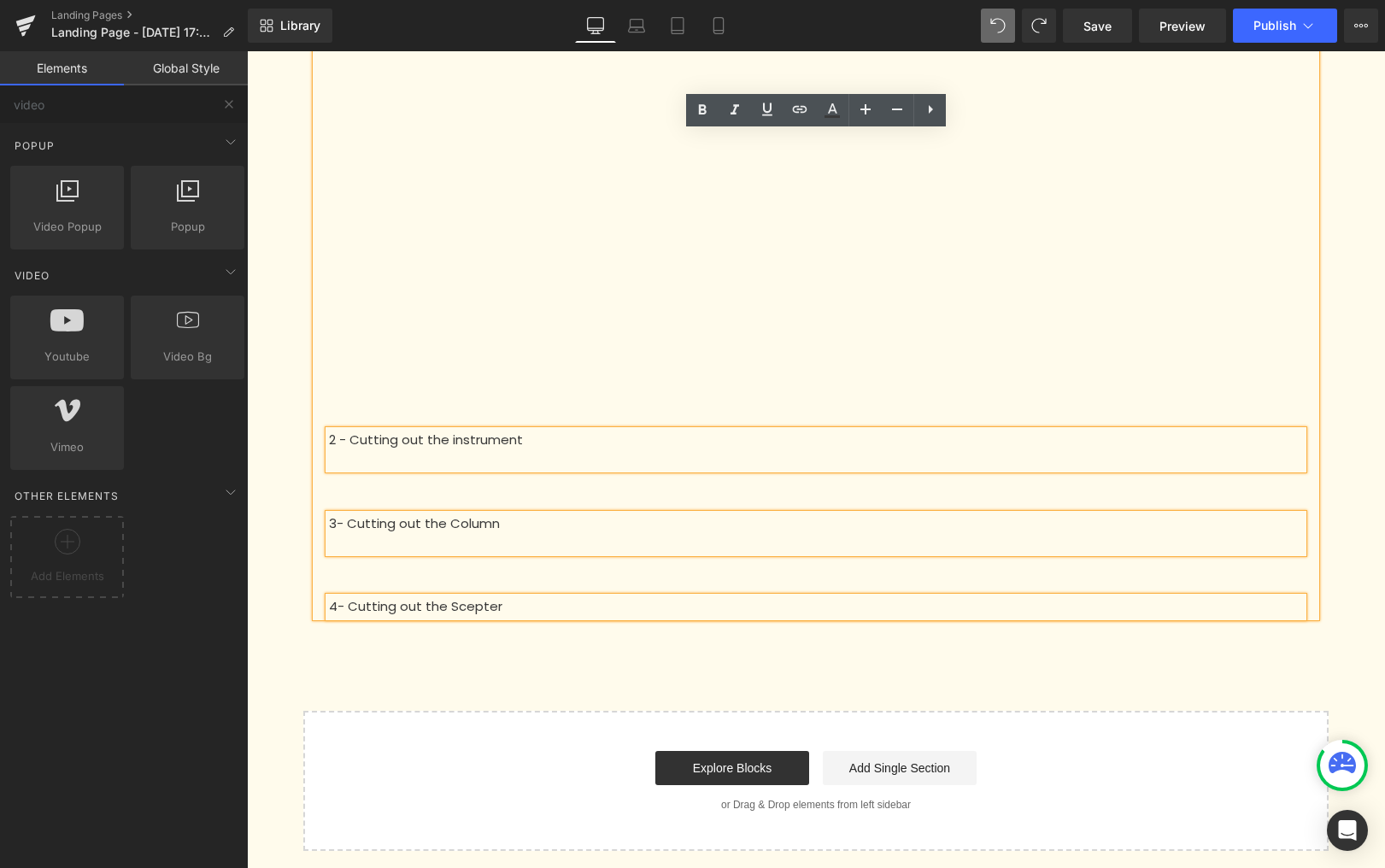
click at [490, 422] on div "2 - Cutting out the instrument Text Block" at bounding box center [816, 447] width 1000 height 83
click at [745, 466] on div "2 - Cutting out the instrument Text Block" at bounding box center [816, 450] width 974 height 38
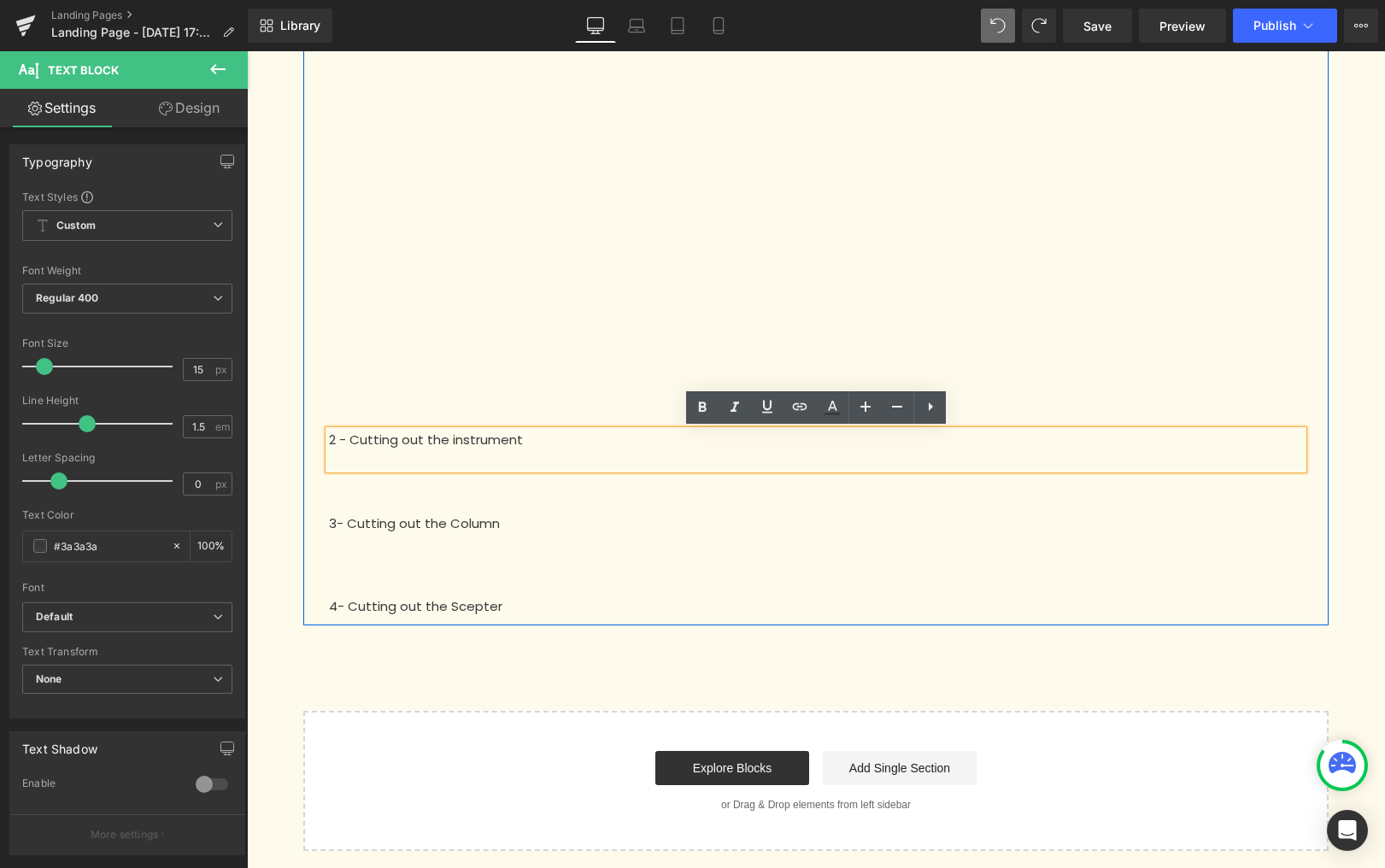
click at [414, 398] on div at bounding box center [816, 396] width 974 height 20
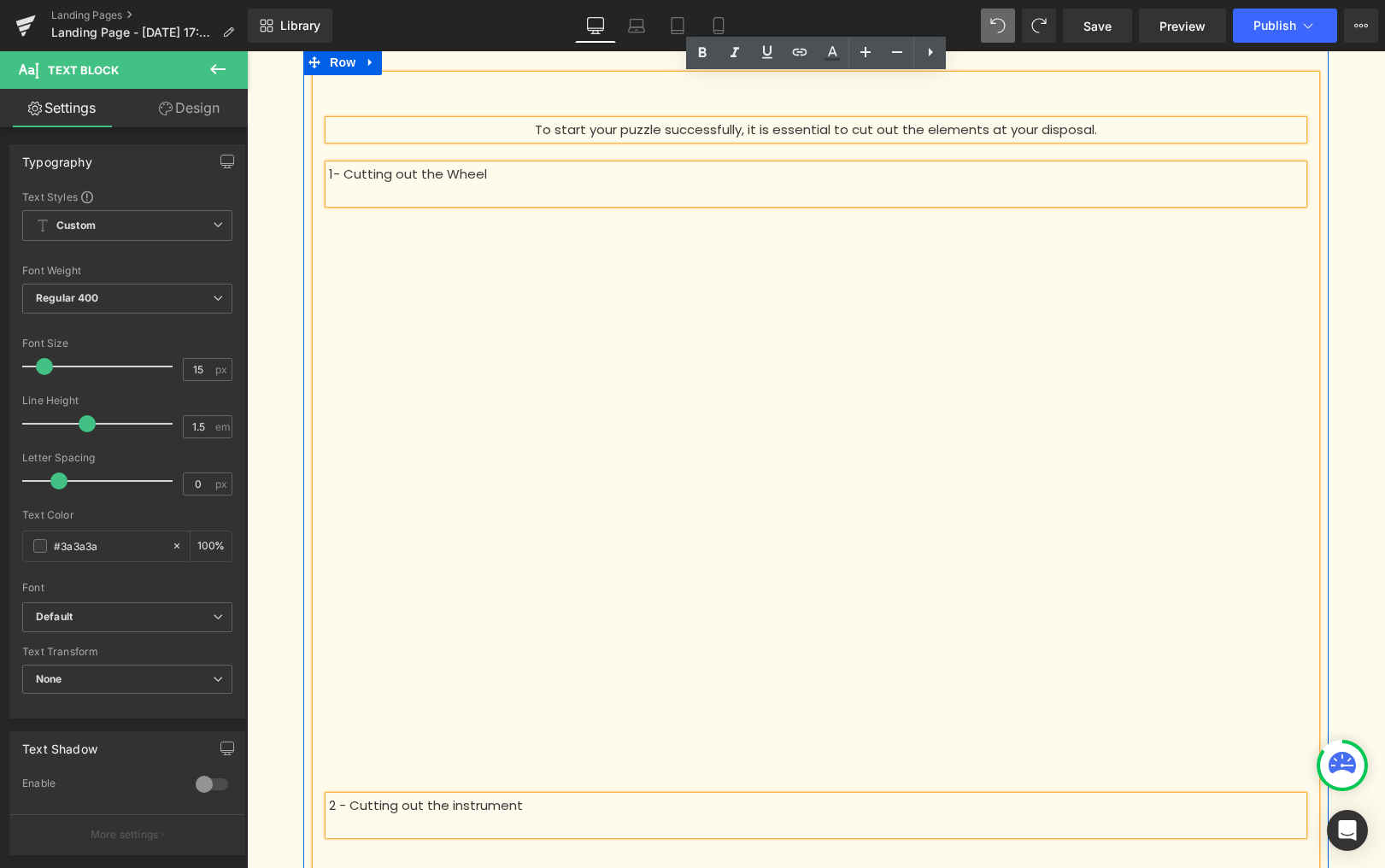
scroll to position [0, 0]
click at [540, 94] on p at bounding box center [816, 87] width 1000 height 20
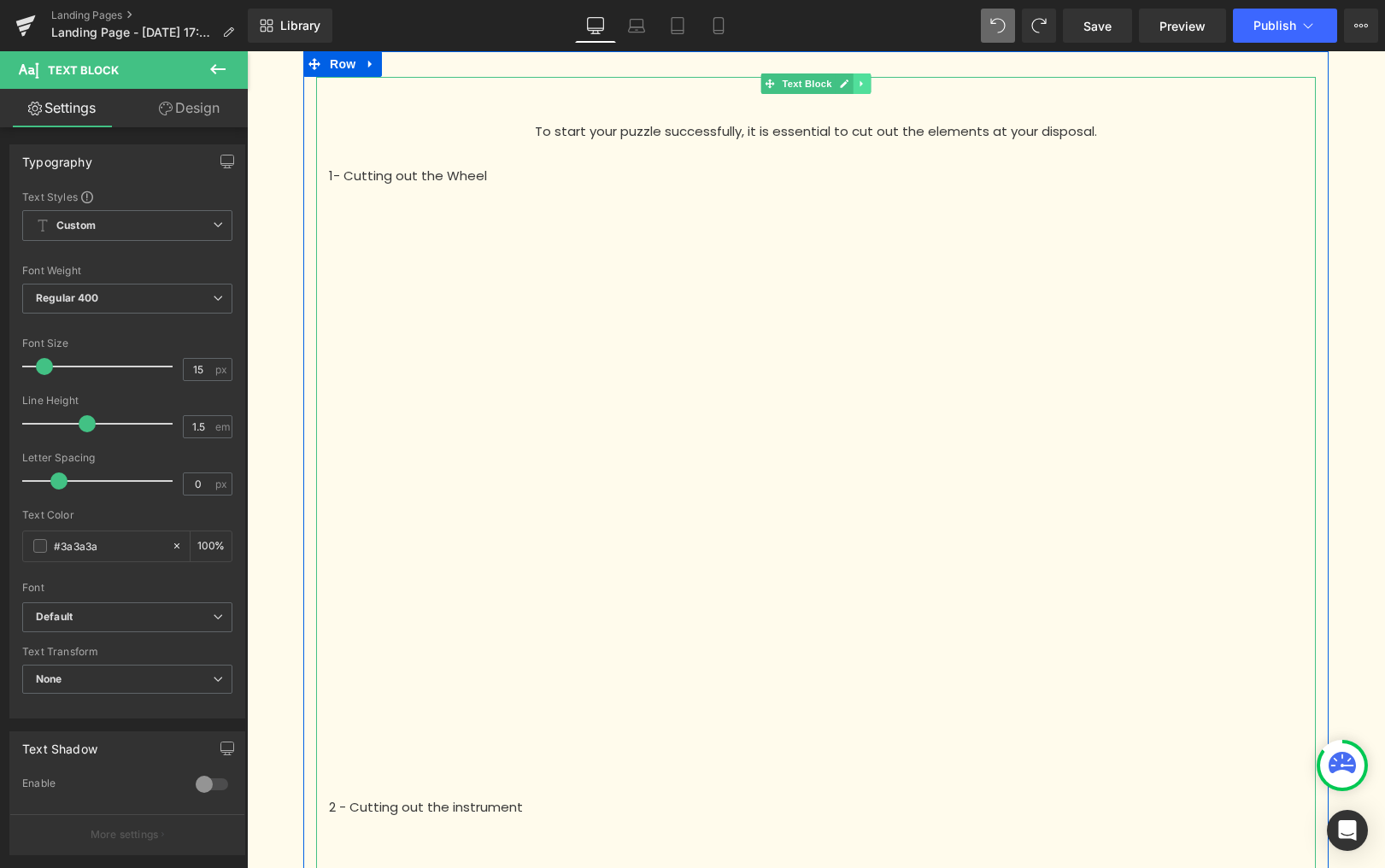
click at [858, 81] on icon at bounding box center [861, 83] width 10 height 10
click at [854, 87] on icon at bounding box center [853, 83] width 10 height 10
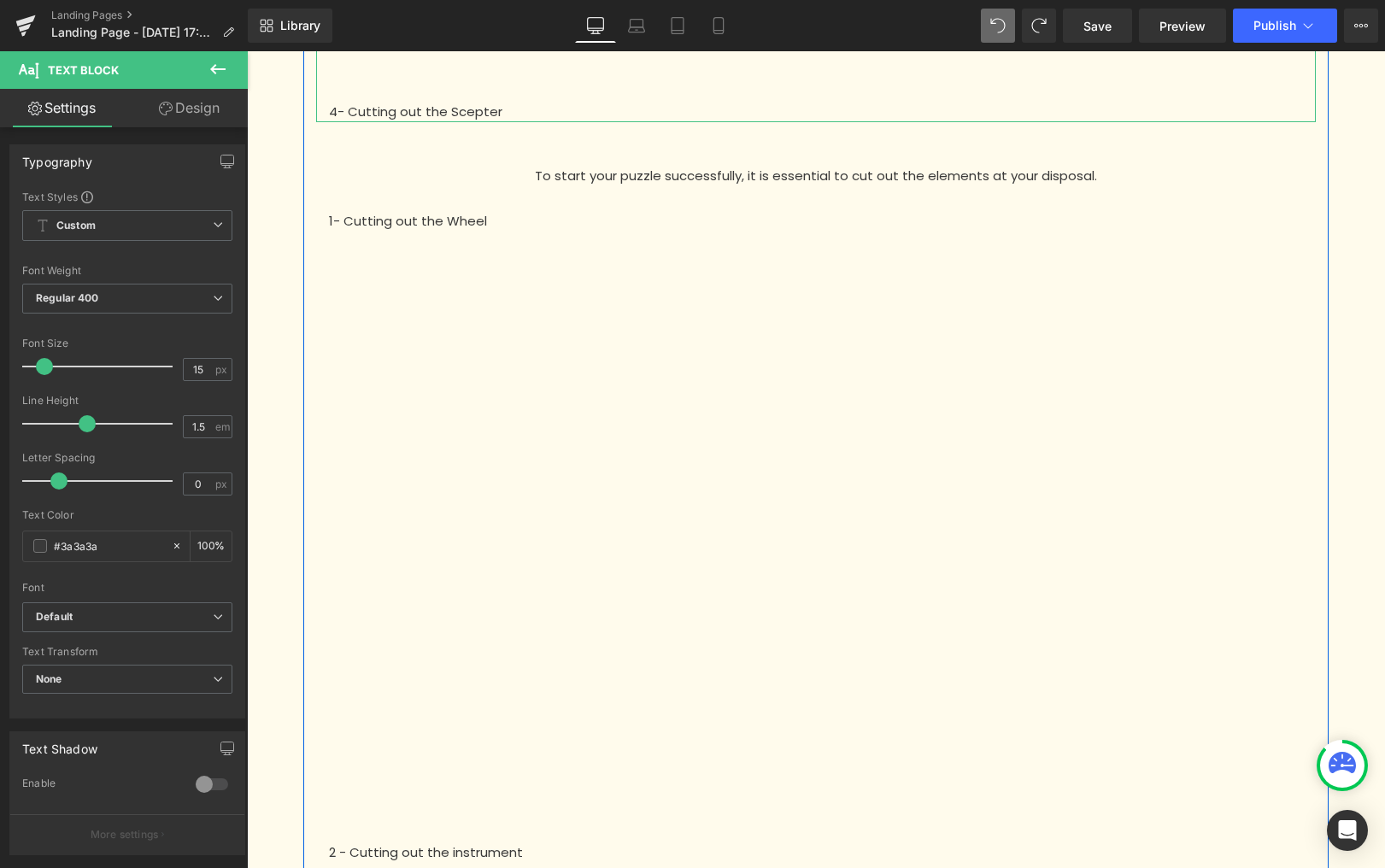
scroll to position [864, 0]
click at [706, 181] on span "To start your puzzle successfully, it is essential to cut out the elements at y…" at bounding box center [816, 174] width 562 height 18
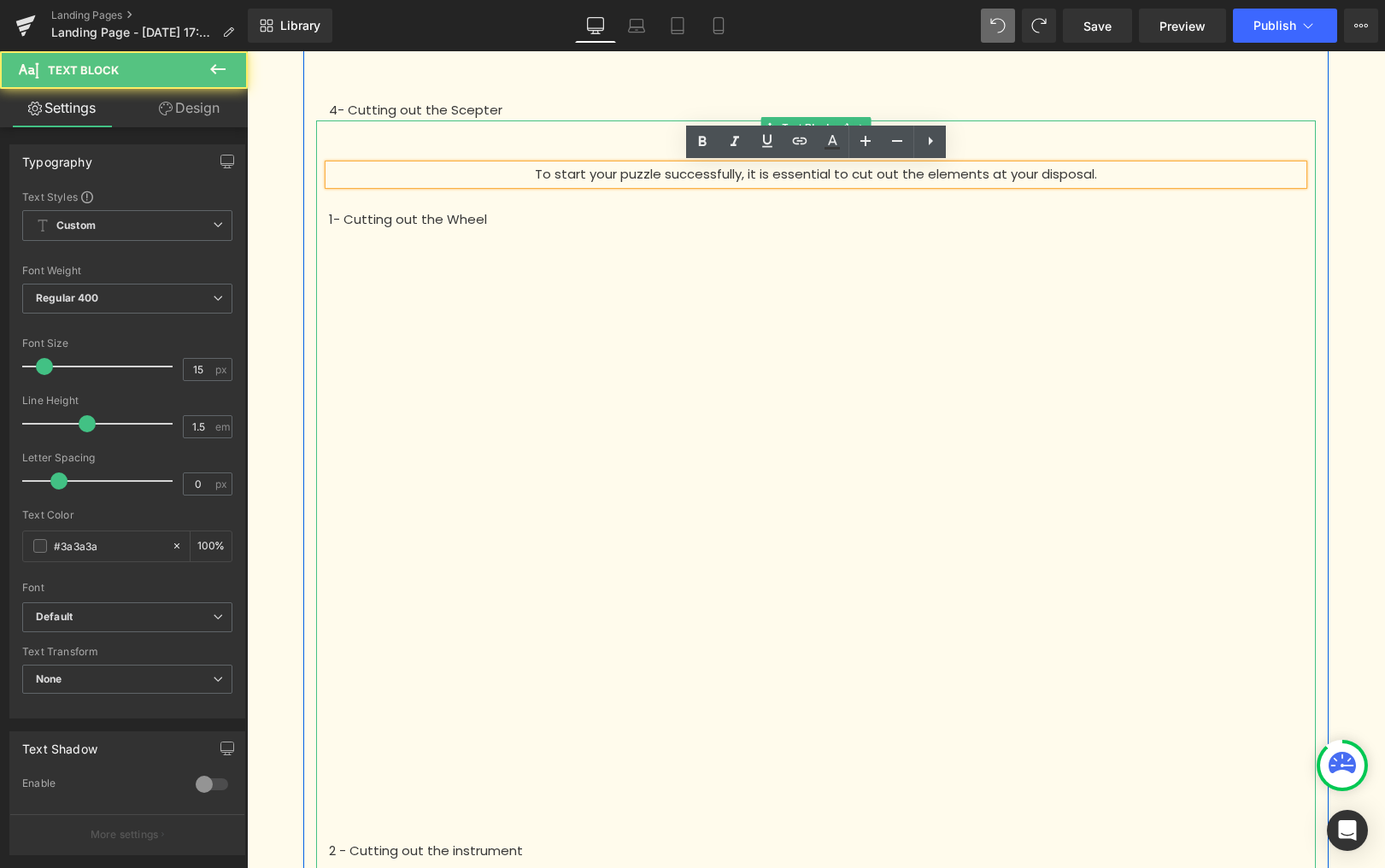
click at [679, 209] on div "1- Cutting out the Wheel" at bounding box center [816, 500] width 1000 height 632
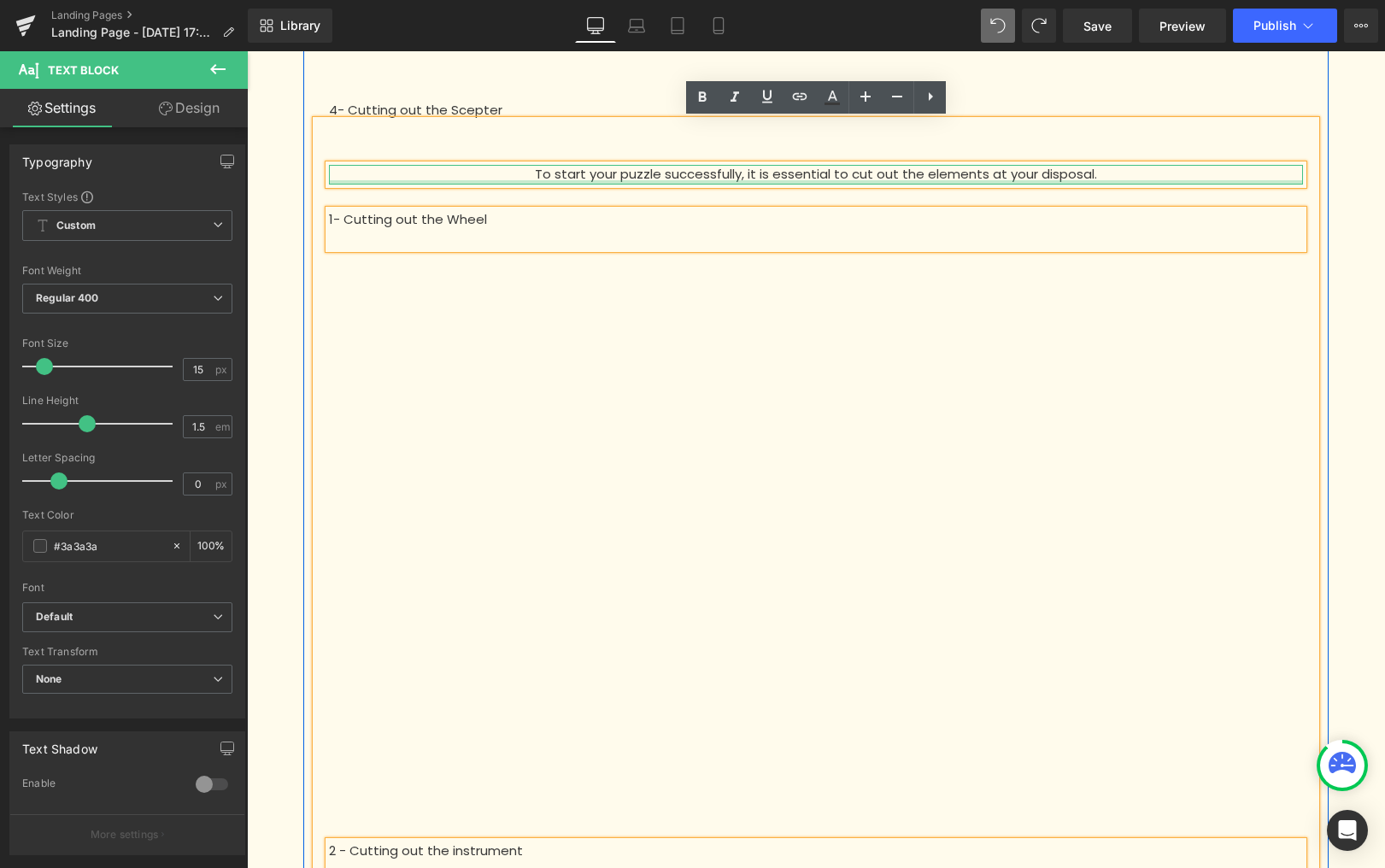
click at [732, 182] on div at bounding box center [816, 182] width 974 height 4
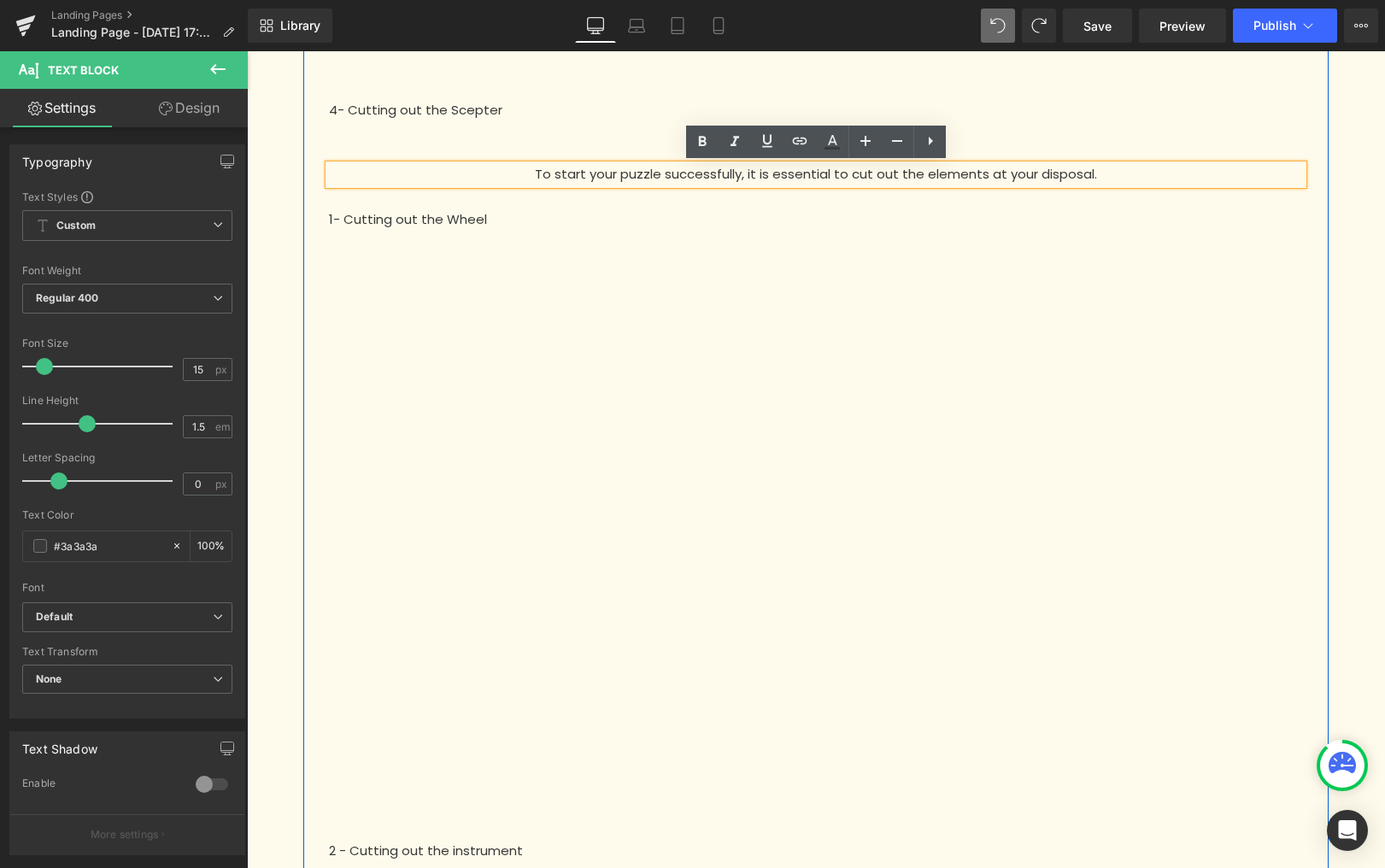
click at [739, 170] on span "To start your puzzle successfully, it is essential to cut out the elements at y…" at bounding box center [816, 174] width 562 height 18
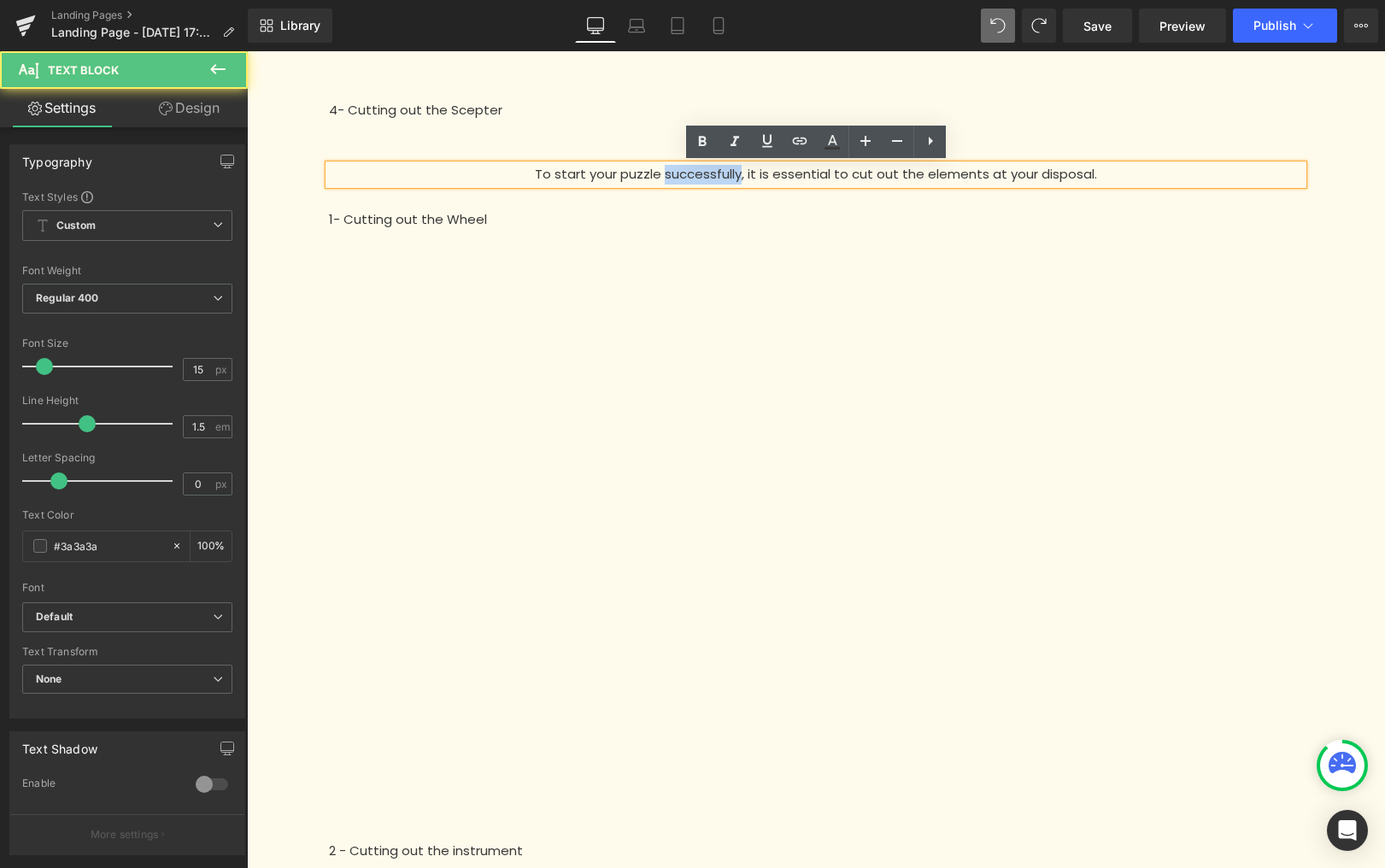
click at [739, 170] on span "To start your puzzle successfully, it is essential to cut out the elements at y…" at bounding box center [816, 174] width 562 height 18
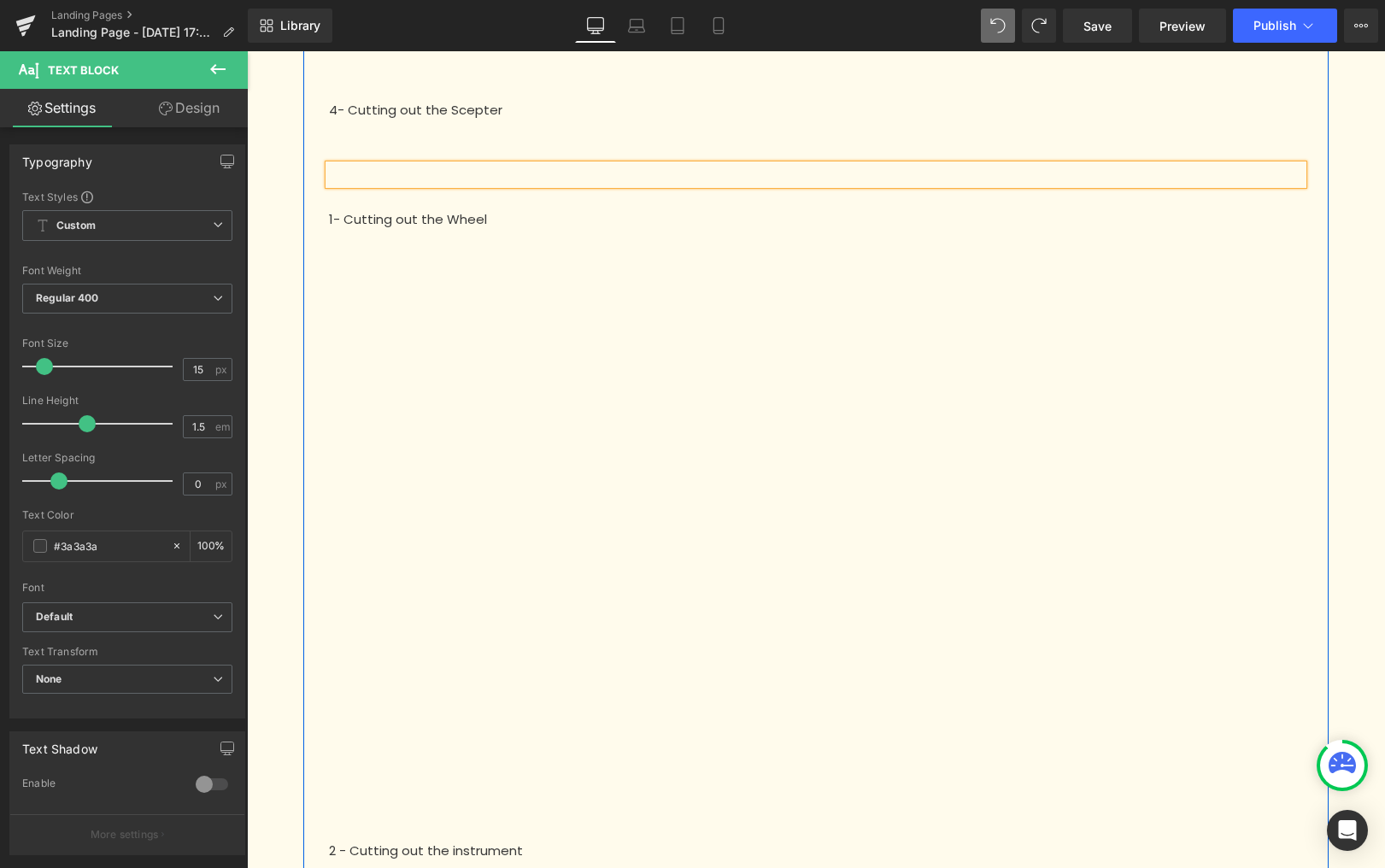
click at [712, 192] on div "1- Cutting out the Wheel" at bounding box center [816, 500] width 1000 height 632
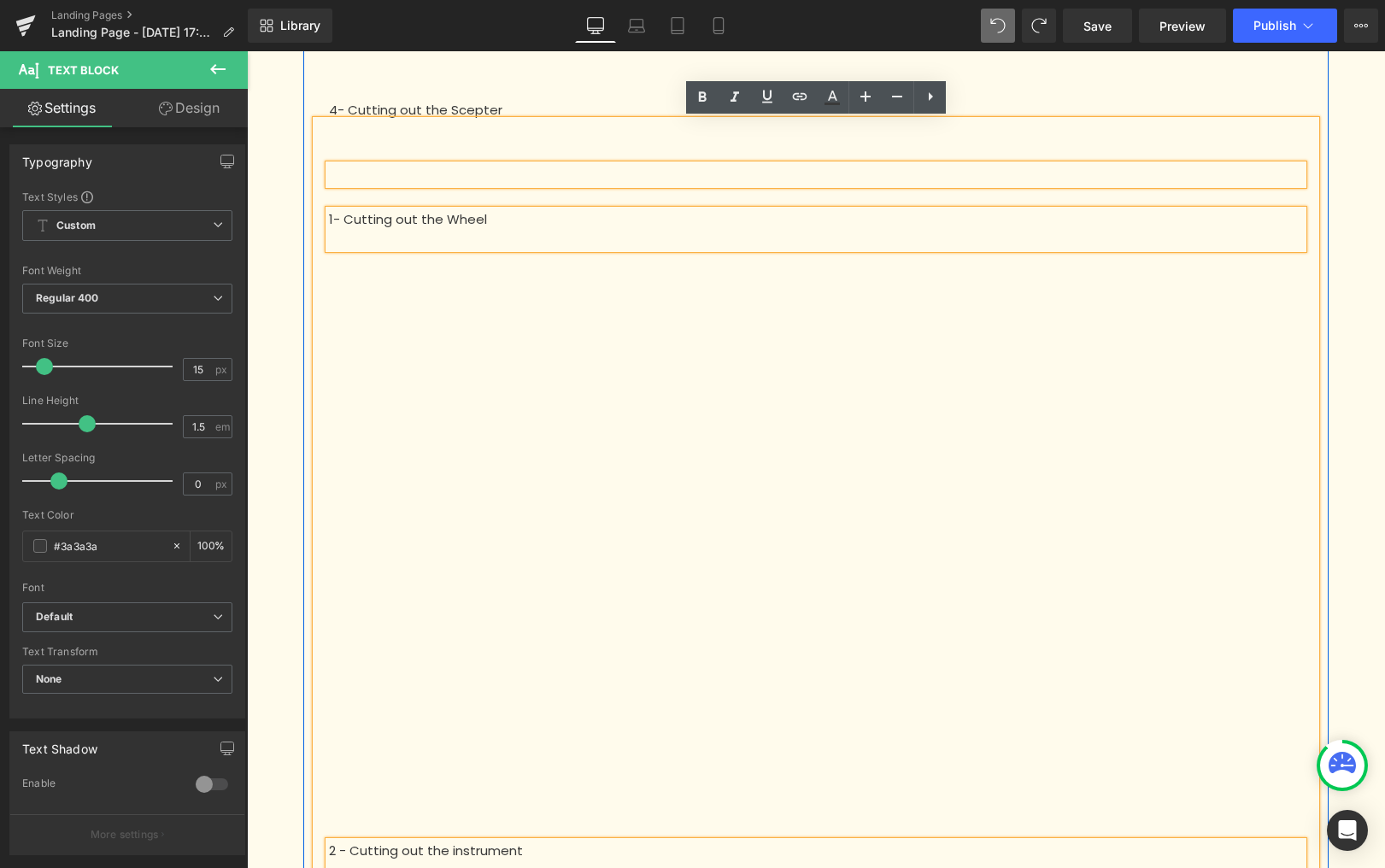
click at [554, 131] on p at bounding box center [816, 130] width 1000 height 20
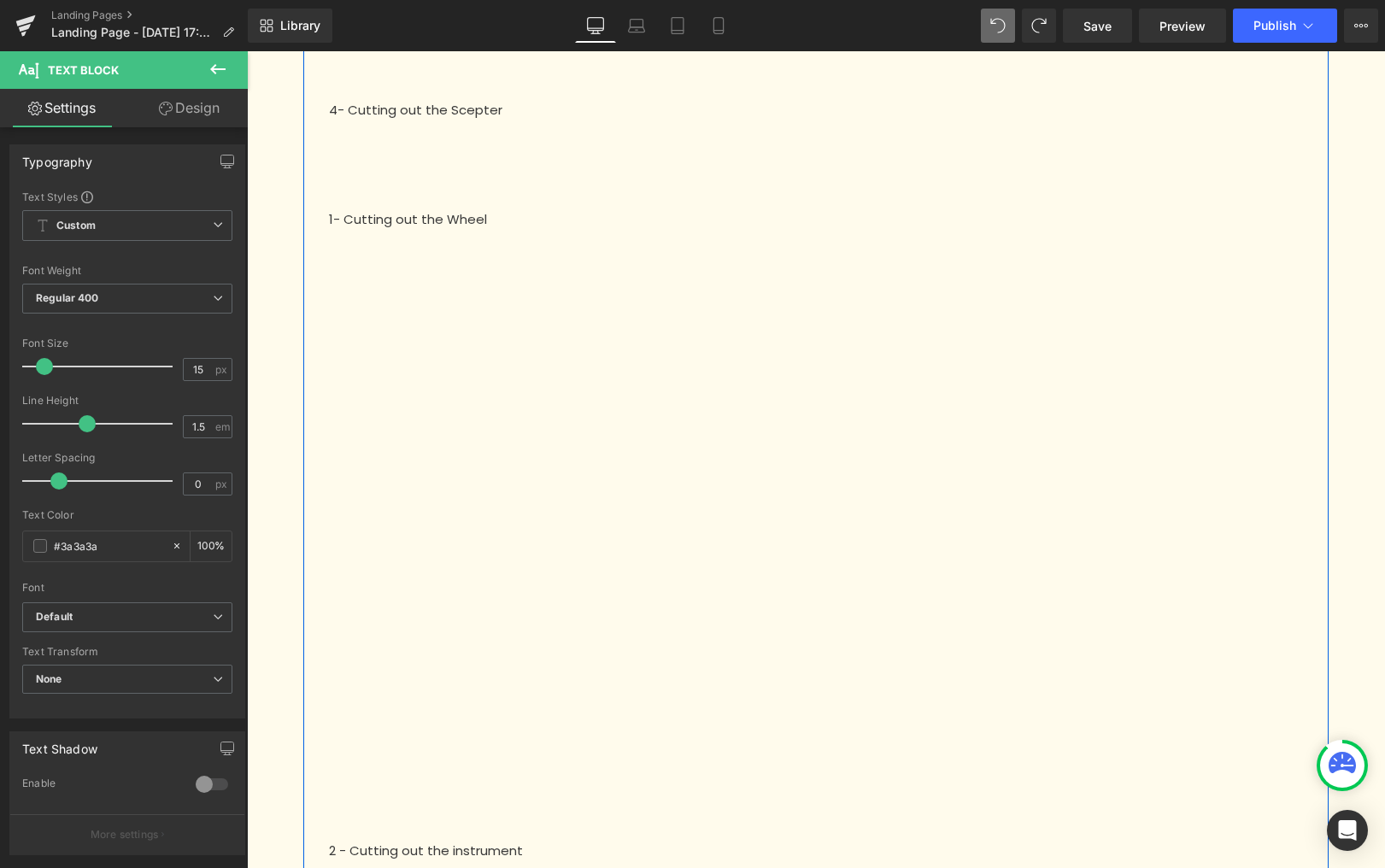
click at [388, 216] on p "1- Cutting out the Wheel" at bounding box center [816, 220] width 974 height 20
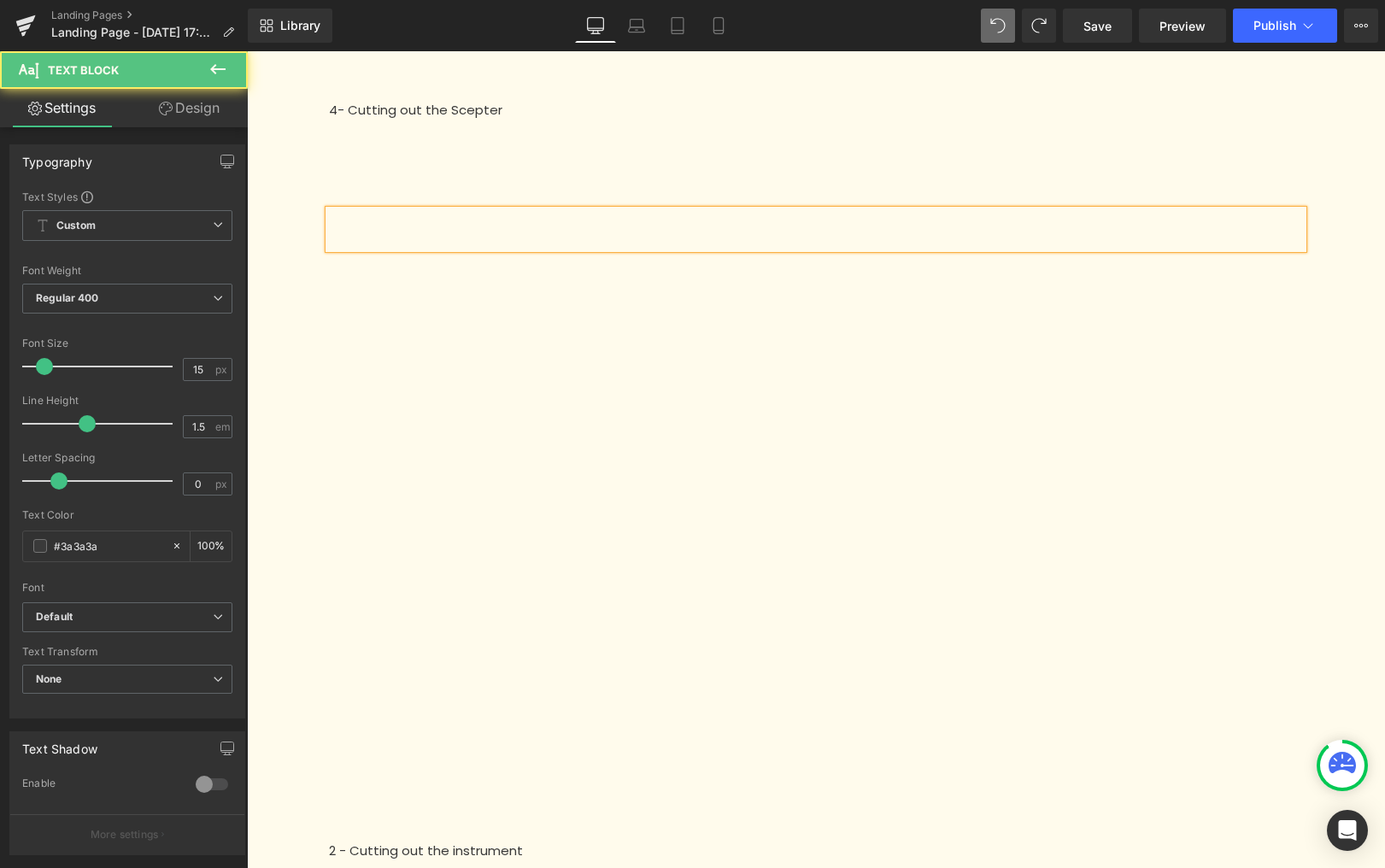
click at [416, 175] on p at bounding box center [816, 175] width 974 height 20
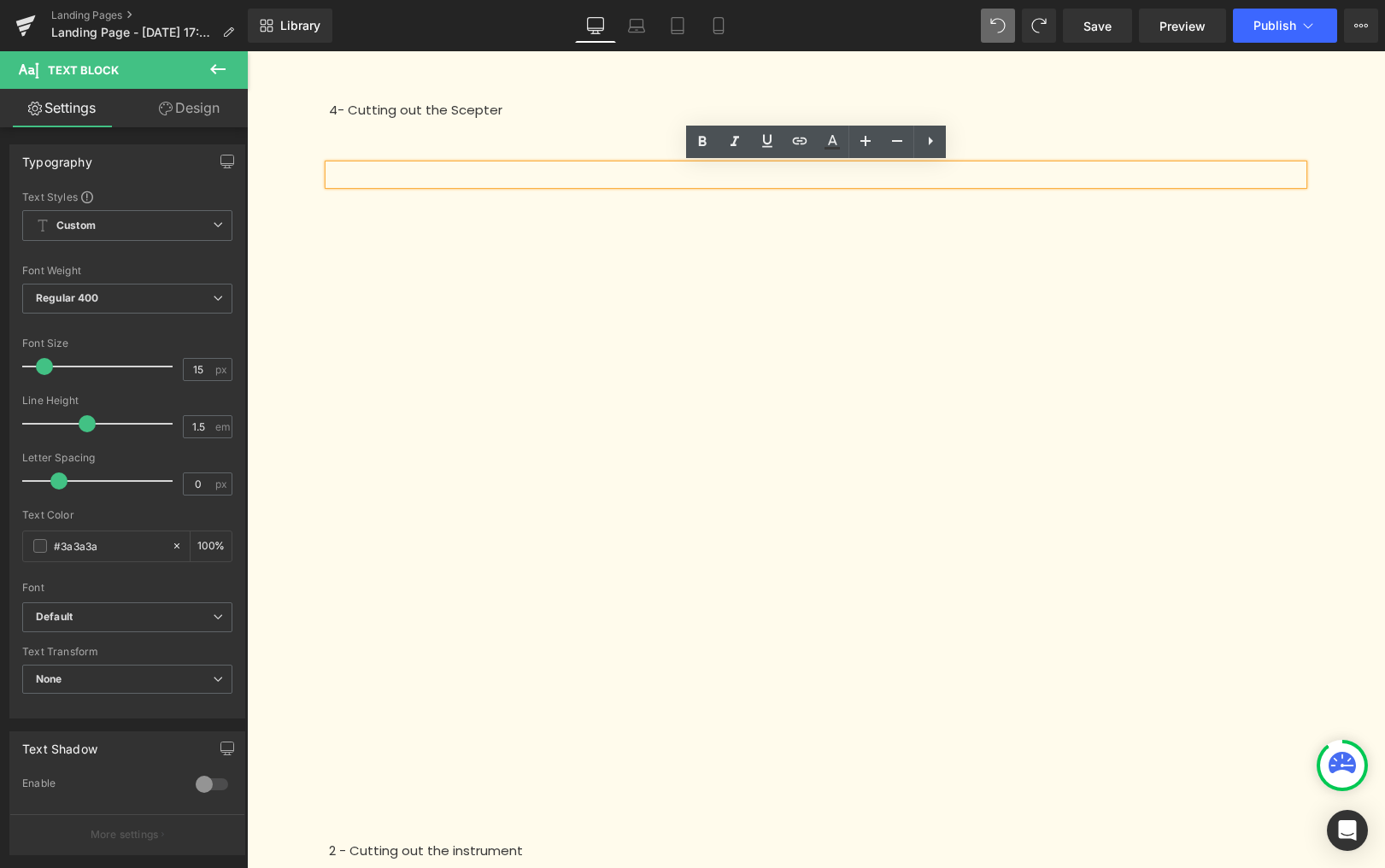
click at [1127, 129] on p at bounding box center [816, 130] width 1000 height 20
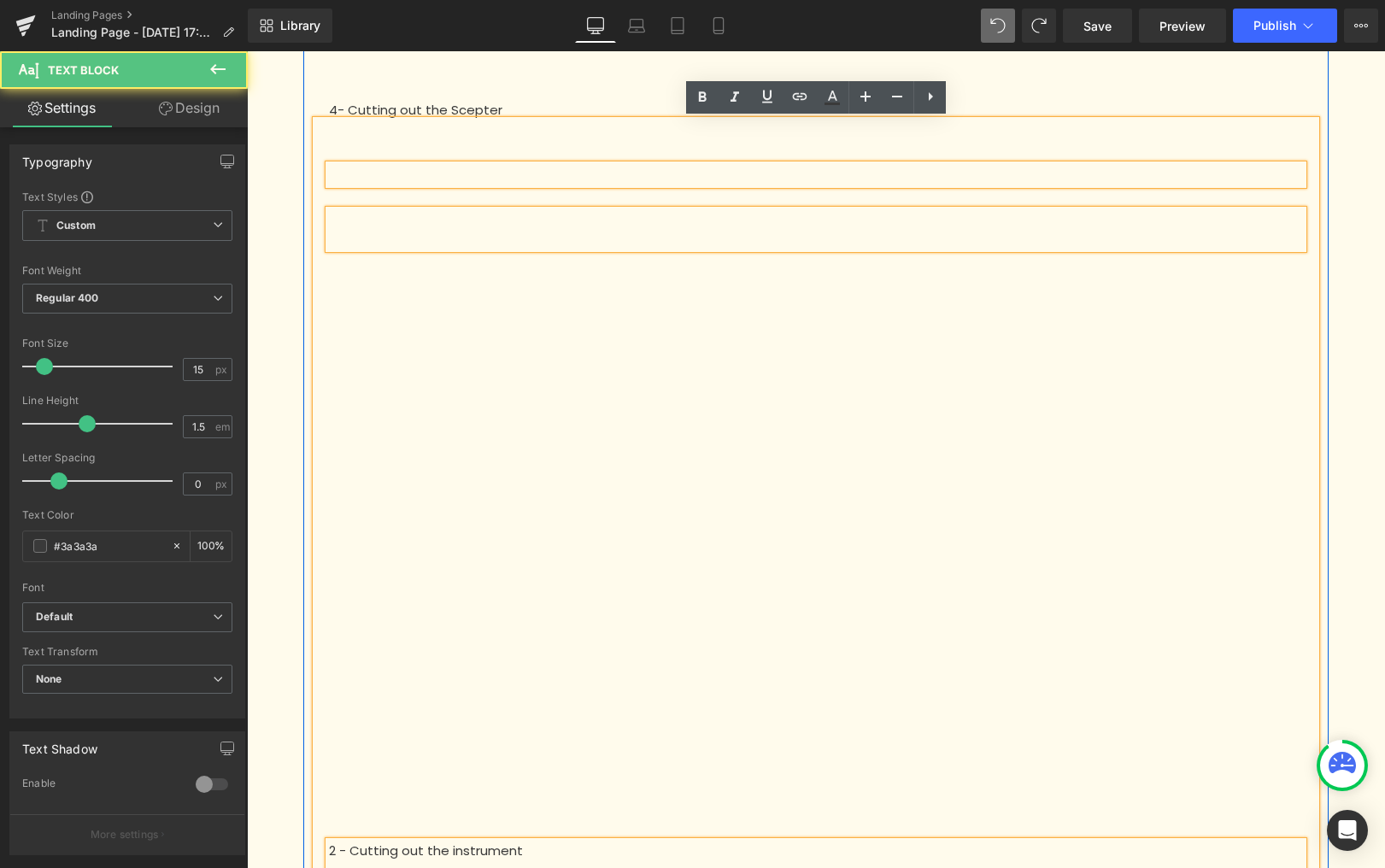
click at [1316, 204] on div "Text Block Text Block 2 - Cutting out the instrument 3- Cutting out the Column …" at bounding box center [816, 574] width 1000 height 908
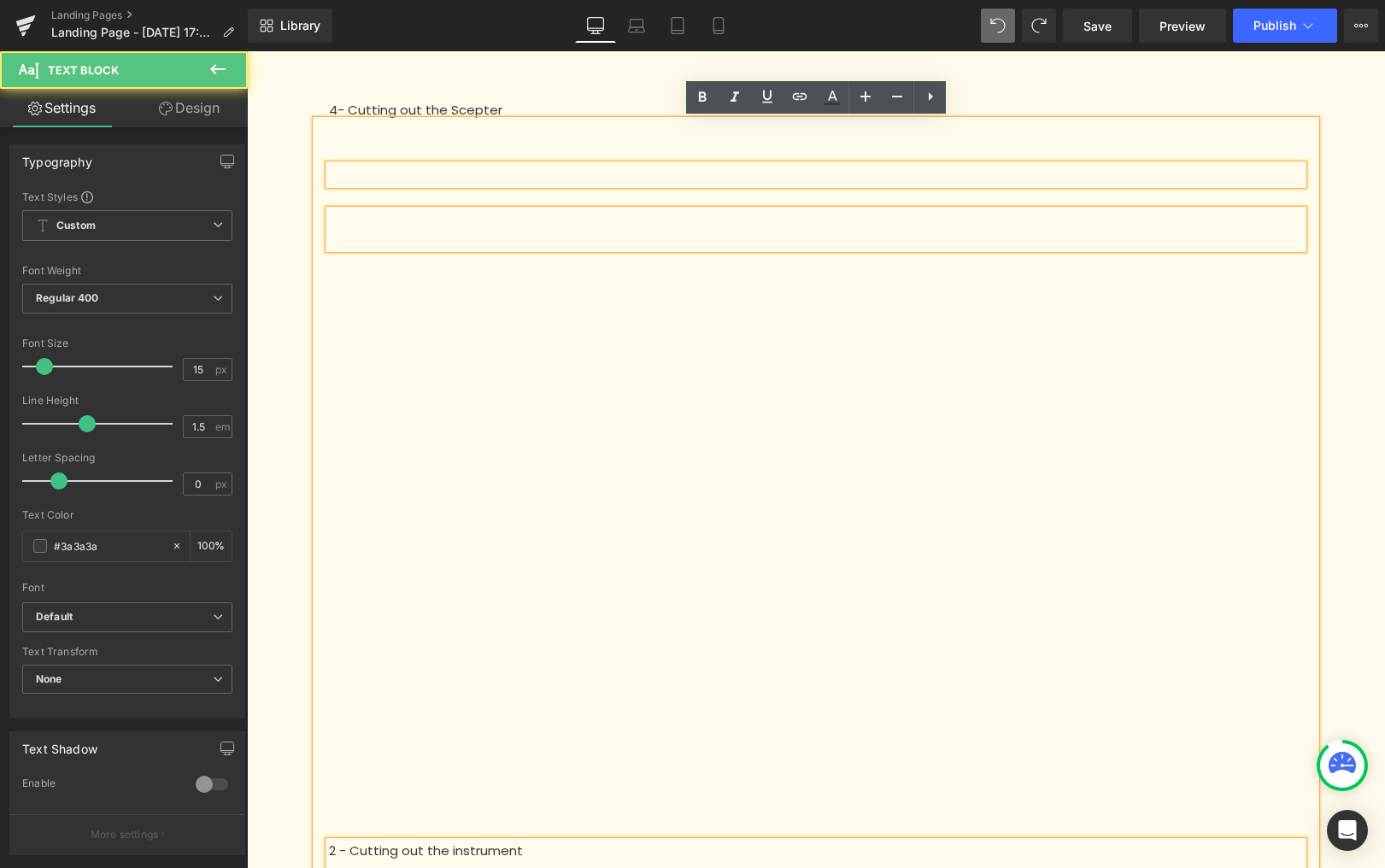
click at [1370, 207] on div "To start your puzzle successfully, it is essential to cut out the elements at y…" at bounding box center [816, 224] width 1138 height 2074
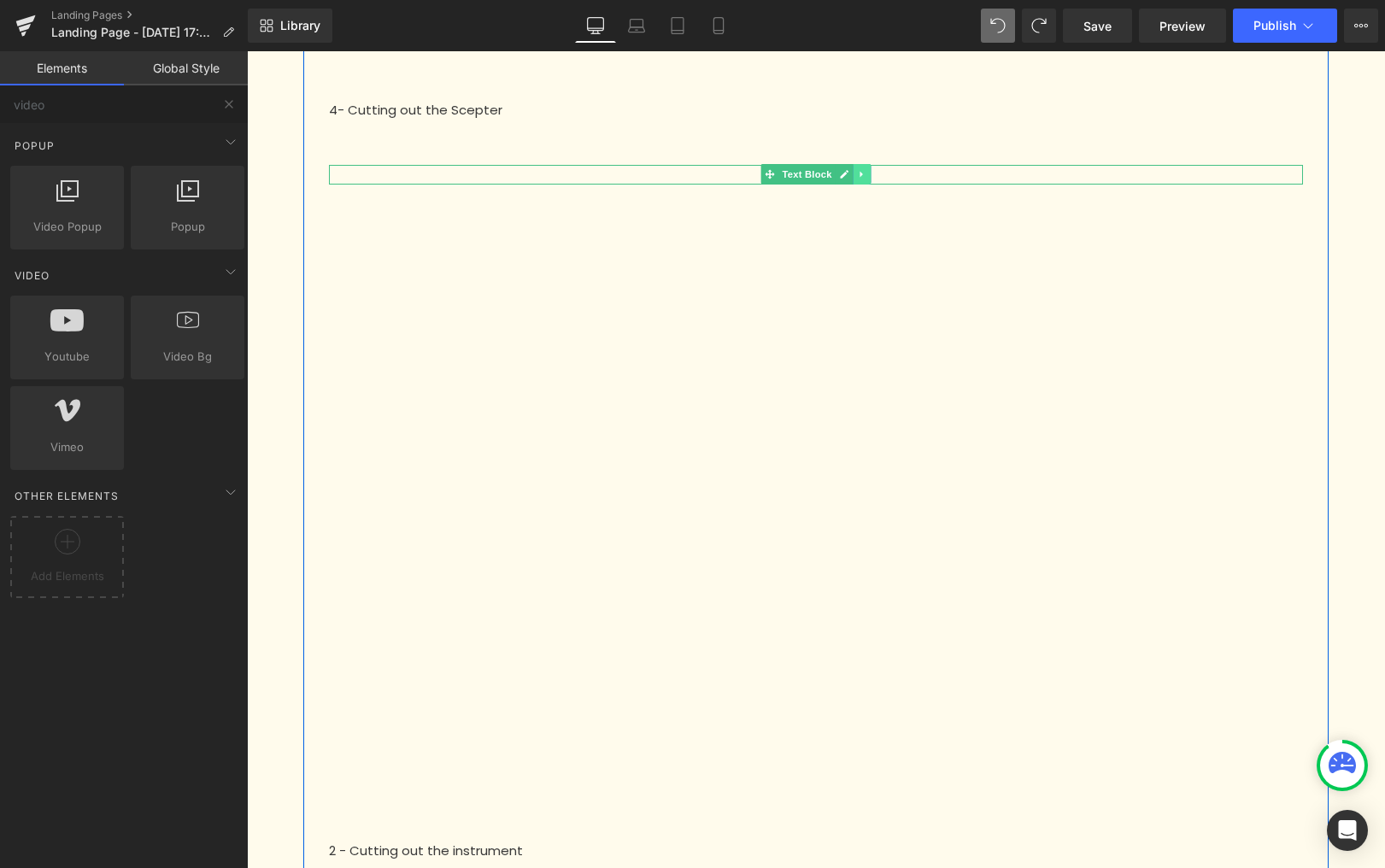
click at [857, 173] on link at bounding box center [863, 175] width 18 height 21
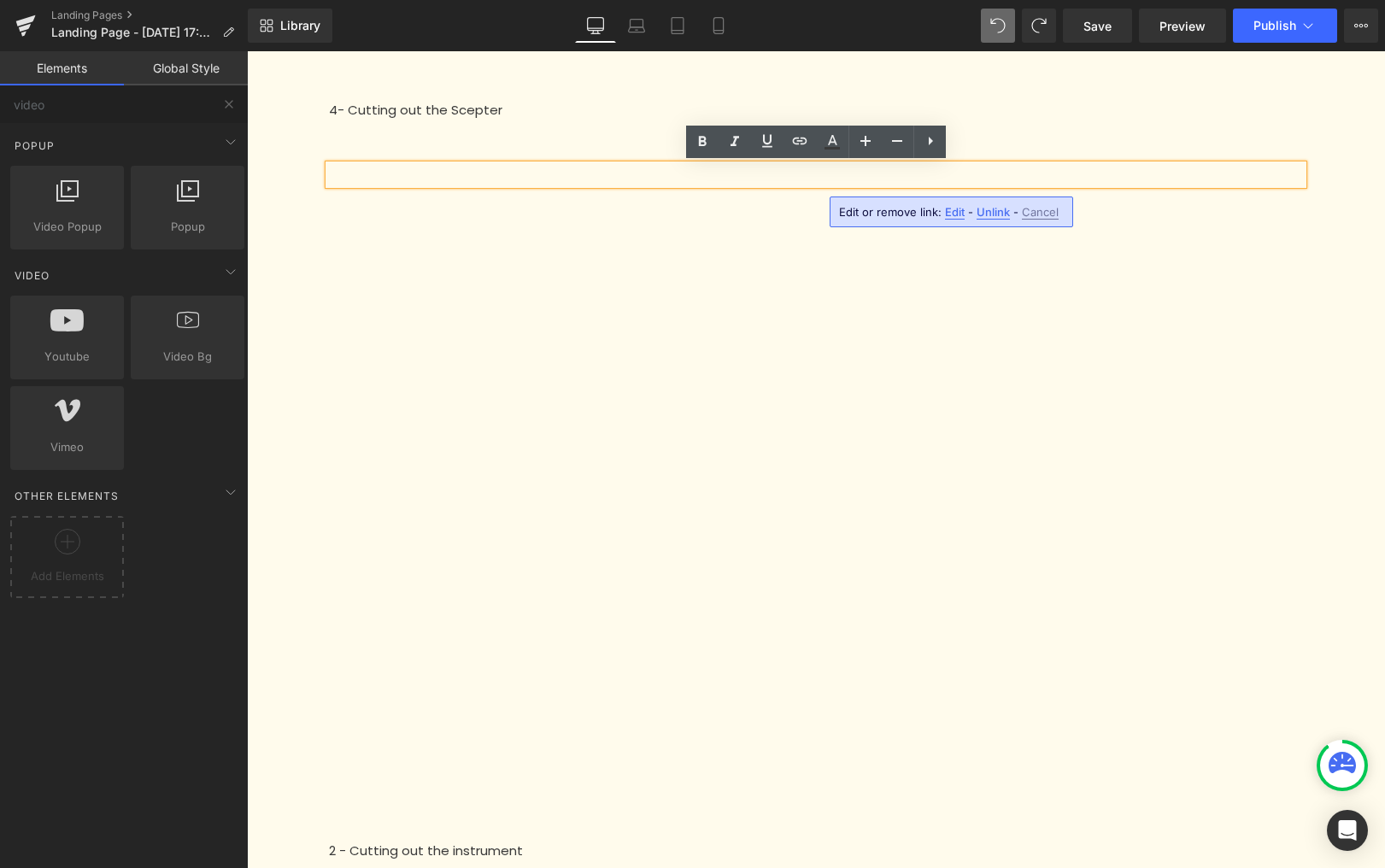
click at [1032, 209] on span "Cancel" at bounding box center [1040, 212] width 36 height 15
click at [1011, 121] on div "Text Block Text Block 2 - Cutting out the instrument 3- Cutting out the Column …" at bounding box center [816, 574] width 1000 height 908
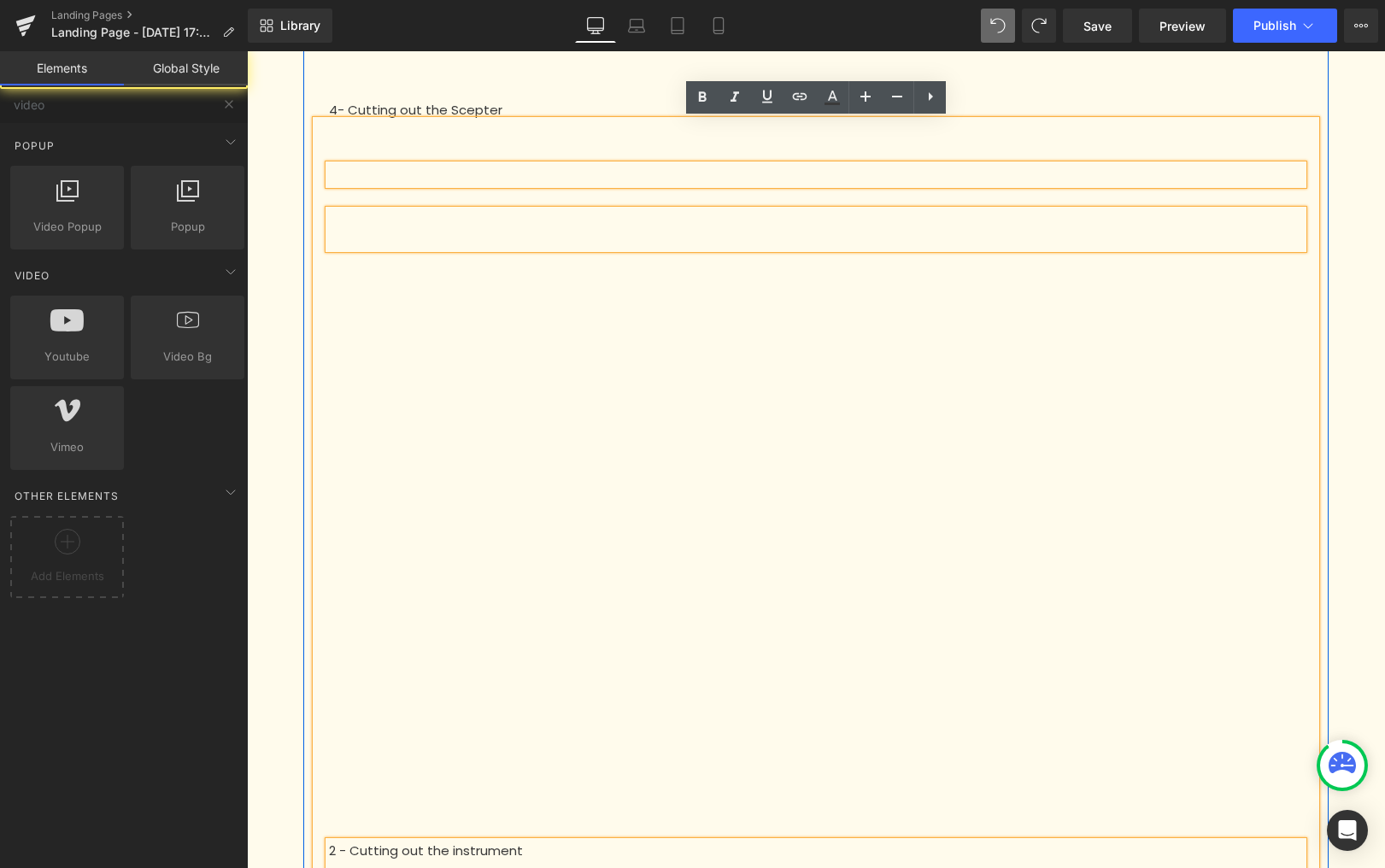
click at [1364, 179] on div "To start your puzzle successfully, it is essential to cut out the elements at y…" at bounding box center [816, 224] width 1138 height 2074
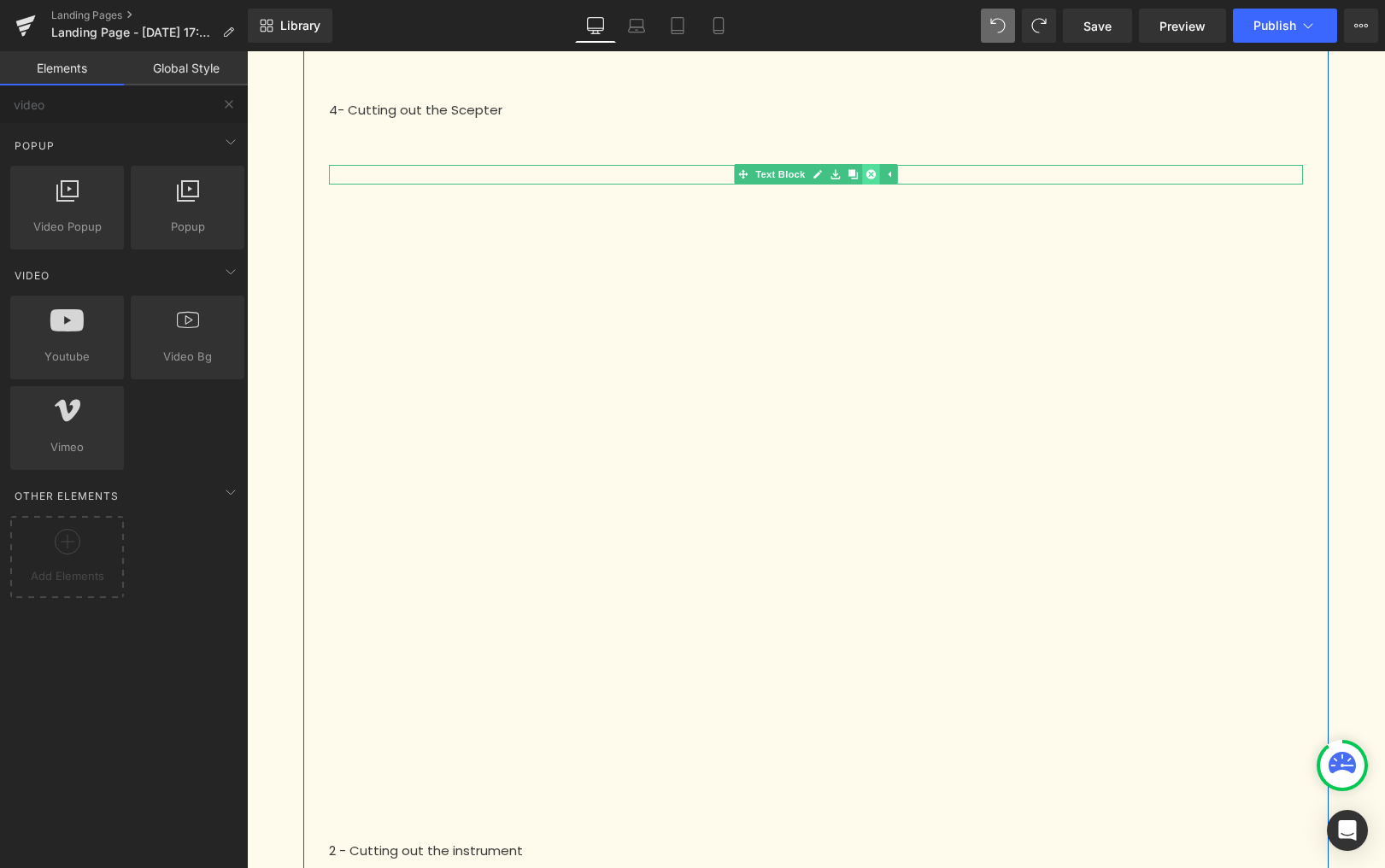
click at [866, 174] on icon at bounding box center [871, 175] width 10 height 10
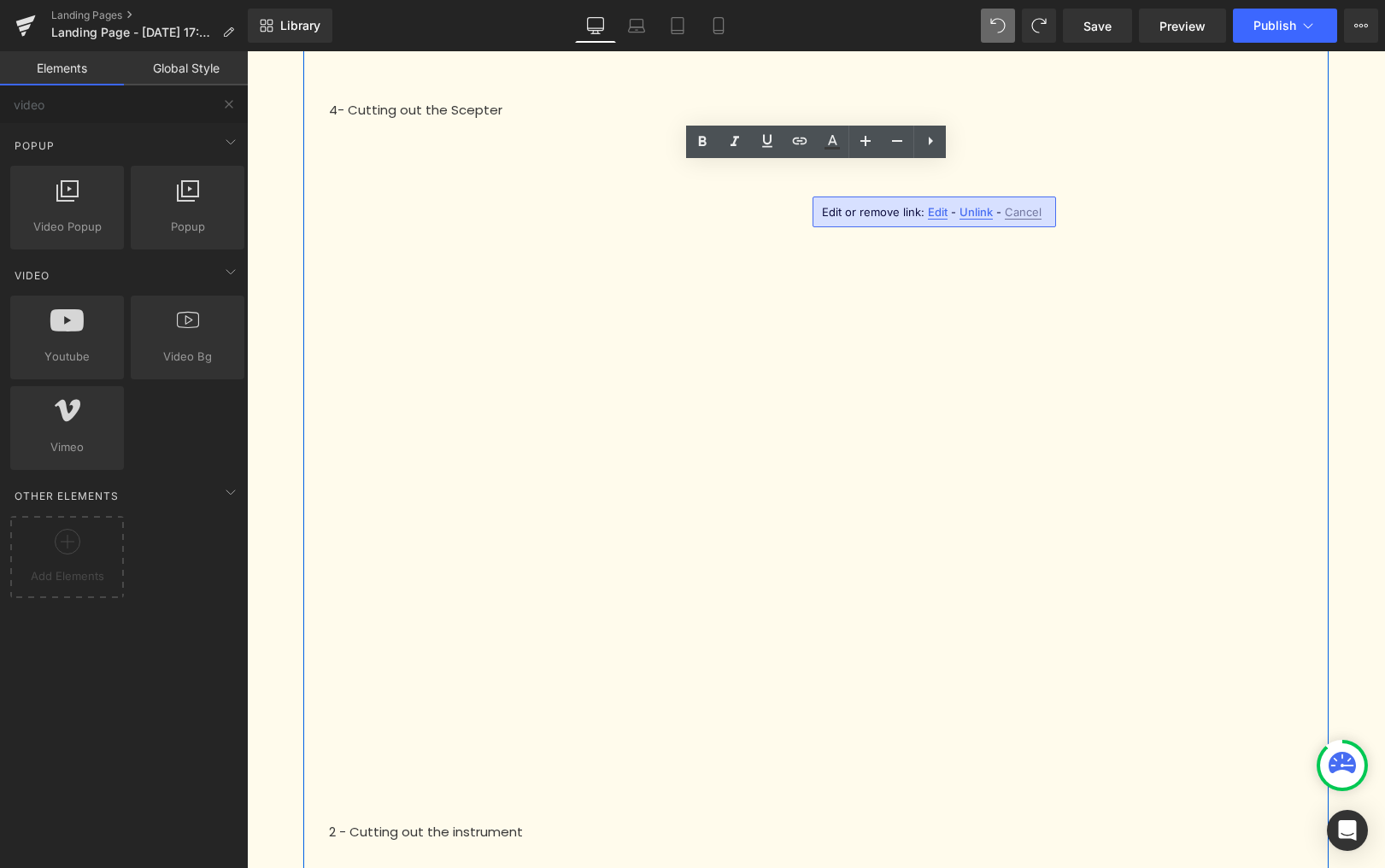
click at [376, 178] on div "Text Block" at bounding box center [816, 481] width 1000 height 632
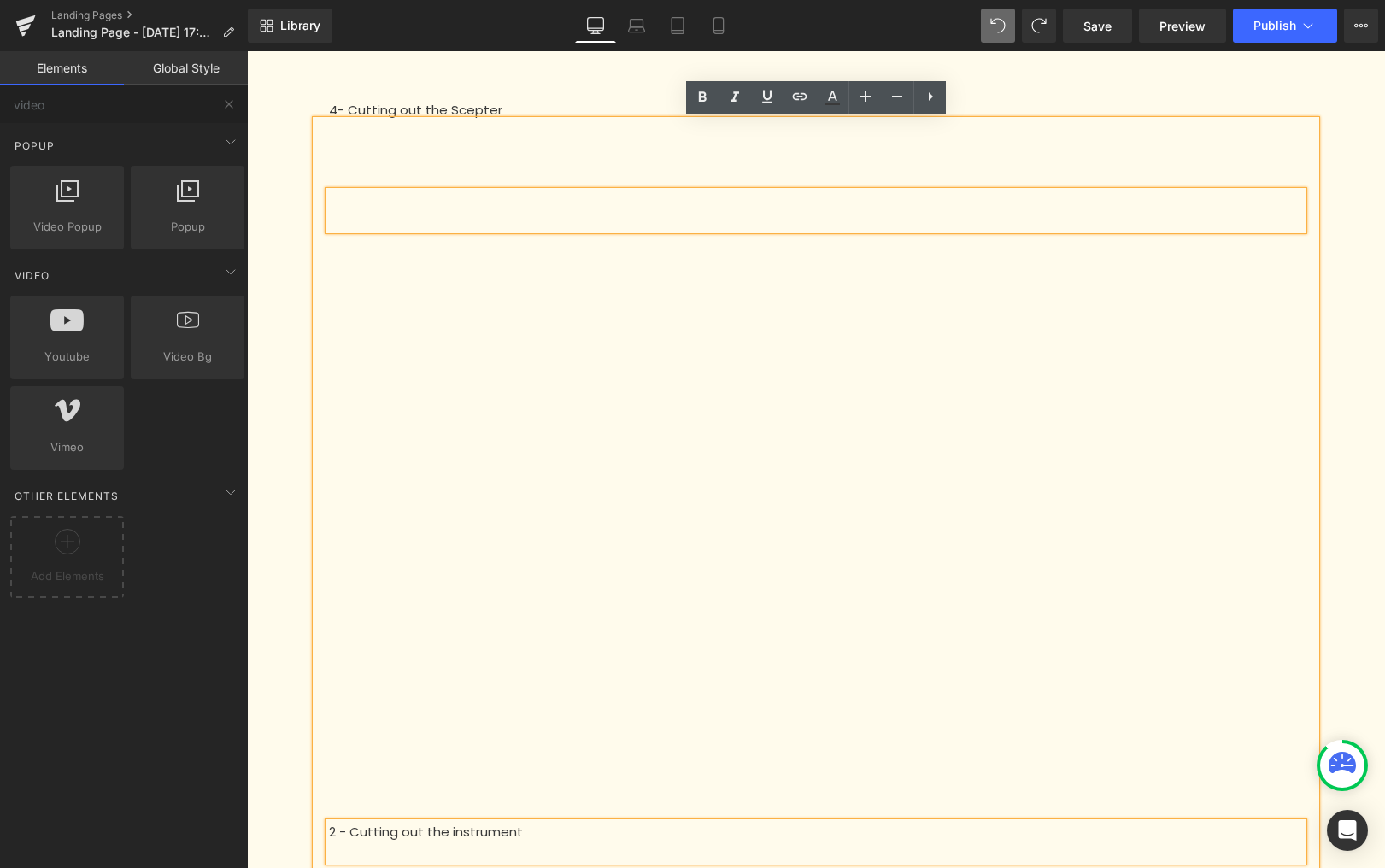
click at [1337, 217] on div "To start your puzzle successfully, it is essential to cut out the elements at y…" at bounding box center [816, 215] width 1138 height 2056
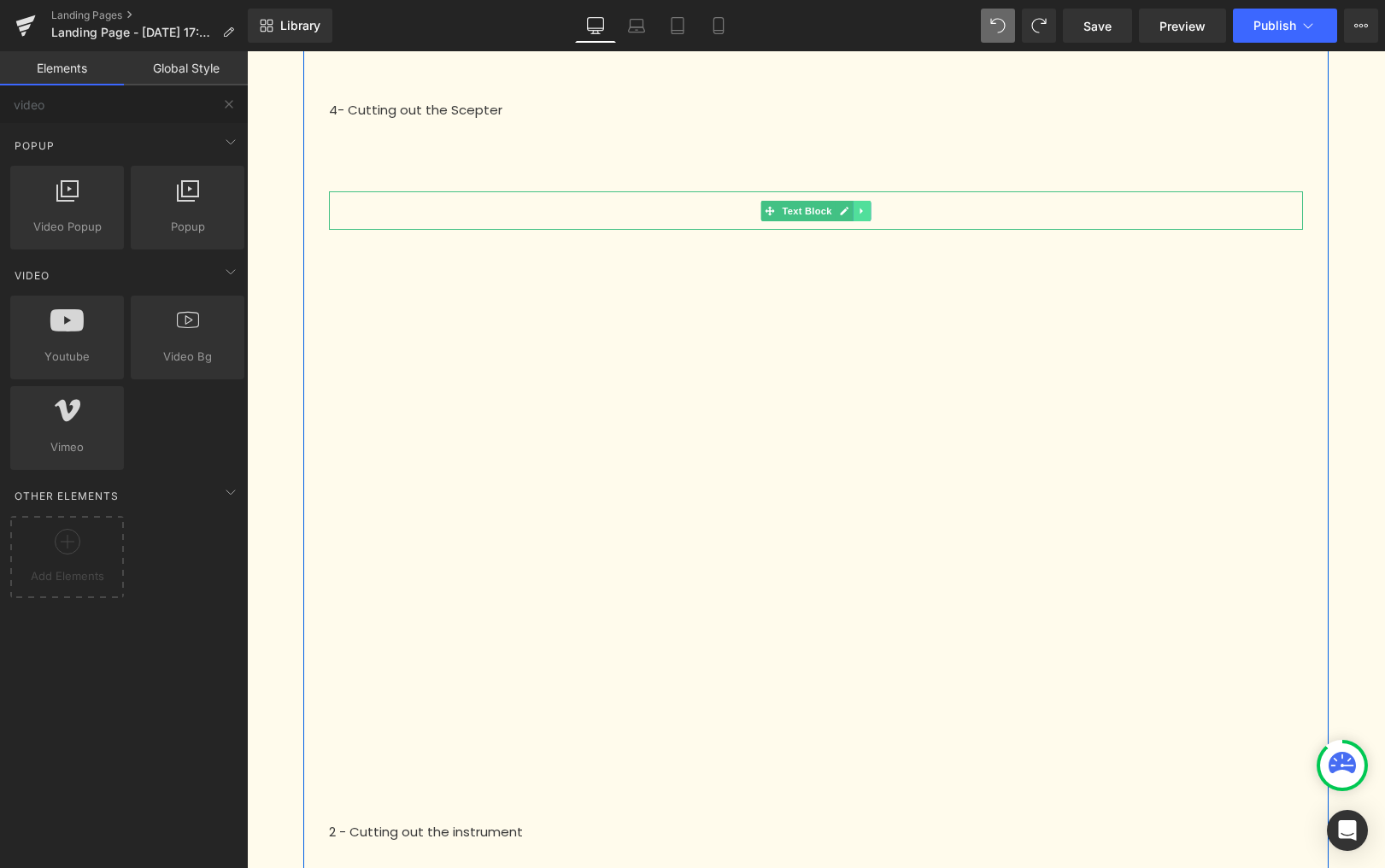
click at [856, 215] on link at bounding box center [863, 211] width 18 height 21
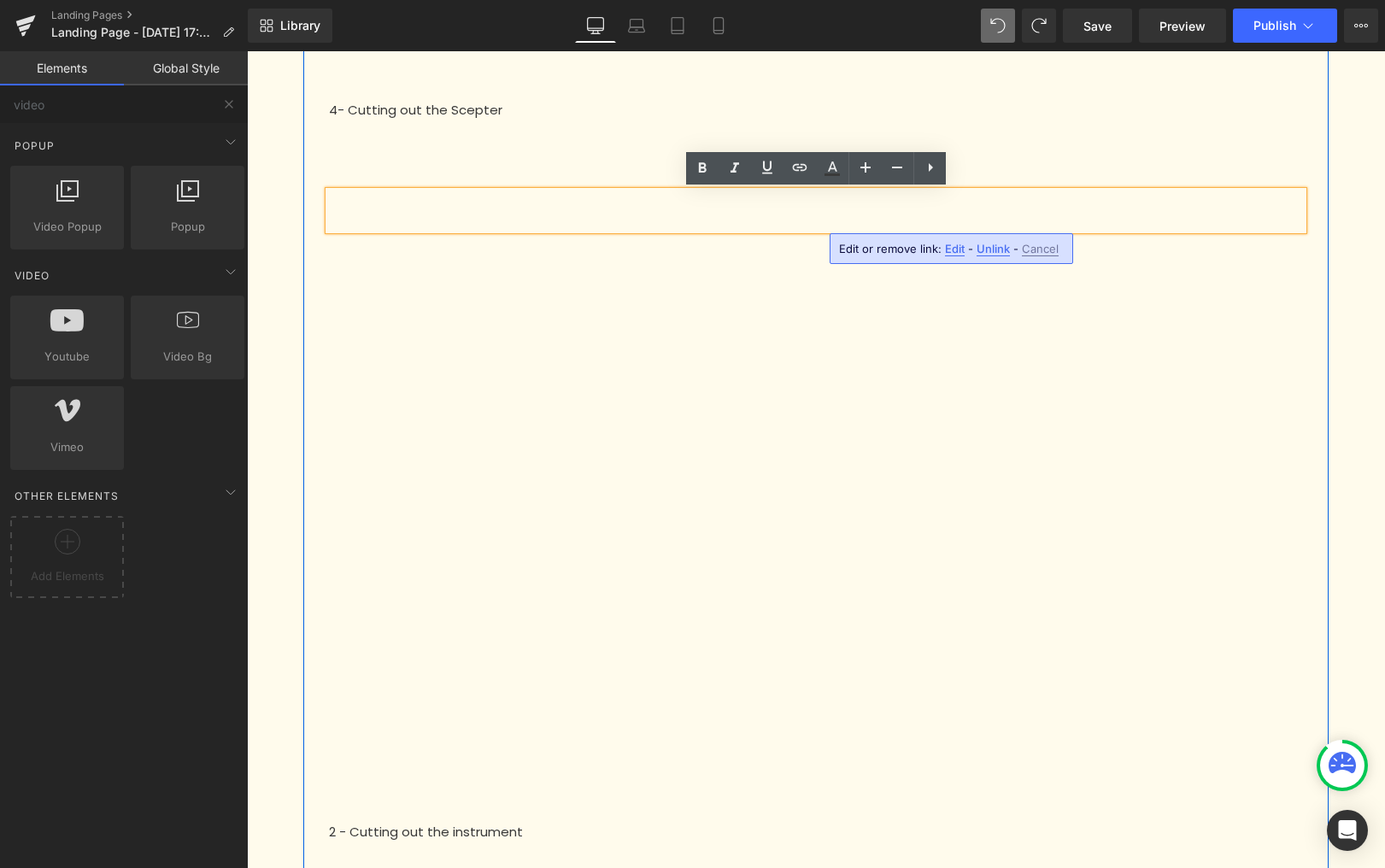
drag, startPoint x: 1348, startPoint y: 223, endPoint x: 1067, endPoint y: 192, distance: 282.7
click at [1347, 223] on div "To start your puzzle successfully, it is essential to cut out the elements at y…" at bounding box center [816, 215] width 1138 height 2056
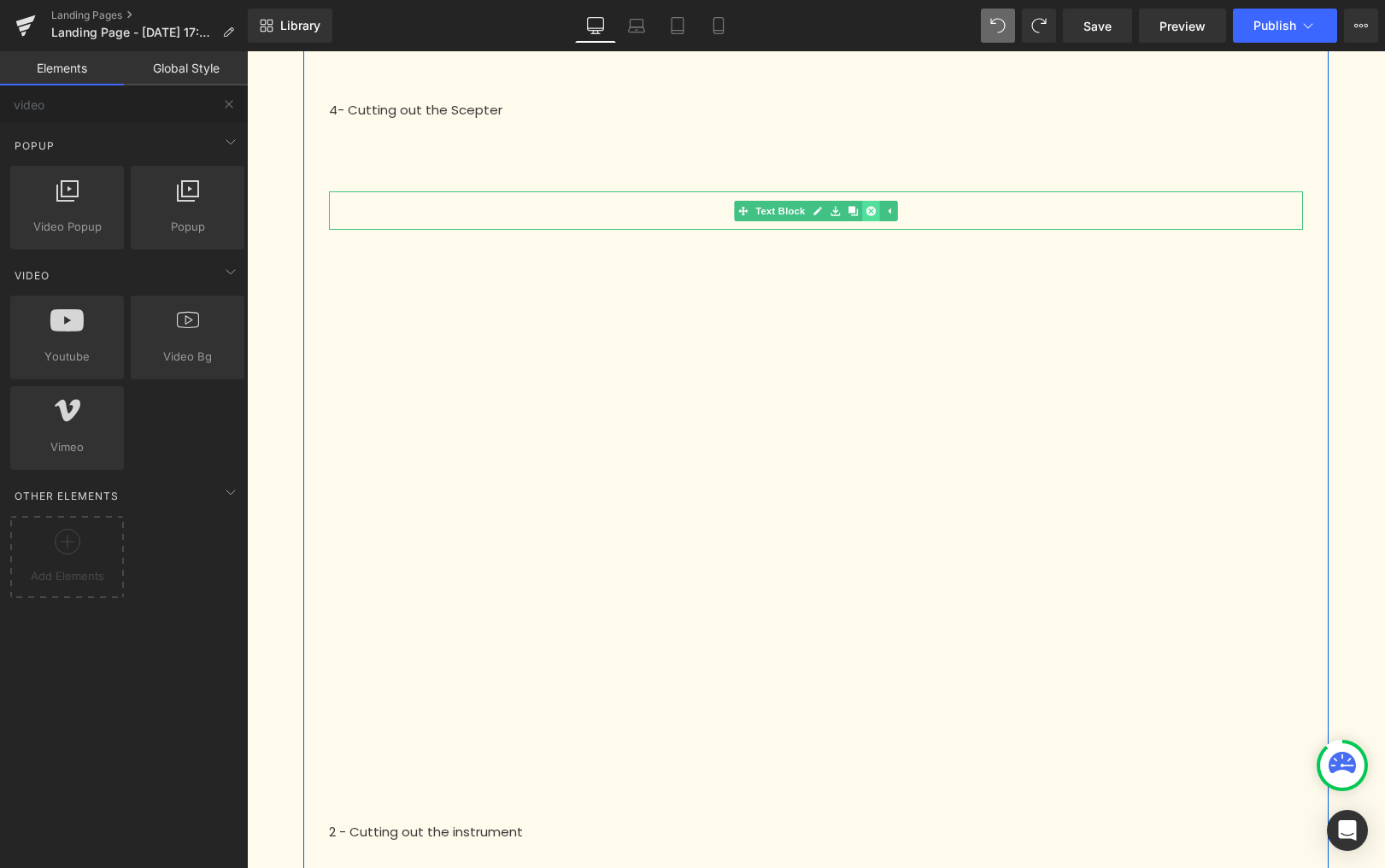
click at [872, 209] on icon at bounding box center [871, 211] width 10 height 10
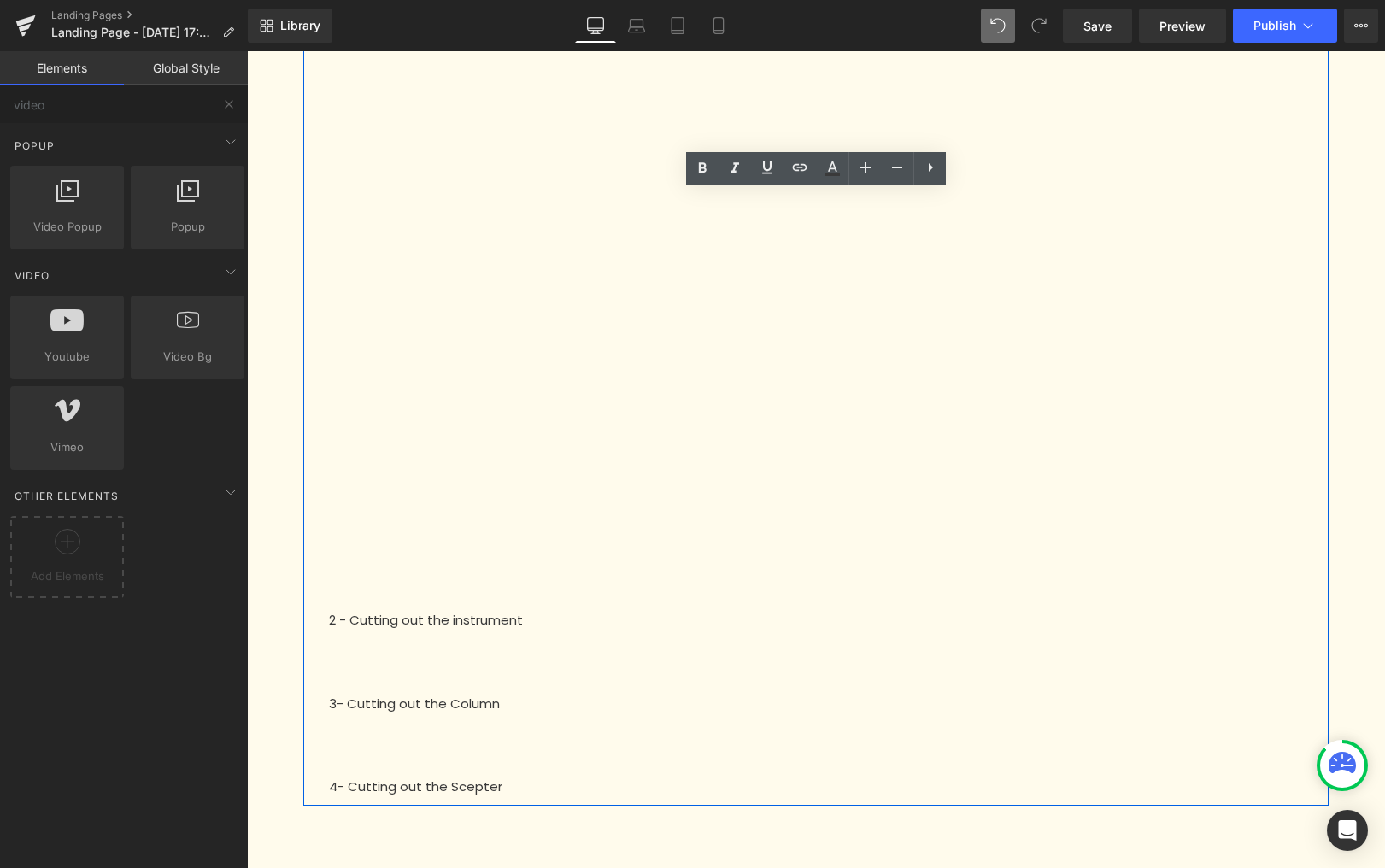
scroll to position [1038, 0]
click at [484, 617] on p "2 - Cutting out the instrument" at bounding box center [816, 620] width 974 height 20
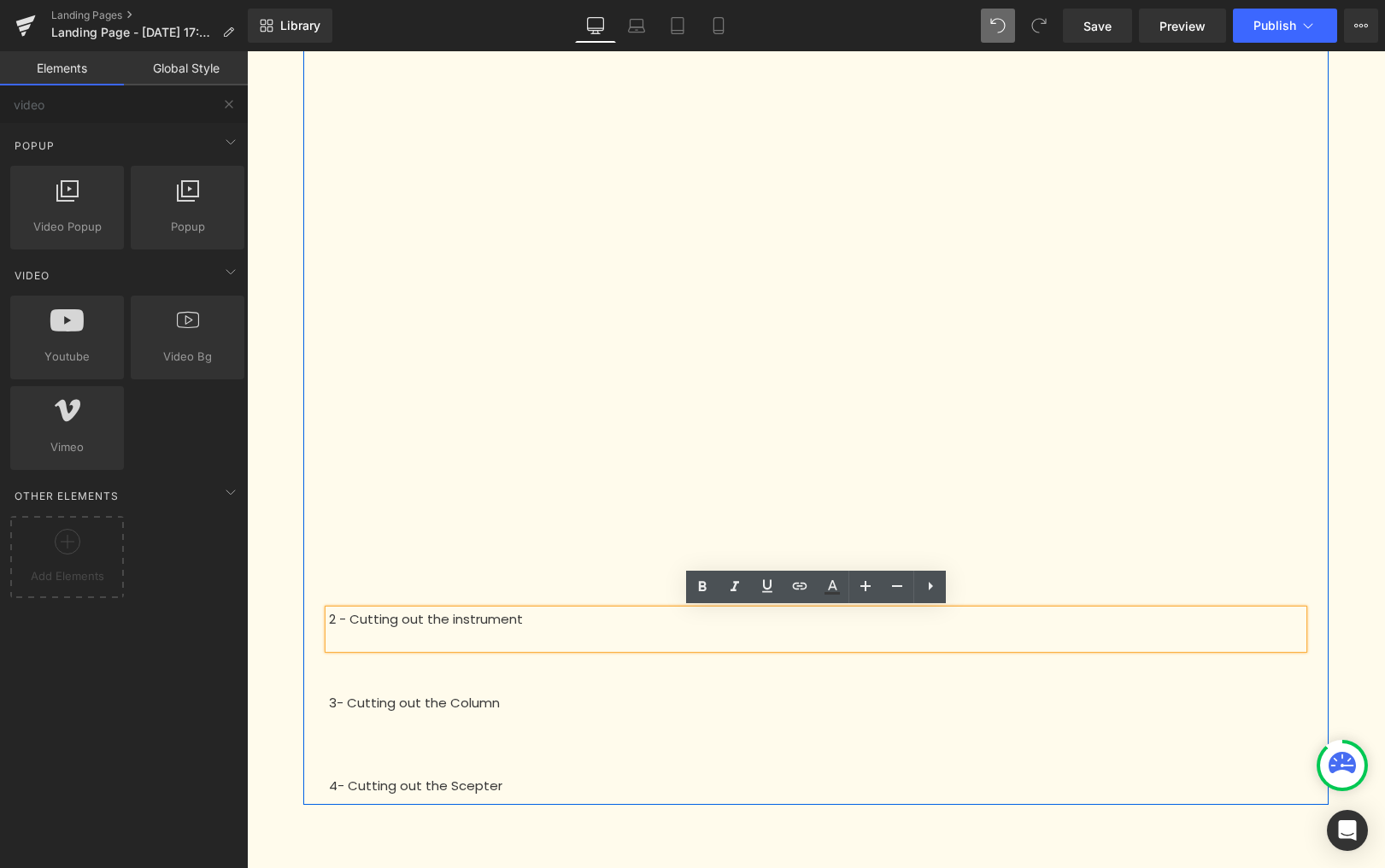
click at [453, 713] on p at bounding box center [816, 722] width 974 height 20
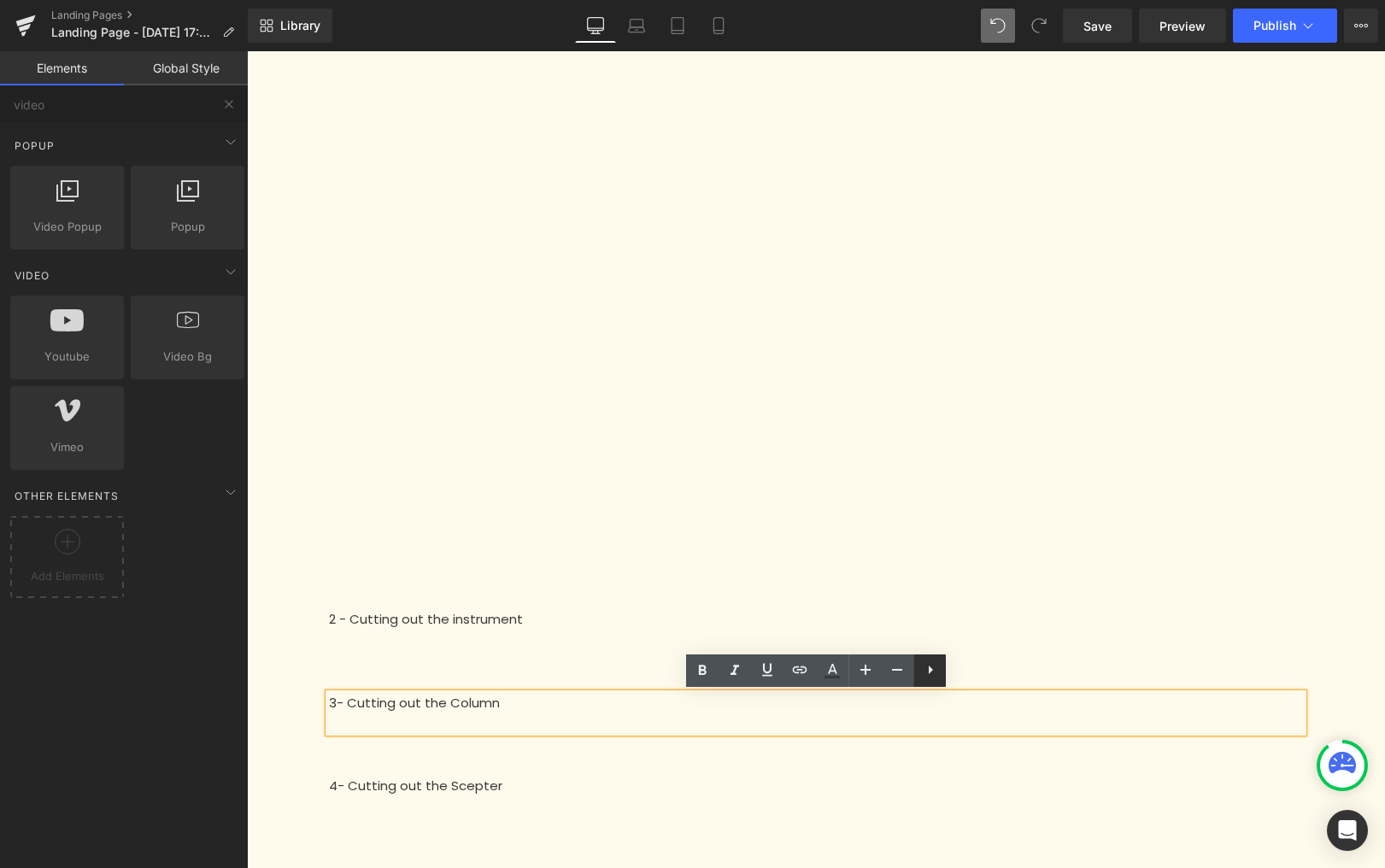
click at [926, 669] on icon at bounding box center [931, 670] width 21 height 21
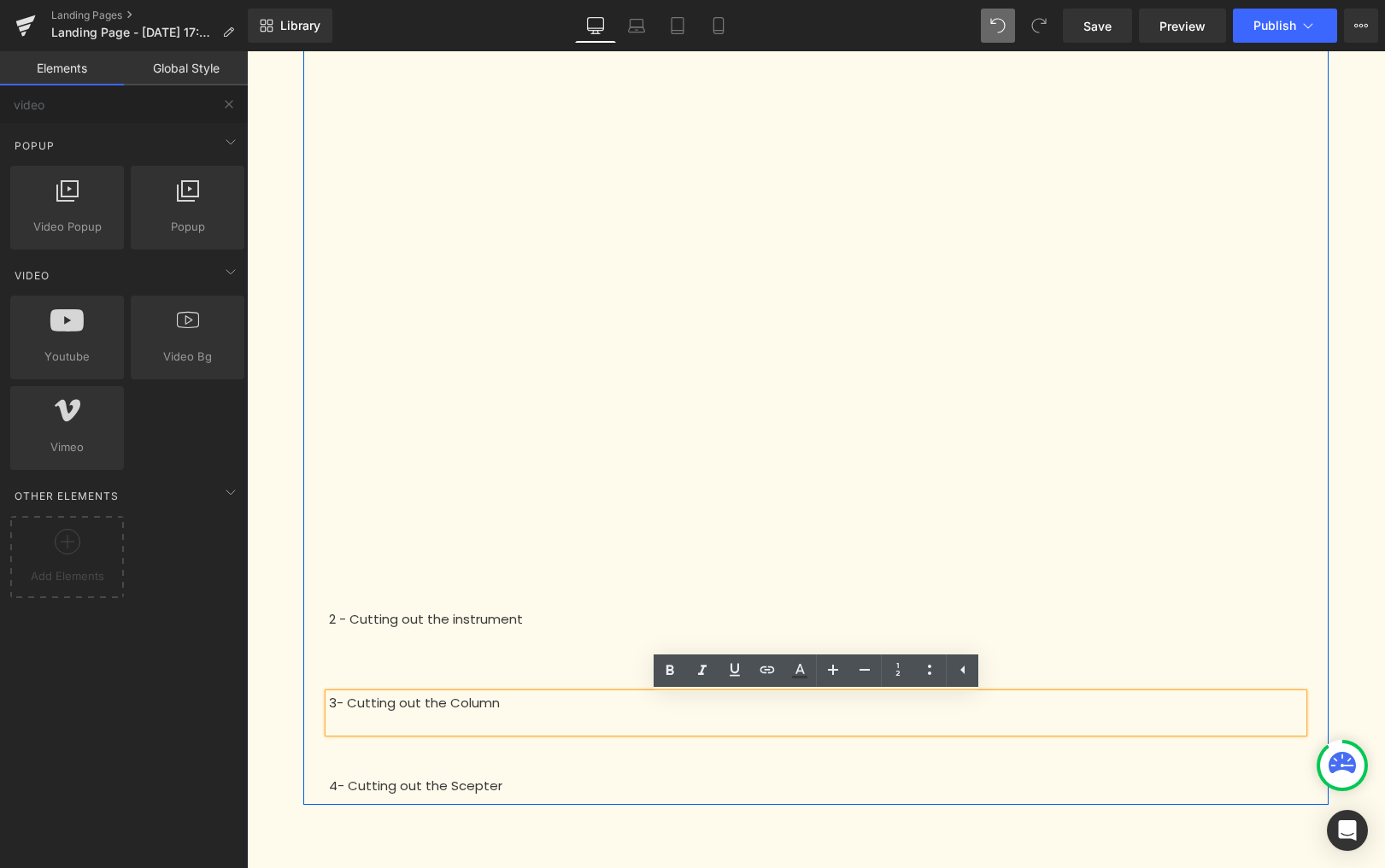
click at [1173, 651] on div at bounding box center [816, 658] width 974 height 20
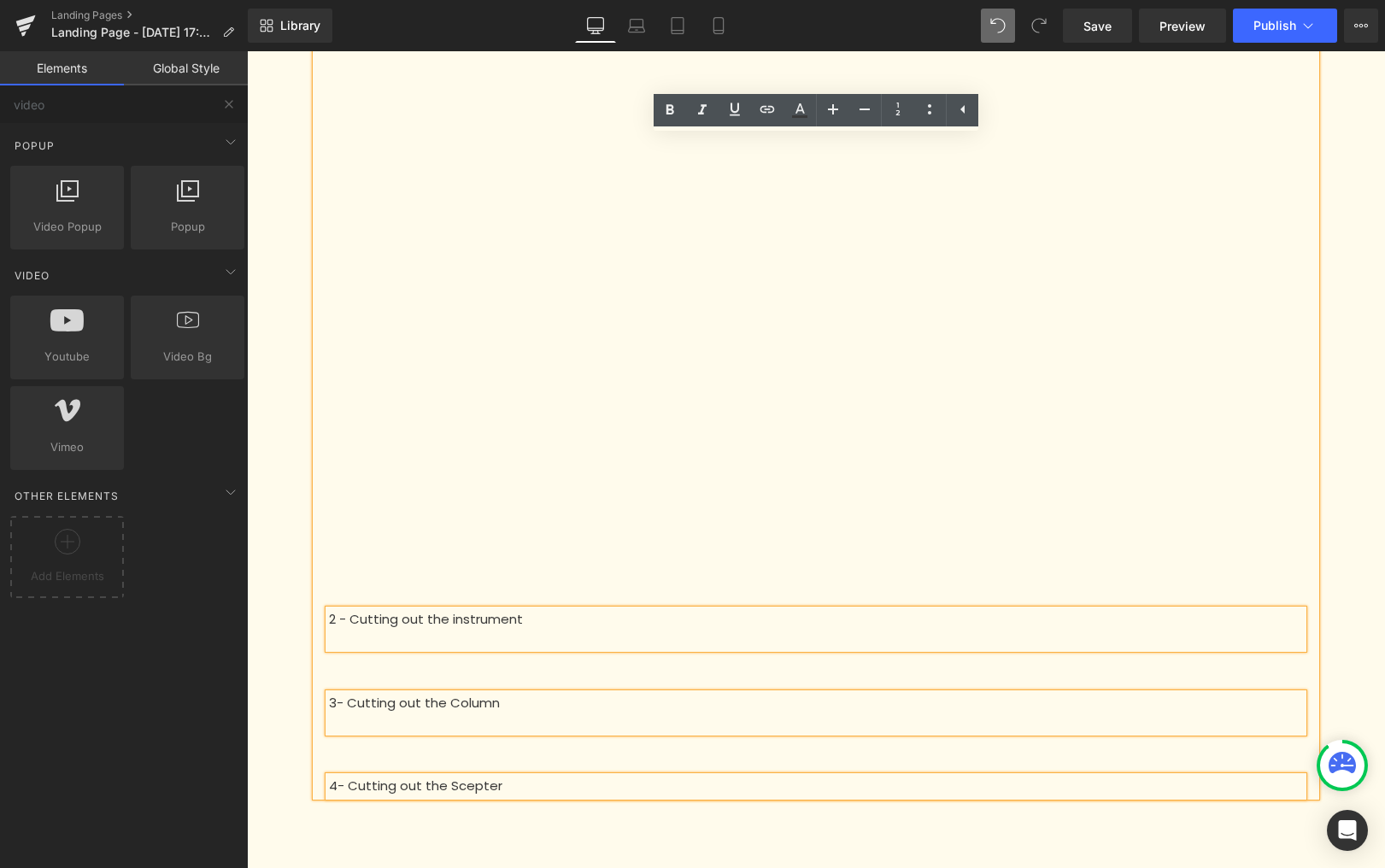
drag, startPoint x: 1353, startPoint y: 669, endPoint x: 1038, endPoint y: 692, distance: 315.8
click at [1352, 669] on div "To start your puzzle successfully, it is essential to cut out the elements at y…" at bounding box center [816, 22] width 1138 height 2018
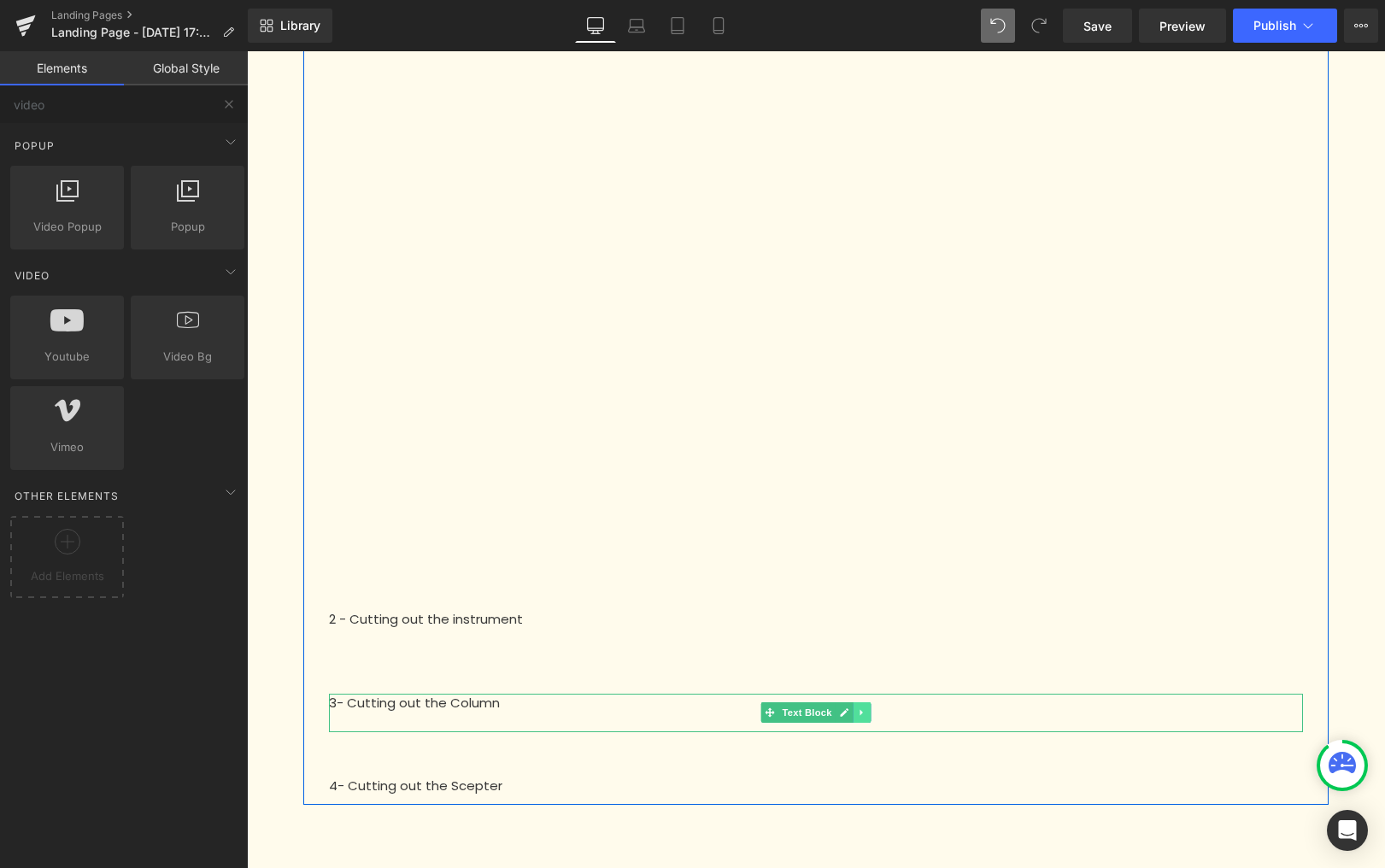
click at [858, 712] on icon at bounding box center [861, 712] width 10 height 10
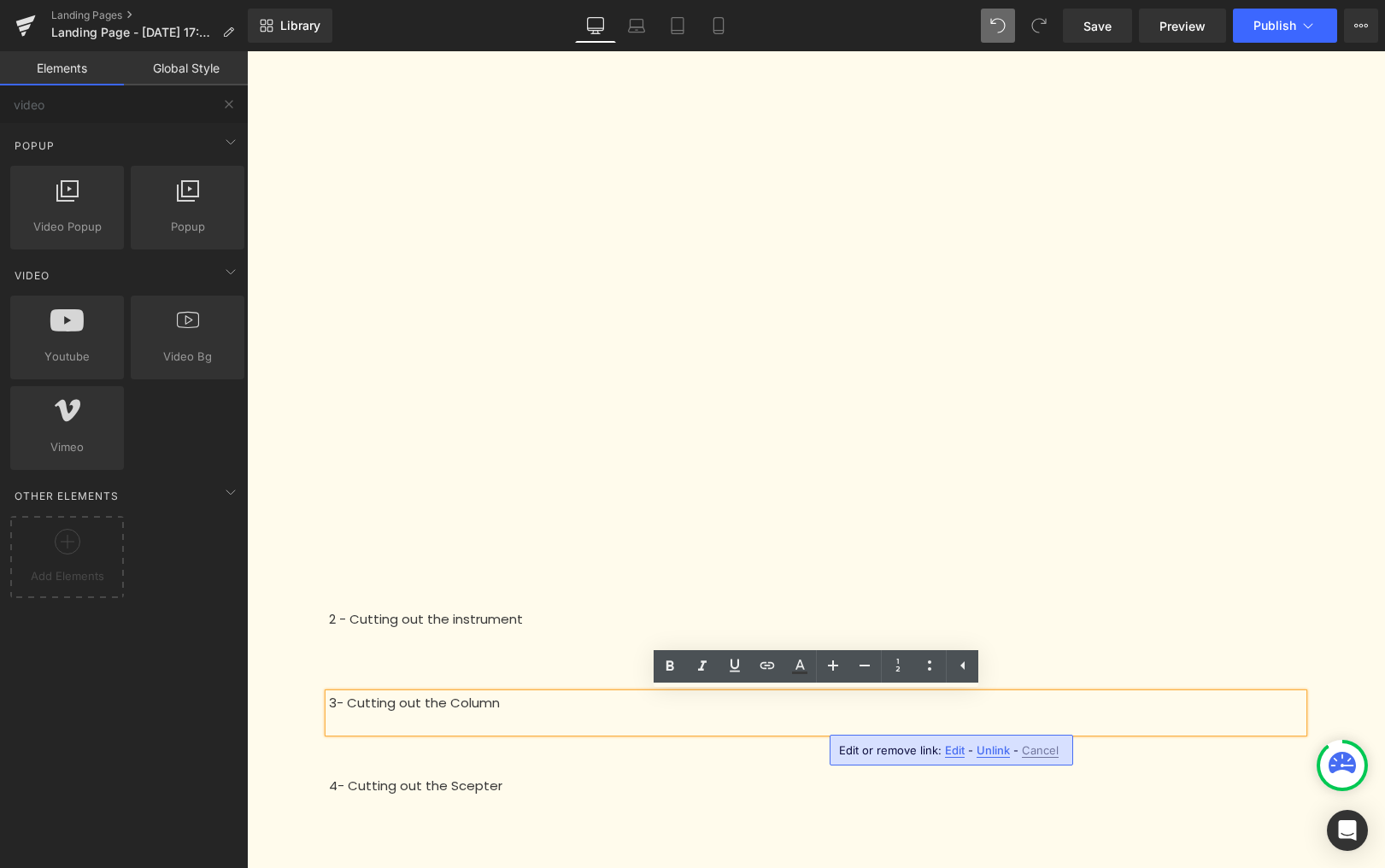
drag, startPoint x: 1357, startPoint y: 698, endPoint x: 1066, endPoint y: 706, distance: 291.1
click at [1352, 696] on div "To start your puzzle successfully, it is essential to cut out the elements at y…" at bounding box center [816, 22] width 1138 height 2018
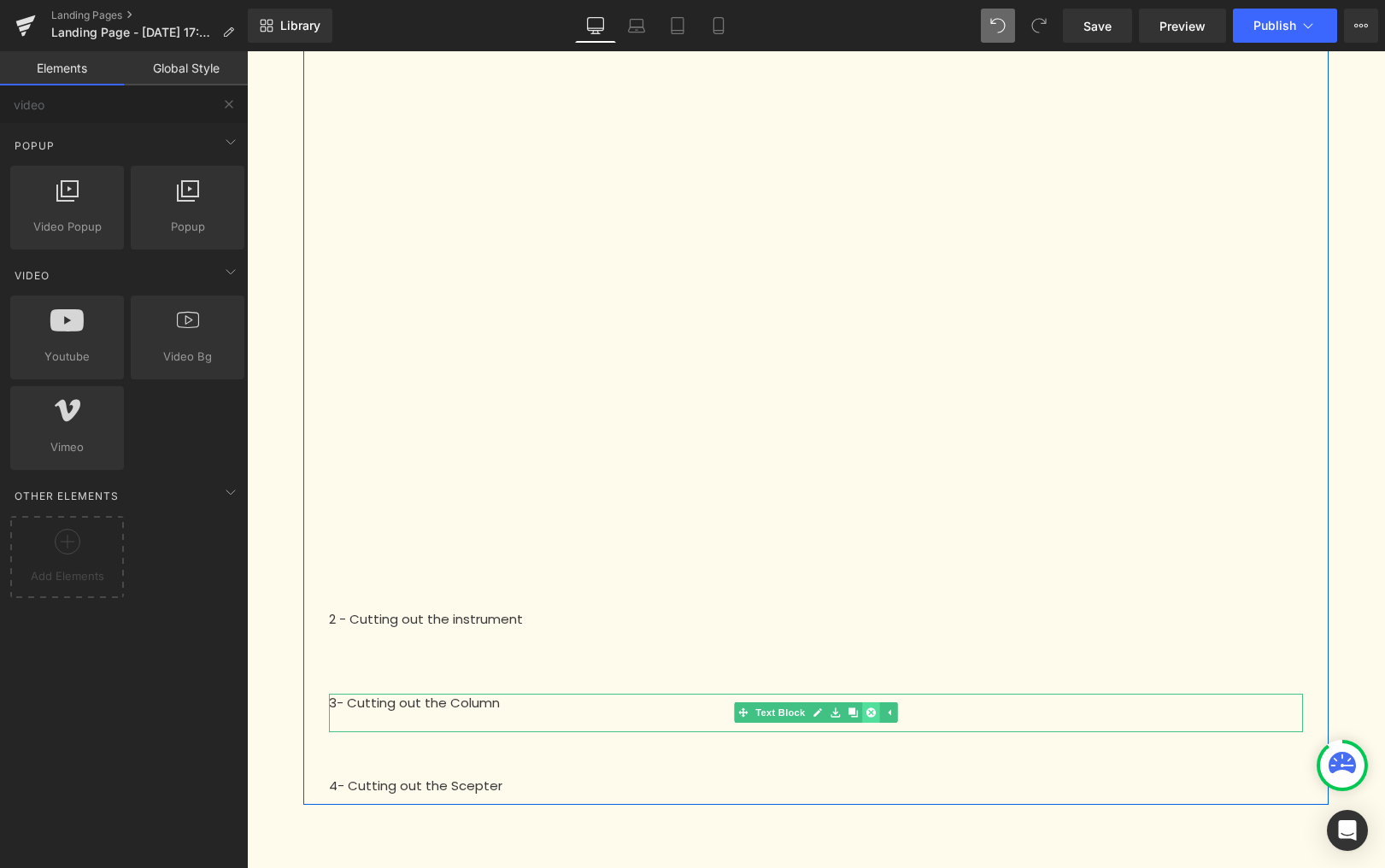
click at [871, 718] on link at bounding box center [871, 712] width 18 height 21
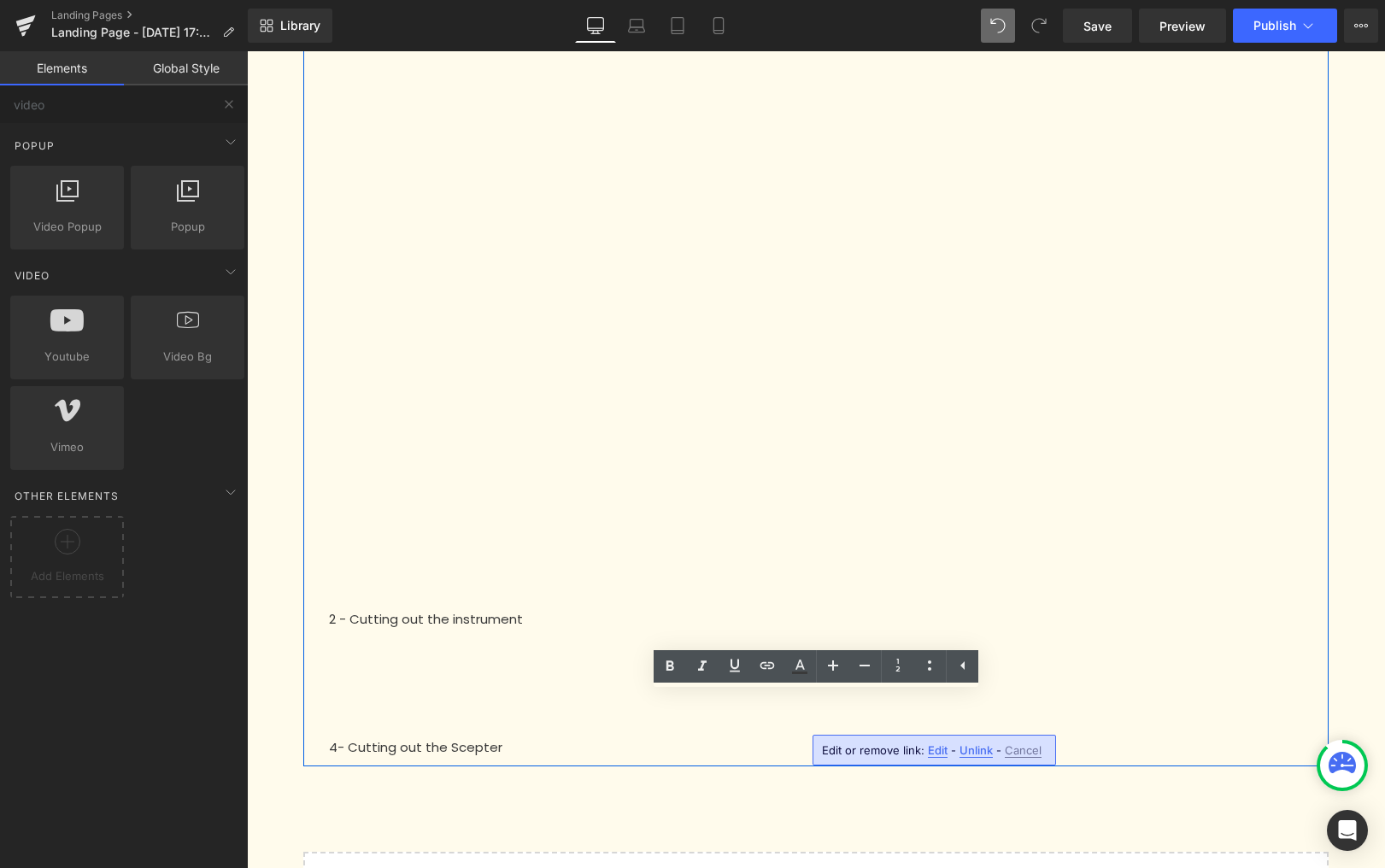
click at [1353, 692] on div "To start your puzzle successfully, it is essential to cut out the elements at y…" at bounding box center [816, 3] width 1138 height 1979
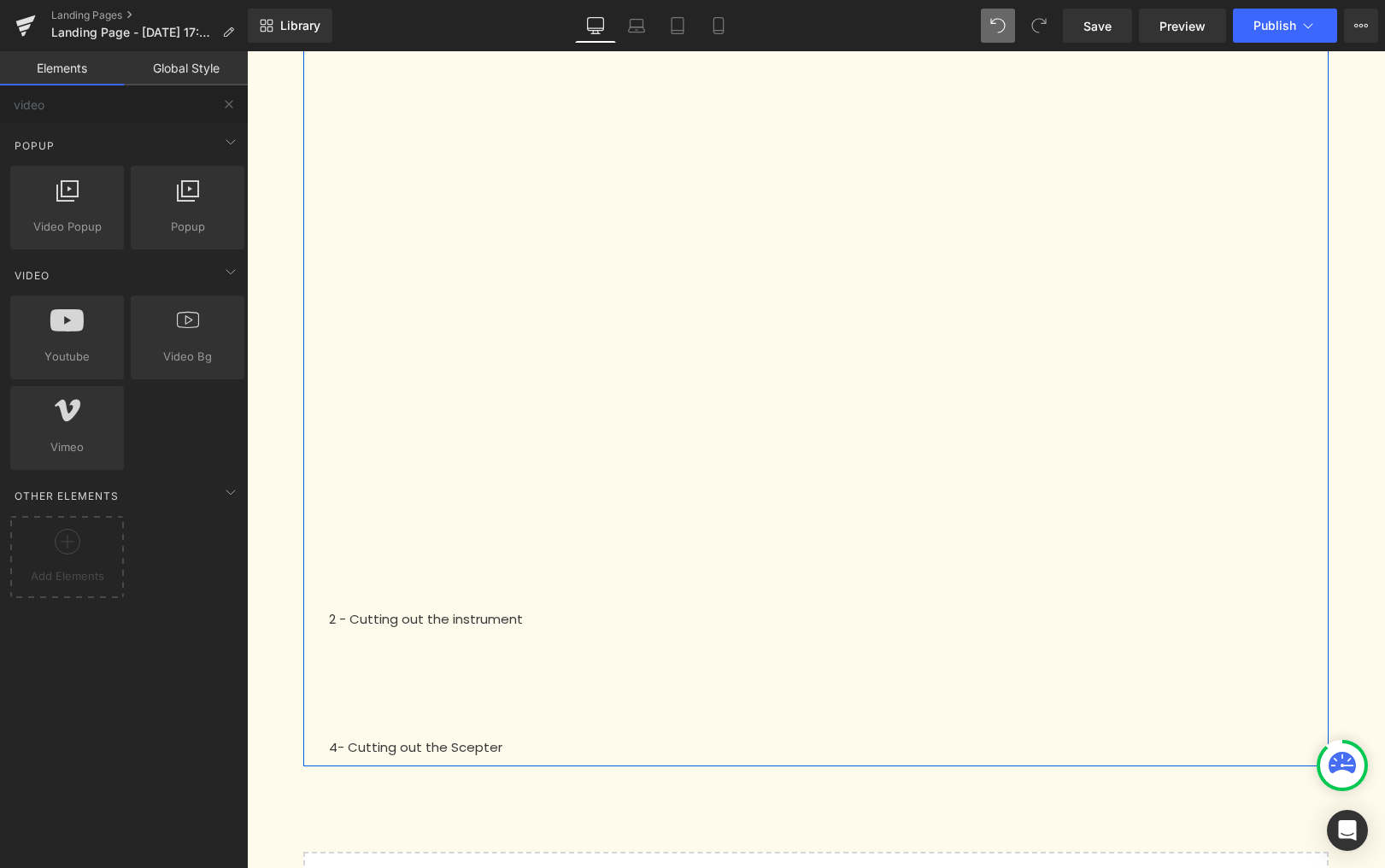
click at [441, 755] on p "4- Cutting out the Scepter" at bounding box center [816, 748] width 974 height 20
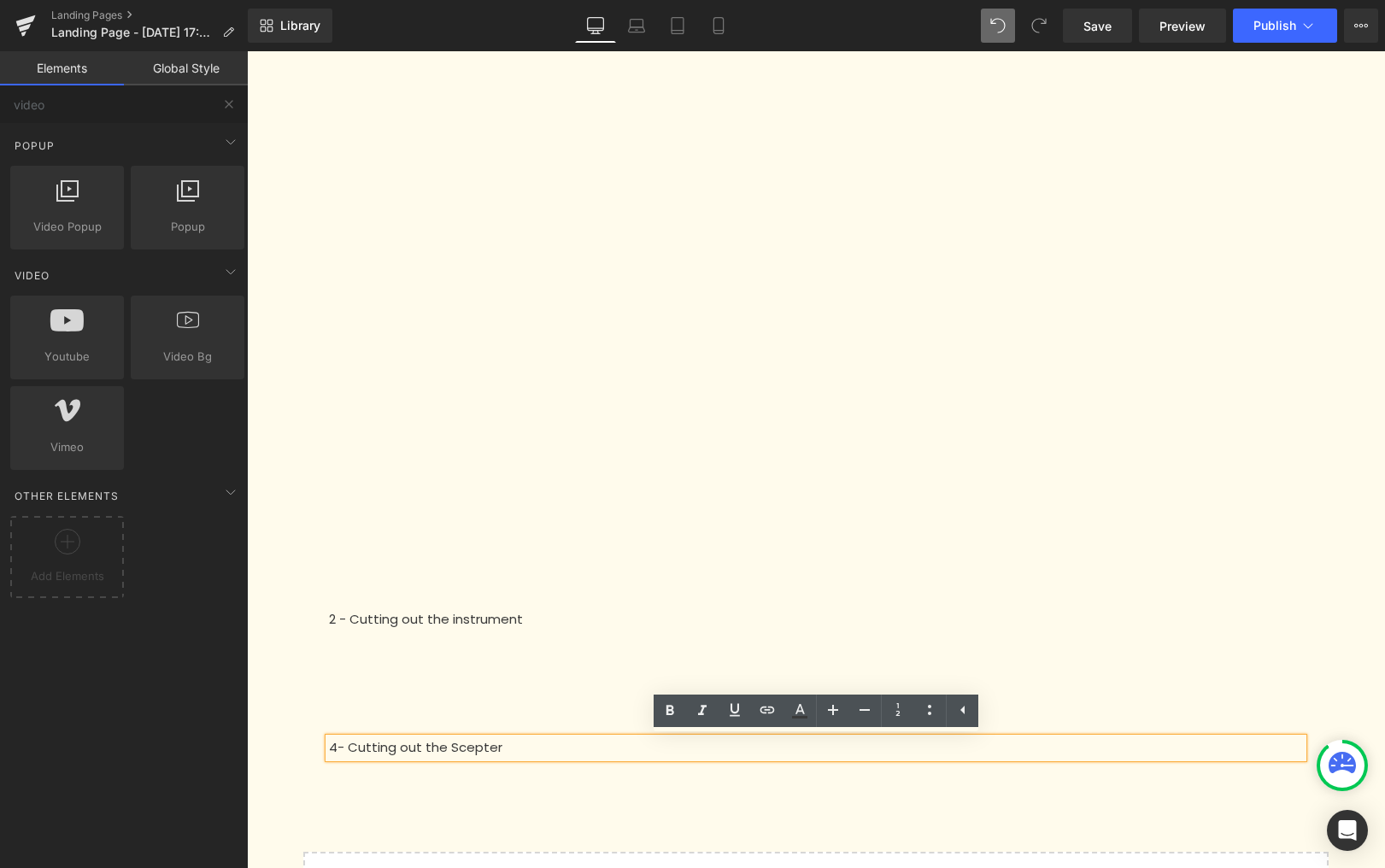
drag, startPoint x: 1334, startPoint y: 714, endPoint x: 1304, endPoint y: 708, distance: 30.6
click at [1331, 709] on div "To start your puzzle successfully, it is essential to cut out the elements at y…" at bounding box center [816, 3] width 1138 height 1979
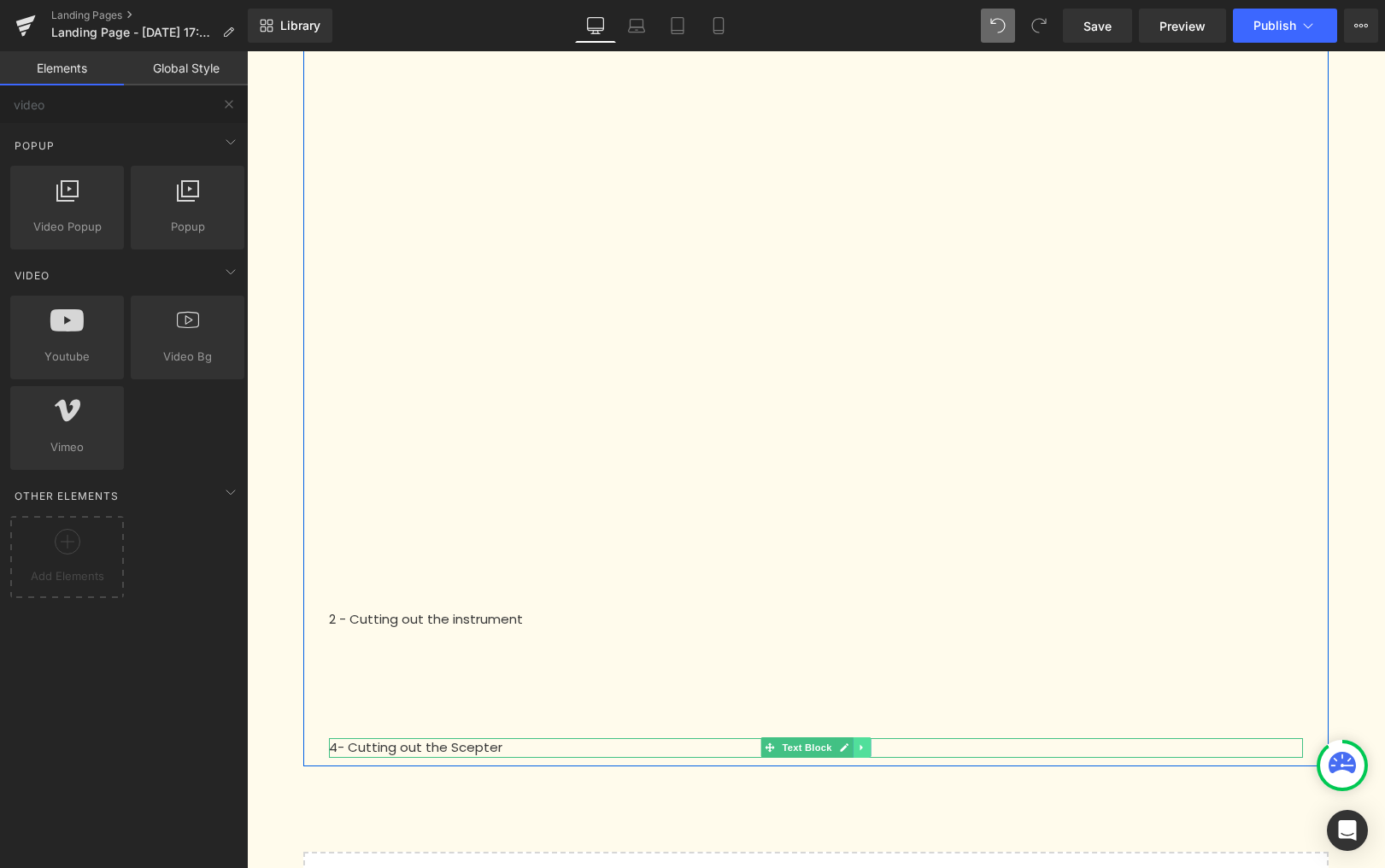
click at [858, 752] on icon at bounding box center [861, 748] width 10 height 10
click at [868, 749] on icon at bounding box center [871, 748] width 10 height 10
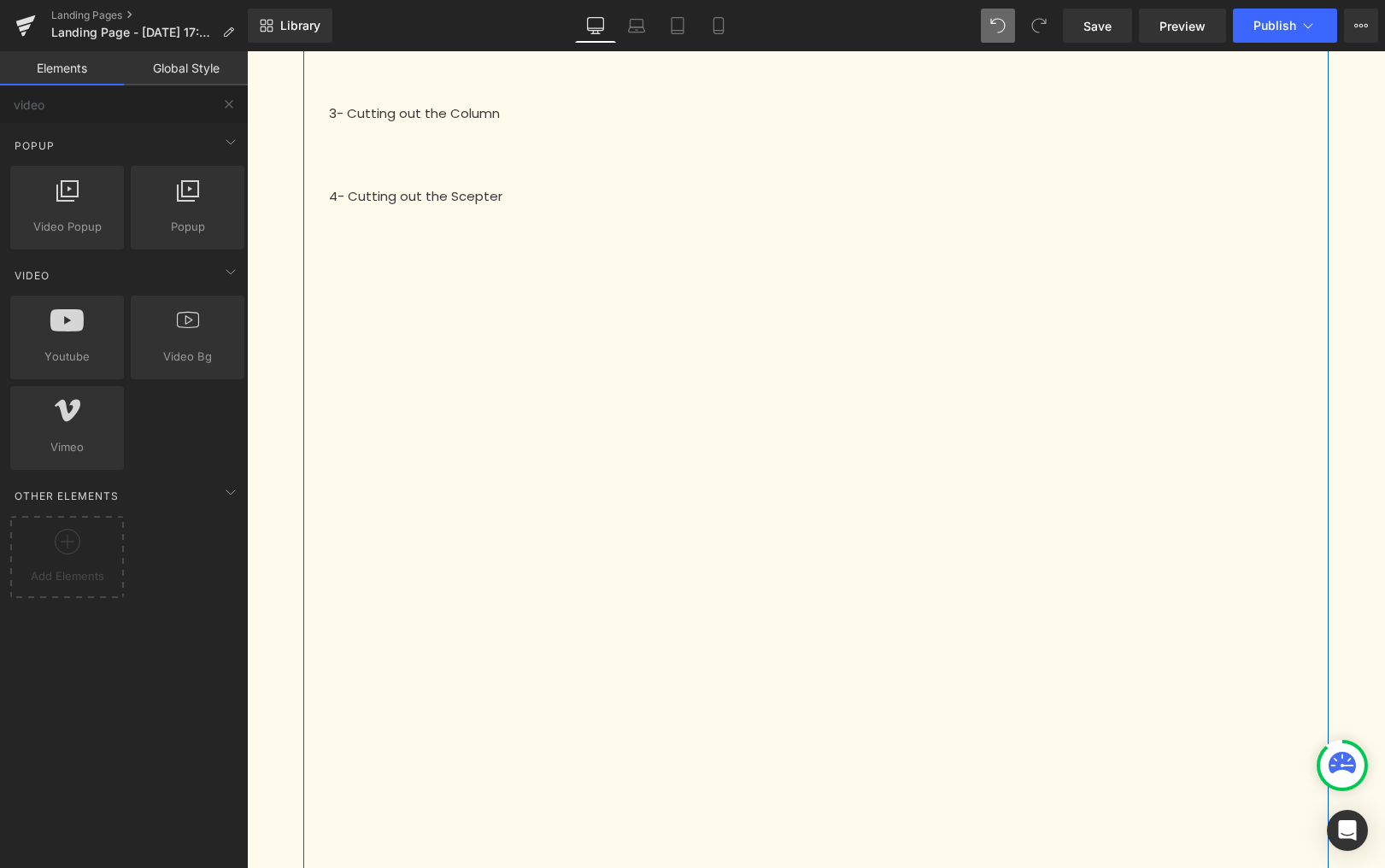
scroll to position [777, 0]
click at [447, 248] on div at bounding box center [816, 240] width 1000 height 26
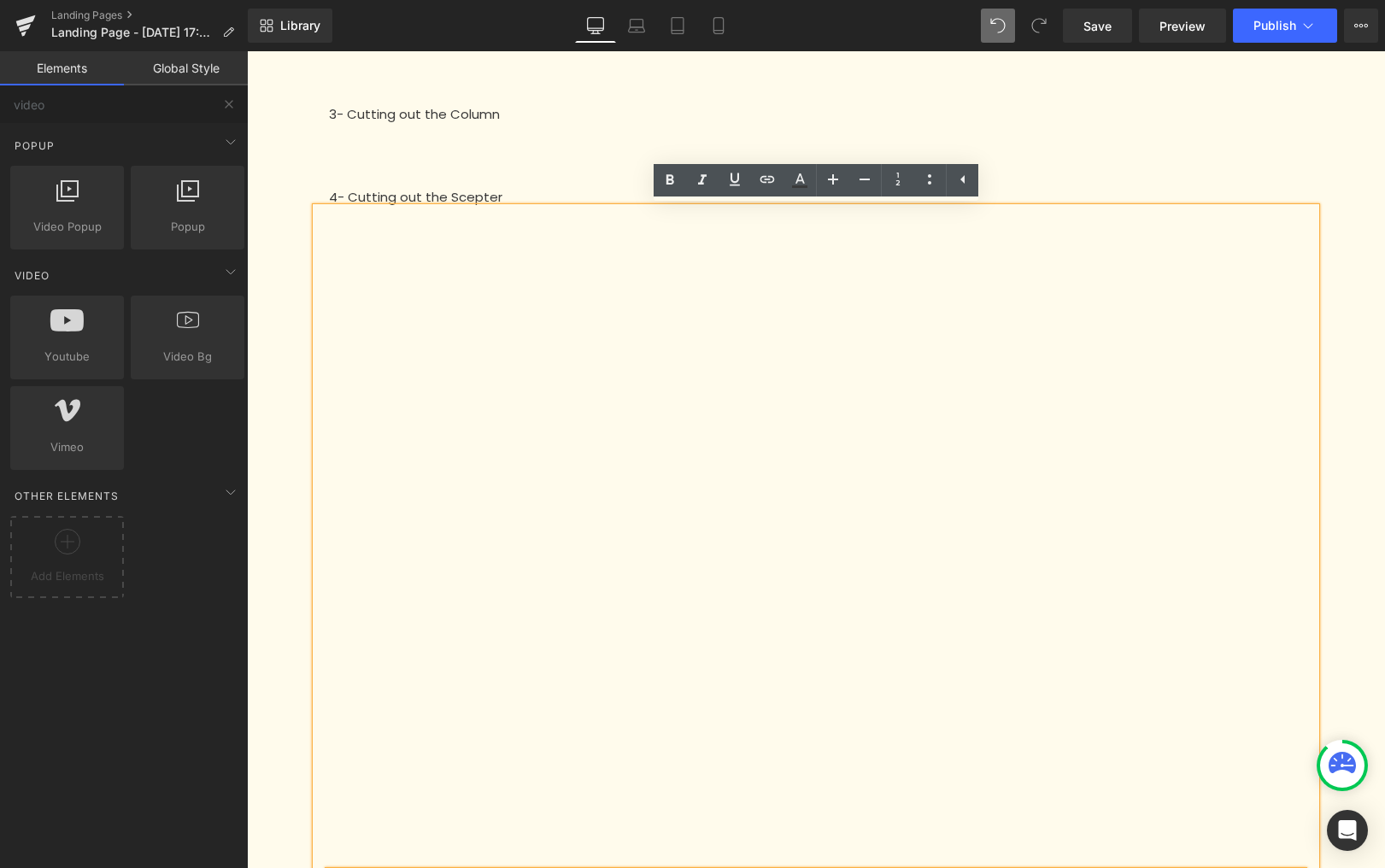
click at [1330, 253] on div "To start your puzzle successfully, it is essential to cut out the elements at y…" at bounding box center [816, 255] width 1138 height 1960
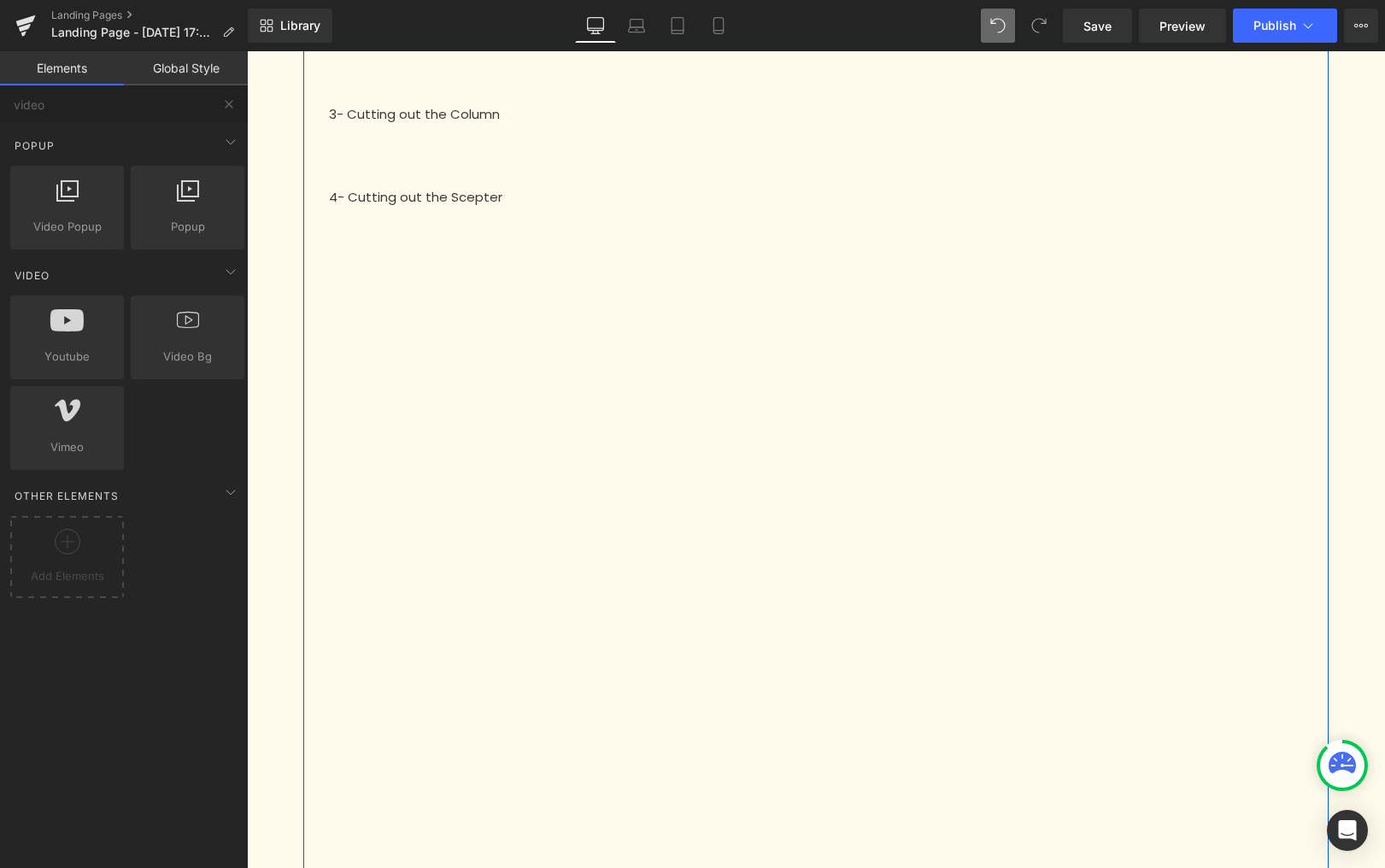
click at [272, 349] on div "To start your puzzle successfully, it is essential to cut out the elements at y…" at bounding box center [816, 255] width 1138 height 1960
click at [747, 265] on div at bounding box center [816, 549] width 1000 height 593
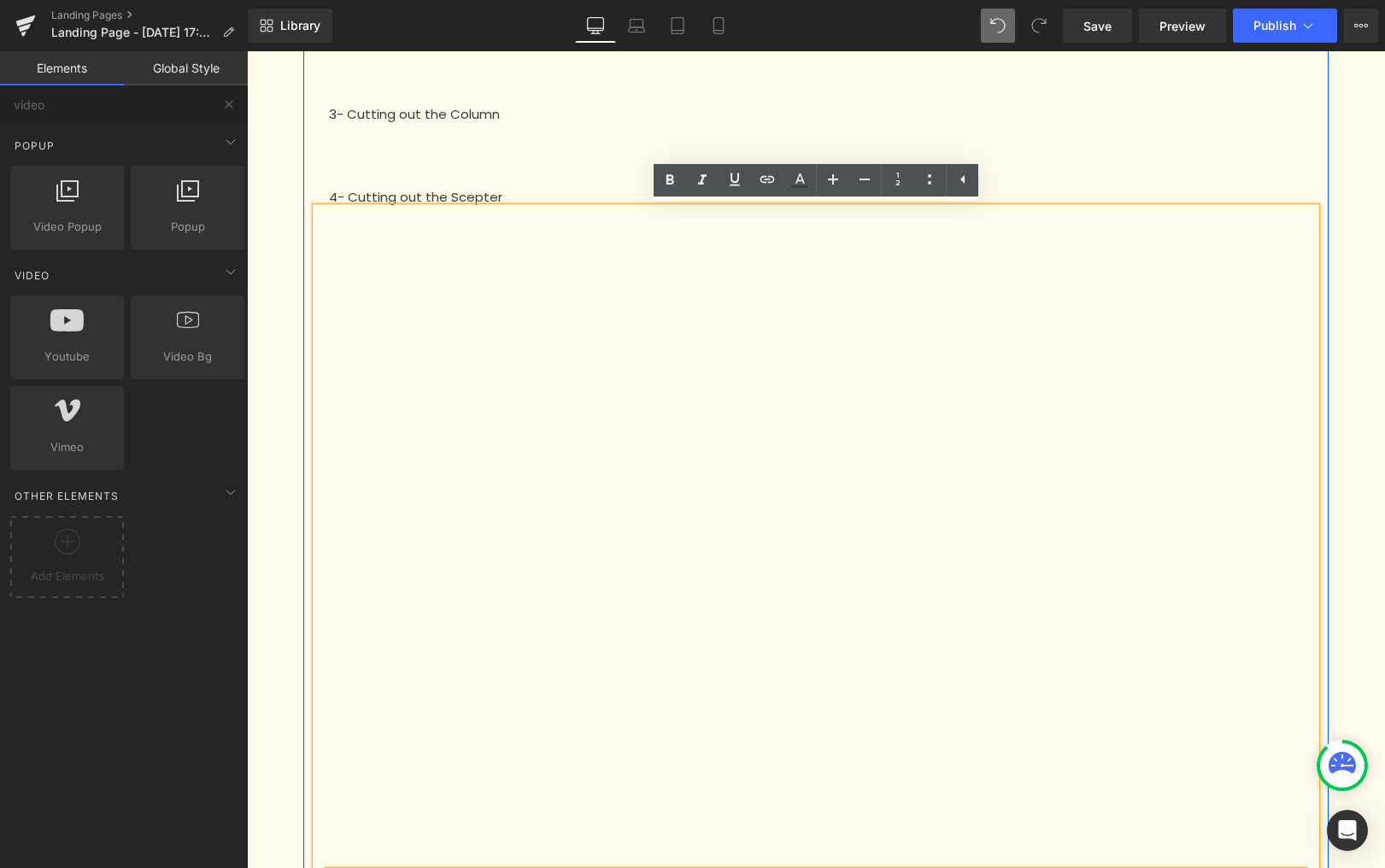
click at [600, 208] on div "2 - Cutting out the instrument Text Block" at bounding box center [816, 605] width 1000 height 794
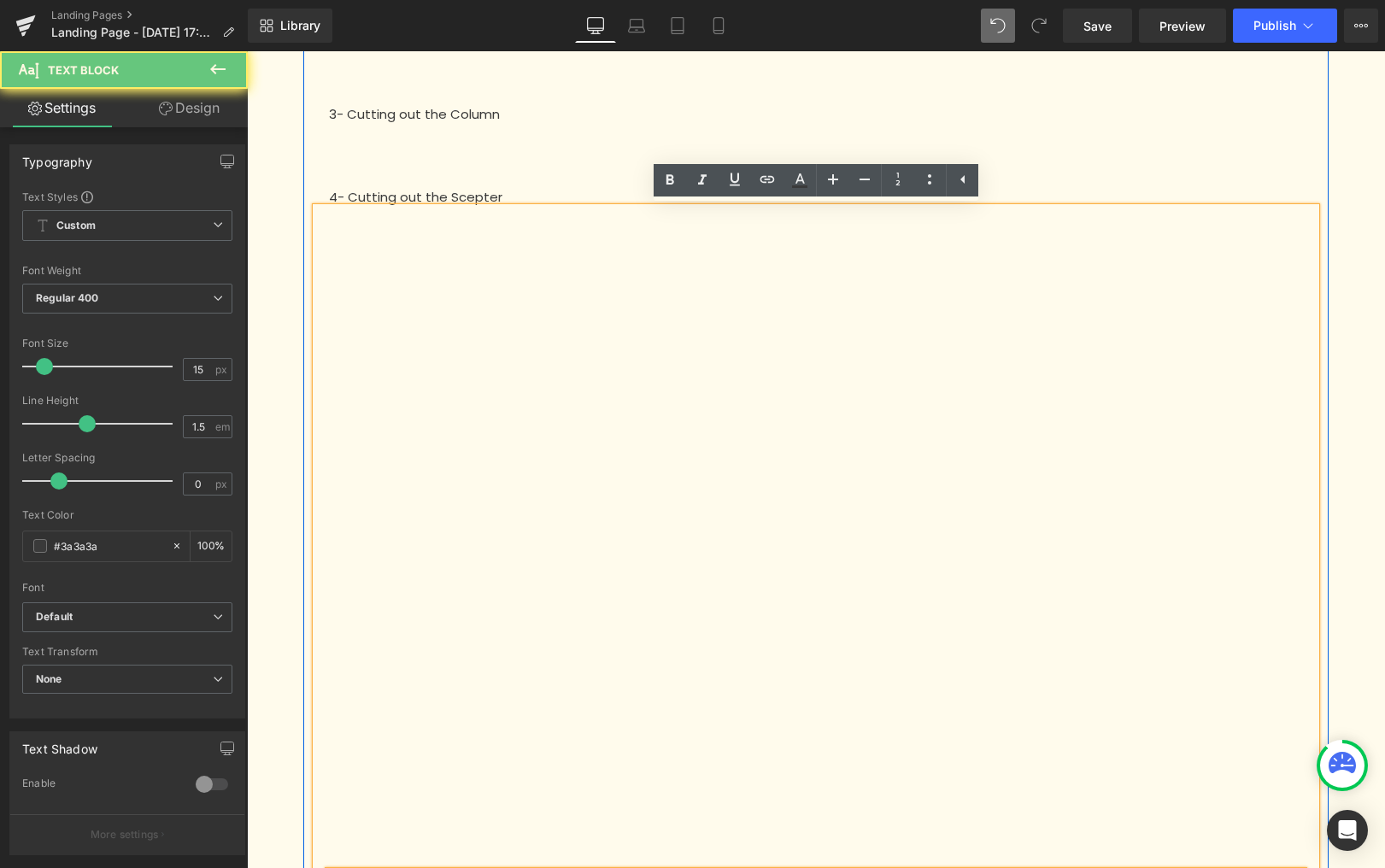
click at [507, 208] on div "2 - Cutting out the instrument Text Block" at bounding box center [816, 605] width 1000 height 794
click at [494, 187] on div "4- Cutting out the Scepter" at bounding box center [816, 185] width 1000 height 45
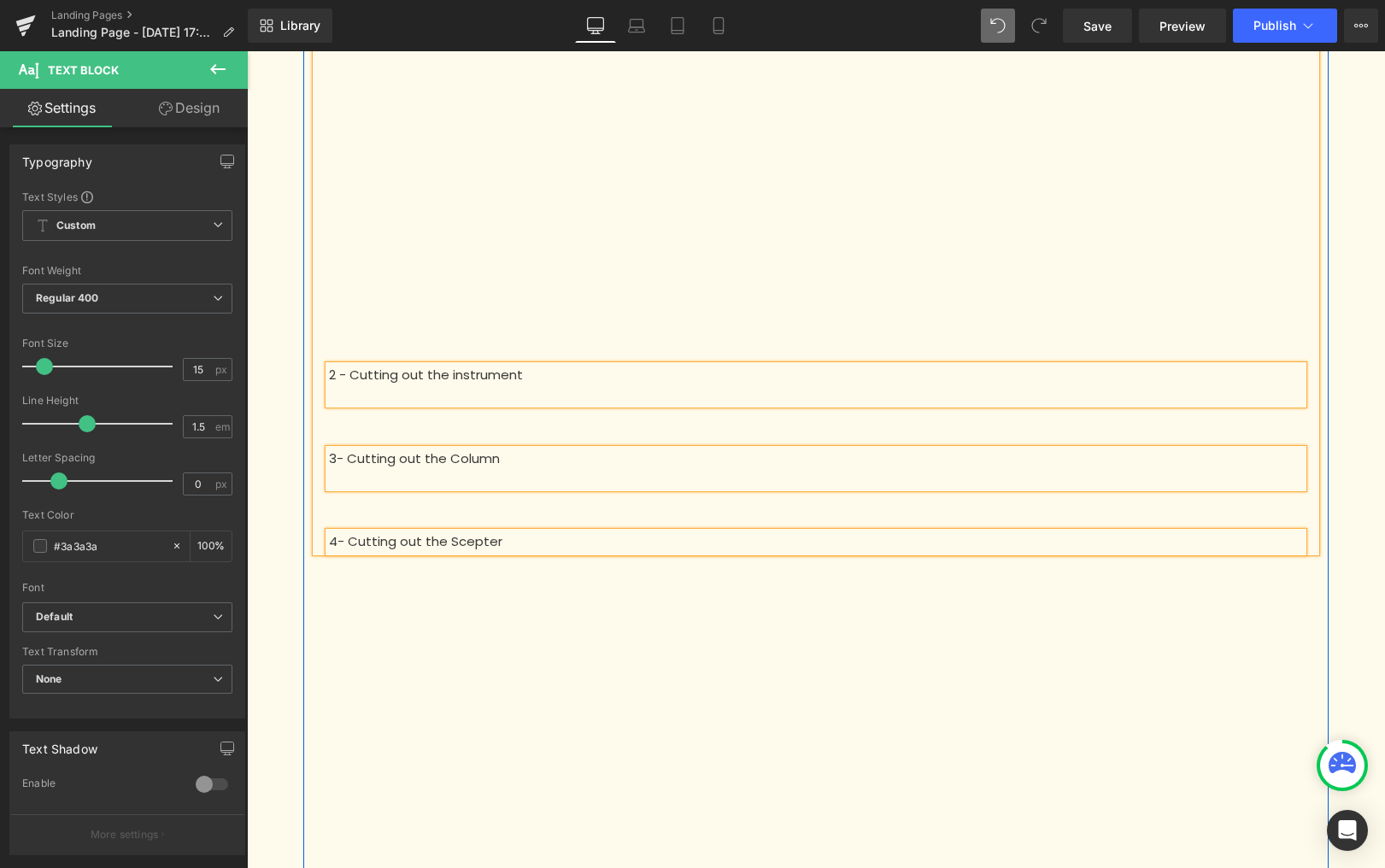
scroll to position [436, 0]
click at [437, 371] on p "2 - Cutting out the instrument" at bounding box center [816, 372] width 974 height 20
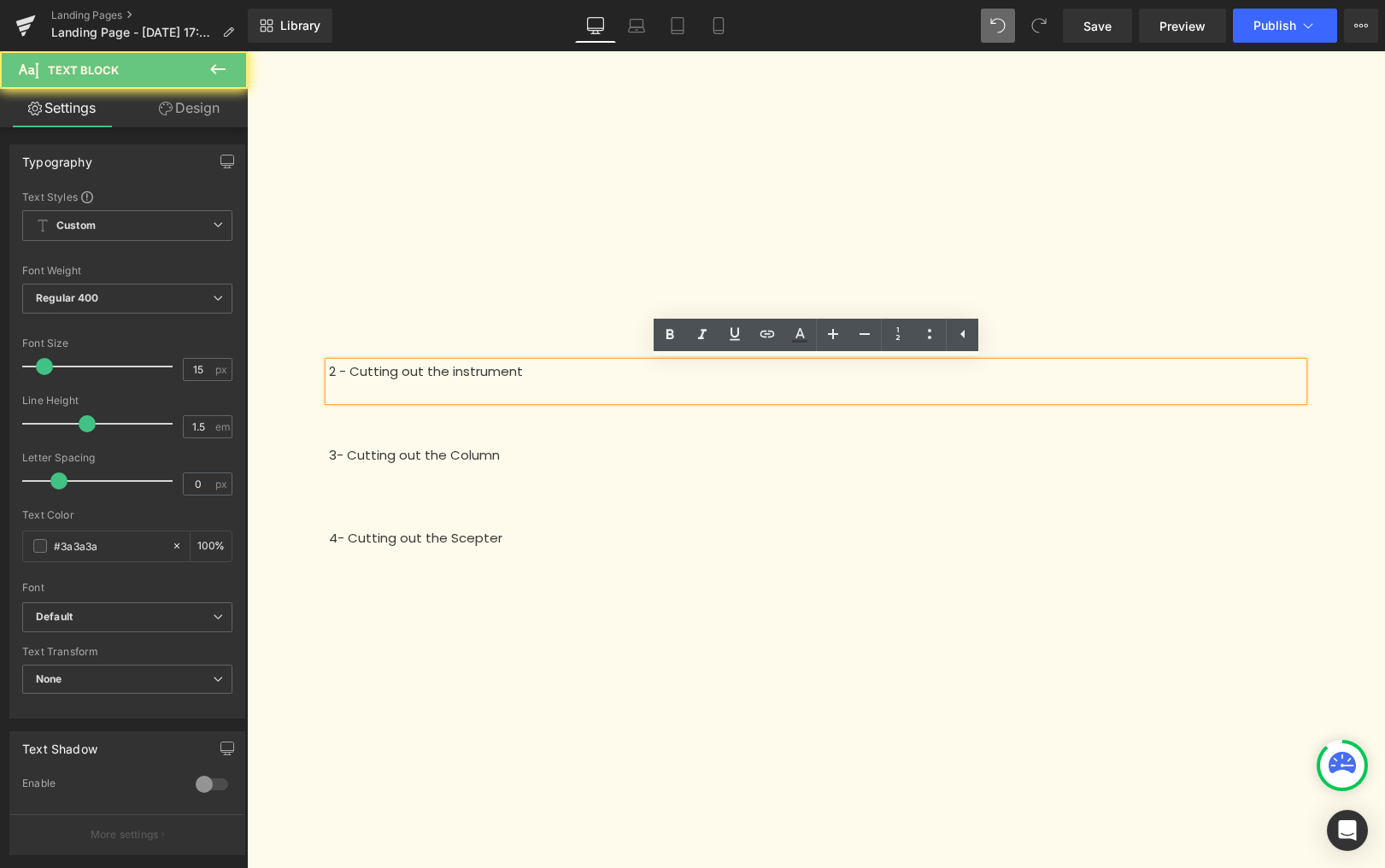
click at [437, 371] on p "2 - Cutting out the instrument" at bounding box center [816, 372] width 974 height 20
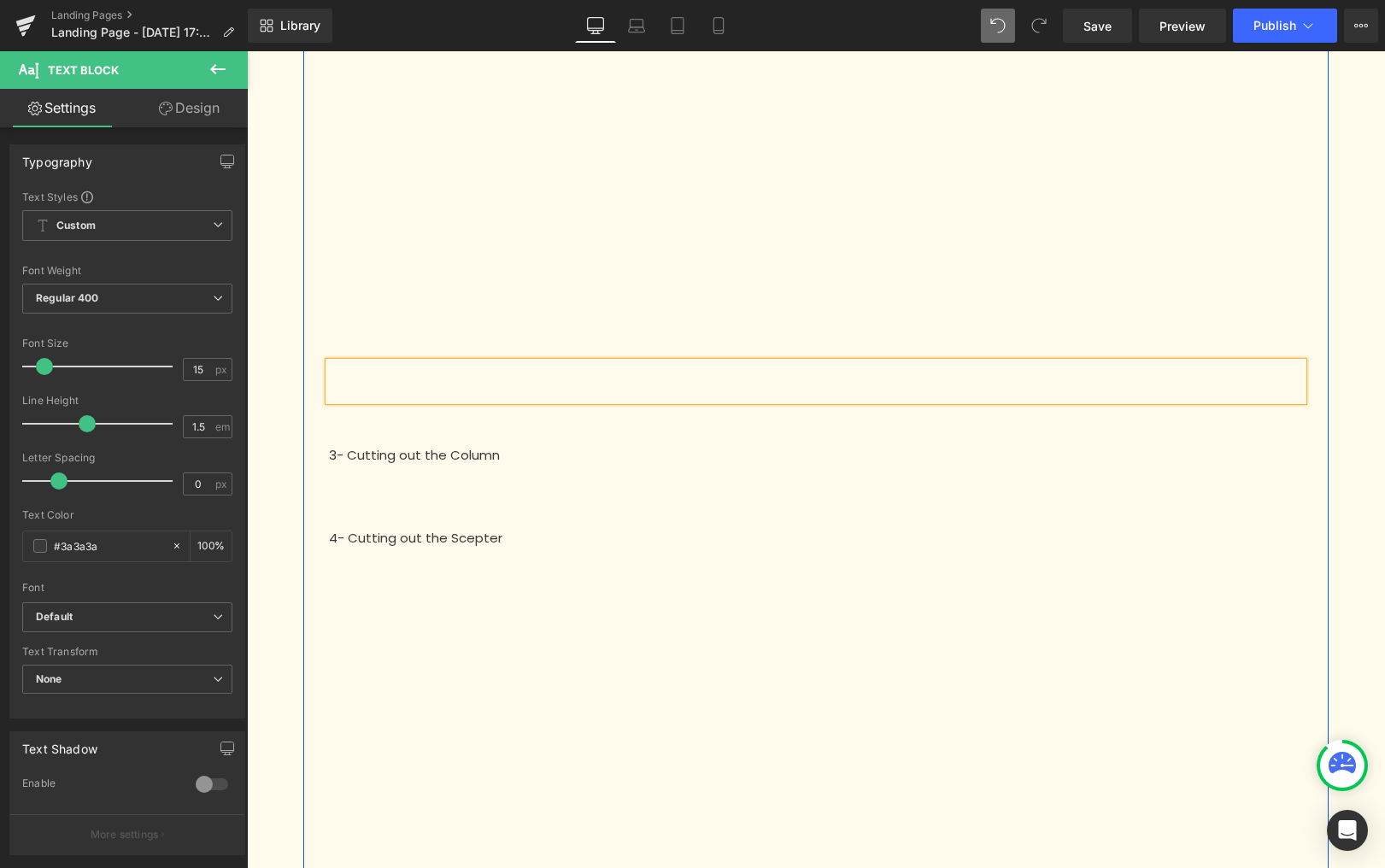
click at [453, 460] on p "3- Cutting out the Column" at bounding box center [816, 455] width 974 height 20
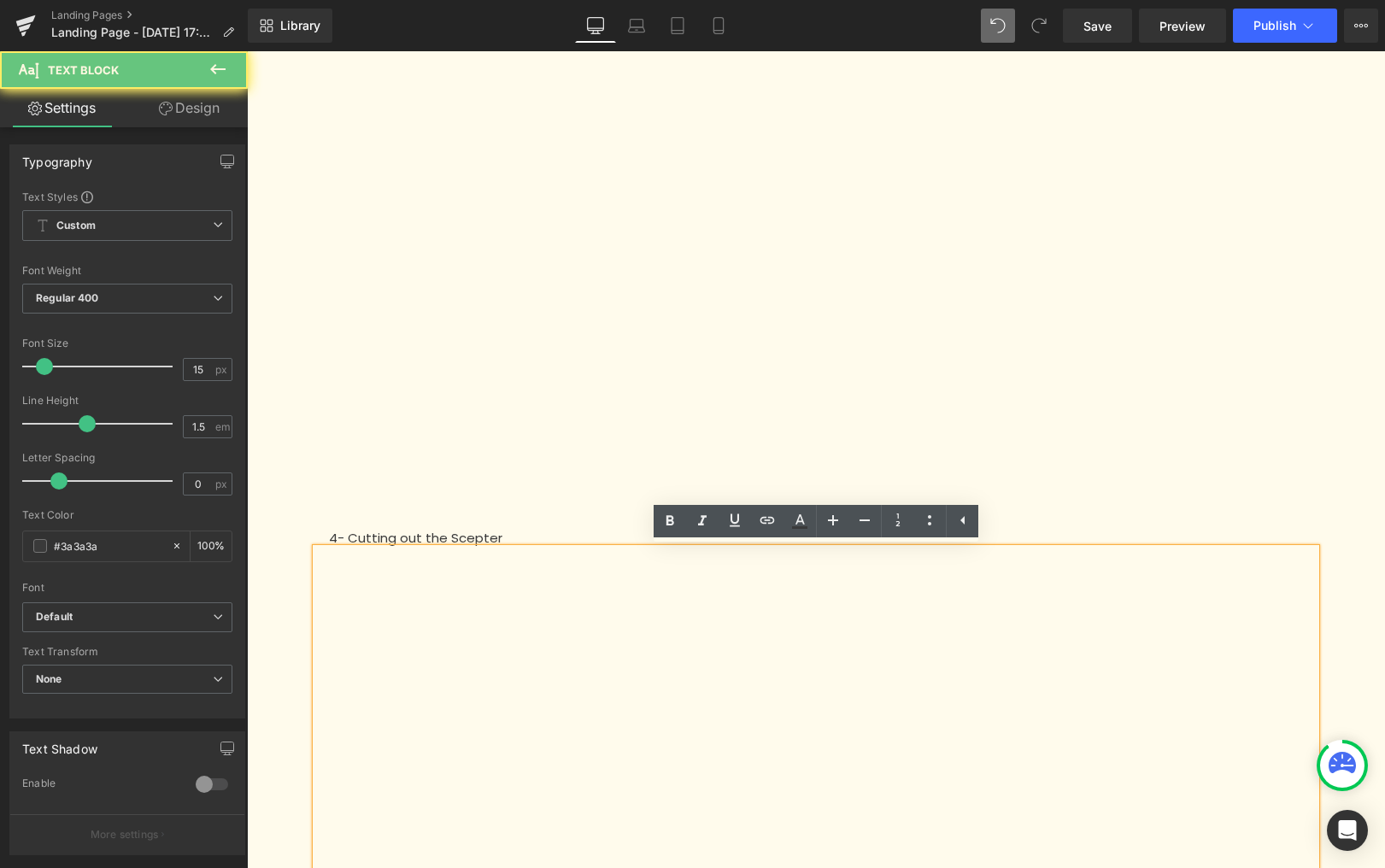
click at [445, 548] on p at bounding box center [816, 558] width 1000 height 20
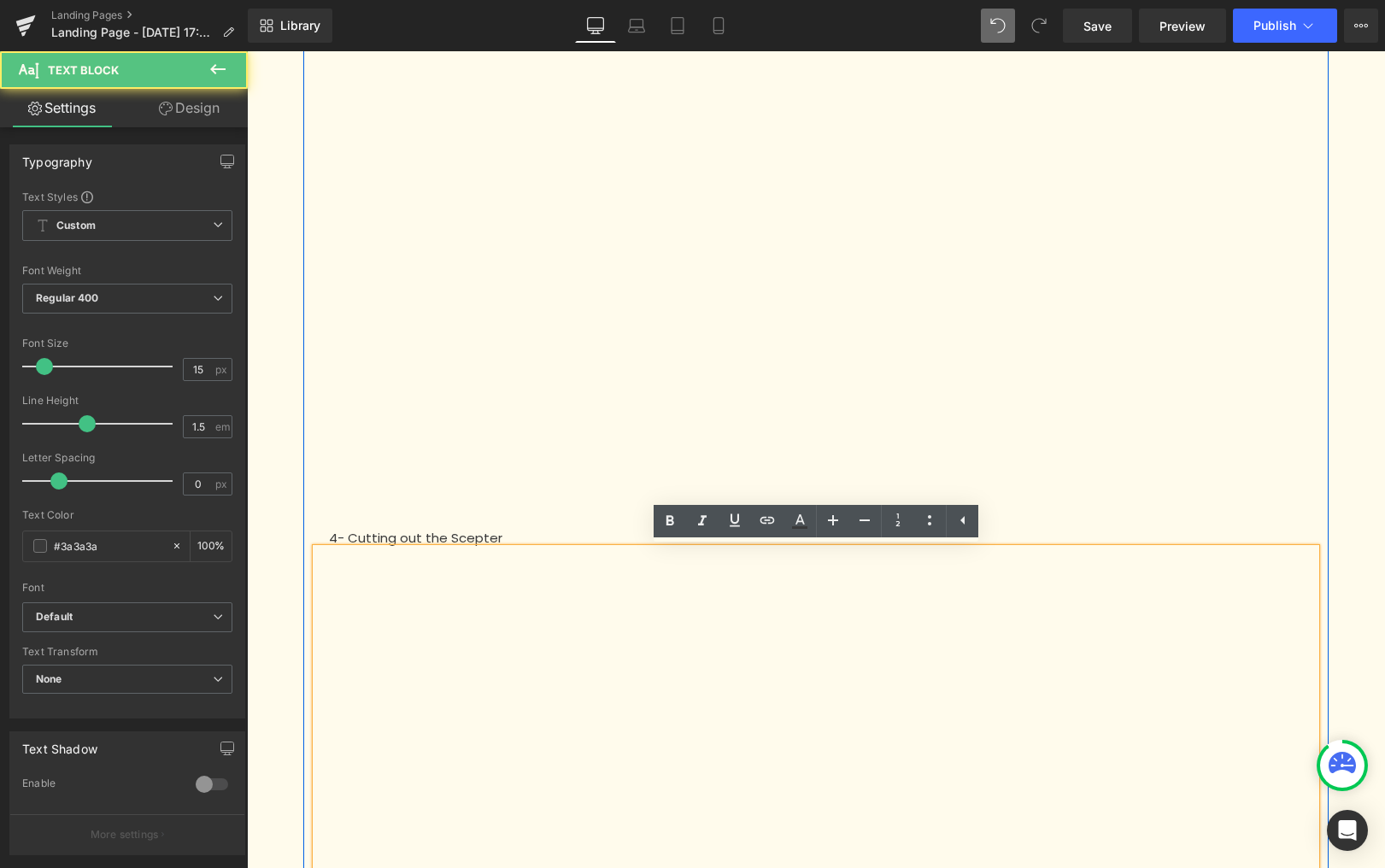
click at [441, 533] on p "4- Cutting out the Scepter" at bounding box center [816, 539] width 974 height 20
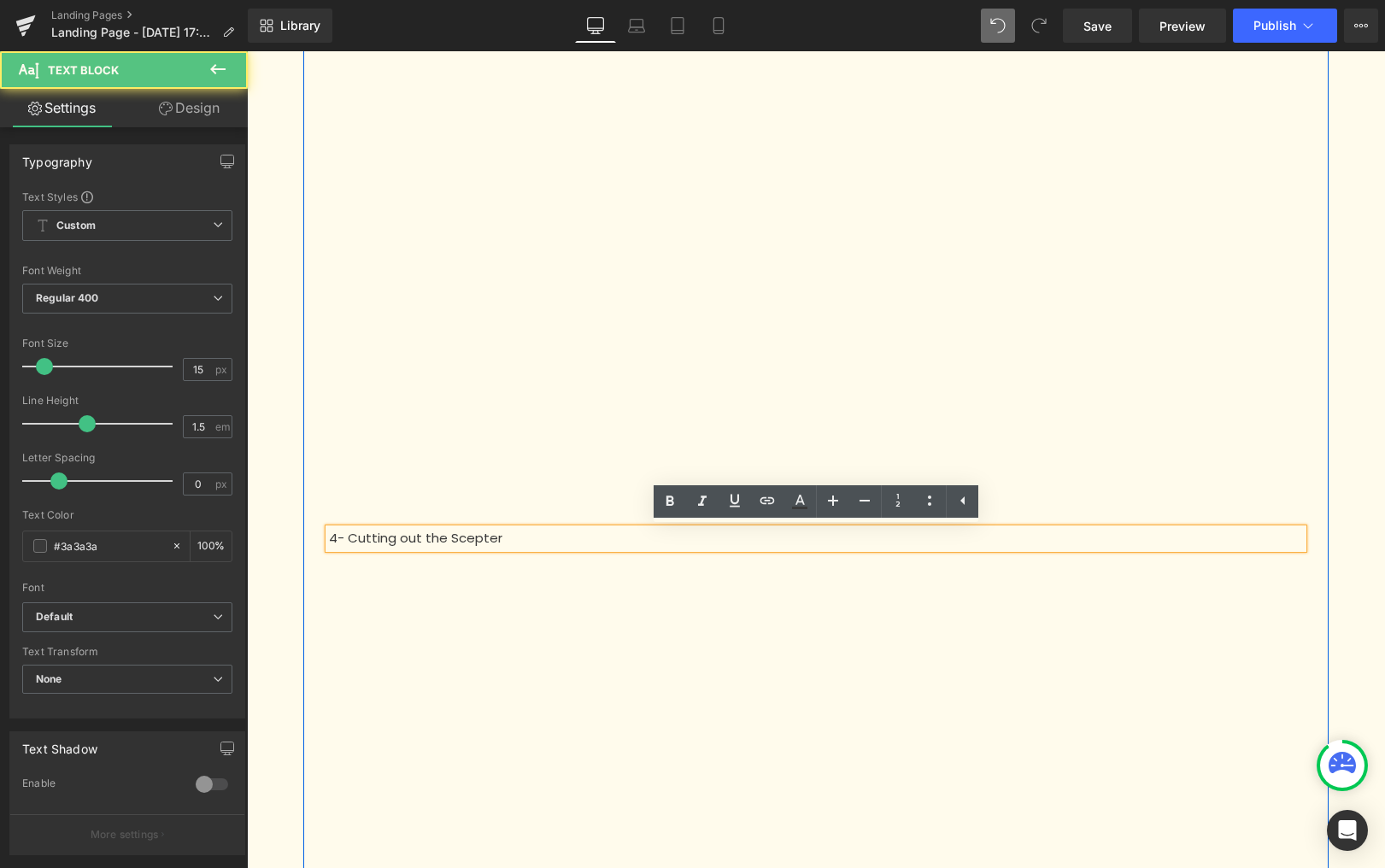
click at [441, 533] on p "4- Cutting out the Scepter" at bounding box center [816, 539] width 974 height 20
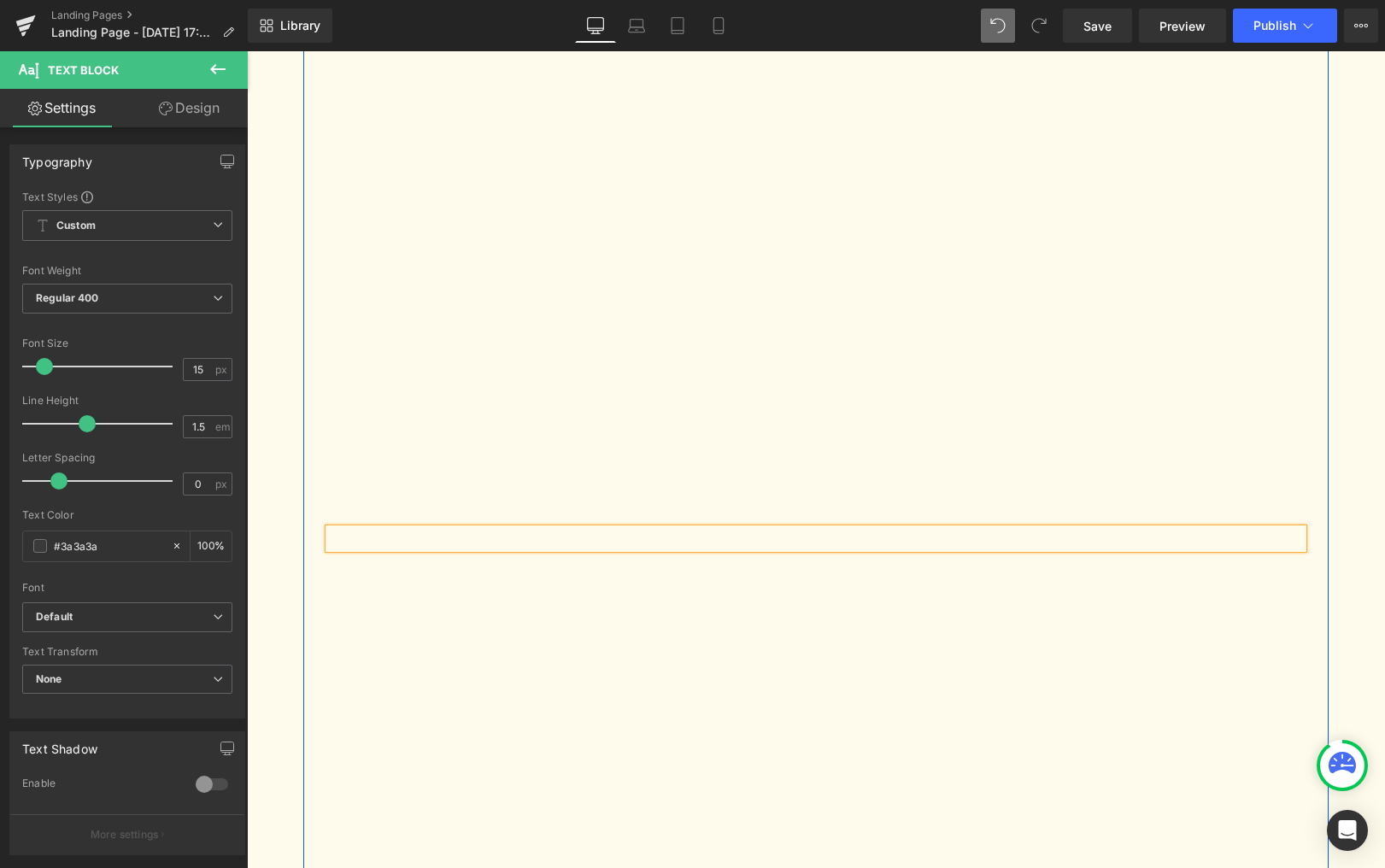
click at [1345, 541] on div "To start your puzzle successfully, it is essential to cut out the elements at y…" at bounding box center [816, 595] width 1138 height 1960
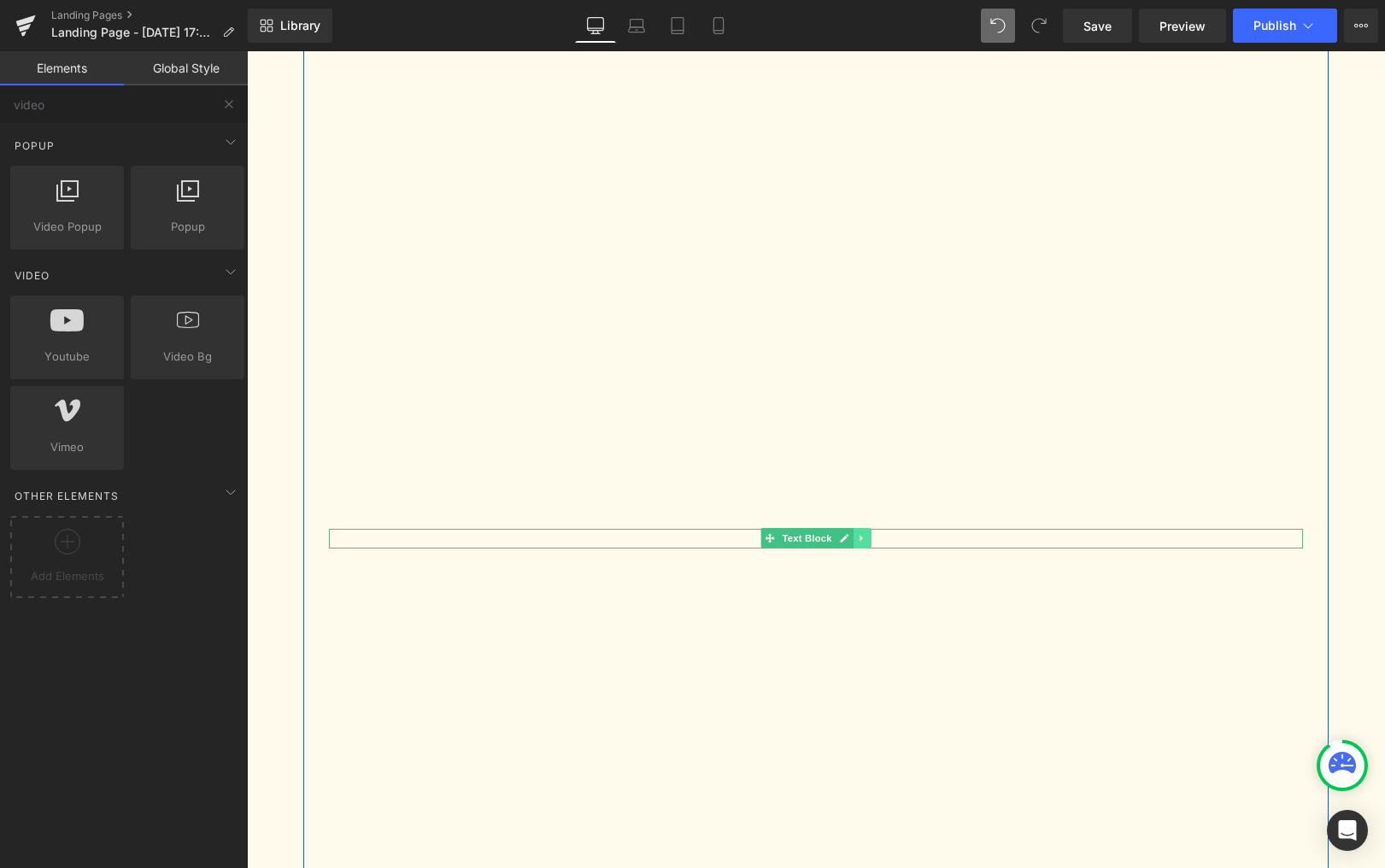
click at [859, 536] on icon at bounding box center [861, 539] width 10 height 10
click at [872, 538] on icon at bounding box center [871, 539] width 10 height 10
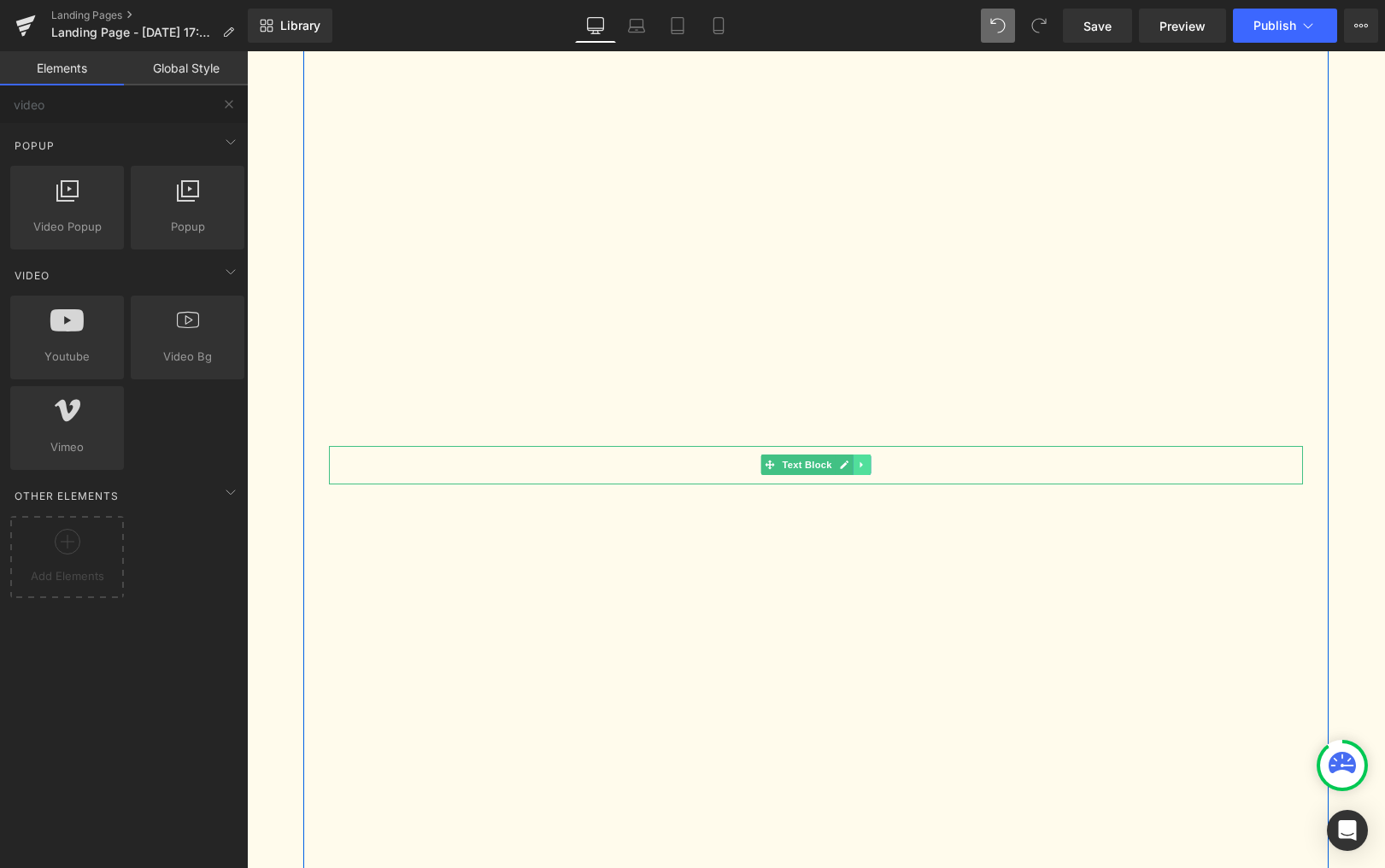
click at [860, 472] on link at bounding box center [863, 465] width 18 height 21
click at [873, 465] on icon at bounding box center [871, 464] width 10 height 10
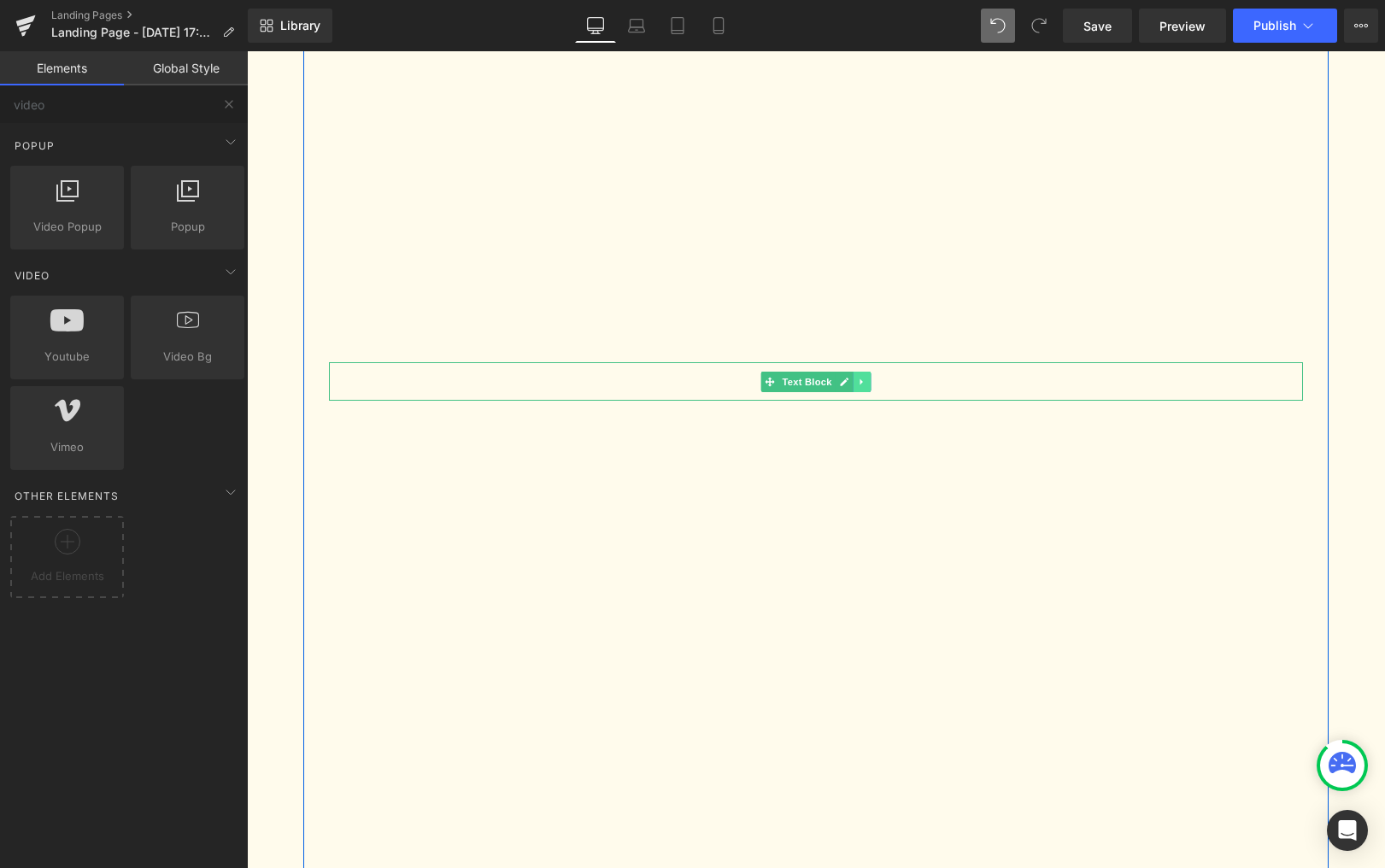
click at [864, 386] on icon at bounding box center [861, 382] width 10 height 10
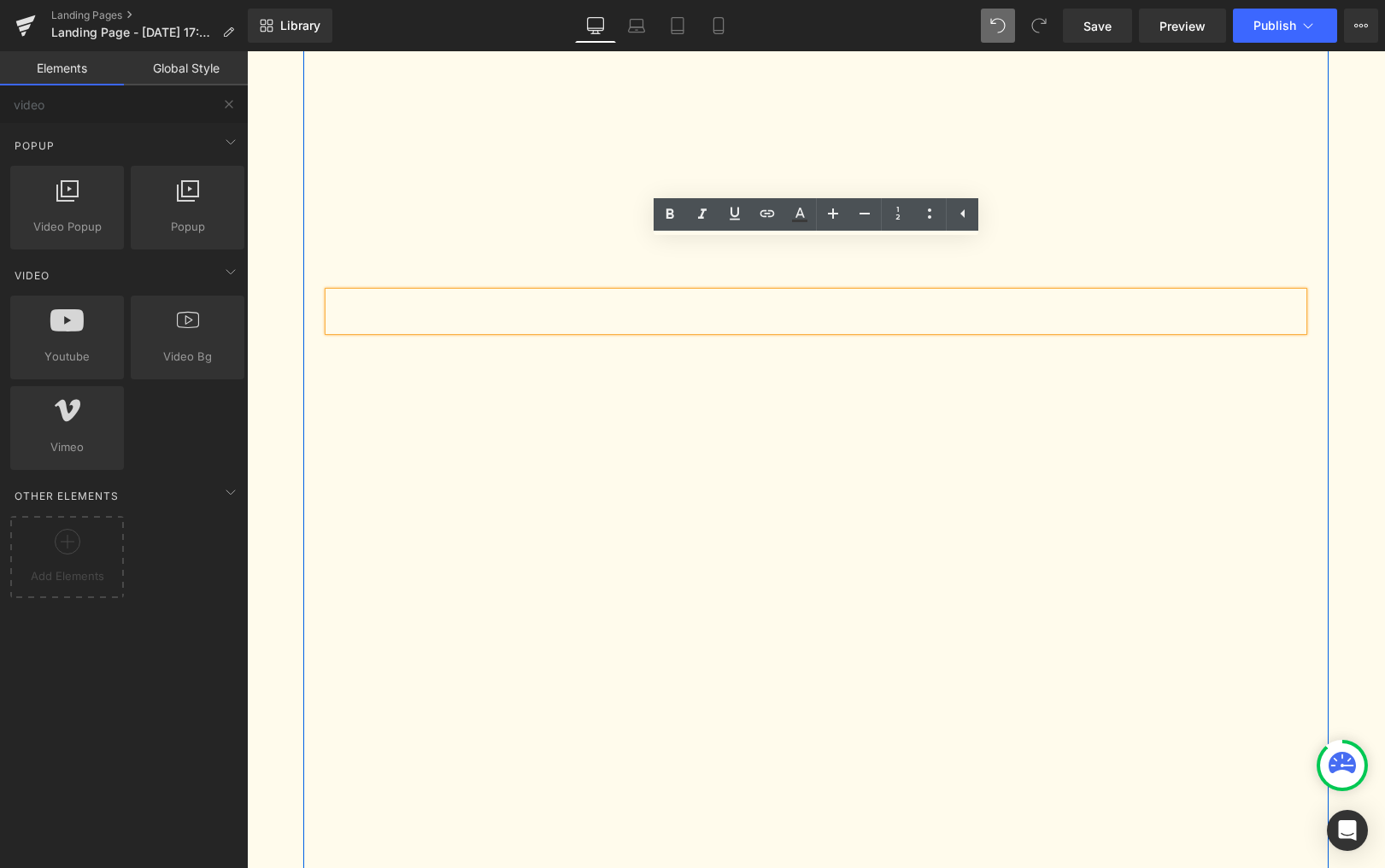
scroll to position [502, 0]
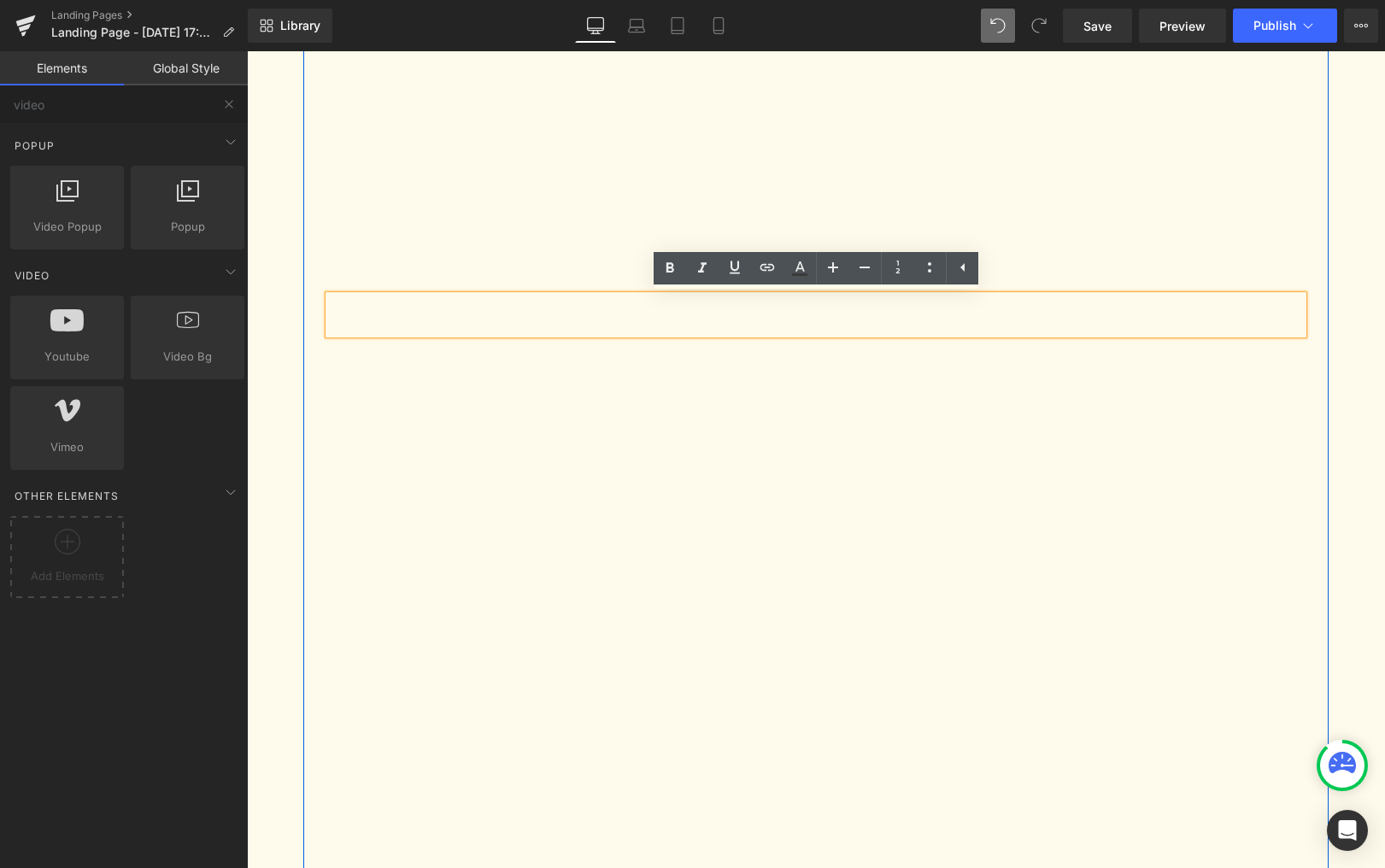
click at [1110, 270] on div "Text Block" at bounding box center [816, 312] width 1000 height 83
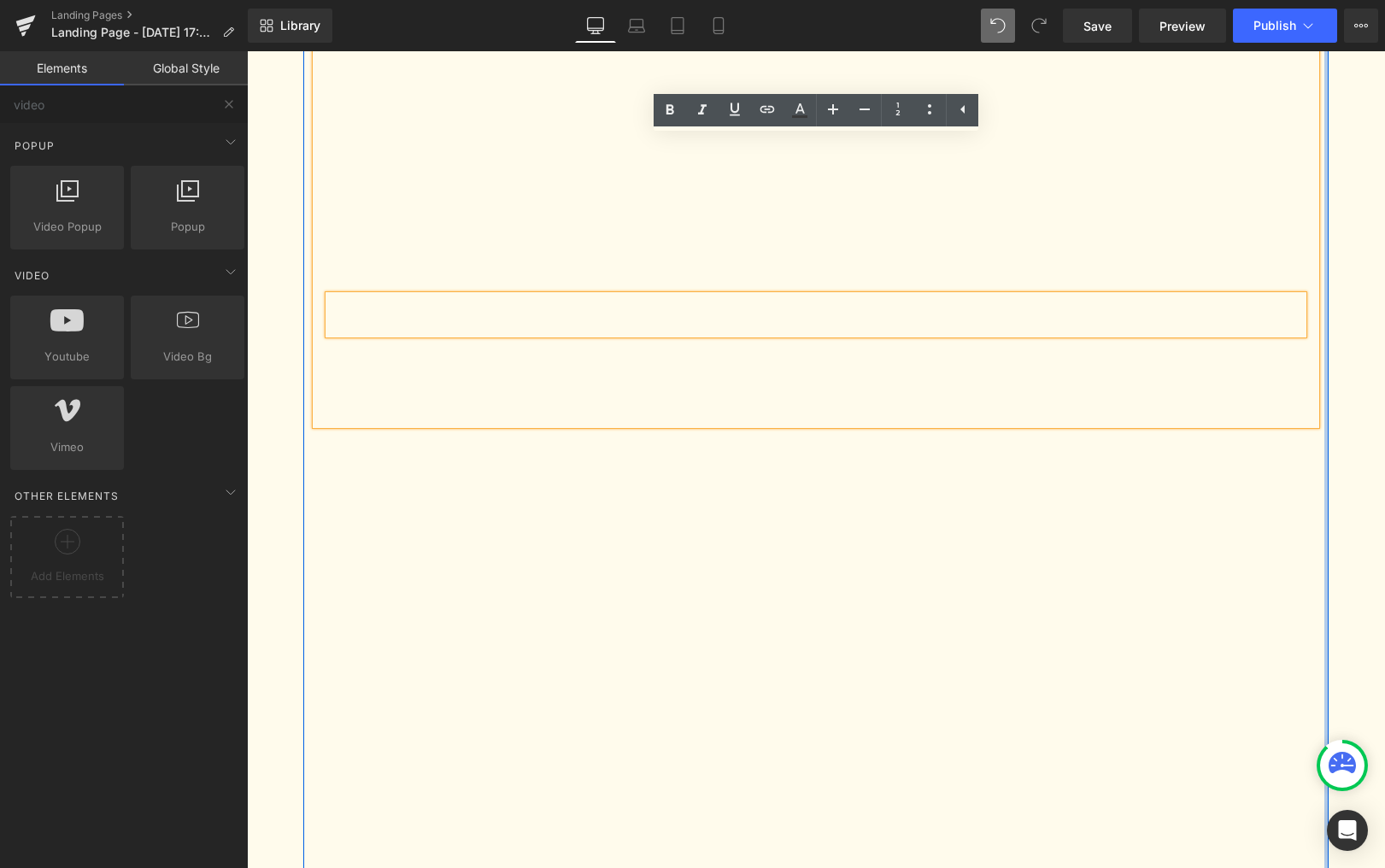
click at [1327, 333] on div at bounding box center [1326, 388] width 4 height 1679
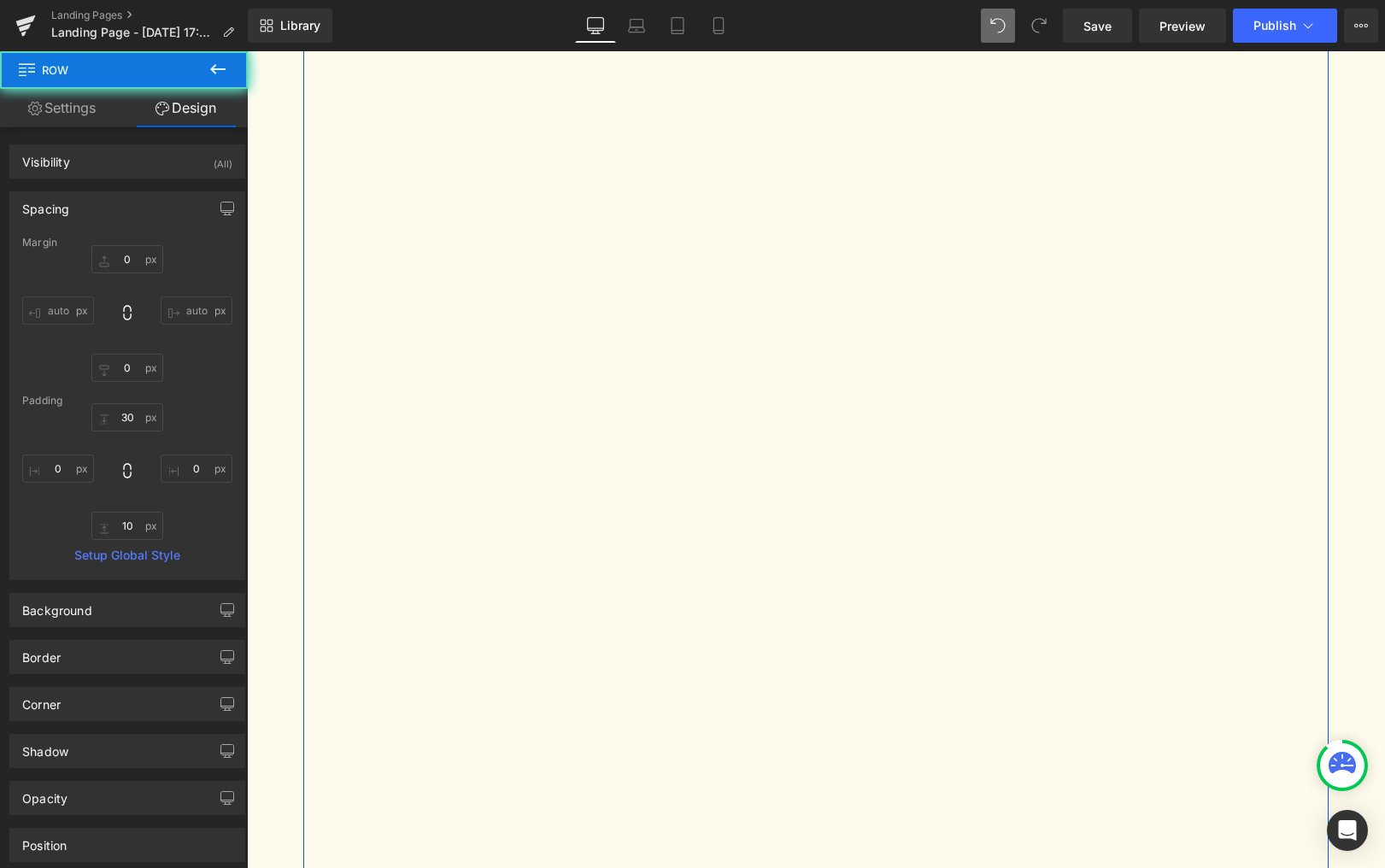
click at [1332, 365] on div "To start your puzzle successfully, it is essential to cut out the elements at y…" at bounding box center [816, 500] width 1138 height 1904
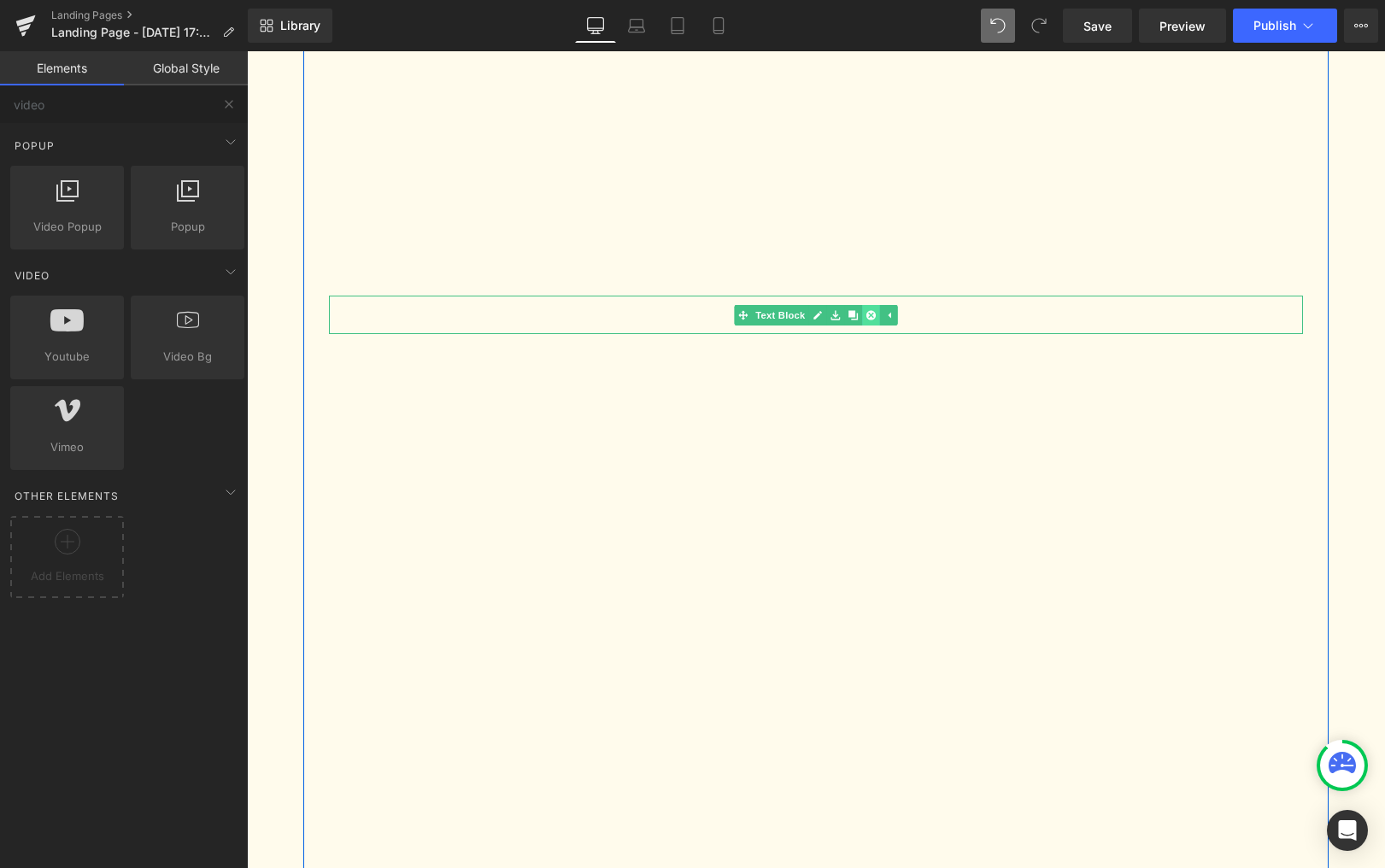
click at [865, 314] on link at bounding box center [871, 315] width 18 height 21
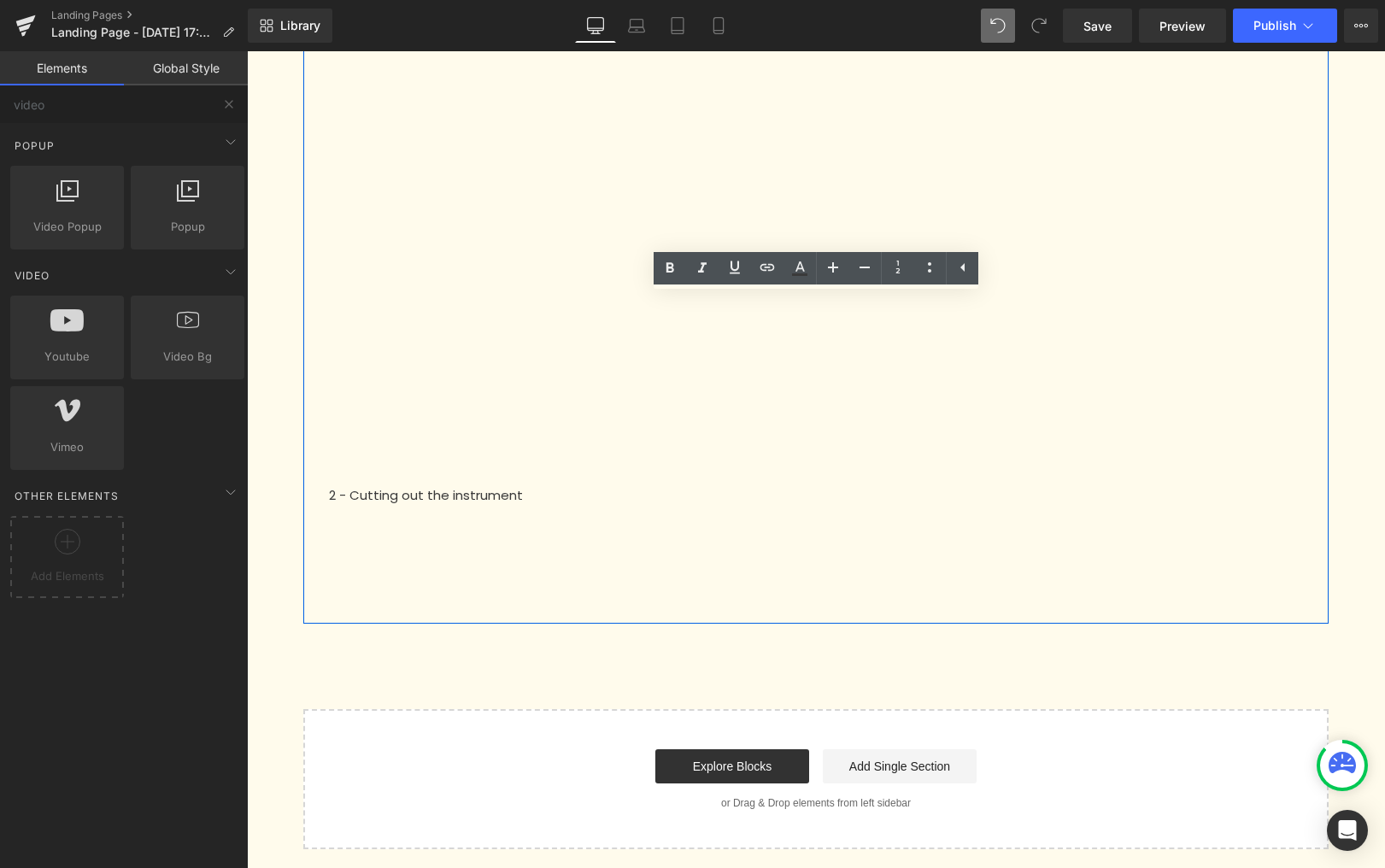
scroll to position [1074, 0]
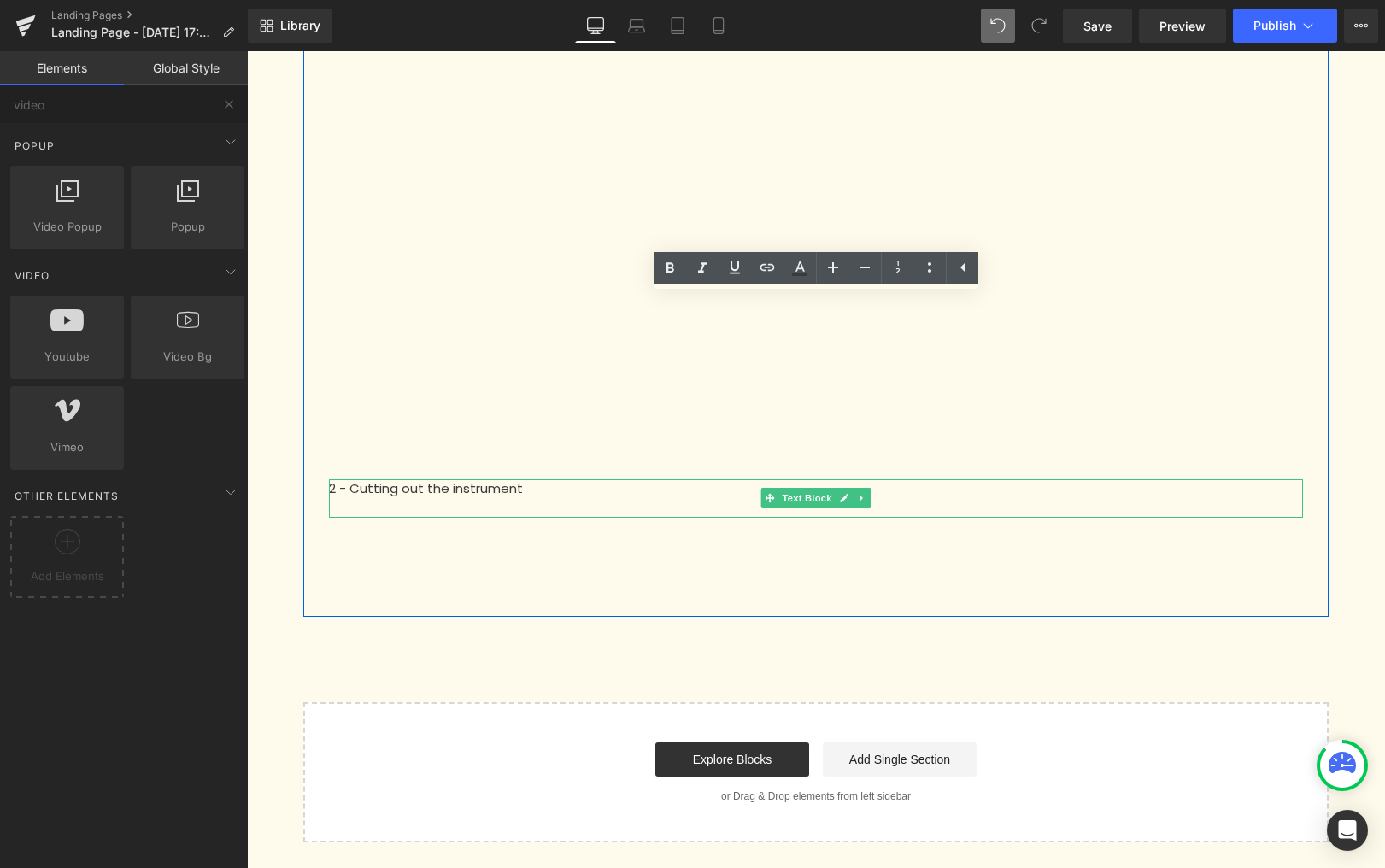
click at [403, 490] on p "2 - Cutting out the instrument" at bounding box center [816, 489] width 974 height 20
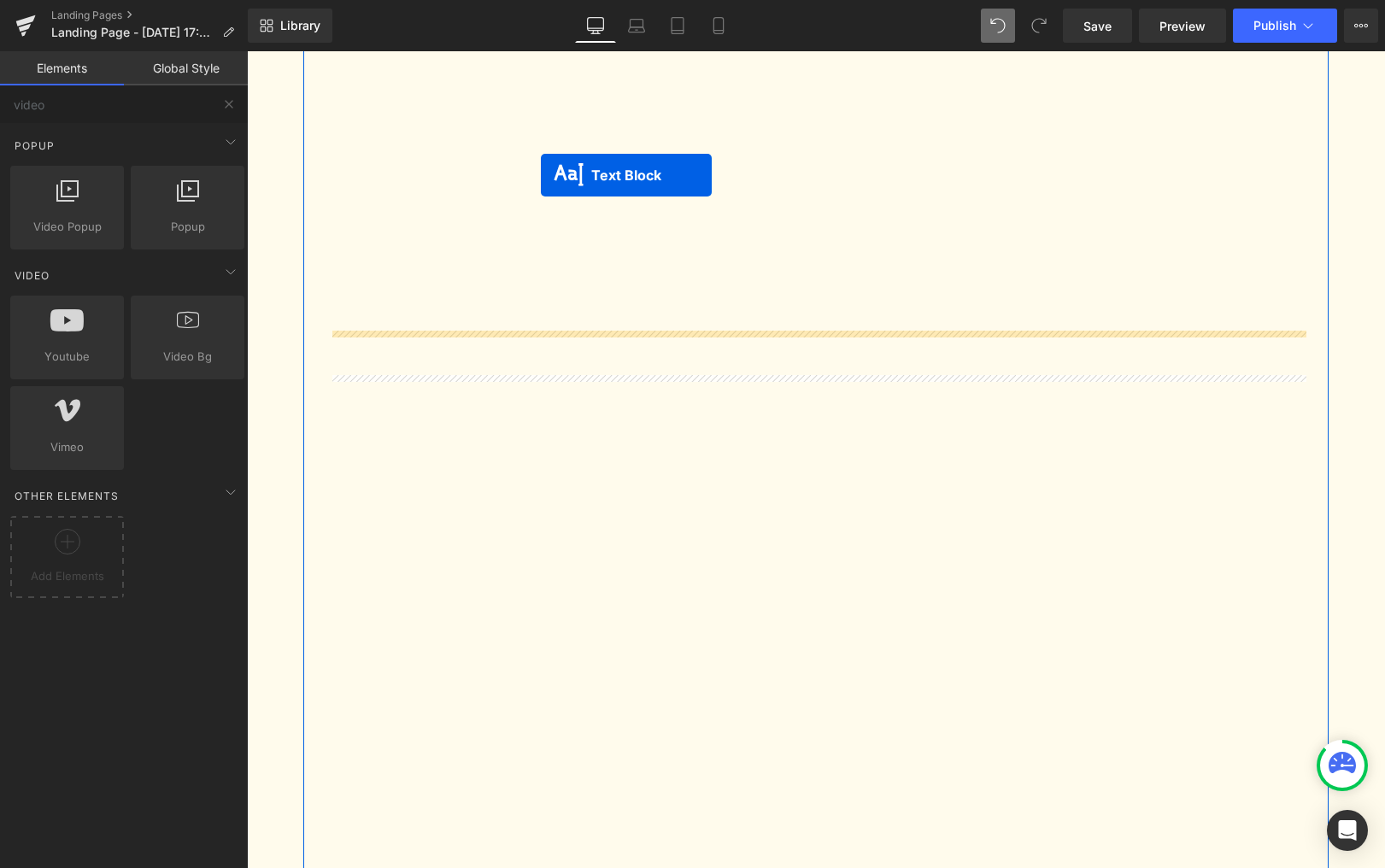
scroll to position [464, 0]
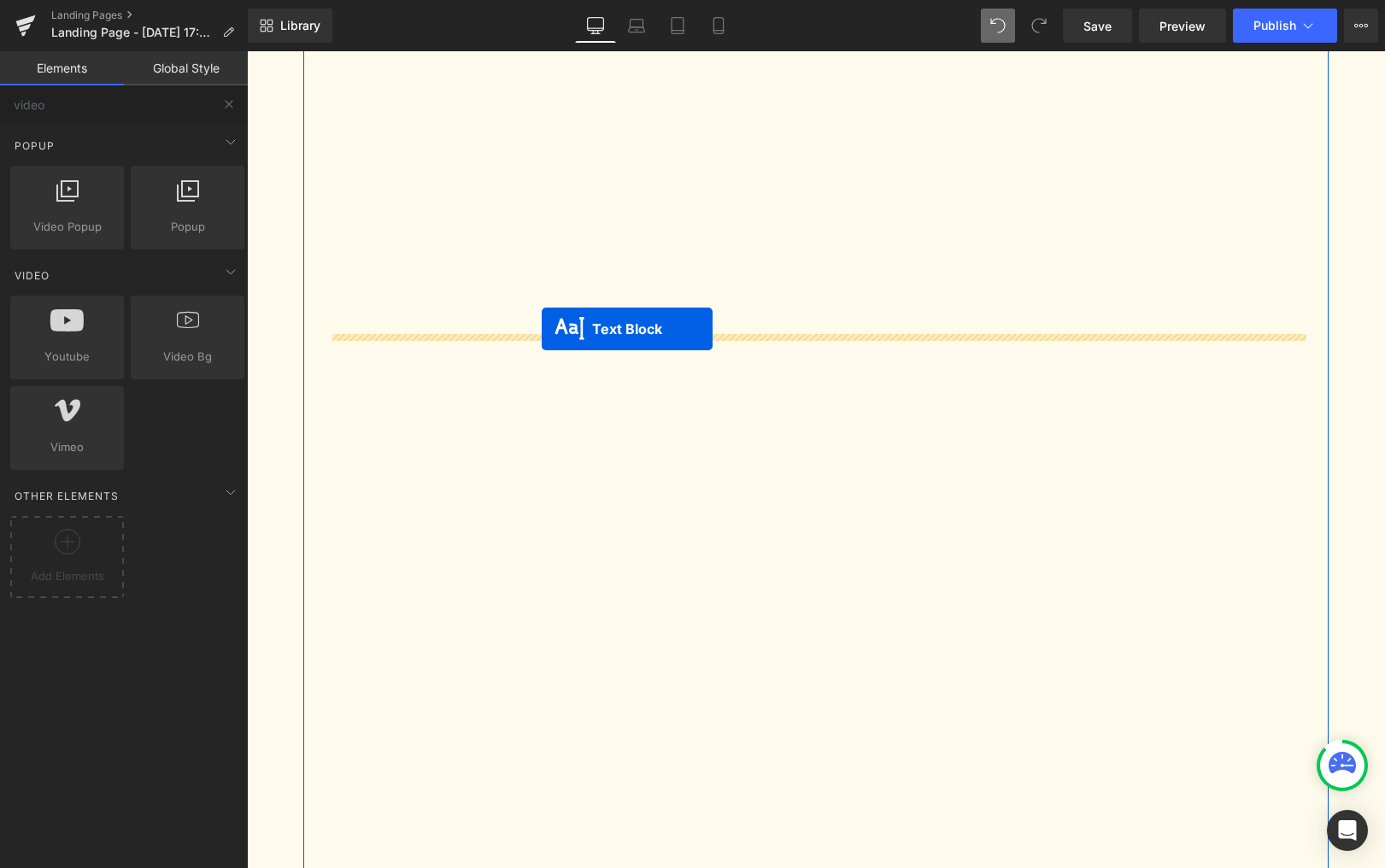
drag, startPoint x: 770, startPoint y: 495, endPoint x: 542, endPoint y: 329, distance: 282.0
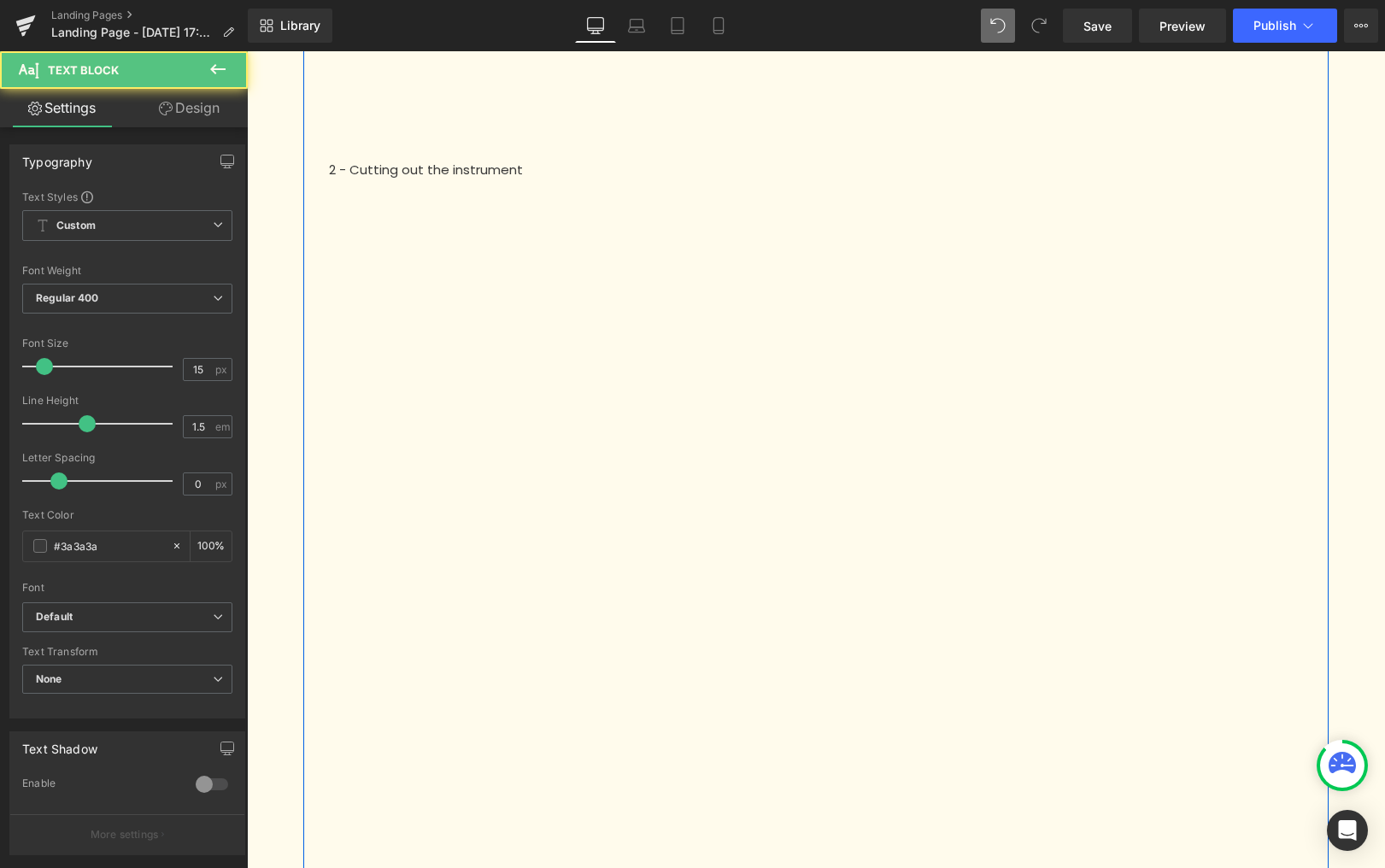
scroll to position [639, 0]
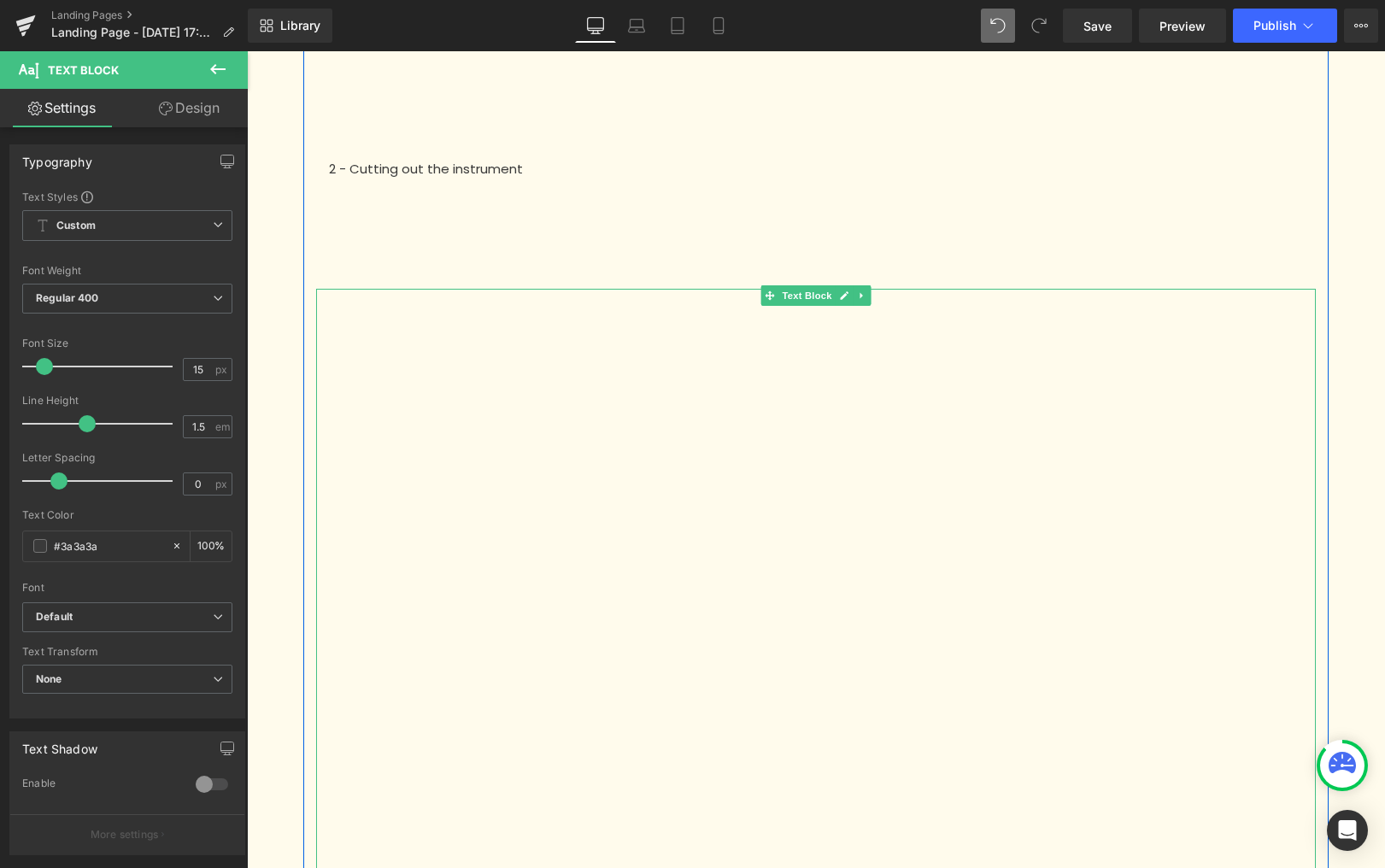
click at [799, 328] on div at bounding box center [816, 321] width 1000 height 26
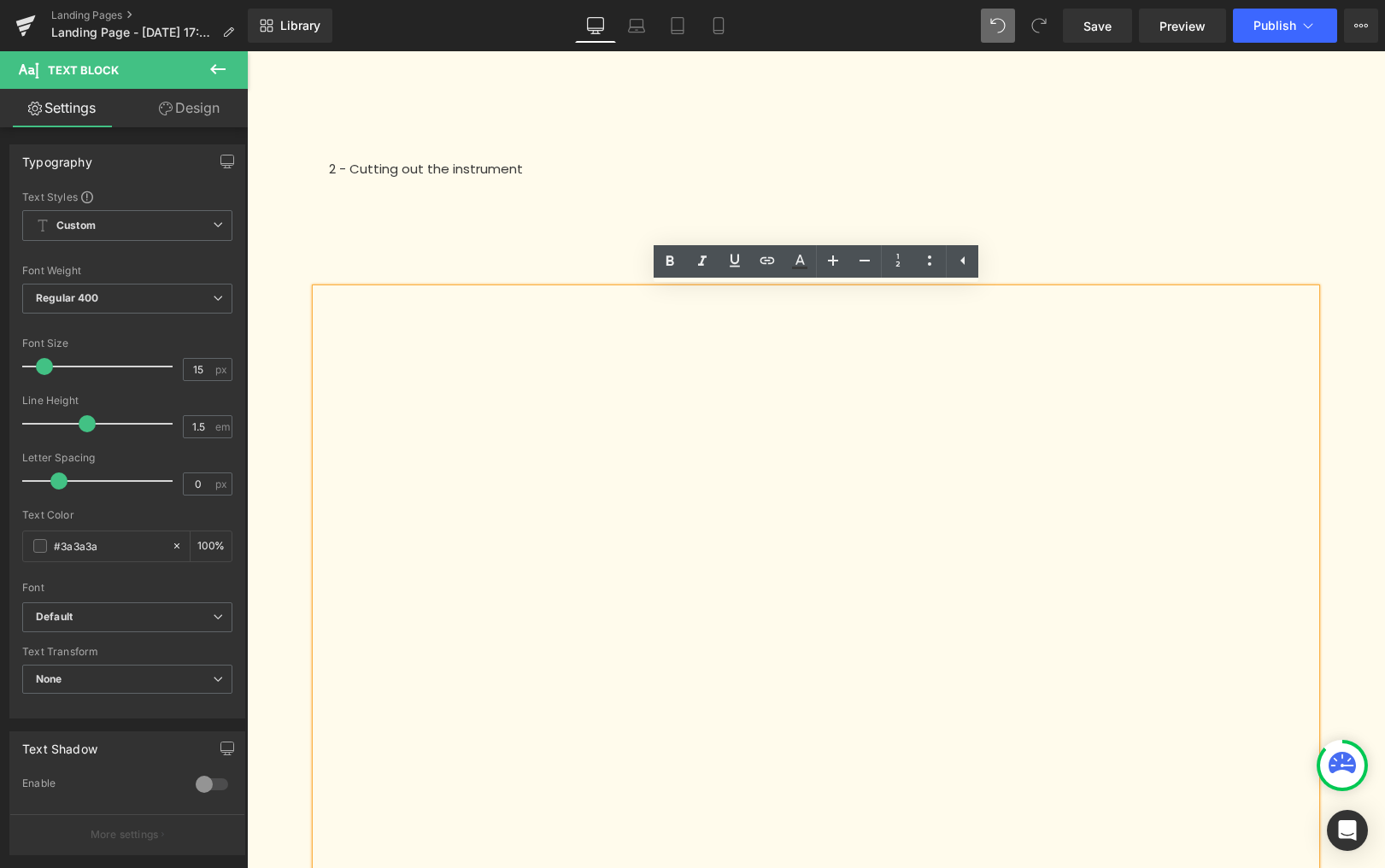
click at [1334, 323] on div "To start your puzzle successfully, it is essential to cut out the elements at y…" at bounding box center [816, 345] width 1138 height 1865
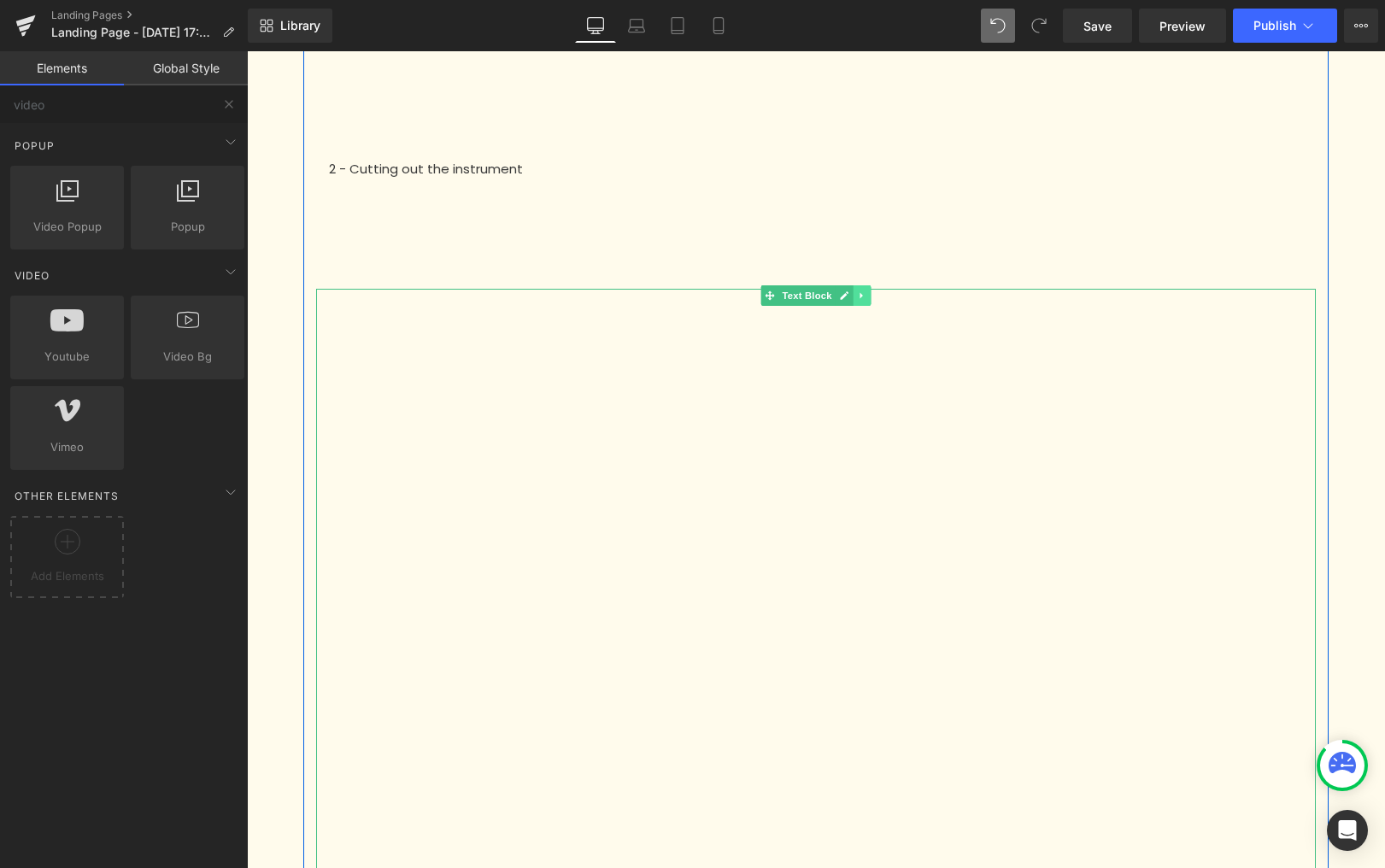
click at [865, 298] on icon at bounding box center [861, 295] width 10 height 10
click at [871, 299] on icon at bounding box center [871, 295] width 10 height 10
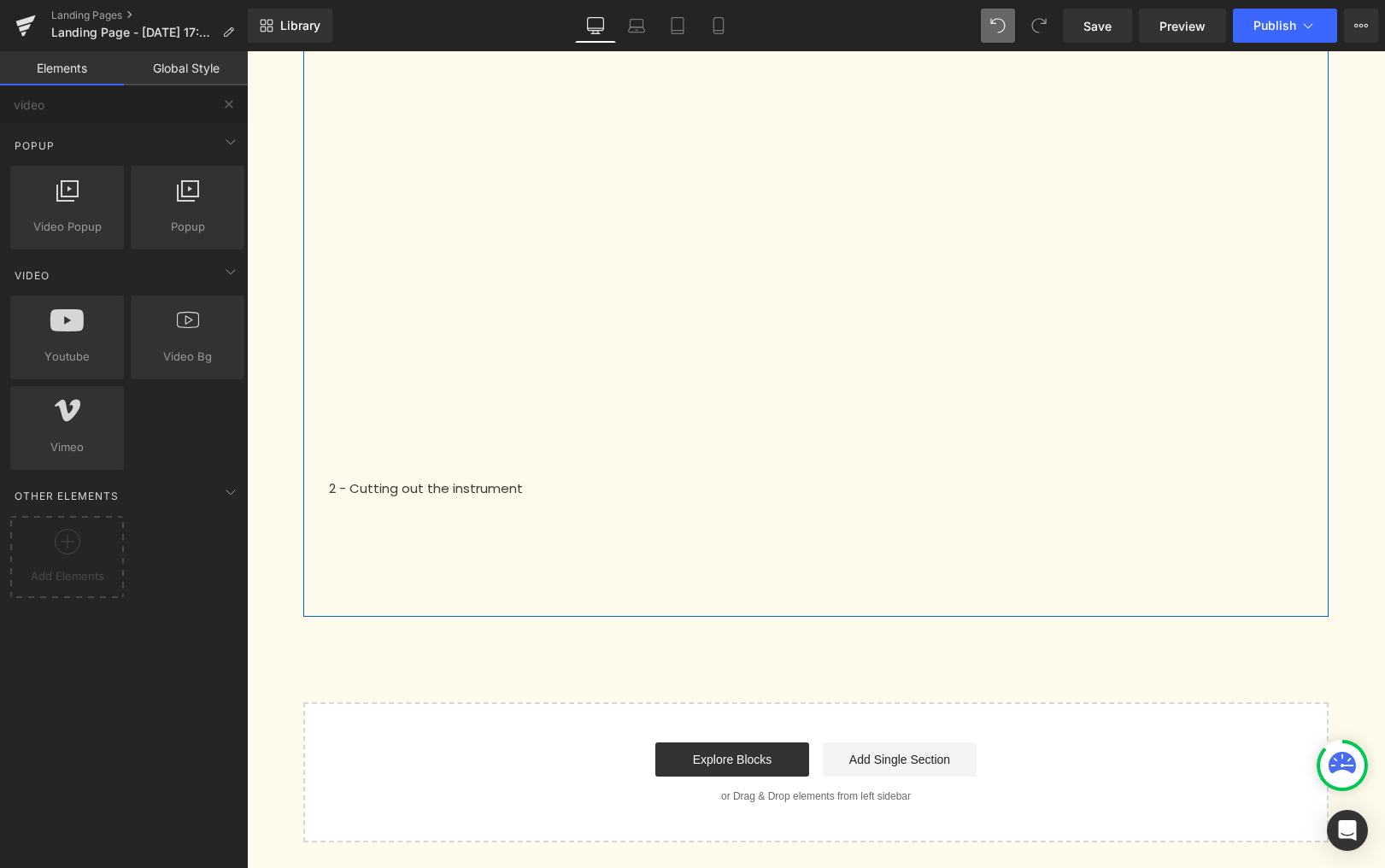
scroll to position [310, 0]
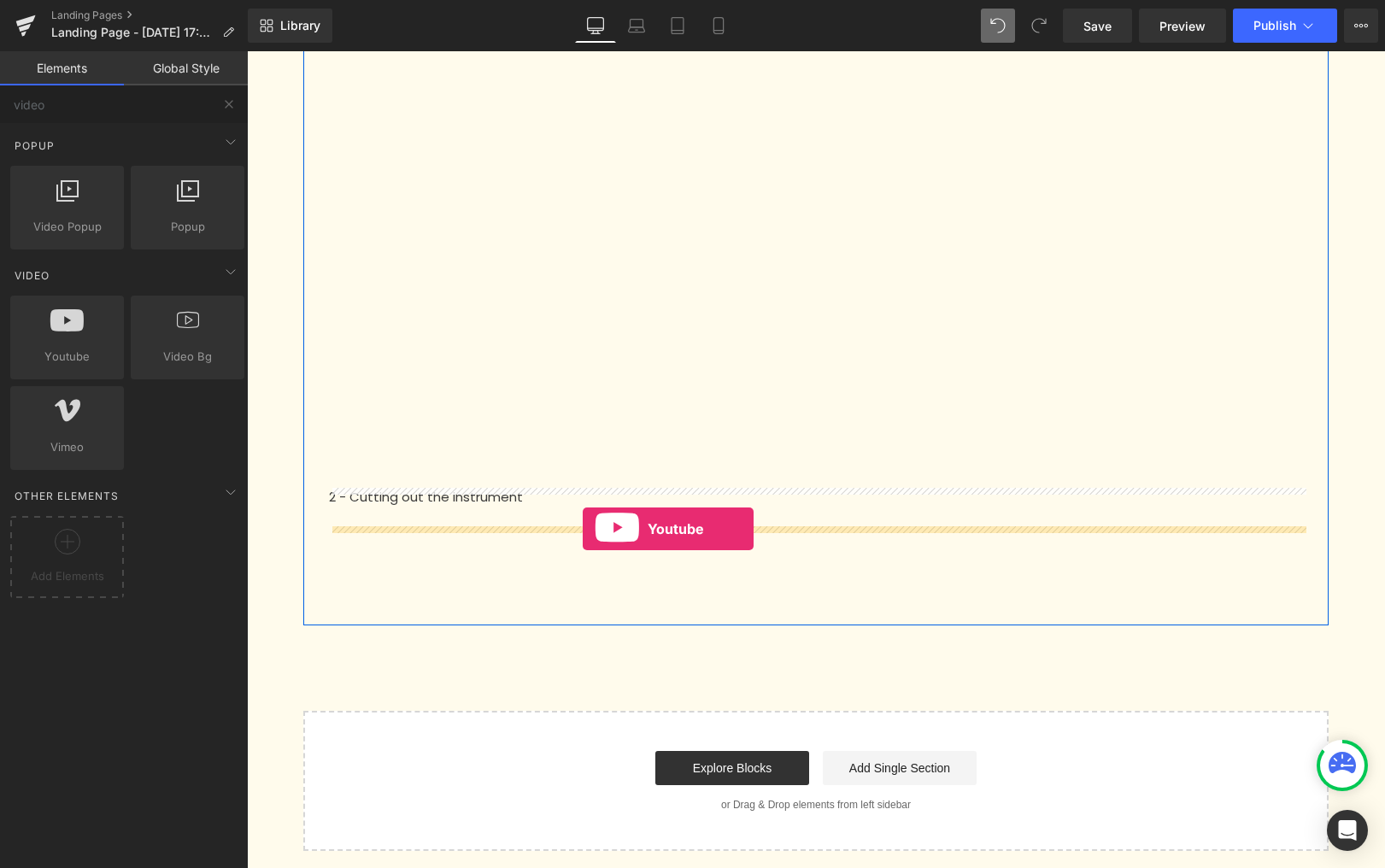
drag, startPoint x: 376, startPoint y: 431, endPoint x: 583, endPoint y: 529, distance: 229.0
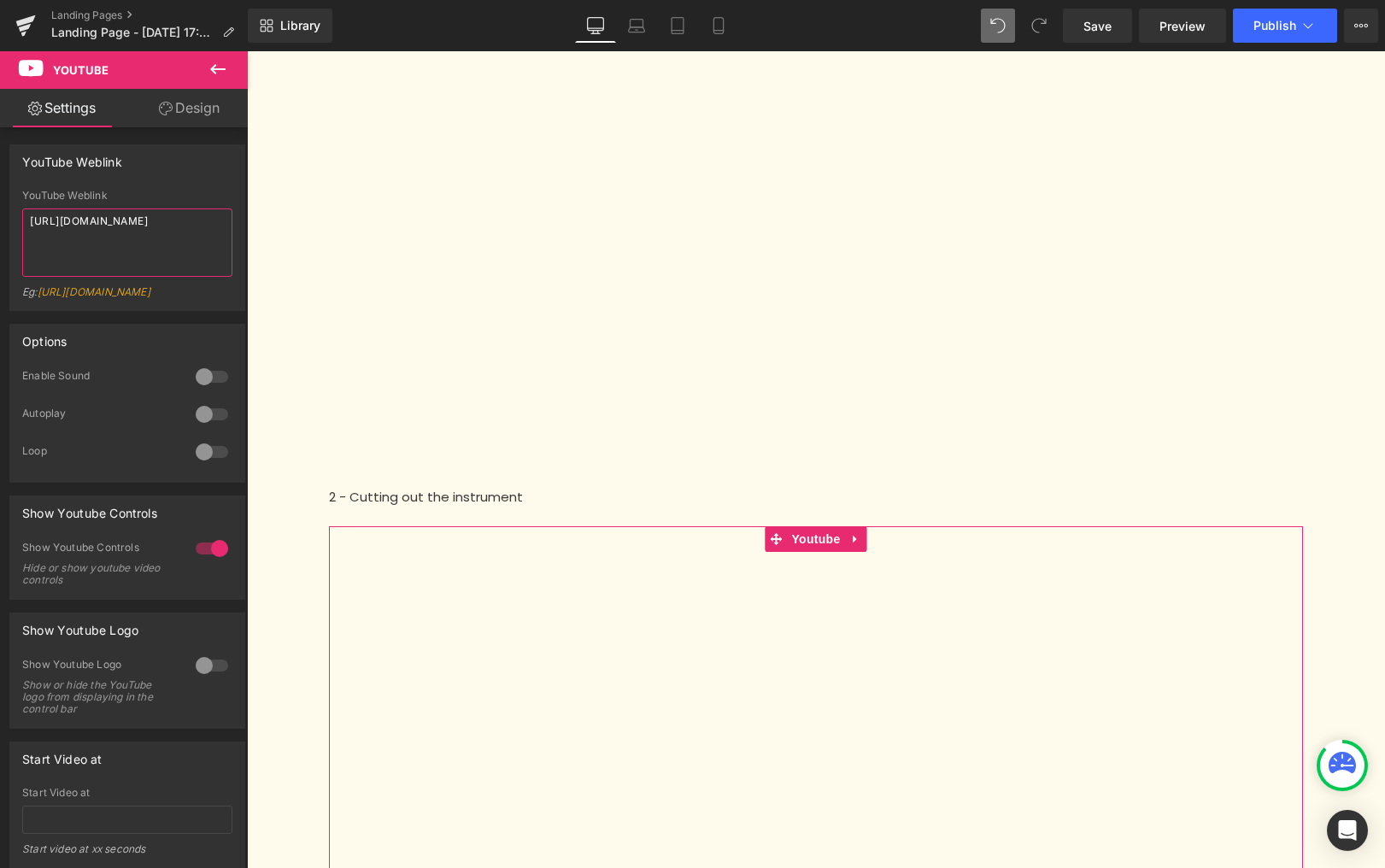
click at [118, 222] on textarea "[URL][DOMAIN_NAME]" at bounding box center [128, 242] width 210 height 69
type textarea "[URL][DOMAIN_NAME]"
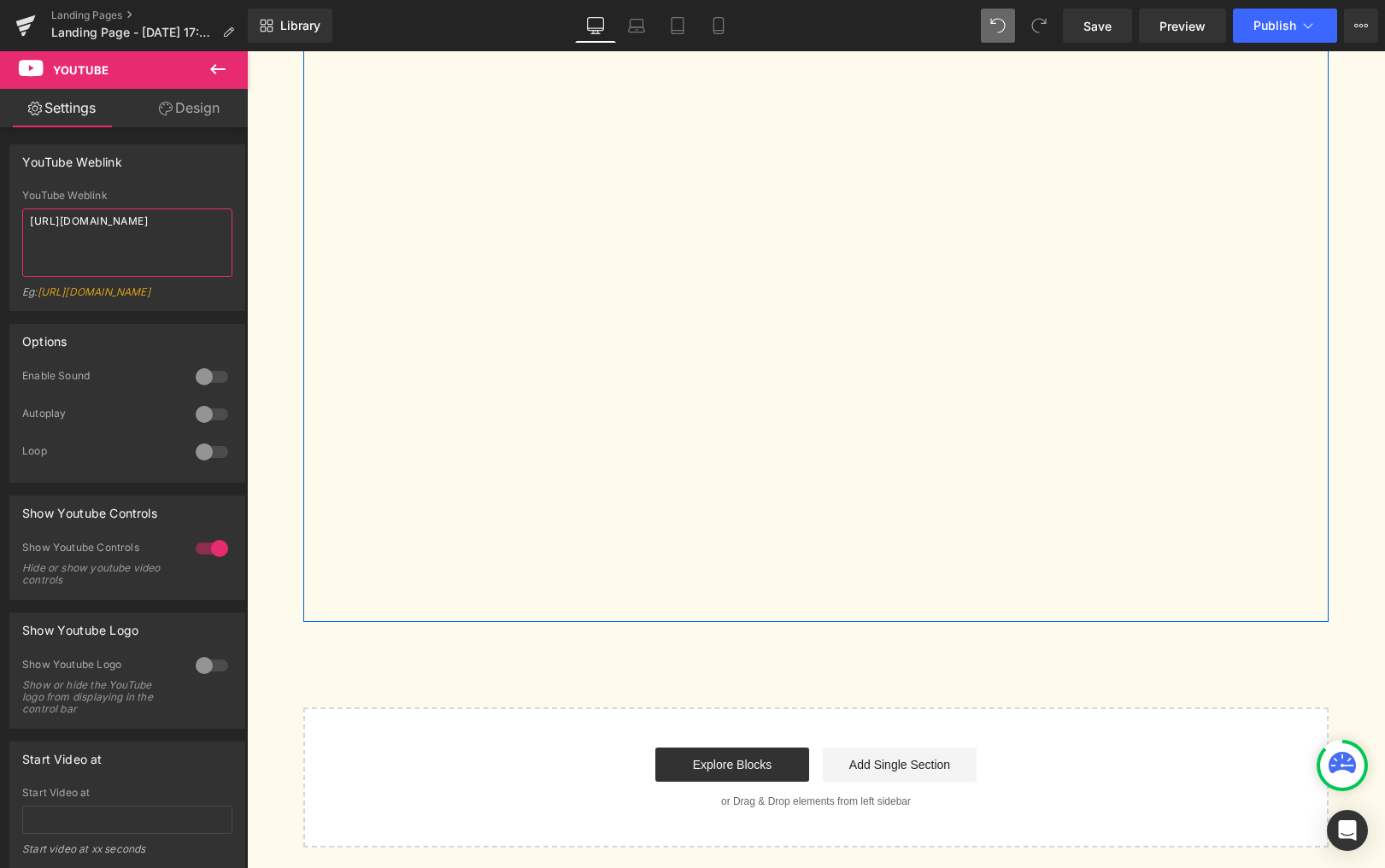
scroll to position [867, 0]
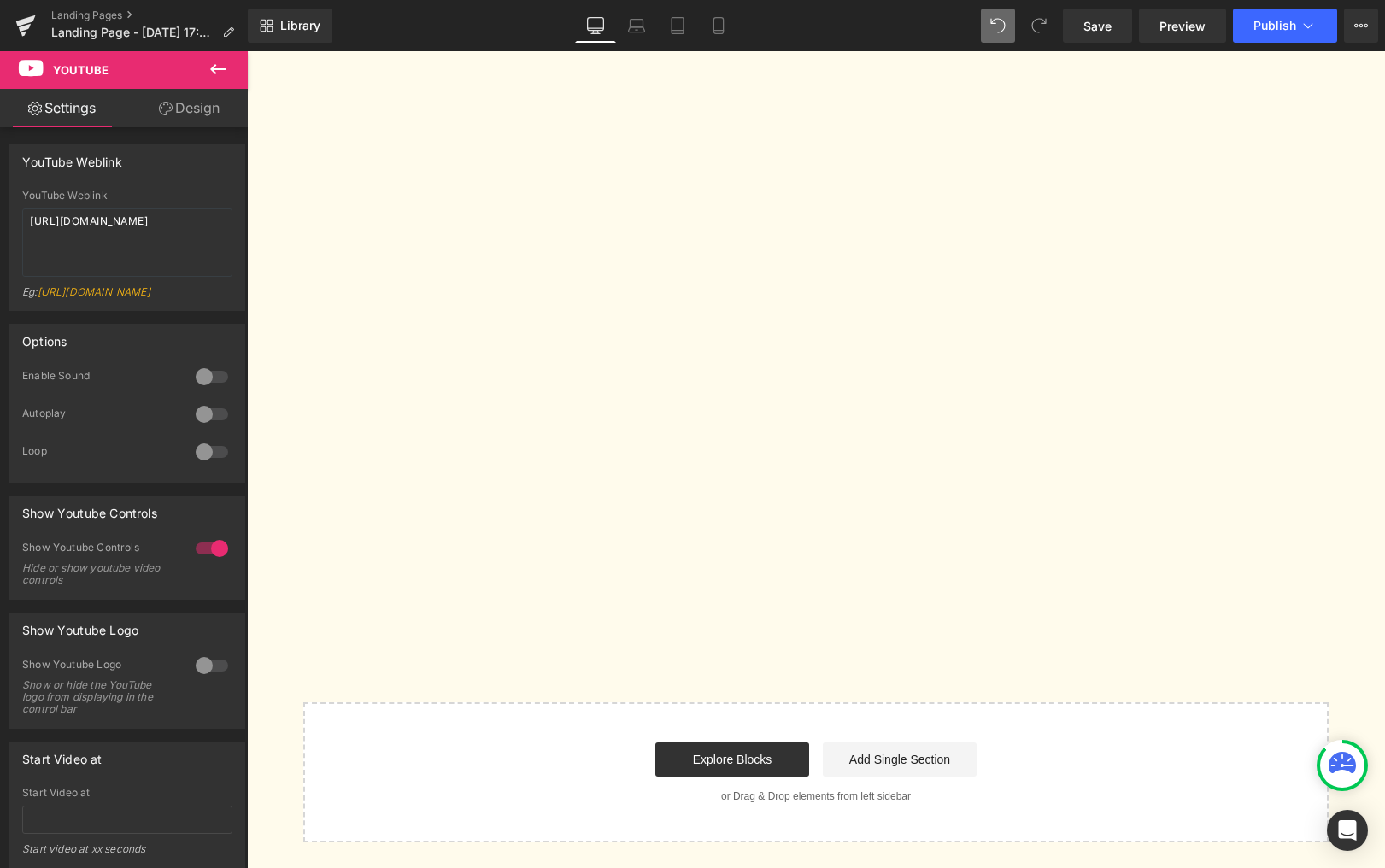
click at [205, 78] on button at bounding box center [217, 70] width 60 height 37
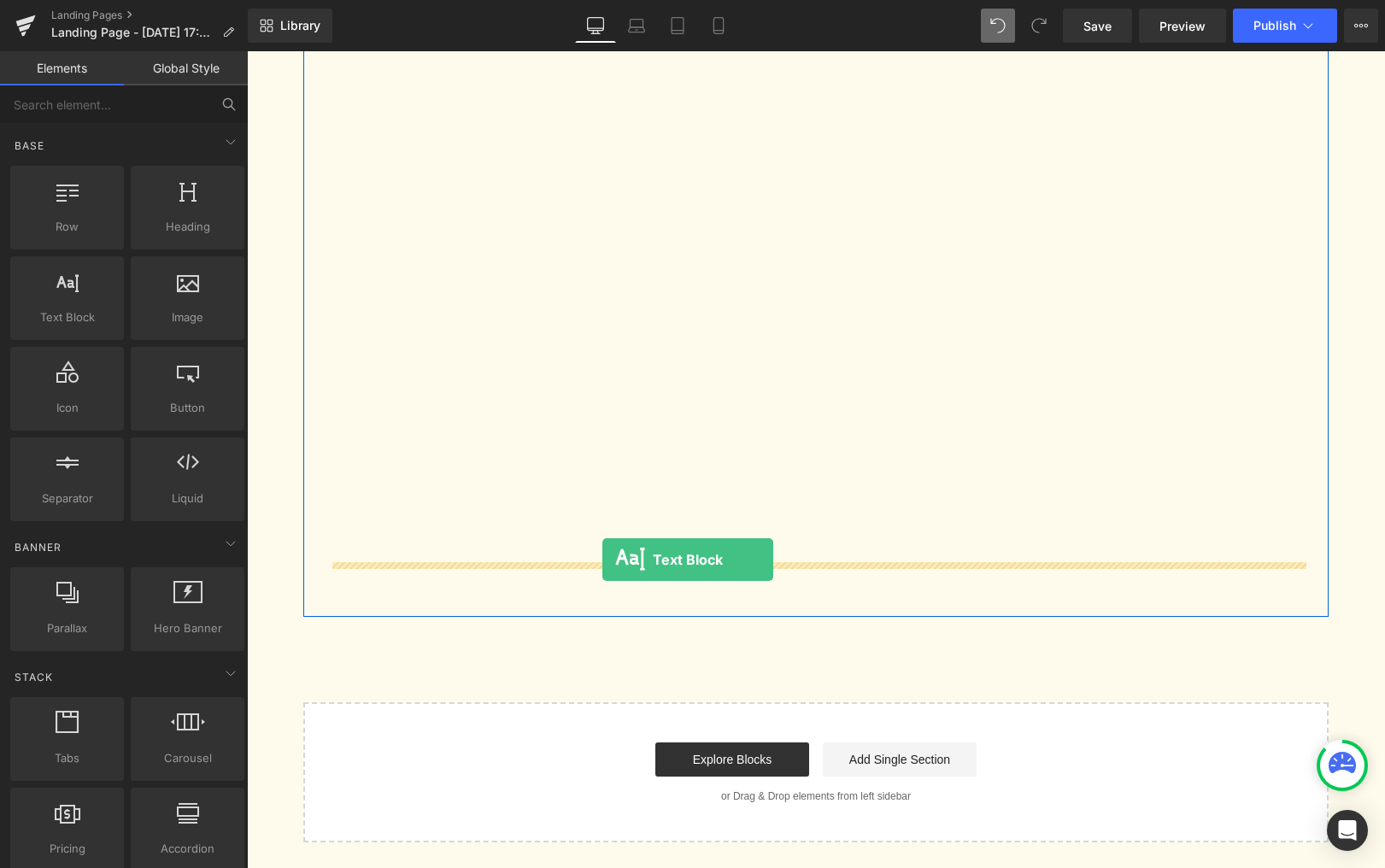
drag, startPoint x: 321, startPoint y: 374, endPoint x: 602, endPoint y: 560, distance: 337.0
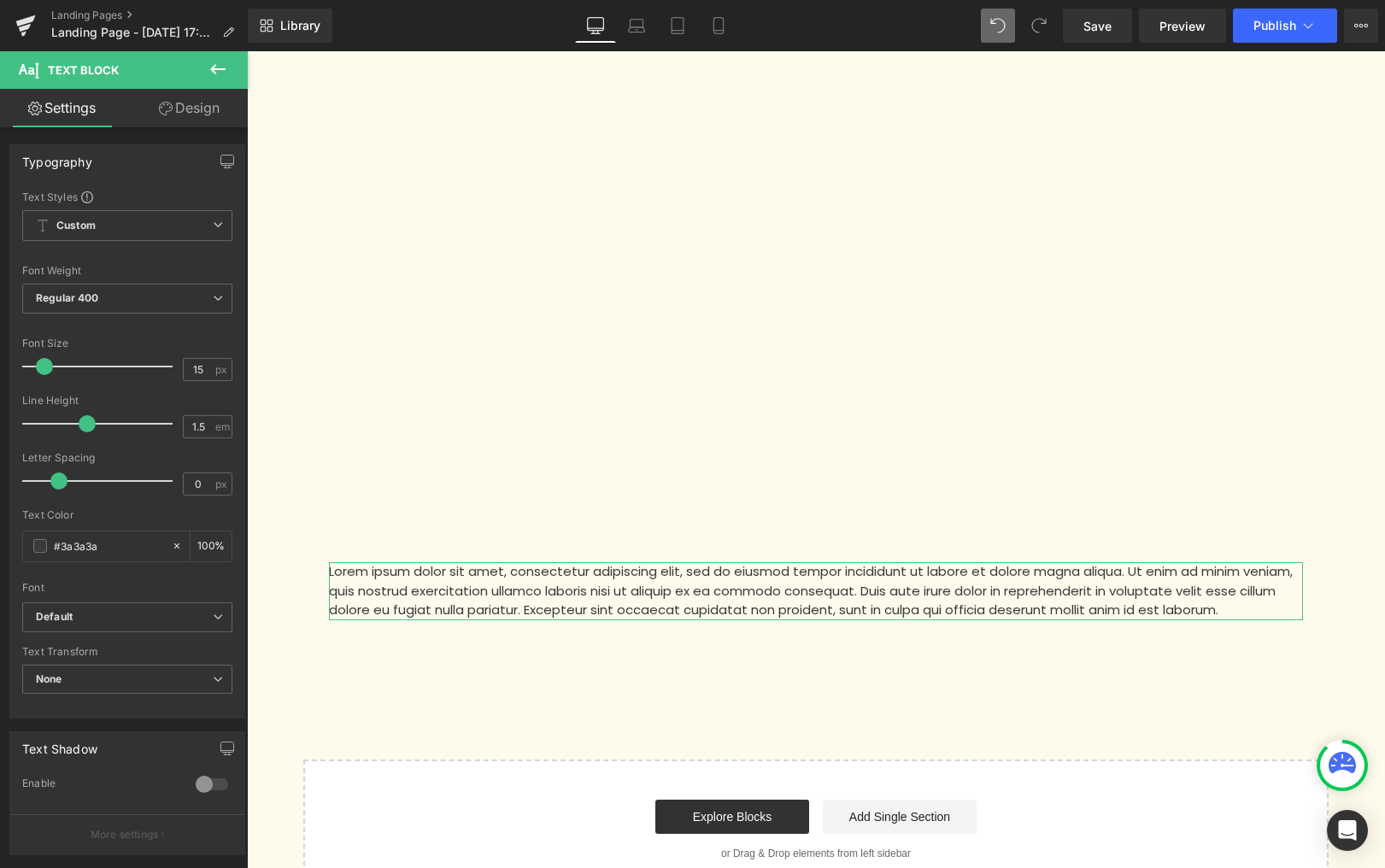
click at [217, 71] on icon at bounding box center [218, 70] width 21 height 21
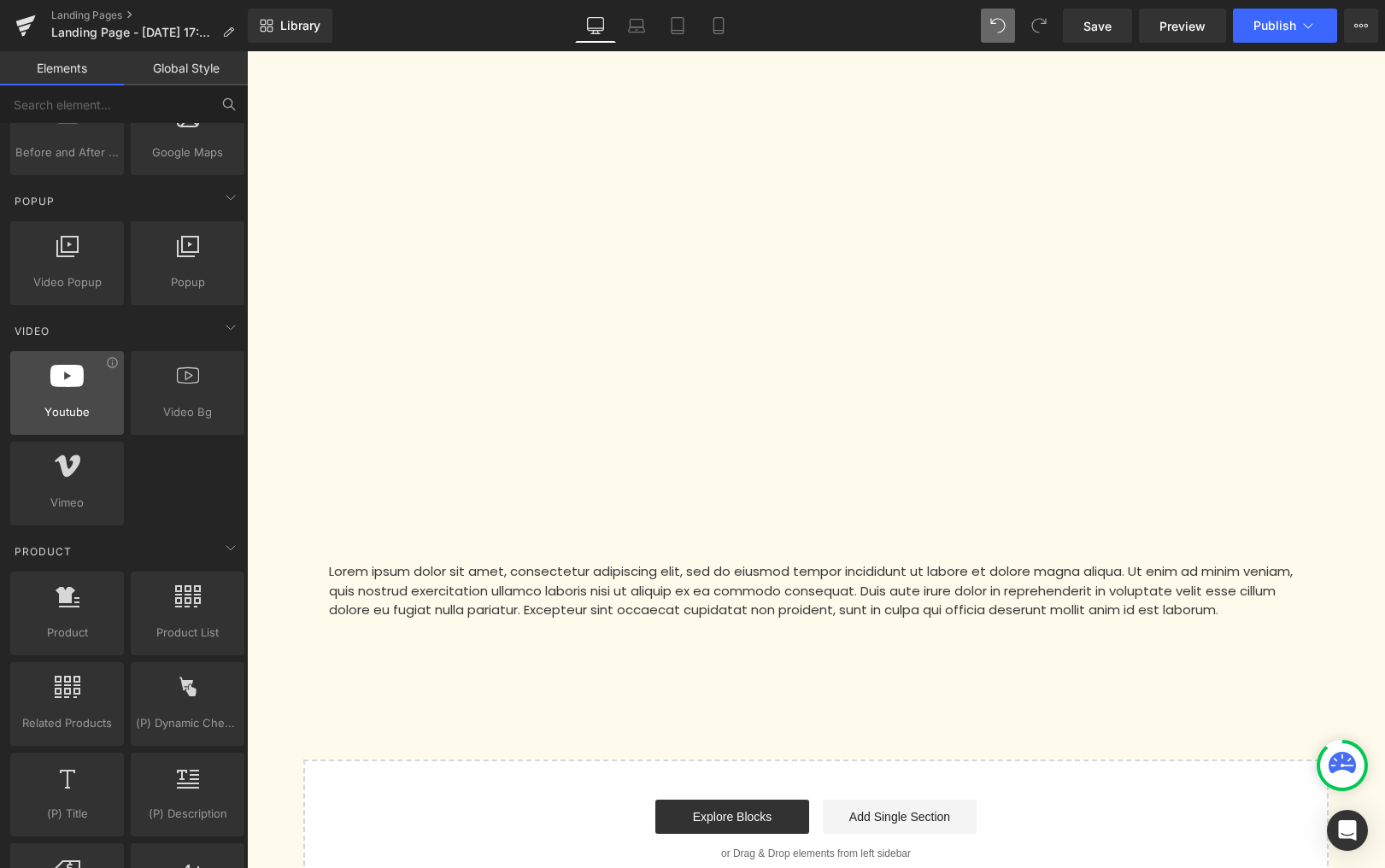
scroll to position [959, 0]
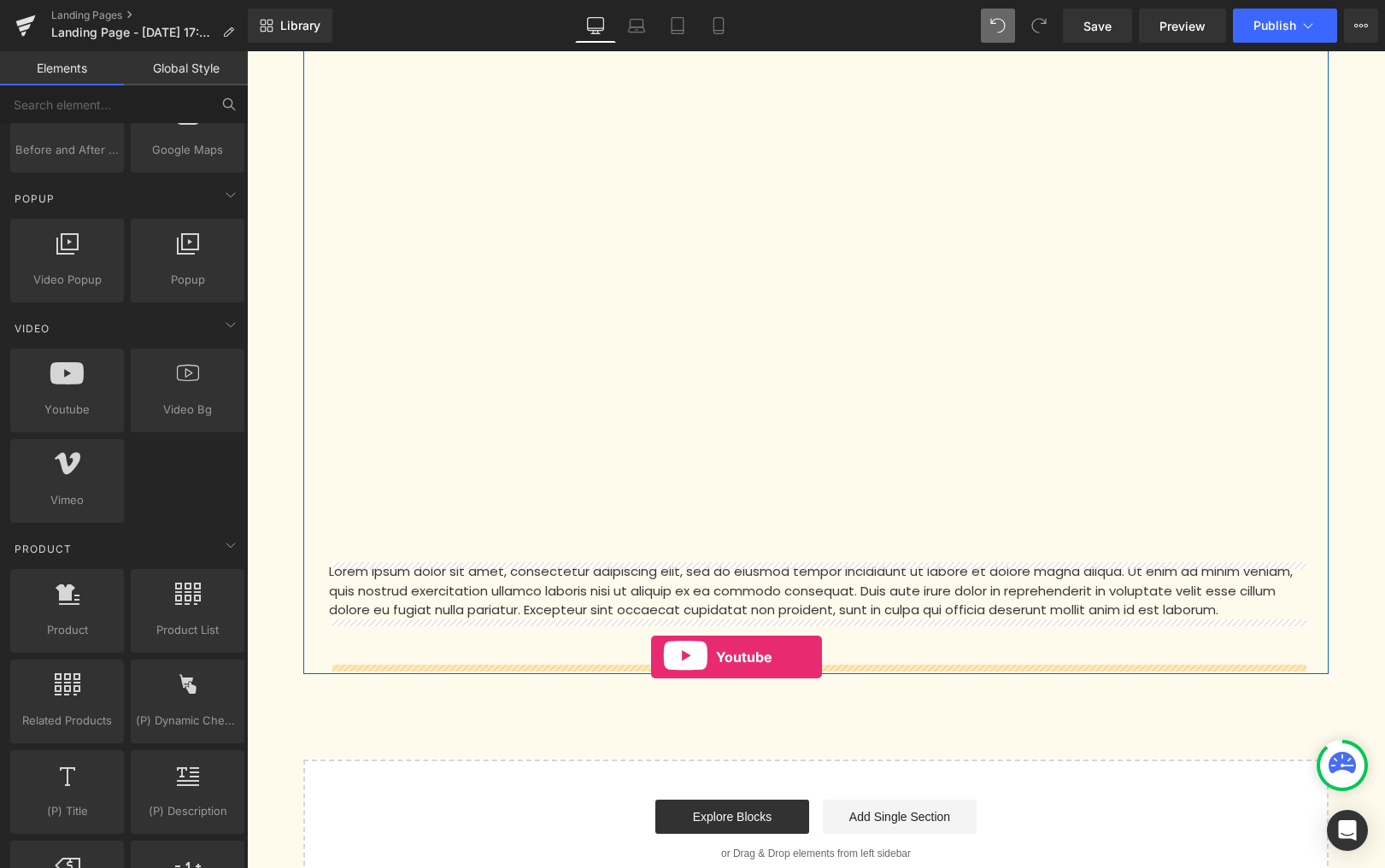
drag, startPoint x: 413, startPoint y: 527, endPoint x: 651, endPoint y: 657, distance: 271.2
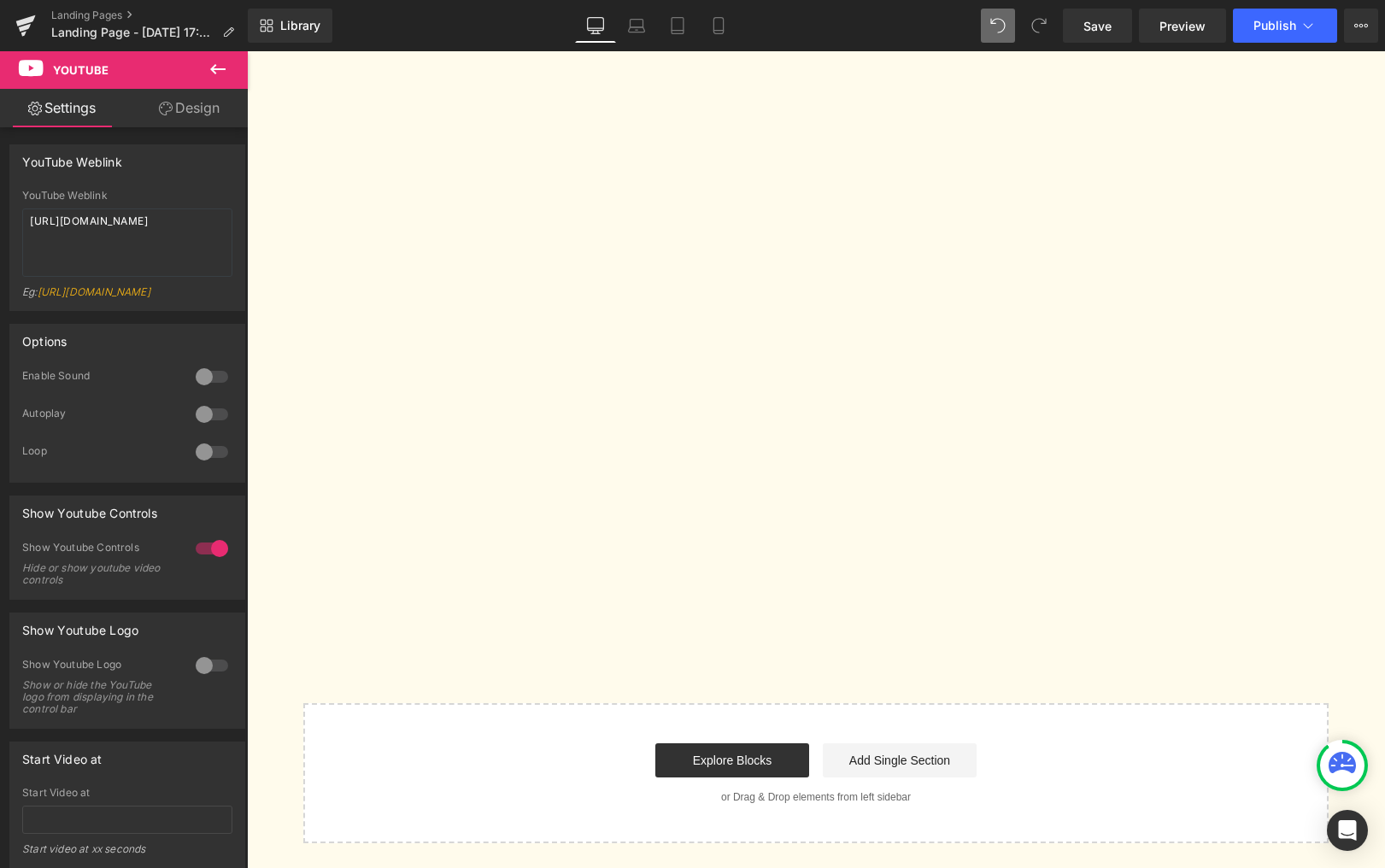
scroll to position [1473, 0]
click at [213, 74] on icon at bounding box center [218, 70] width 21 height 21
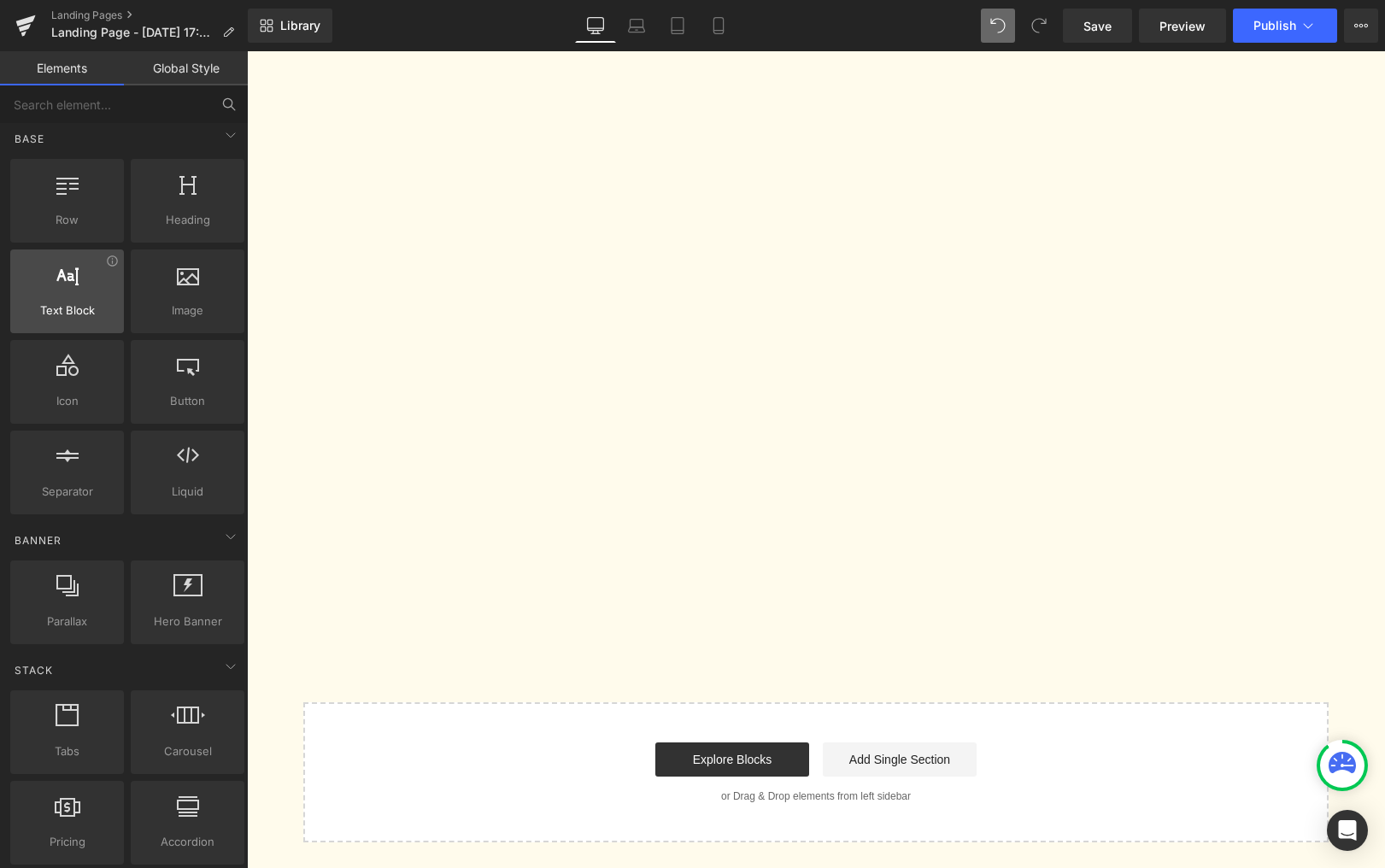
scroll to position [0, 0]
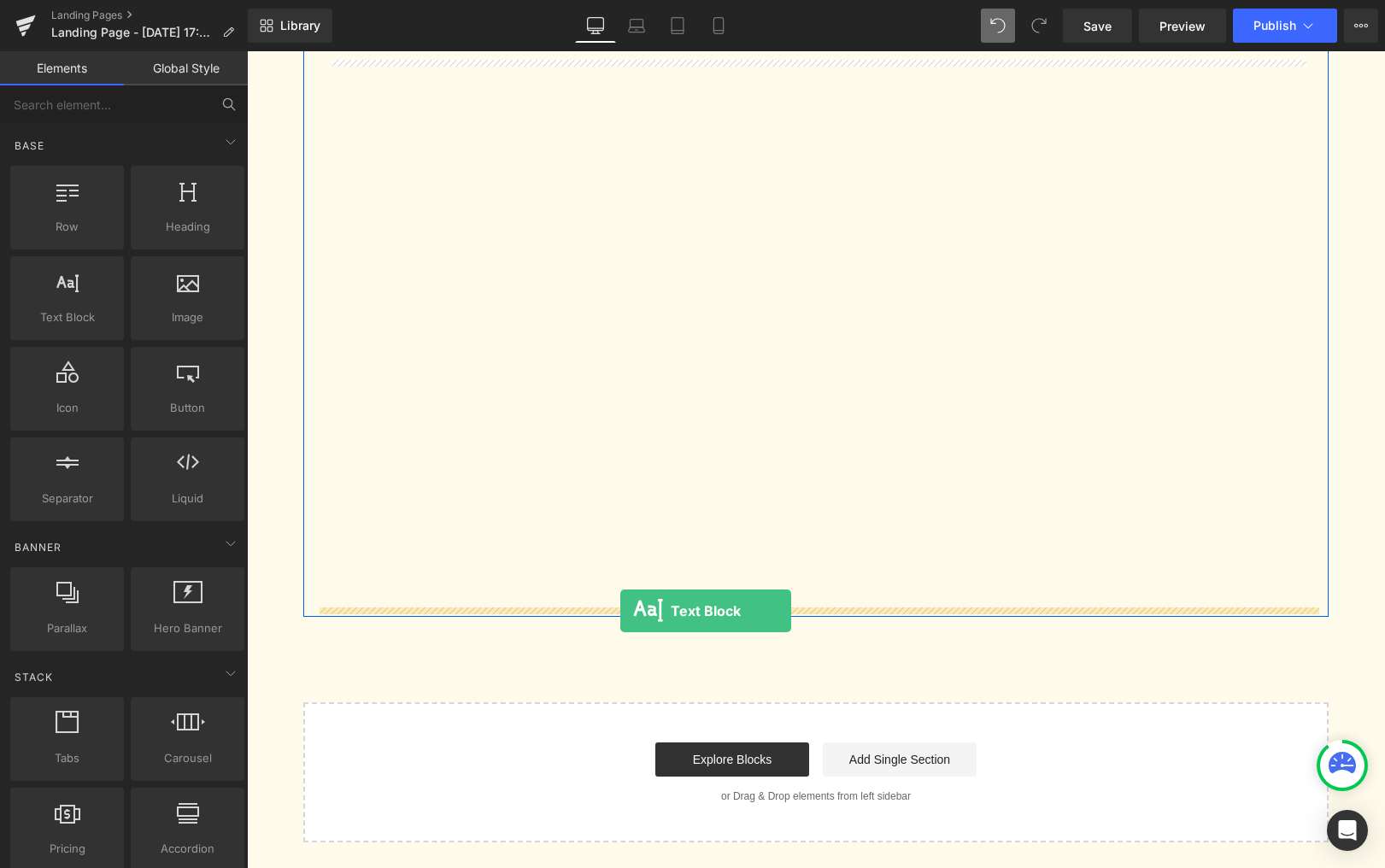
drag, startPoint x: 314, startPoint y: 365, endPoint x: 620, endPoint y: 611, distance: 392.6
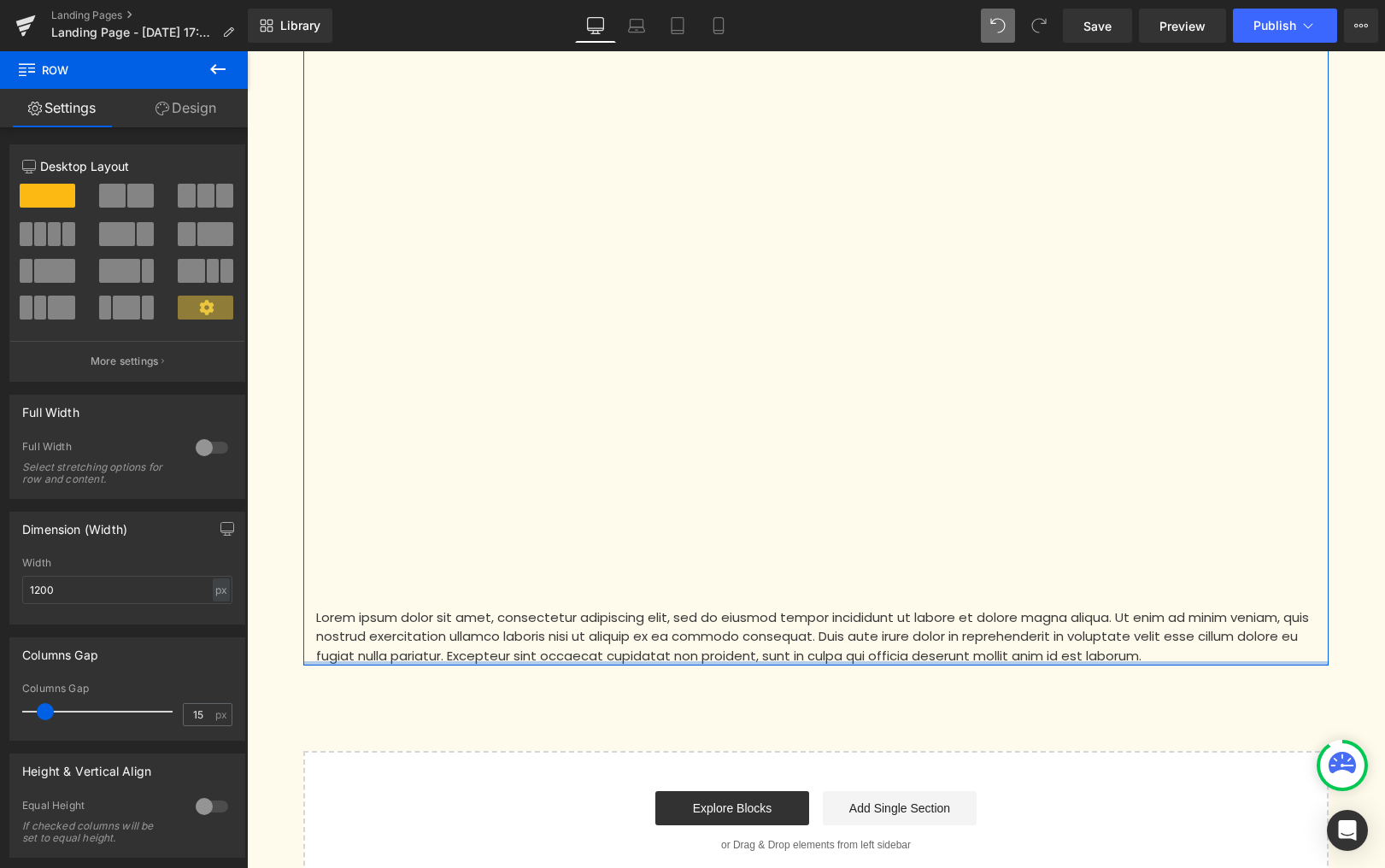
drag, startPoint x: 1202, startPoint y: 672, endPoint x: 1197, endPoint y: 650, distance: 22.6
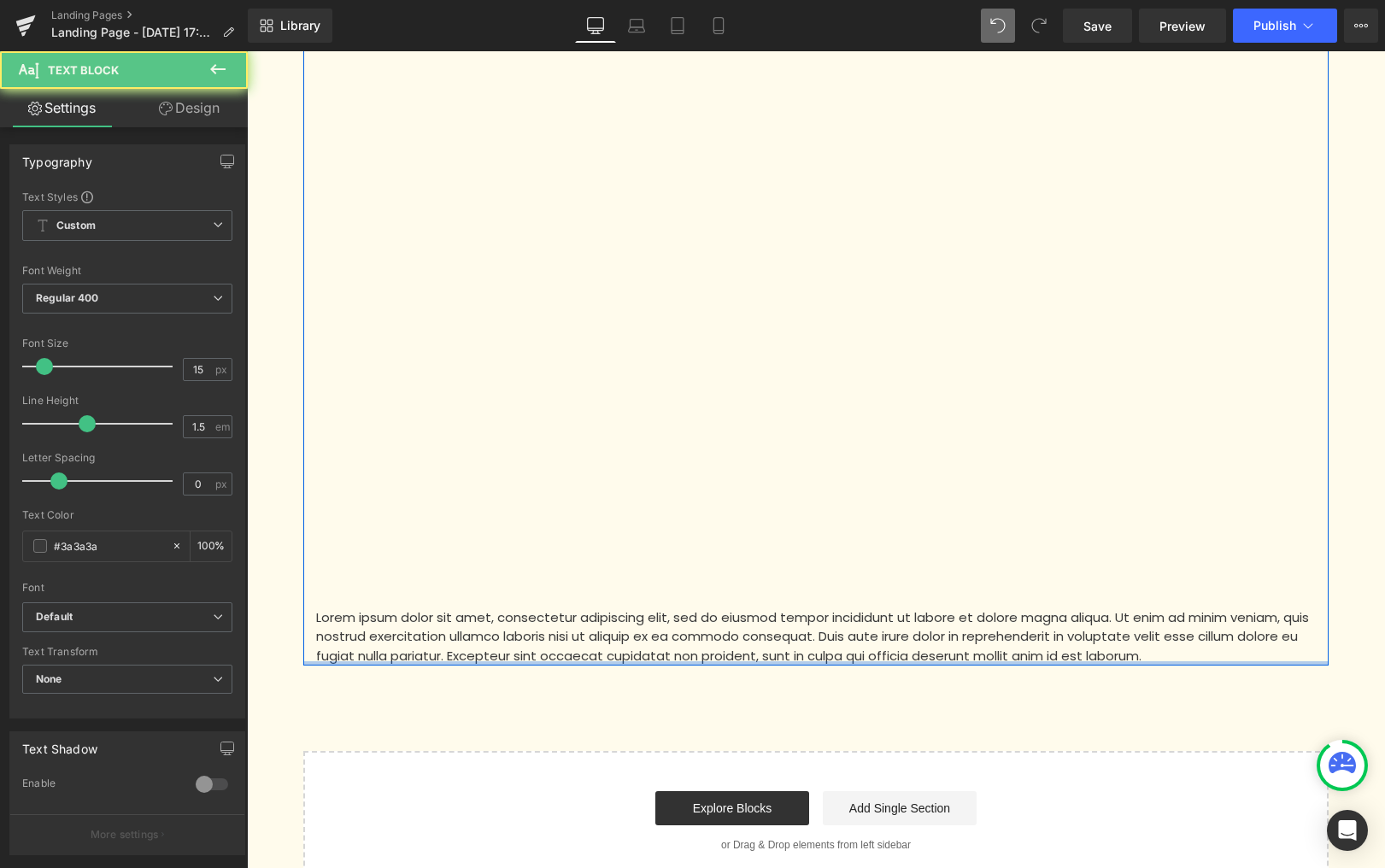
click at [929, 646] on p "Lorem ipsum dolor sit amet, consectetur adipiscing elit, sed do eiusmod tempor …" at bounding box center [816, 637] width 1000 height 58
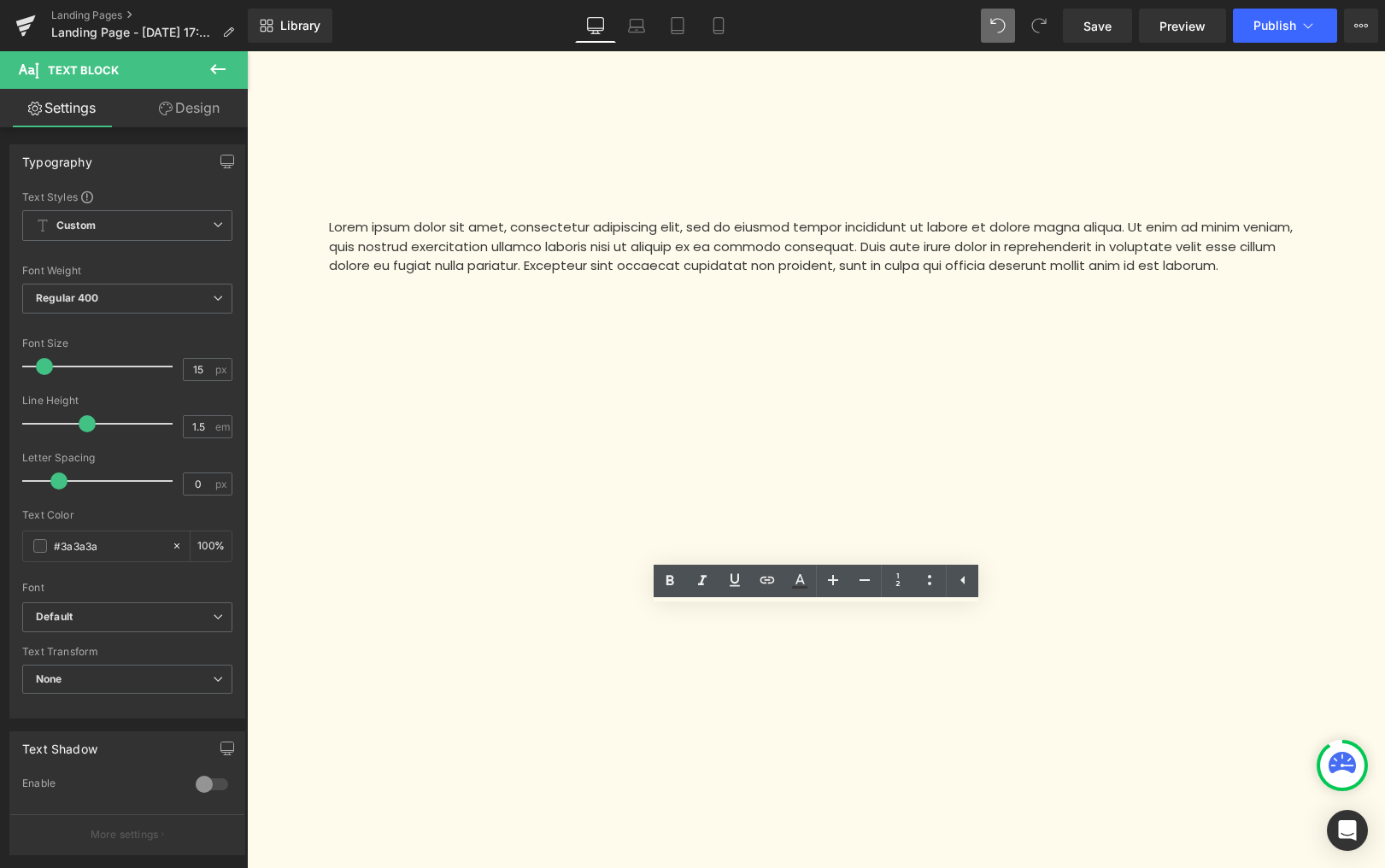
scroll to position [1211, 0]
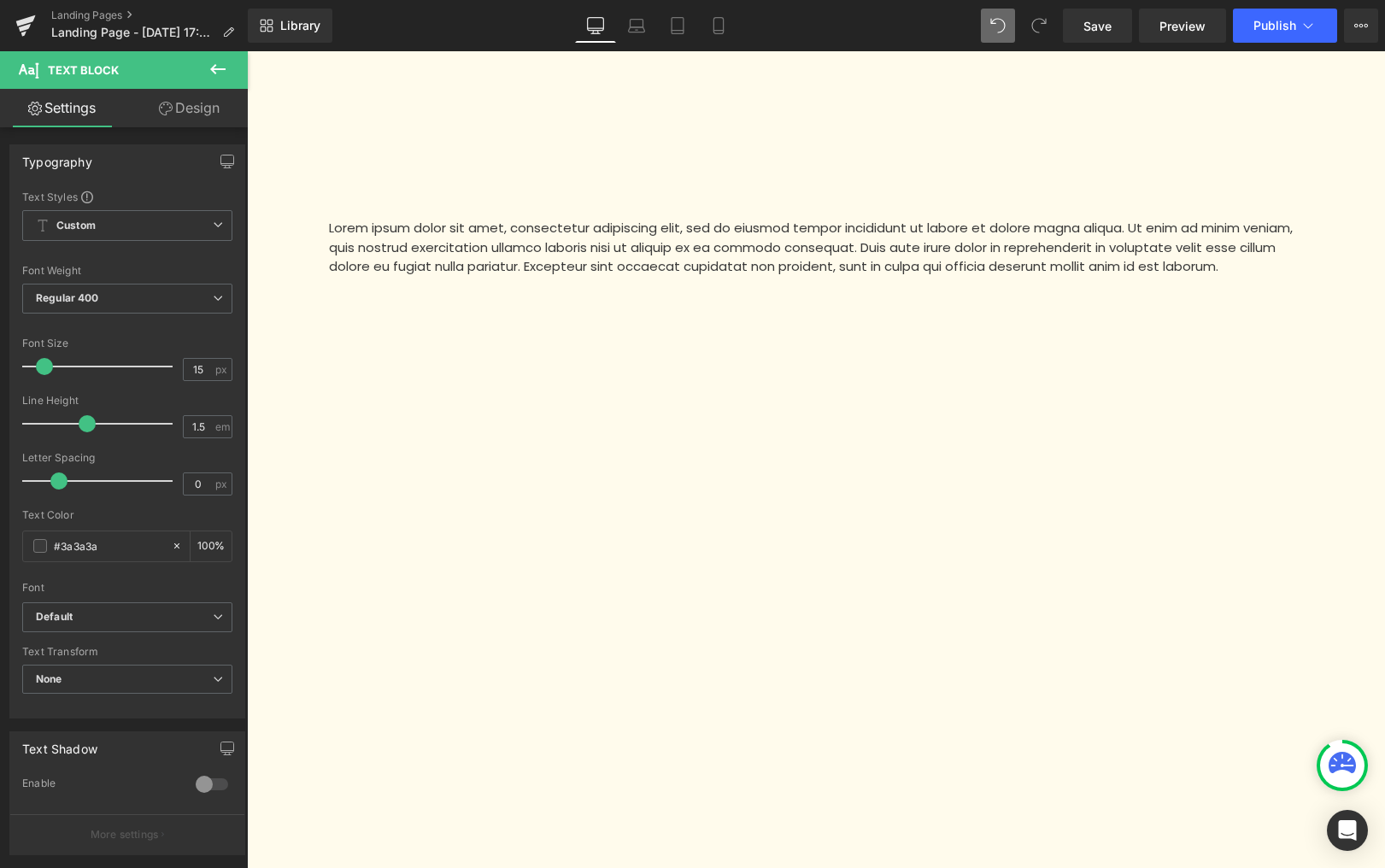
click at [217, 65] on icon at bounding box center [218, 70] width 21 height 21
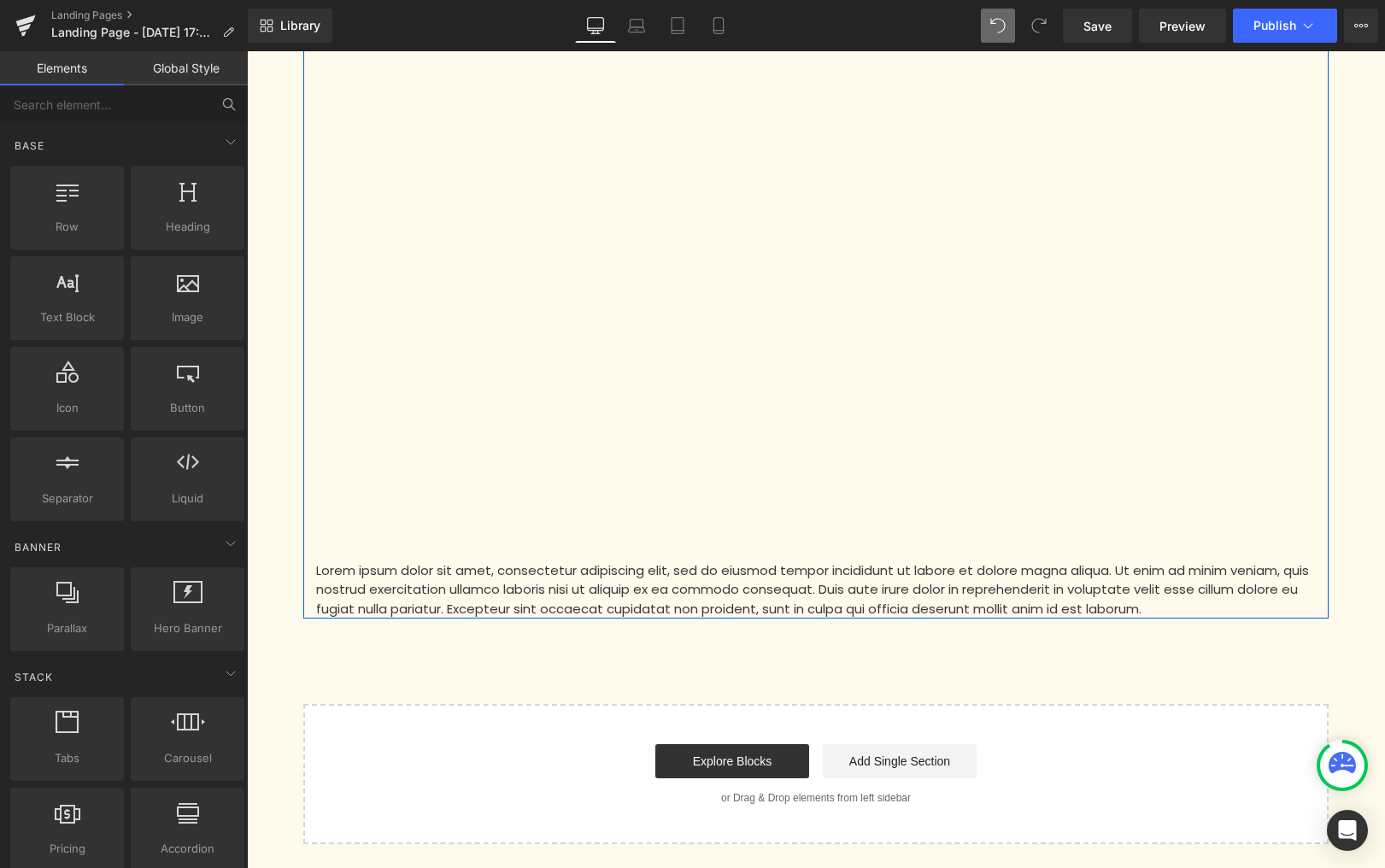
scroll to position [1521, 0]
click at [452, 592] on p "Lorem ipsum dolor sit amet, consectetur adipiscing elit, sed do eiusmod tempor …" at bounding box center [816, 588] width 1000 height 58
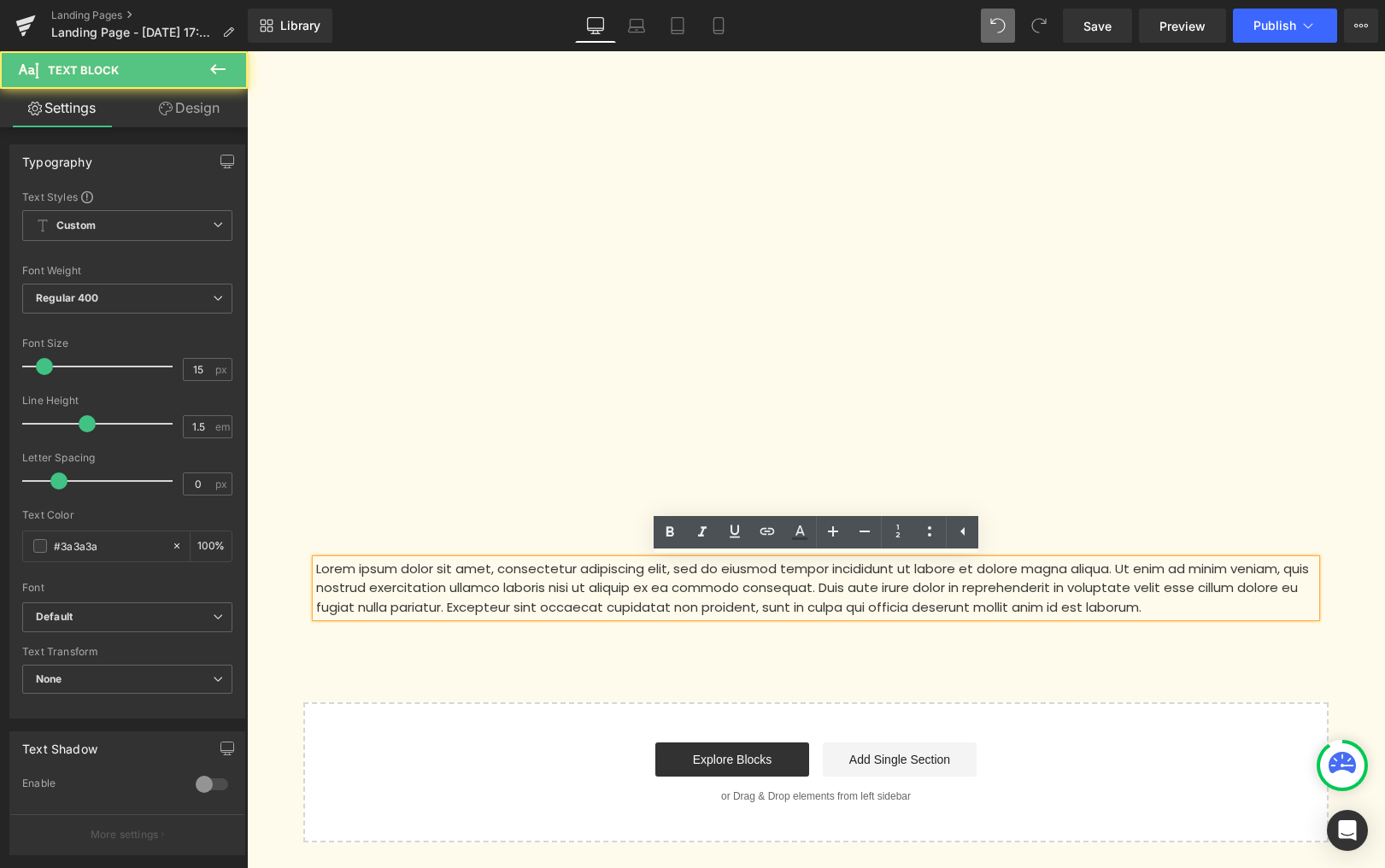
click at [447, 589] on p "Lorem ipsum dolor sit amet, consectetur adipiscing elit, sed do eiusmod tempor …" at bounding box center [816, 588] width 1000 height 58
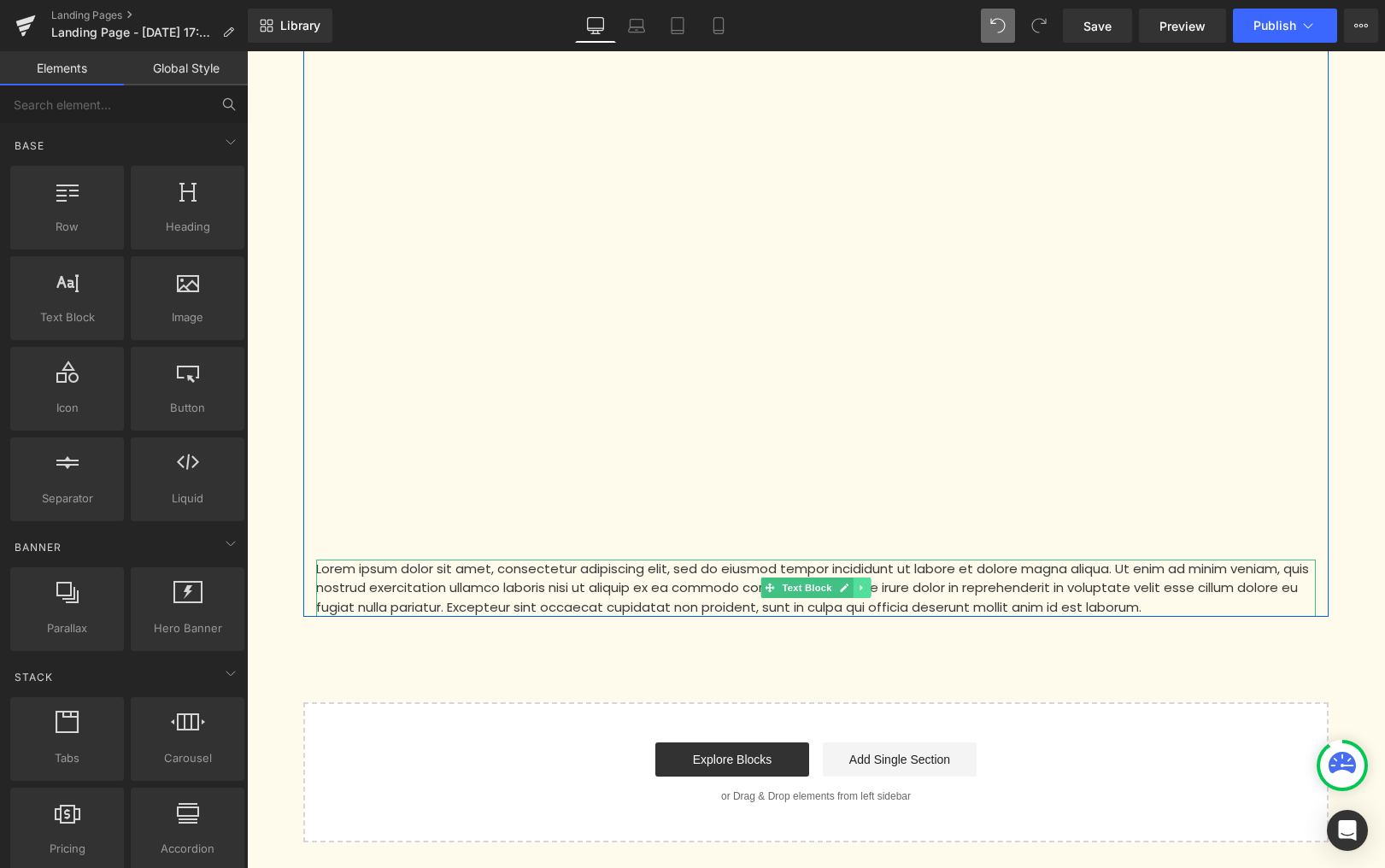
click at [863, 586] on icon at bounding box center [861, 588] width 10 height 10
click at [867, 585] on icon at bounding box center [871, 588] width 10 height 10
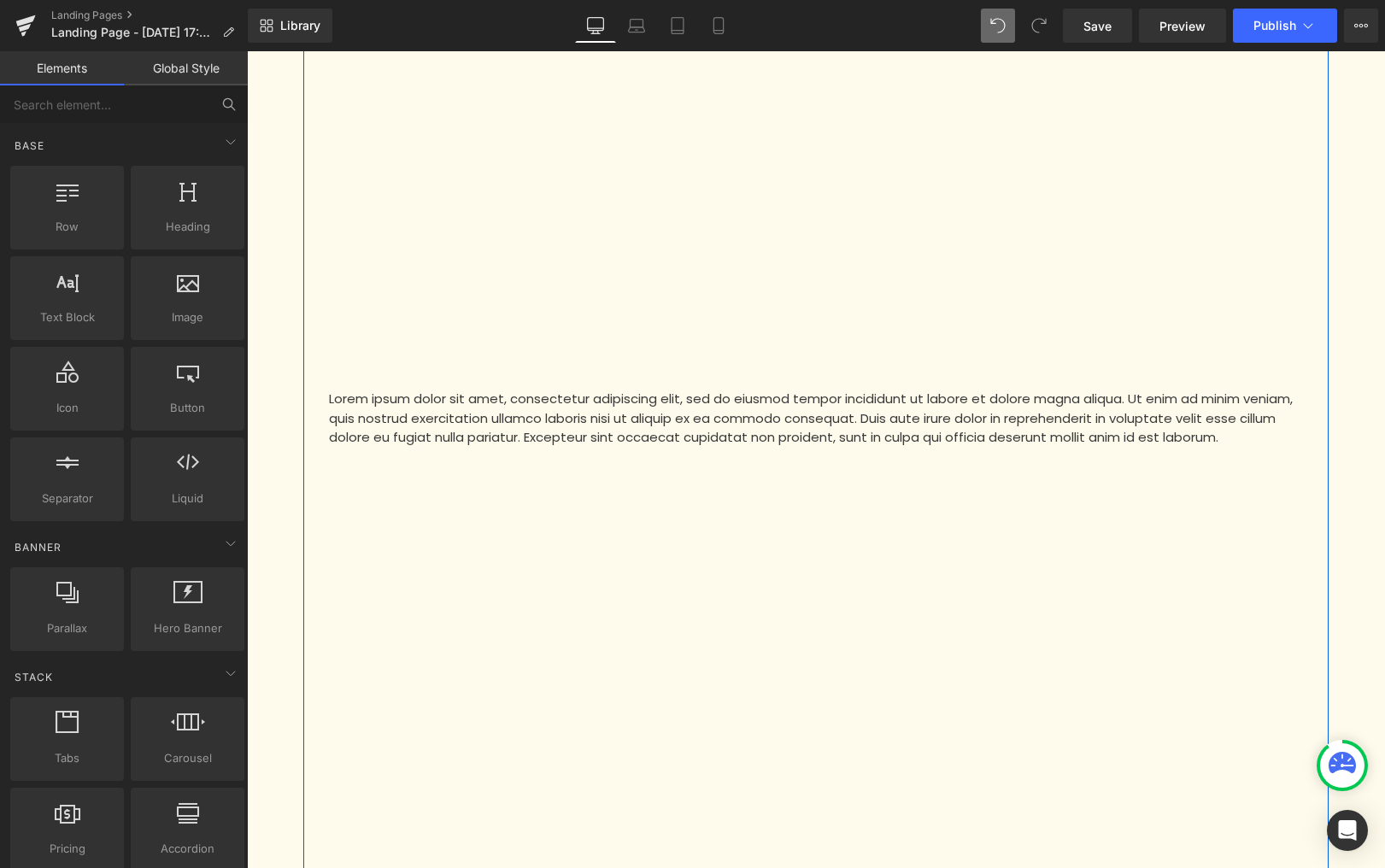
scroll to position [1046, 0]
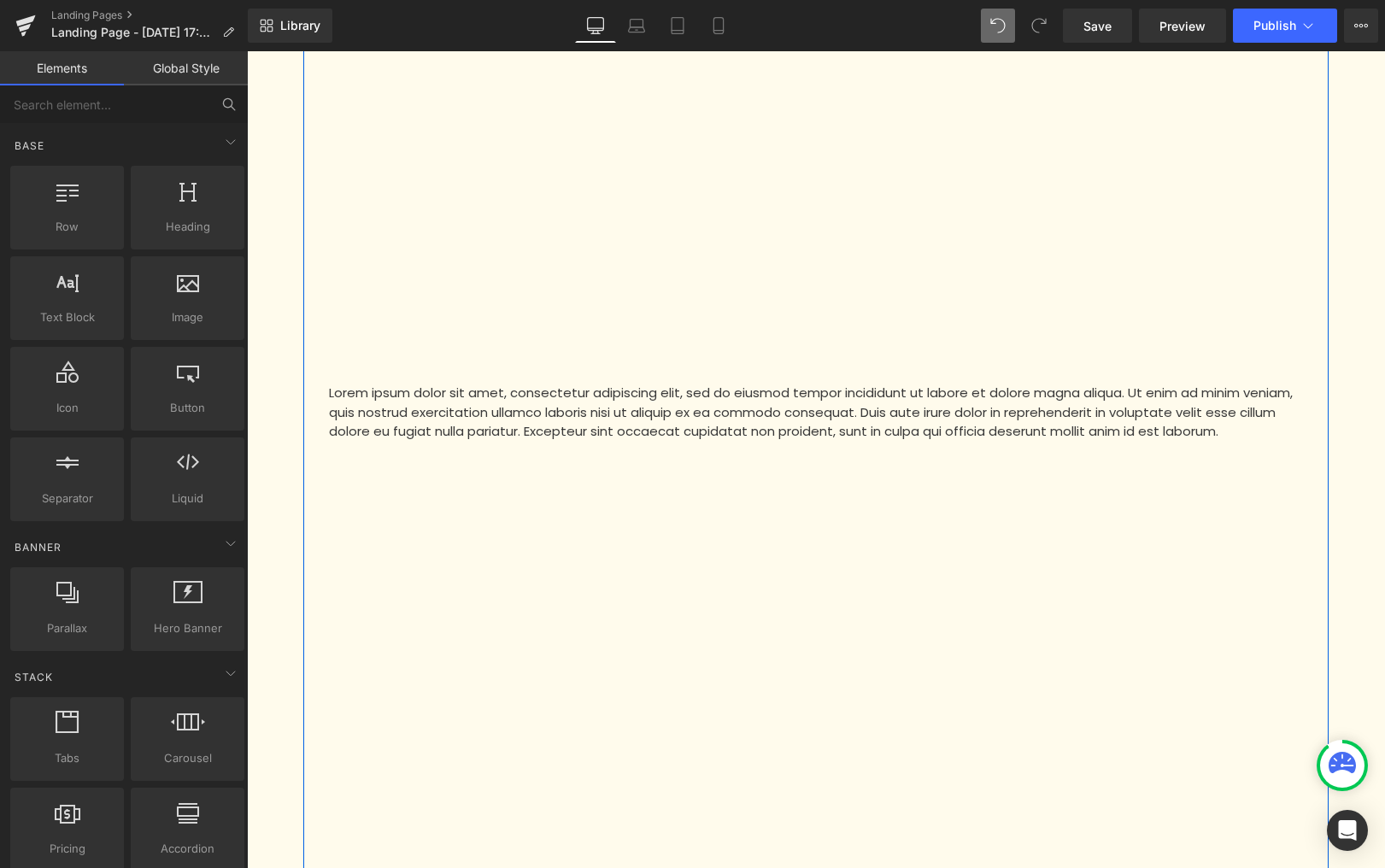
click at [474, 423] on p "Lorem ipsum dolor sit amet, consectetur adipiscing elit, sed do eiusmod tempor …" at bounding box center [816, 413] width 974 height 58
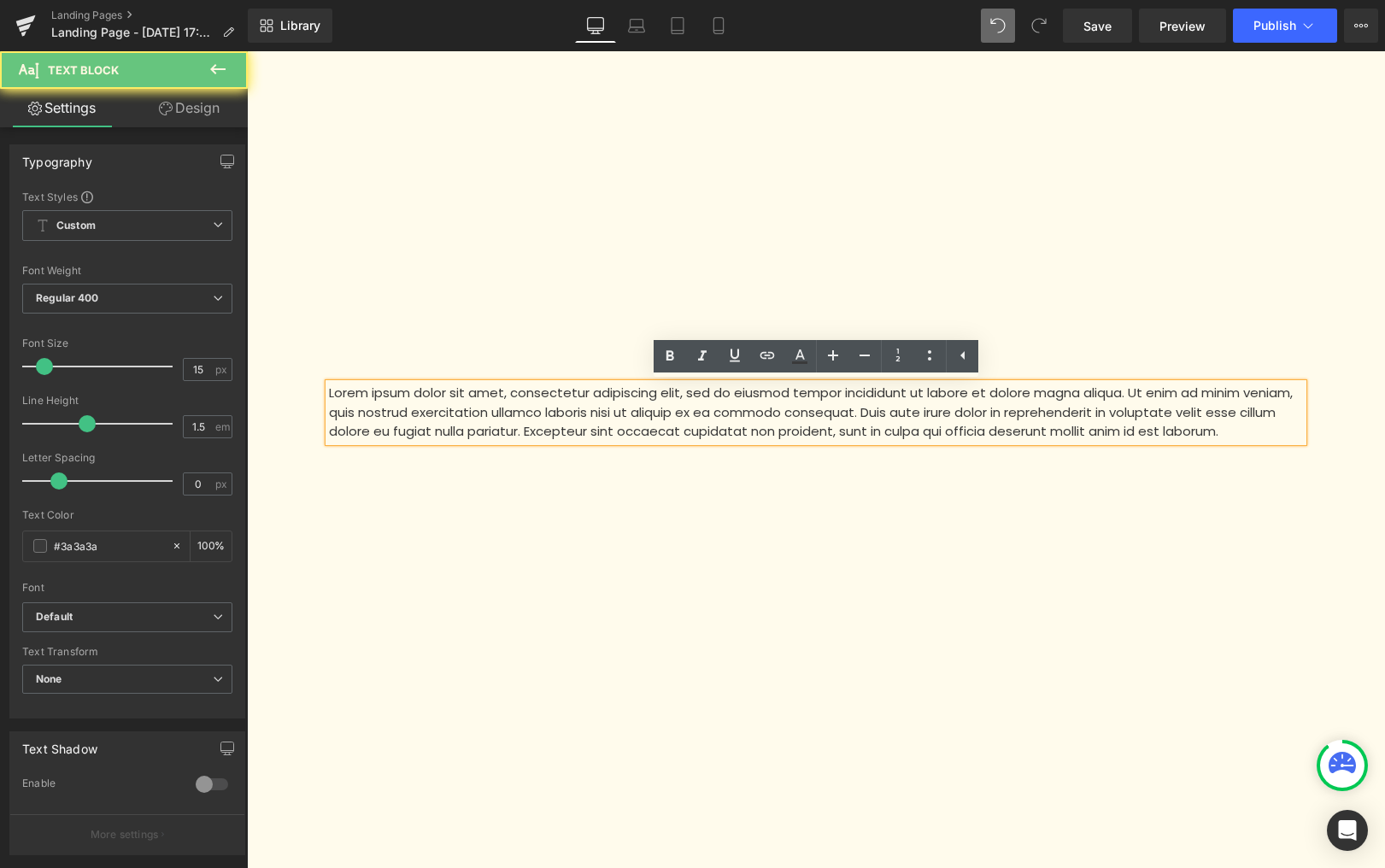
click at [474, 423] on p "Lorem ipsum dolor sit amet, consectetur adipiscing elit, sed do eiusmod tempor …" at bounding box center [816, 413] width 974 height 58
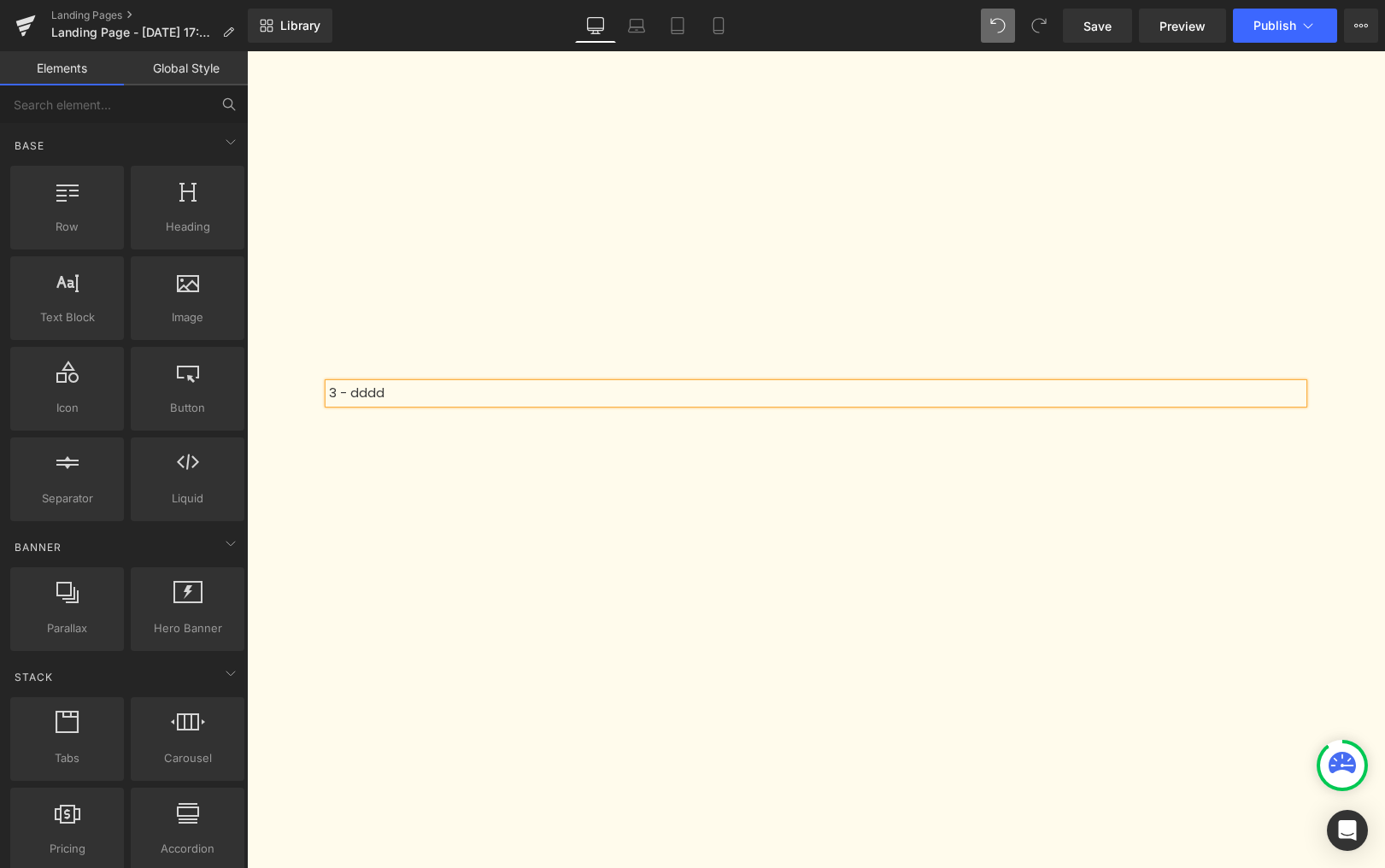
click at [296, 477] on div "To start your puzzle successfully, it is essential to cut out the elements at y…" at bounding box center [816, 113] width 1138 height 2216
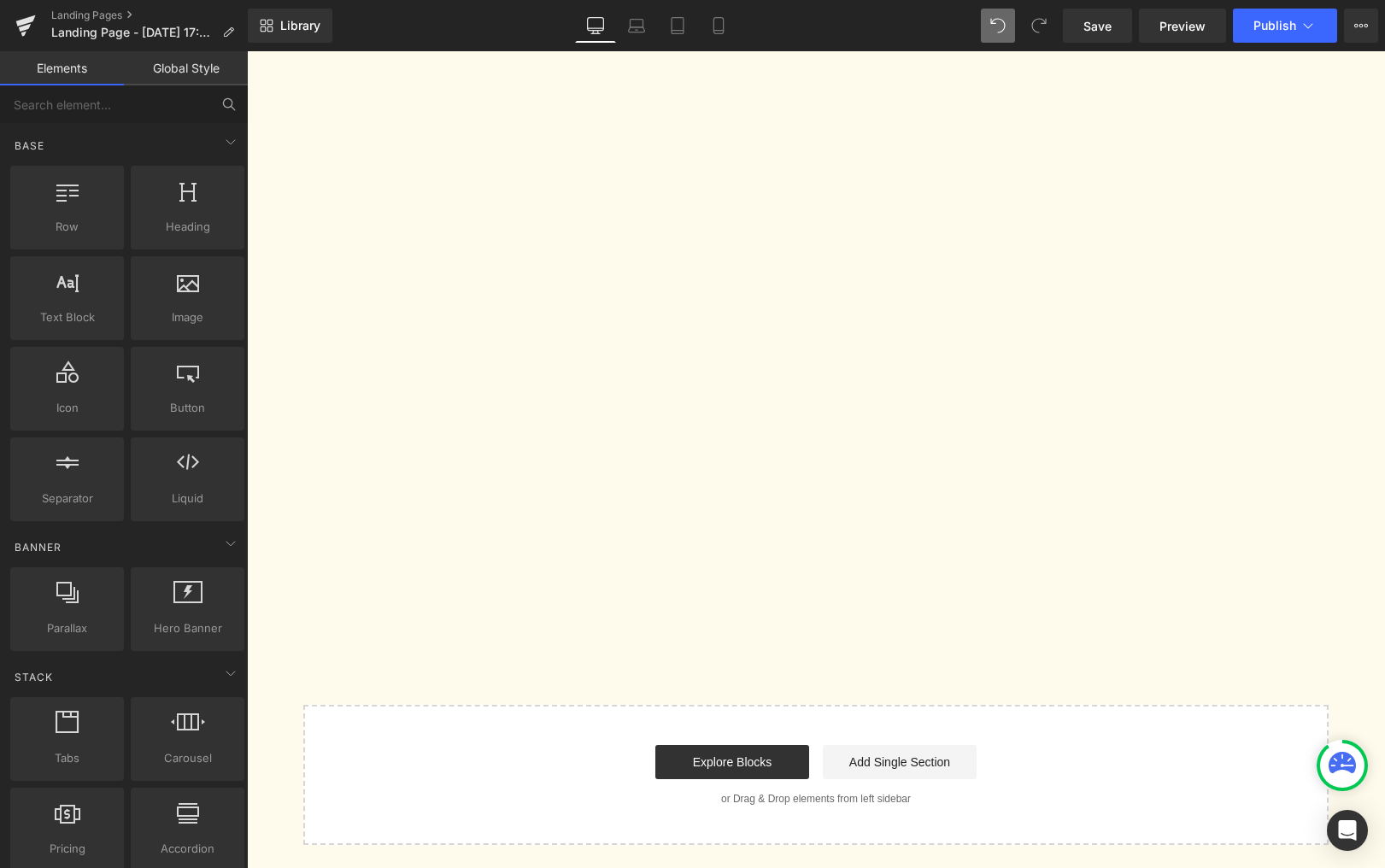
scroll to position [1426, 0]
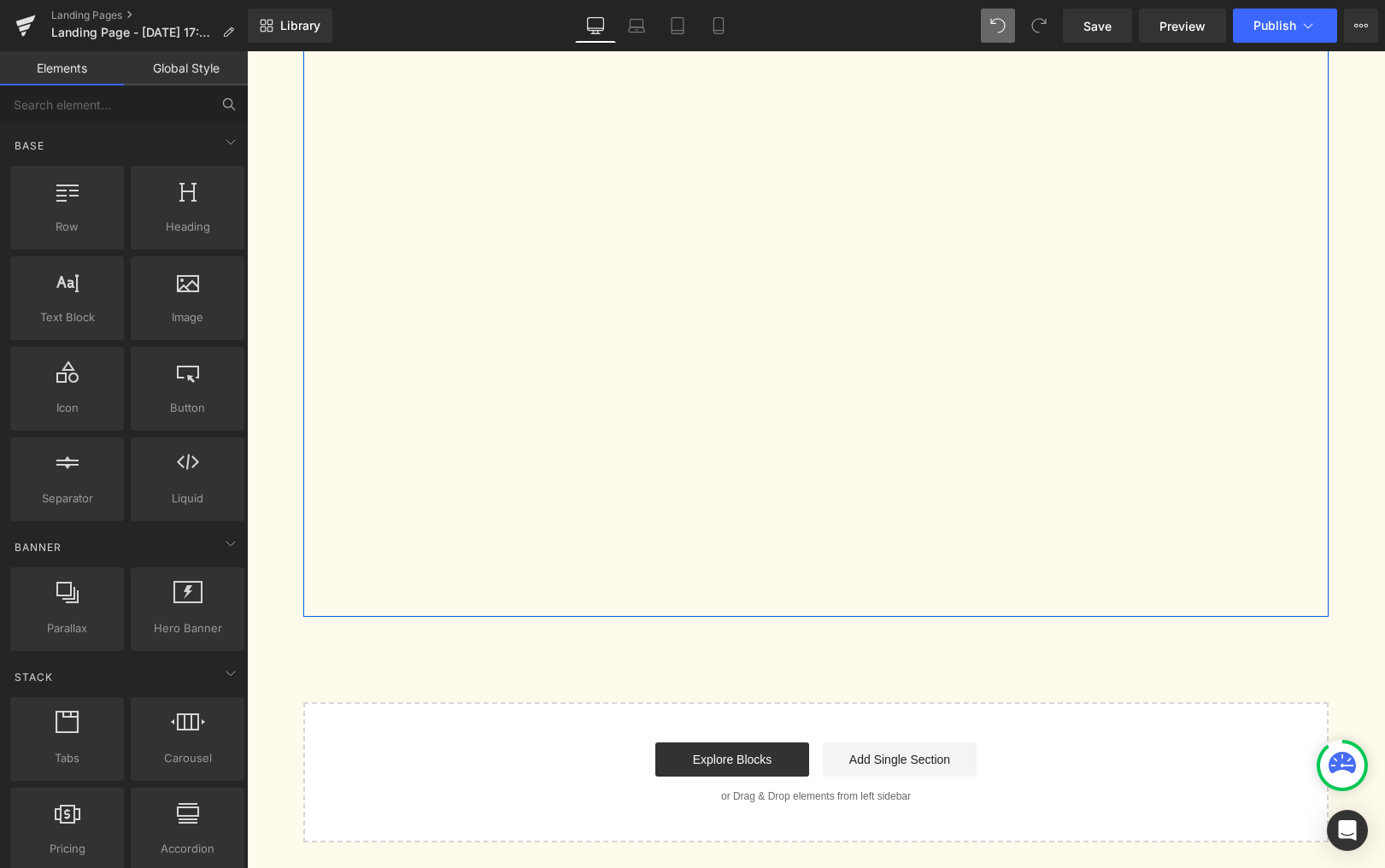
click at [318, 598] on div "Youtube" at bounding box center [816, 342] width 1000 height 548
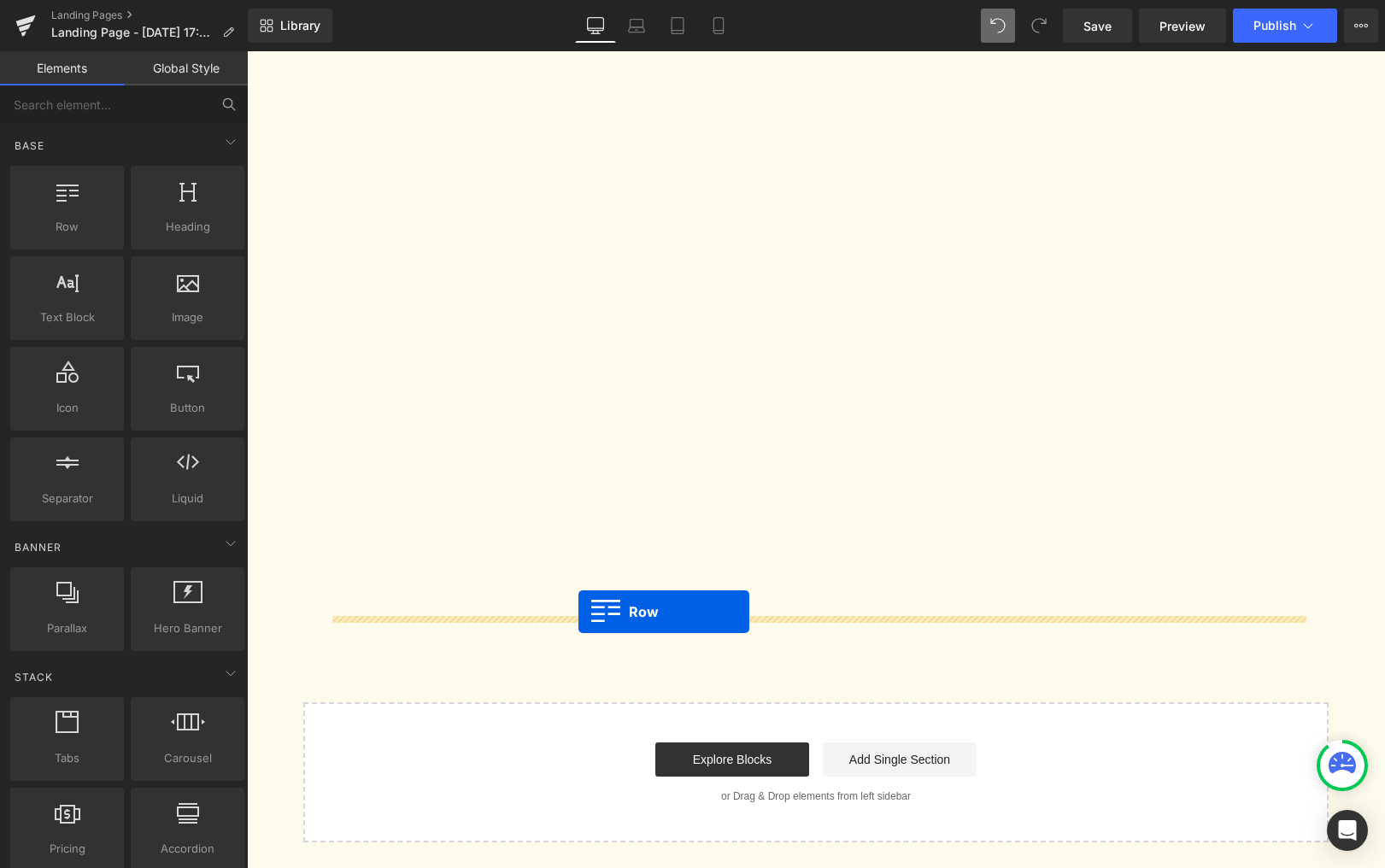
drag, startPoint x: 341, startPoint y: 277, endPoint x: 579, endPoint y: 612, distance: 410.9
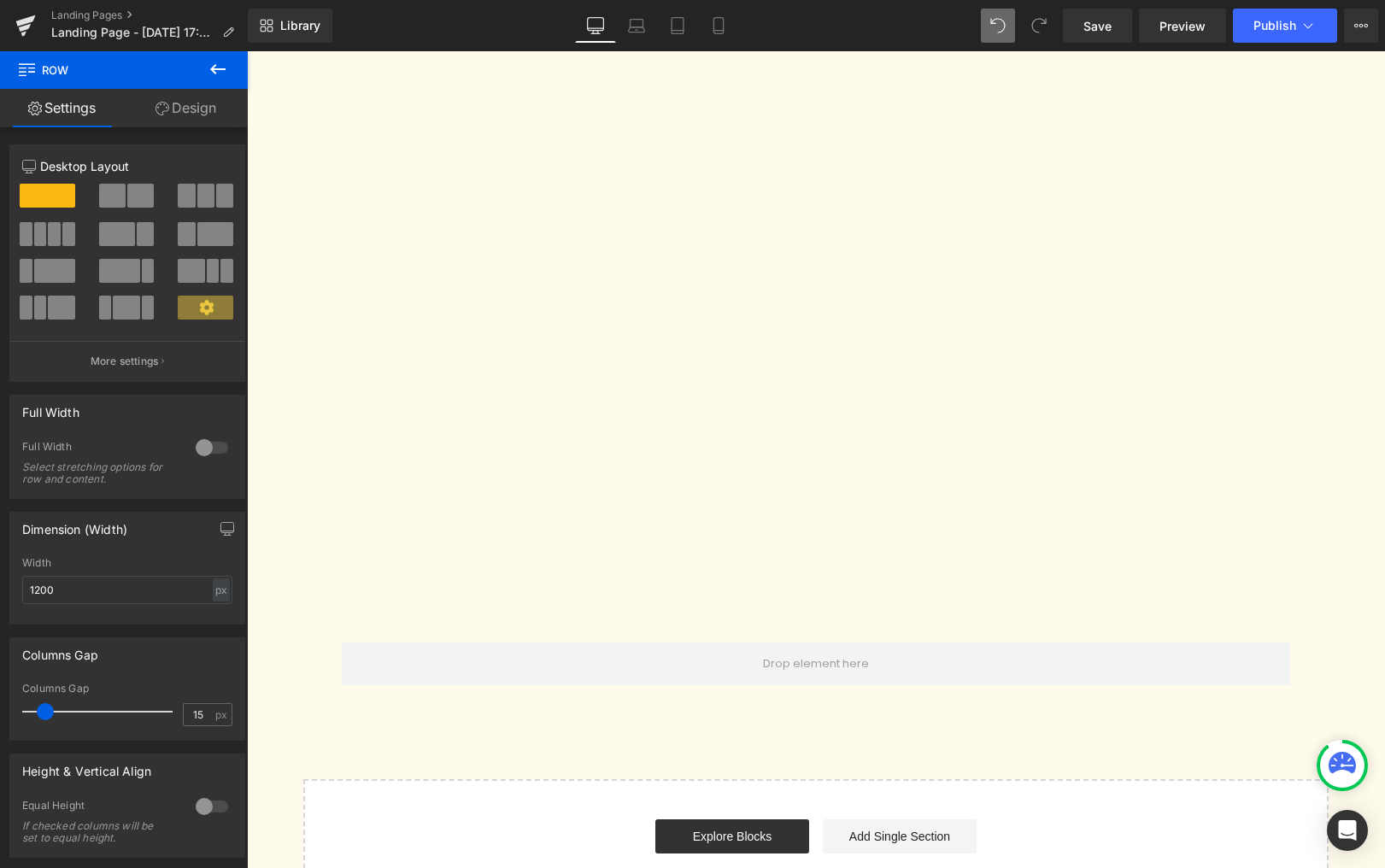
click at [210, 72] on icon at bounding box center [218, 70] width 21 height 21
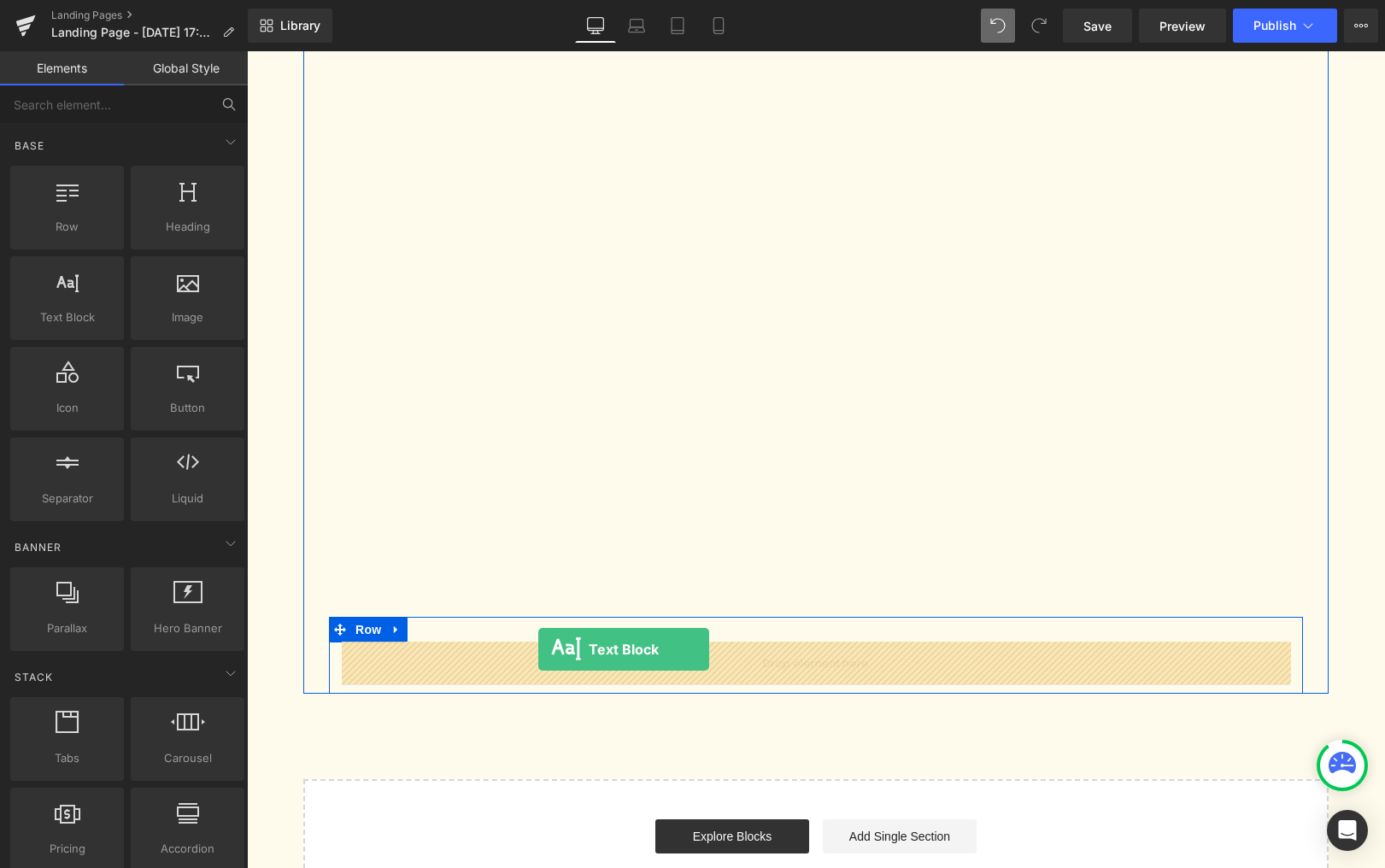
drag, startPoint x: 317, startPoint y: 367, endPoint x: 539, endPoint y: 649, distance: 358.9
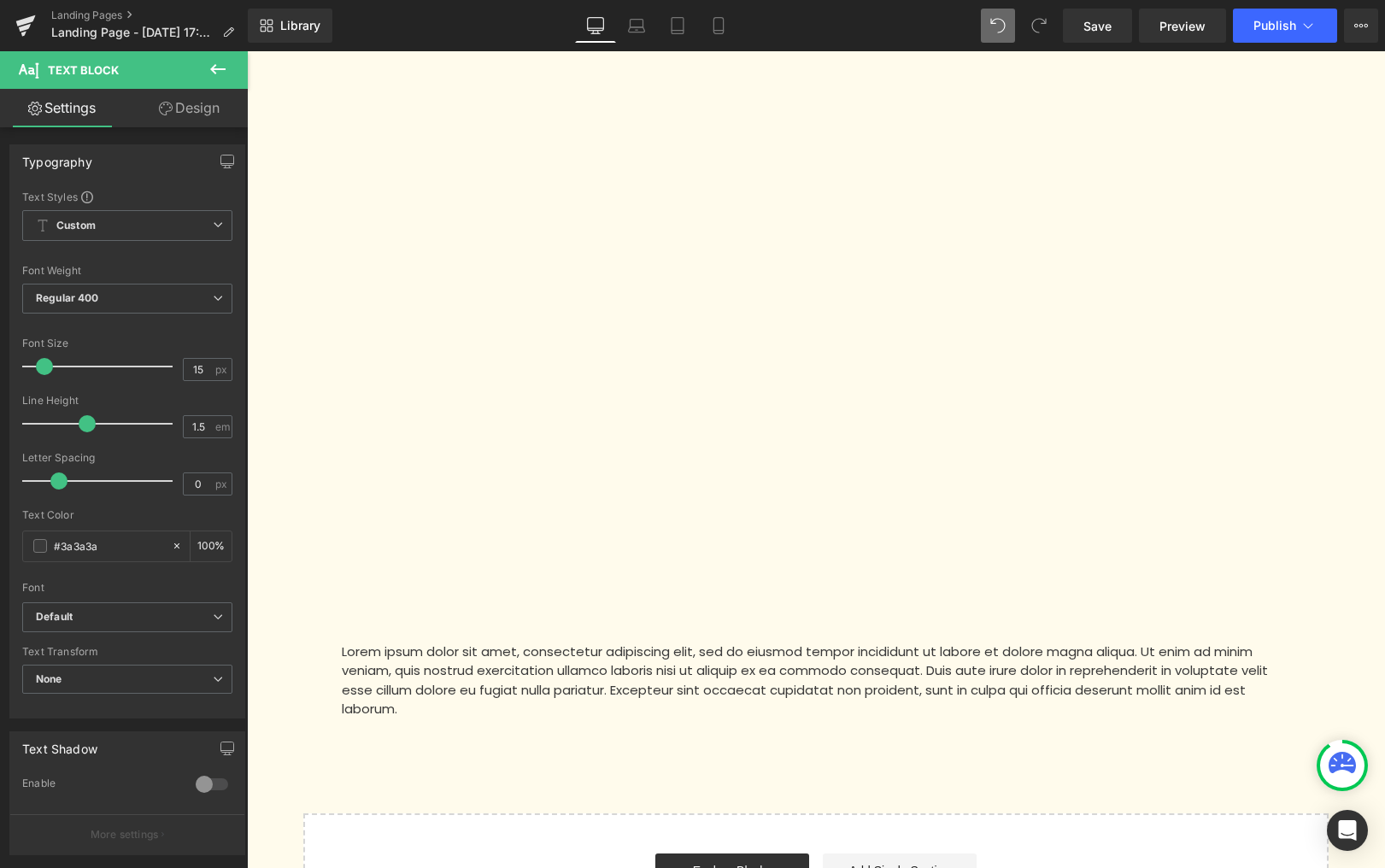
click at [210, 66] on icon at bounding box center [218, 70] width 21 height 21
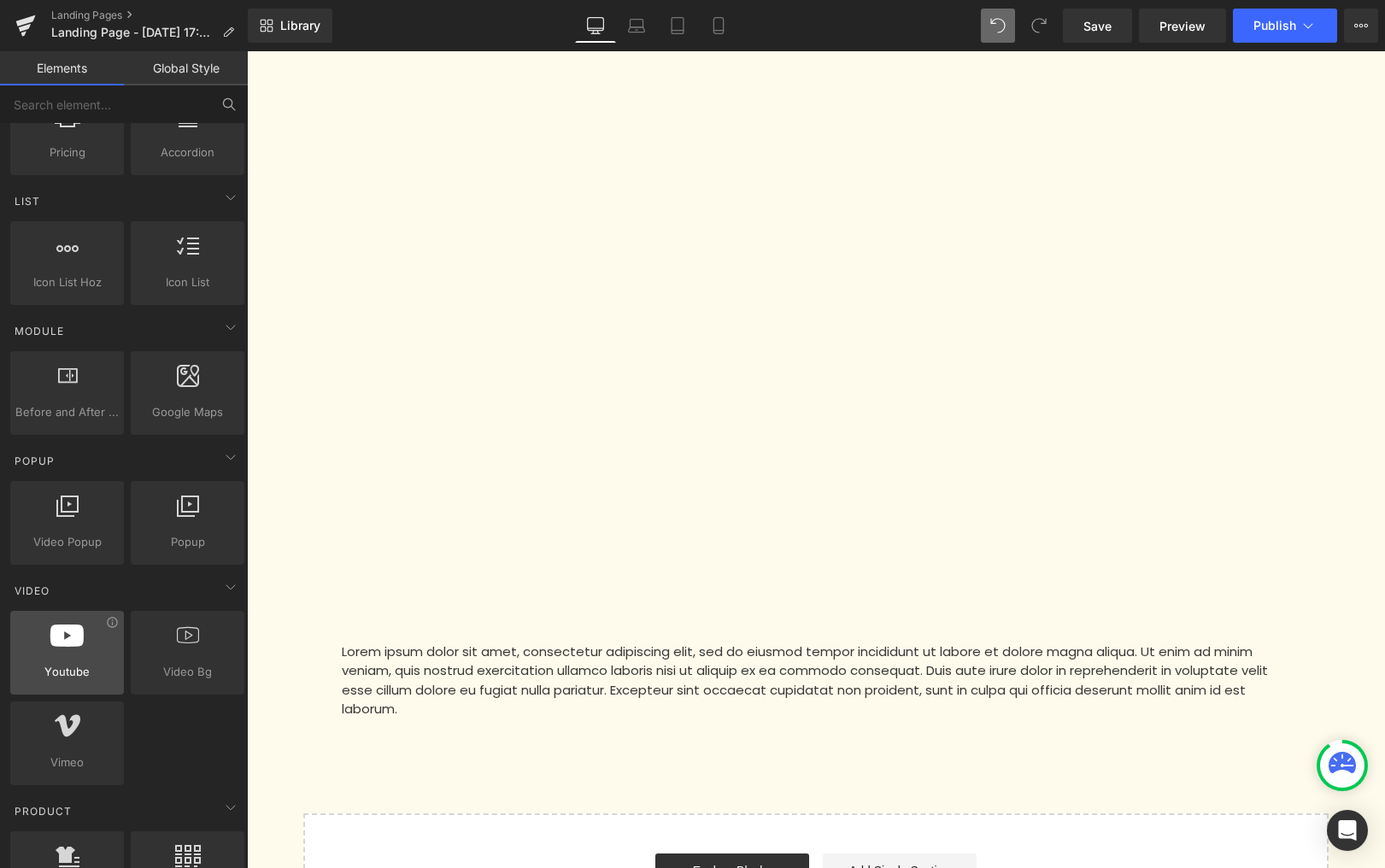
scroll to position [698, 0]
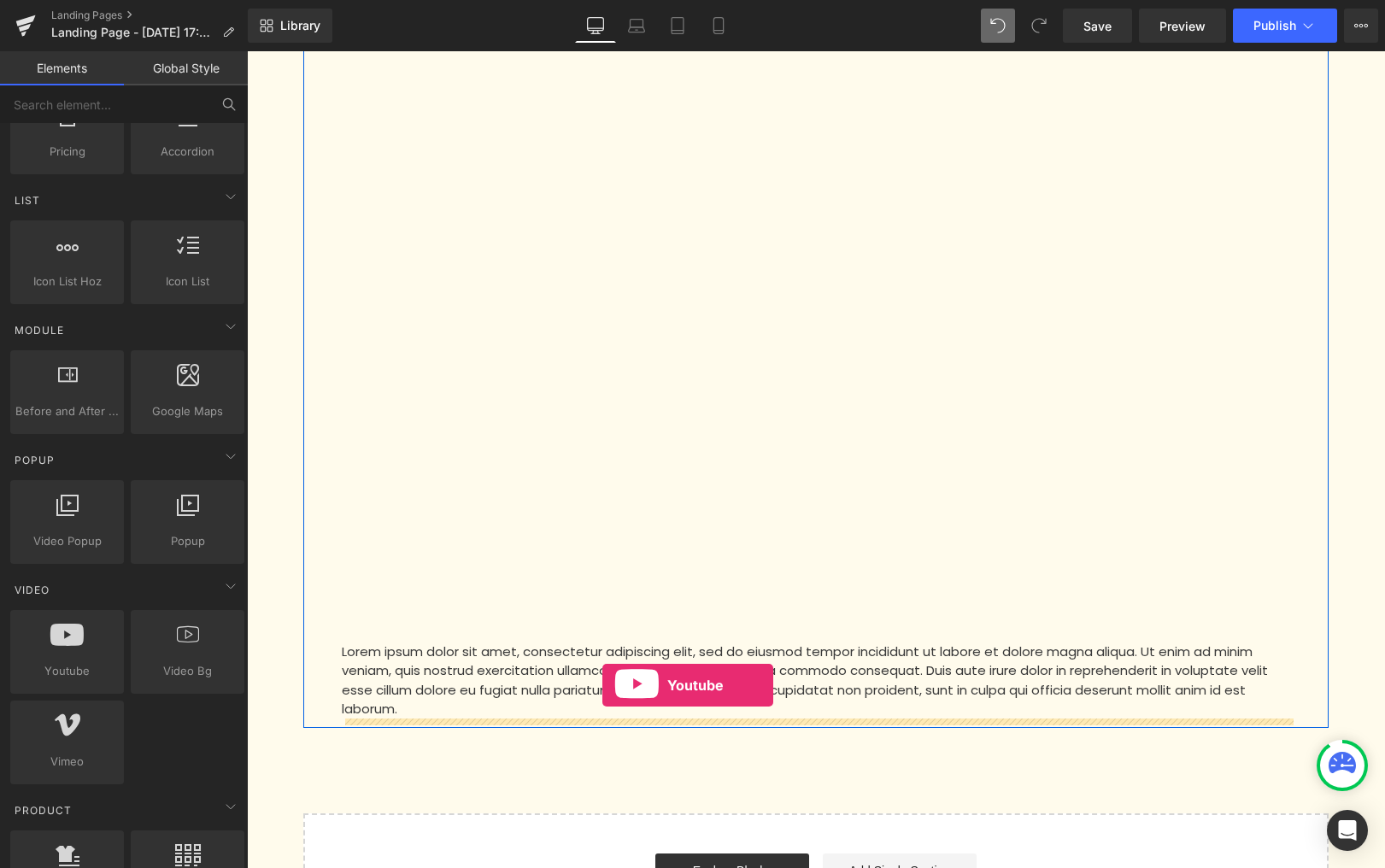
drag, startPoint x: 324, startPoint y: 706, endPoint x: 602, endPoint y: 692, distance: 278.4
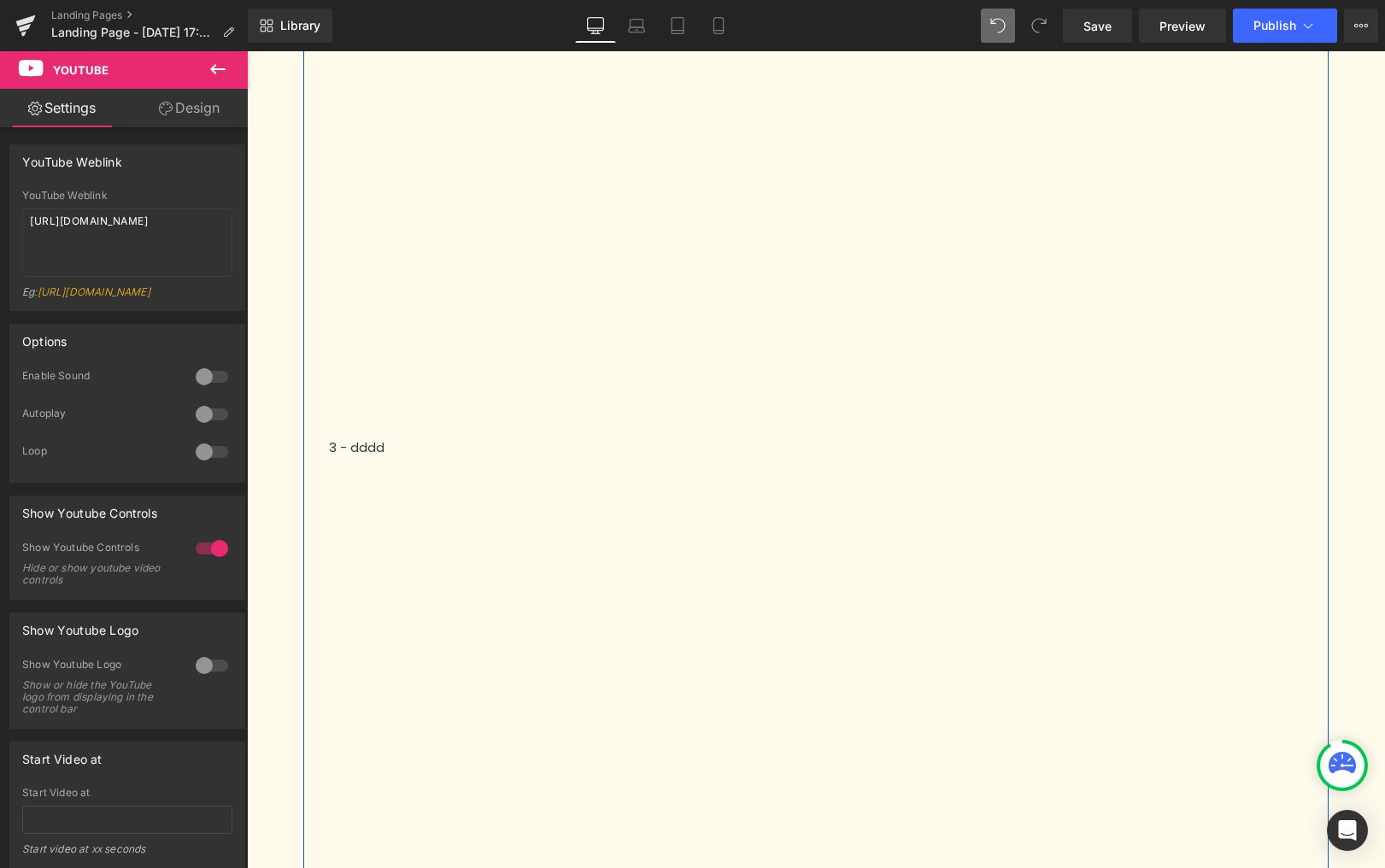
scroll to position [990, 0]
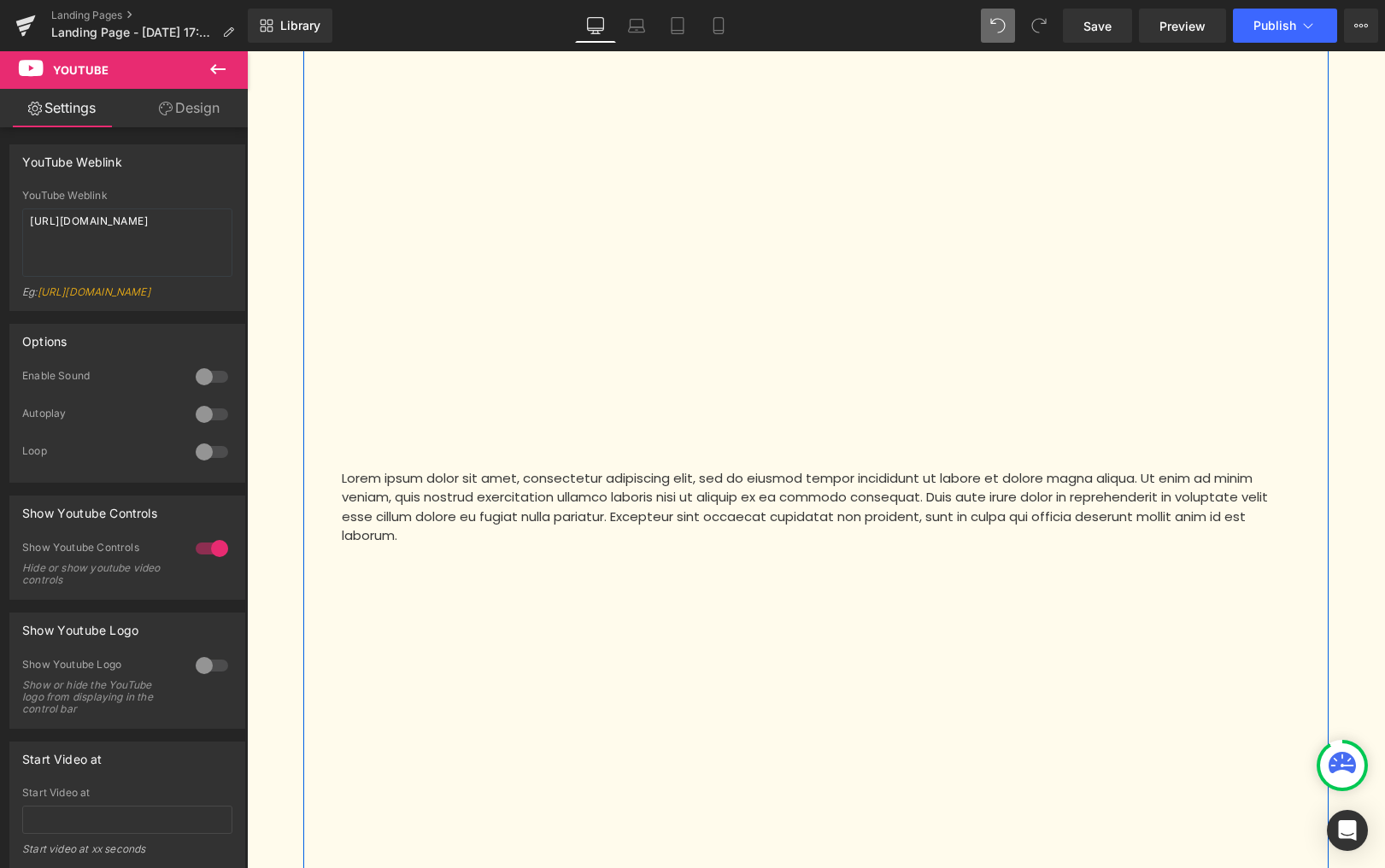
click at [417, 497] on p "Lorem ipsum dolor sit amet, consectetur adipiscing elit, sed do eiusmod tempor …" at bounding box center [816, 507] width 949 height 77
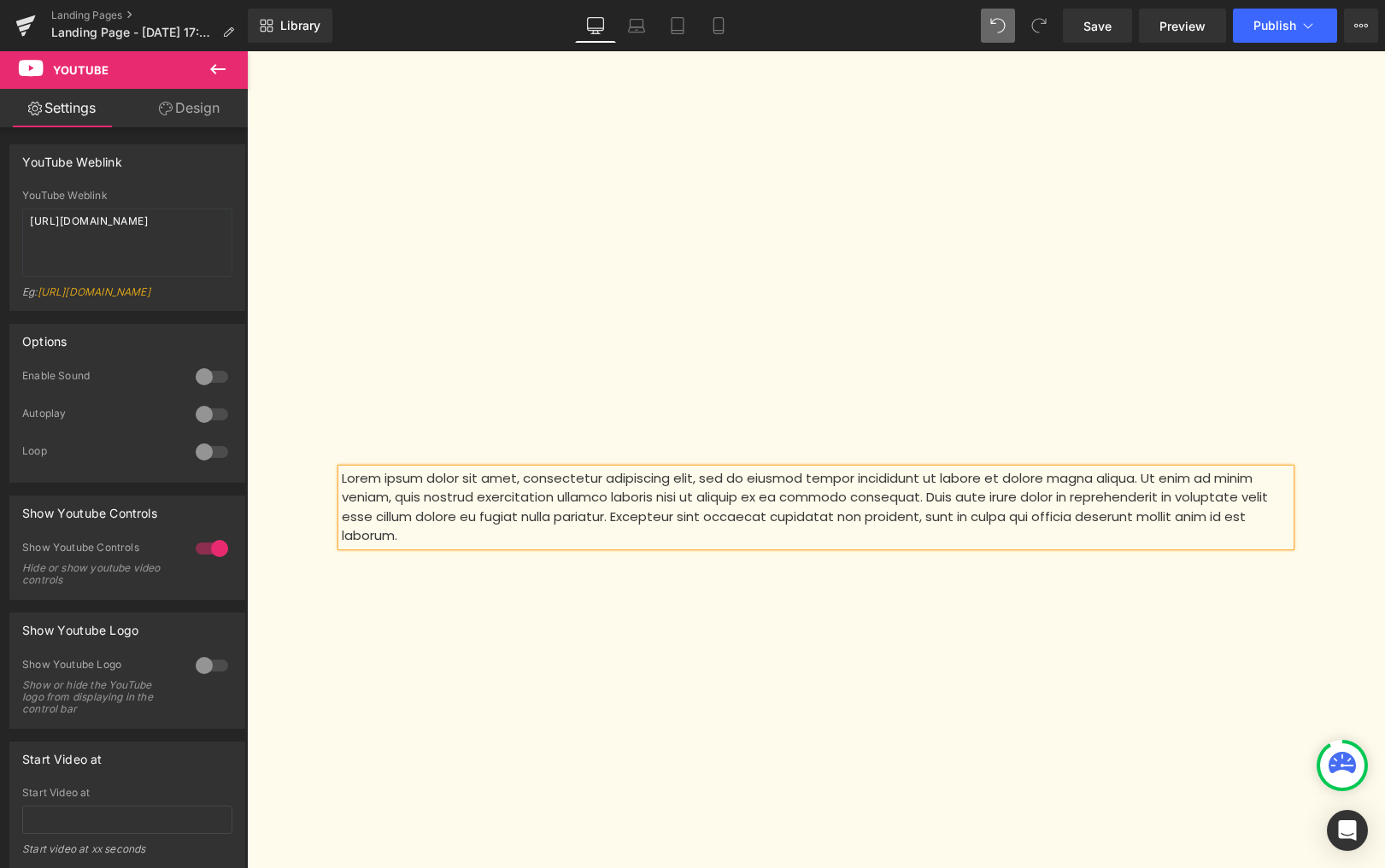
scroll to position [1600, 0]
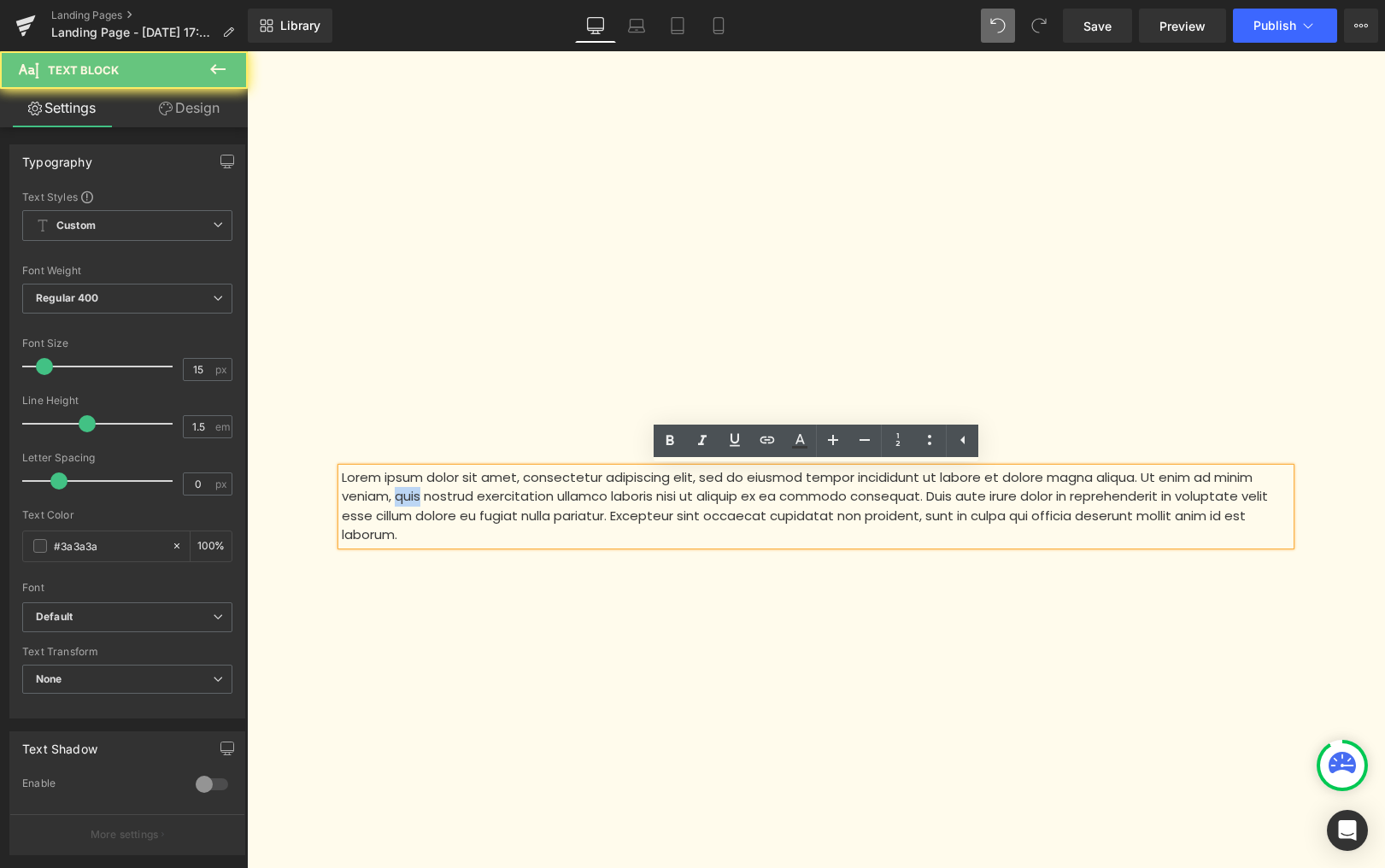
click at [417, 497] on p "Lorem ipsum dolor sit amet, consectetur adipiscing elit, sed do eiusmod tempor …" at bounding box center [816, 507] width 949 height 77
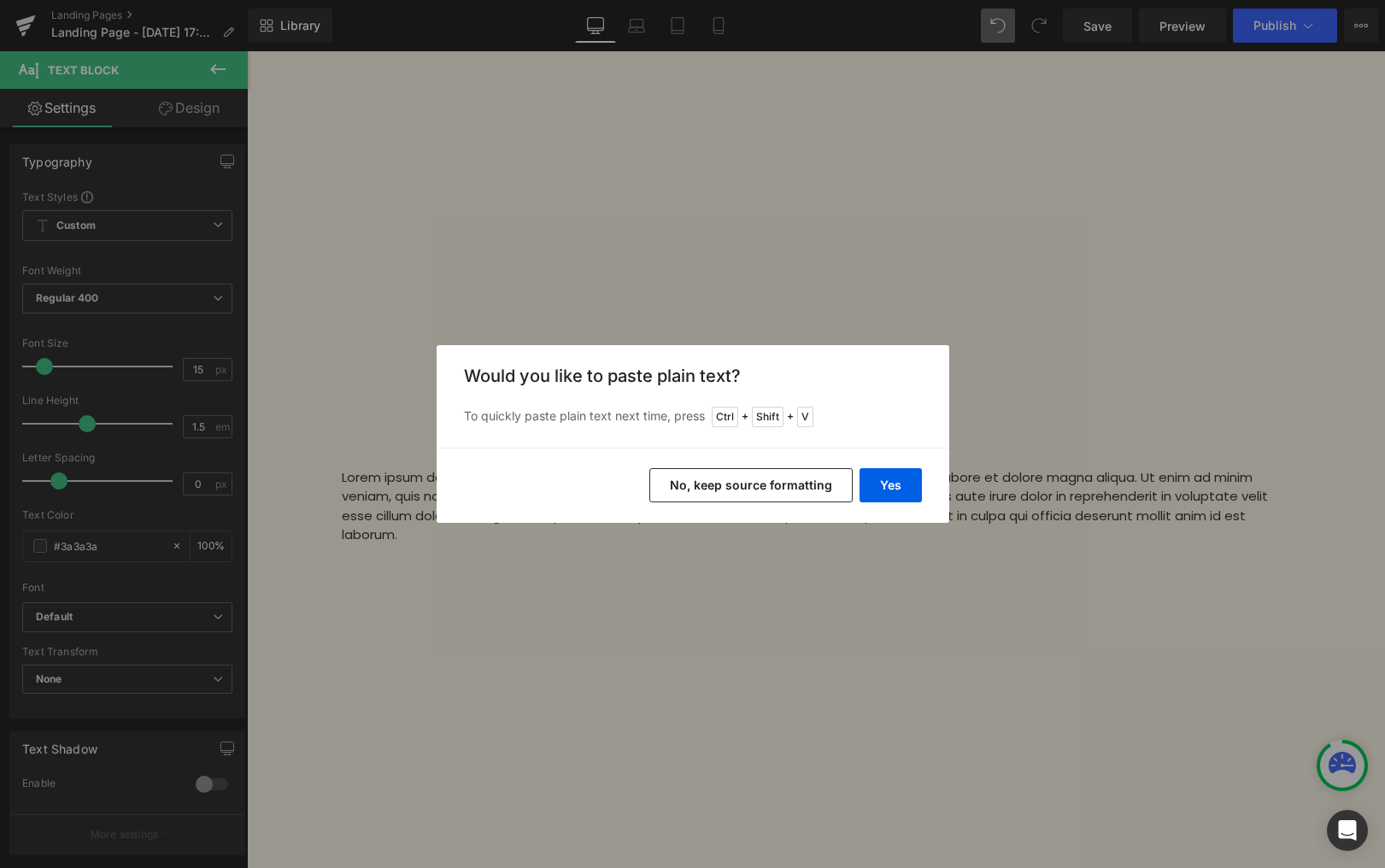
drag, startPoint x: 731, startPoint y: 480, endPoint x: 467, endPoint y: 435, distance: 267.8
click at [731, 480] on button "No, keep source formatting" at bounding box center [751, 485] width 203 height 34
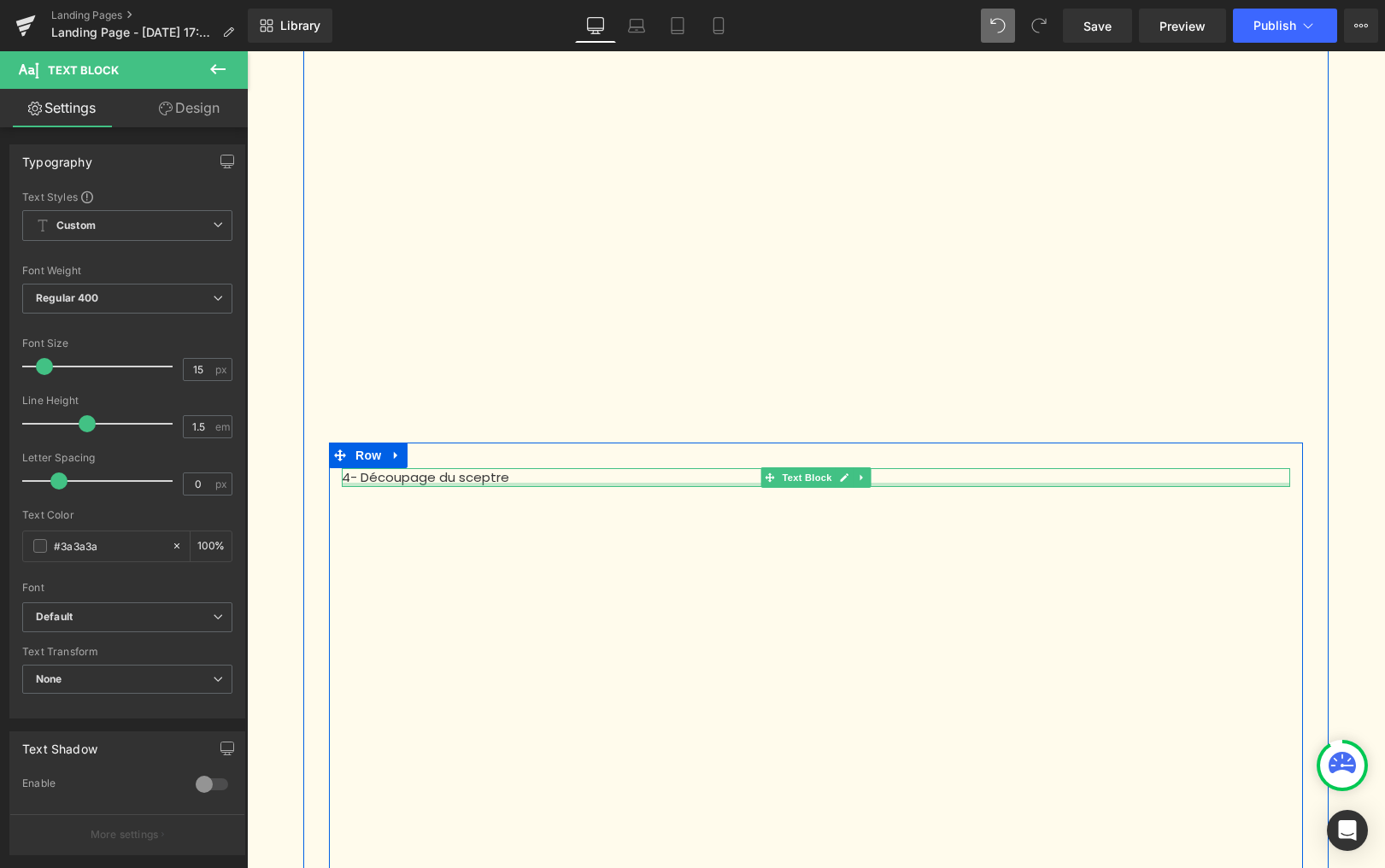
click at [582, 487] on div "4- Découpage du sceptre Text Block" at bounding box center [816, 478] width 949 height 20
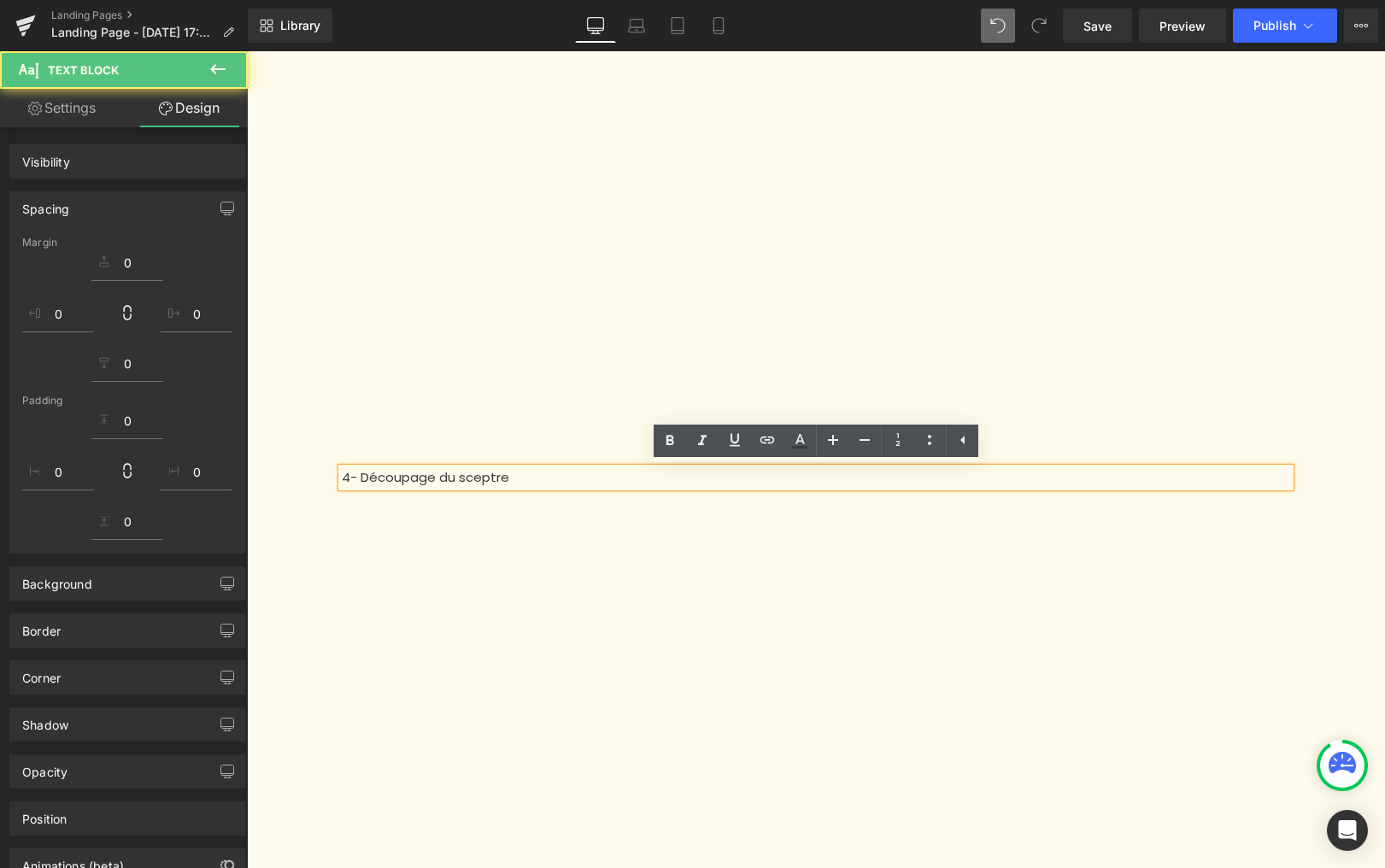
click at [526, 478] on p "4- Découpage du sceptre" at bounding box center [816, 478] width 949 height 20
click at [495, 476] on p "4- Découpage du sceptre" at bounding box center [816, 478] width 949 height 20
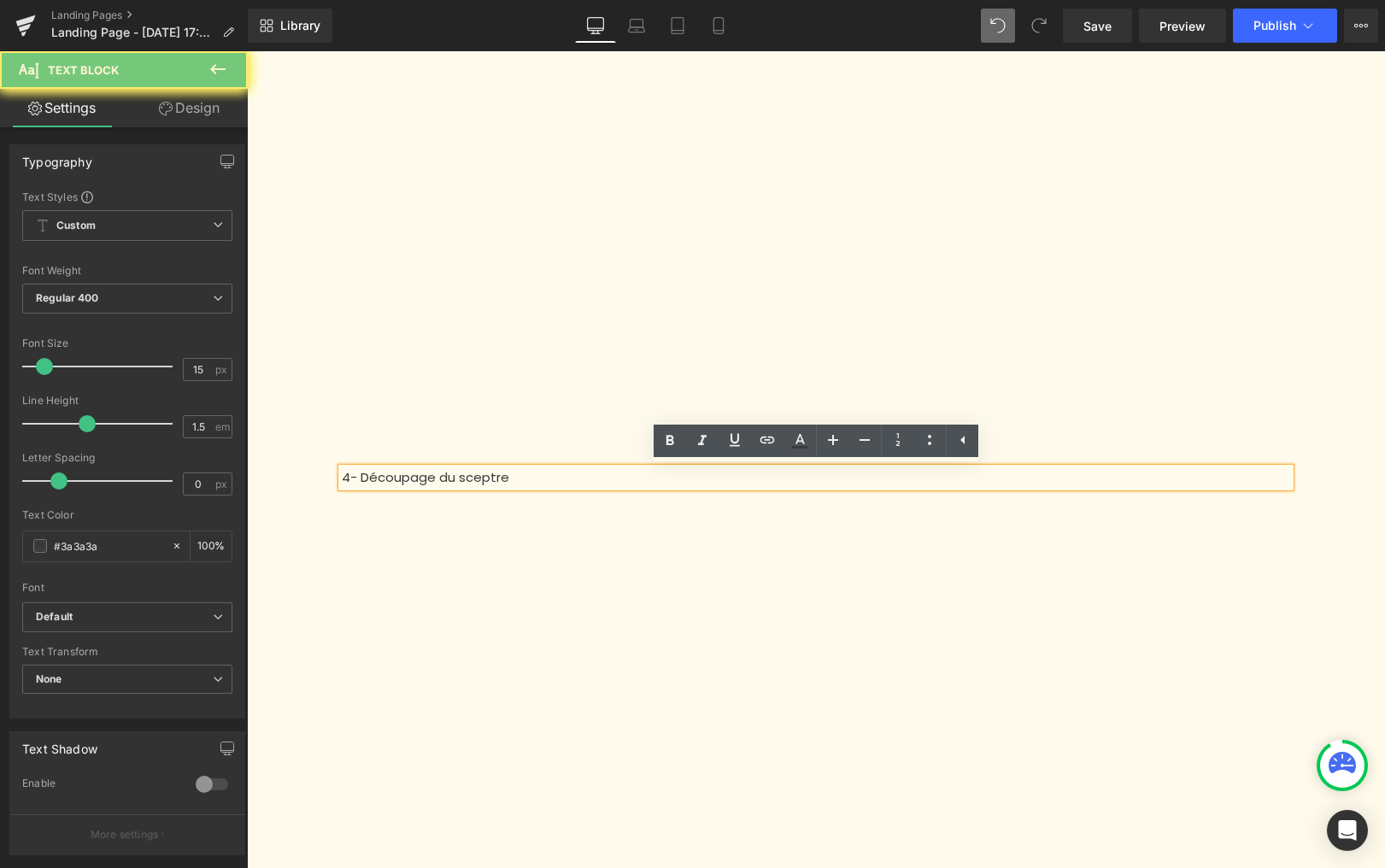
click at [507, 472] on p "4- Découpage du sceptre" at bounding box center [816, 478] width 949 height 20
click at [522, 473] on p "4- Découpage du sceptre" at bounding box center [816, 478] width 949 height 20
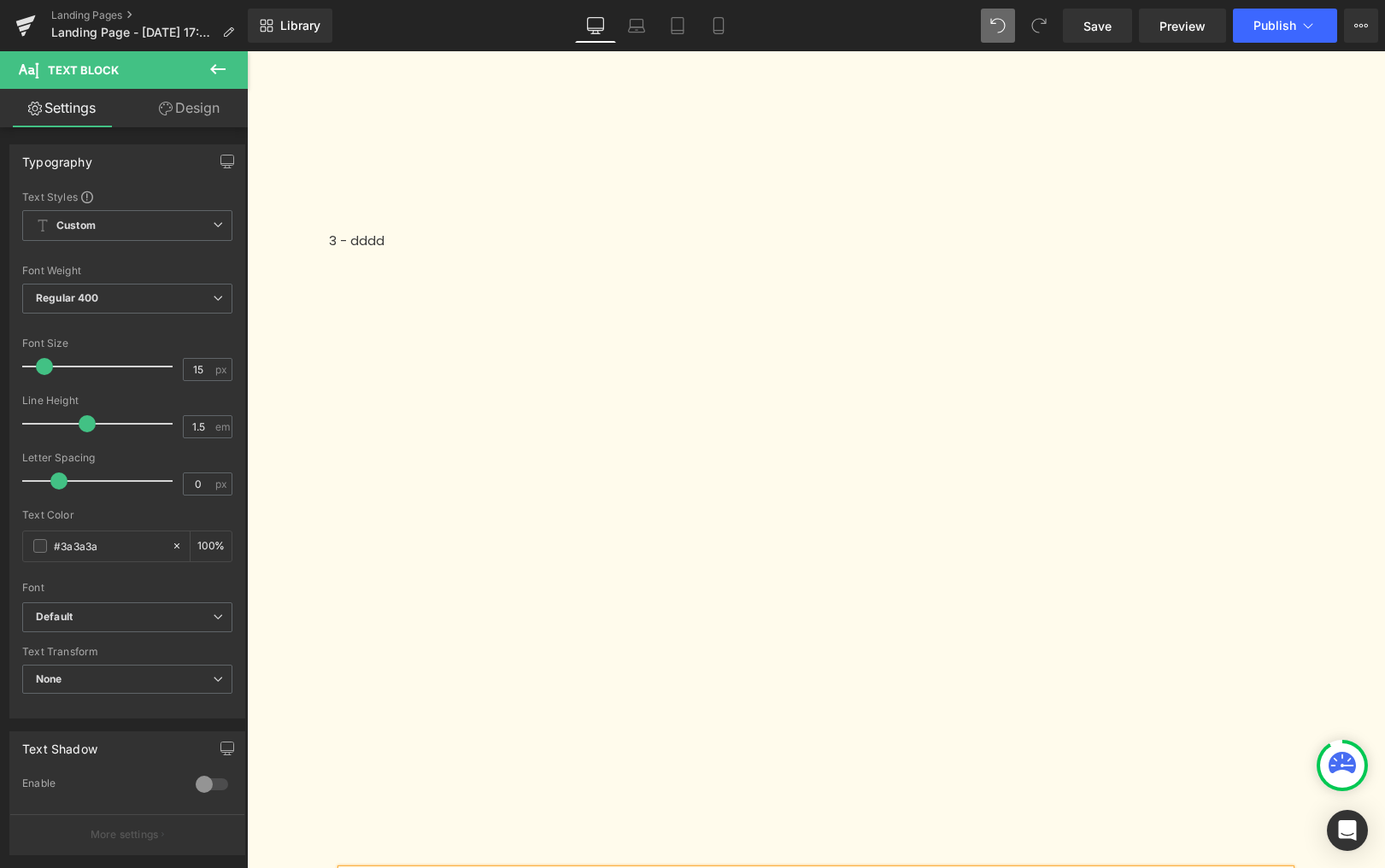
scroll to position [1164, 0]
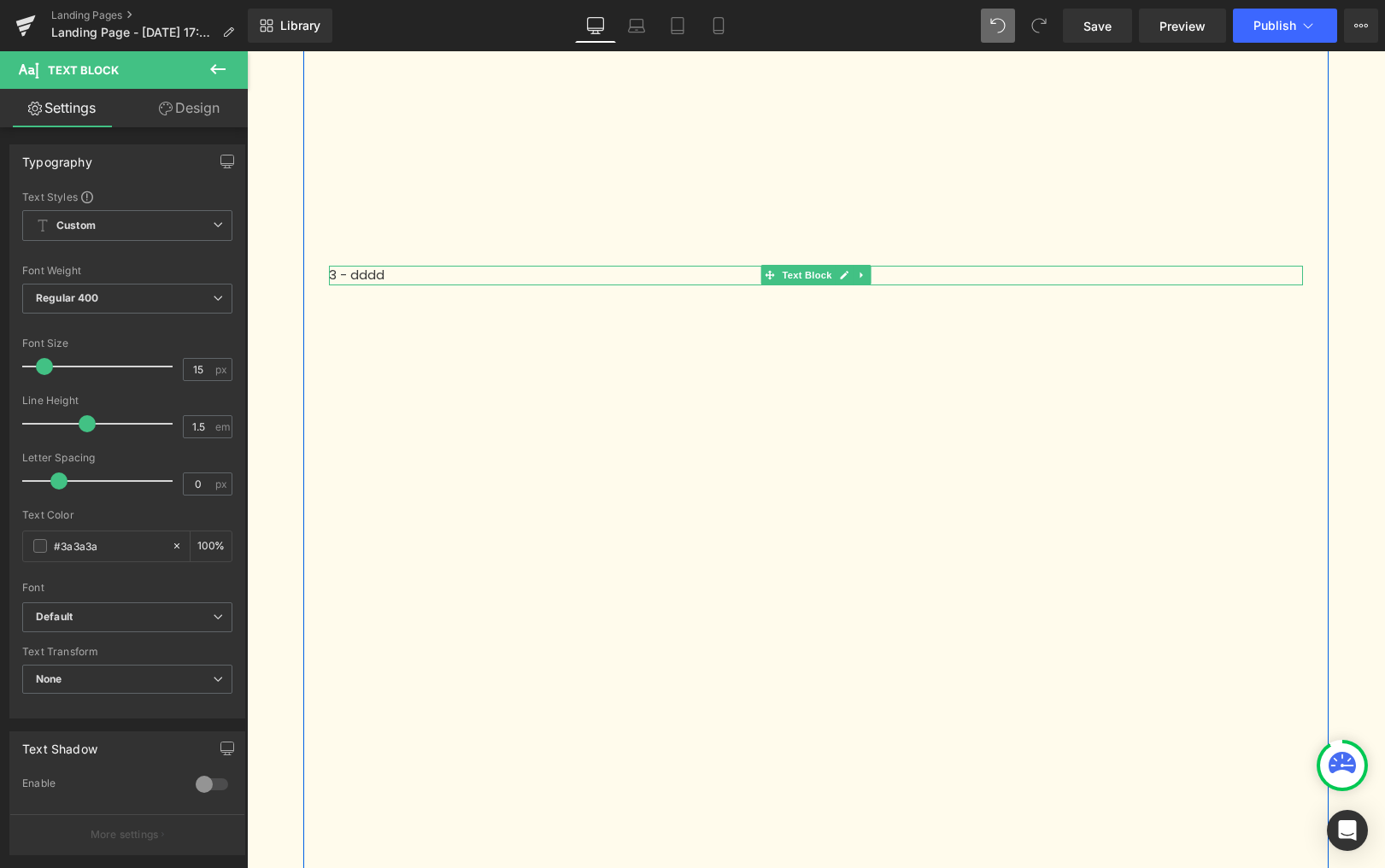
click at [376, 275] on p "3 - dddd" at bounding box center [816, 275] width 974 height 20
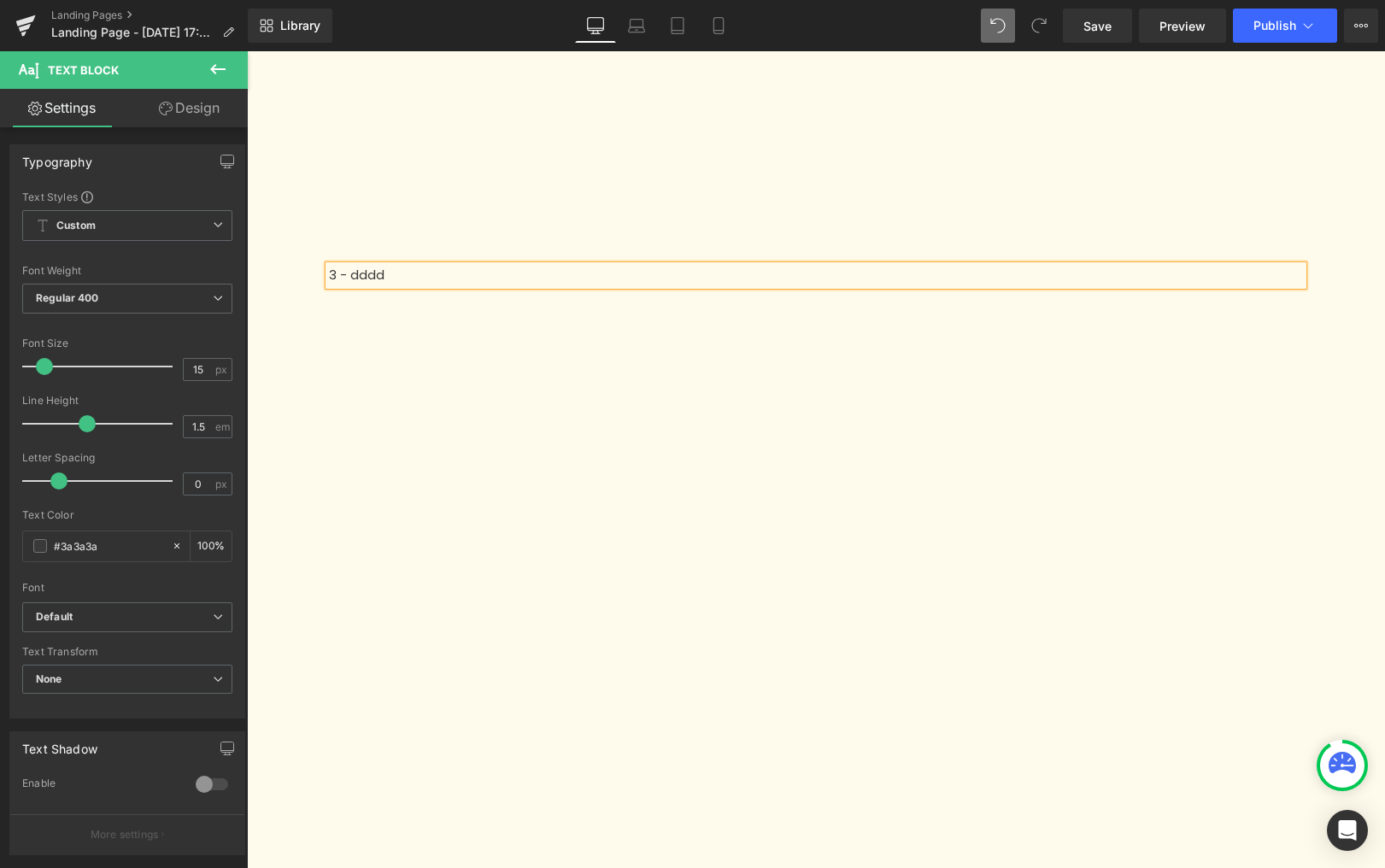
click at [376, 275] on p "3 - dddd" at bounding box center [816, 275] width 974 height 20
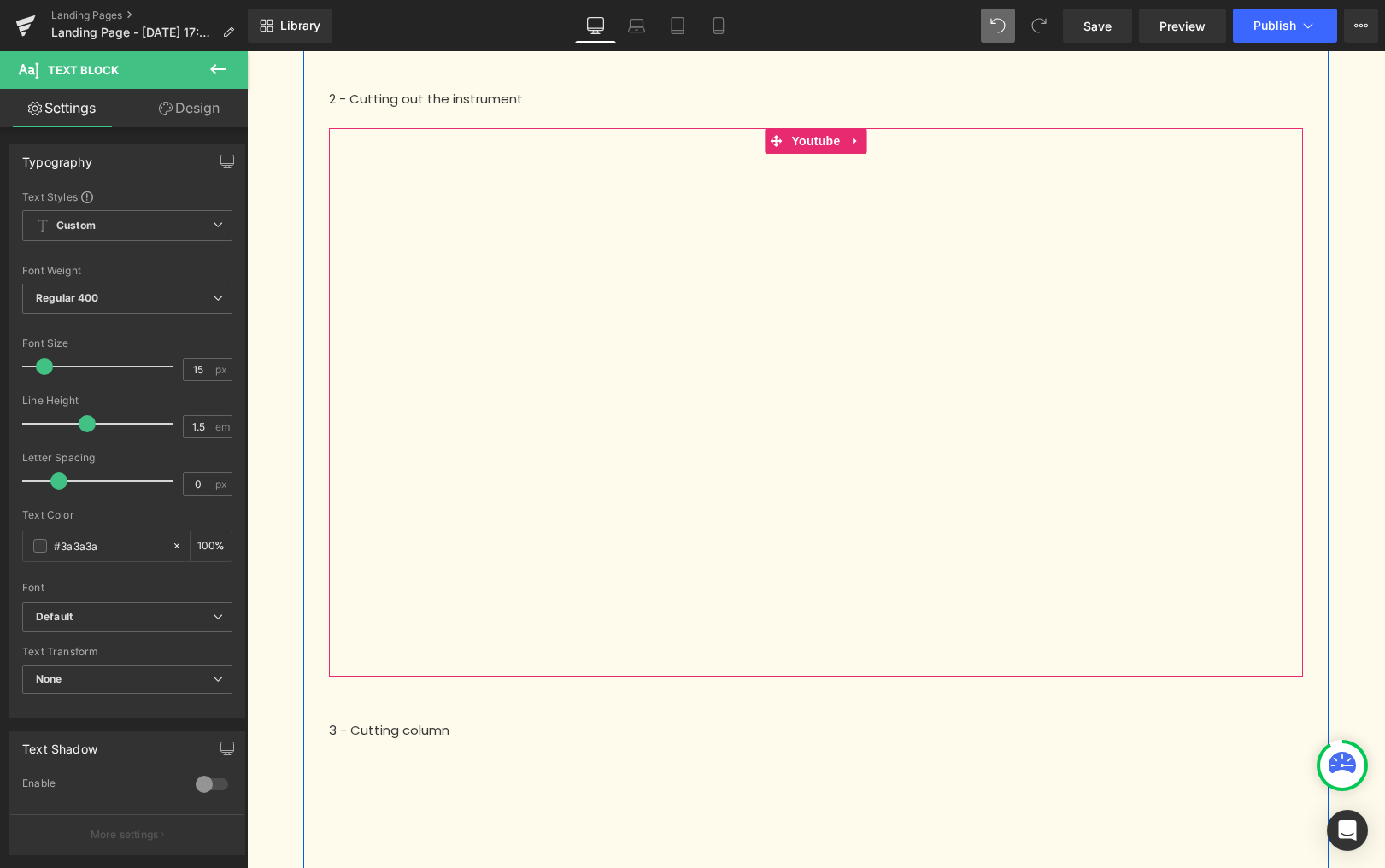
scroll to position [1046, 0]
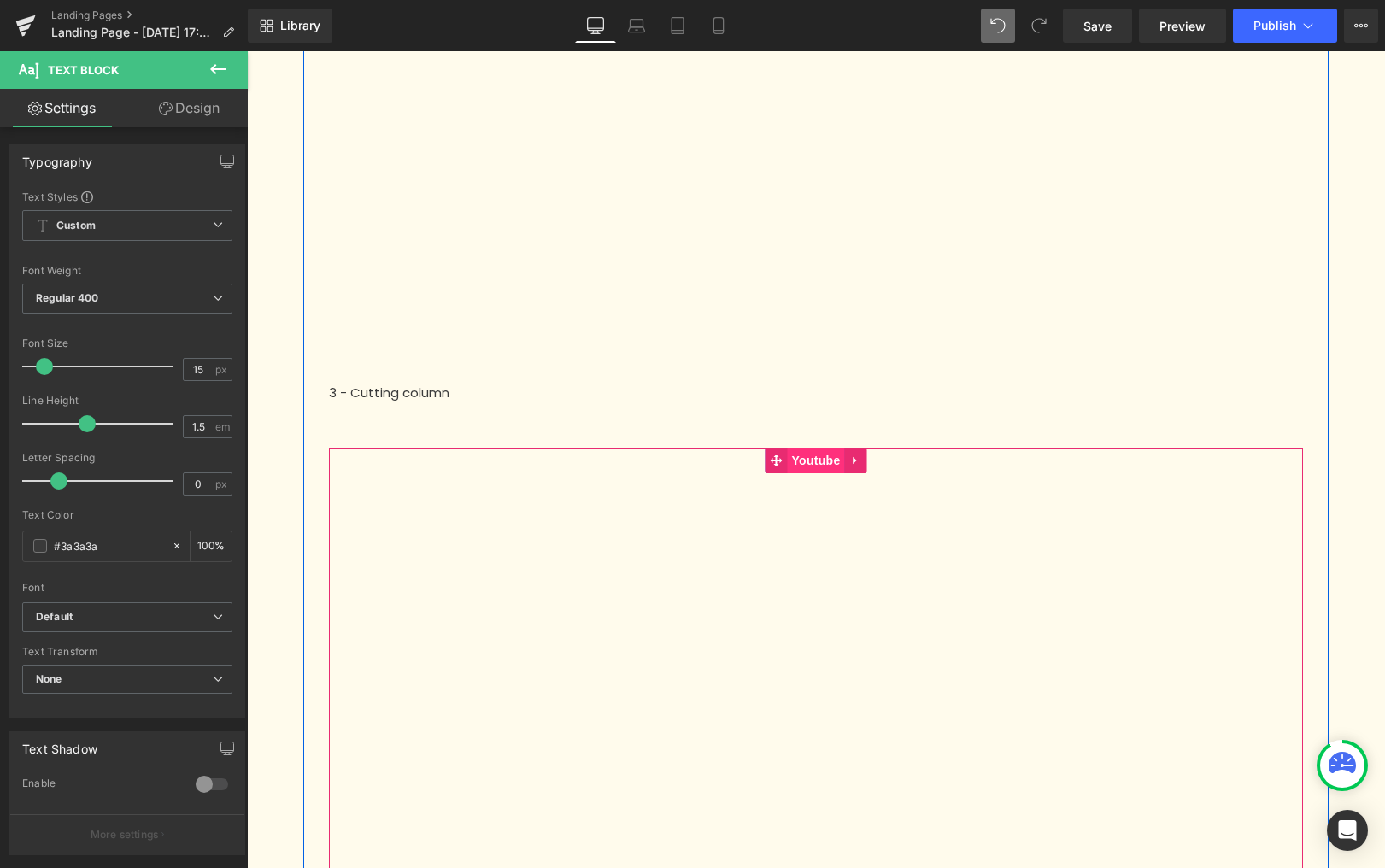
click at [813, 461] on span "Youtube" at bounding box center [816, 461] width 57 height 26
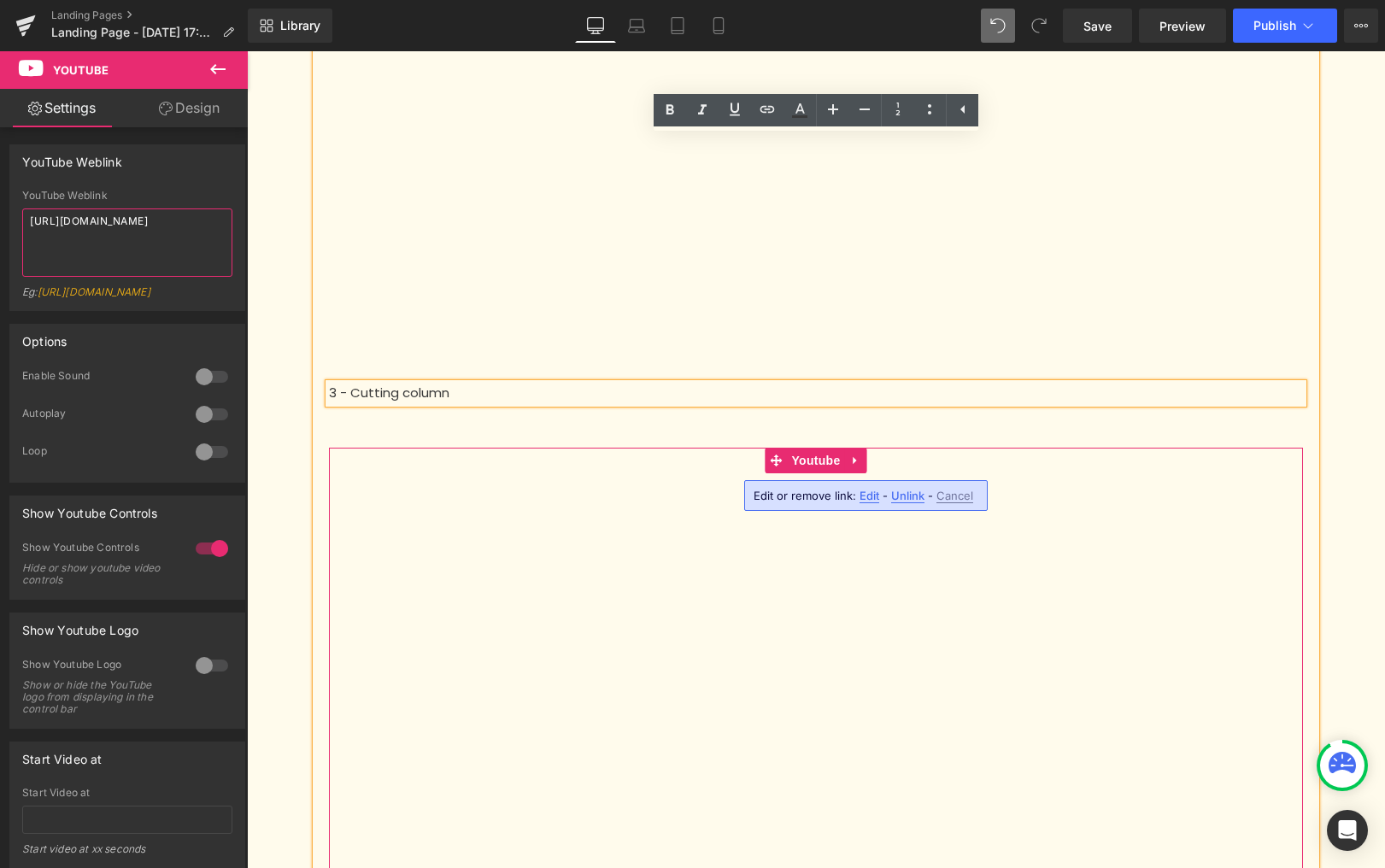
click at [130, 237] on textarea "[URL][DOMAIN_NAME]" at bounding box center [128, 242] width 210 height 69
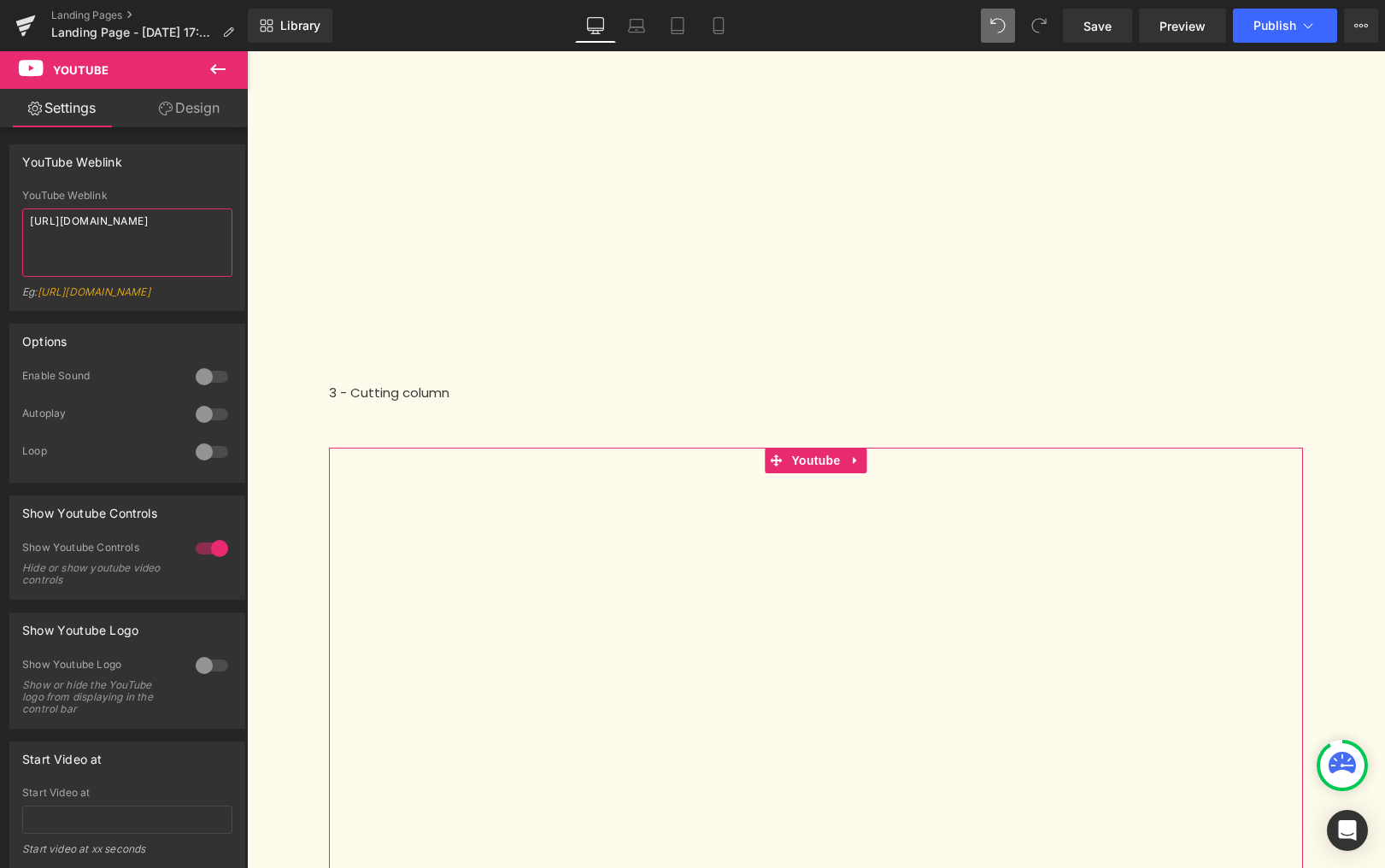
click at [130, 237] on textarea "[URL][DOMAIN_NAME]" at bounding box center [128, 242] width 210 height 69
paste textarea "[DOMAIN_NAME][URL]"
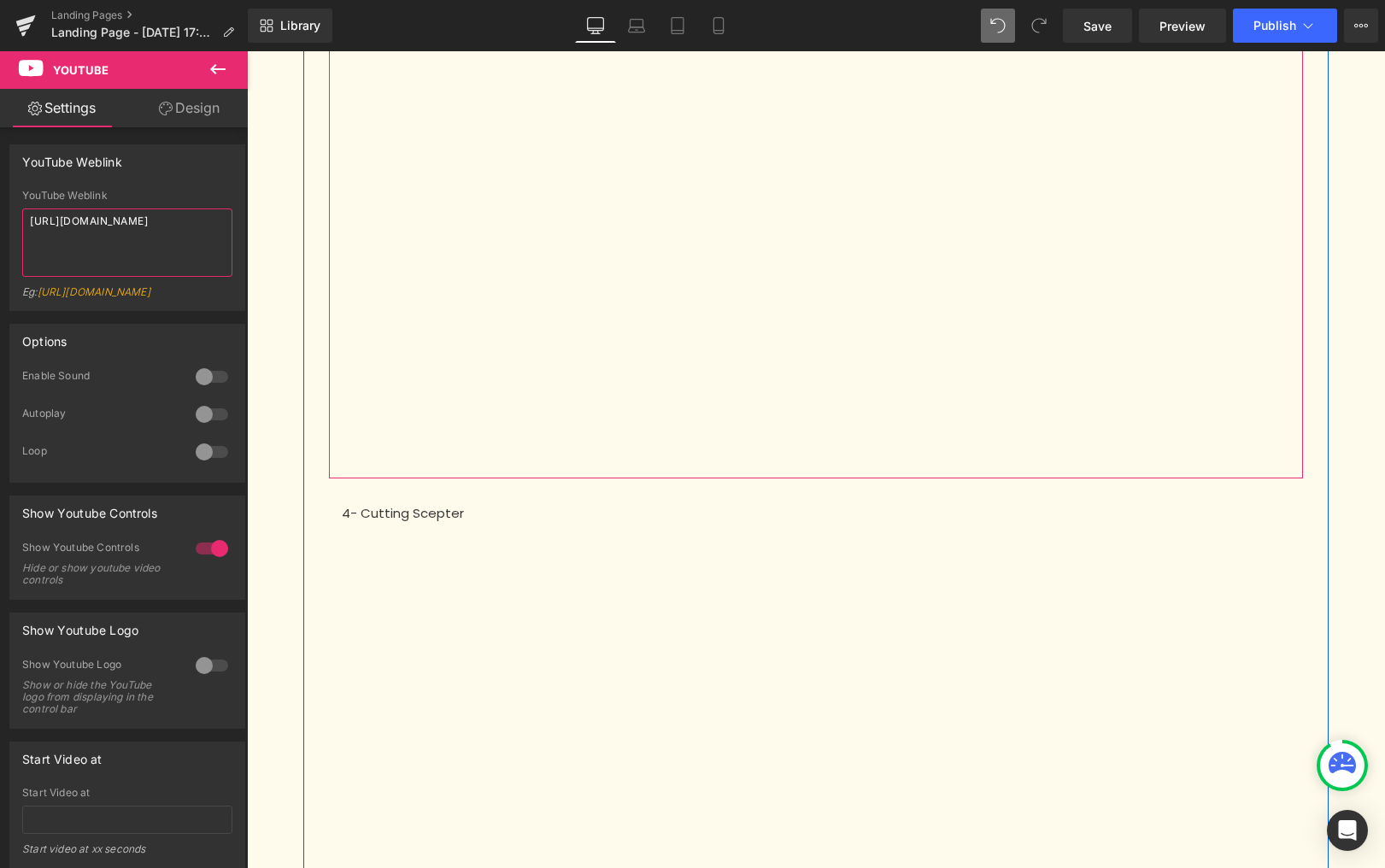
scroll to position [1569, 0]
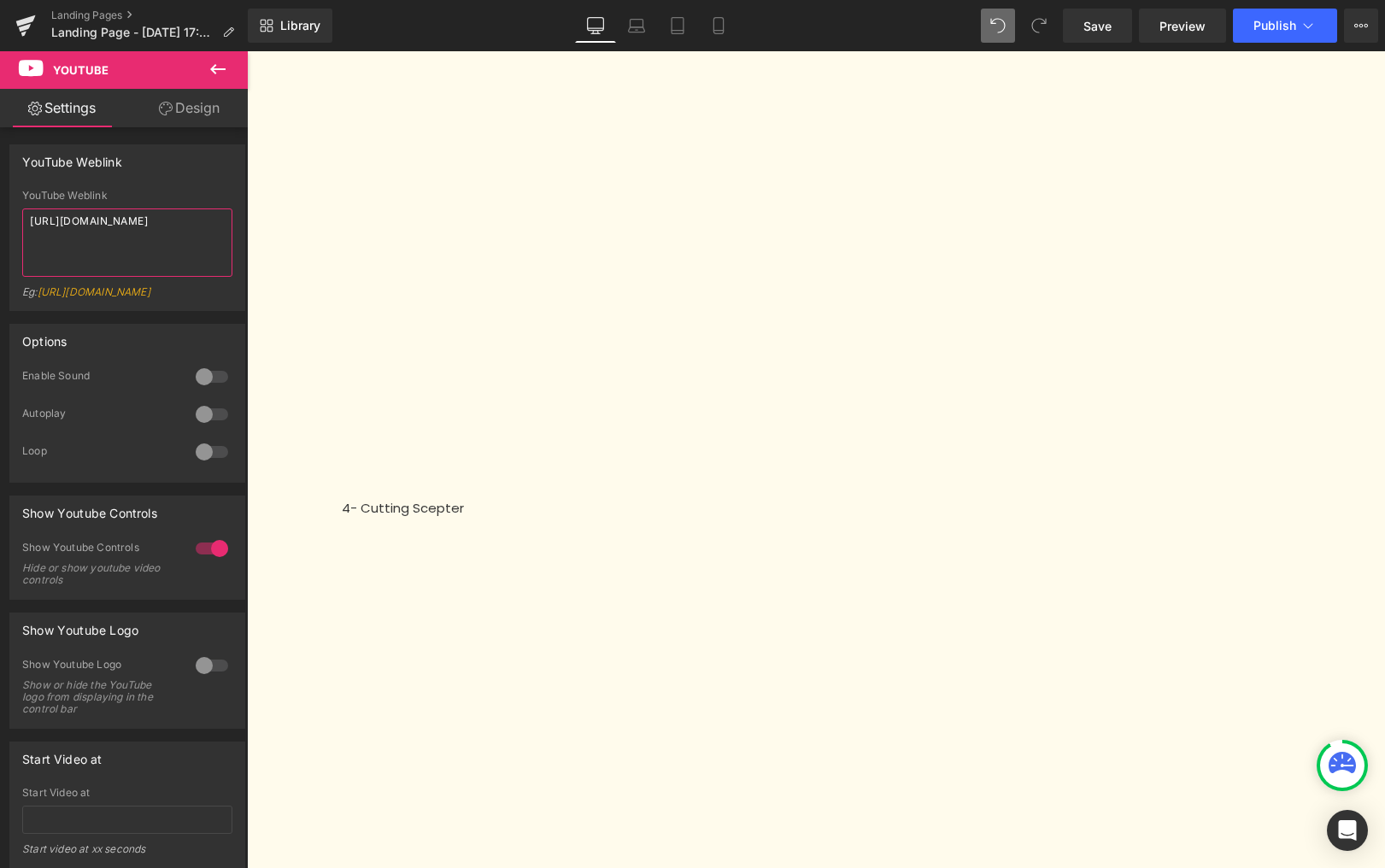
type textarea "[URL][DOMAIN_NAME]"
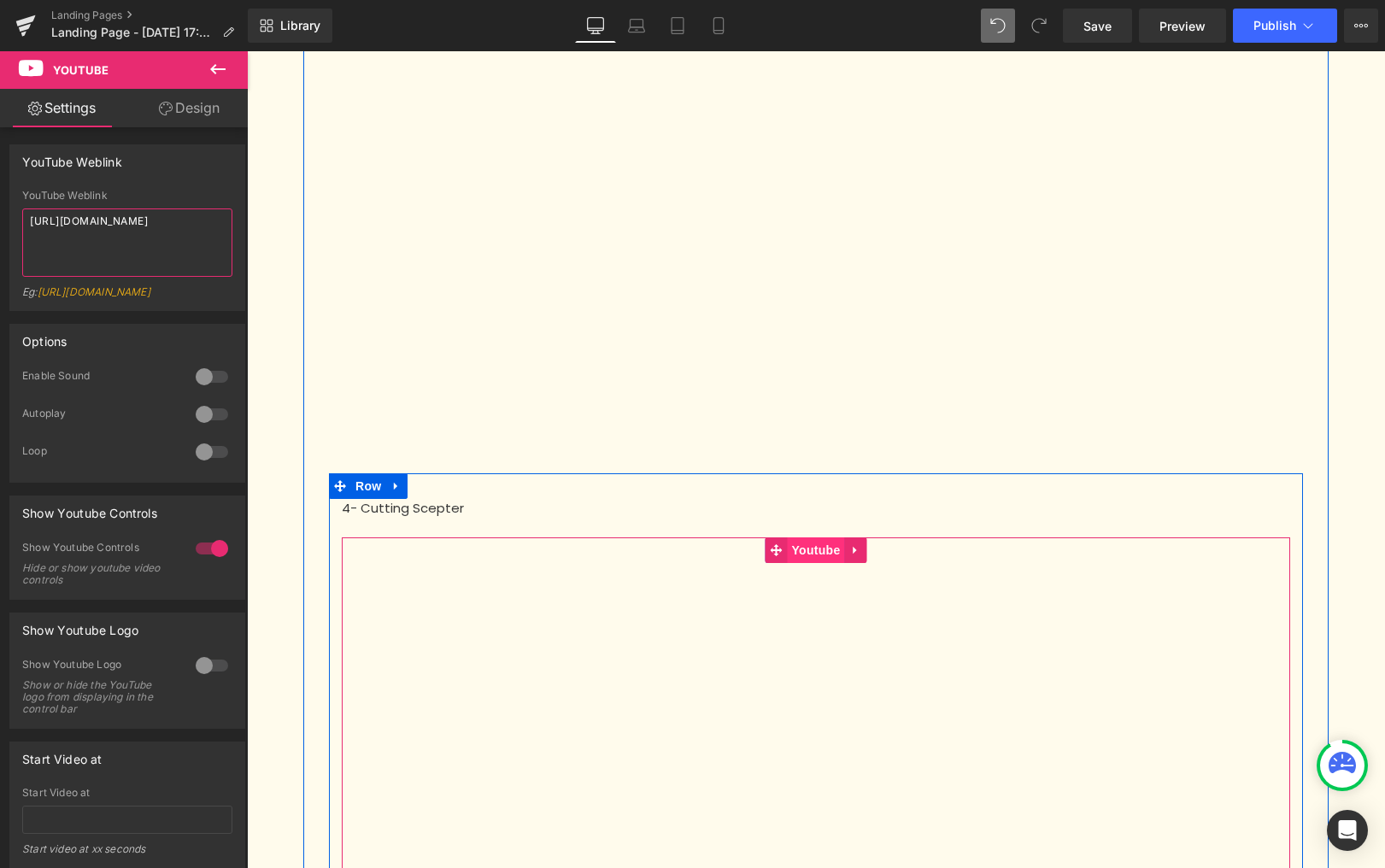
click at [827, 550] on span "Youtube" at bounding box center [816, 551] width 57 height 26
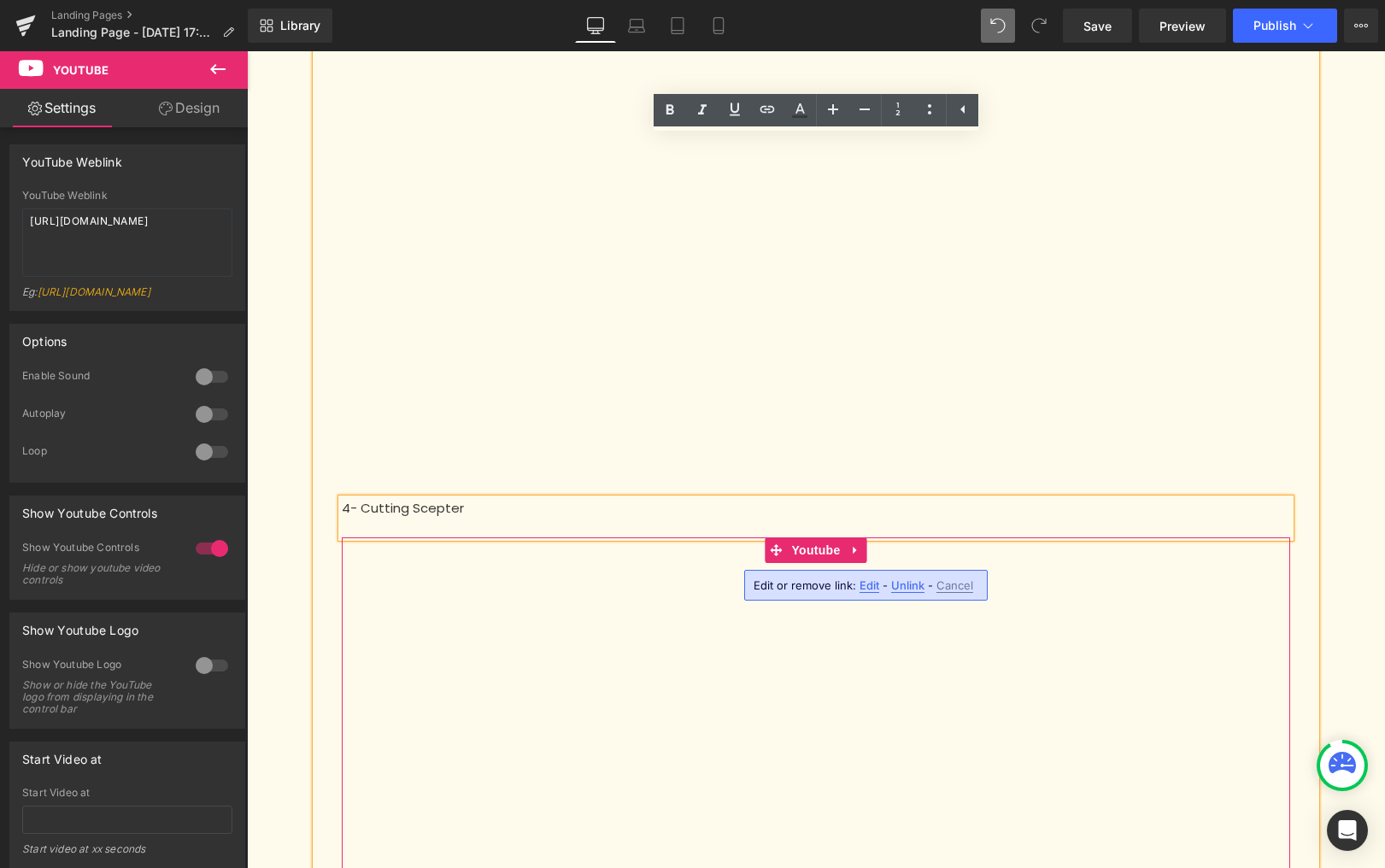
drag, startPoint x: 91, startPoint y: 202, endPoint x: 105, endPoint y: 226, distance: 27.8
click at [91, 202] on div "YouTube Weblink [URL][DOMAIN_NAME] Eg: [URL][DOMAIN_NAME]" at bounding box center [128, 249] width 210 height 121
click at [110, 230] on textarea "[URL][DOMAIN_NAME]" at bounding box center [128, 242] width 210 height 69
click at [111, 229] on textarea "[URL][DOMAIN_NAME]" at bounding box center [128, 242] width 210 height 69
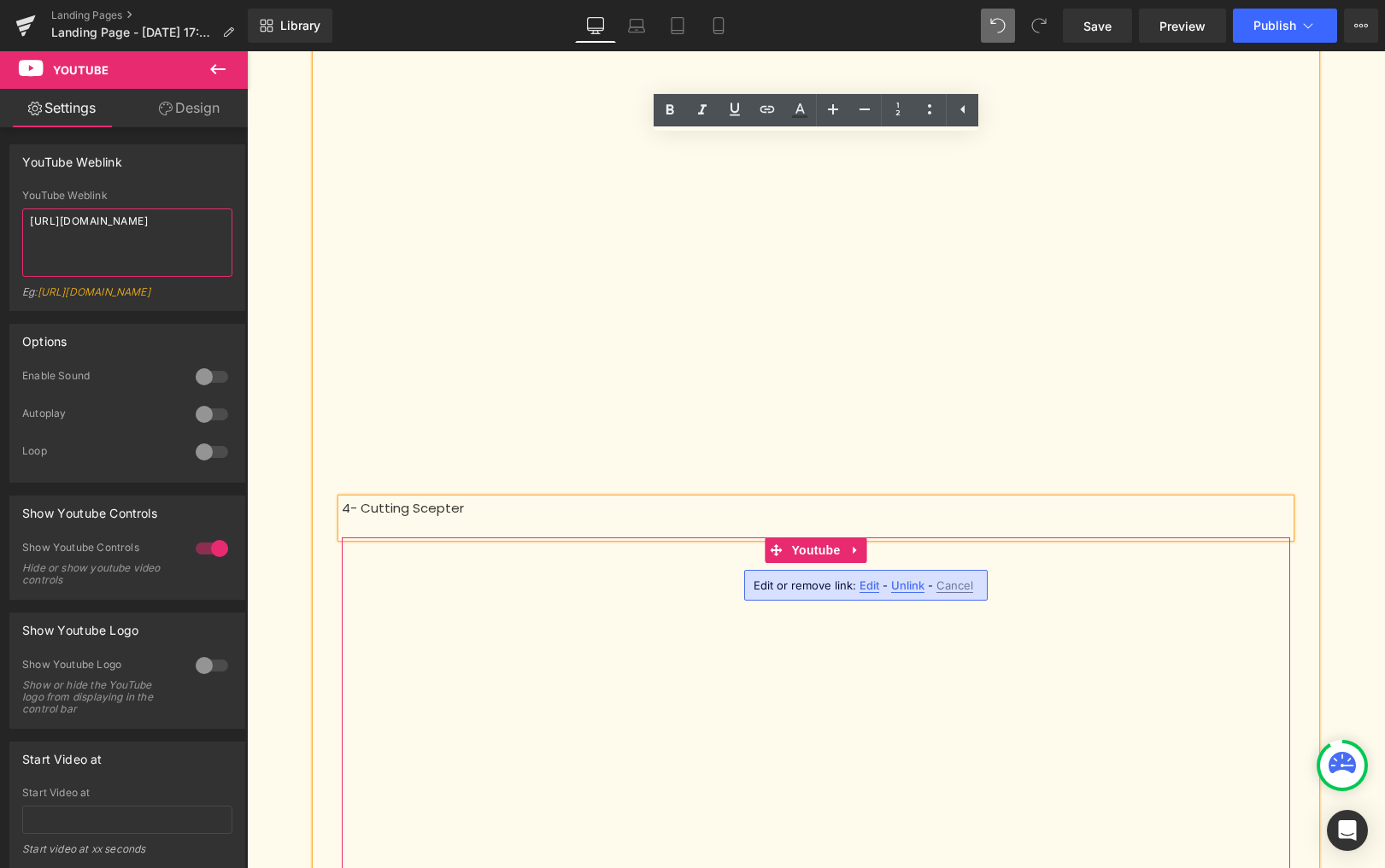
paste textarea "[DOMAIN_NAME][URL]"
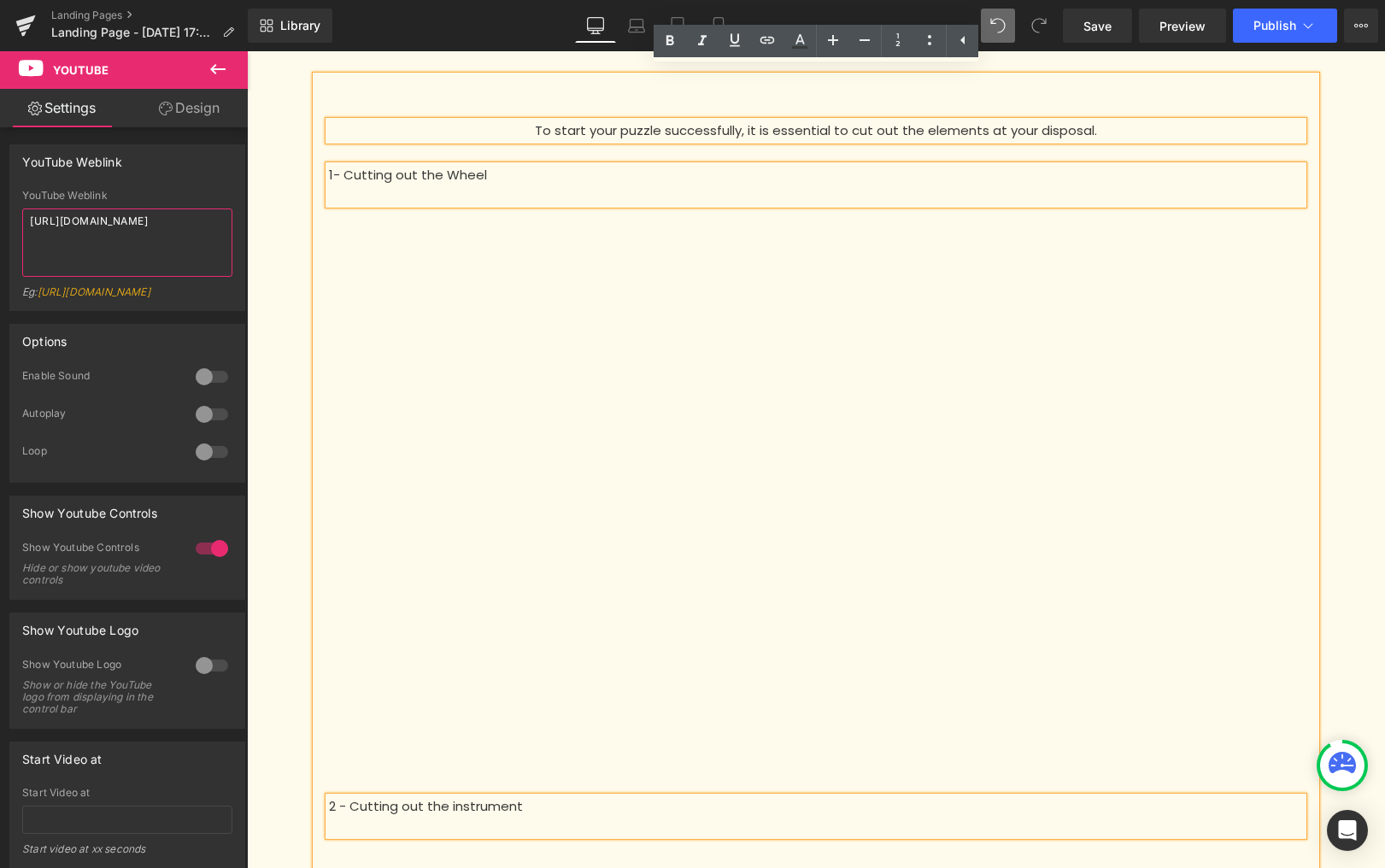
scroll to position [0, 0]
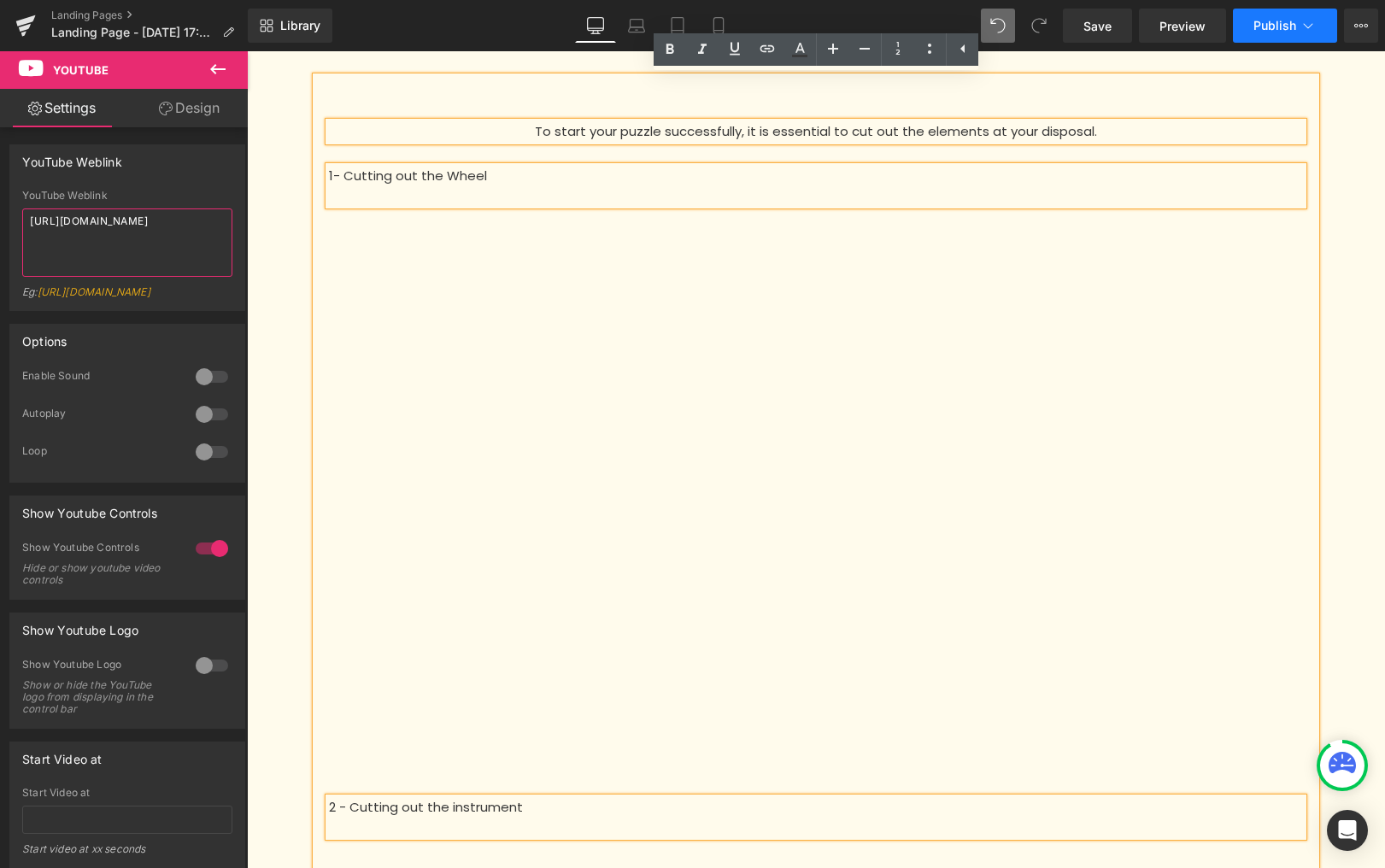
type textarea "[URL][DOMAIN_NAME]"
click at [1296, 34] on button "Publish" at bounding box center [1285, 25] width 104 height 34
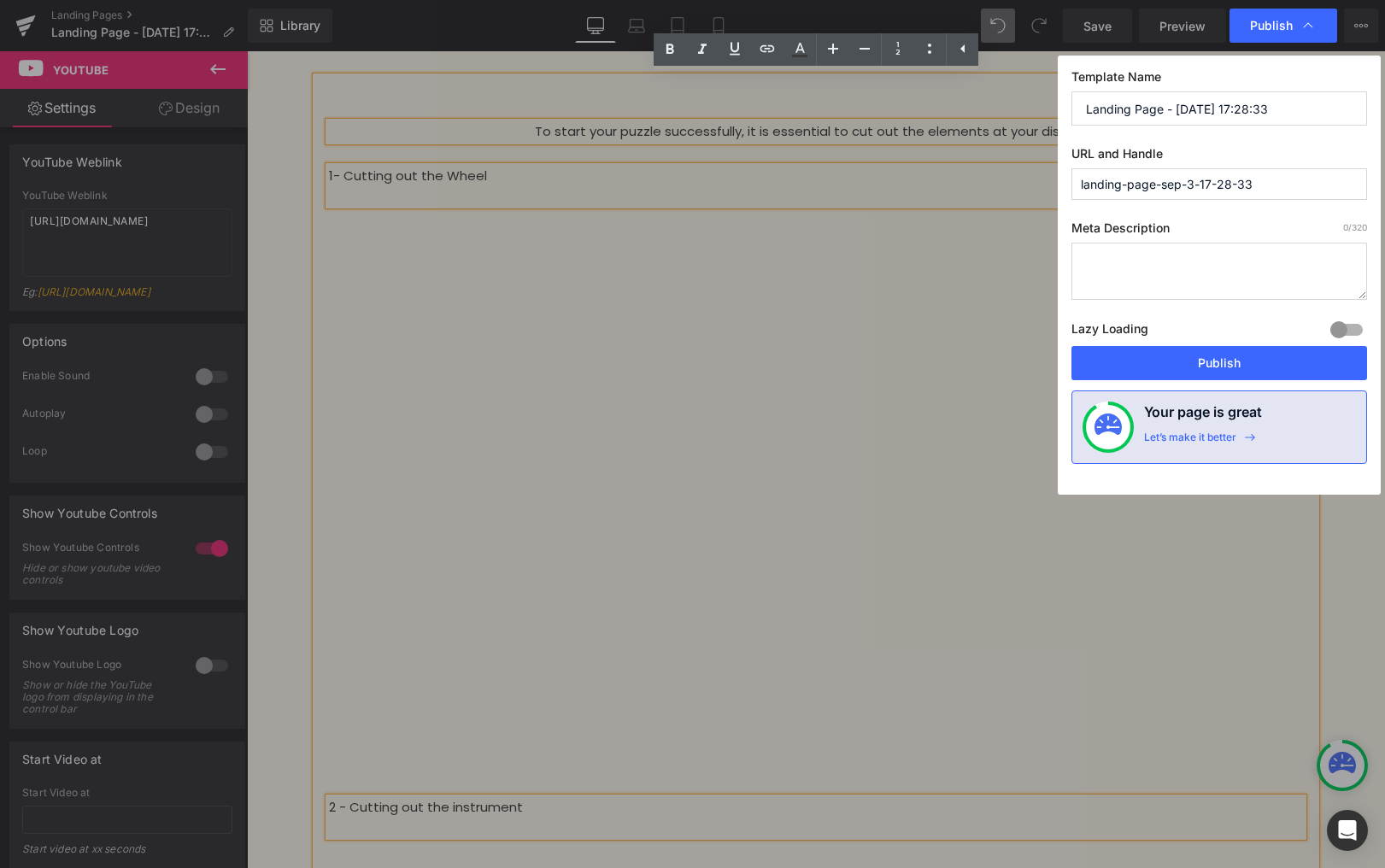
click at [1221, 183] on input "landing-page-sep-3-17-28-33" at bounding box center [1219, 184] width 295 height 31
click at [1220, 183] on input "landing-page-sep-3-17-28-33" at bounding box center [1219, 184] width 295 height 31
type input "wheel"
click at [1247, 360] on button "Publish" at bounding box center [1219, 362] width 295 height 34
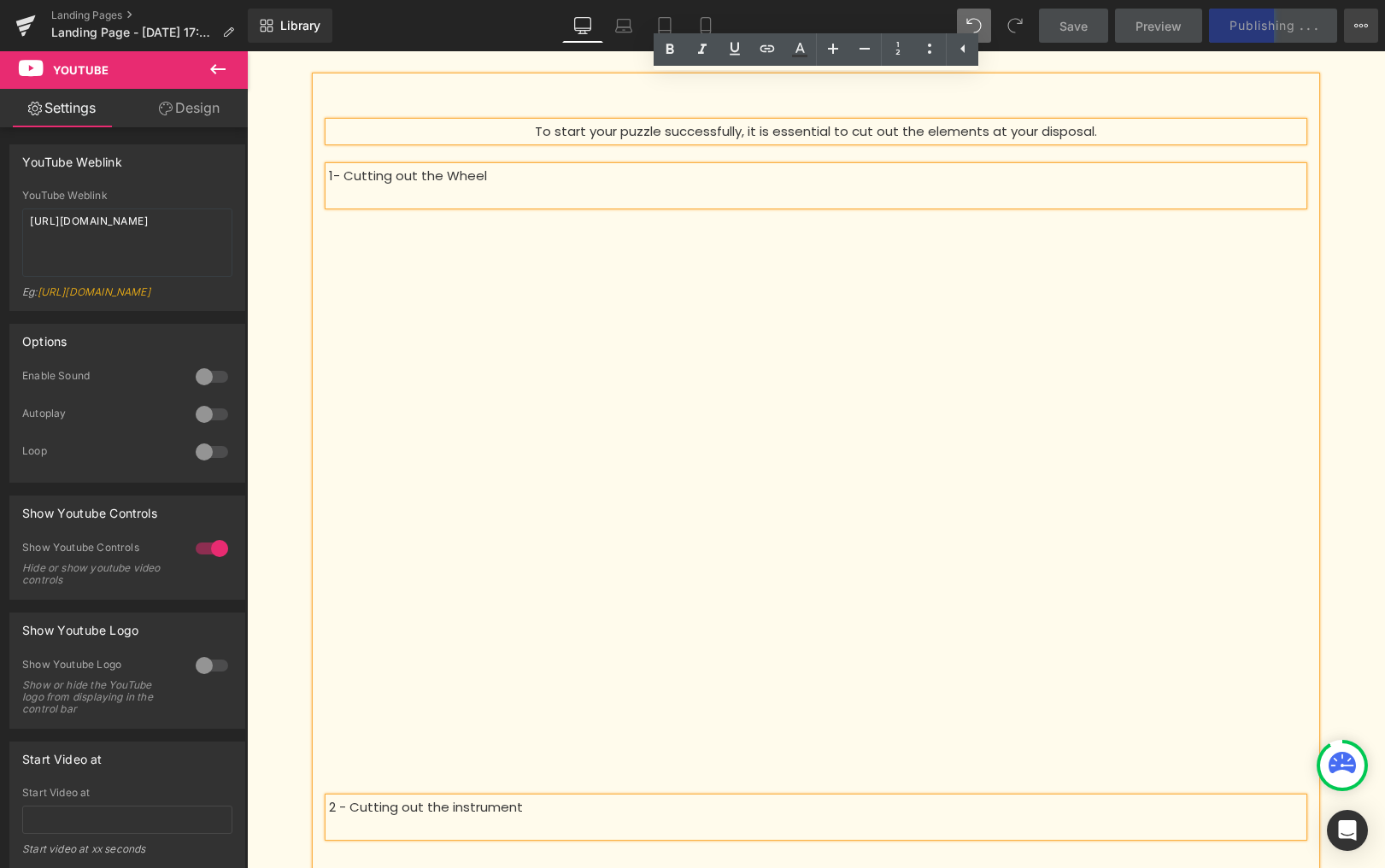
click at [1369, 38] on button "View Live Page View with current Template Save Template to Library Schedule Pub…" at bounding box center [1361, 25] width 34 height 34
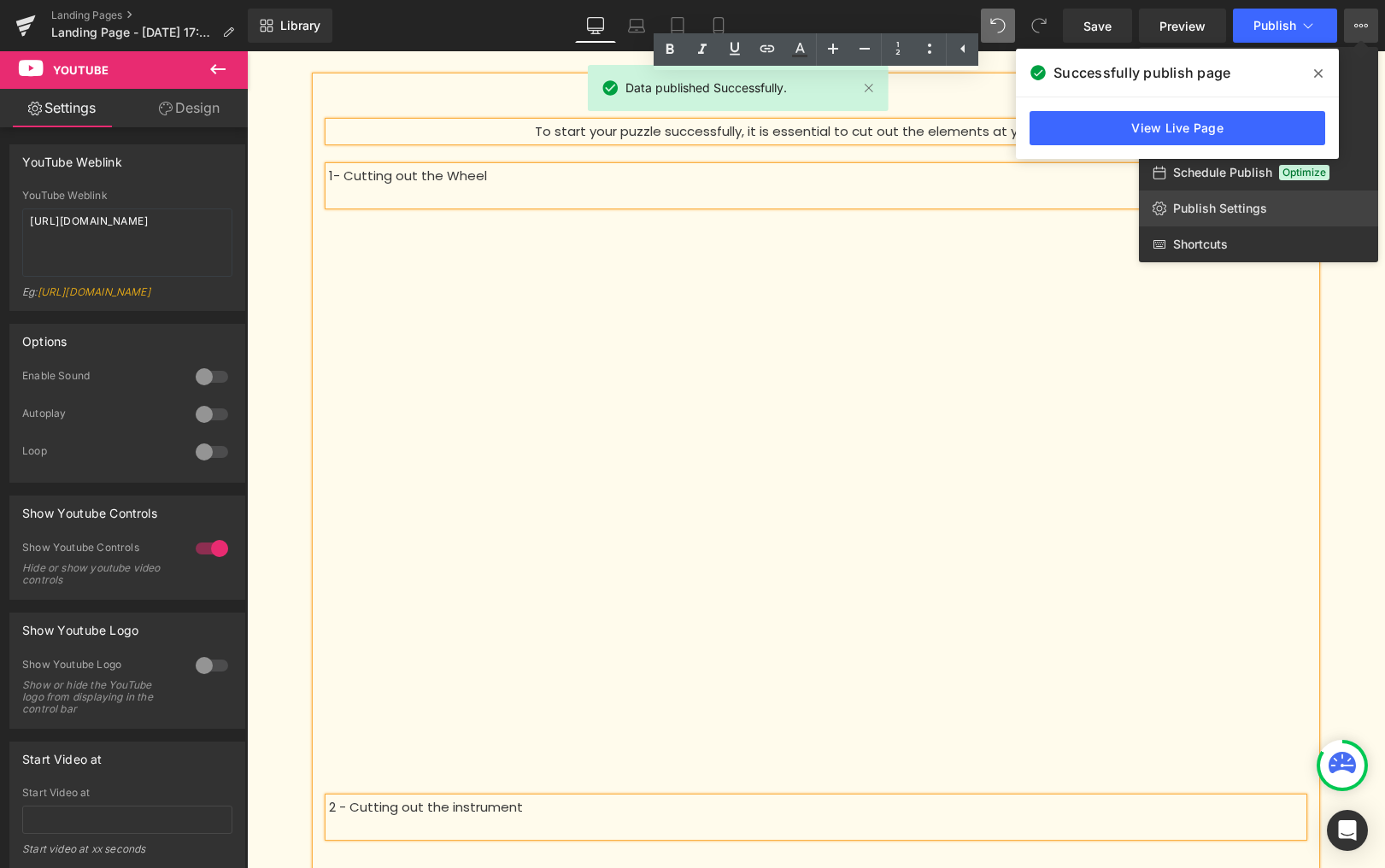
click at [1242, 196] on link "Publish Settings" at bounding box center [1258, 208] width 239 height 36
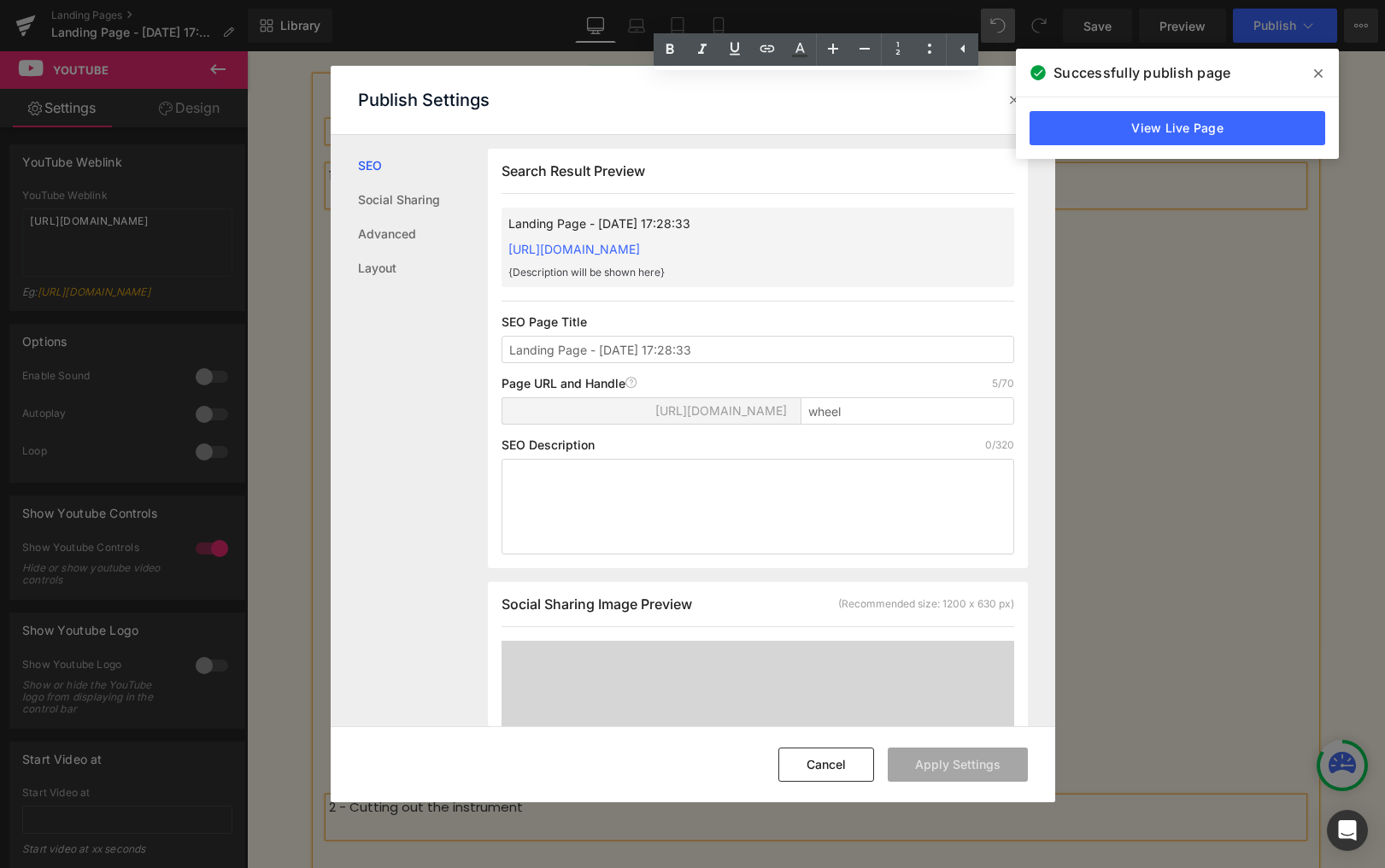
scroll to position [1, 0]
click at [840, 414] on input "wheel" at bounding box center [908, 409] width 214 height 27
